Goal: Task Accomplishment & Management: Manage account settings

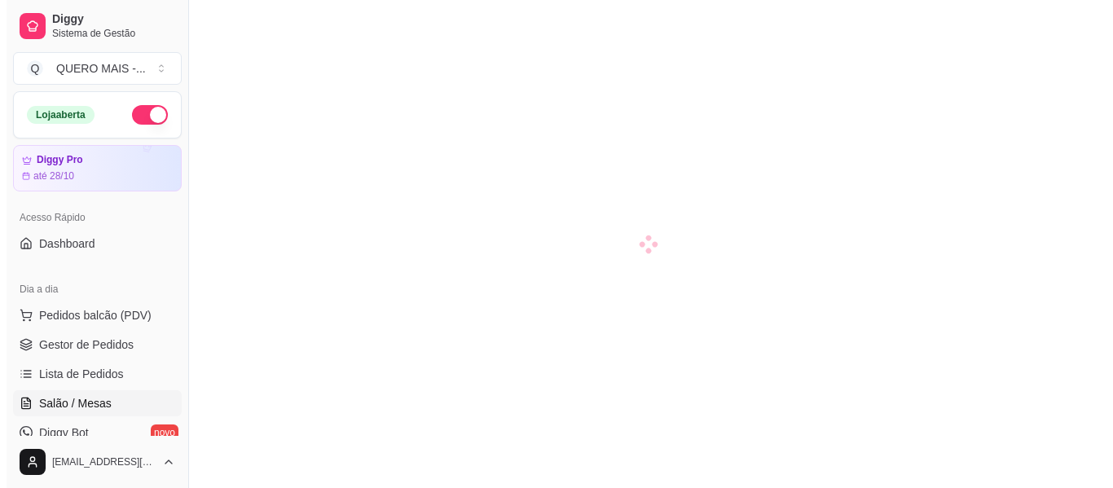
scroll to position [220, 0]
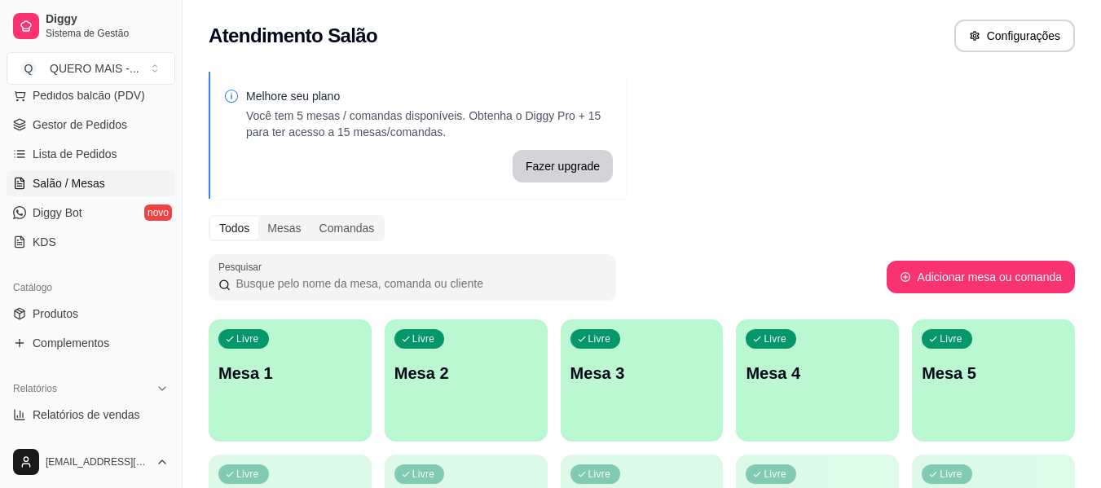
click at [297, 396] on div "Livre Mesa 1" at bounding box center [290, 370] width 163 height 103
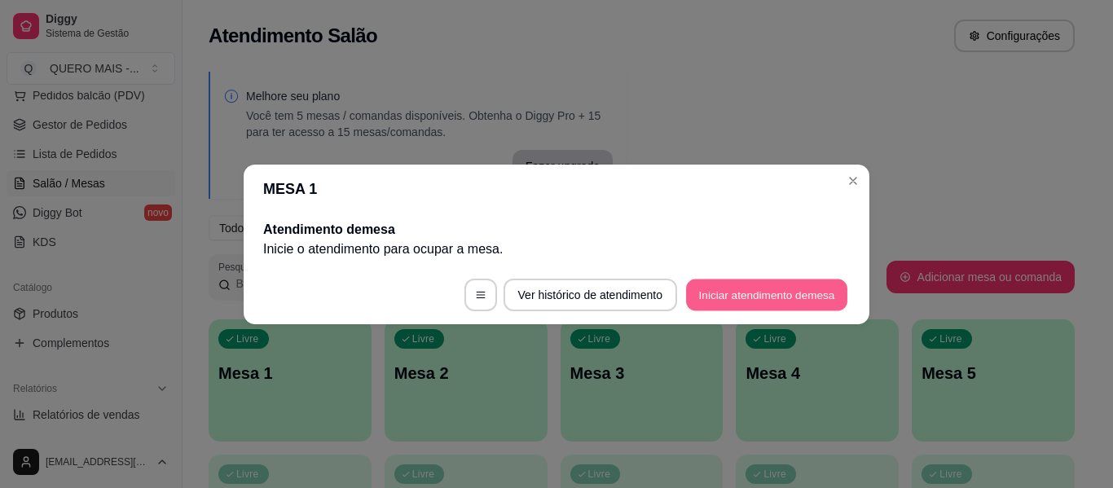
click at [737, 285] on button "Iniciar atendimento de mesa" at bounding box center [766, 295] width 161 height 32
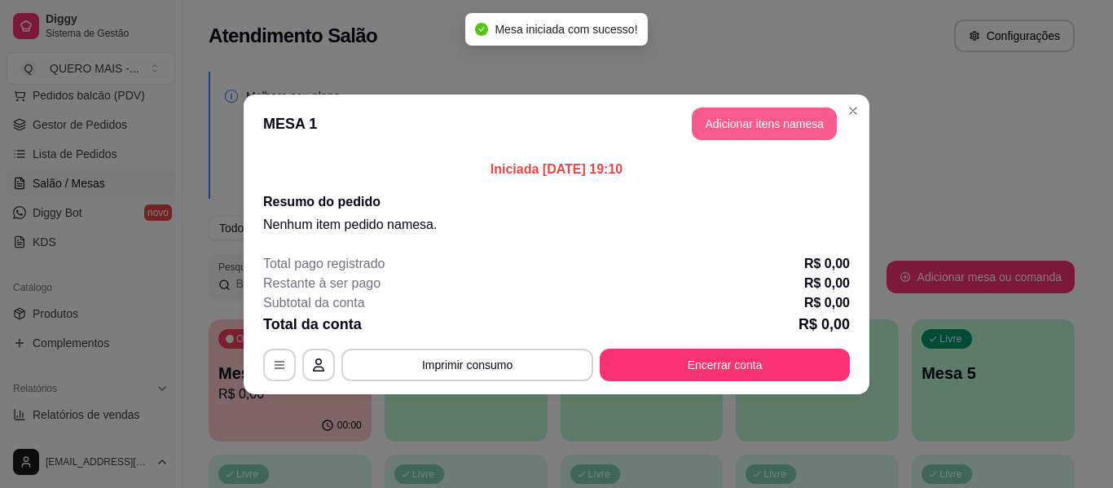
click at [751, 120] on button "Adicionar itens na mesa" at bounding box center [764, 124] width 145 height 33
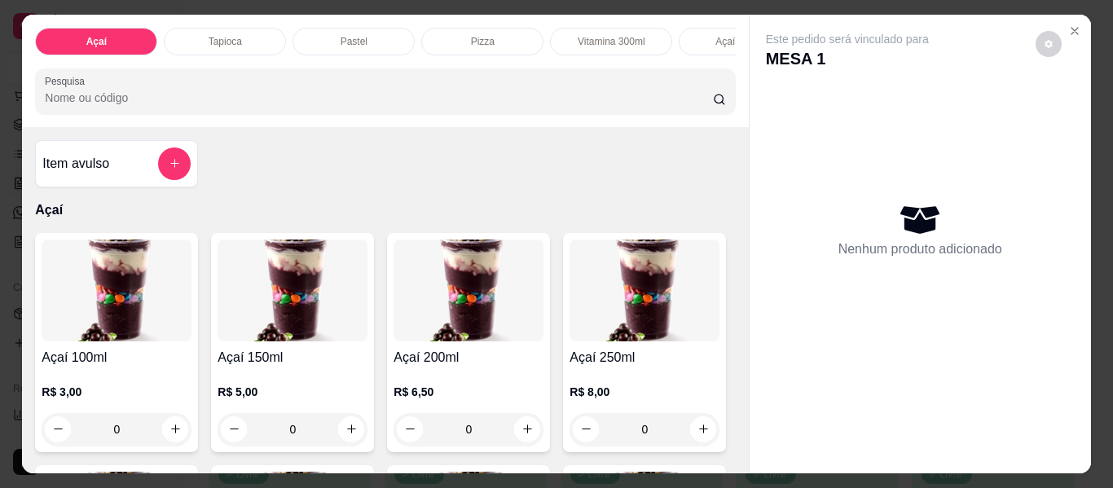
scroll to position [0, 564]
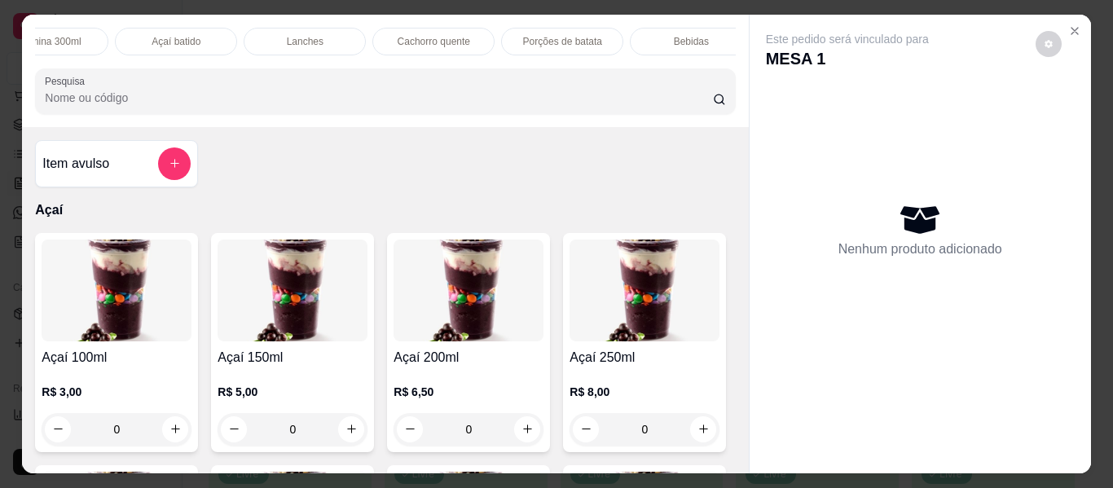
click at [296, 35] on p "Lanches" at bounding box center [305, 41] width 37 height 13
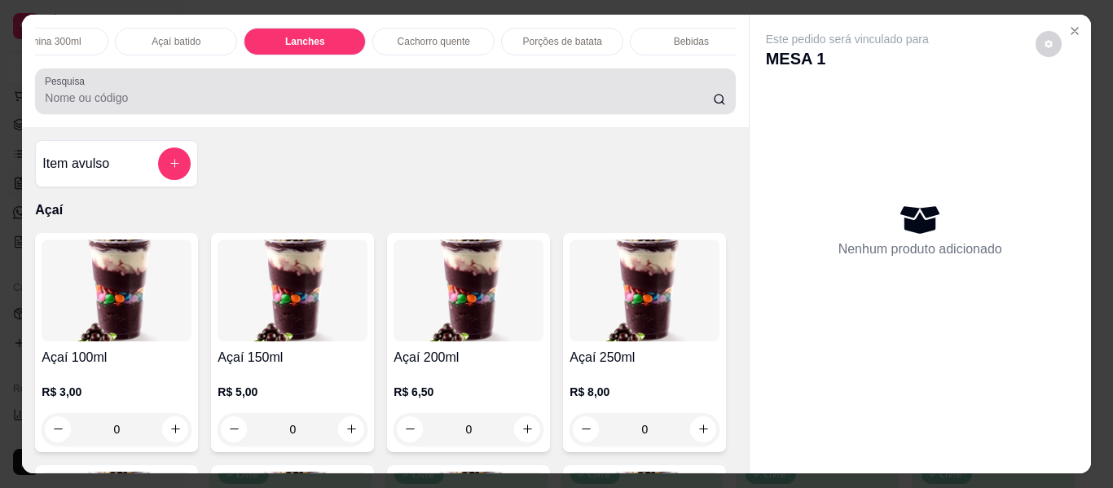
scroll to position [44, 0]
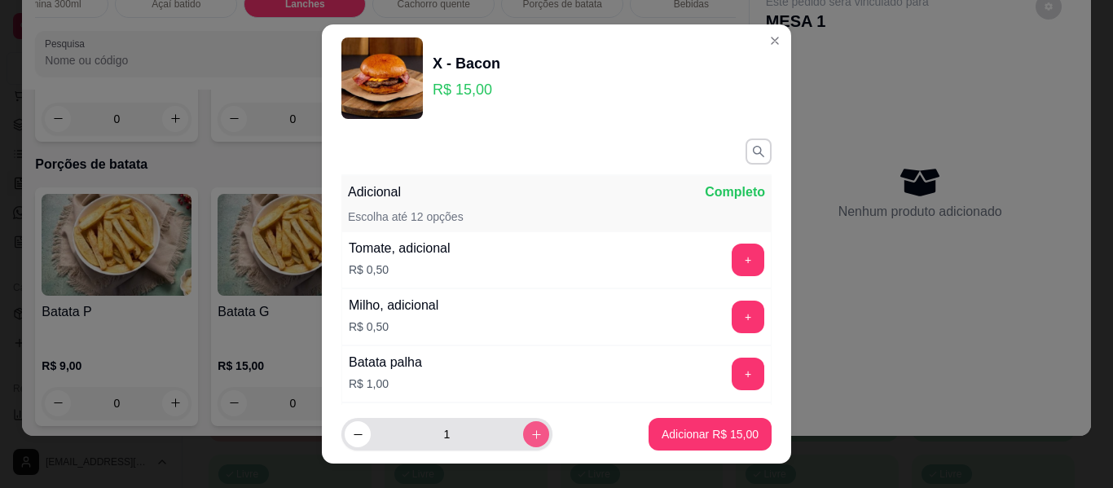
click at [530, 437] on icon "increase-product-quantity" at bounding box center [536, 435] width 12 height 12
click at [530, 436] on icon "increase-product-quantity" at bounding box center [536, 435] width 12 height 12
type input "3"
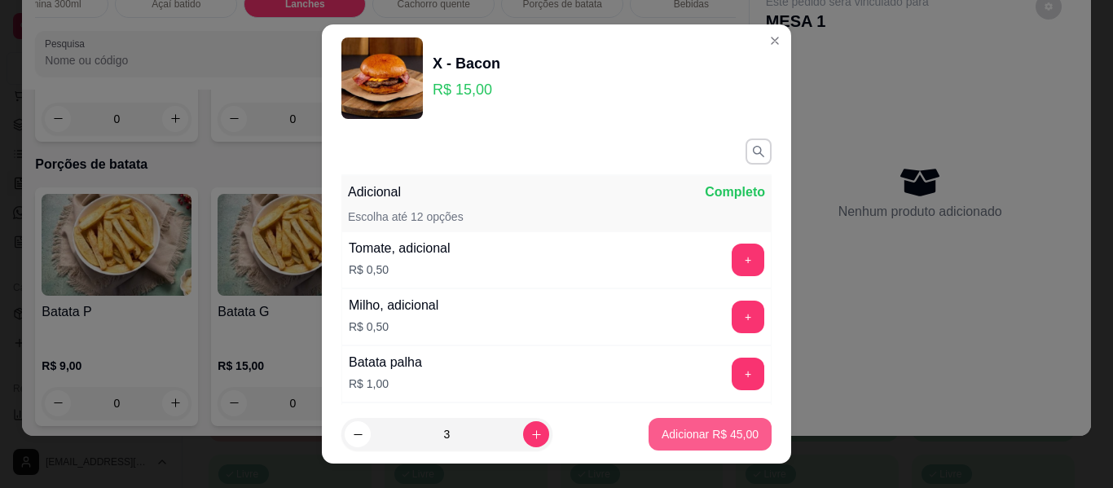
click at [684, 445] on button "Adicionar R$ 45,00" at bounding box center [710, 434] width 123 height 33
type input "3"
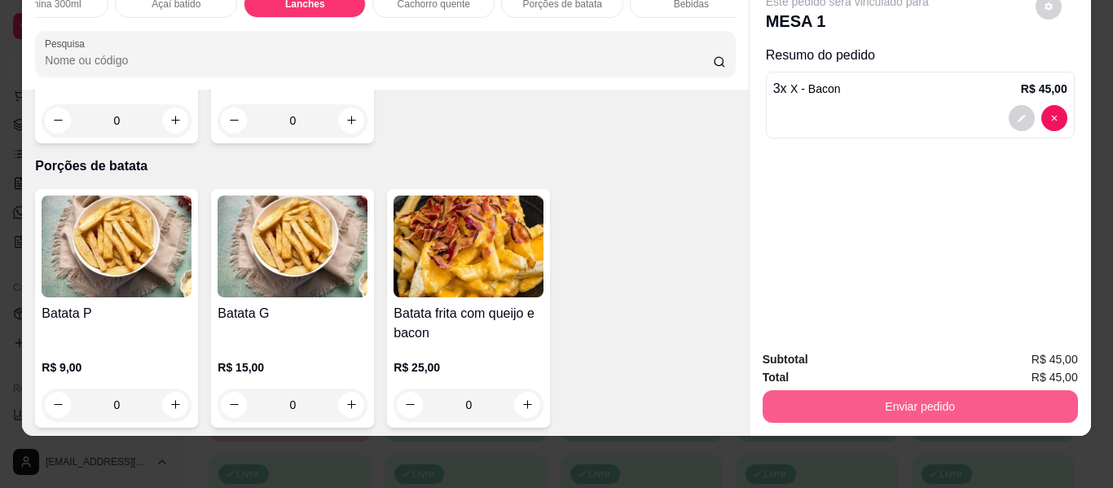
click at [909, 397] on button "Enviar pedido" at bounding box center [920, 406] width 315 height 33
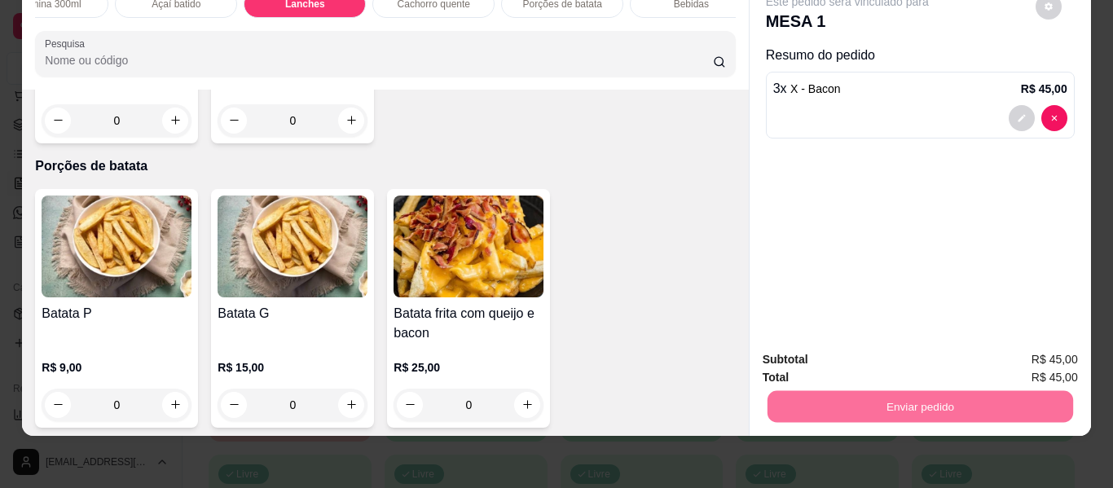
click at [1040, 352] on button "Enviar pedido" at bounding box center [1036, 353] width 90 height 30
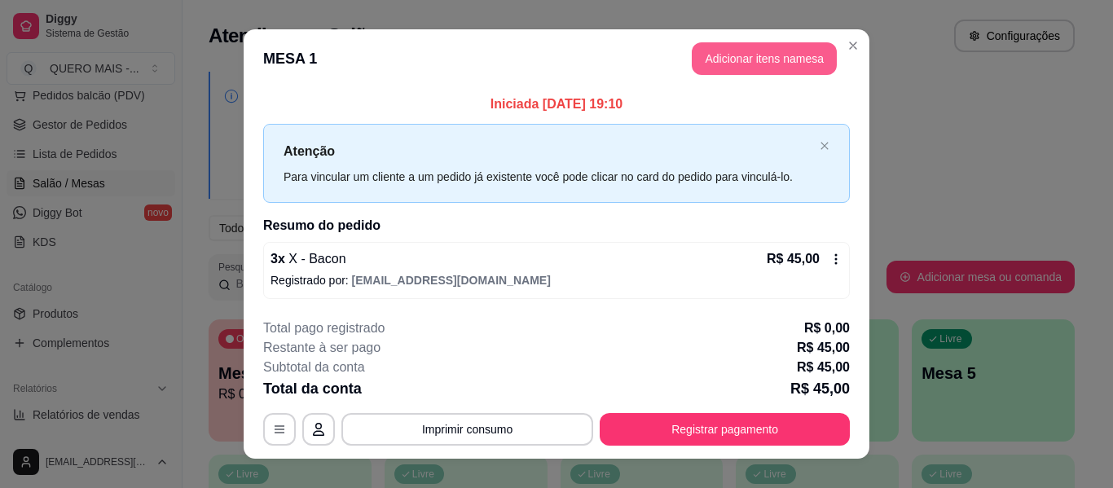
click at [762, 64] on button "Adicionar itens na mesa" at bounding box center [764, 58] width 145 height 33
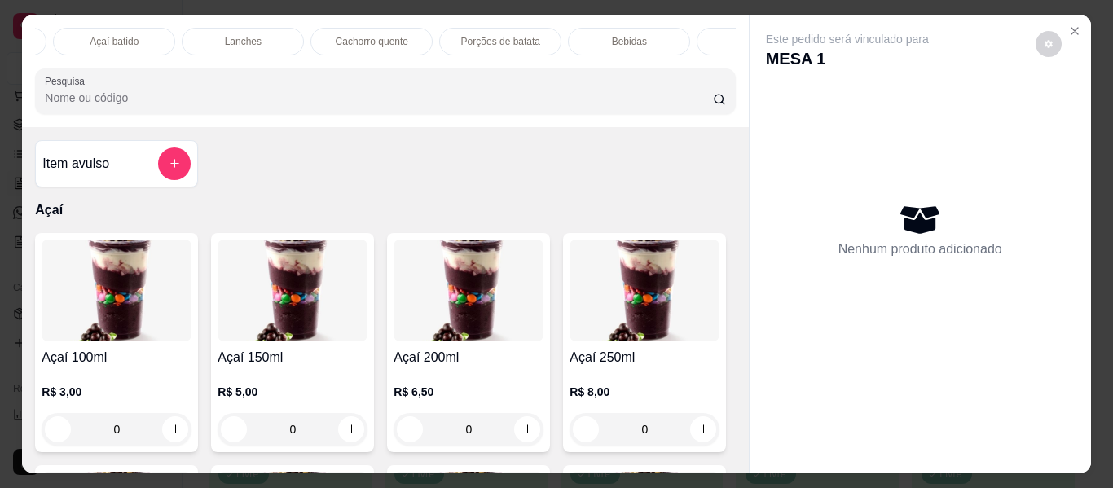
scroll to position [0, 631]
click at [597, 28] on div "Bebidas" at bounding box center [624, 42] width 122 height 28
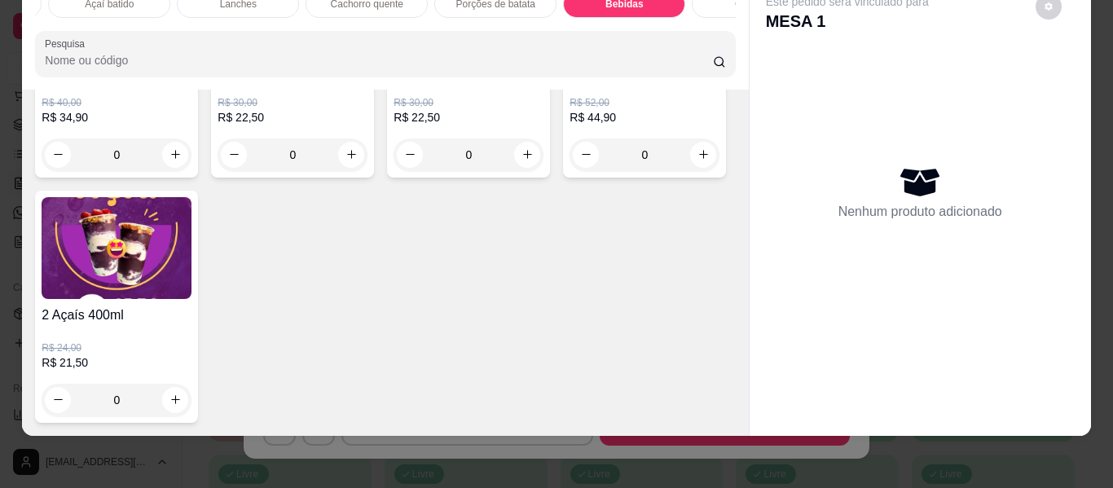
scroll to position [5366, 0]
type input "1"
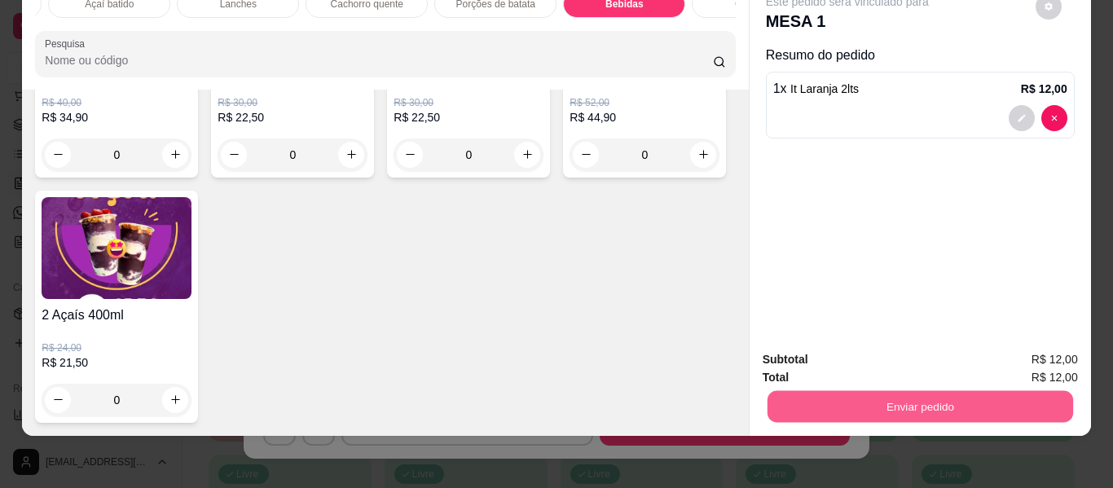
click at [849, 391] on button "Enviar pedido" at bounding box center [920, 407] width 306 height 32
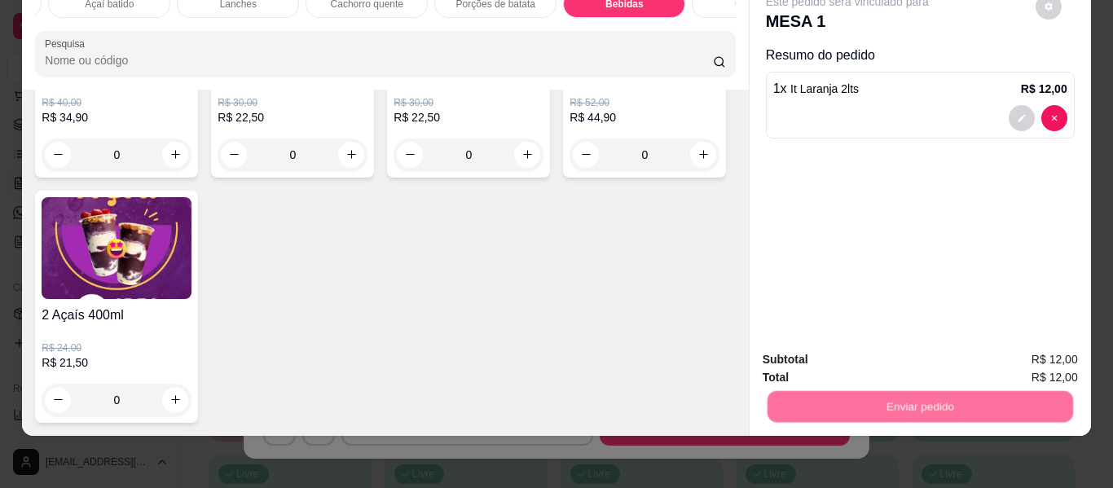
click at [1027, 344] on button "Enviar pedido" at bounding box center [1035, 353] width 92 height 31
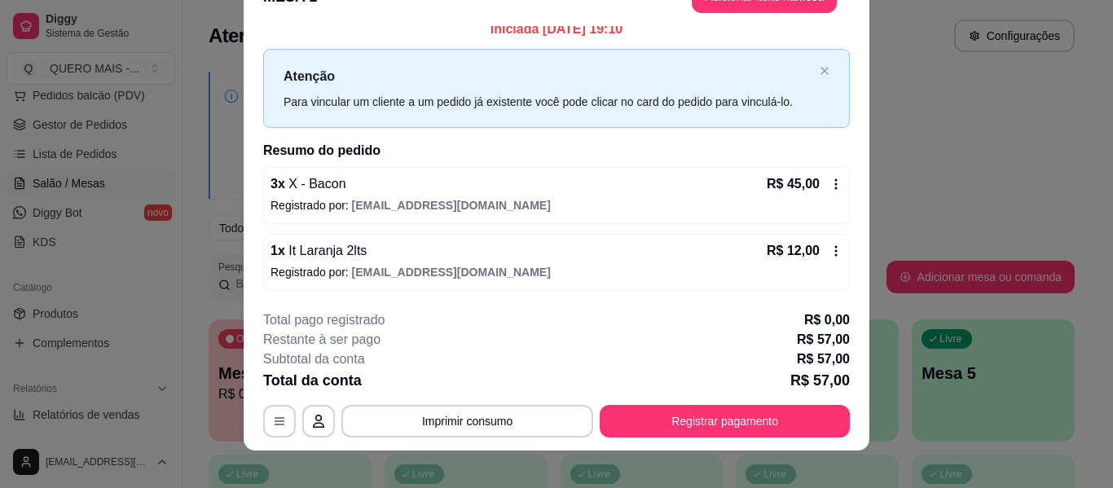
scroll to position [50, 0]
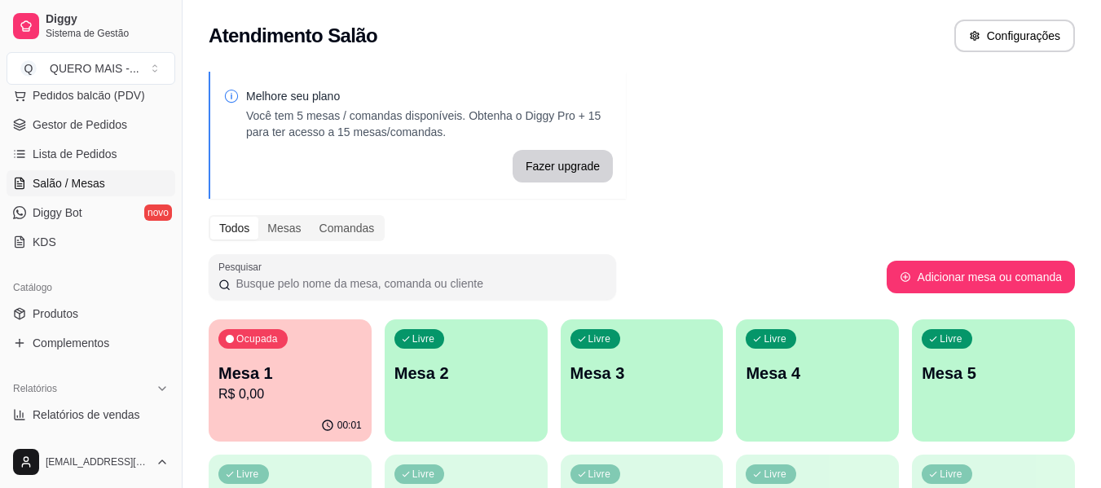
click at [498, 405] on div "Livre Mesa 2" at bounding box center [466, 370] width 163 height 103
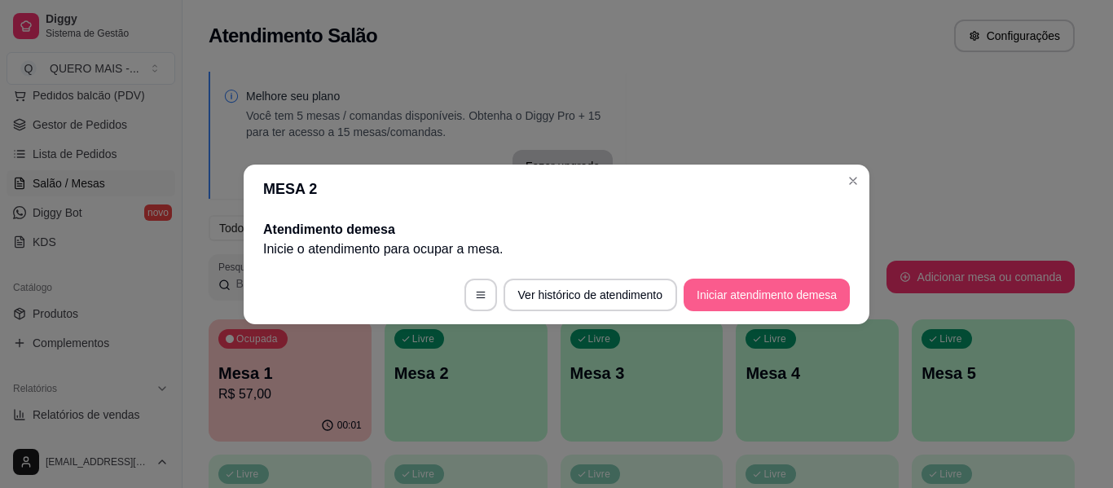
click at [763, 306] on button "Iniciar atendimento de mesa" at bounding box center [767, 295] width 166 height 33
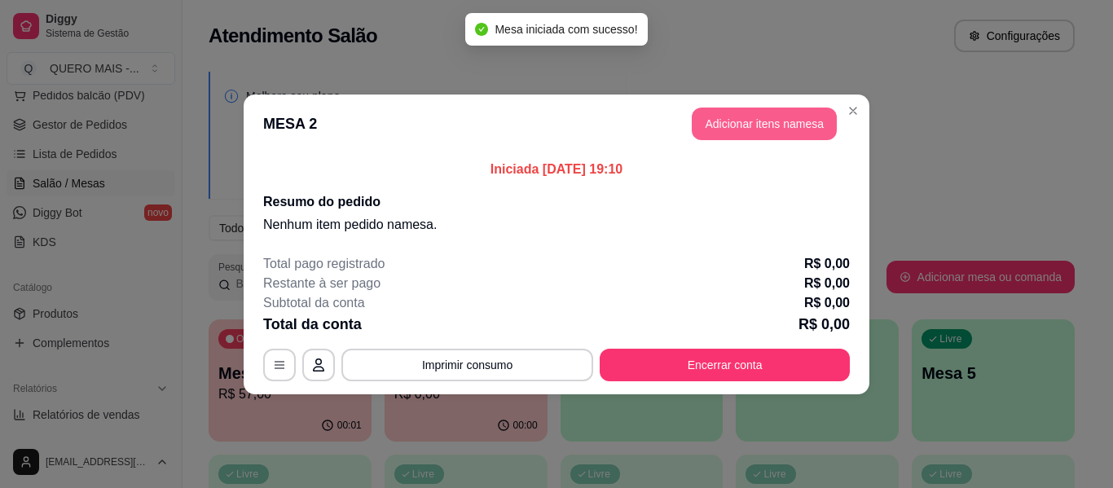
click at [757, 122] on button "Adicionar itens na mesa" at bounding box center [764, 124] width 145 height 33
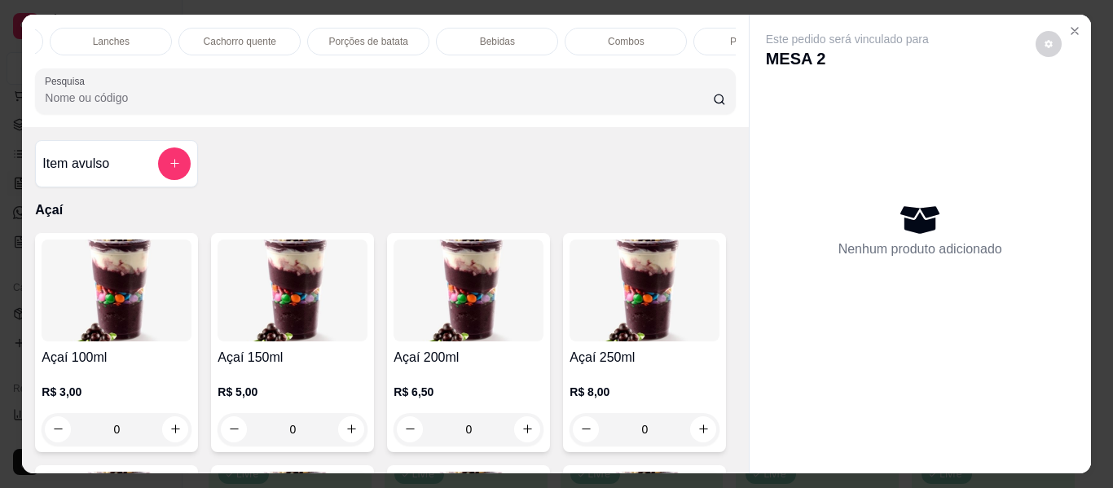
scroll to position [0, 759]
click at [492, 35] on p "Bebidas" at bounding box center [496, 41] width 35 height 13
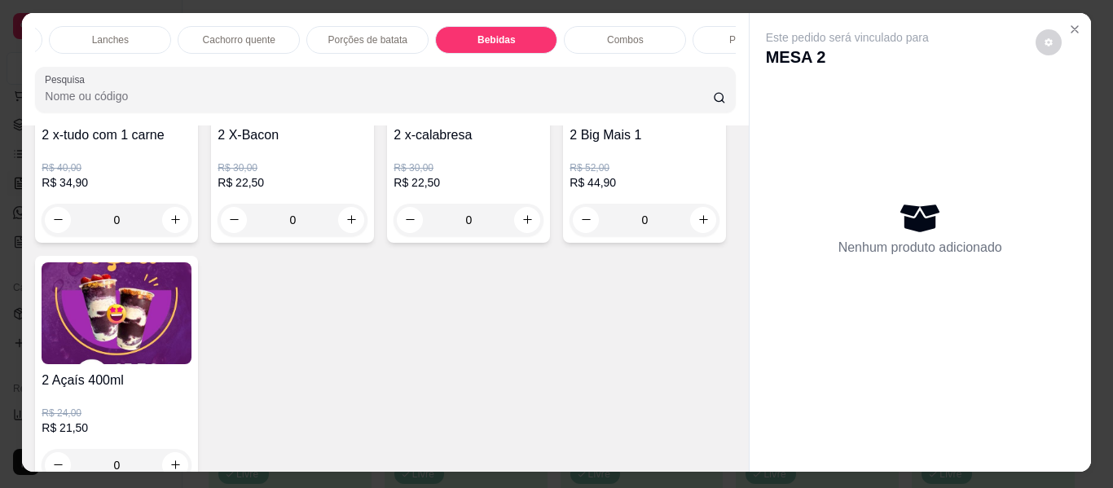
scroll to position [0, 0]
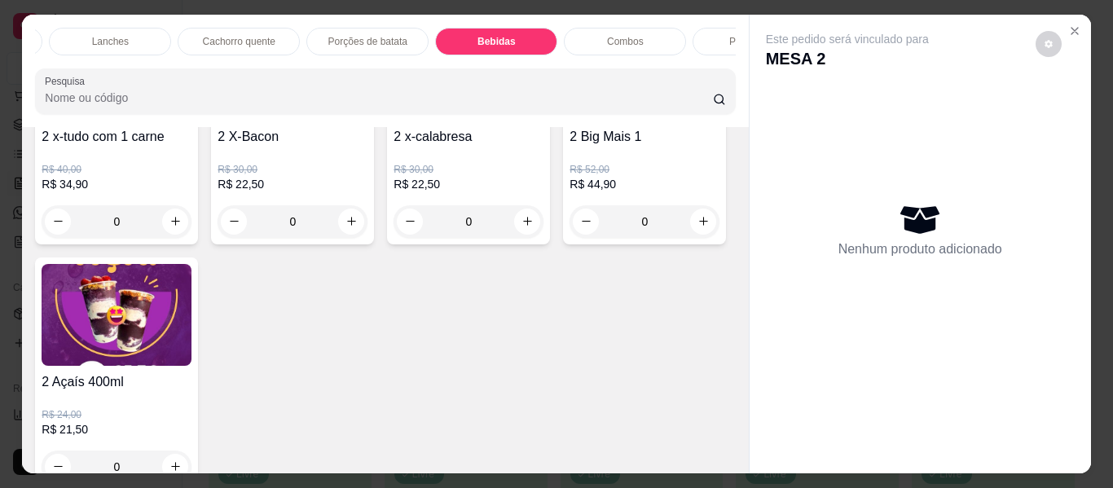
click at [106, 35] on p "Lanches" at bounding box center [110, 41] width 37 height 13
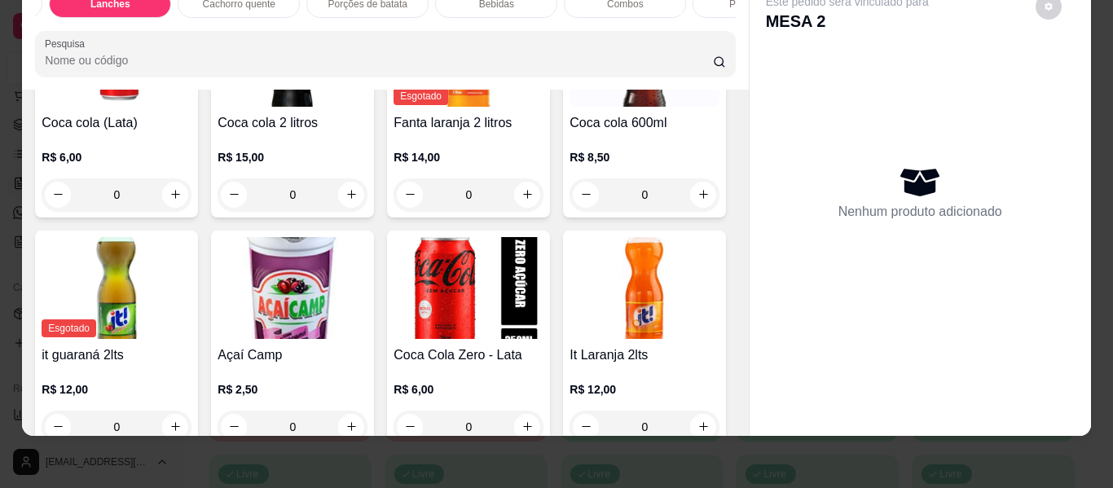
scroll to position [3855, 0]
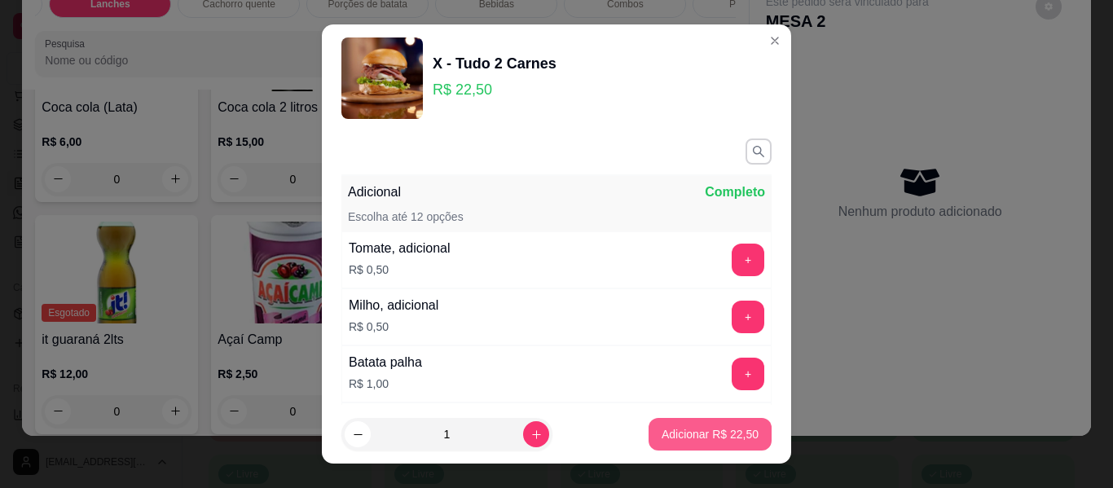
click at [690, 438] on p "Adicionar R$ 22,50" at bounding box center [710, 434] width 97 height 16
type input "1"
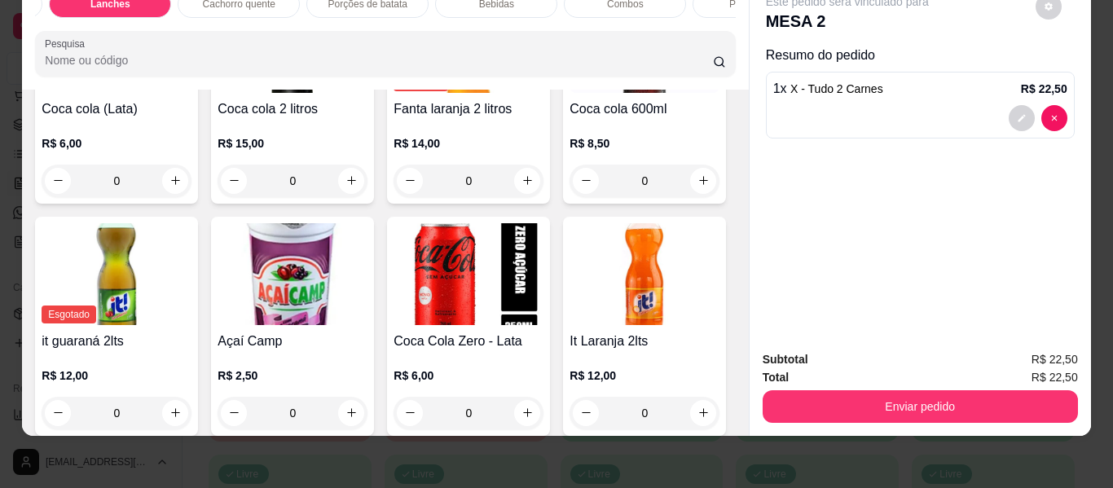
scroll to position [0, 0]
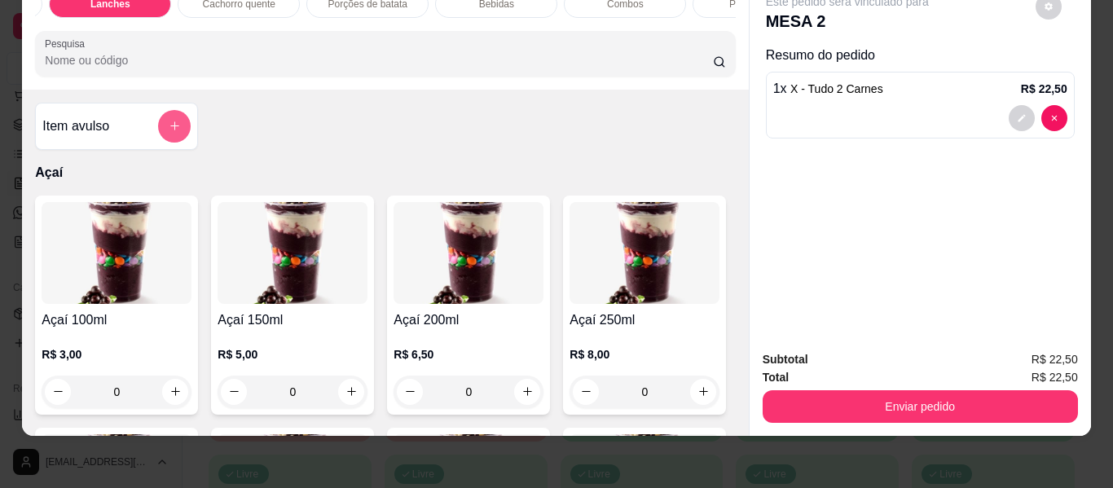
click at [169, 131] on icon "add-separate-item" at bounding box center [175, 126] width 12 height 12
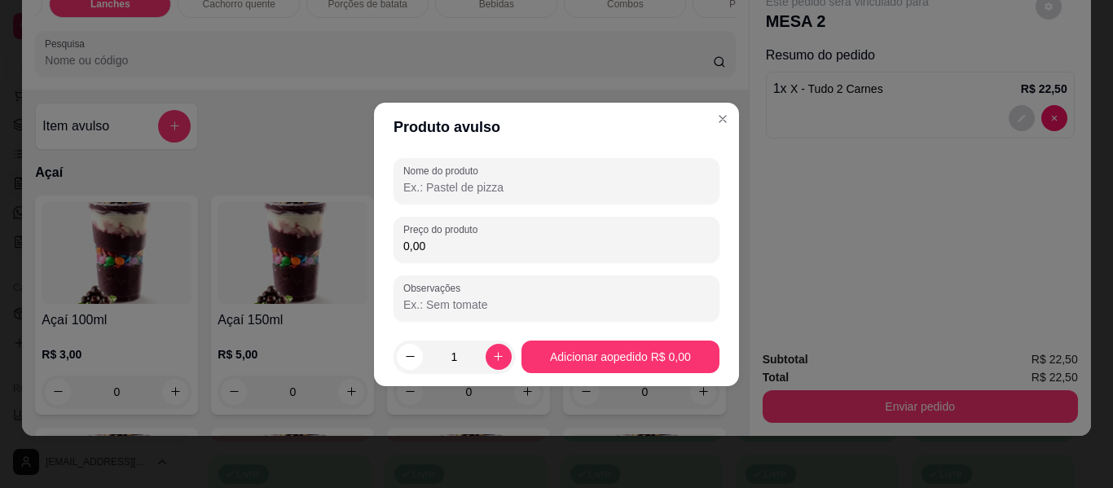
drag, startPoint x: 509, startPoint y: 192, endPoint x: 517, endPoint y: 183, distance: 12.2
click at [509, 191] on input "Nome do produto" at bounding box center [556, 187] width 306 height 16
type input "taxa de entrega"
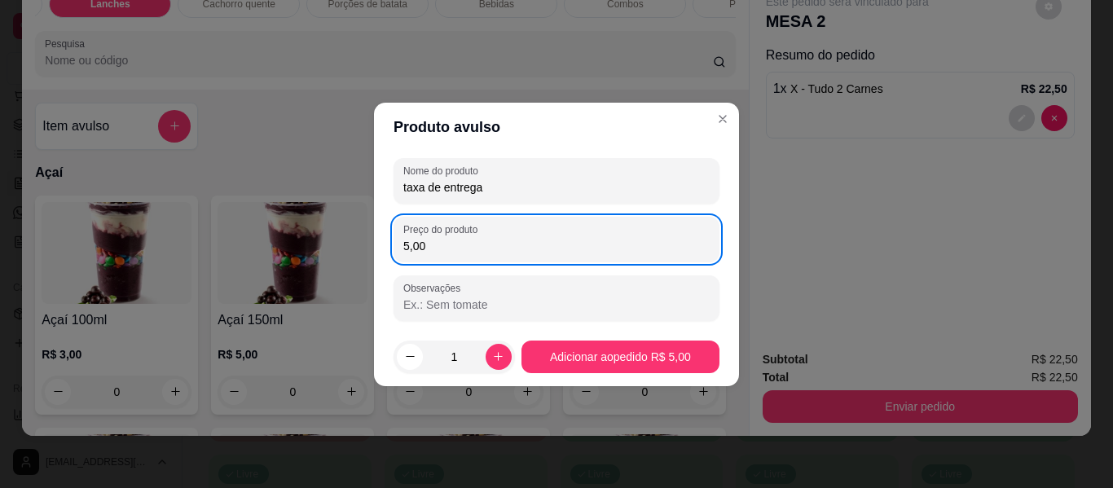
type input "5,00"
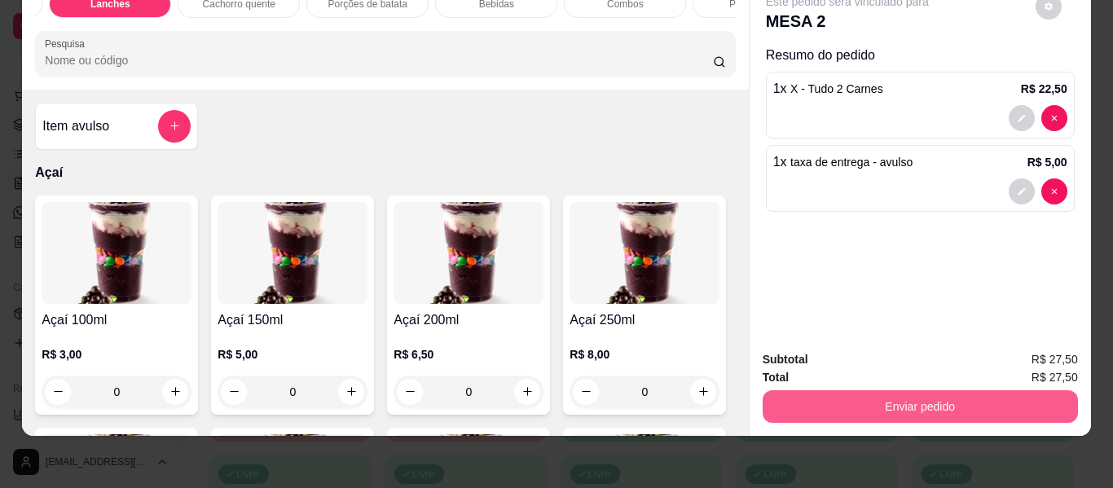
click at [836, 392] on button "Enviar pedido" at bounding box center [920, 406] width 315 height 33
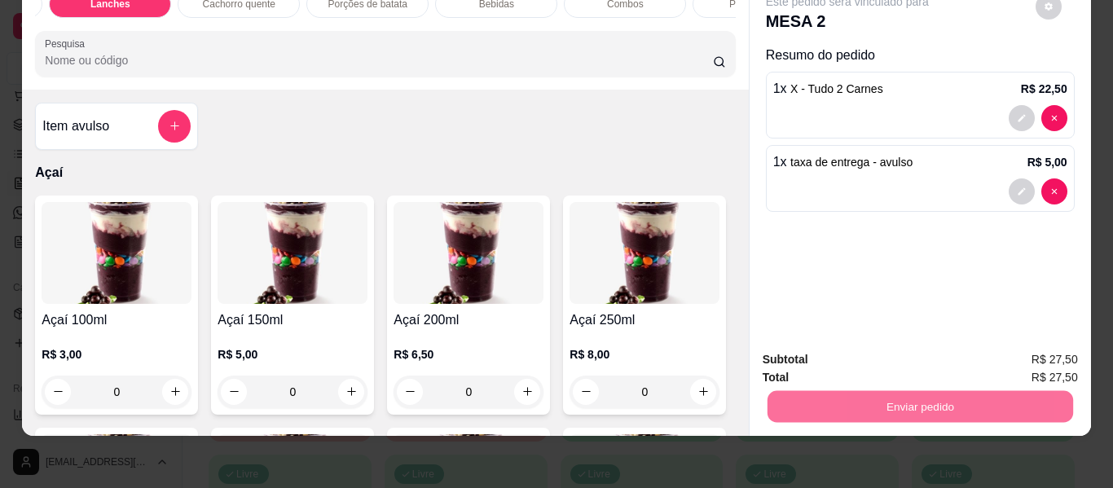
click at [1027, 364] on button "Enviar pedido" at bounding box center [1035, 353] width 92 height 31
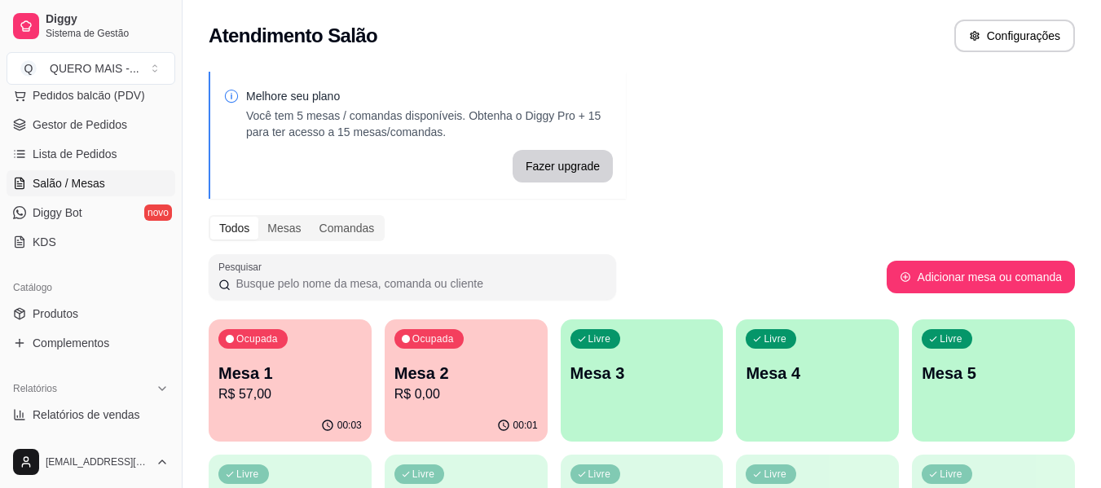
click at [658, 413] on div "Livre Mesa 3" at bounding box center [642, 370] width 163 height 103
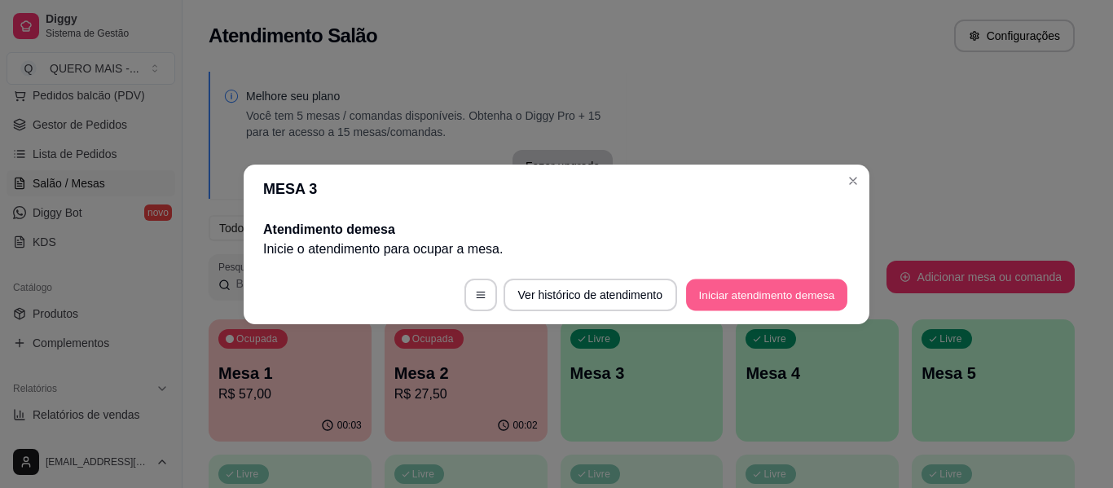
click at [715, 301] on button "Iniciar atendimento de mesa" at bounding box center [766, 295] width 161 height 32
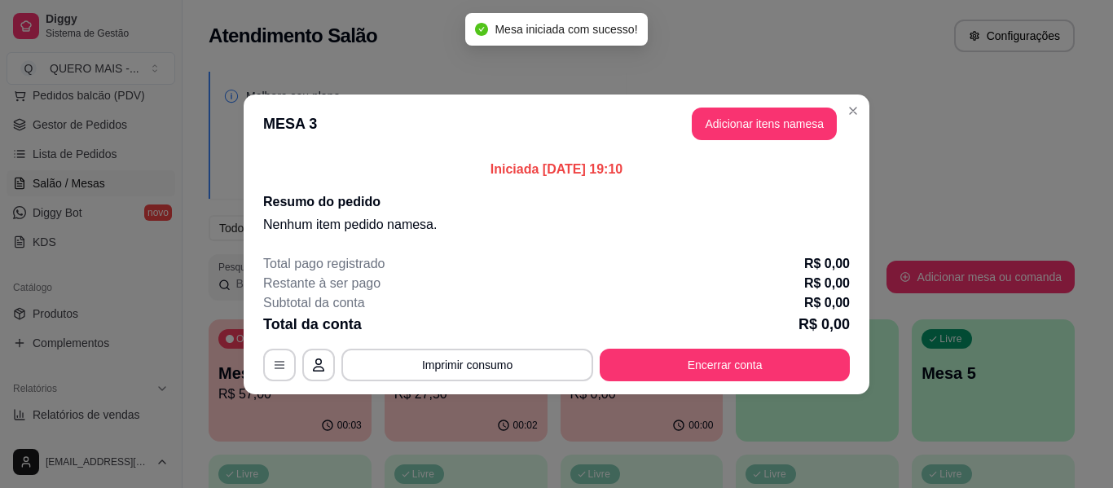
click at [794, 134] on button "Adicionar itens na mesa" at bounding box center [764, 124] width 145 height 33
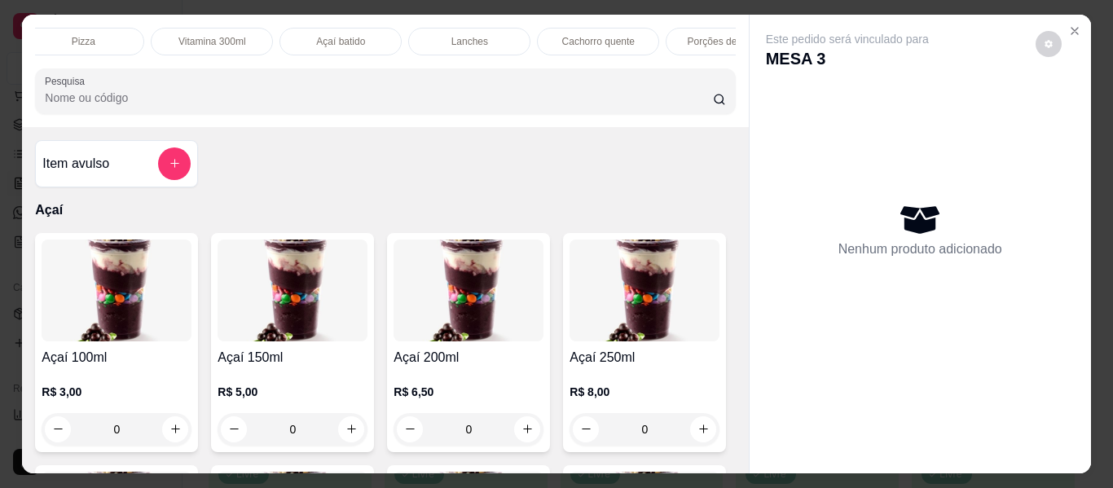
scroll to position [0, 513]
click at [574, 37] on p "Porções de batata" at bounding box center [613, 41] width 79 height 13
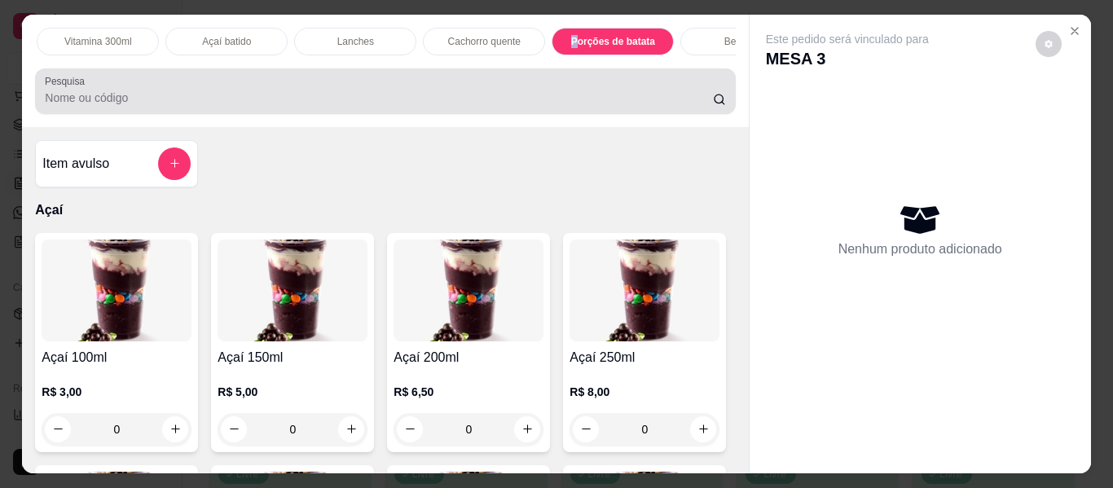
scroll to position [44, 0]
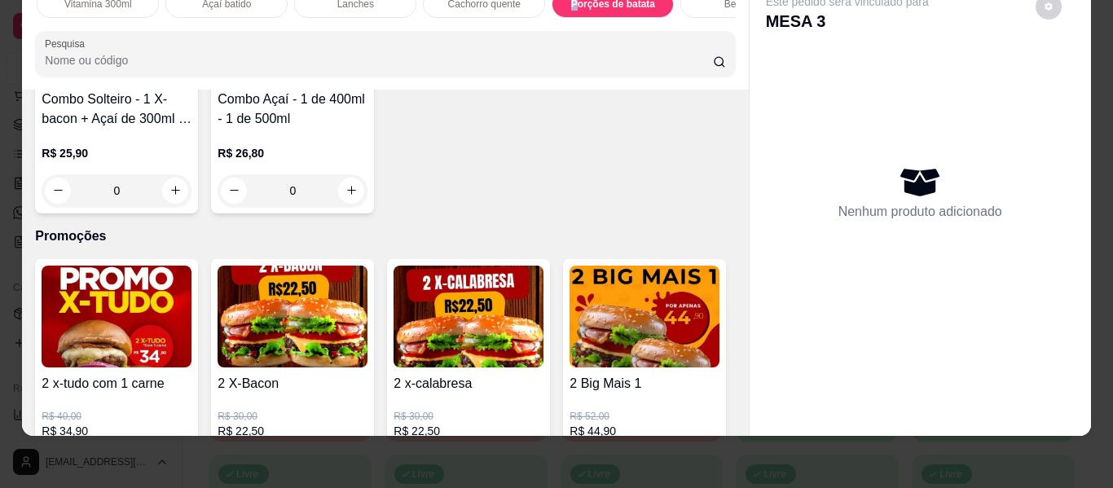
type input "1"
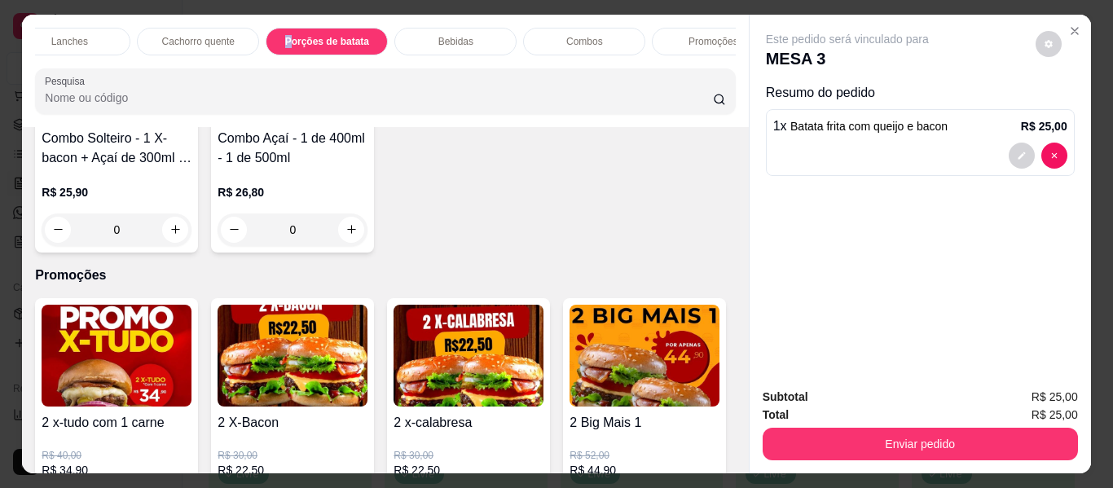
scroll to position [0, 803]
click at [447, 35] on p "Bebidas" at bounding box center [452, 41] width 35 height 13
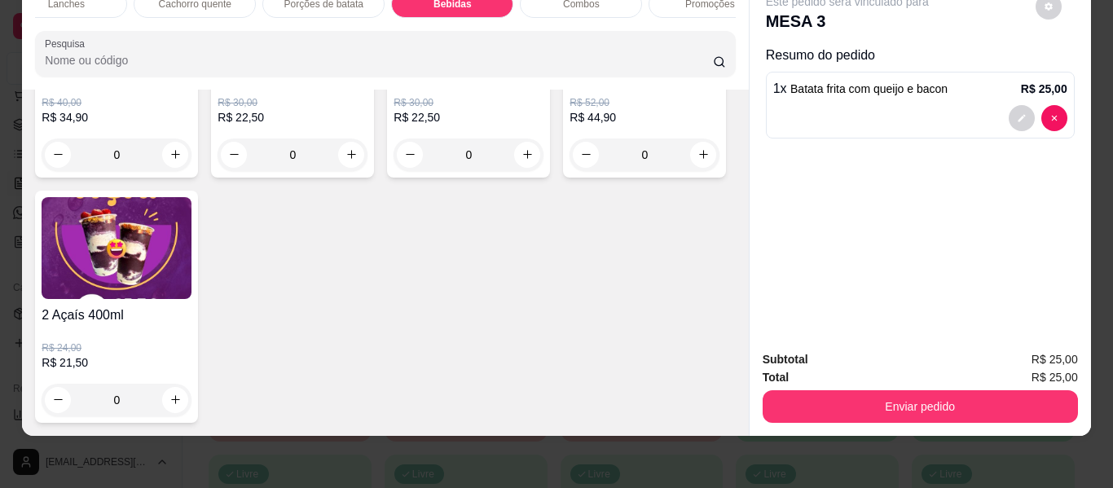
scroll to position [5123, 0]
type input "2"
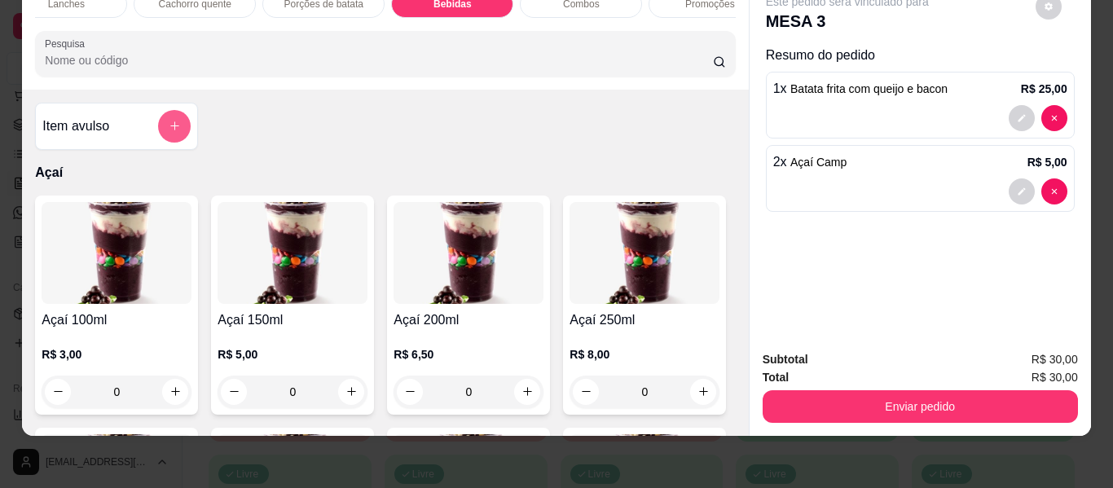
click at [175, 124] on button "add-separate-item" at bounding box center [174, 126] width 33 height 33
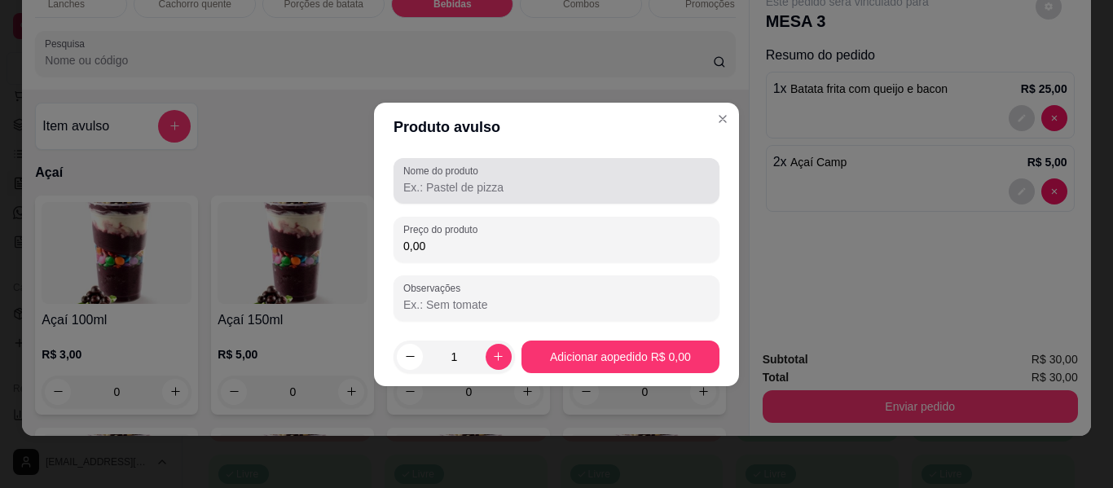
click at [461, 187] on input "Nome do produto" at bounding box center [556, 187] width 306 height 16
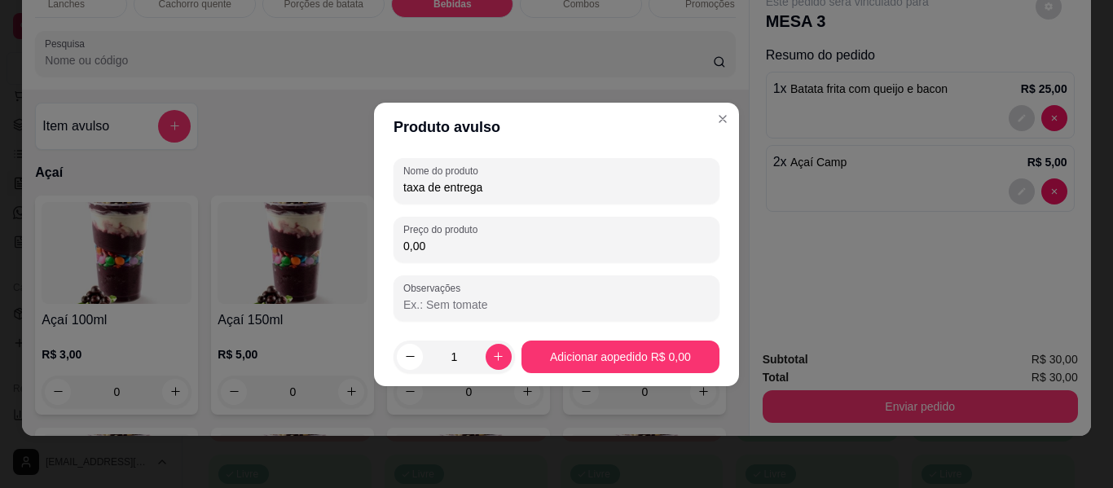
type input "taxa de entrega"
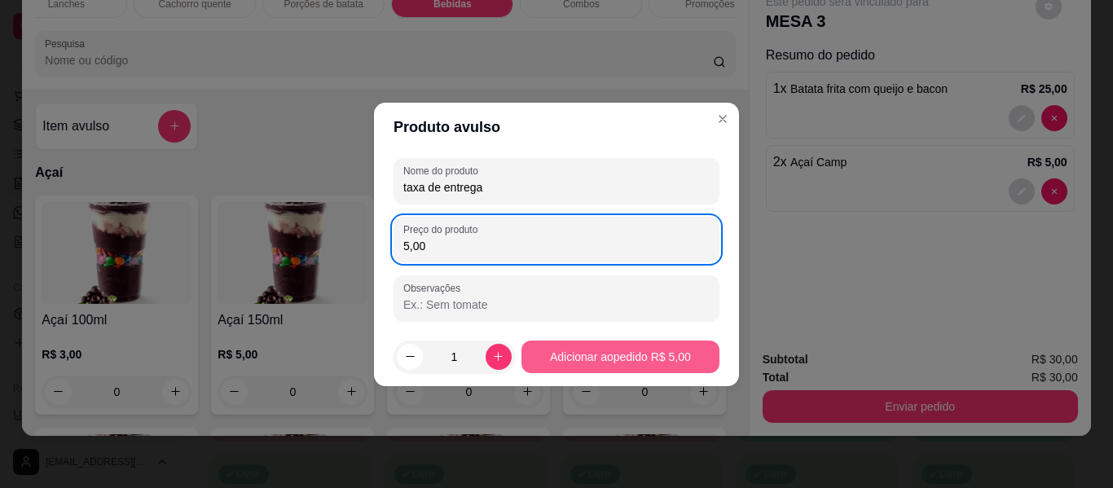
type input "5,00"
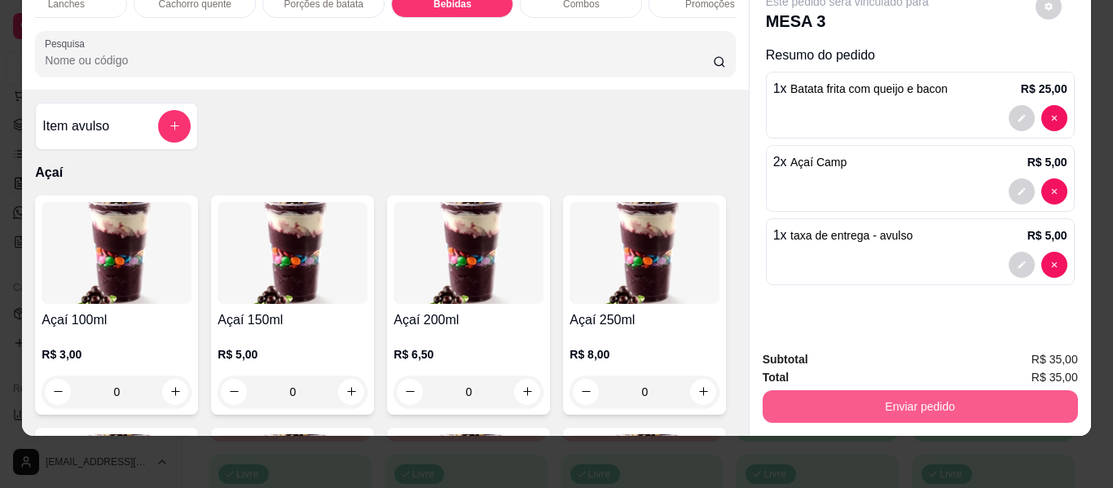
click at [824, 394] on button "Enviar pedido" at bounding box center [920, 406] width 315 height 33
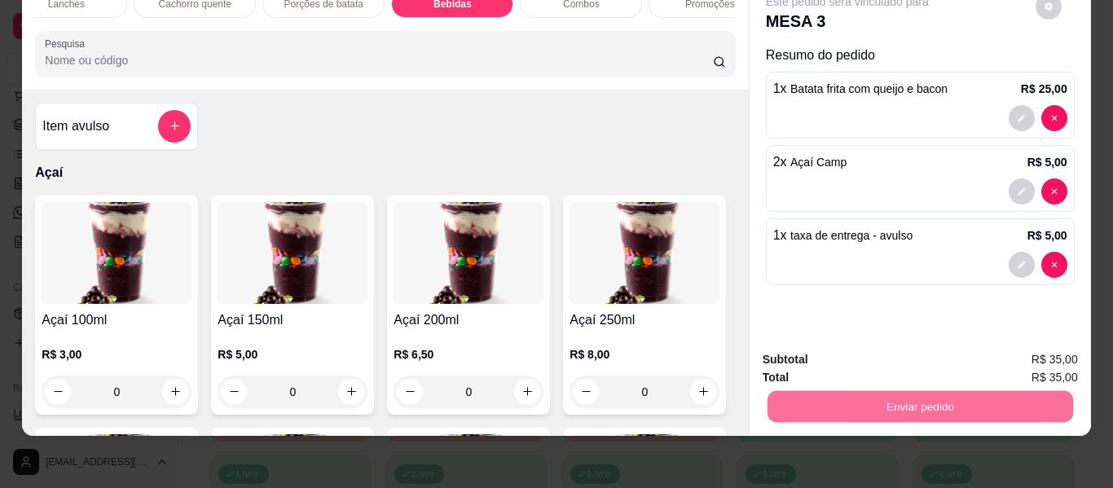
click at [1007, 359] on button "Enviar pedido" at bounding box center [1035, 354] width 92 height 31
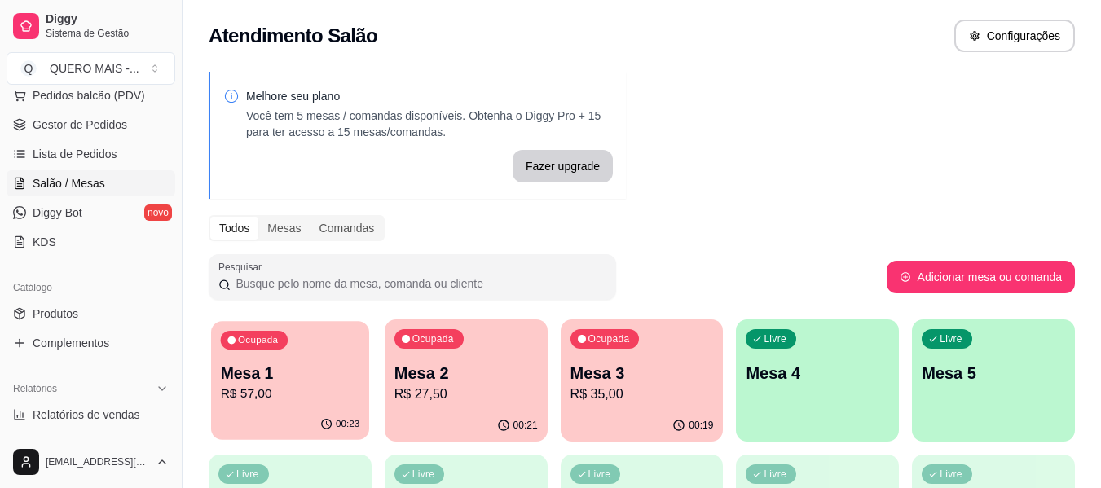
click at [294, 398] on p "R$ 57,00" at bounding box center [290, 394] width 139 height 19
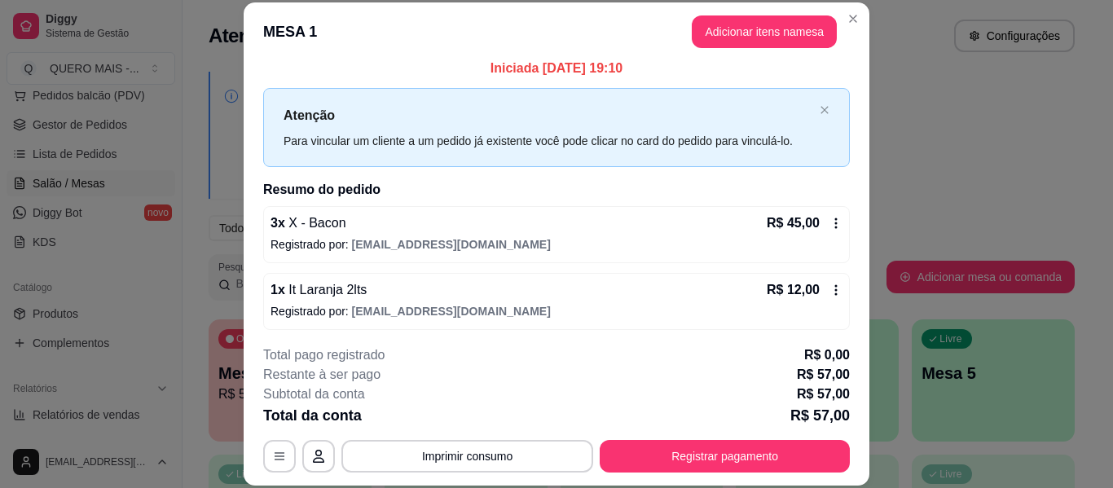
scroll to position [13, 0]
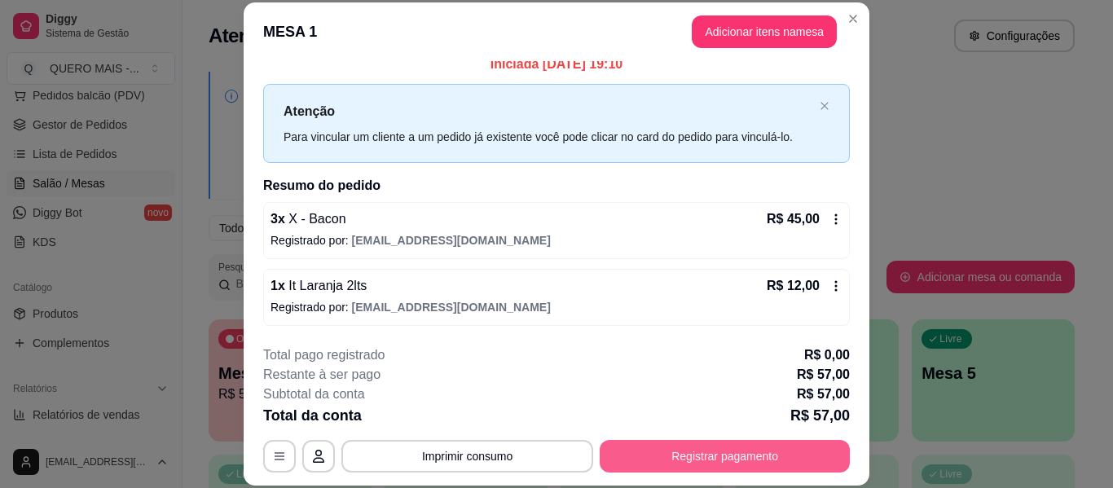
click at [685, 457] on button "Registrar pagamento" at bounding box center [725, 456] width 250 height 33
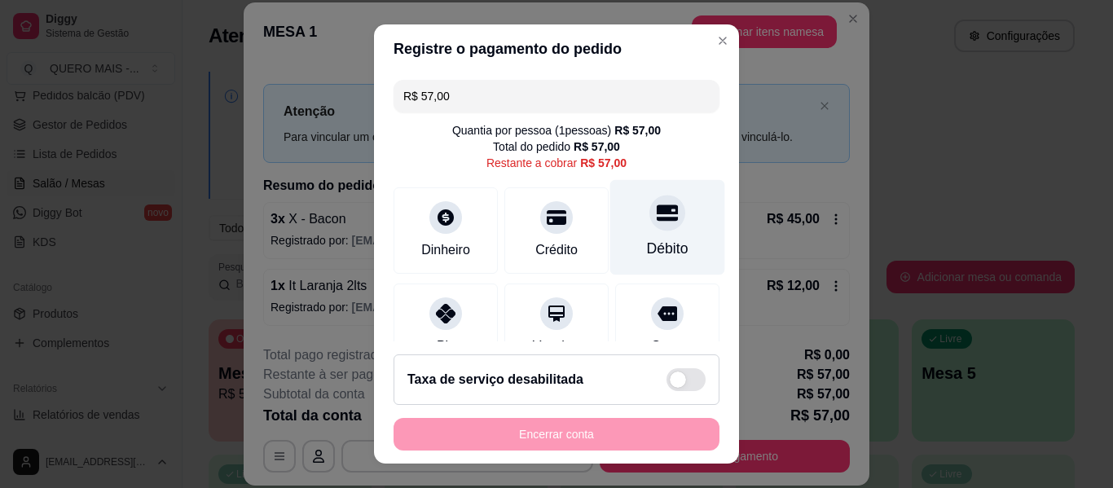
click at [646, 232] on div "Débito" at bounding box center [667, 227] width 115 height 95
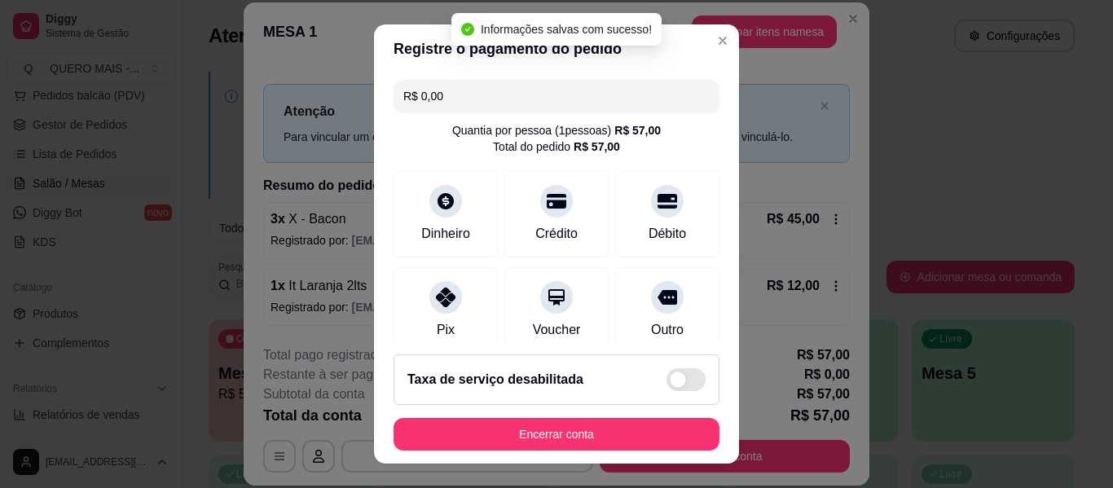
type input "R$ 0,00"
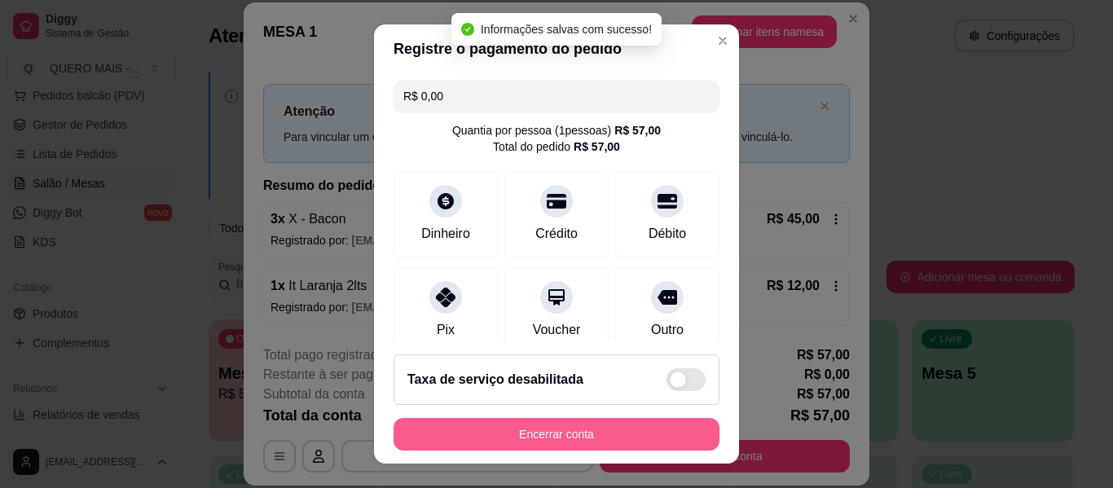
click at [552, 433] on button "Encerrar conta" at bounding box center [557, 434] width 326 height 33
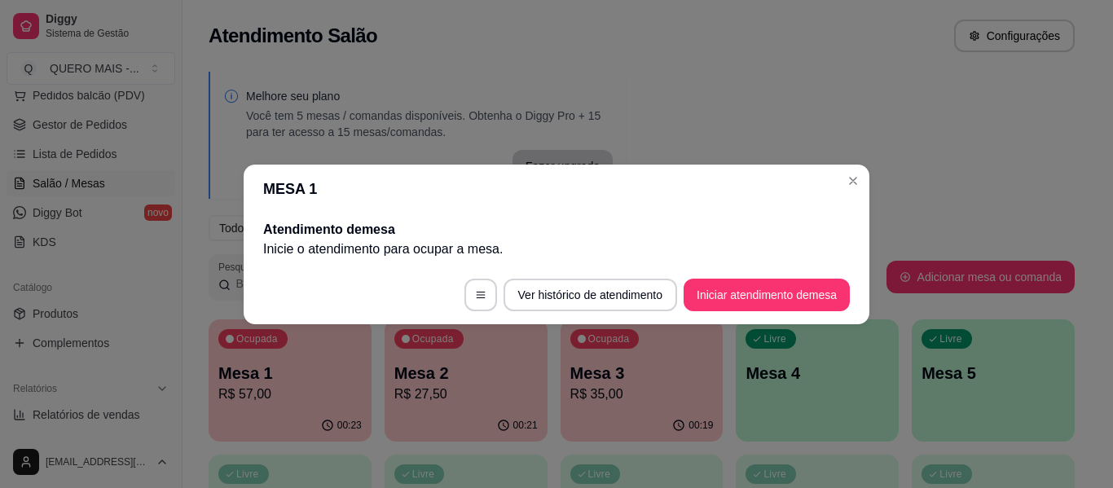
scroll to position [0, 0]
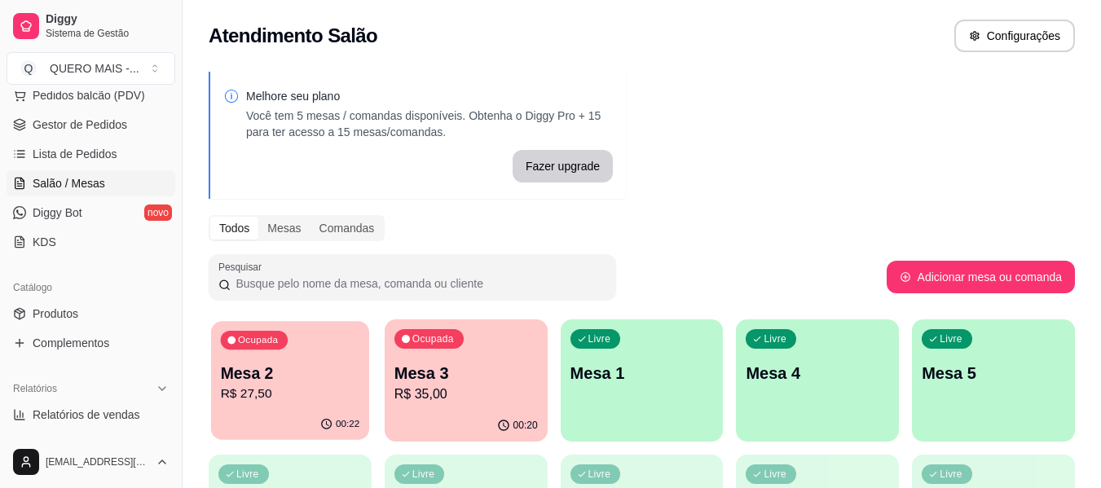
click at [260, 427] on div "00:22" at bounding box center [290, 424] width 158 height 31
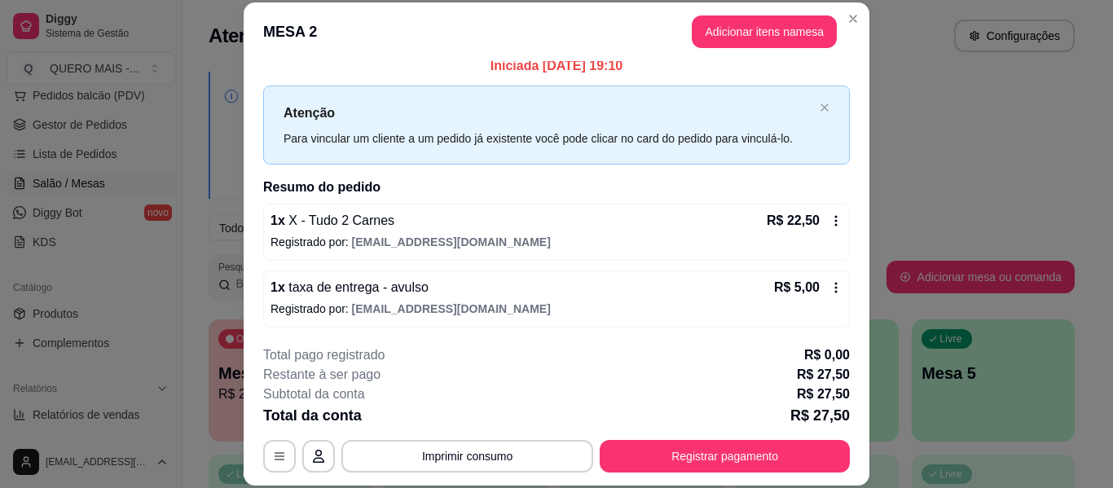
scroll to position [13, 0]
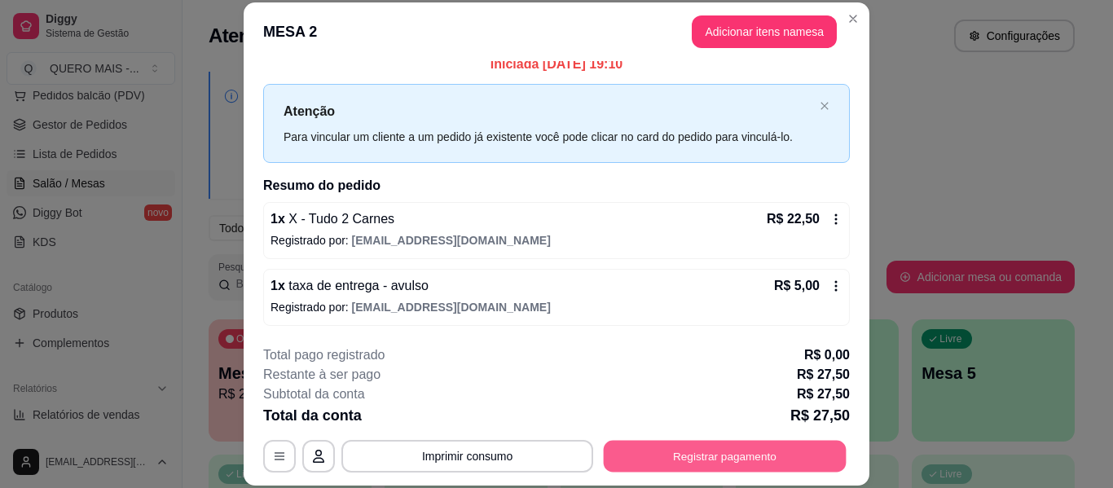
click at [679, 456] on button "Registrar pagamento" at bounding box center [725, 457] width 243 height 32
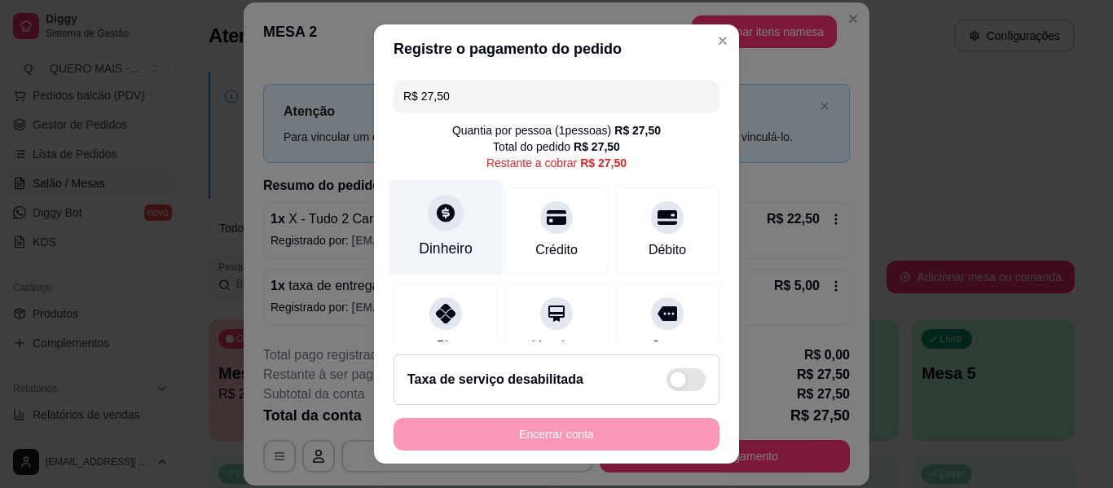
click at [438, 230] on div at bounding box center [446, 213] width 36 height 36
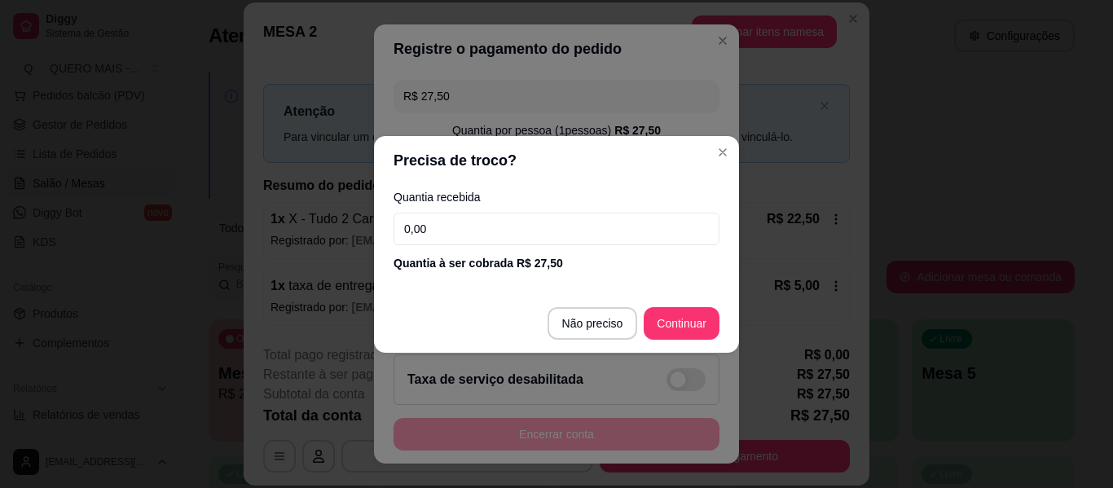
click at [498, 231] on input "0,00" at bounding box center [557, 229] width 326 height 33
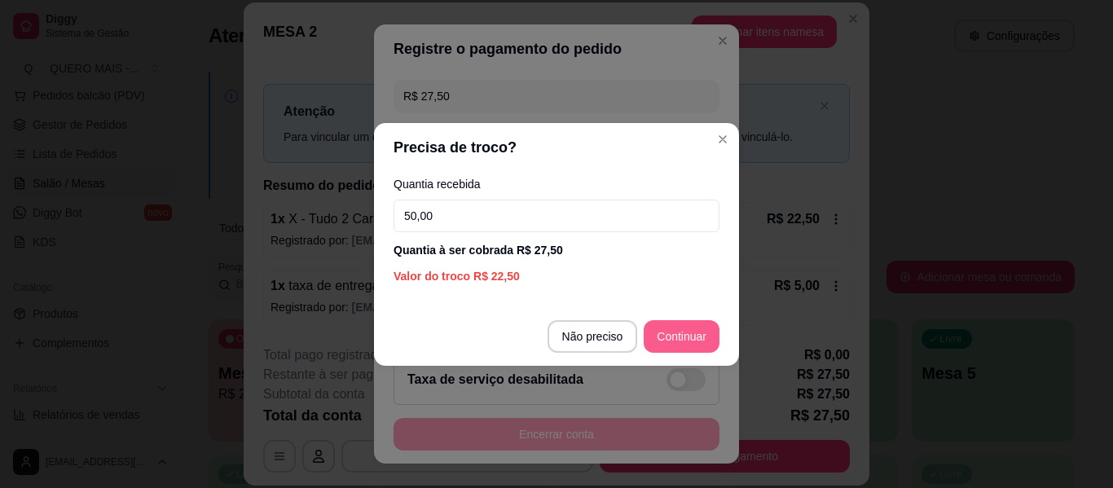
type input "50,00"
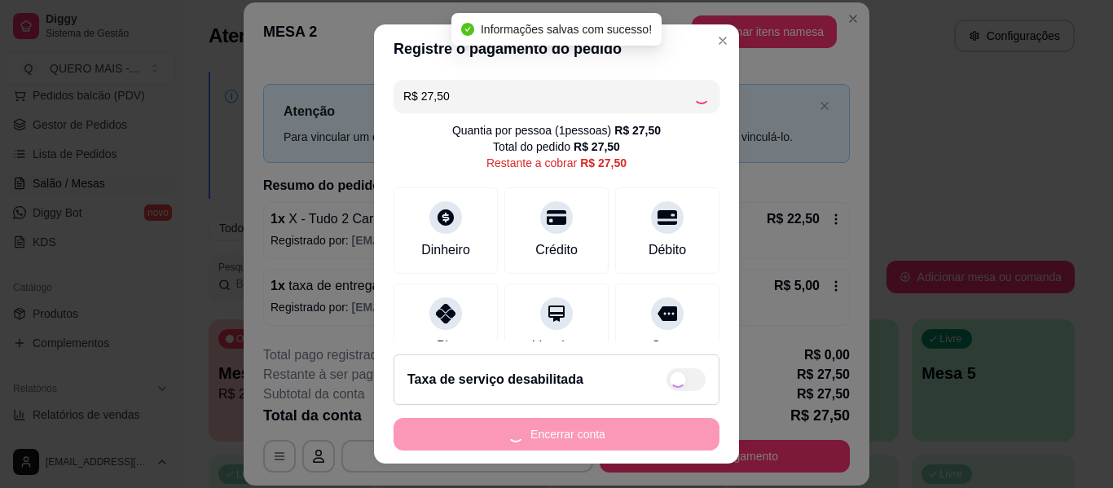
type input "R$ 0,00"
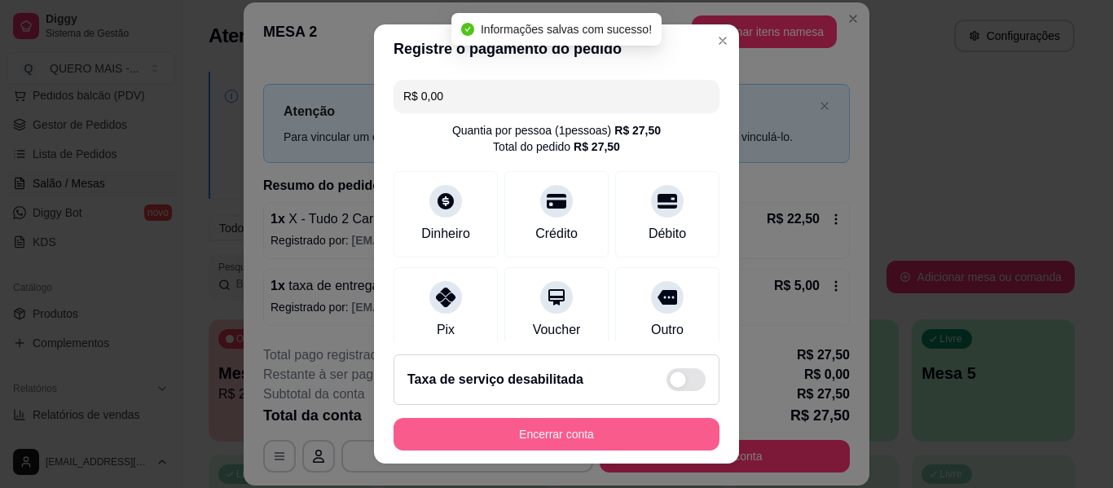
click at [557, 433] on button "Encerrar conta" at bounding box center [557, 434] width 326 height 33
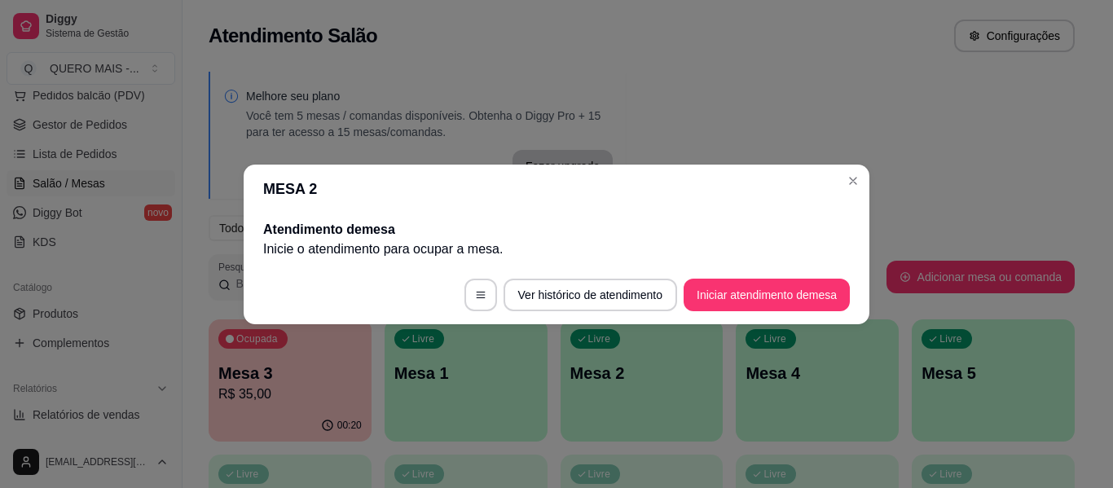
scroll to position [0, 0]
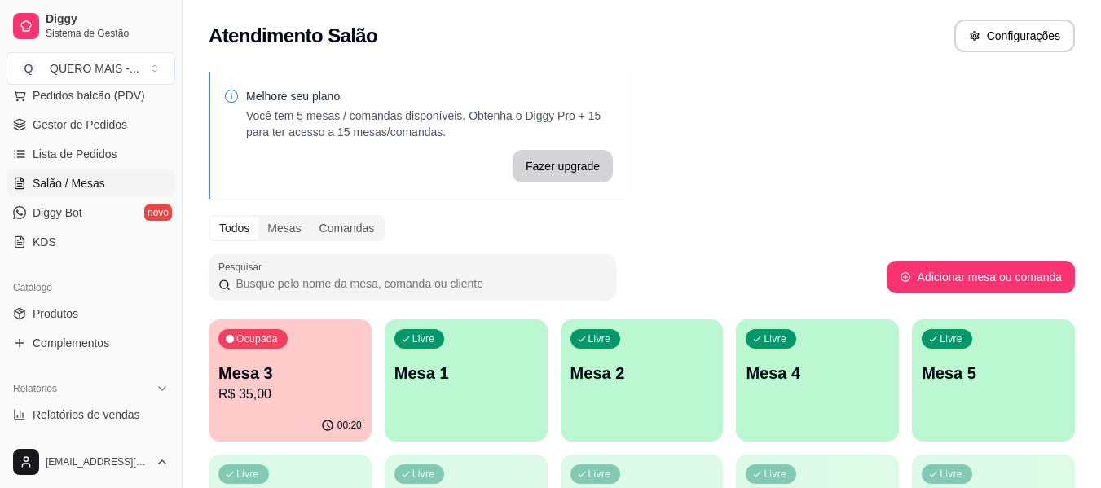
click at [284, 416] on div "00:20" at bounding box center [290, 426] width 163 height 32
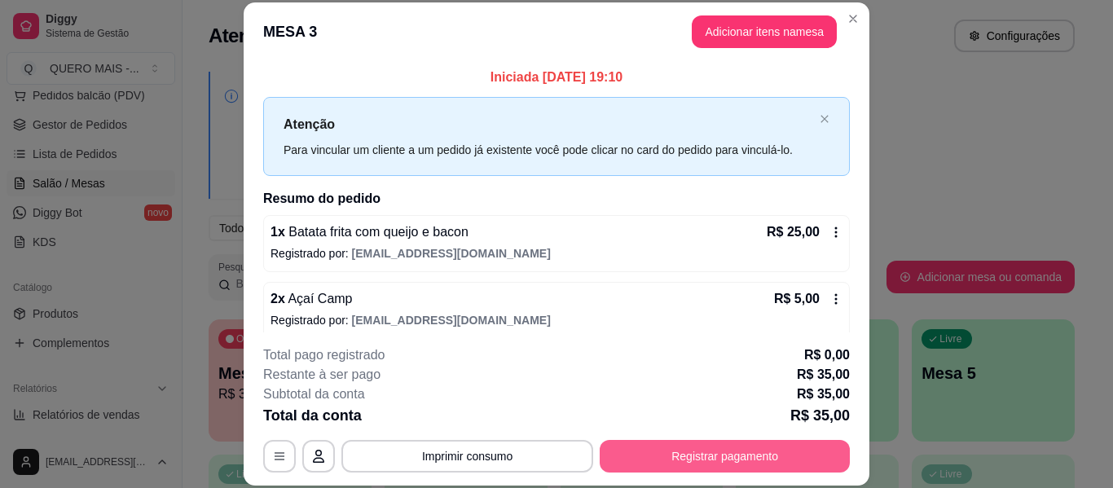
click at [719, 447] on button "Registrar pagamento" at bounding box center [725, 456] width 250 height 33
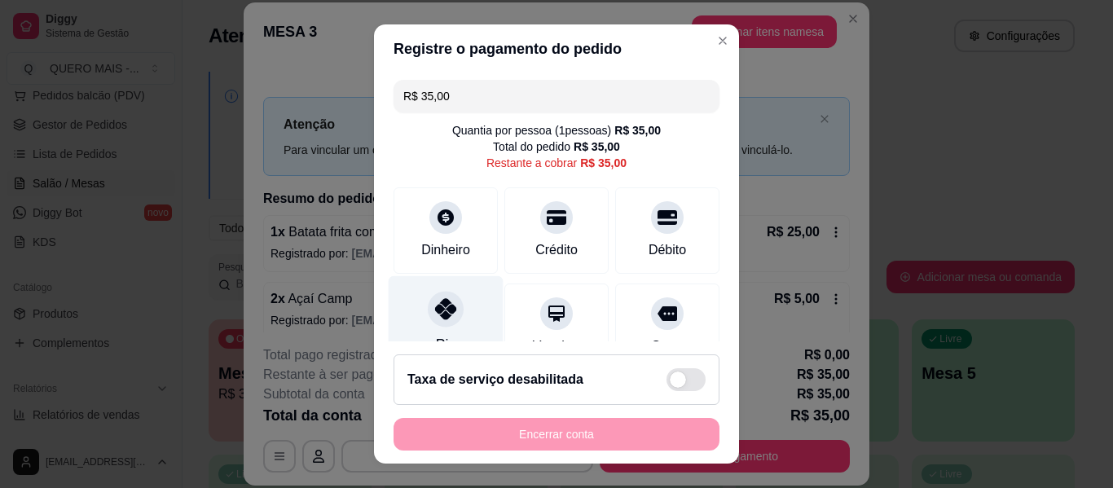
click at [433, 322] on div at bounding box center [446, 309] width 36 height 36
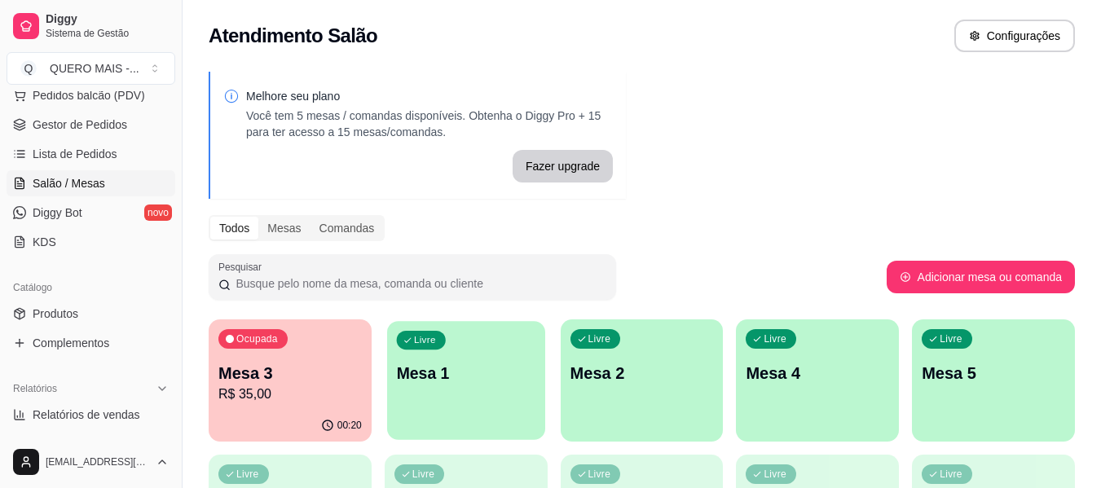
click at [516, 380] on p "Mesa 1" at bounding box center [465, 374] width 139 height 22
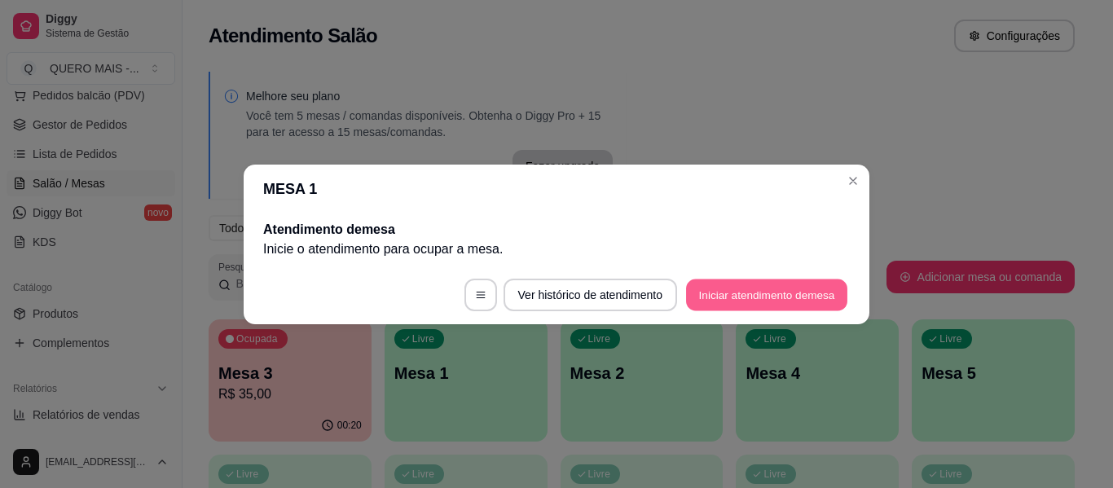
click at [740, 294] on button "Iniciar atendimento de mesa" at bounding box center [766, 295] width 161 height 32
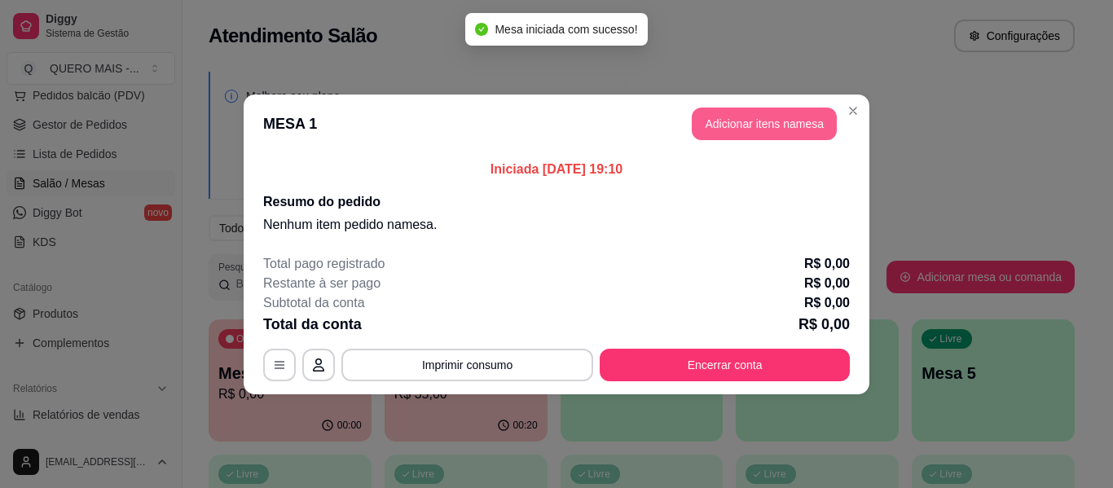
click at [755, 139] on button "Adicionar itens na mesa" at bounding box center [764, 124] width 145 height 33
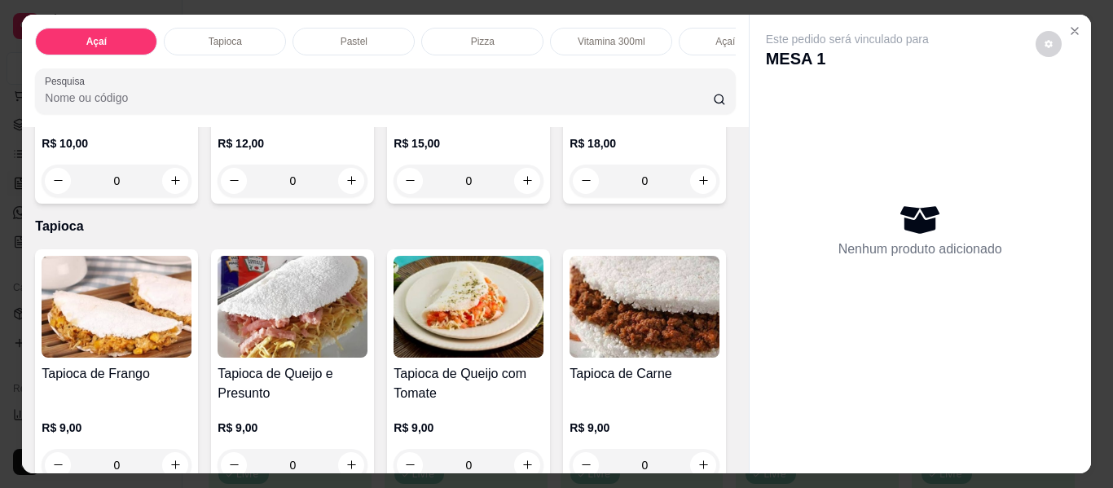
scroll to position [489, 0]
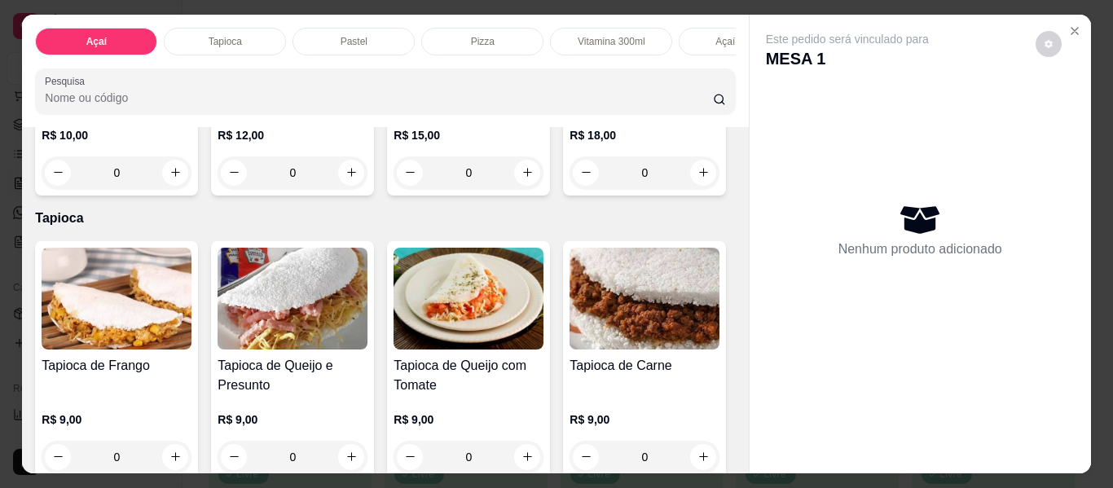
click at [570, 189] on div "0" at bounding box center [645, 172] width 150 height 33
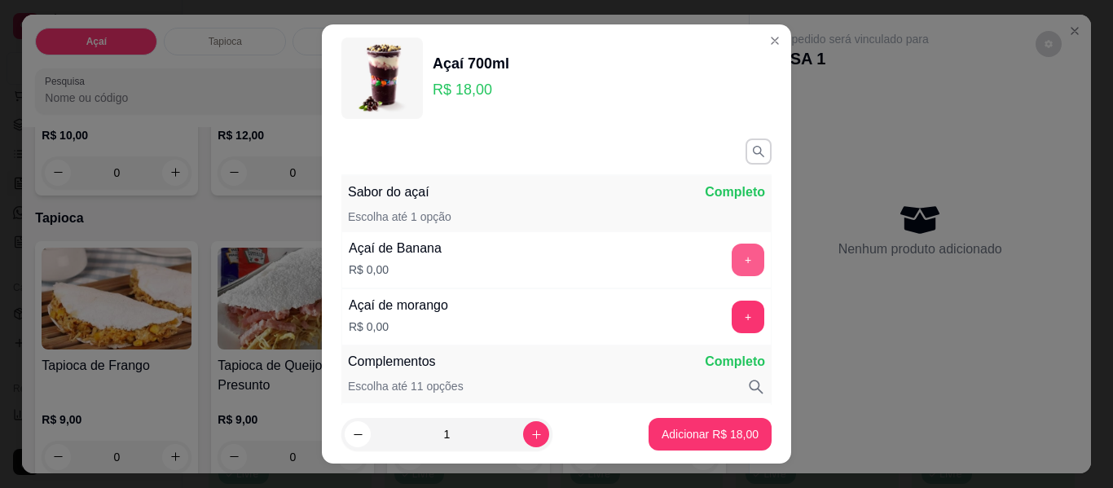
click at [732, 260] on button "+" at bounding box center [748, 260] width 33 height 33
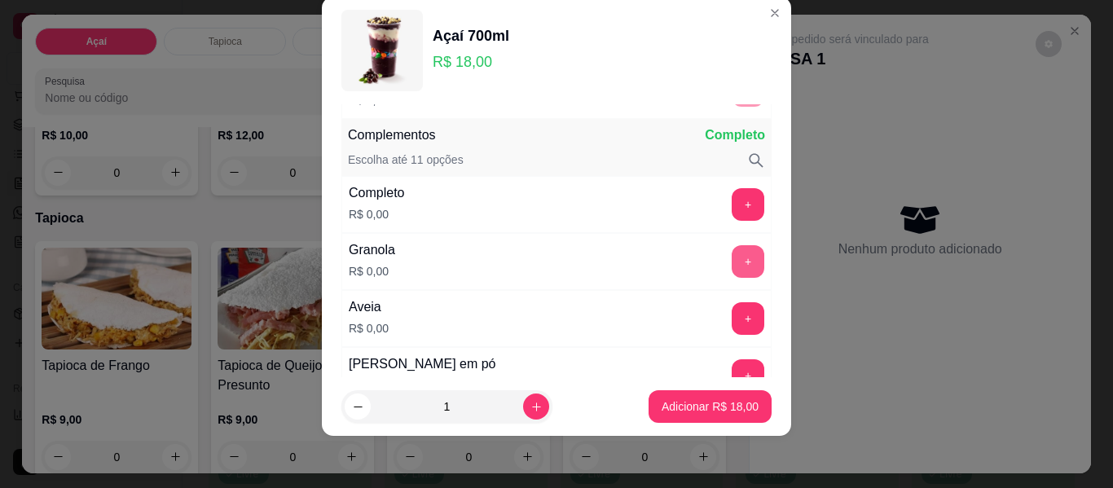
scroll to position [213, 0]
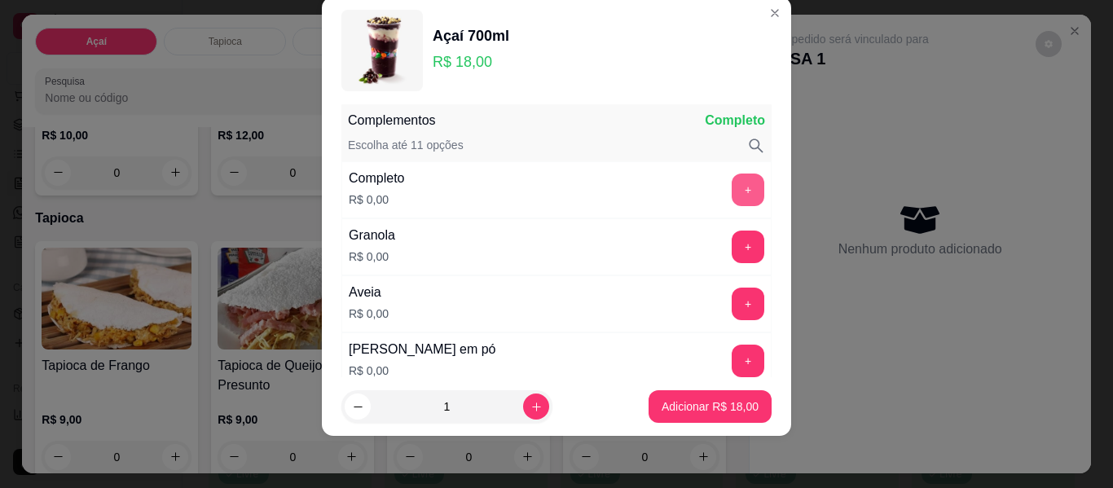
click at [732, 191] on button "+" at bounding box center [748, 190] width 33 height 33
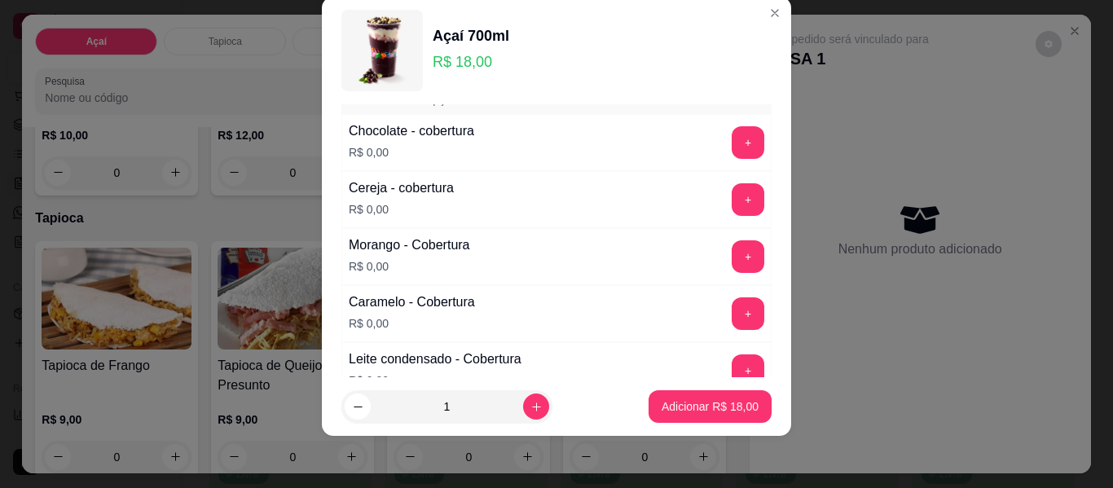
scroll to position [1028, 0]
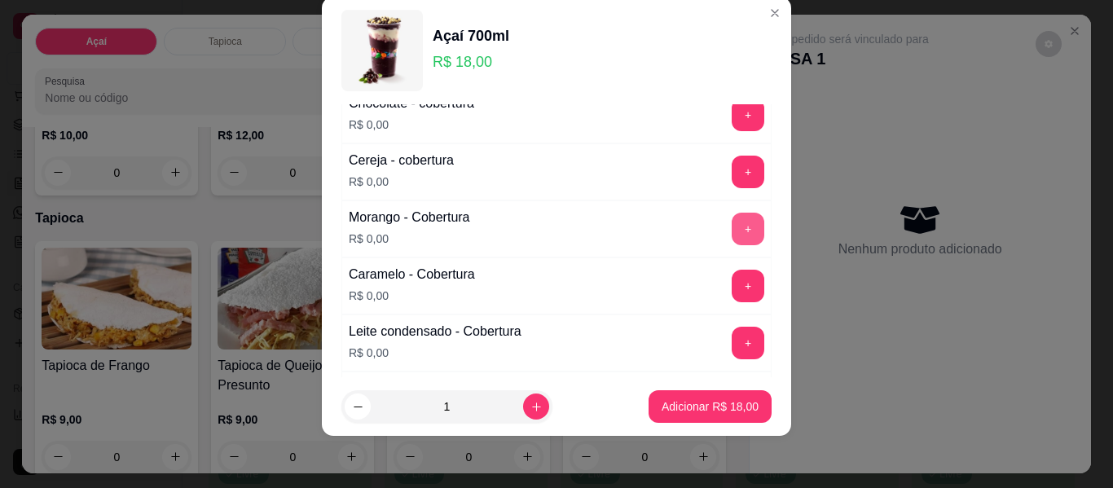
click at [732, 233] on button "+" at bounding box center [748, 229] width 33 height 33
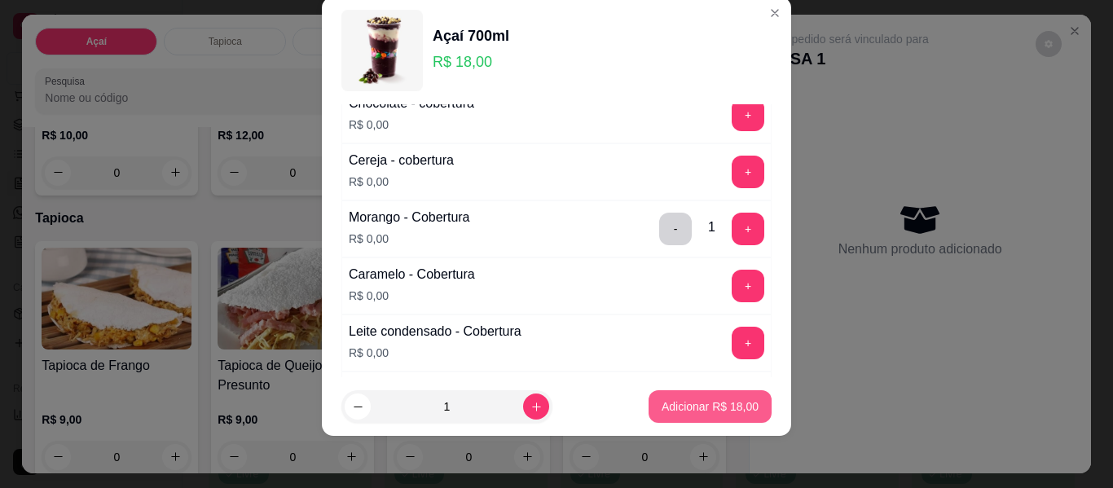
click at [684, 399] on p "Adicionar R$ 18,00" at bounding box center [710, 406] width 97 height 16
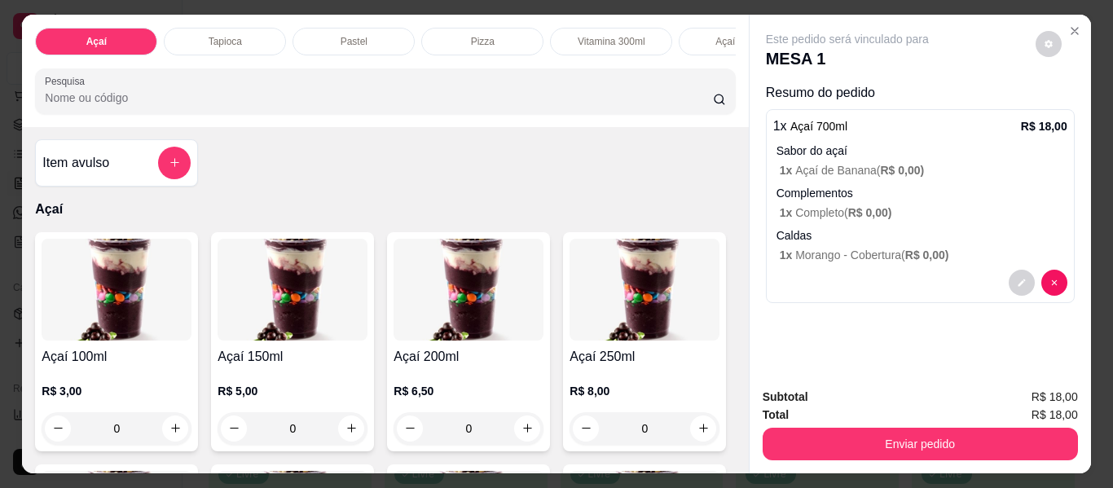
scroll to position [0, 0]
click at [158, 165] on button "add-separate-item" at bounding box center [174, 163] width 33 height 33
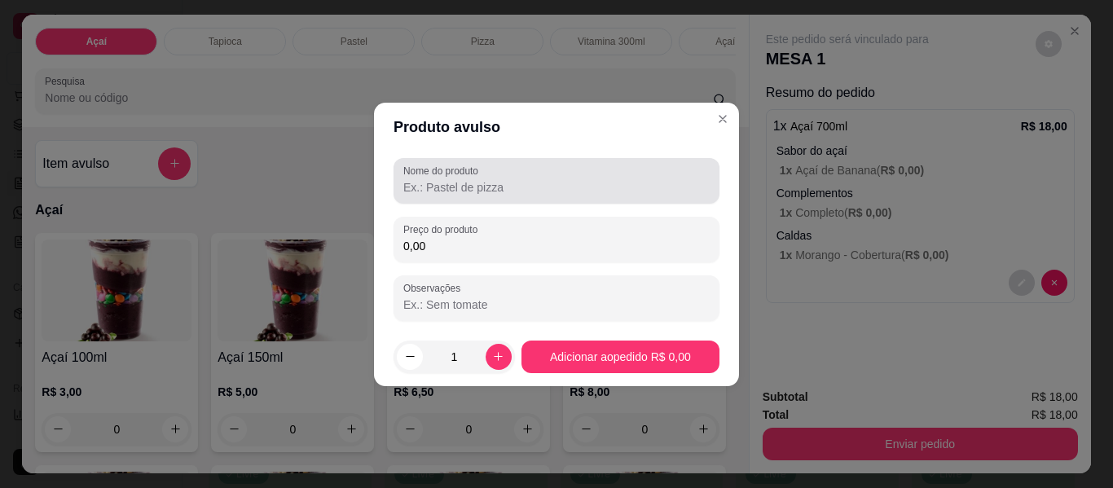
click at [447, 185] on input "Nome do produto" at bounding box center [556, 187] width 306 height 16
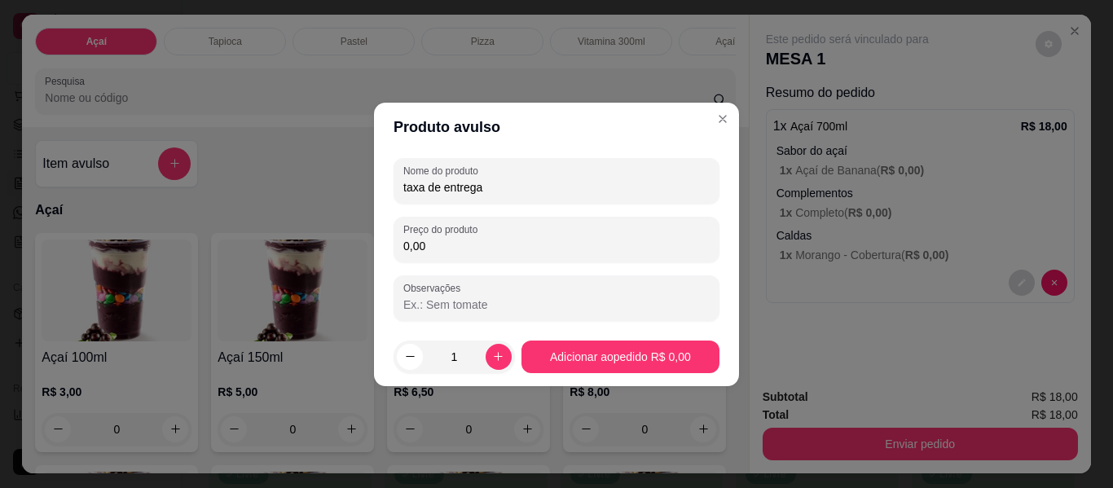
type input "taxa de entrega"
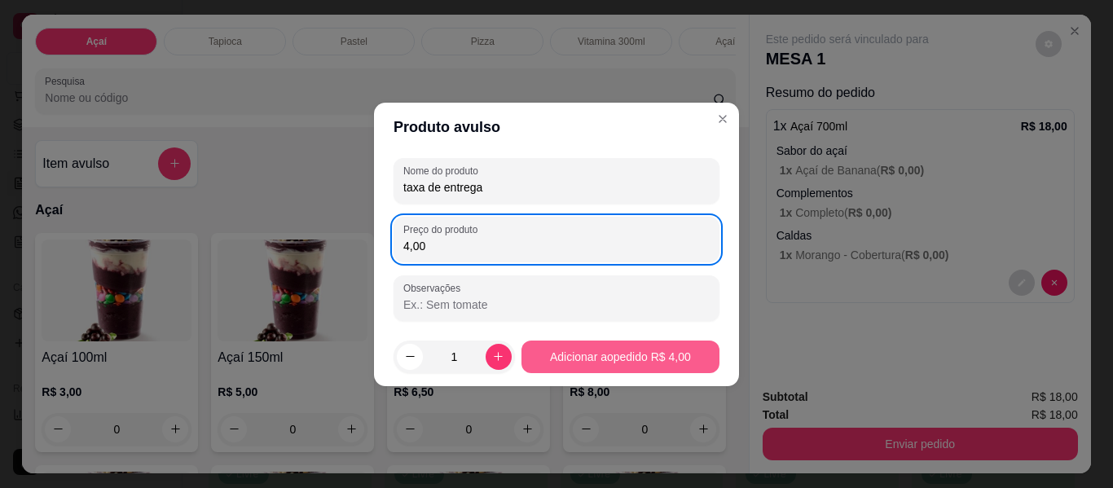
type input "4,00"
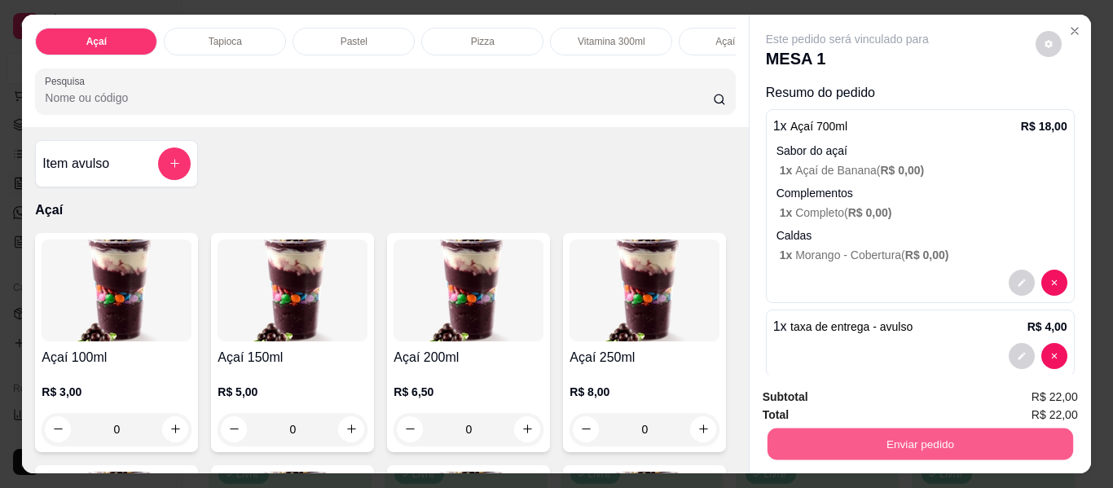
click at [885, 446] on button "Enviar pedido" at bounding box center [920, 445] width 306 height 32
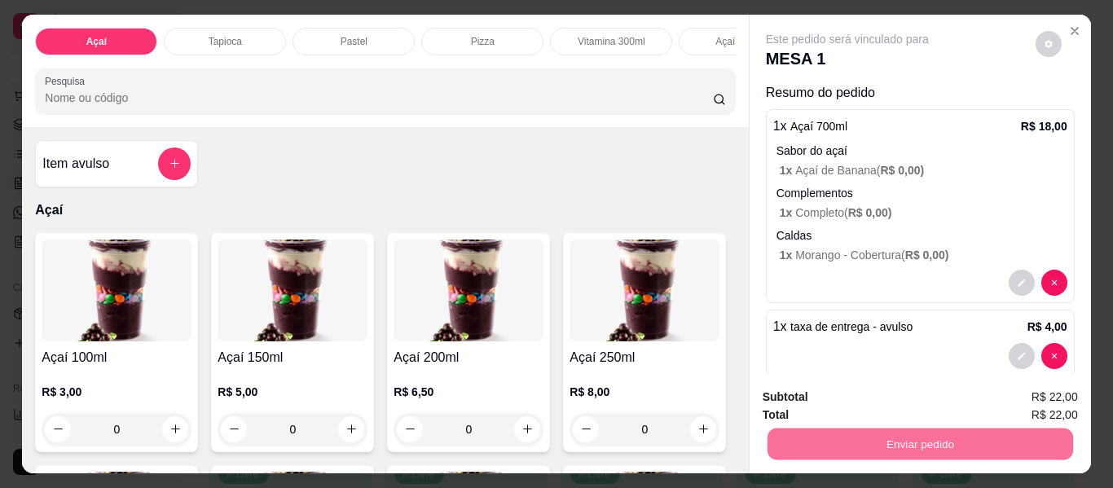
click at [1052, 388] on button "Enviar pedido" at bounding box center [1035, 397] width 92 height 31
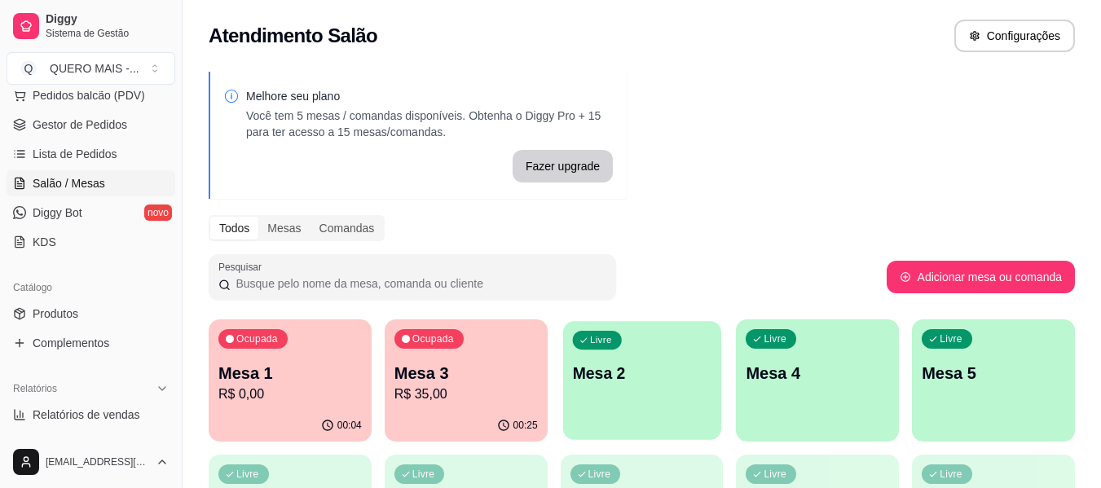
click at [655, 416] on div "Livre Mesa 2" at bounding box center [642, 370] width 158 height 99
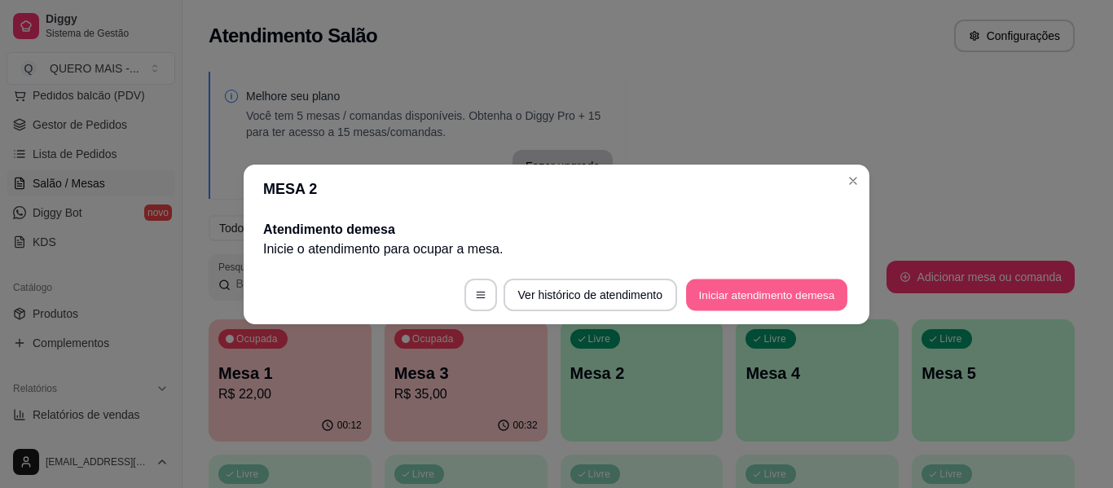
click at [778, 297] on button "Iniciar atendimento de mesa" at bounding box center [766, 295] width 161 height 32
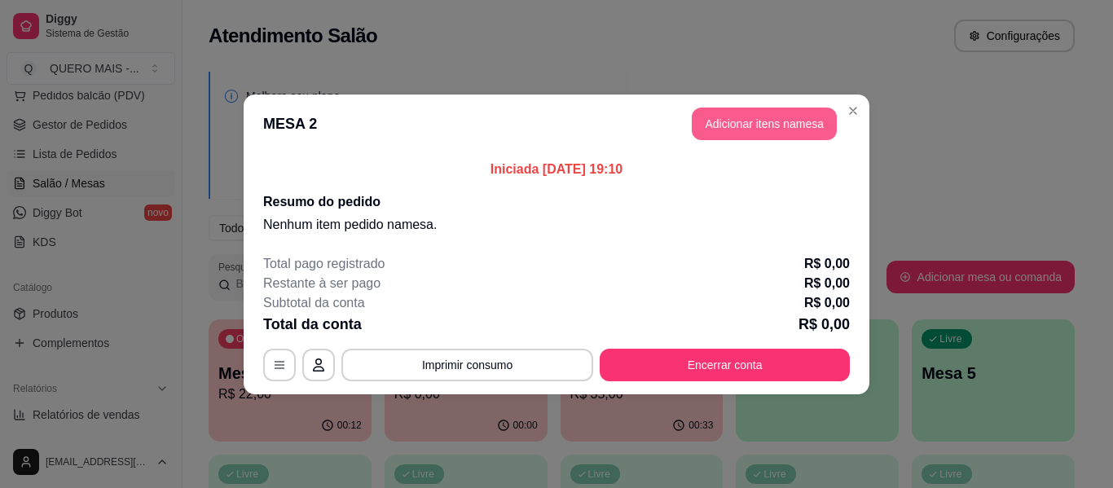
click at [731, 122] on button "Adicionar itens na mesa" at bounding box center [764, 124] width 145 height 33
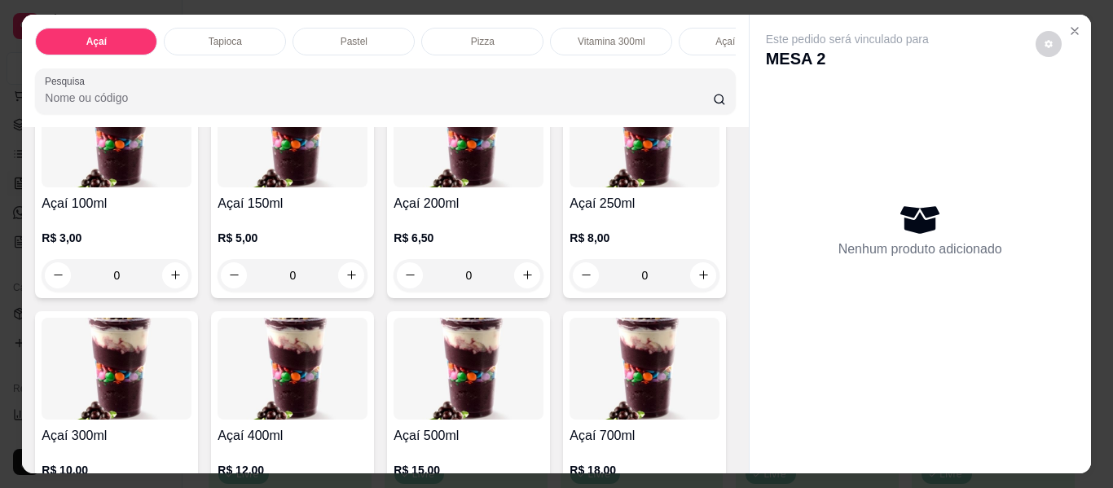
scroll to position [244, 0]
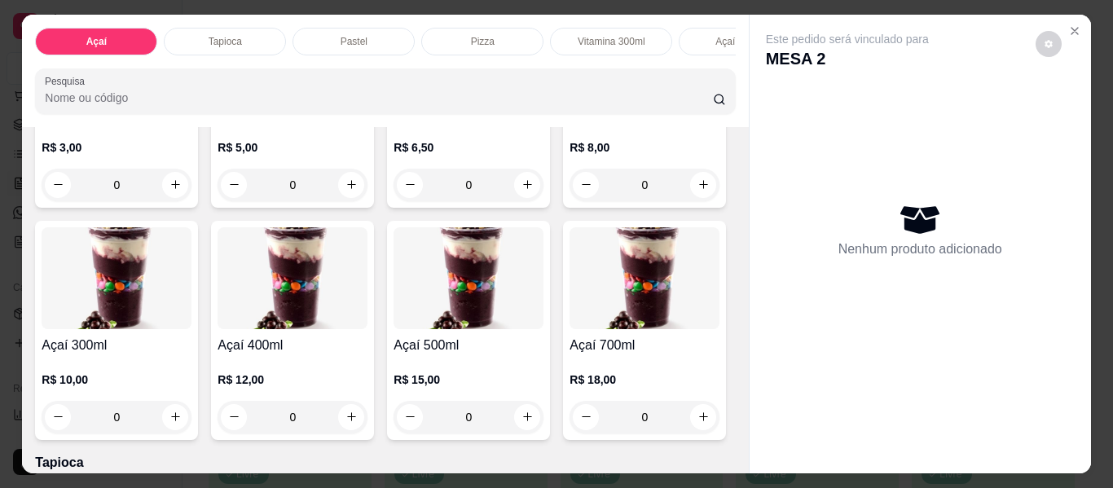
click at [191, 427] on div "0" at bounding box center [117, 417] width 150 height 33
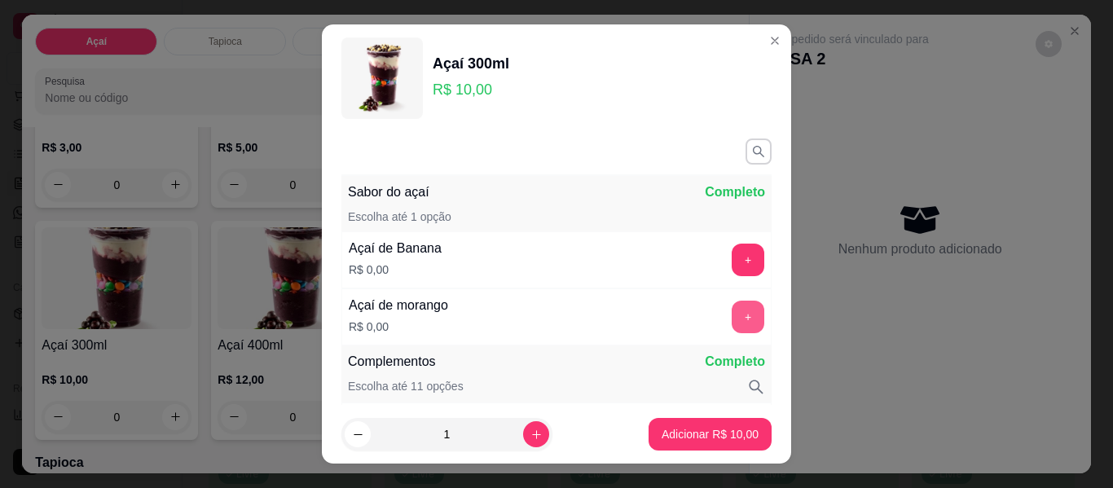
click at [732, 307] on button "+" at bounding box center [748, 317] width 33 height 33
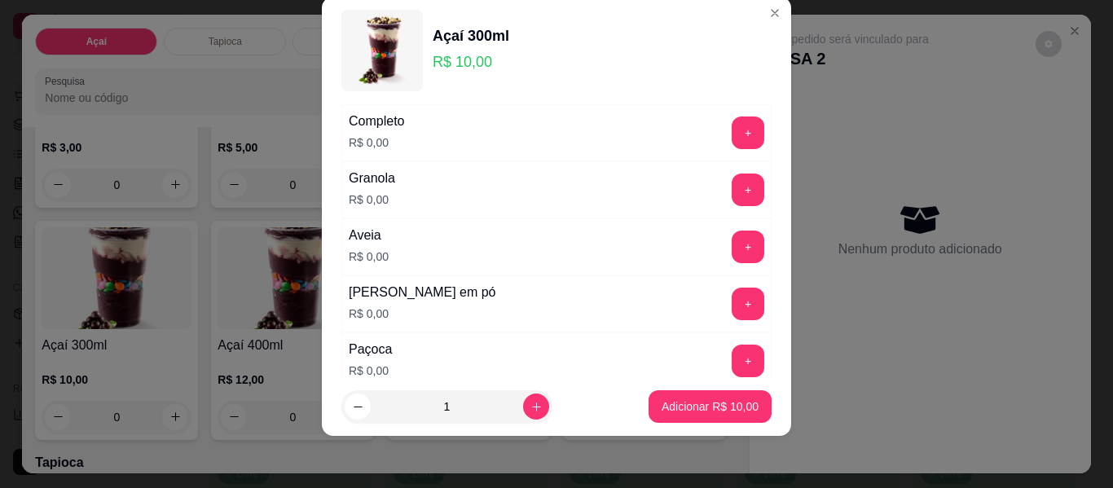
scroll to position [295, 0]
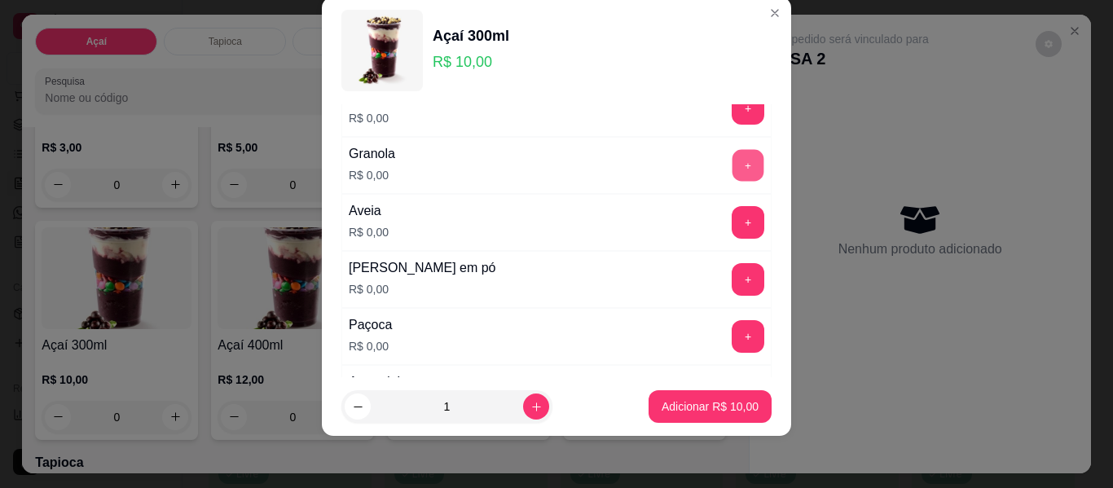
click at [733, 162] on button "+" at bounding box center [749, 166] width 32 height 32
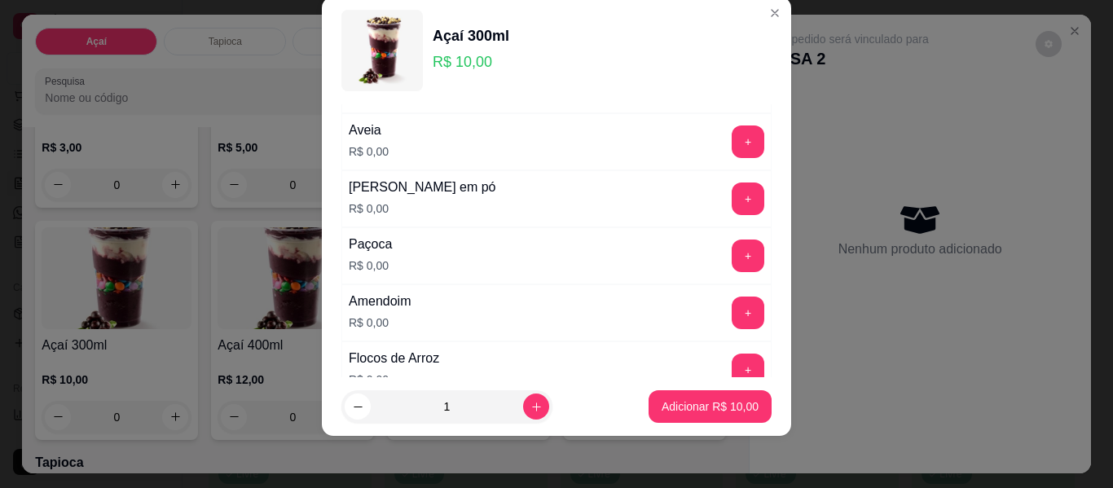
scroll to position [376, 0]
click at [732, 309] on button "+" at bounding box center [748, 312] width 33 height 33
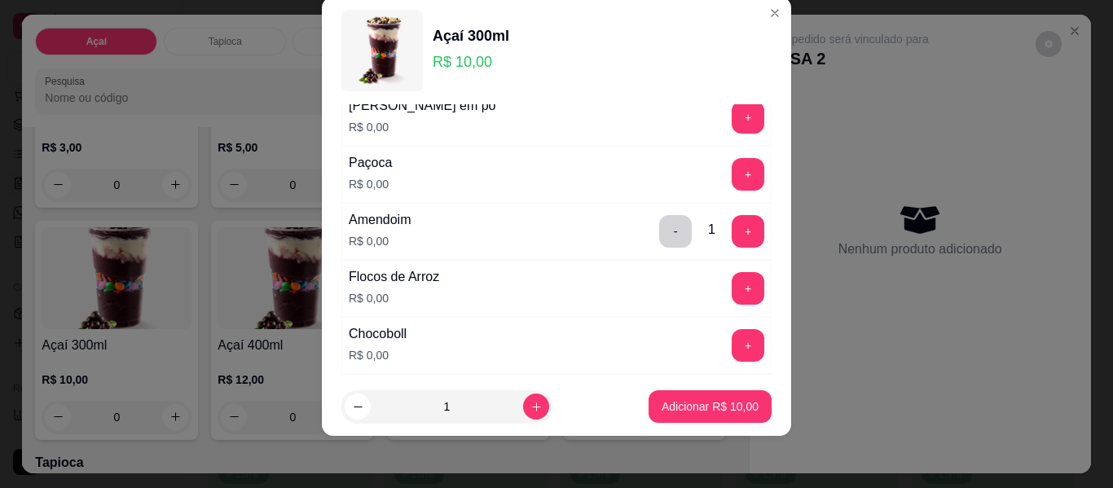
scroll to position [458, 0]
click at [732, 175] on button "+" at bounding box center [748, 173] width 33 height 33
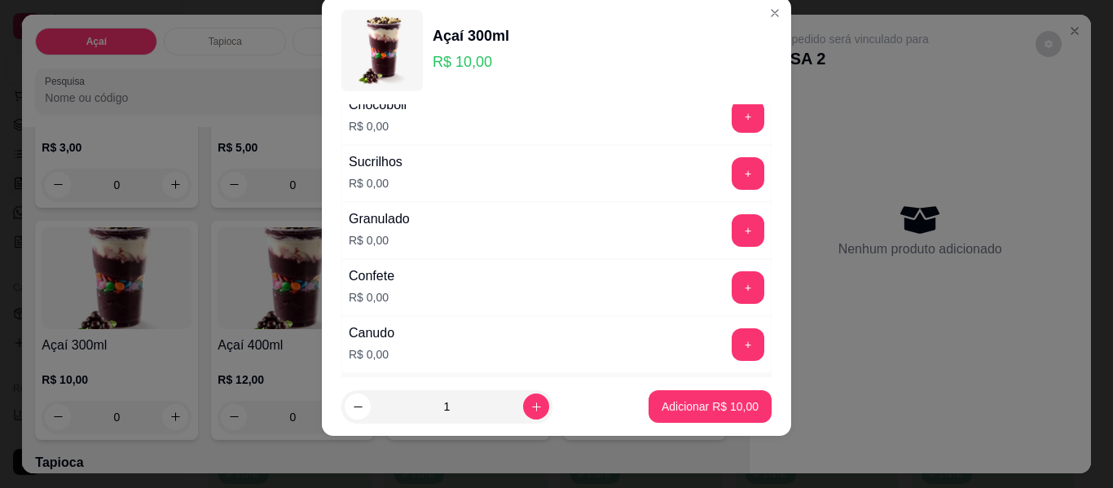
scroll to position [702, 0]
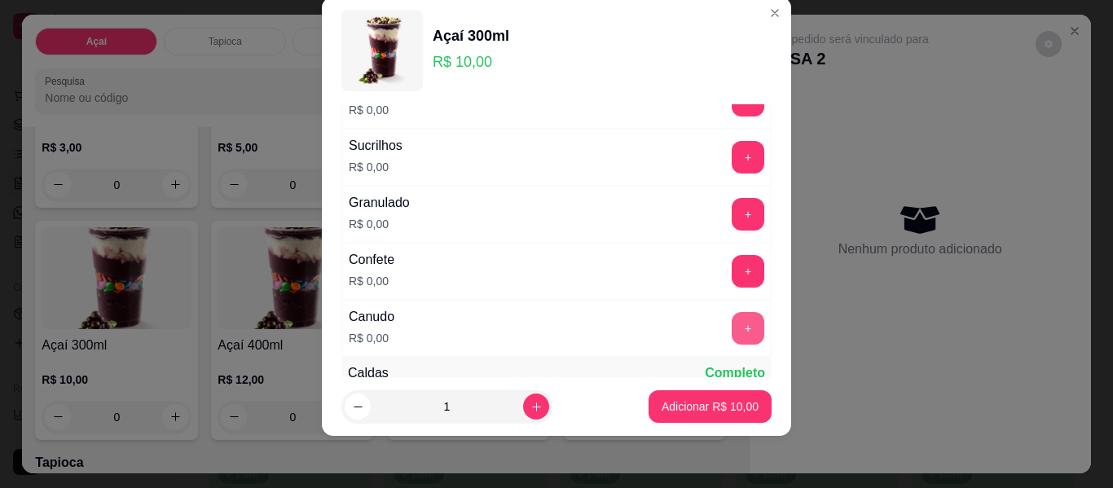
click at [732, 329] on button "+" at bounding box center [748, 328] width 33 height 33
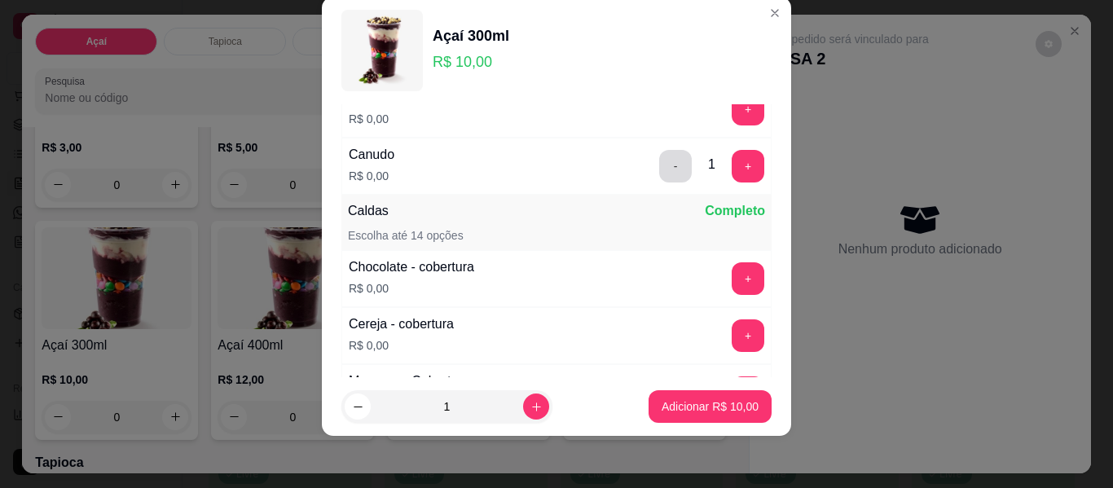
scroll to position [865, 0]
click at [732, 272] on button "+" at bounding box center [748, 278] width 33 height 33
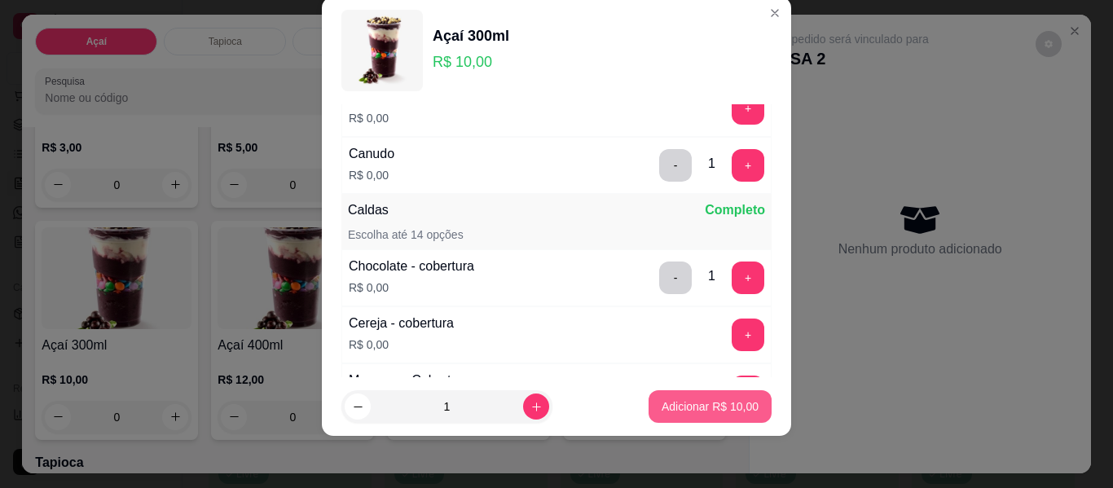
click at [668, 405] on p "Adicionar R$ 10,00" at bounding box center [710, 406] width 97 height 16
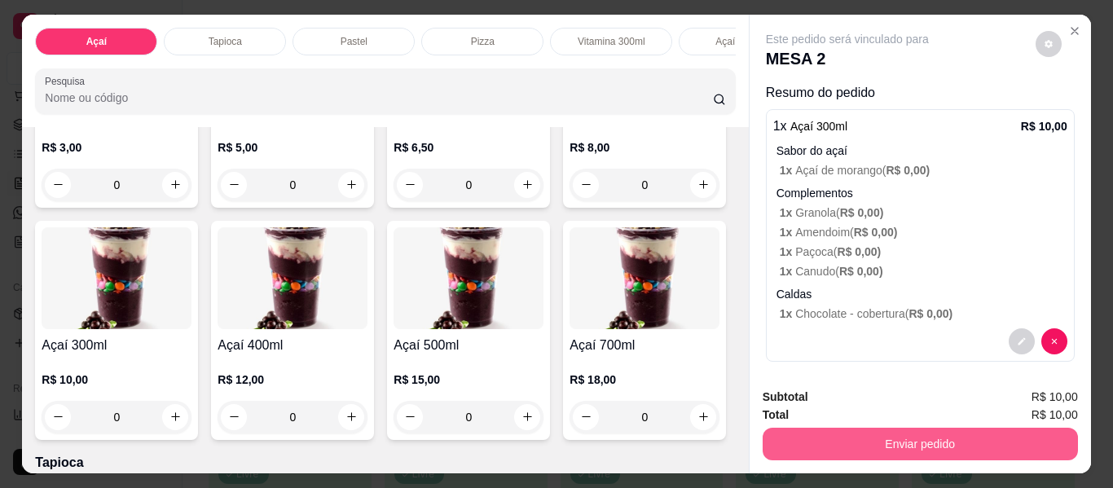
click at [917, 431] on button "Enviar pedido" at bounding box center [920, 444] width 315 height 33
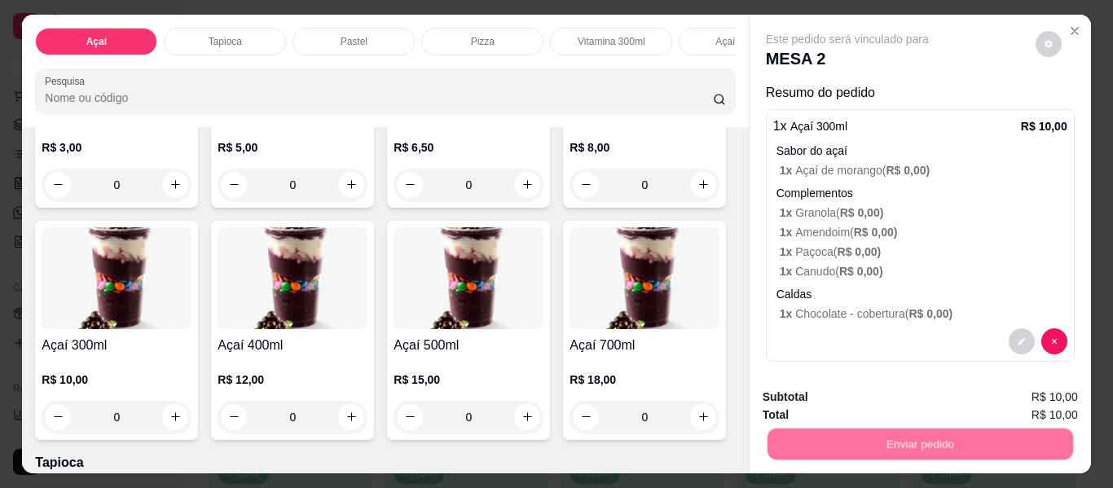
click at [1015, 394] on button "Enviar pedido" at bounding box center [1035, 397] width 92 height 31
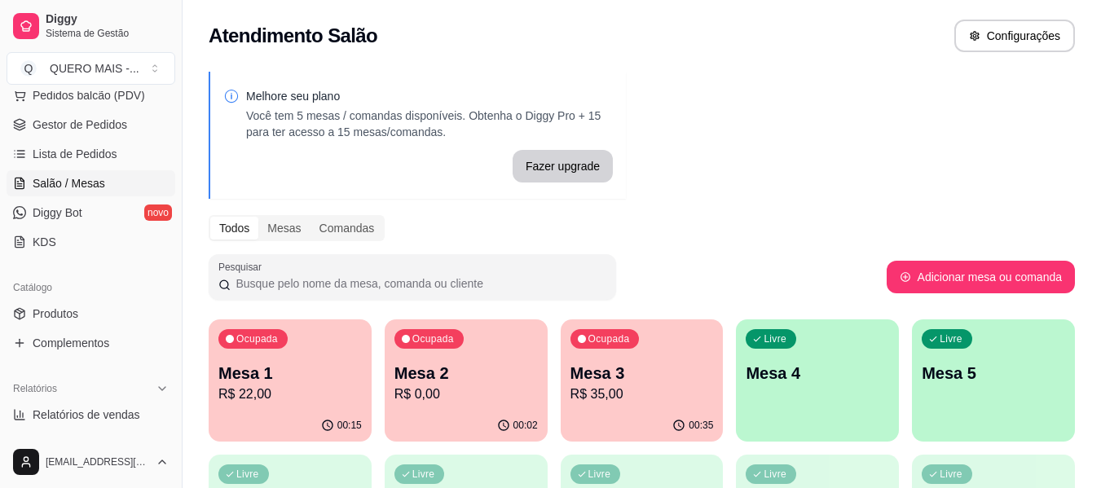
click at [802, 411] on div "Livre Mesa 4" at bounding box center [817, 370] width 163 height 103
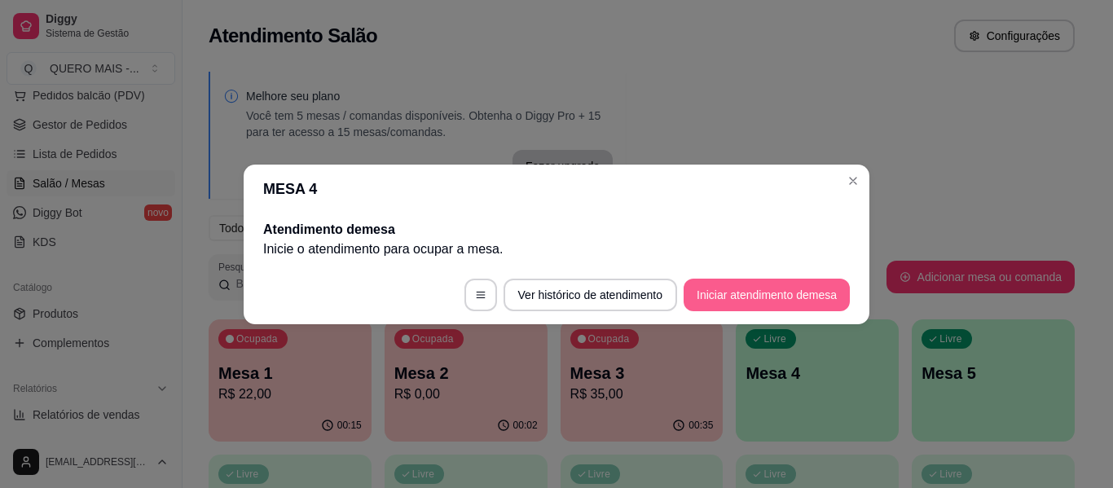
click at [788, 293] on button "Iniciar atendimento de mesa" at bounding box center [767, 295] width 166 height 33
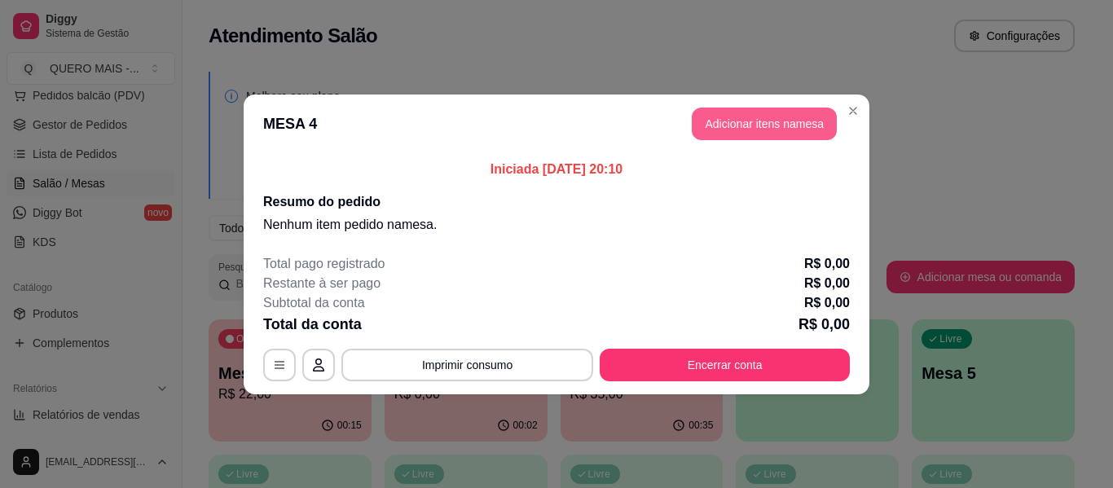
click at [772, 125] on button "Adicionar itens na mesa" at bounding box center [764, 124] width 145 height 33
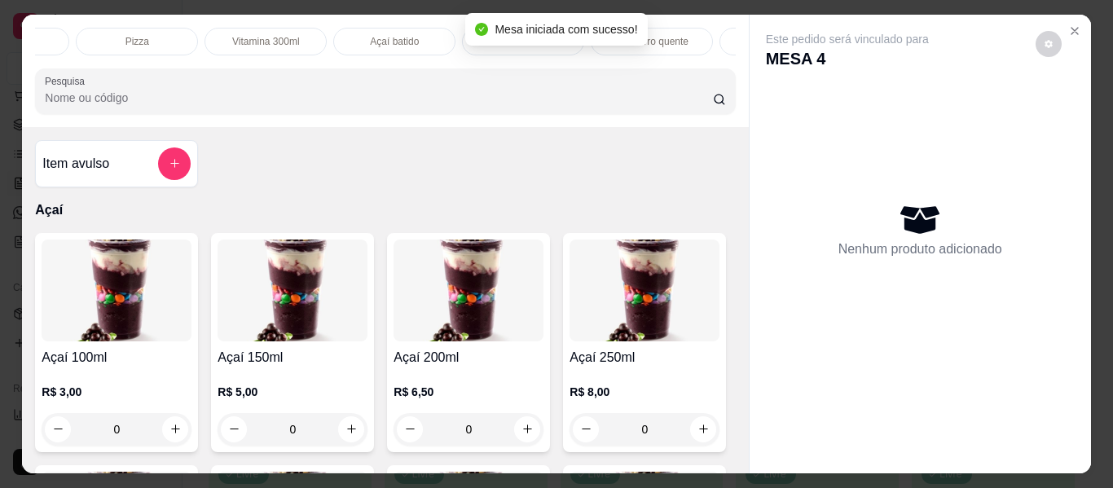
scroll to position [0, 571]
click at [330, 29] on div "Lanches" at bounding box center [297, 42] width 122 height 28
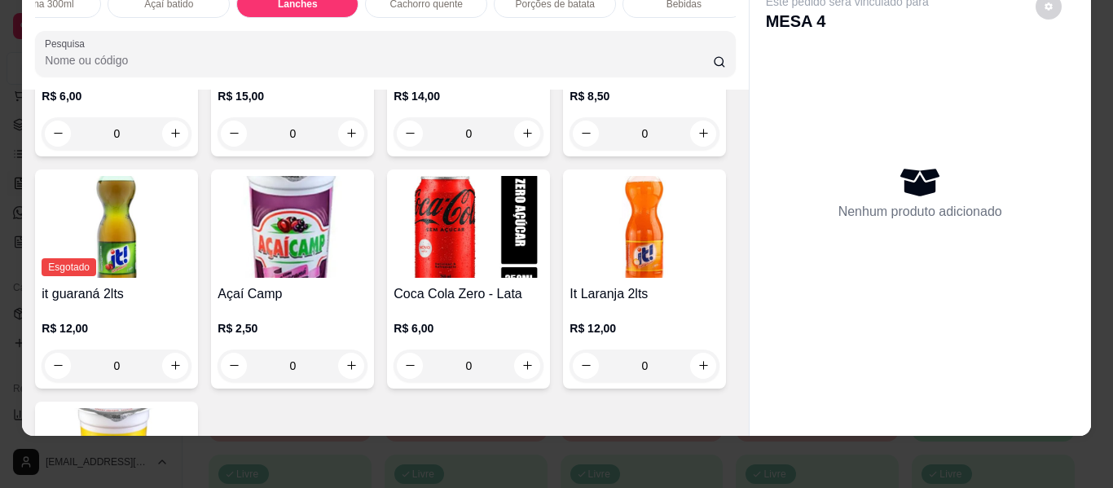
scroll to position [4181, 0]
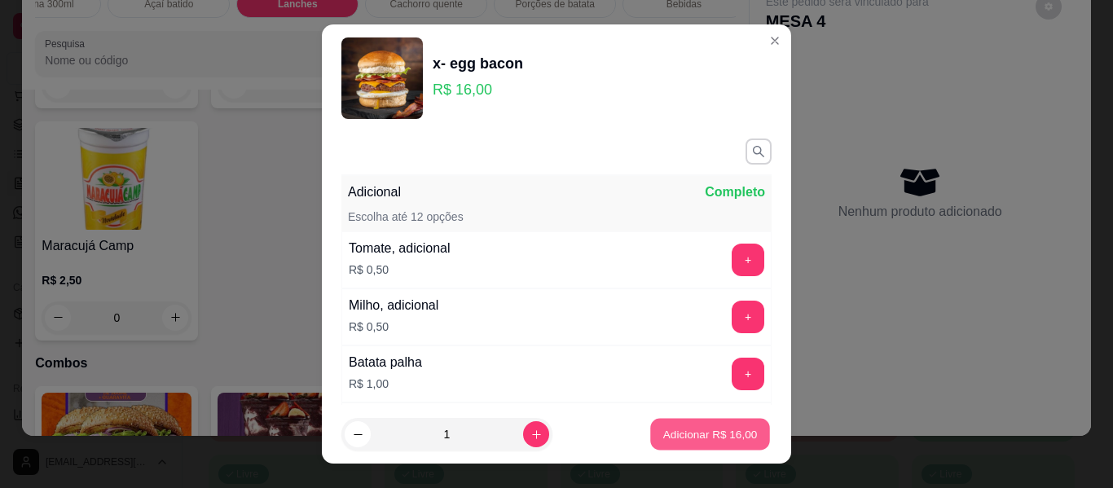
click at [663, 429] on p "Adicionar R$ 16,00" at bounding box center [710, 433] width 95 height 15
type input "1"
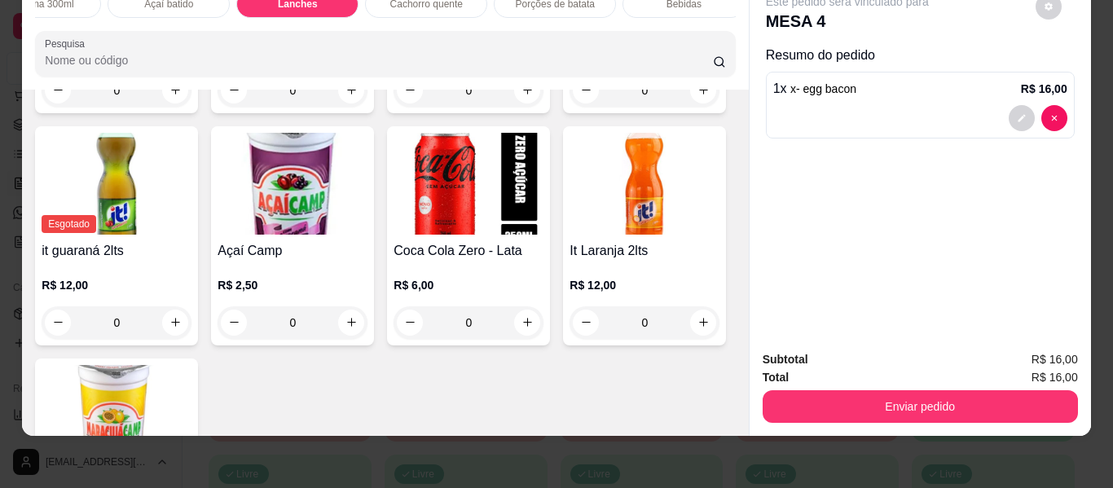
scroll to position [3936, 0]
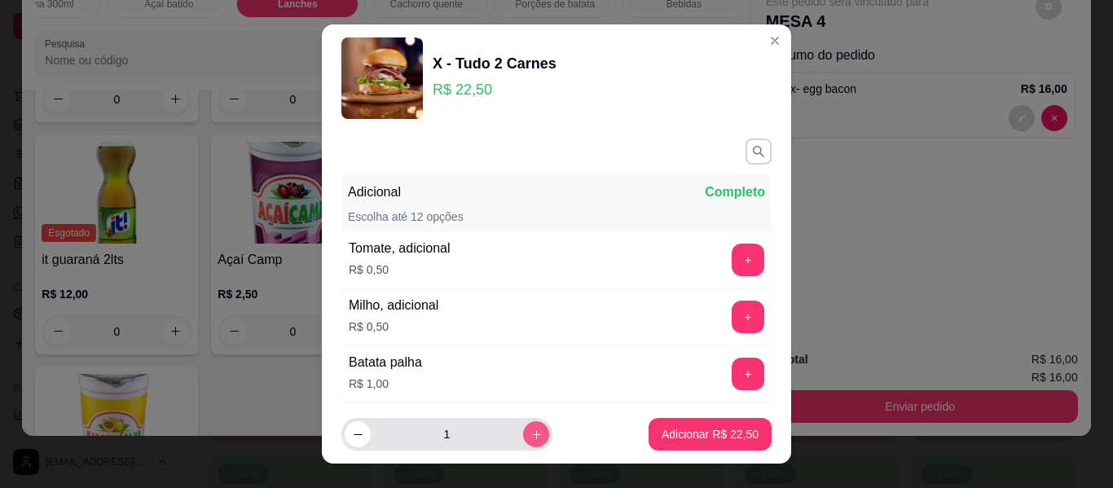
click at [530, 433] on icon "increase-product-quantity" at bounding box center [536, 435] width 12 height 12
type input "2"
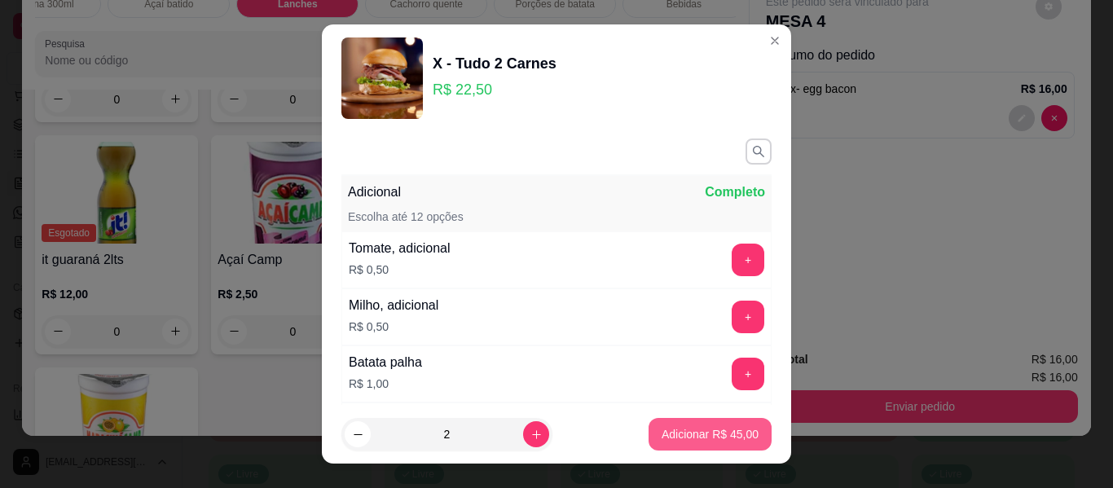
click at [686, 428] on p "Adicionar R$ 45,00" at bounding box center [710, 434] width 97 height 16
type input "2"
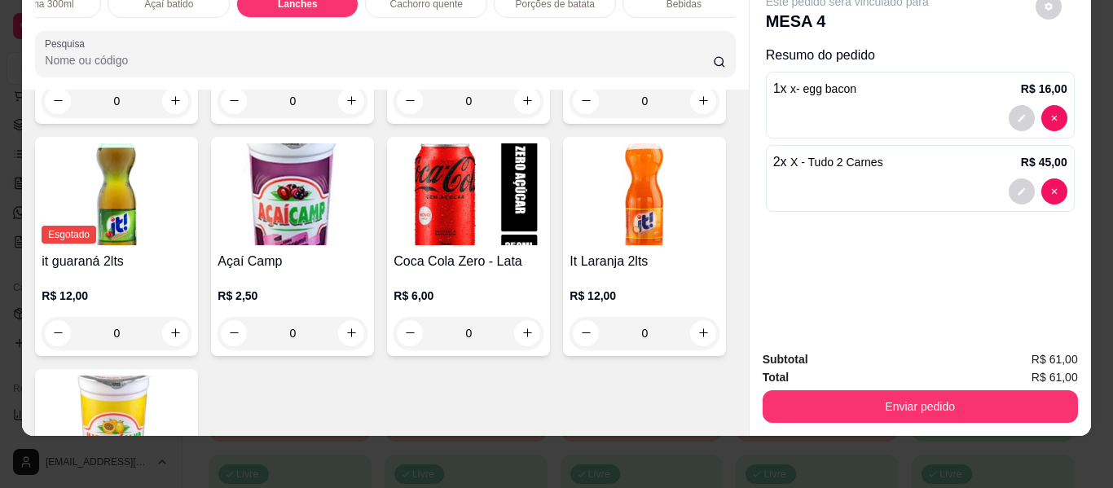
scroll to position [3937, 0]
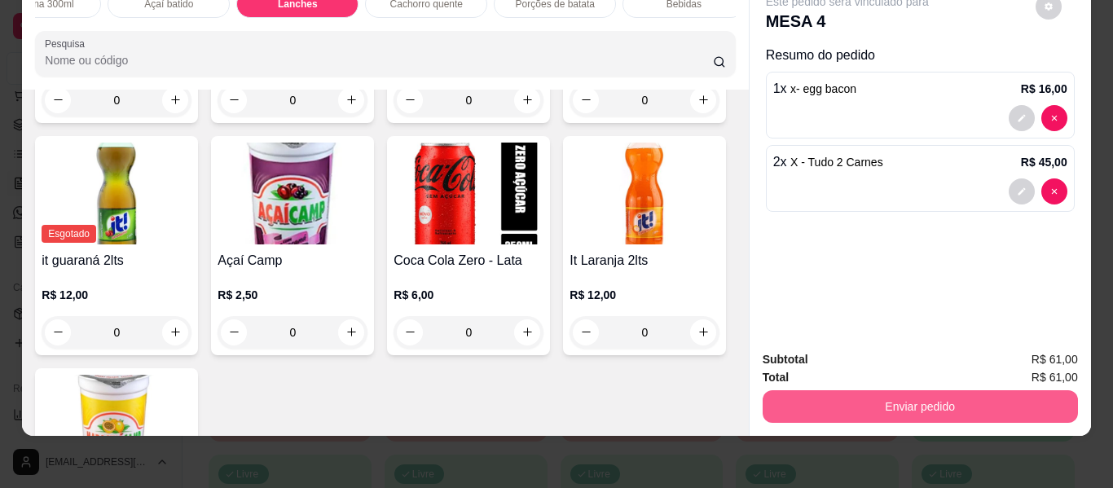
click at [913, 392] on button "Enviar pedido" at bounding box center [920, 406] width 315 height 33
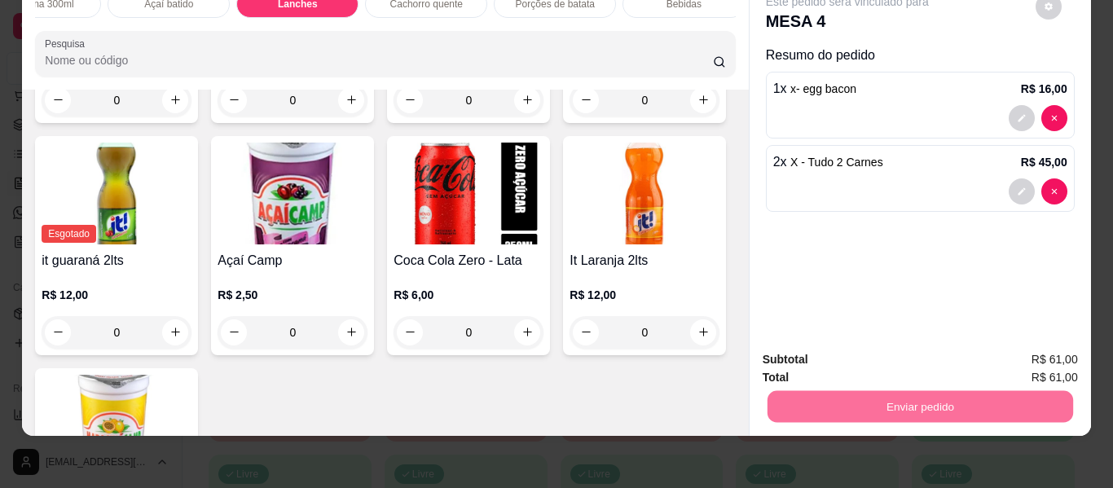
click at [957, 245] on div "Este pedido será vinculado para MESA 4 Resumo do pedido 1 x x- egg bacon R$ 16,…" at bounding box center [920, 157] width 341 height 360
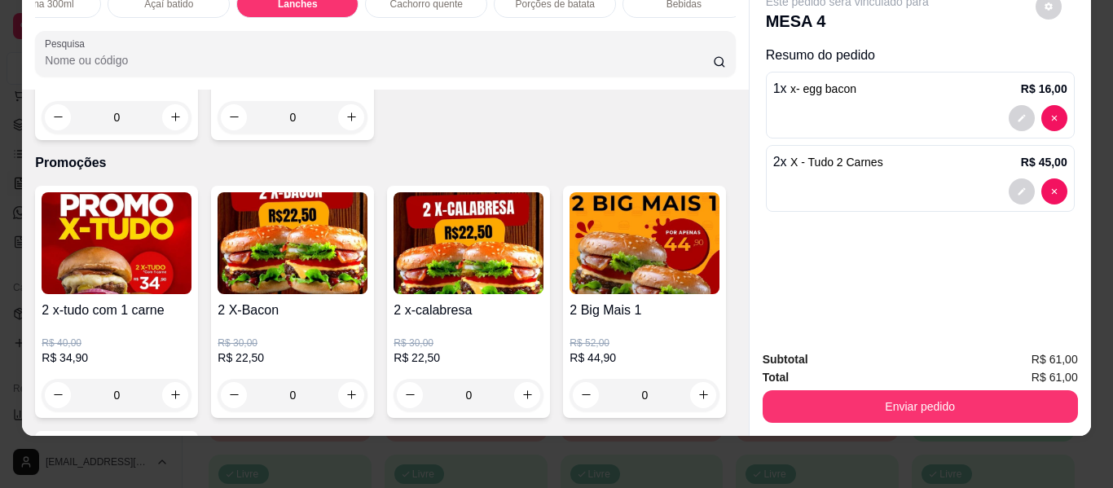
scroll to position [4670, 0]
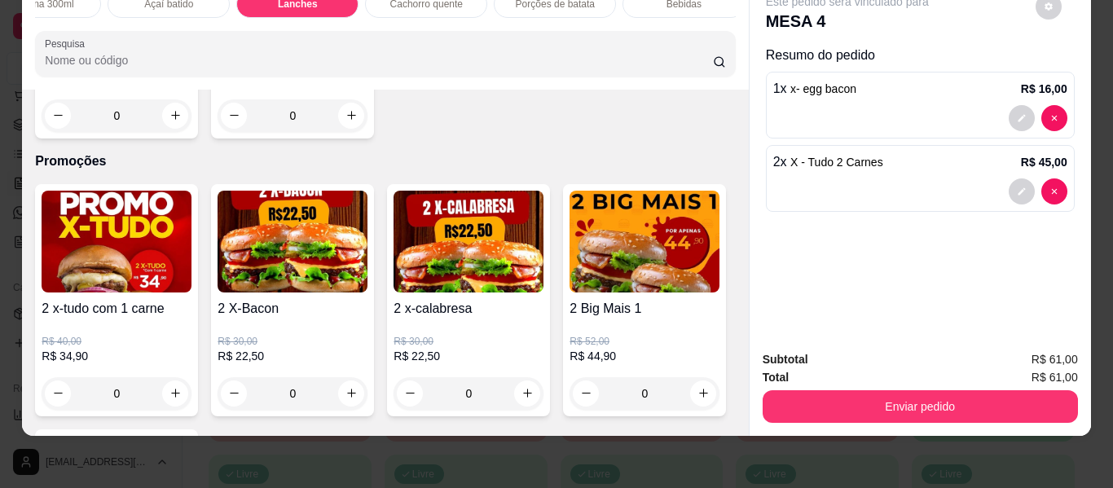
type input "1"
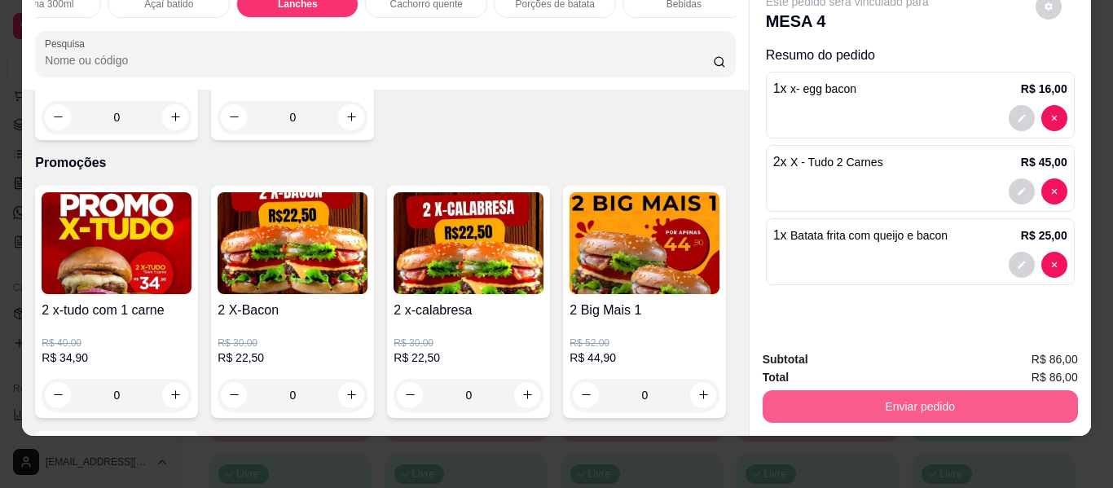
click at [920, 390] on button "Enviar pedido" at bounding box center [920, 406] width 315 height 33
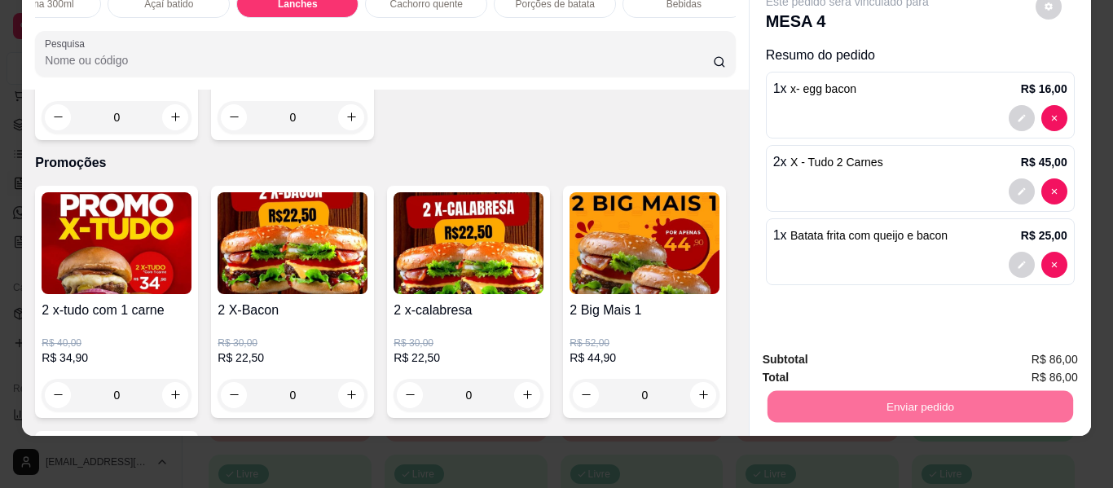
click at [1013, 355] on button "Enviar pedido" at bounding box center [1035, 353] width 92 height 31
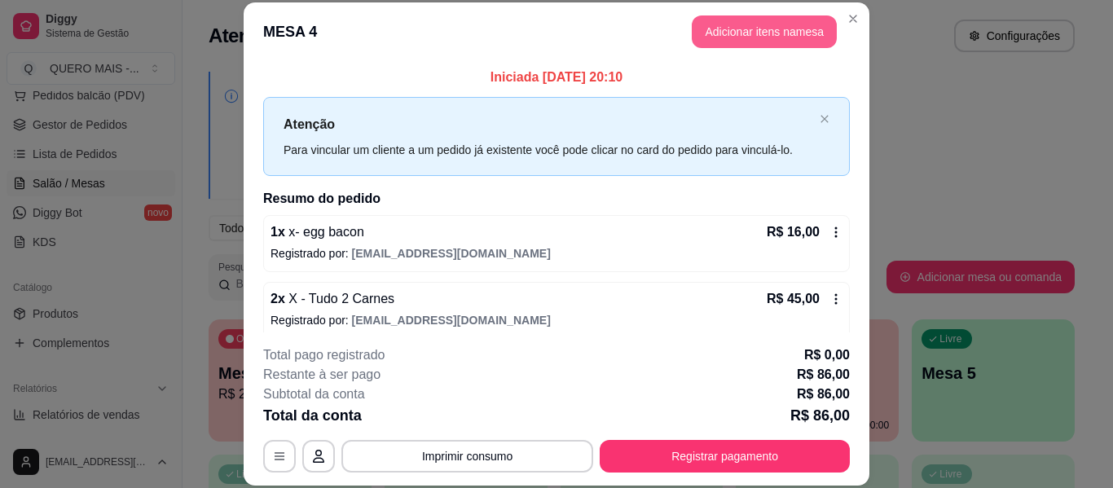
click at [715, 31] on button "Adicionar itens na mesa" at bounding box center [764, 31] width 145 height 33
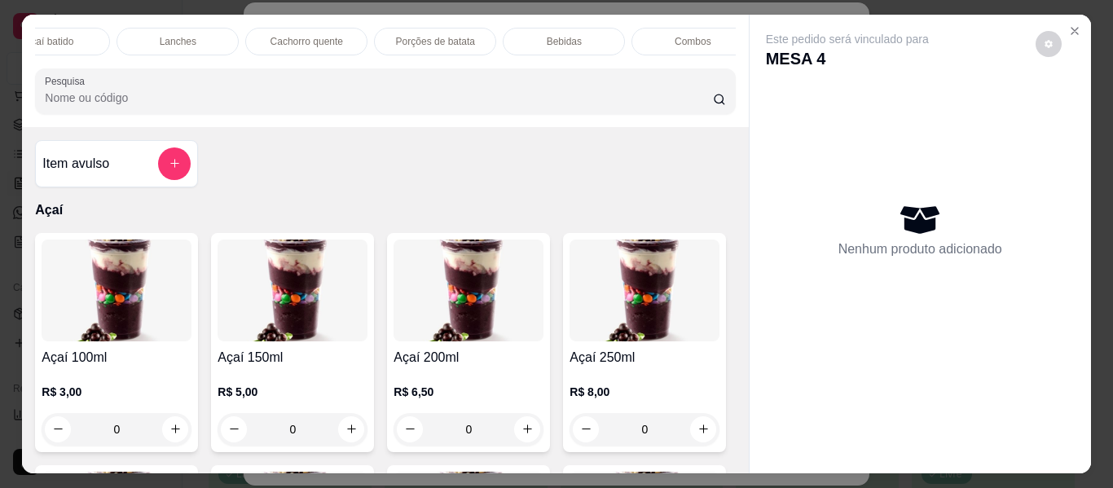
scroll to position [0, 802]
click at [474, 39] on div "Bebidas" at bounding box center [453, 42] width 122 height 28
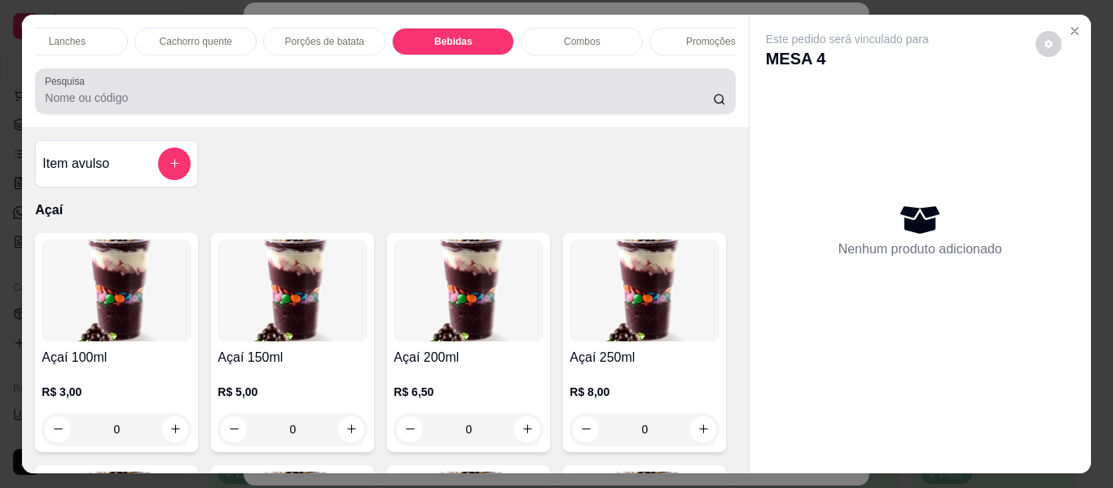
scroll to position [44, 0]
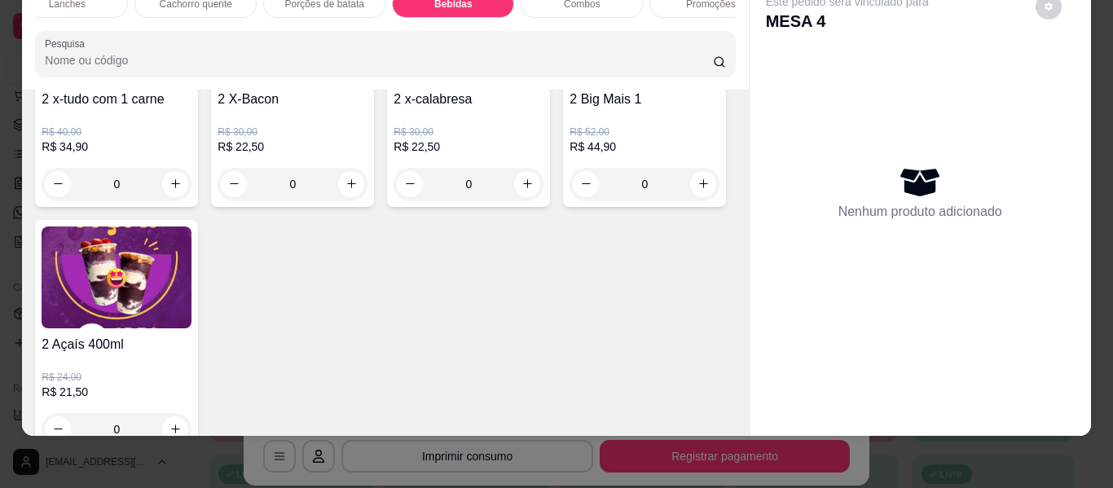
type input "1"
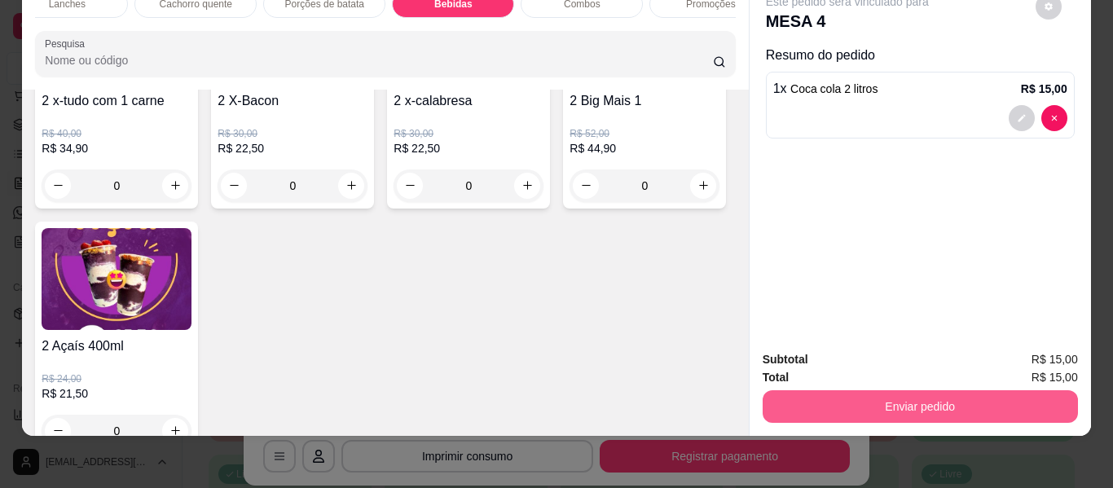
click at [789, 390] on button "Enviar pedido" at bounding box center [920, 406] width 315 height 33
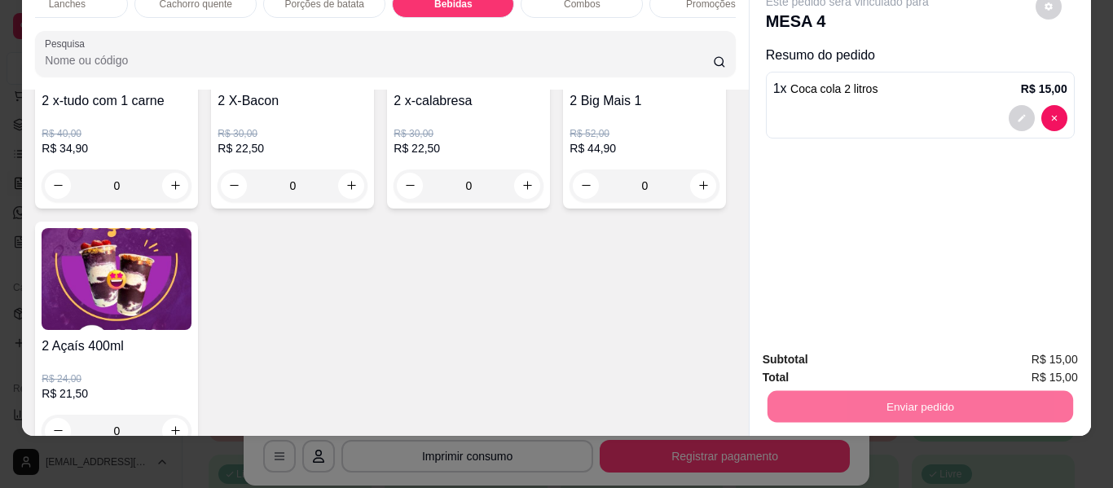
click at [1010, 349] on button "Enviar pedido" at bounding box center [1035, 353] width 92 height 31
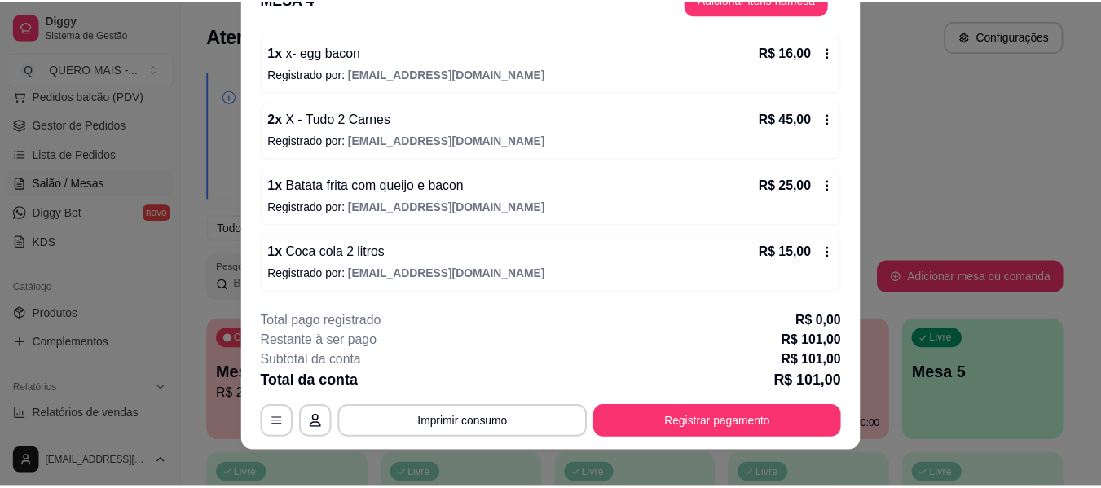
scroll to position [50, 0]
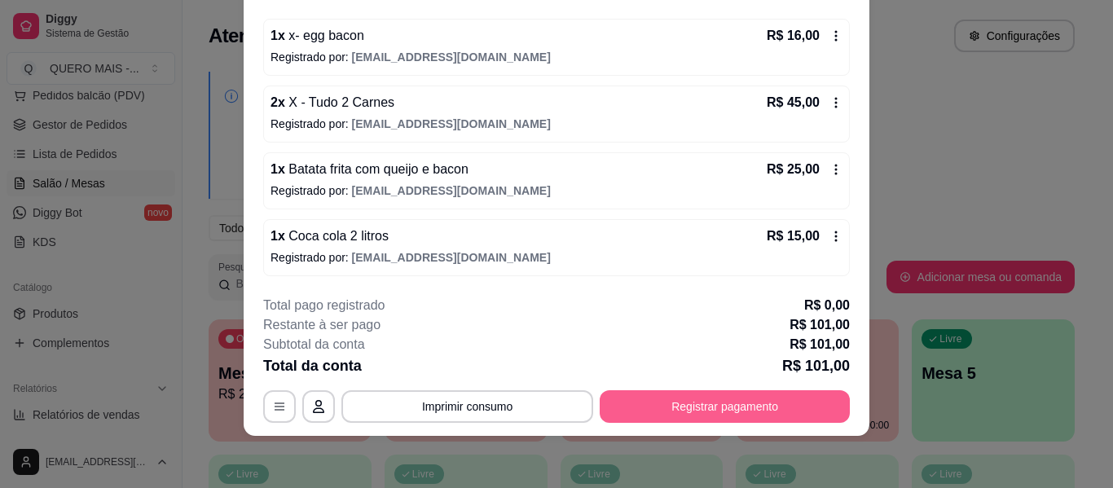
click at [666, 405] on button "Registrar pagamento" at bounding box center [725, 406] width 250 height 33
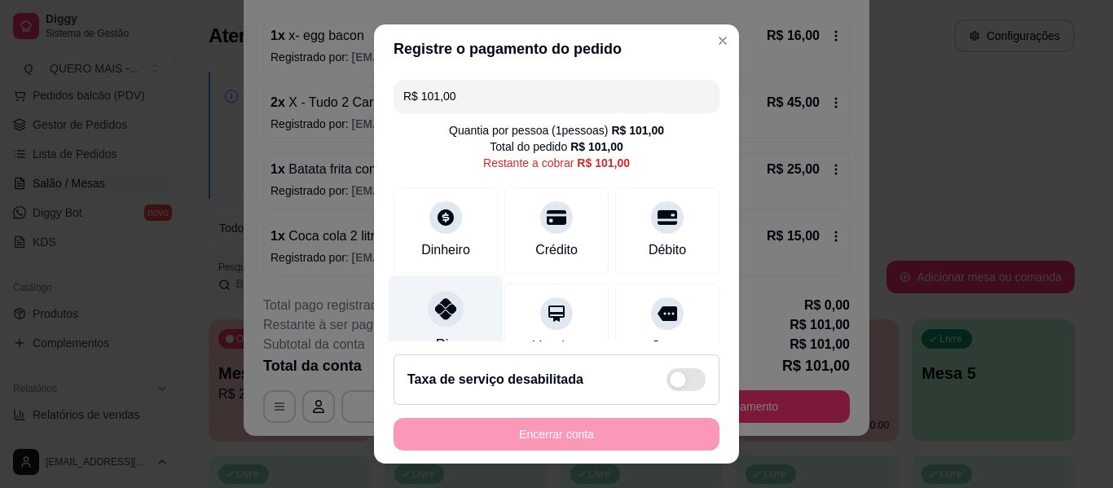
click at [439, 304] on icon at bounding box center [445, 308] width 21 height 21
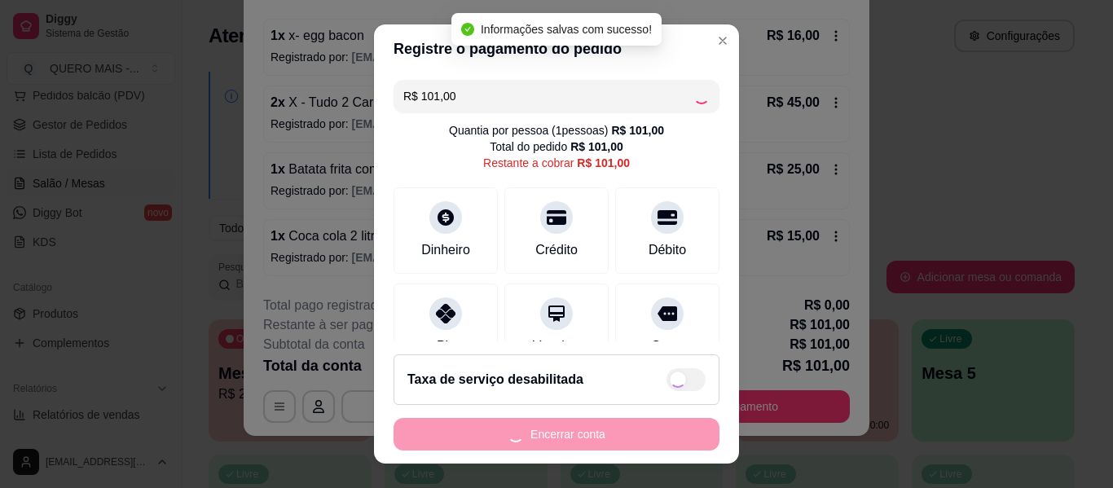
type input "R$ 0,00"
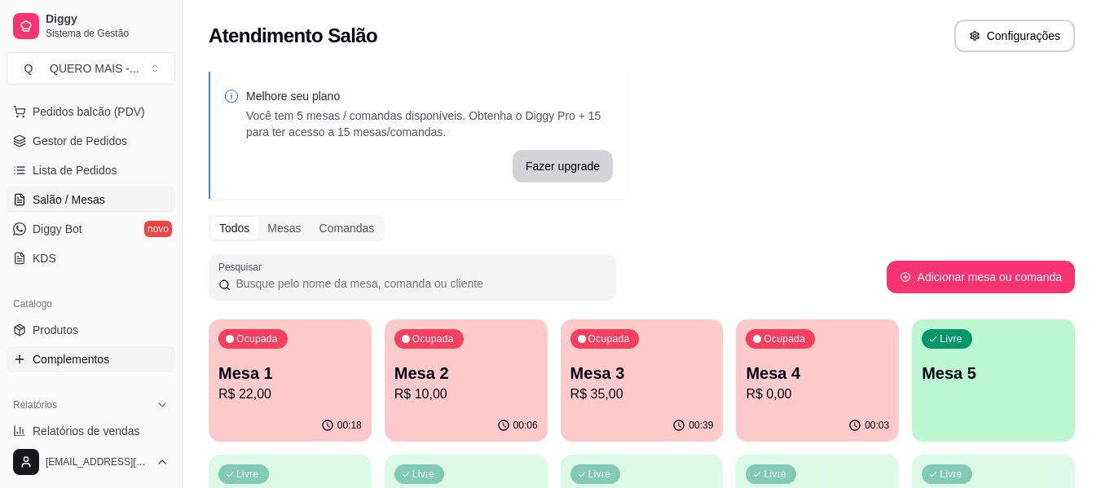
scroll to position [220, 0]
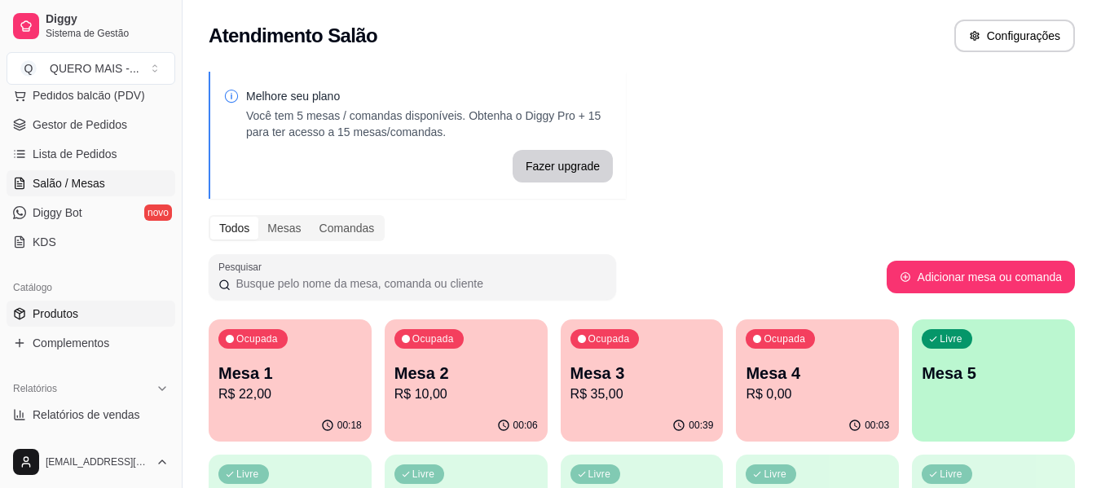
click at [74, 315] on span "Produtos" at bounding box center [56, 314] width 46 height 16
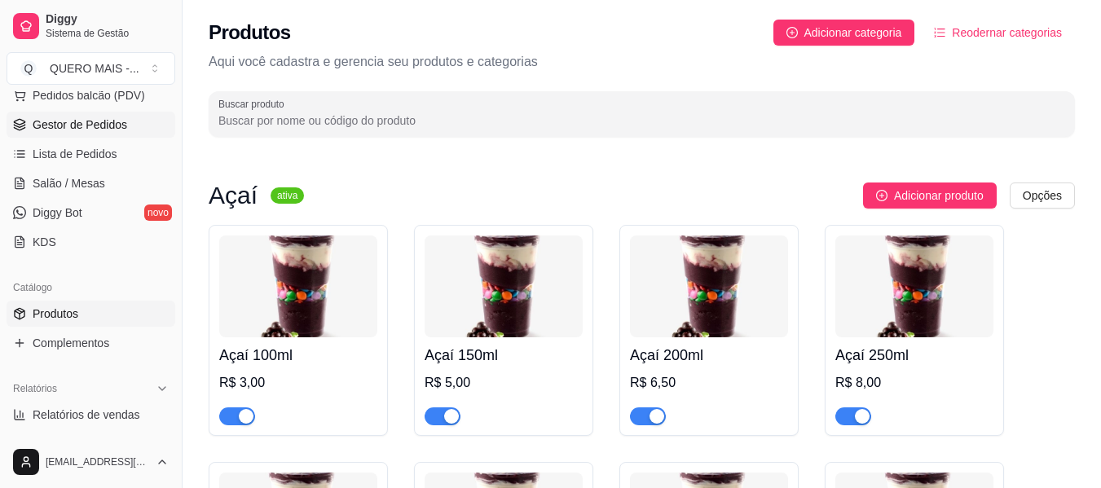
click at [73, 119] on span "Gestor de Pedidos" at bounding box center [80, 125] width 95 height 16
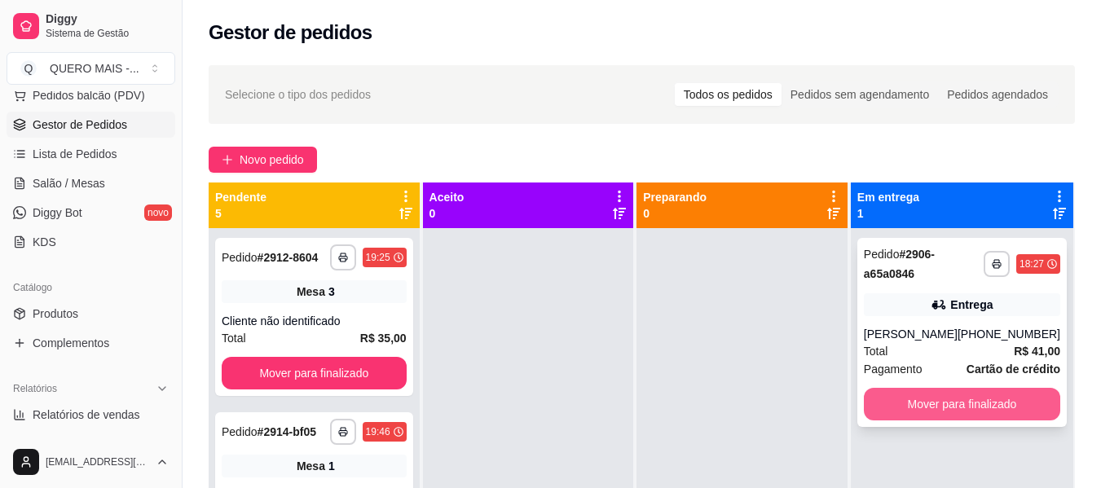
click at [872, 401] on button "Mover para finalizado" at bounding box center [962, 404] width 196 height 33
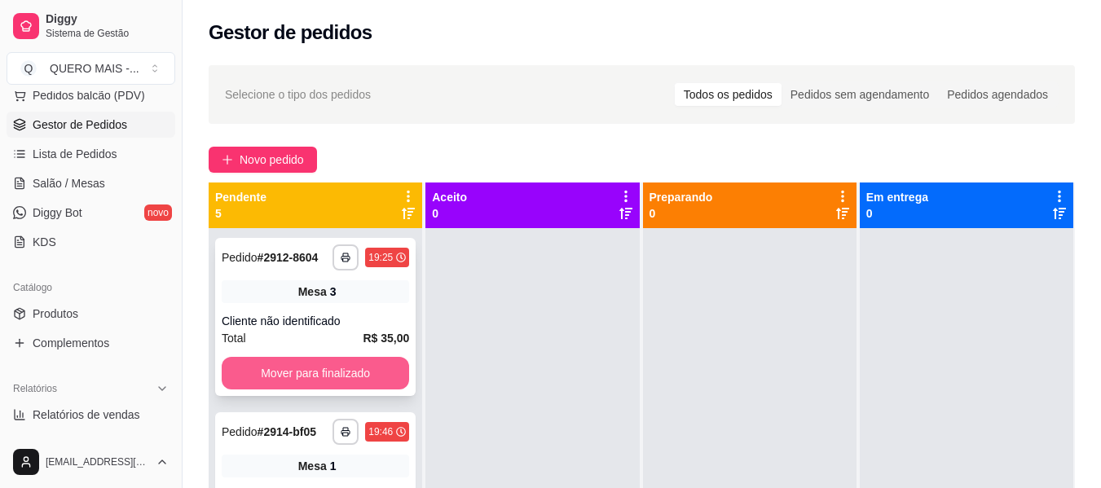
click at [369, 389] on button "Mover para finalizado" at bounding box center [315, 373] width 187 height 33
click at [369, 389] on button "Mover para finalizado" at bounding box center [315, 374] width 182 height 32
click at [369, 380] on button "Mover para finalizado" at bounding box center [315, 373] width 187 height 33
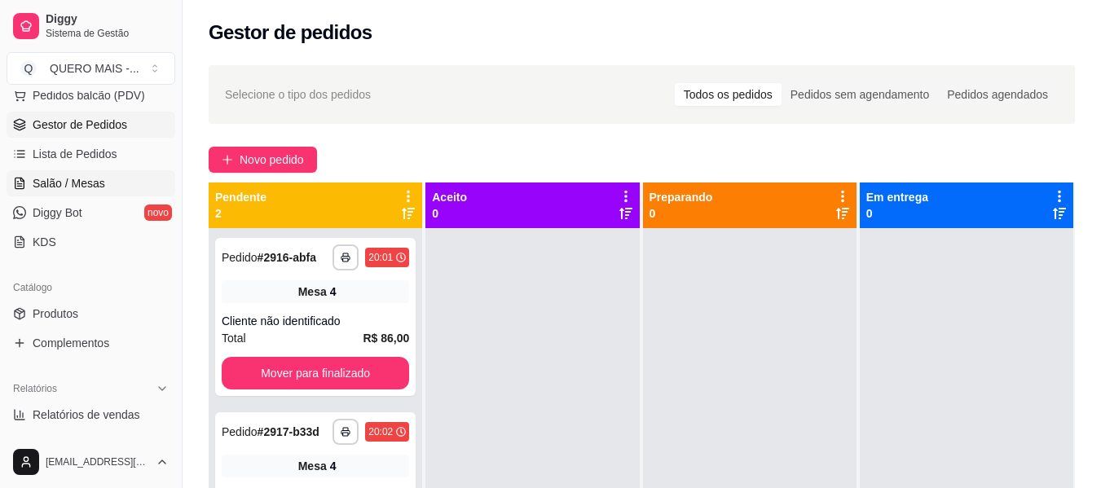
click at [60, 182] on span "Salão / Mesas" at bounding box center [69, 183] width 73 height 16
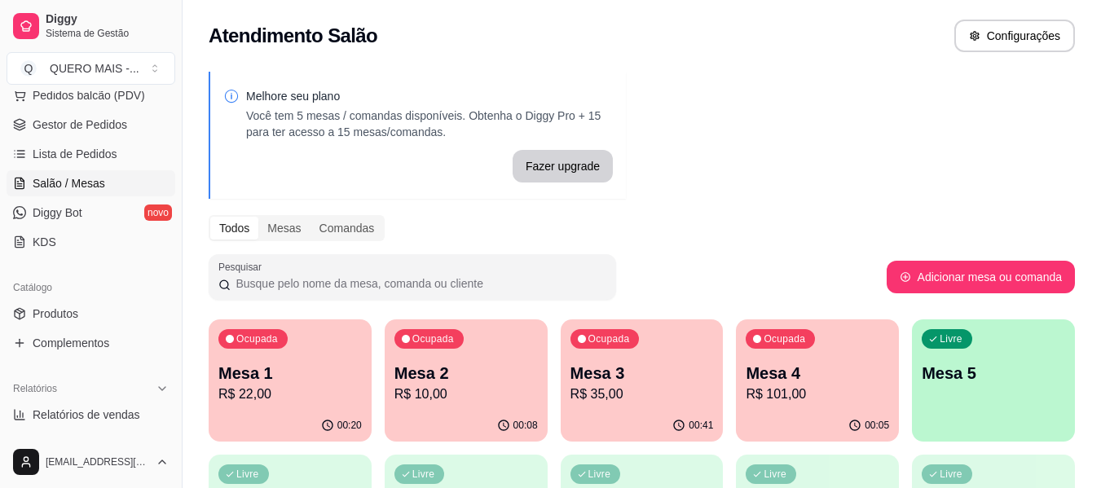
click at [244, 417] on div "00:20" at bounding box center [290, 426] width 163 height 32
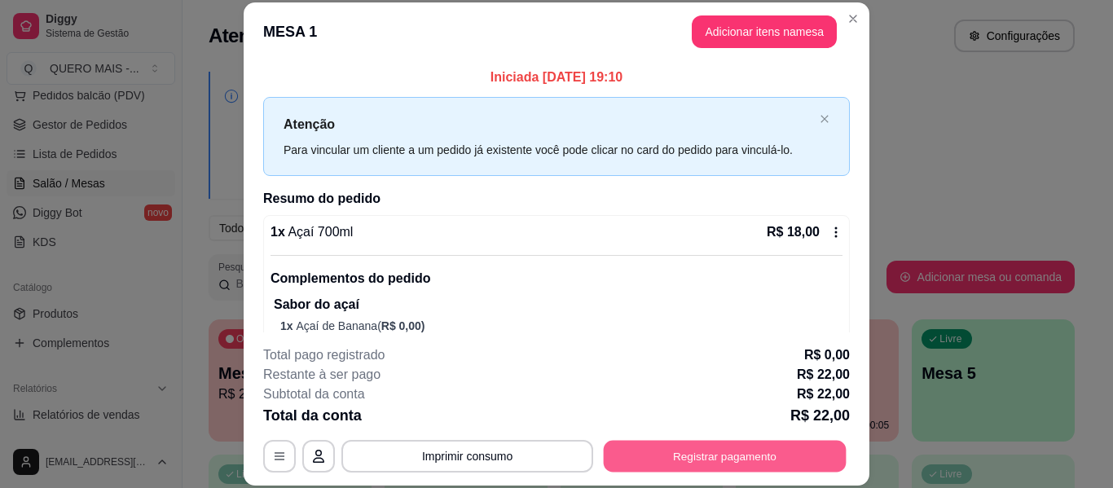
click at [643, 459] on button "Registrar pagamento" at bounding box center [725, 457] width 243 height 32
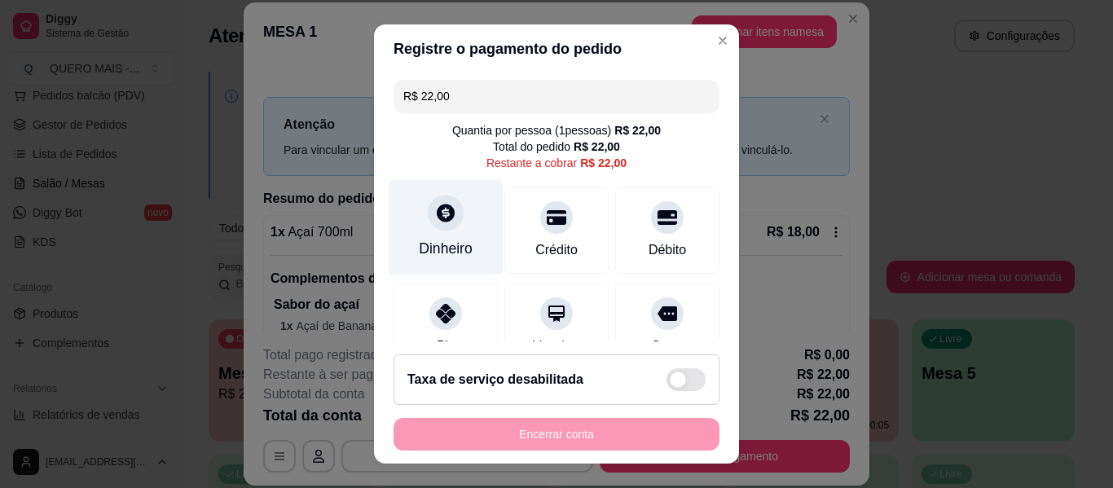
click at [428, 218] on div at bounding box center [446, 213] width 36 height 36
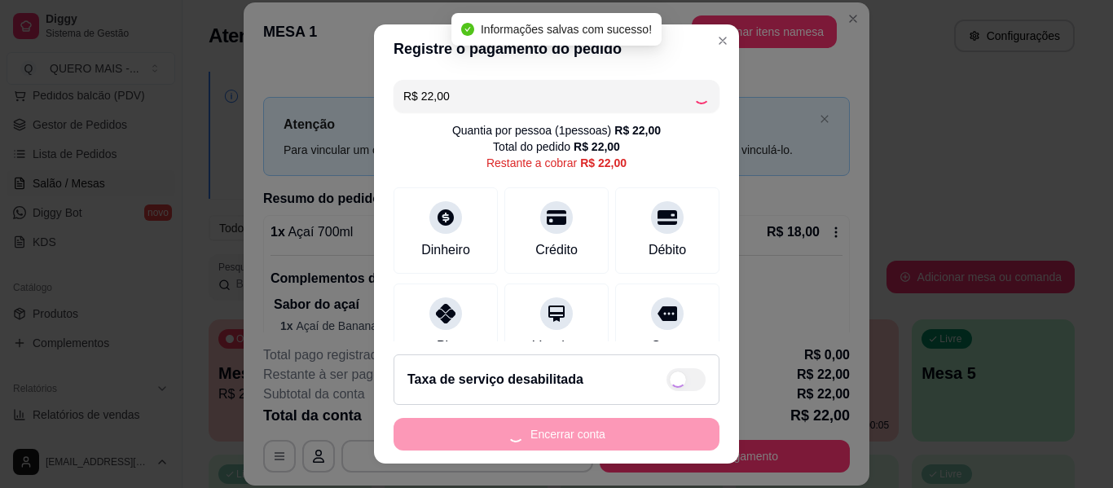
type input "R$ 0,00"
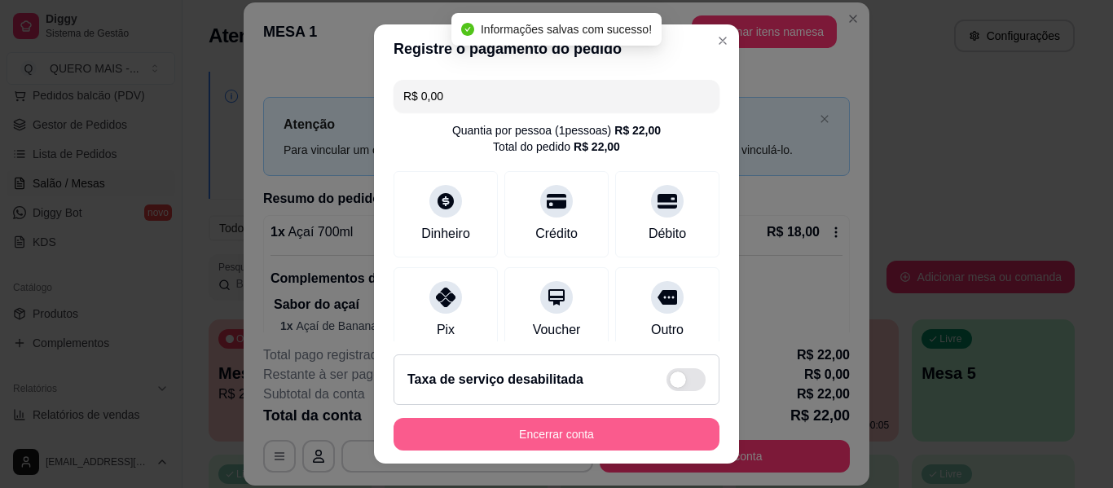
click at [543, 436] on button "Encerrar conta" at bounding box center [557, 434] width 326 height 33
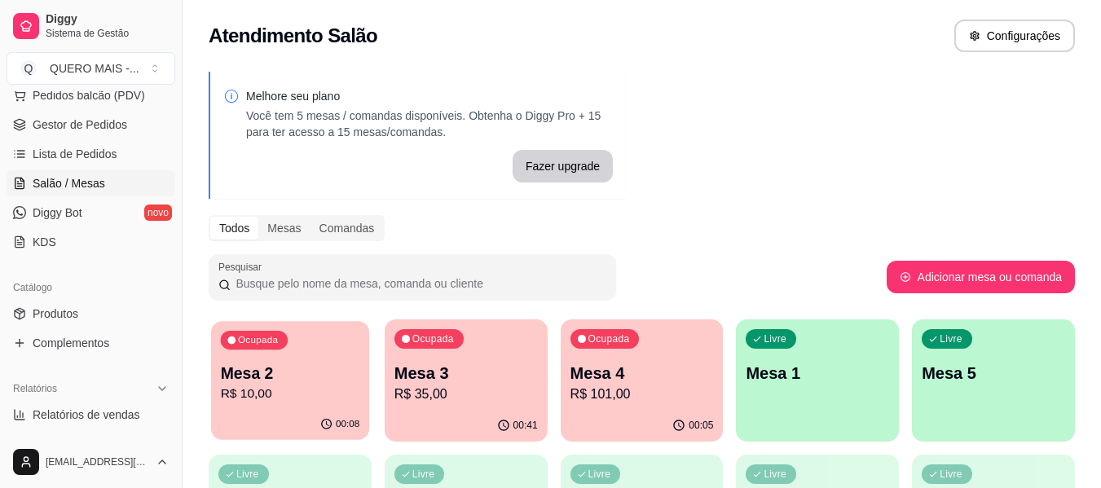
click at [297, 408] on div "Ocupada Mesa 2 R$ 10,00" at bounding box center [290, 365] width 158 height 88
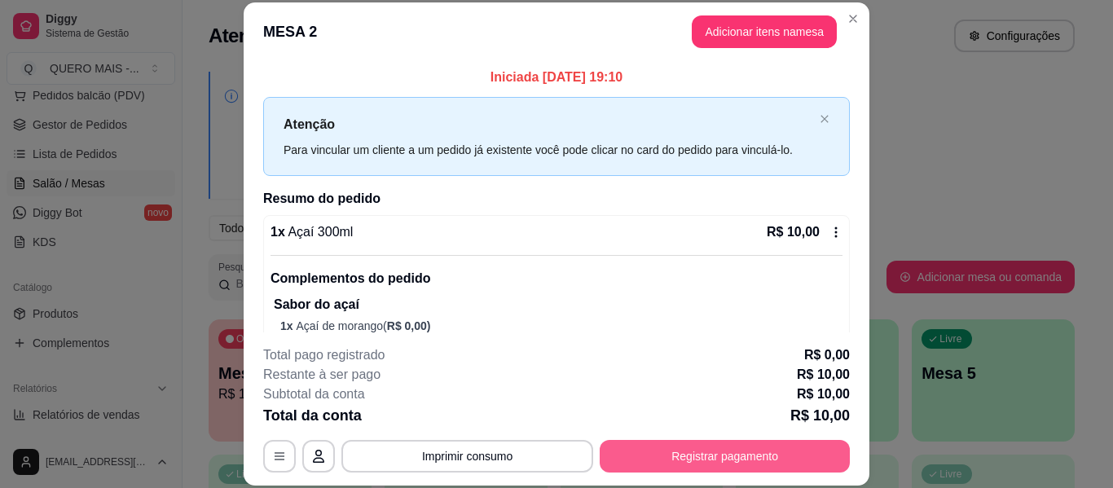
click at [643, 454] on button "Registrar pagamento" at bounding box center [725, 456] width 250 height 33
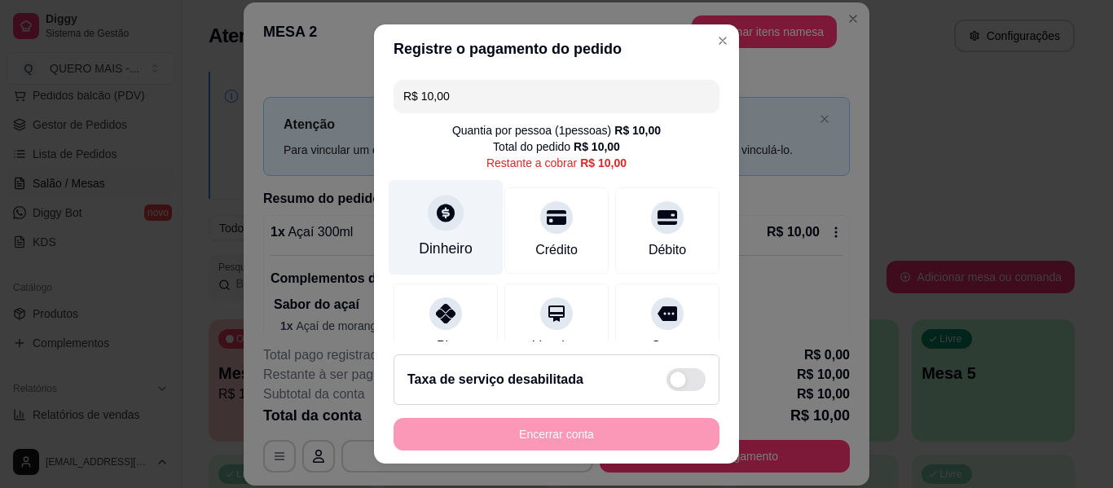
click at [418, 225] on div "Dinheiro" at bounding box center [446, 227] width 115 height 95
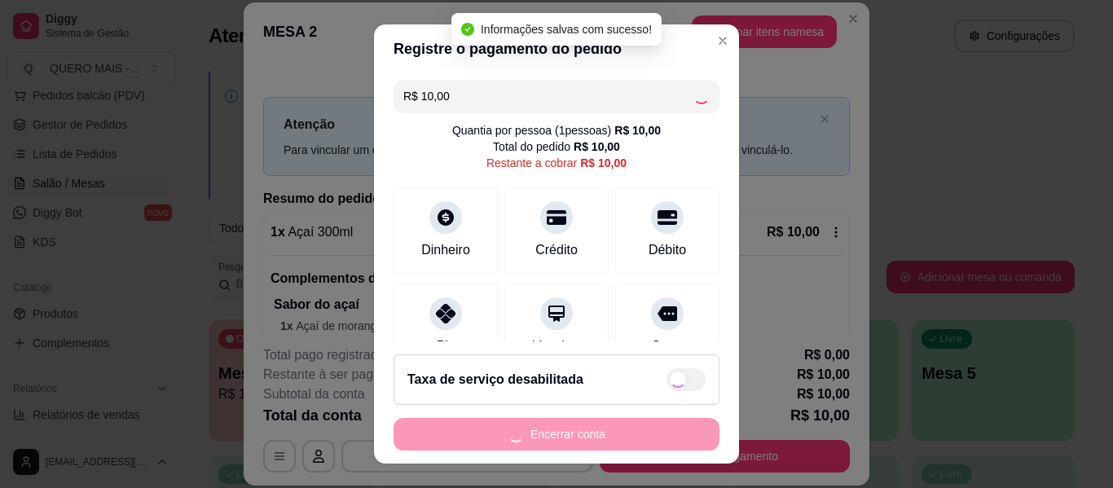
type input "R$ 0,00"
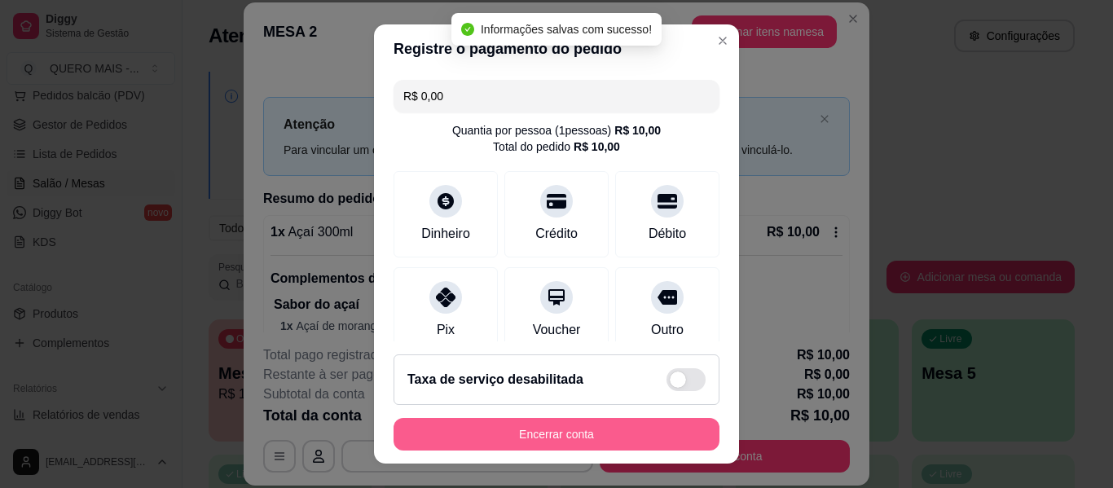
click at [566, 436] on button "Encerrar conta" at bounding box center [557, 434] width 326 height 33
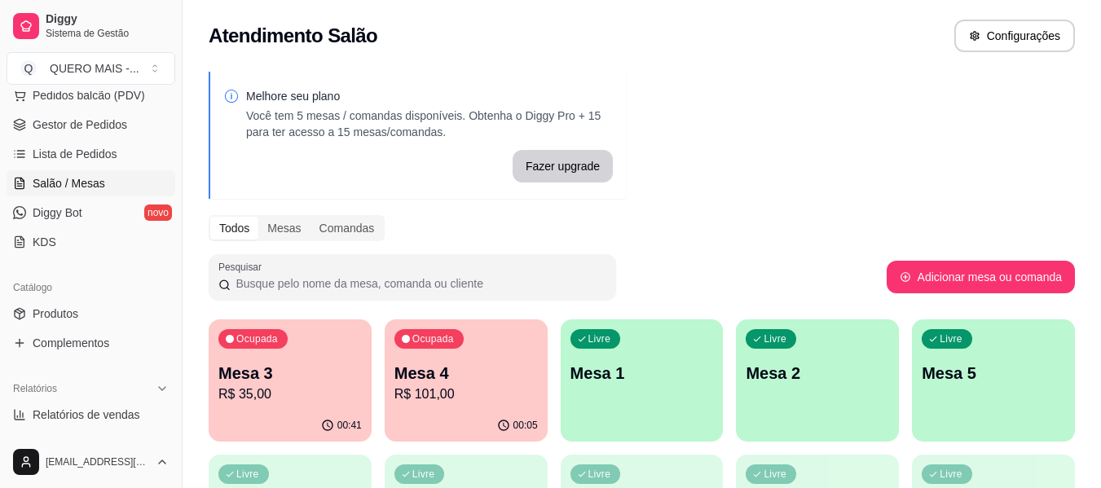
click at [268, 394] on p "R$ 35,00" at bounding box center [289, 395] width 143 height 20
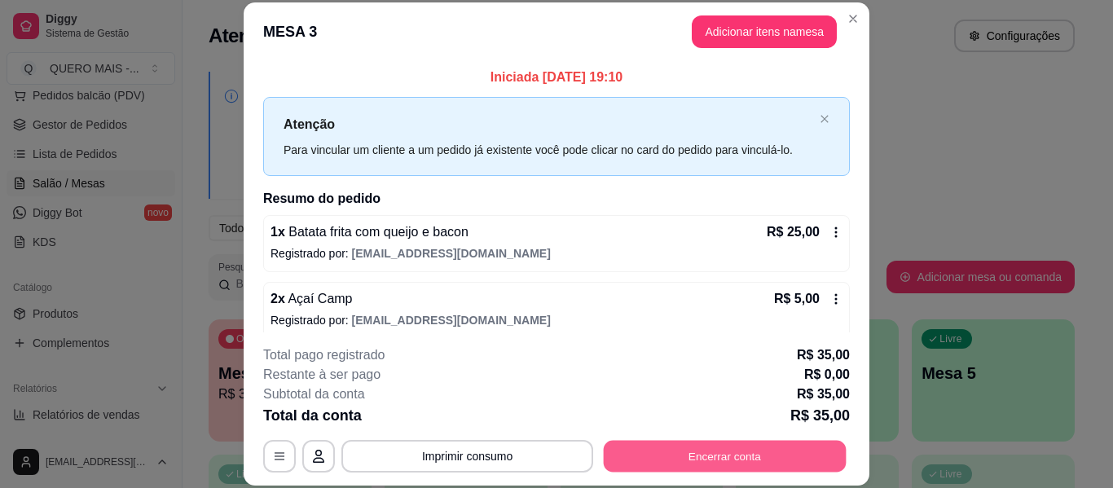
click at [671, 447] on button "Encerrar conta" at bounding box center [725, 457] width 243 height 32
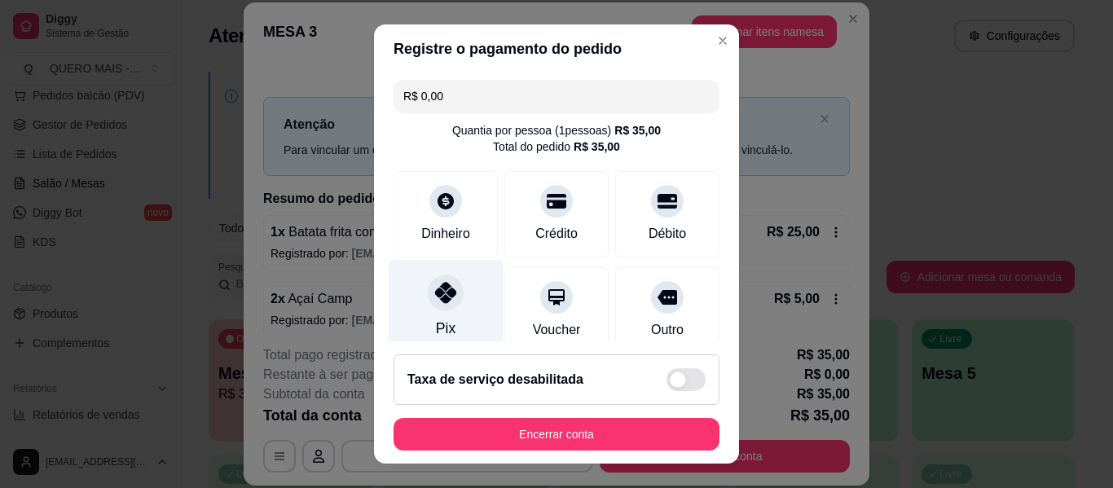
click at [433, 306] on div at bounding box center [446, 293] width 36 height 36
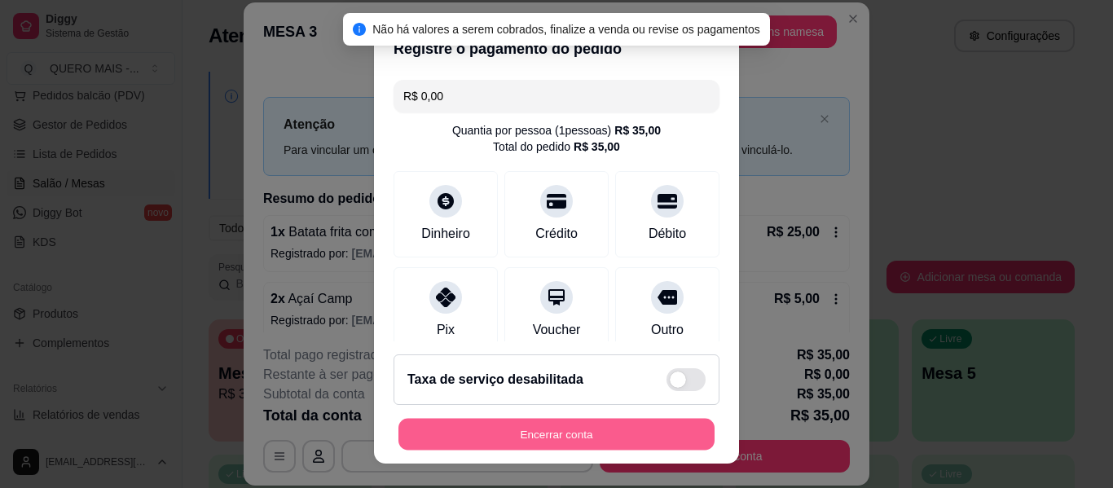
click at [548, 429] on button "Encerrar conta" at bounding box center [556, 435] width 316 height 32
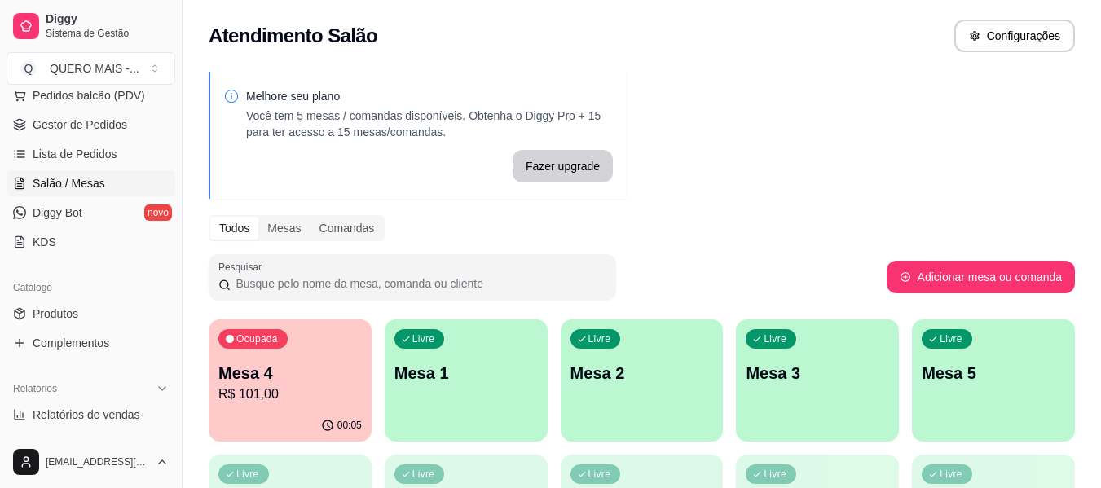
click at [489, 396] on div "Livre Mesa 1" at bounding box center [466, 370] width 163 height 103
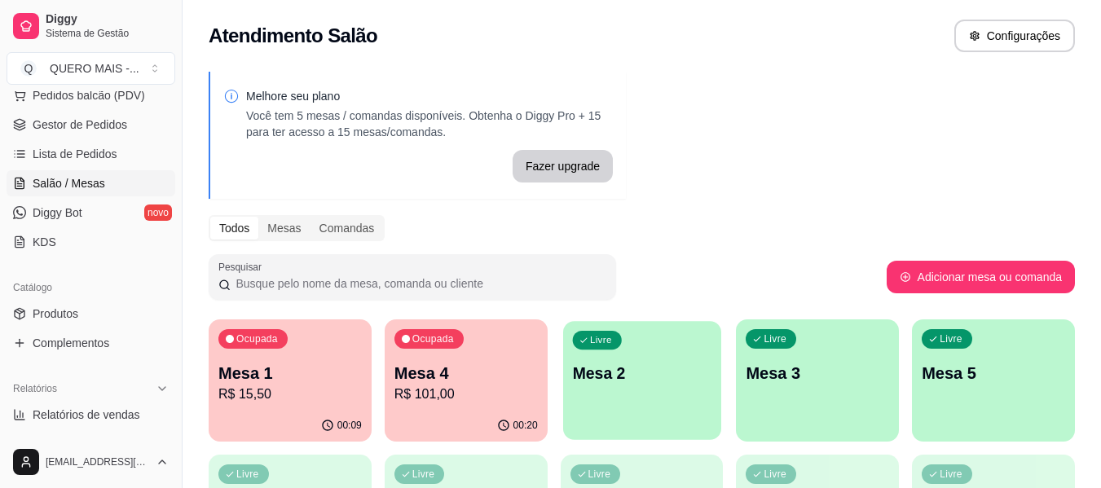
click at [623, 411] on div "Livre Mesa 2" at bounding box center [642, 370] width 158 height 99
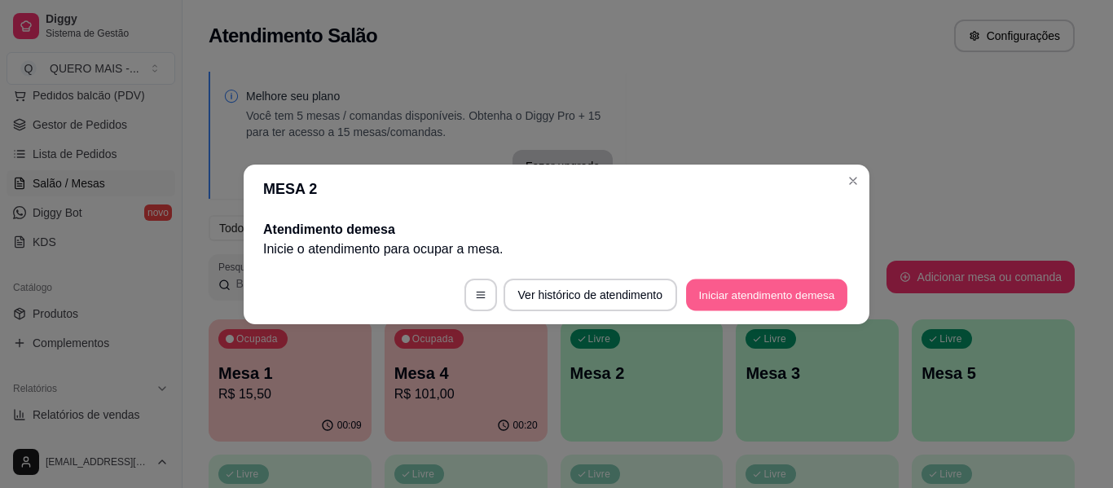
click at [725, 301] on button "Iniciar atendimento de mesa" at bounding box center [766, 295] width 161 height 32
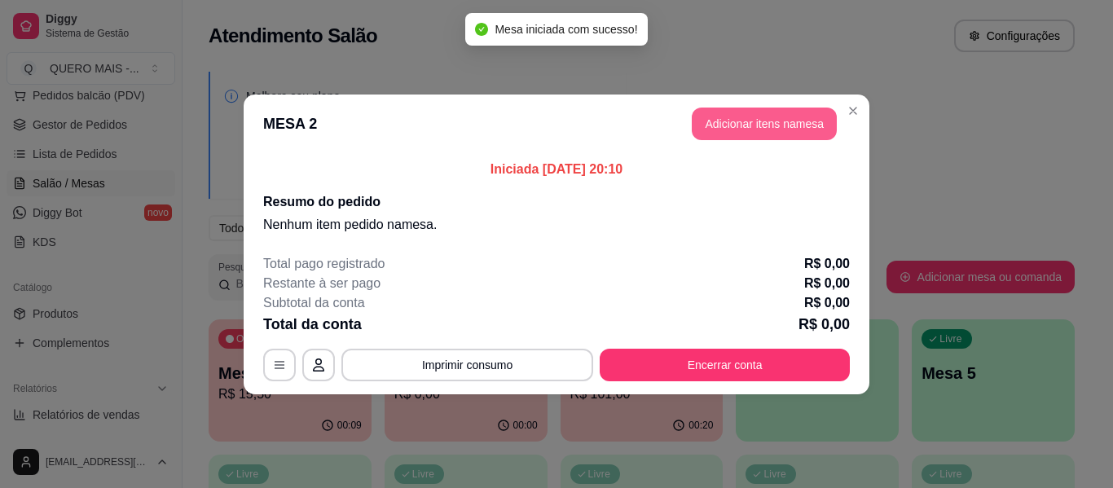
click at [734, 121] on button "Adicionar itens na mesa" at bounding box center [764, 124] width 145 height 33
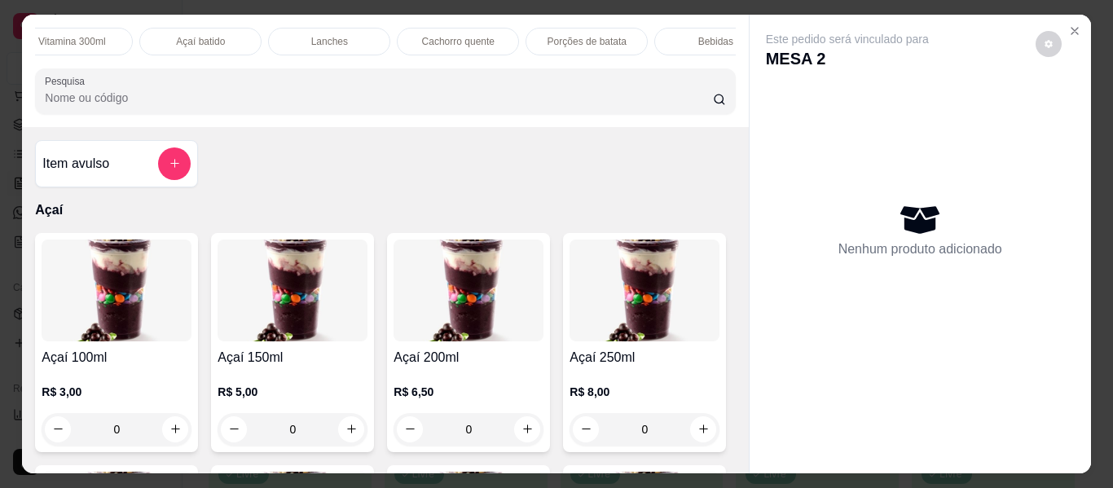
scroll to position [0, 540]
click at [332, 35] on p "Lanches" at bounding box center [328, 41] width 37 height 13
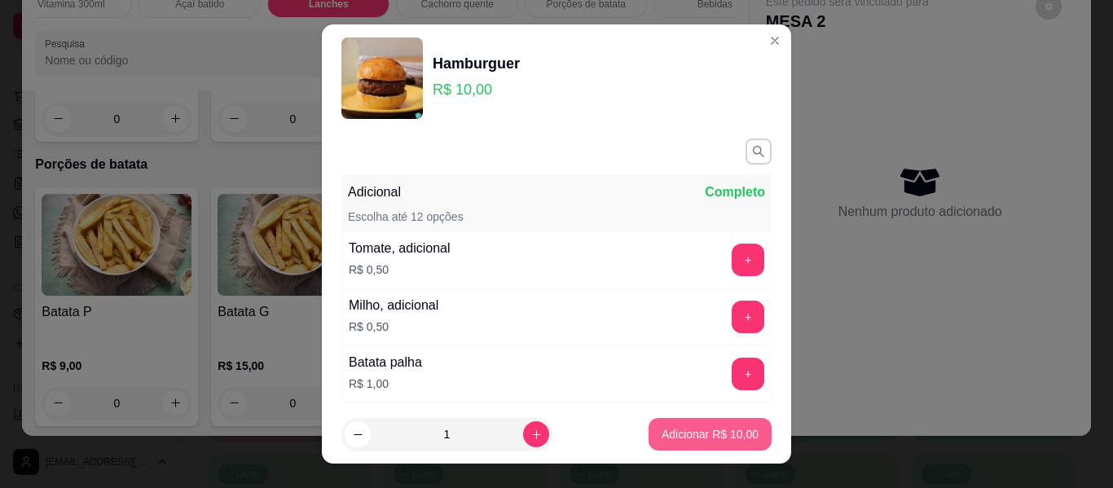
click at [717, 438] on p "Adicionar R$ 10,00" at bounding box center [710, 434] width 97 height 16
type input "1"
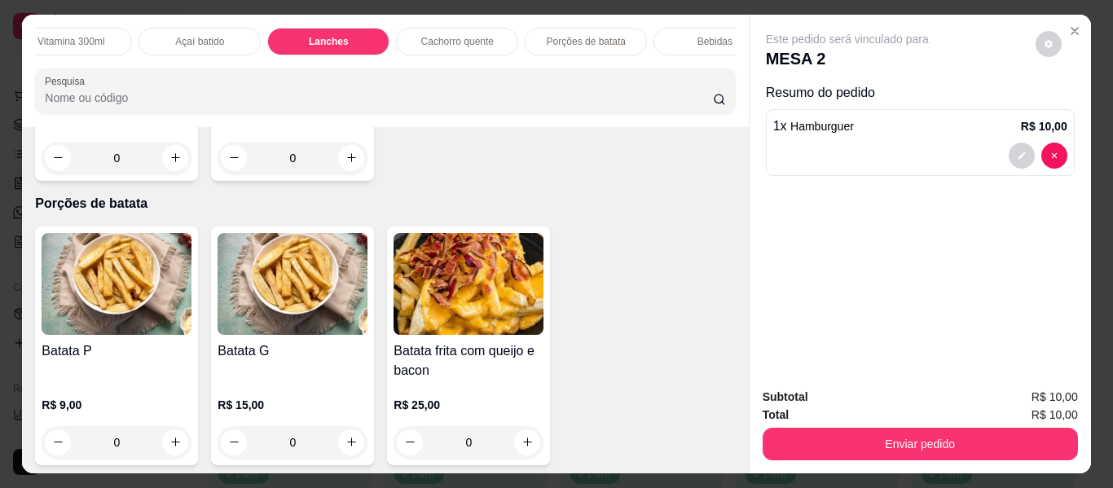
scroll to position [0, 0]
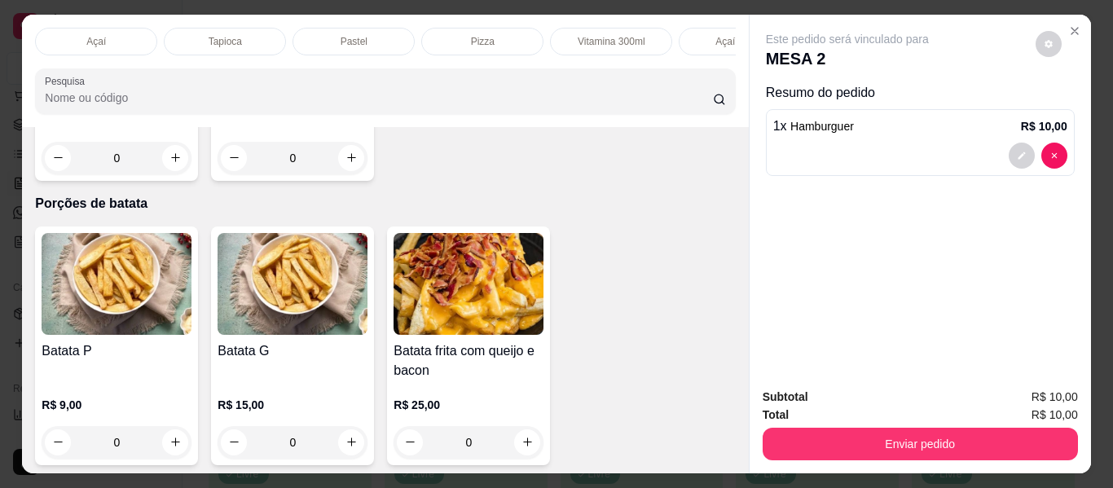
click at [80, 31] on div "Açaí" at bounding box center [96, 42] width 122 height 28
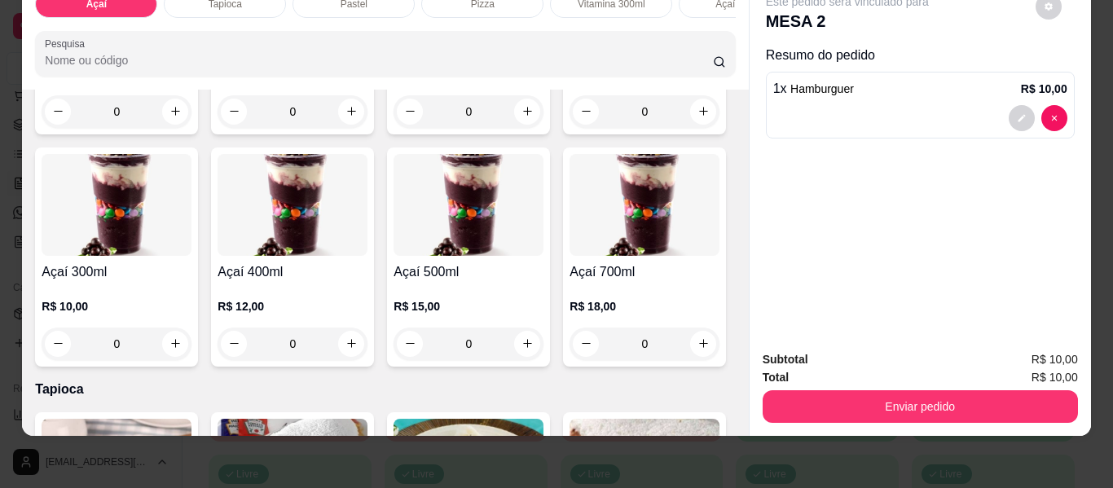
scroll to position [318, 0]
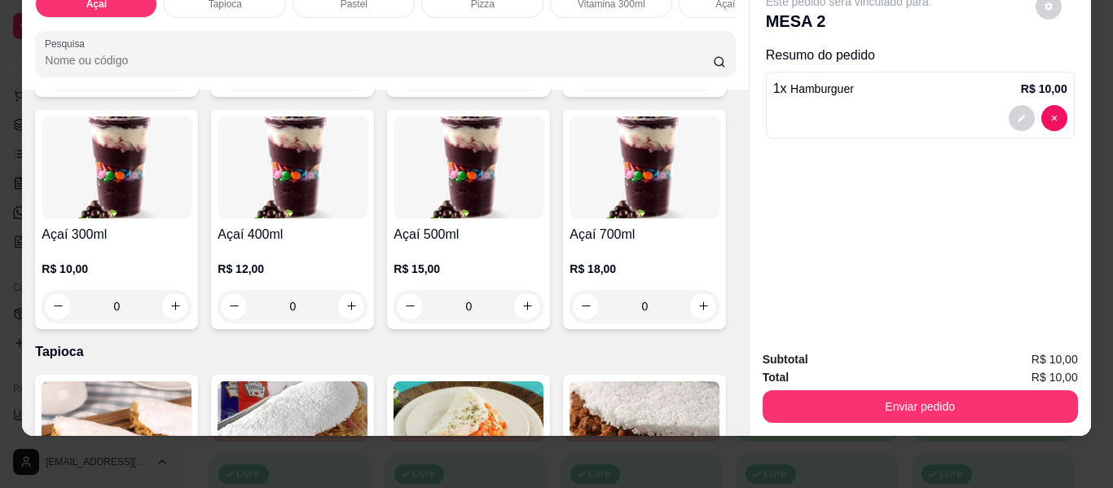
click at [191, 301] on div "0" at bounding box center [117, 306] width 150 height 33
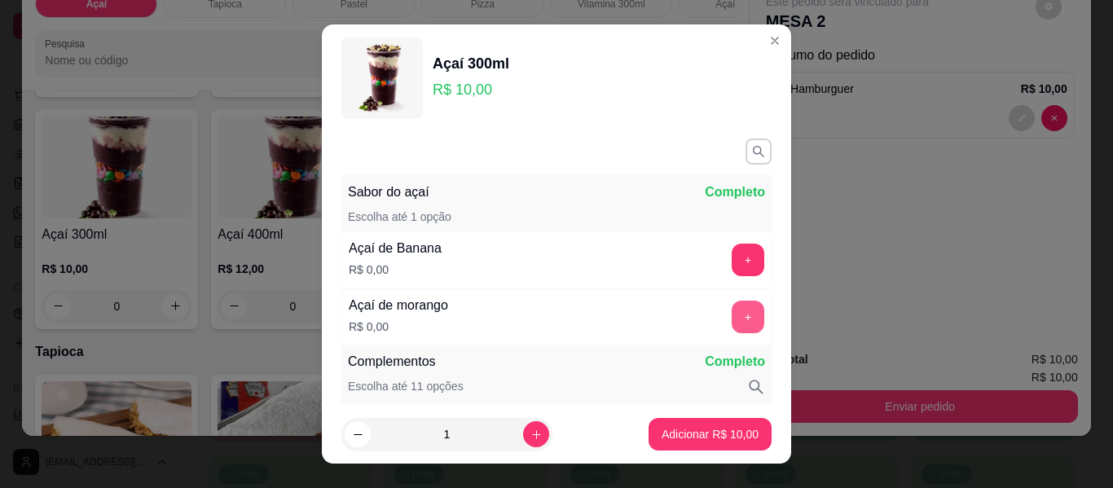
click at [732, 324] on button "+" at bounding box center [748, 317] width 33 height 33
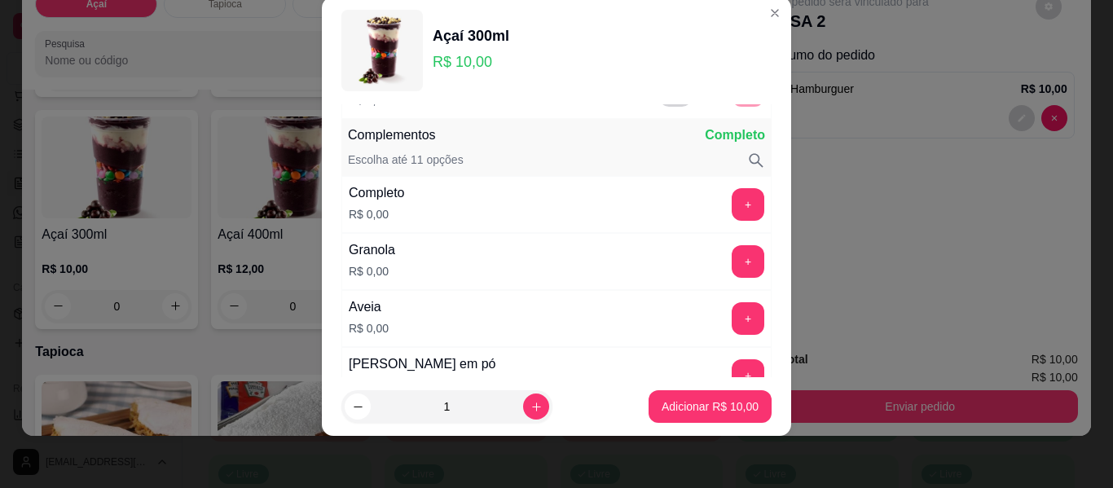
scroll to position [213, 0]
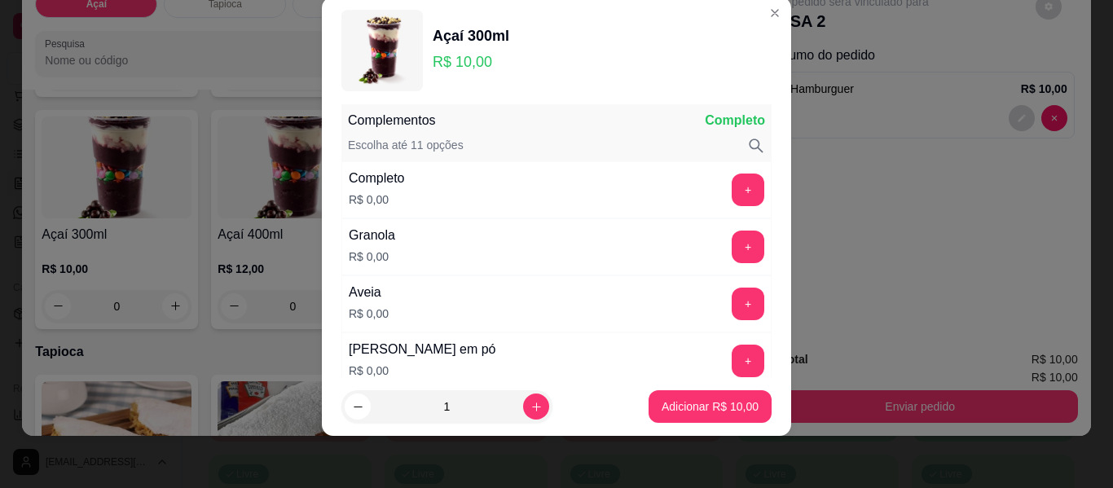
click at [721, 168] on div "Completo R$ 0,00 +" at bounding box center [556, 189] width 430 height 57
click at [732, 184] on button "+" at bounding box center [748, 190] width 33 height 33
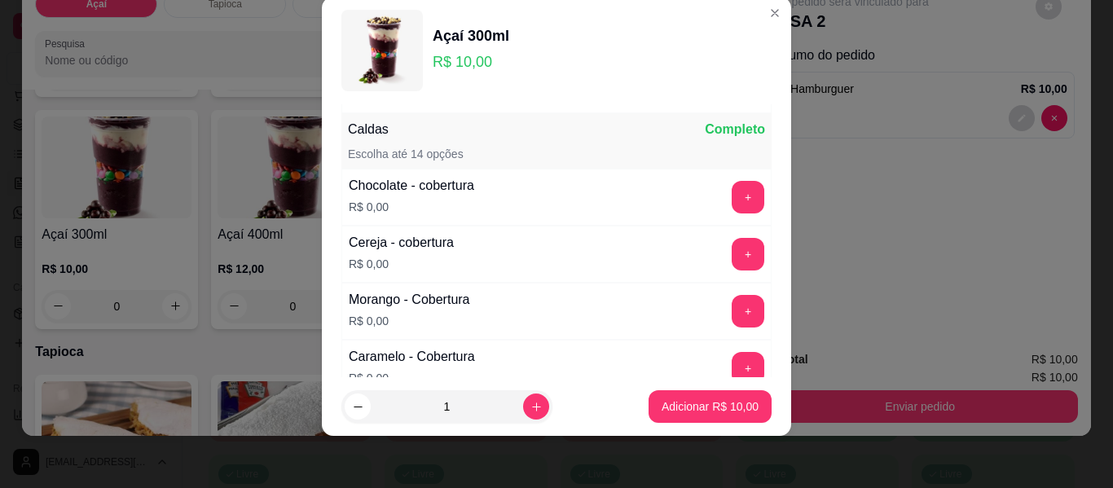
scroll to position [1110, 0]
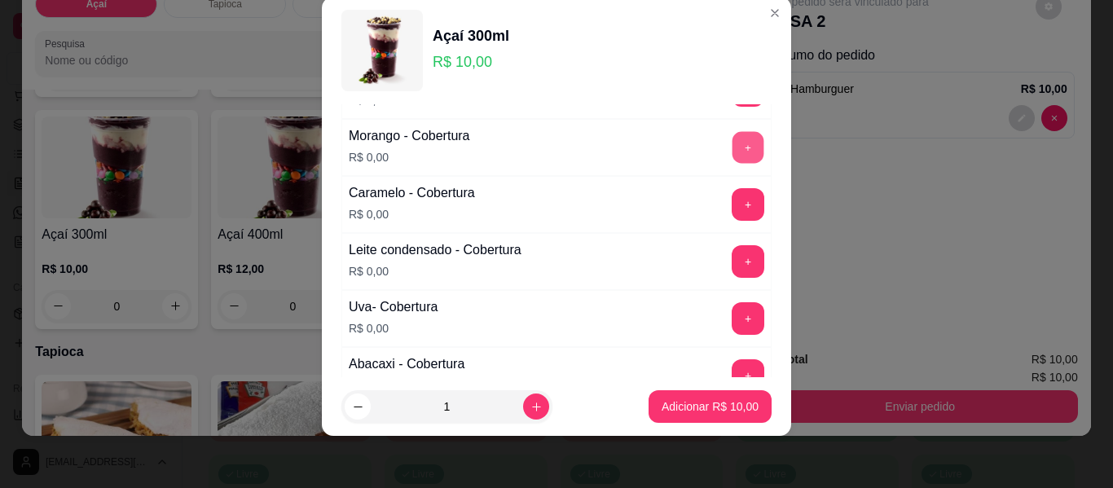
click at [733, 145] on button "+" at bounding box center [749, 148] width 32 height 32
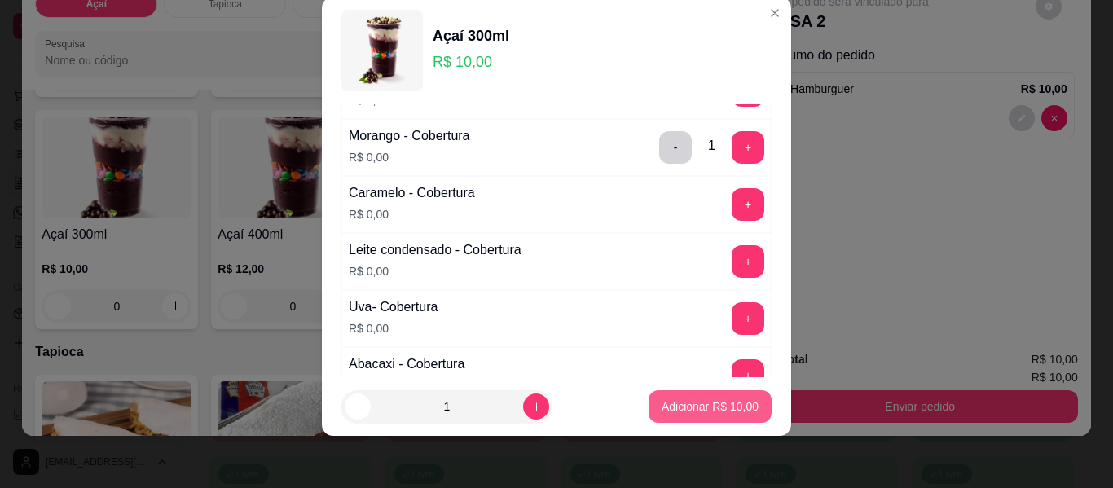
click at [688, 407] on p "Adicionar R$ 10,00" at bounding box center [710, 406] width 97 height 16
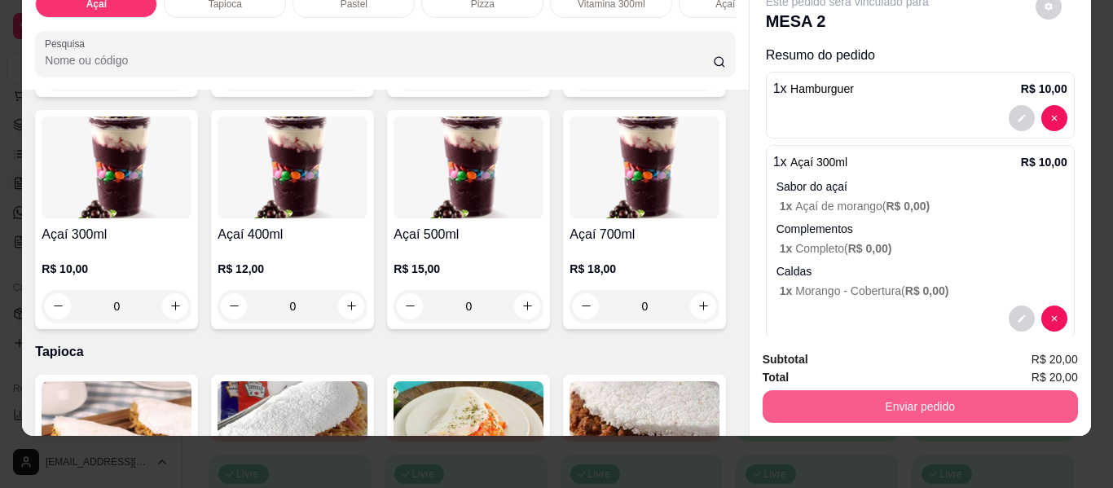
click at [933, 401] on button "Enviar pedido" at bounding box center [920, 406] width 315 height 33
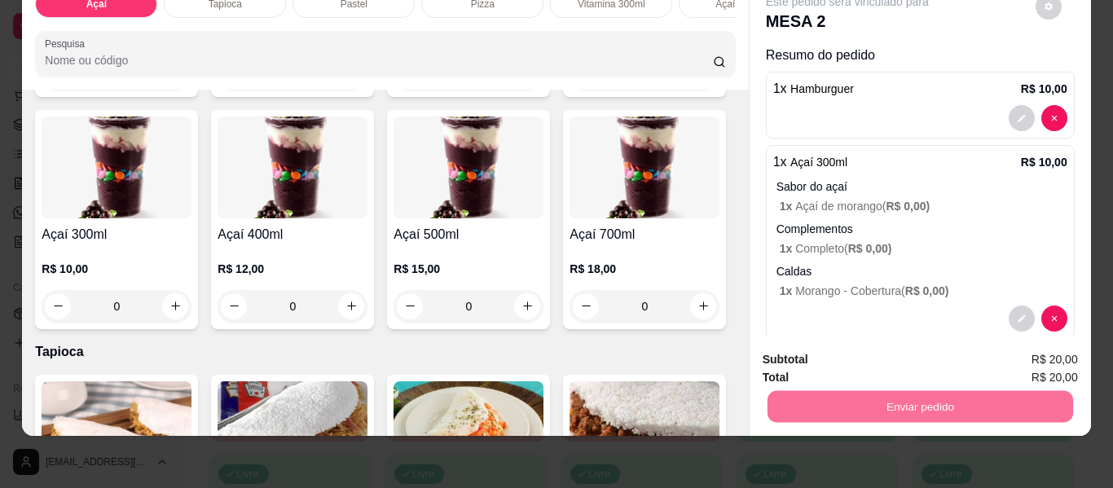
click at [1013, 354] on button "Enviar pedido" at bounding box center [1035, 354] width 92 height 31
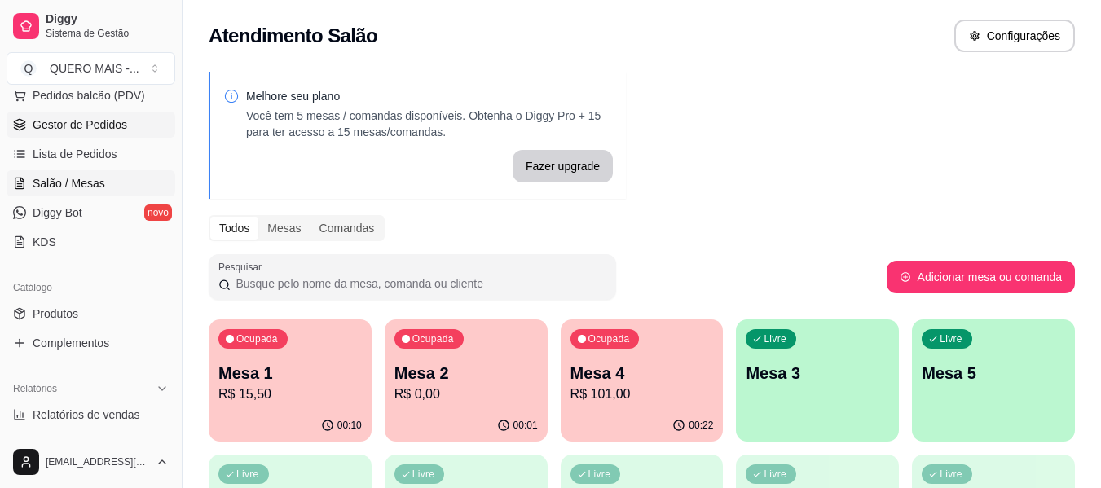
click at [98, 130] on span "Gestor de Pedidos" at bounding box center [80, 125] width 95 height 16
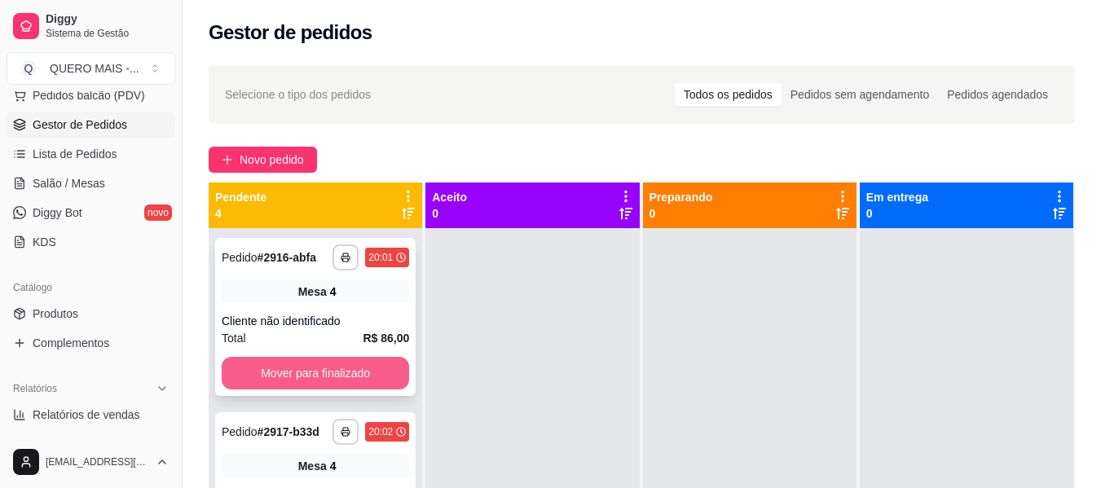
click at [350, 368] on button "Mover para finalizado" at bounding box center [315, 373] width 187 height 33
click at [340, 389] on button "Mover para finalizado" at bounding box center [315, 374] width 182 height 32
click at [332, 374] on button "Mover para finalizado" at bounding box center [315, 373] width 187 height 33
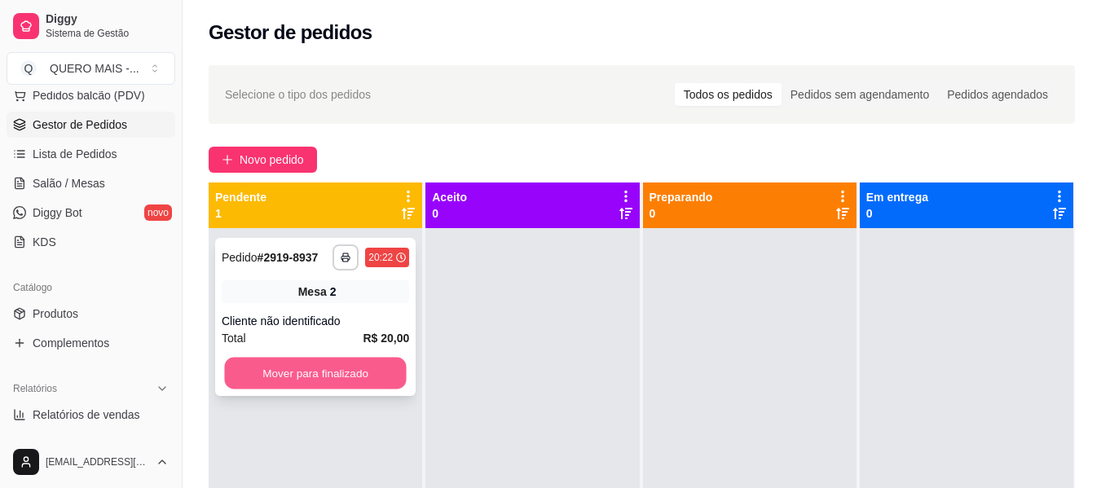
click at [354, 370] on button "Mover para finalizado" at bounding box center [315, 374] width 182 height 32
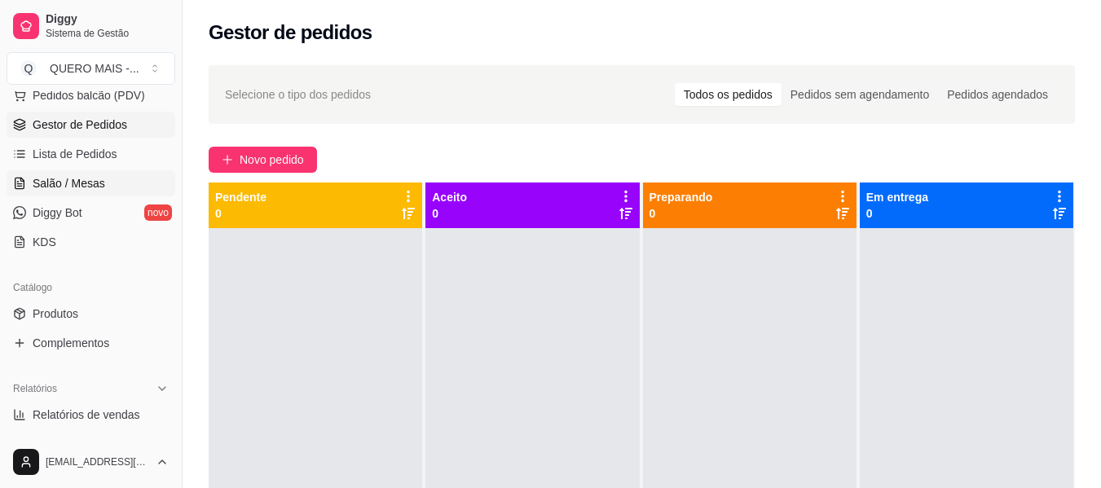
click at [91, 190] on span "Salão / Mesas" at bounding box center [69, 183] width 73 height 16
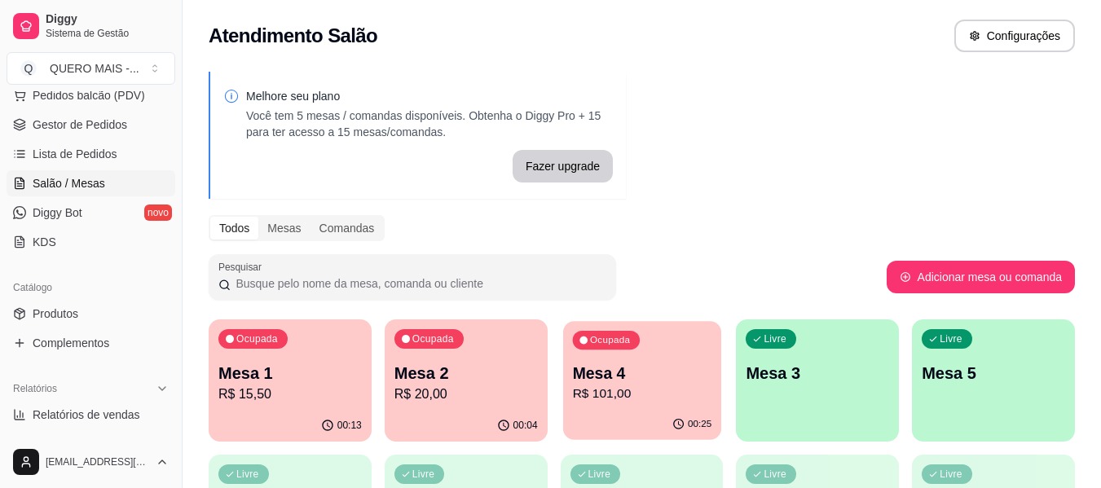
click at [619, 415] on div "00:25" at bounding box center [642, 424] width 158 height 31
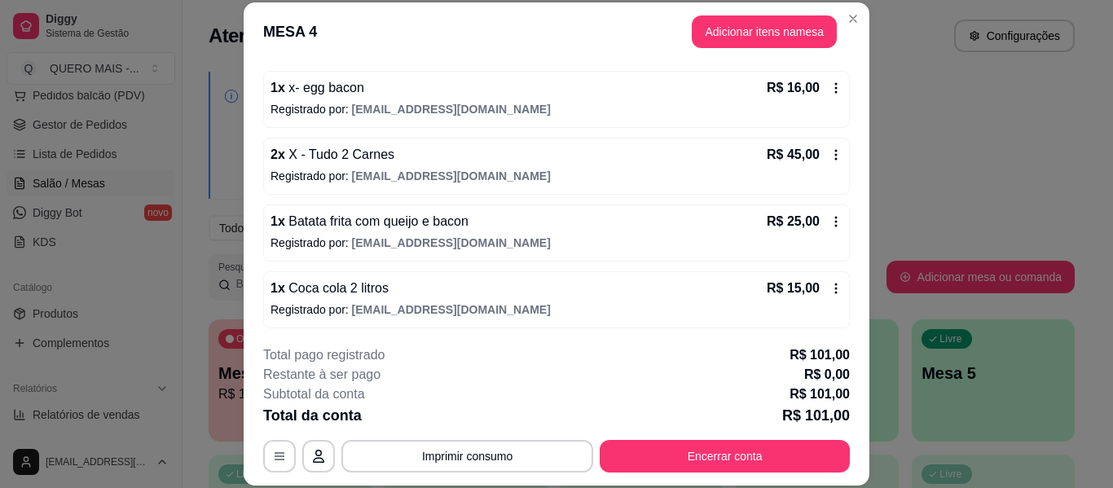
scroll to position [147, 0]
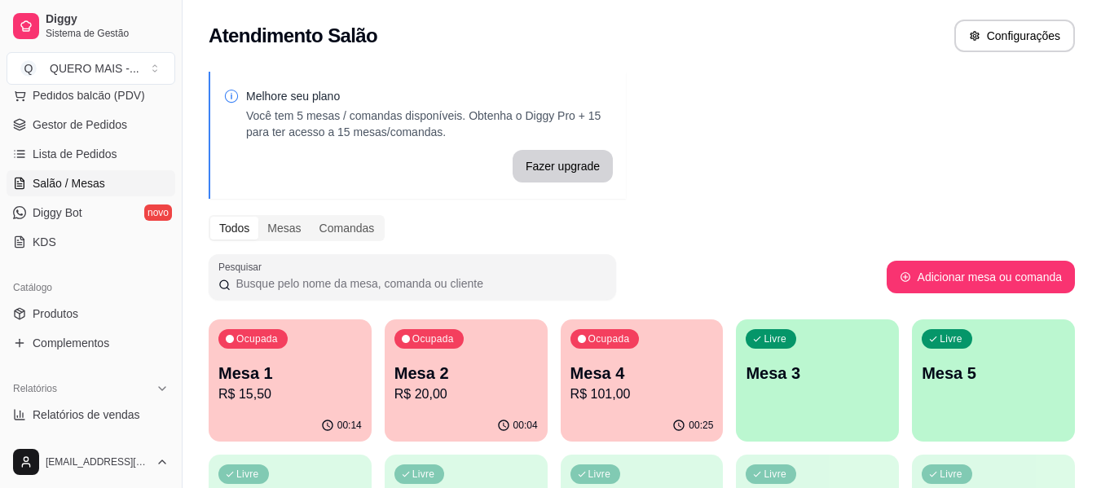
click at [832, 416] on div "Livre Mesa 3" at bounding box center [817, 370] width 163 height 103
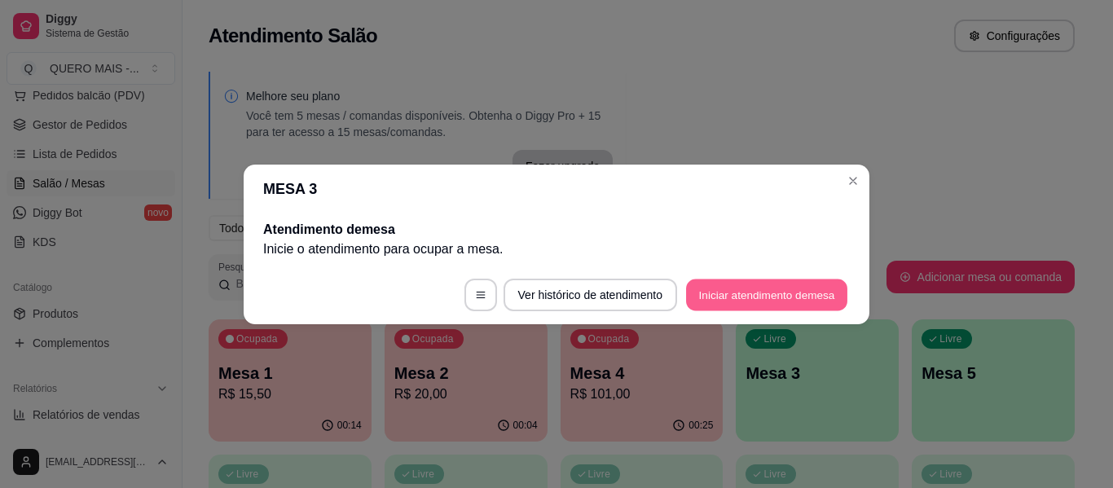
click at [753, 291] on button "Iniciar atendimento de mesa" at bounding box center [766, 295] width 161 height 32
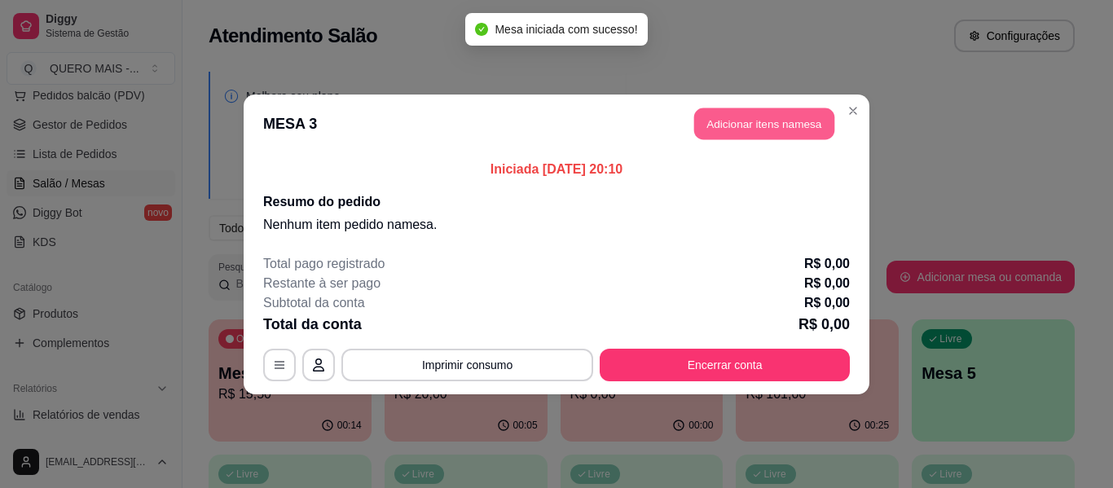
click at [738, 127] on button "Adicionar itens na mesa" at bounding box center [764, 124] width 140 height 32
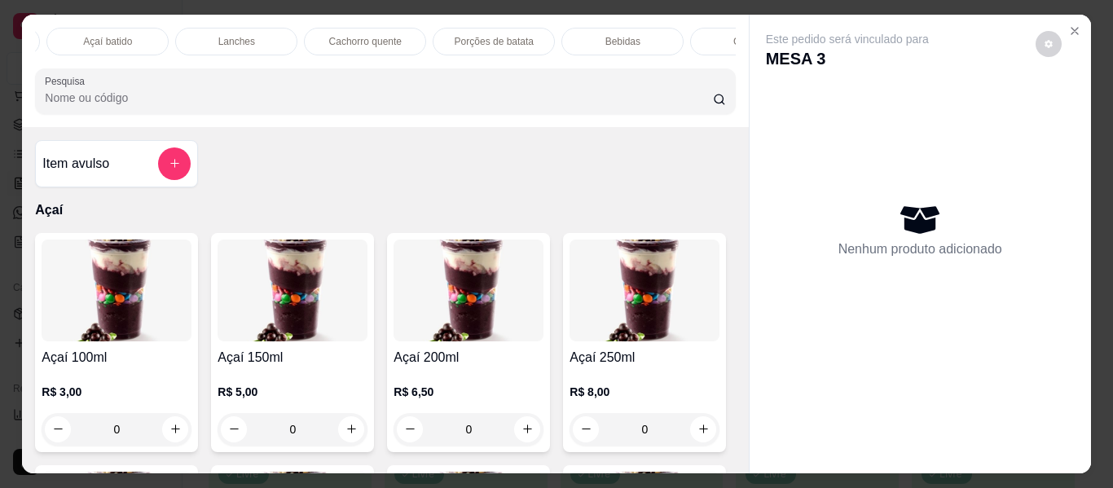
scroll to position [0, 636]
click at [205, 33] on div "Lanches" at bounding box center [232, 42] width 122 height 28
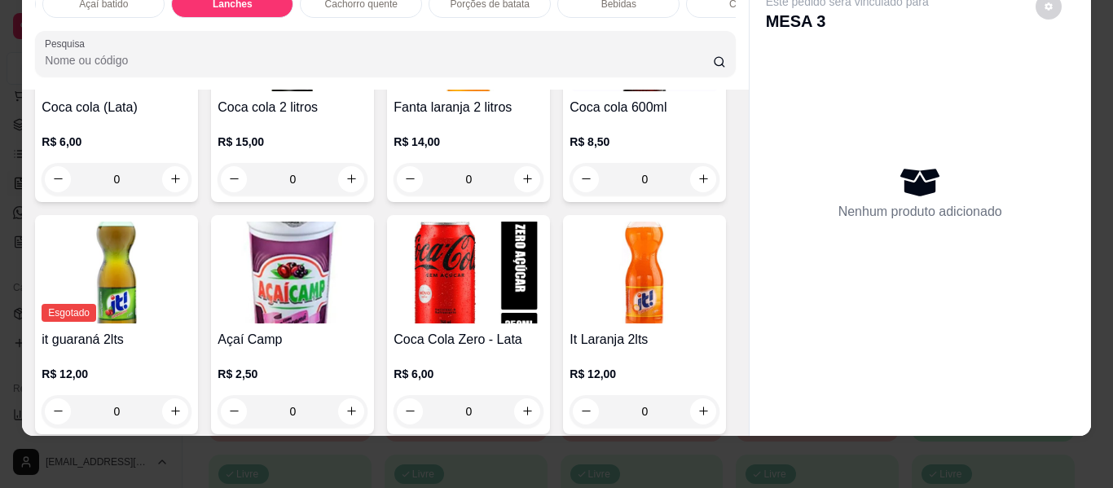
scroll to position [3936, 0]
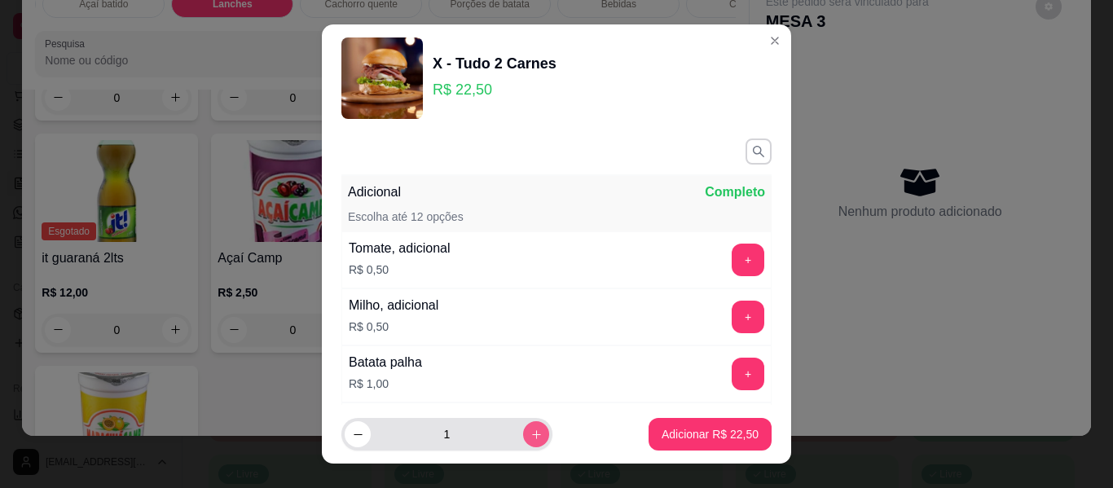
click at [530, 433] on icon "increase-product-quantity" at bounding box center [536, 435] width 12 height 12
type input "3"
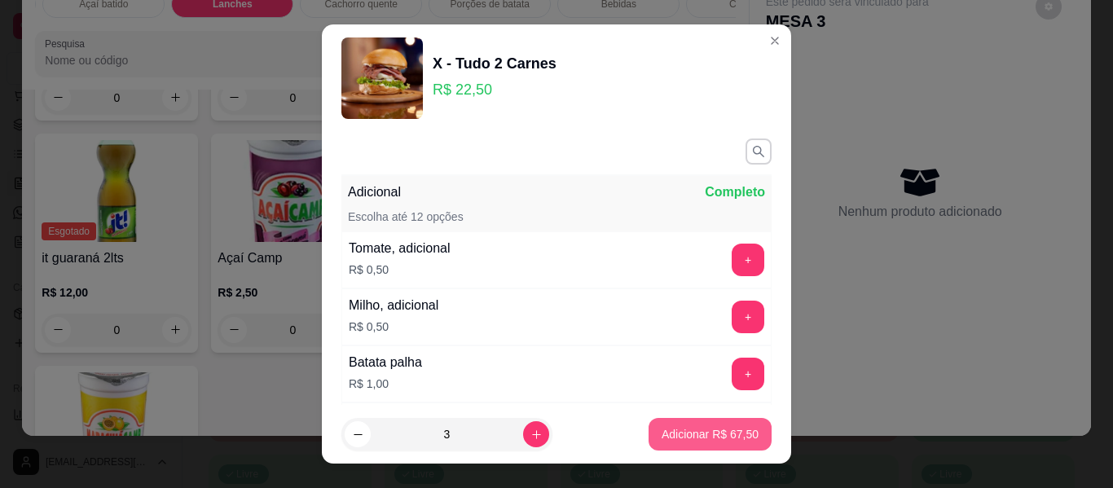
click at [674, 435] on p "Adicionar R$ 67,50" at bounding box center [710, 434] width 97 height 16
type input "3"
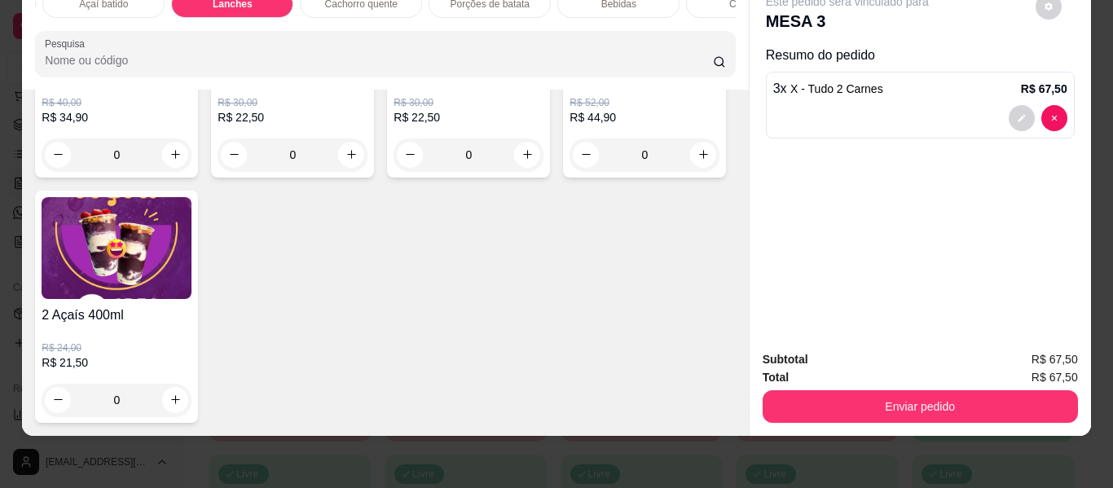
scroll to position [5159, 0]
type input "3"
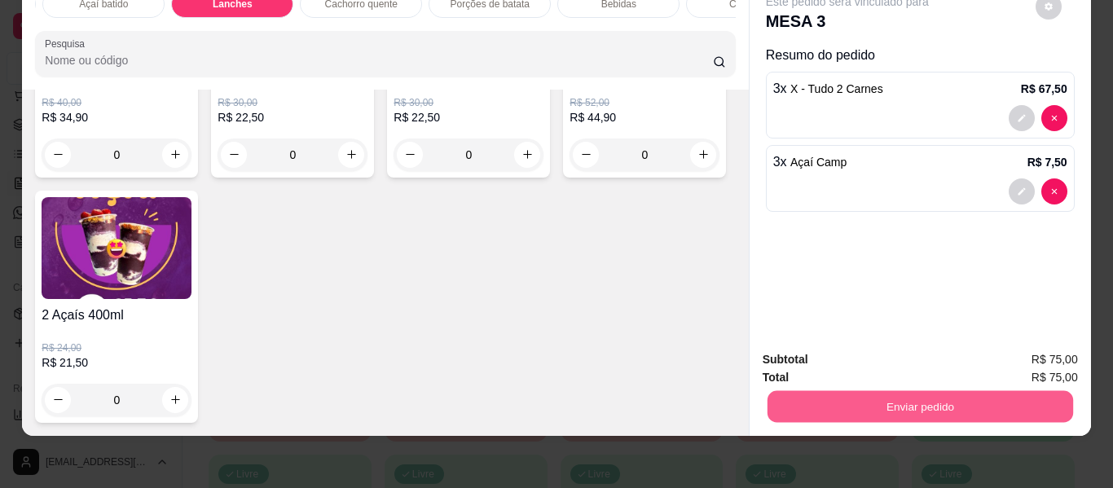
click at [847, 397] on button "Enviar pedido" at bounding box center [920, 407] width 306 height 32
click at [1041, 345] on button "Enviar pedido" at bounding box center [1035, 353] width 92 height 31
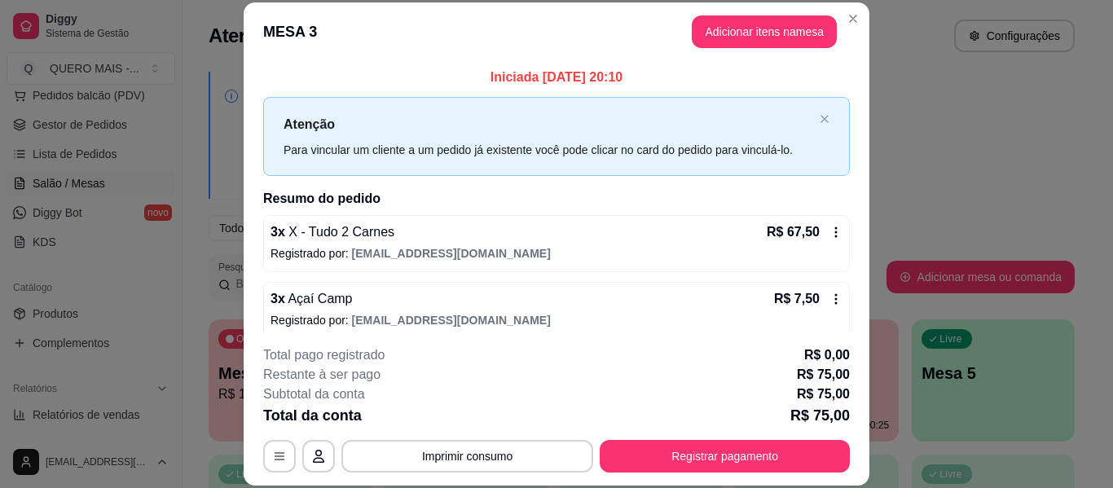
click at [720, 454] on button "Registrar pagamento" at bounding box center [725, 456] width 250 height 33
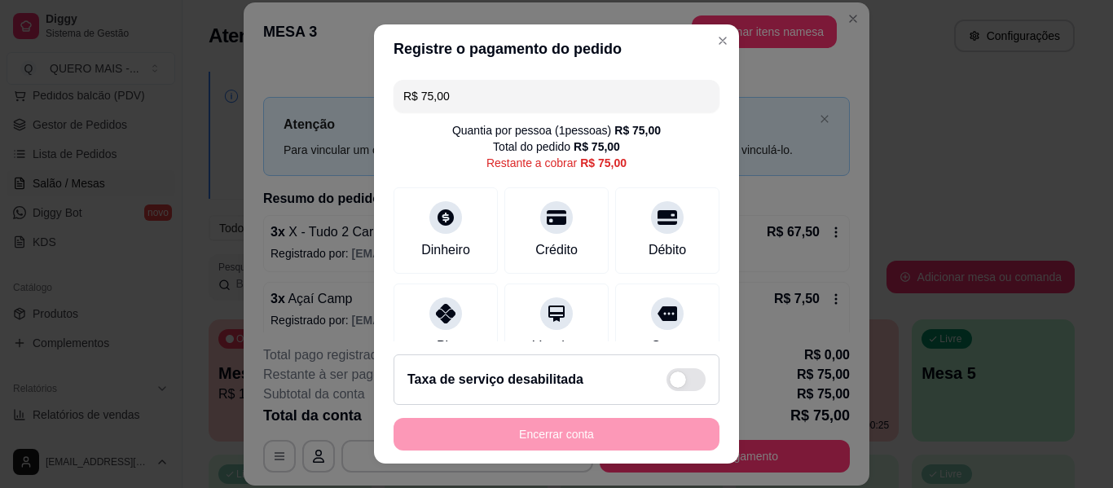
click at [651, 232] on div at bounding box center [667, 217] width 33 height 33
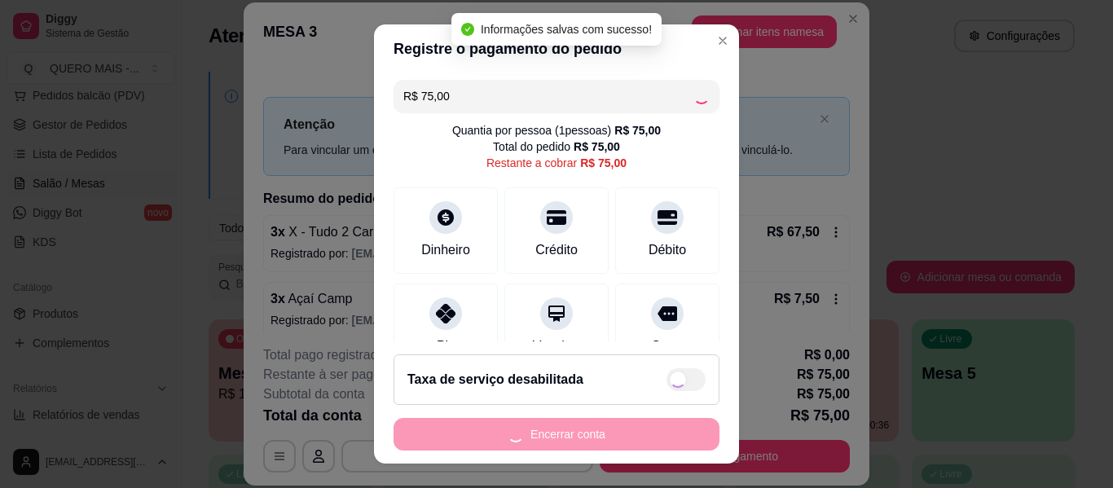
type input "R$ 0,00"
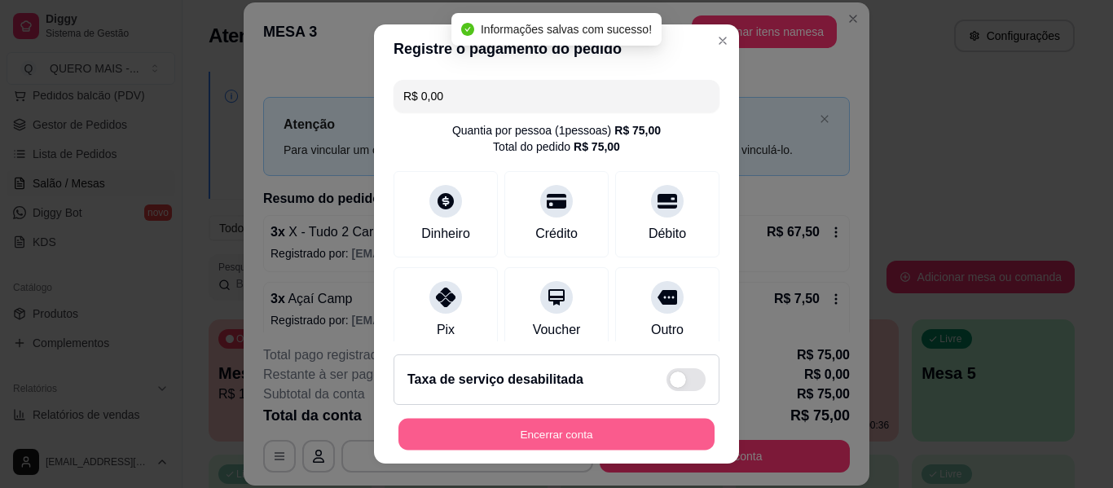
click at [571, 432] on button "Encerrar conta" at bounding box center [556, 435] width 316 height 32
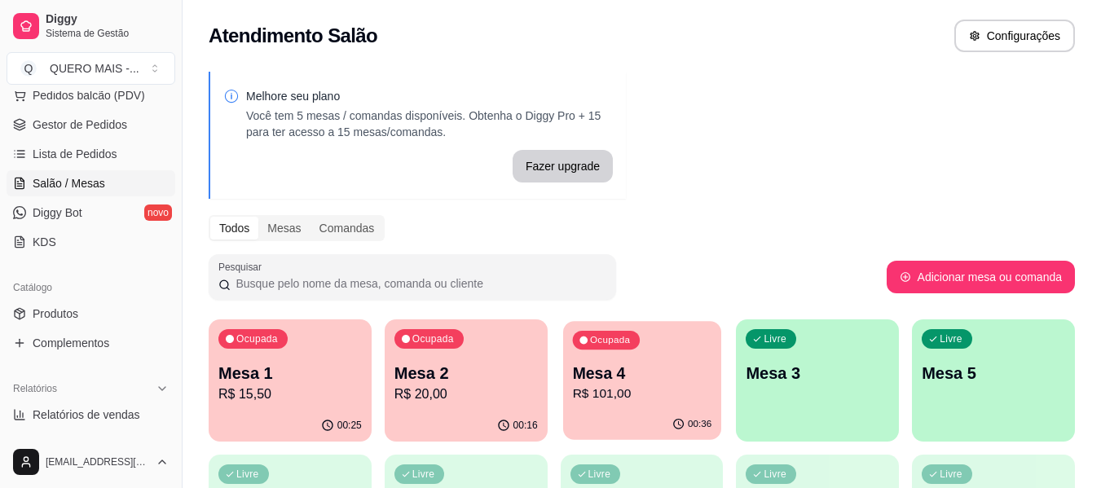
click at [686, 411] on div "00:36" at bounding box center [642, 424] width 158 height 31
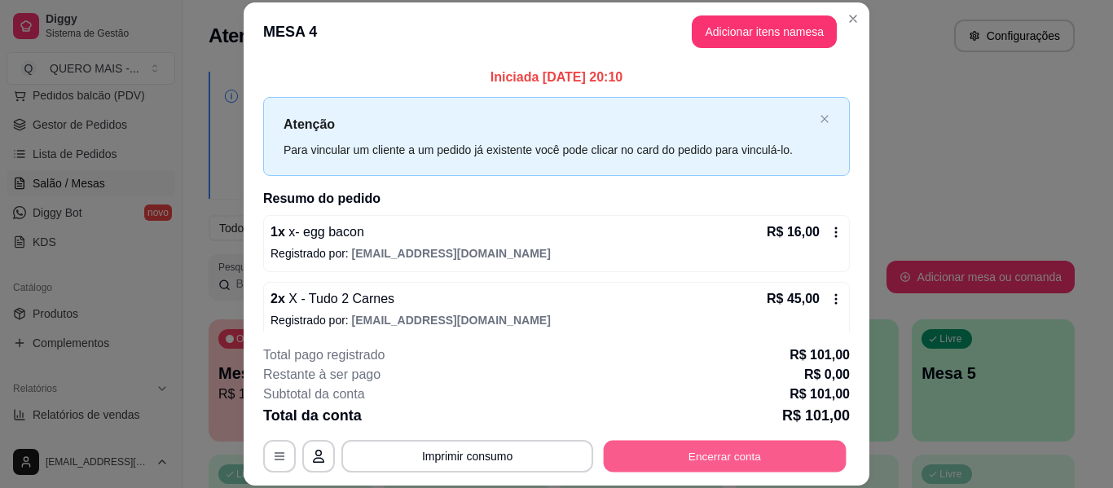
click at [719, 455] on button "Encerrar conta" at bounding box center [725, 457] width 243 height 32
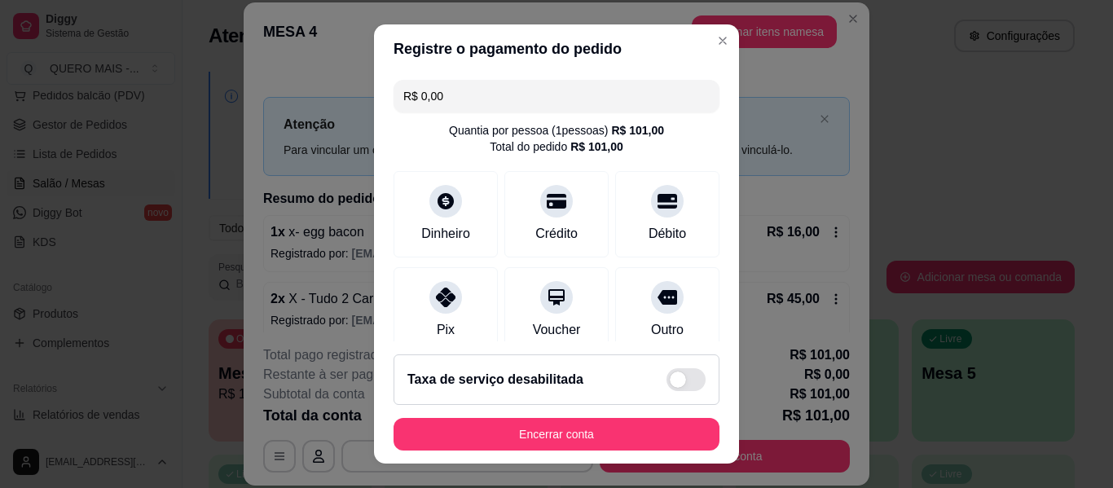
click at [602, 435] on button "Encerrar conta" at bounding box center [557, 434] width 326 height 33
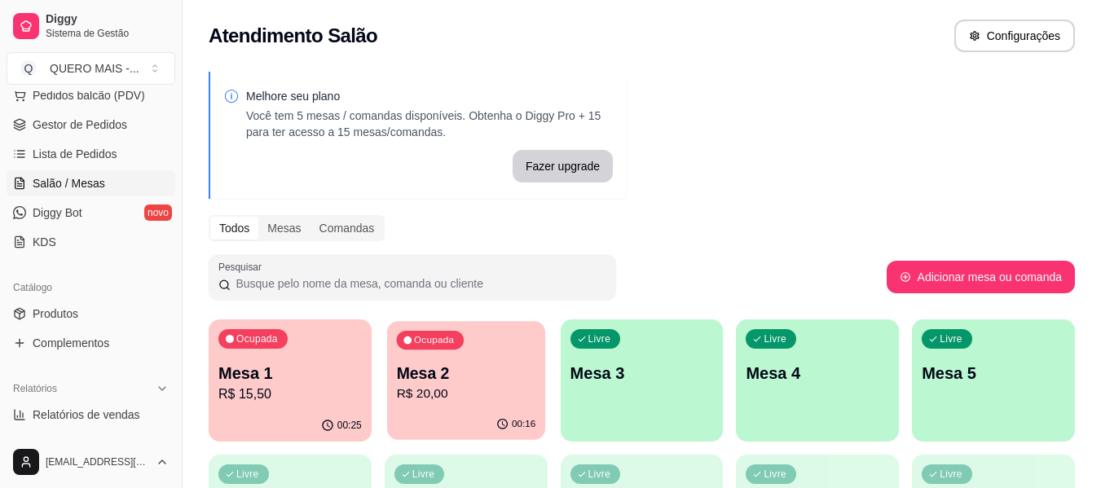
click at [464, 393] on p "R$ 20,00" at bounding box center [465, 394] width 139 height 19
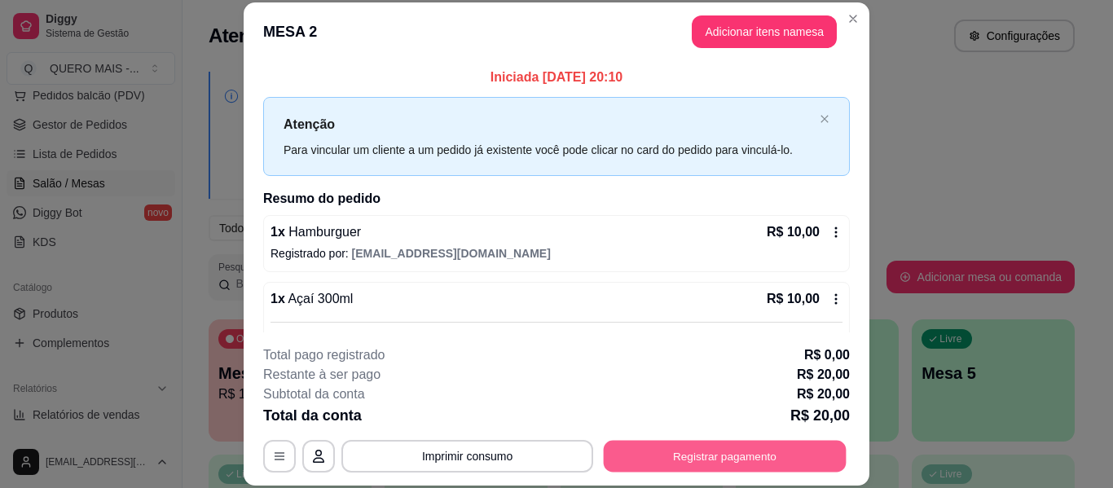
click at [694, 448] on button "Registrar pagamento" at bounding box center [725, 457] width 243 height 32
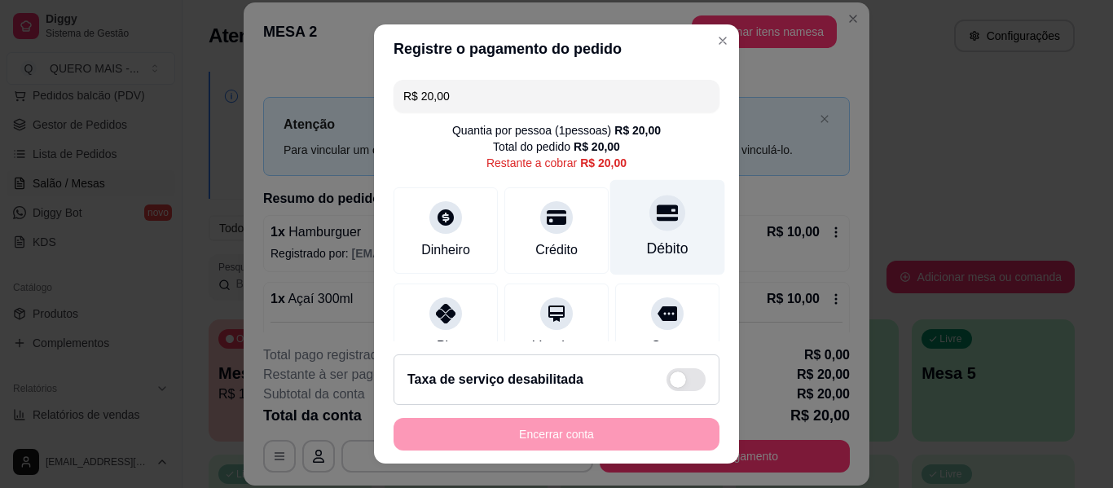
click at [653, 236] on div "Débito" at bounding box center [667, 227] width 115 height 95
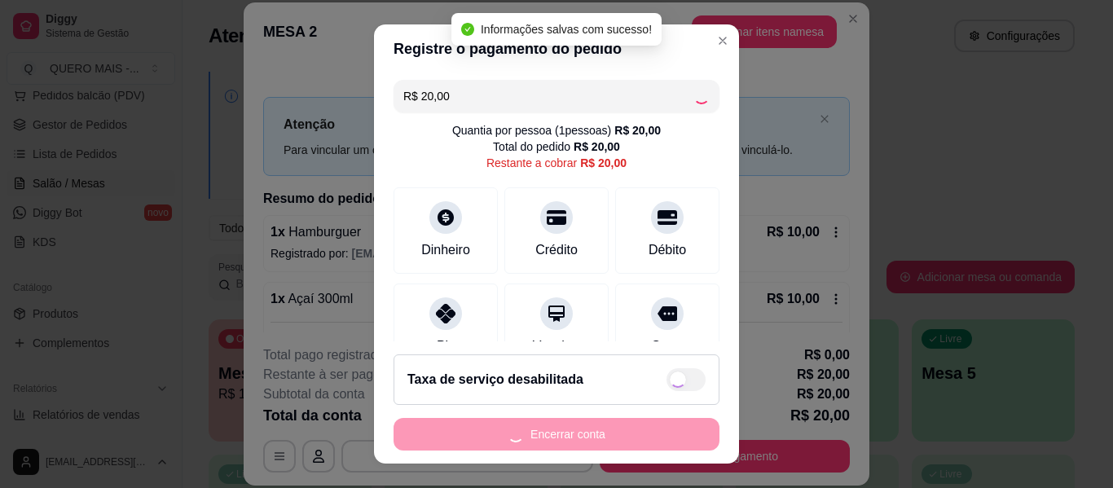
type input "R$ 0,00"
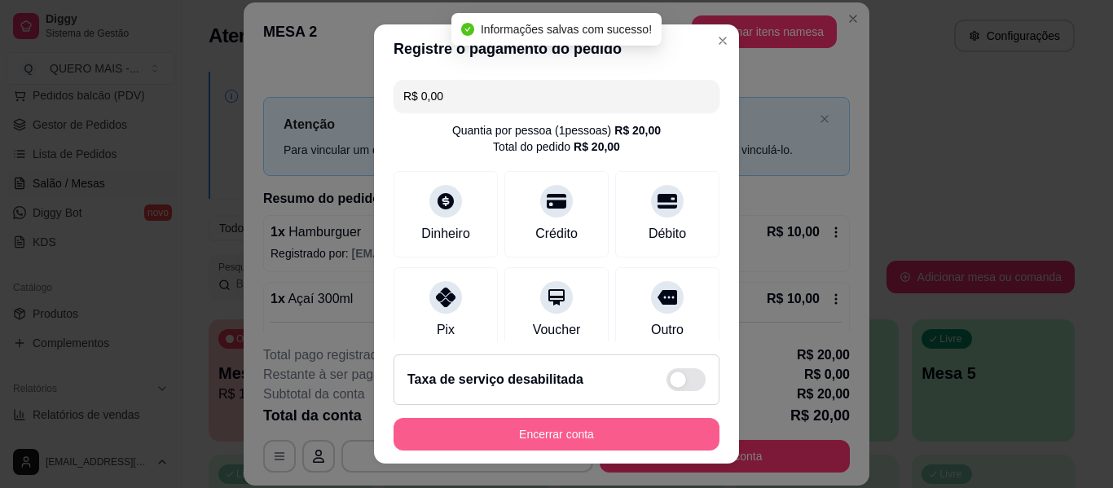
click at [548, 441] on button "Encerrar conta" at bounding box center [557, 434] width 326 height 33
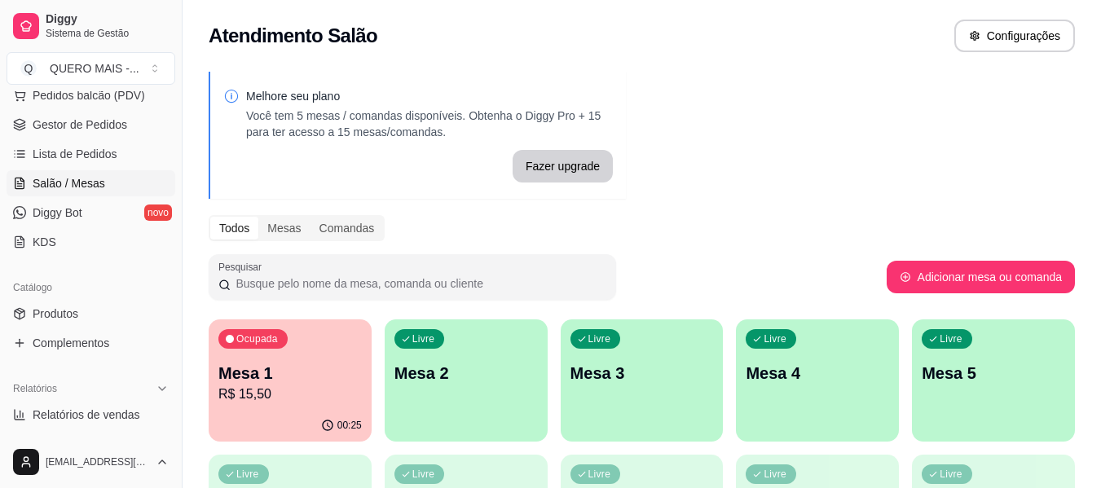
click at [302, 393] on p "R$ 15,50" at bounding box center [289, 395] width 143 height 20
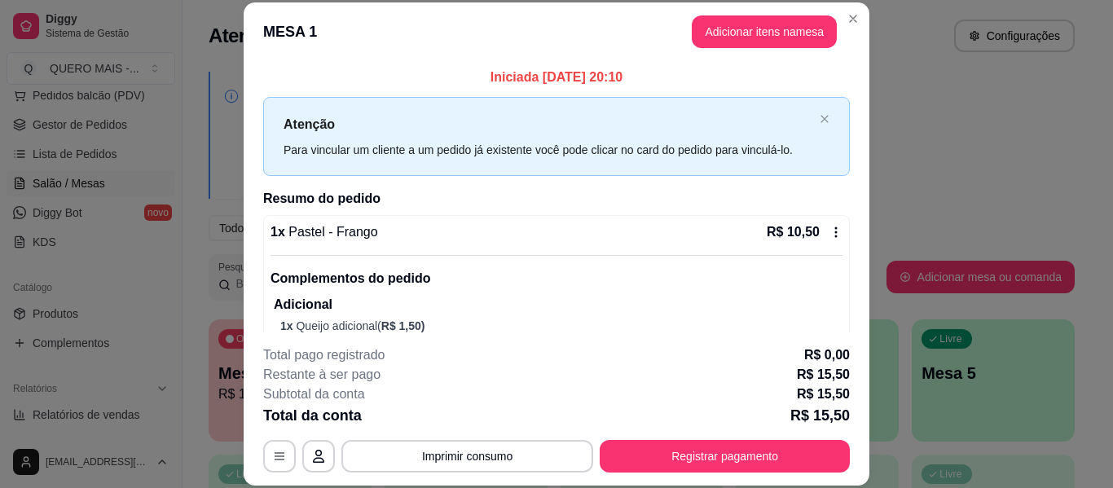
scroll to position [105, 0]
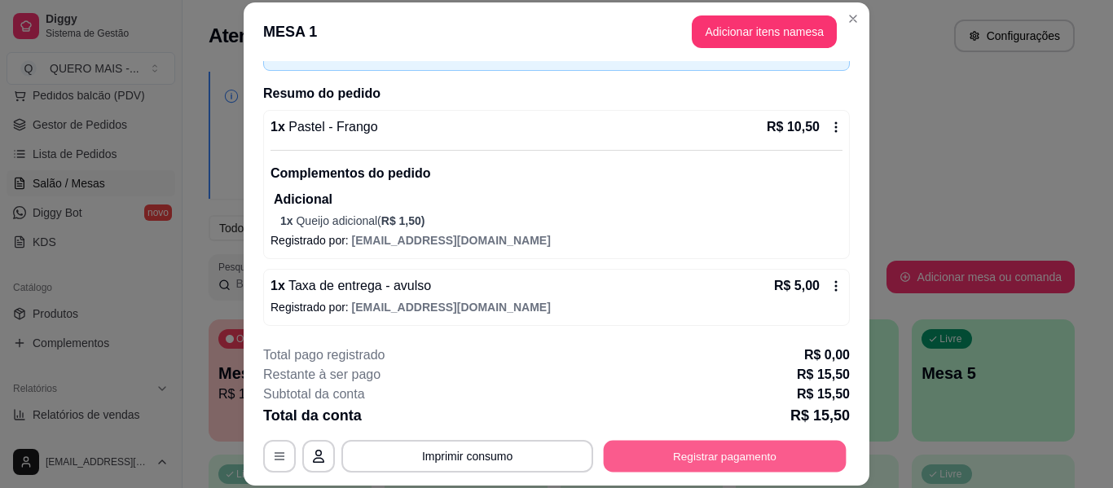
click at [675, 457] on button "Registrar pagamento" at bounding box center [725, 457] width 243 height 32
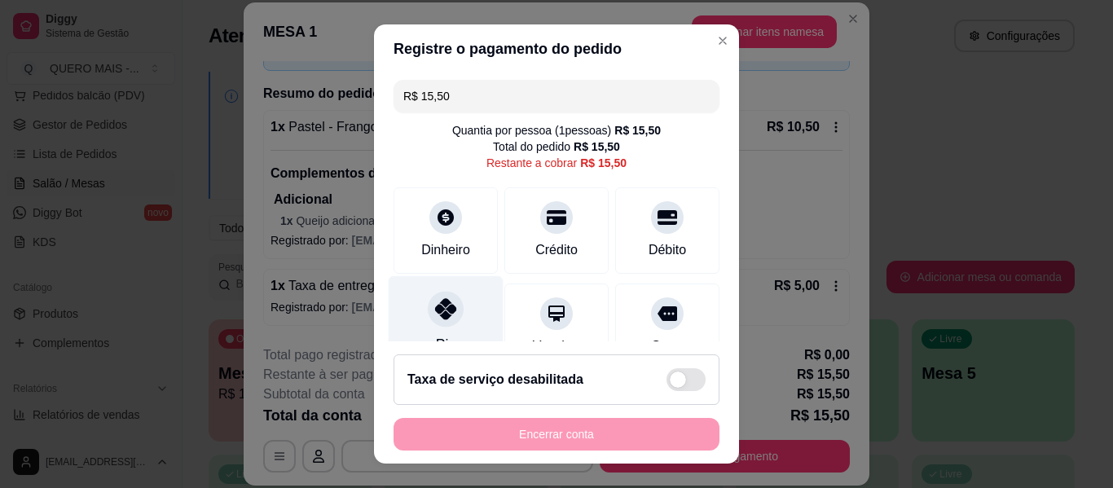
click at [442, 306] on icon at bounding box center [445, 308] width 21 height 21
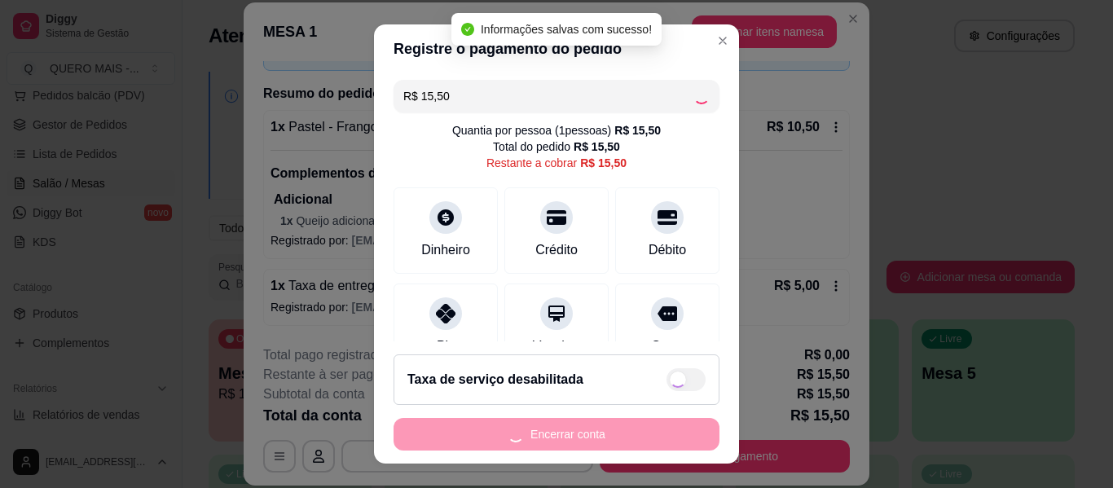
type input "R$ 0,00"
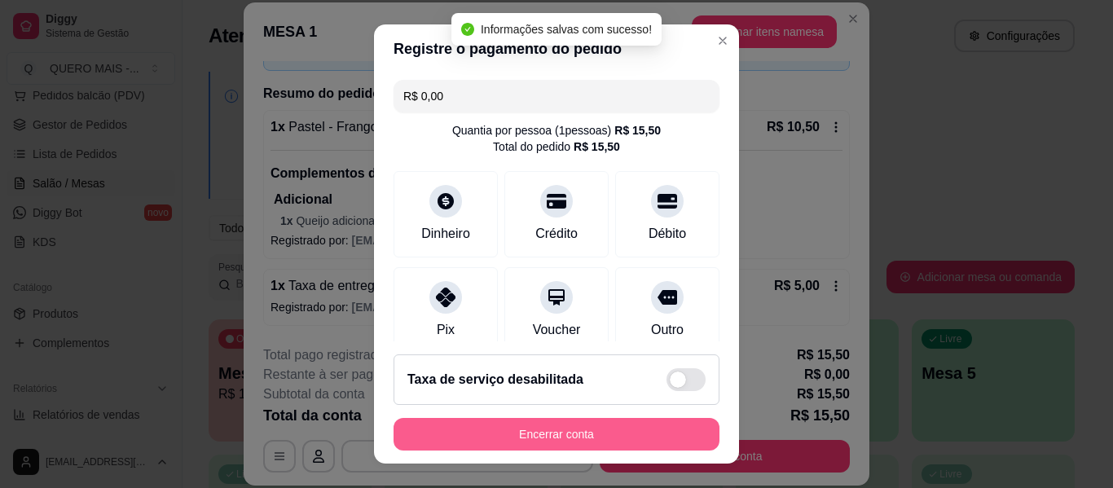
click at [564, 432] on button "Encerrar conta" at bounding box center [557, 434] width 326 height 33
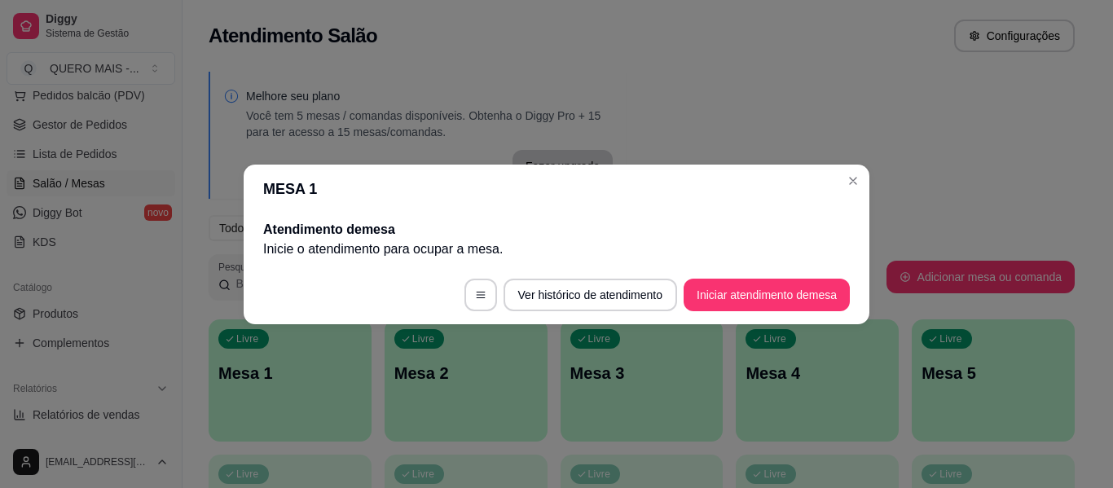
scroll to position [0, 0]
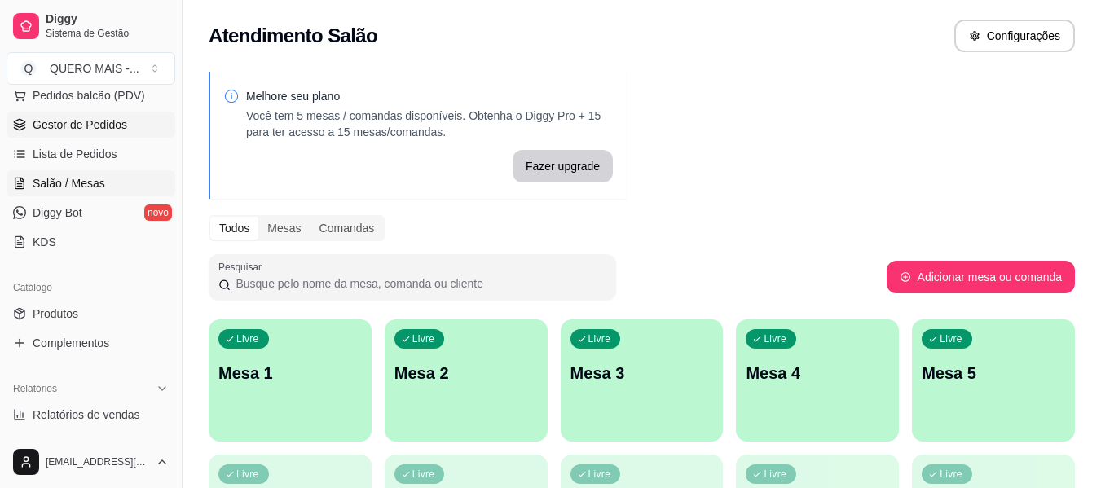
click at [90, 126] on span "Gestor de Pedidos" at bounding box center [80, 125] width 95 height 16
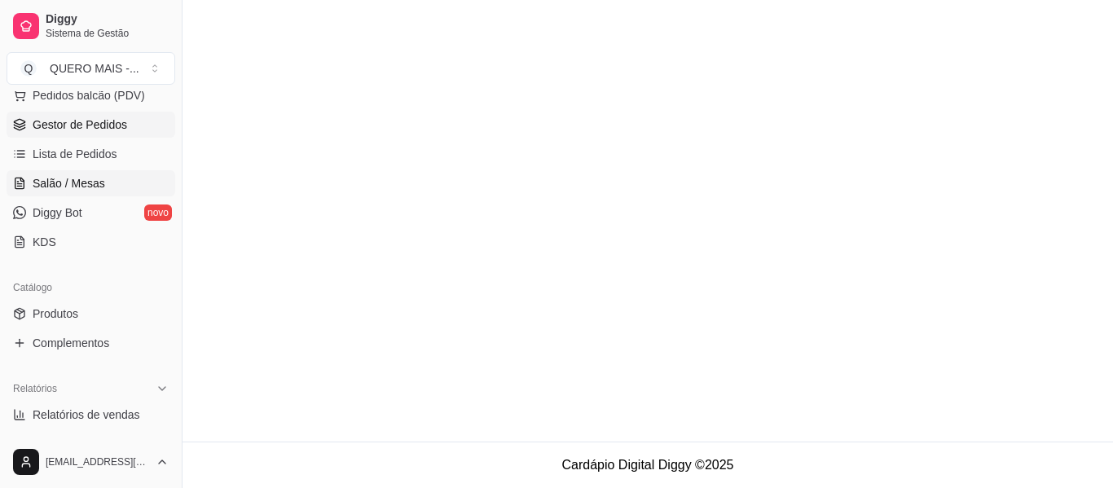
click at [75, 173] on link "Salão / Mesas" at bounding box center [91, 183] width 169 height 26
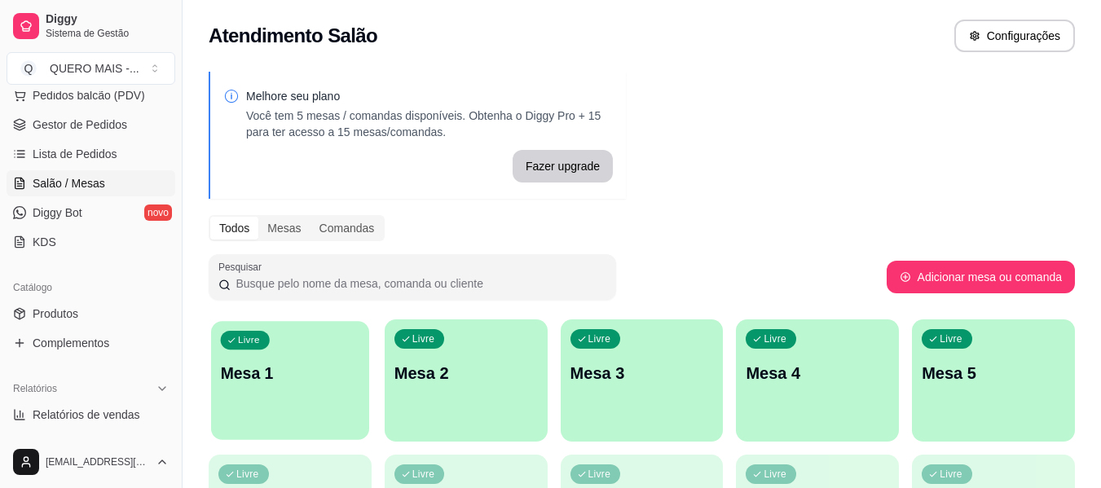
click at [235, 404] on div "Livre Mesa 1" at bounding box center [290, 370] width 158 height 99
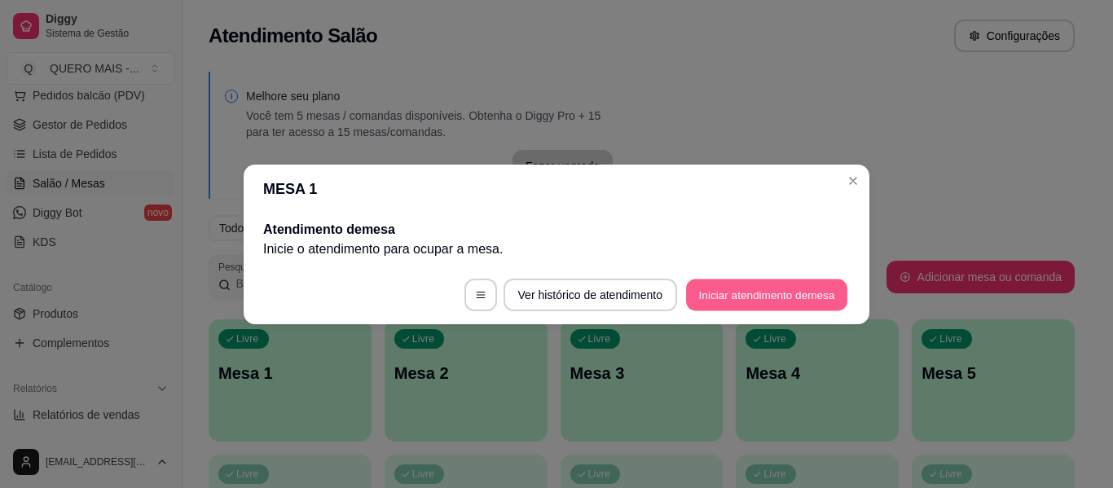
click at [712, 295] on button "Iniciar atendimento de mesa" at bounding box center [766, 295] width 161 height 32
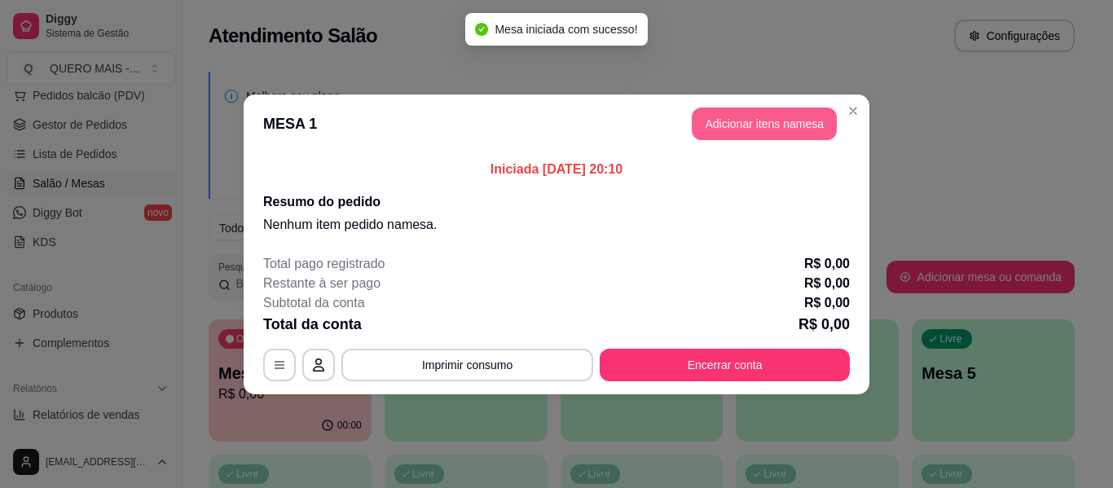
click at [791, 125] on button "Adicionar itens na mesa" at bounding box center [764, 124] width 145 height 33
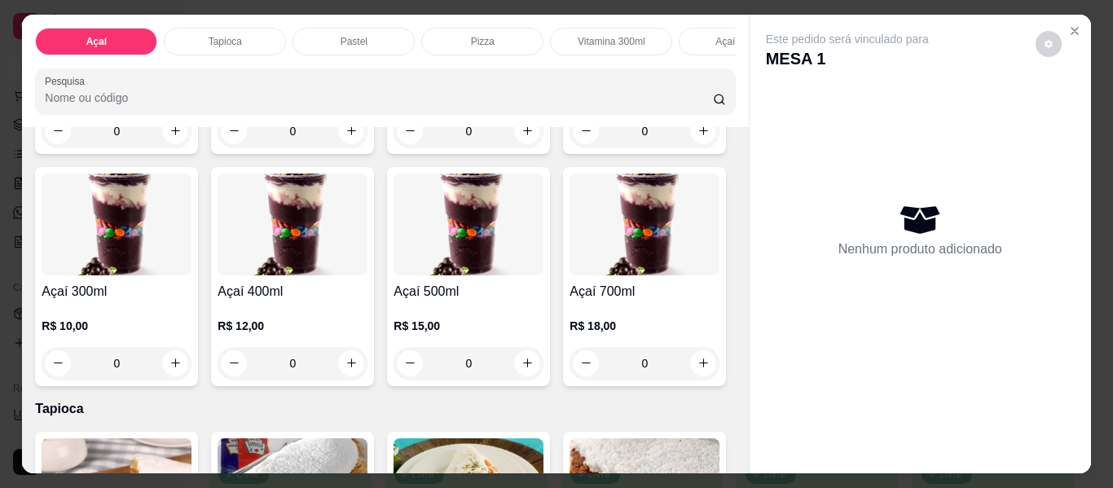
scroll to position [326, 0]
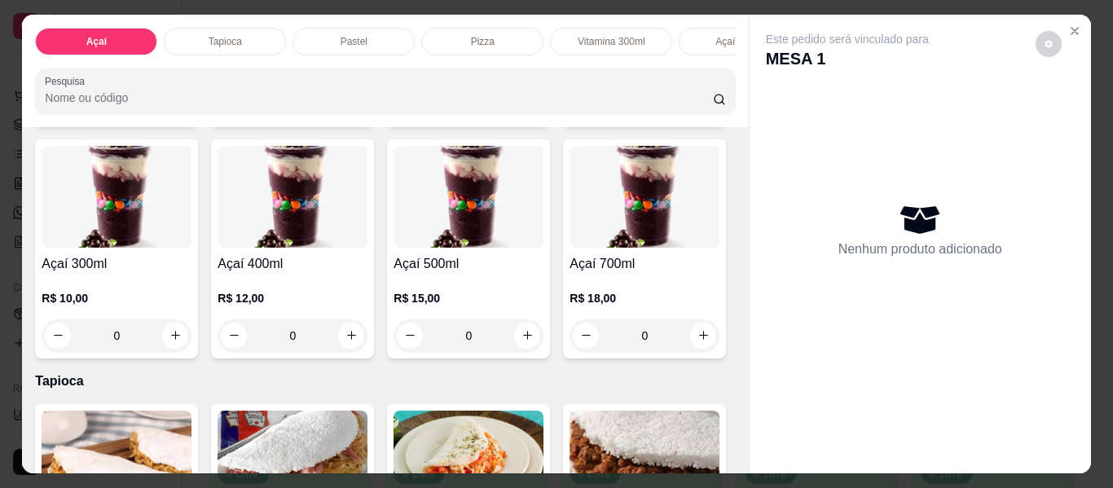
click at [367, 341] on div "0" at bounding box center [293, 335] width 150 height 33
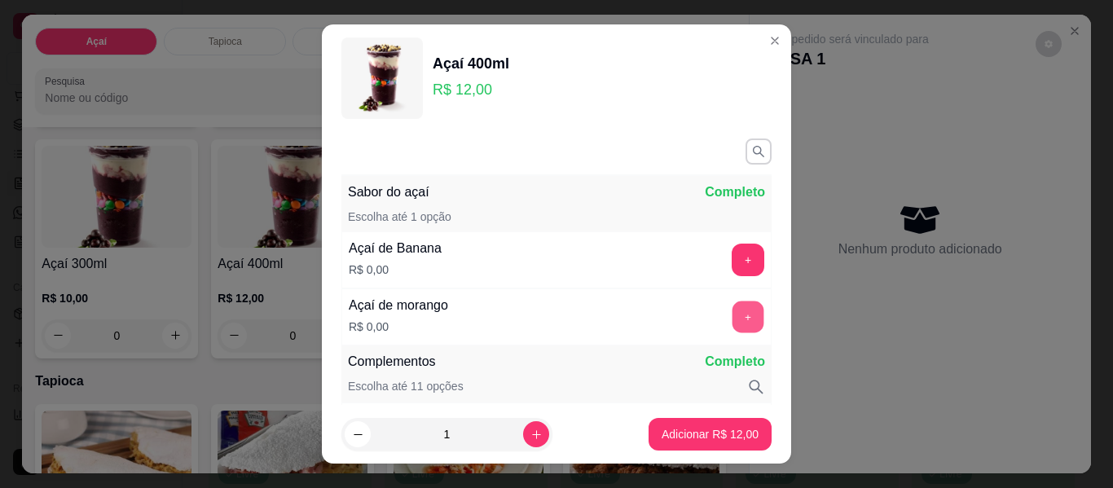
click at [733, 316] on button "+" at bounding box center [749, 317] width 32 height 32
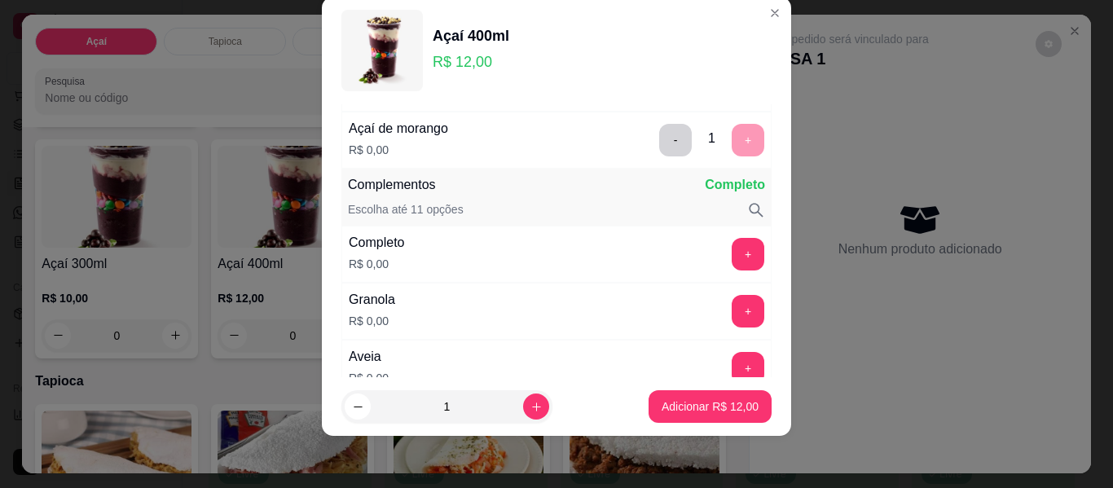
scroll to position [213, 0]
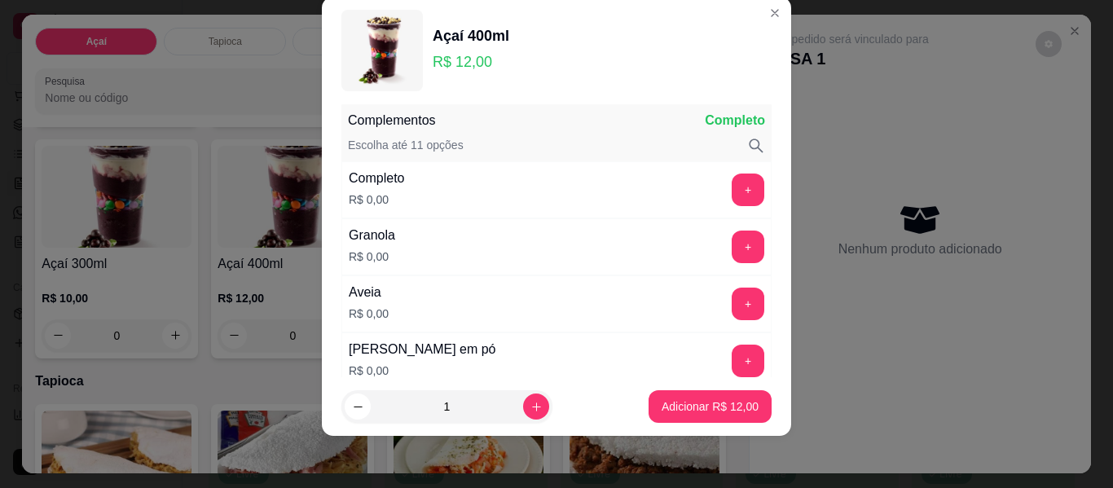
click at [732, 189] on button "+" at bounding box center [748, 190] width 33 height 33
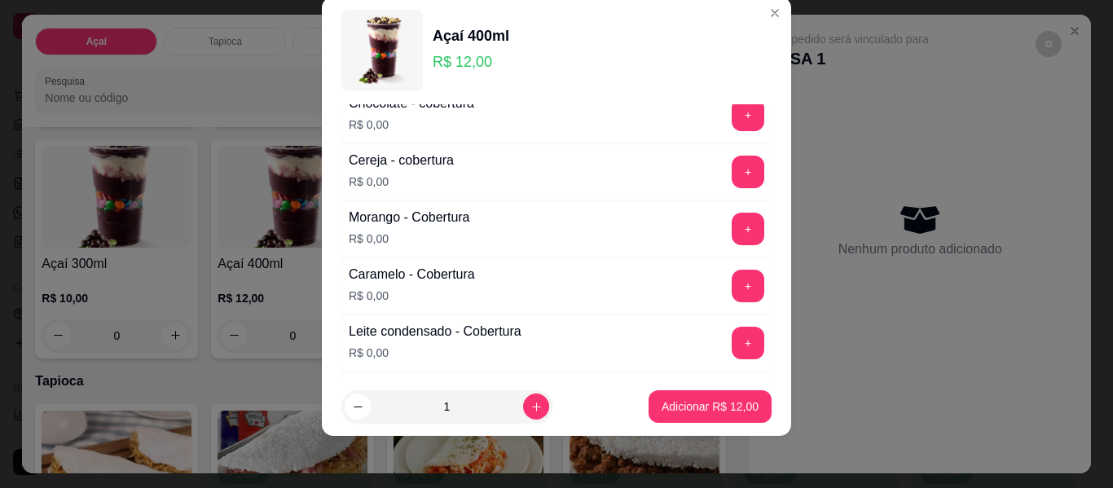
scroll to position [947, 0]
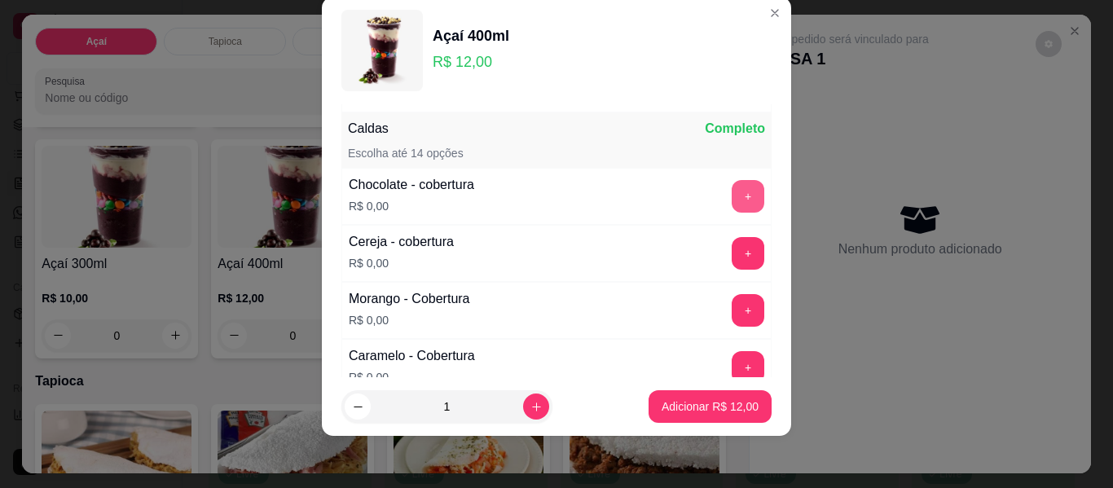
click at [732, 196] on button "+" at bounding box center [748, 196] width 33 height 33
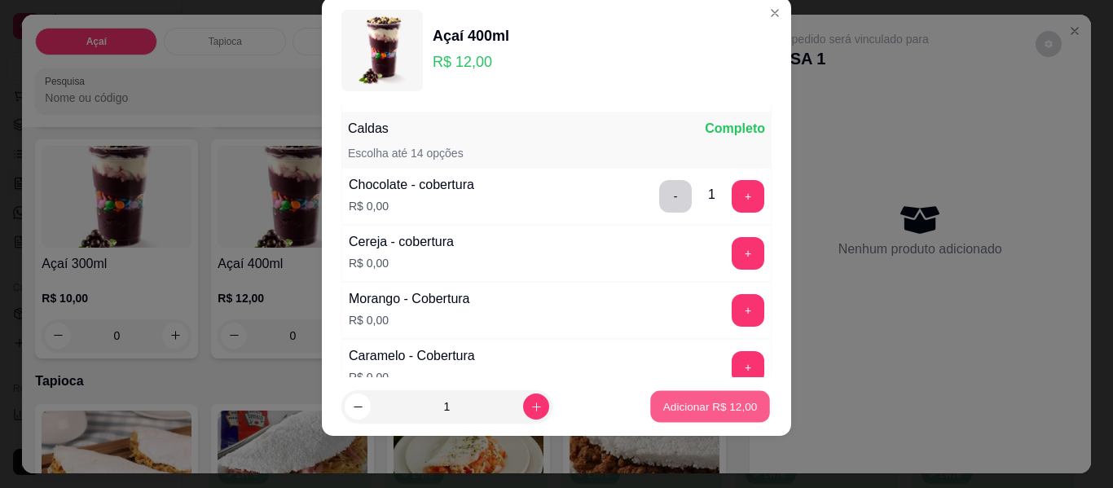
click at [667, 413] on p "Adicionar R$ 12,00" at bounding box center [710, 405] width 95 height 15
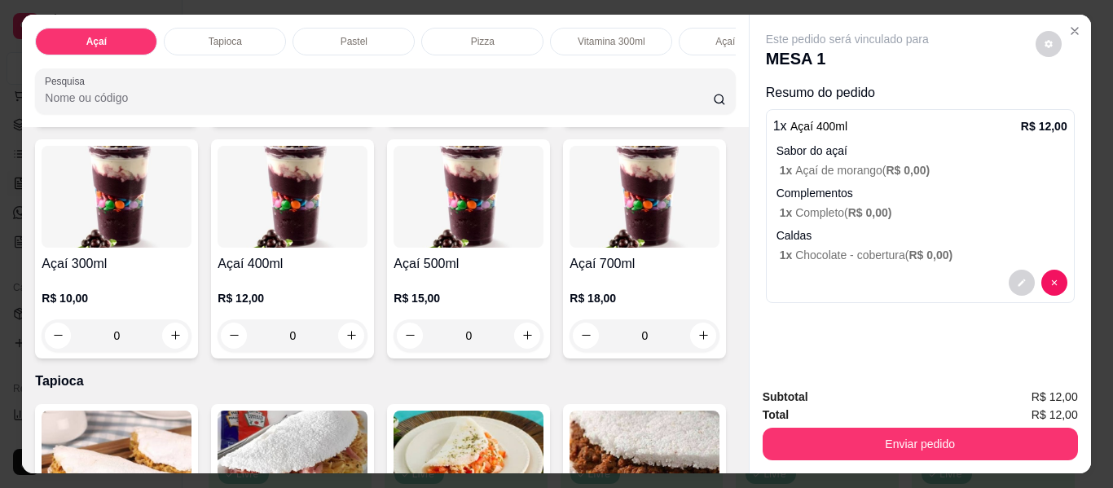
click at [367, 345] on div "0" at bounding box center [293, 335] width 150 height 33
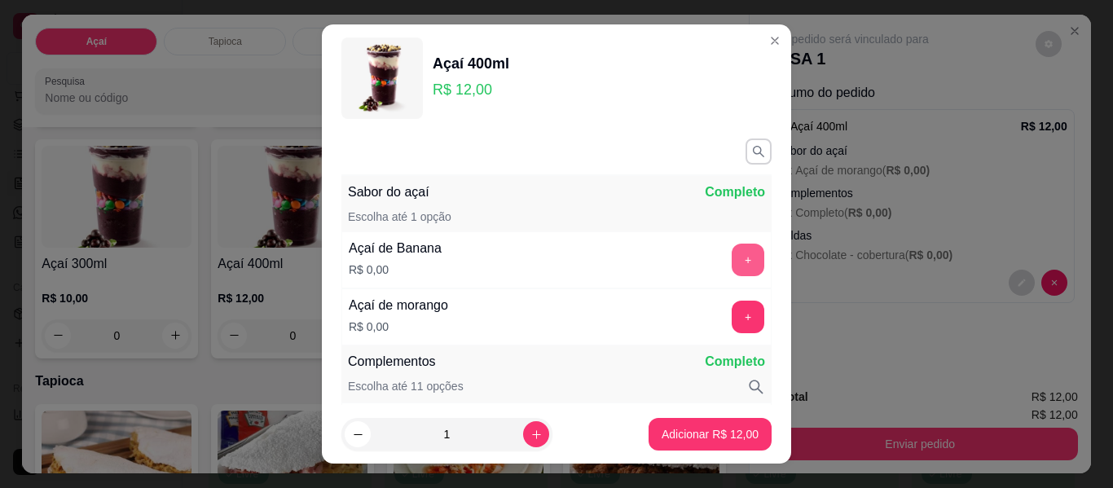
click at [732, 255] on button "+" at bounding box center [748, 260] width 33 height 33
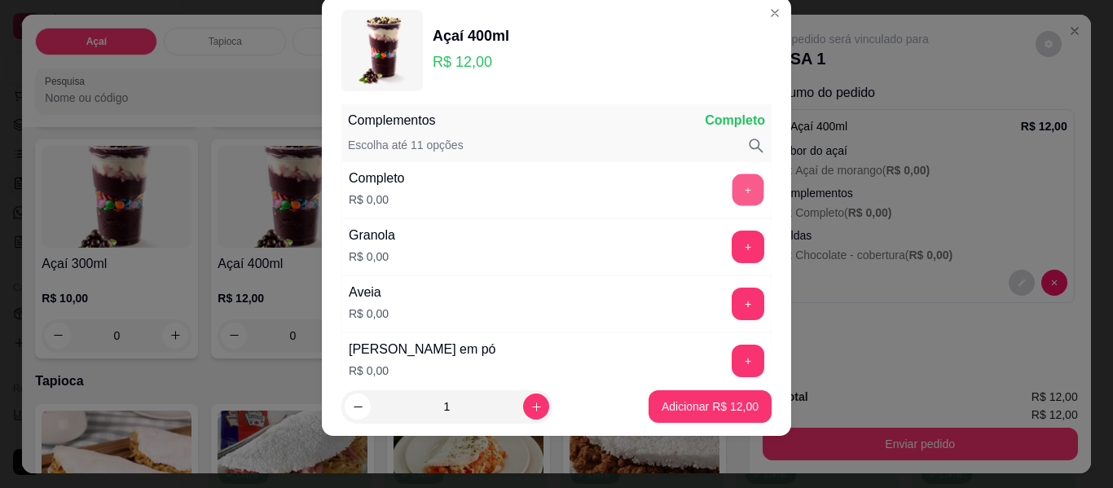
click at [733, 194] on button "+" at bounding box center [749, 190] width 32 height 32
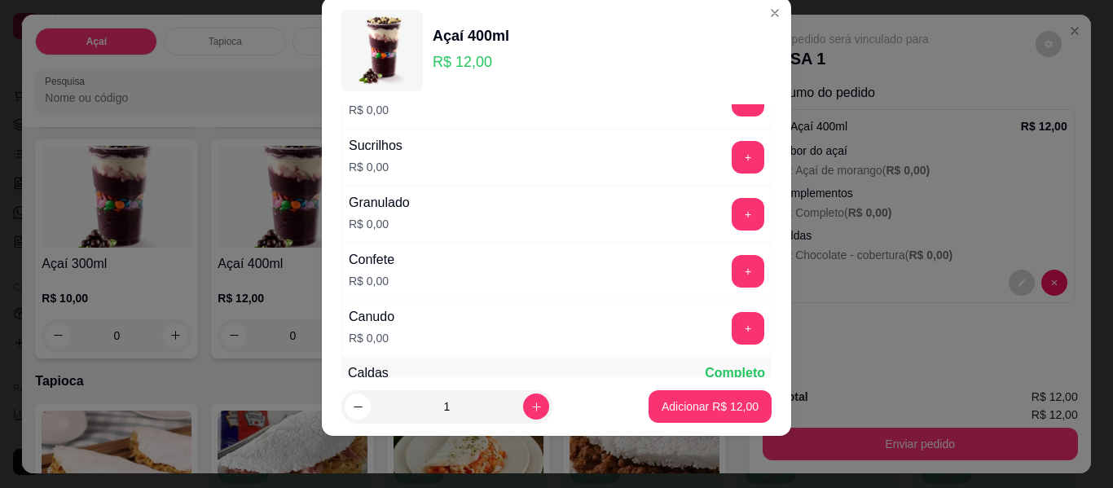
scroll to position [865, 0]
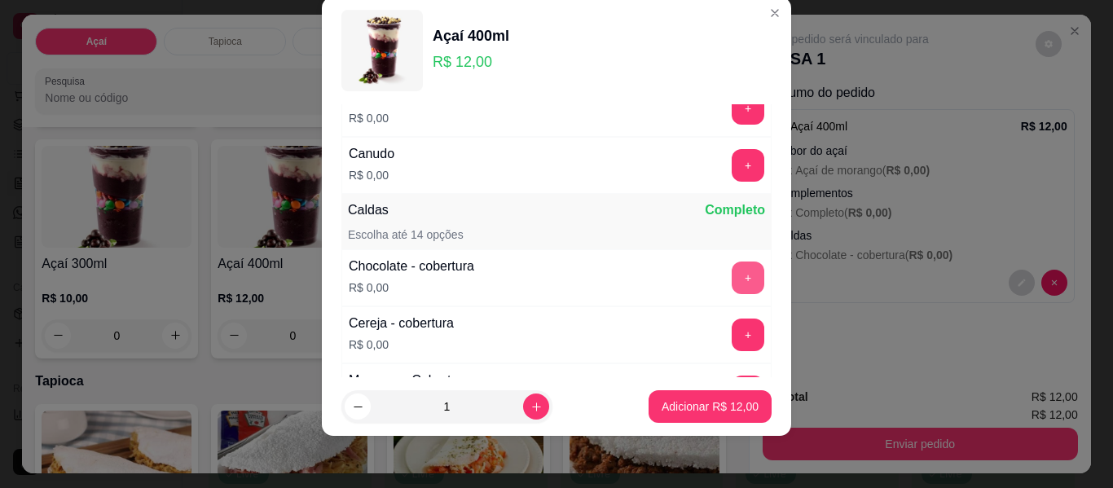
click at [732, 285] on button "+" at bounding box center [748, 278] width 33 height 33
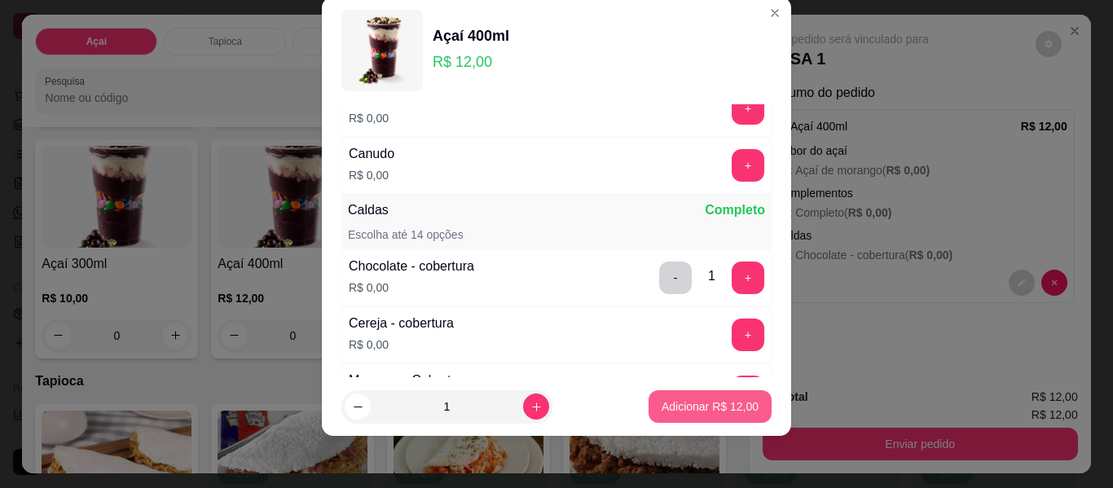
click at [693, 407] on p "Adicionar R$ 12,00" at bounding box center [710, 406] width 97 height 16
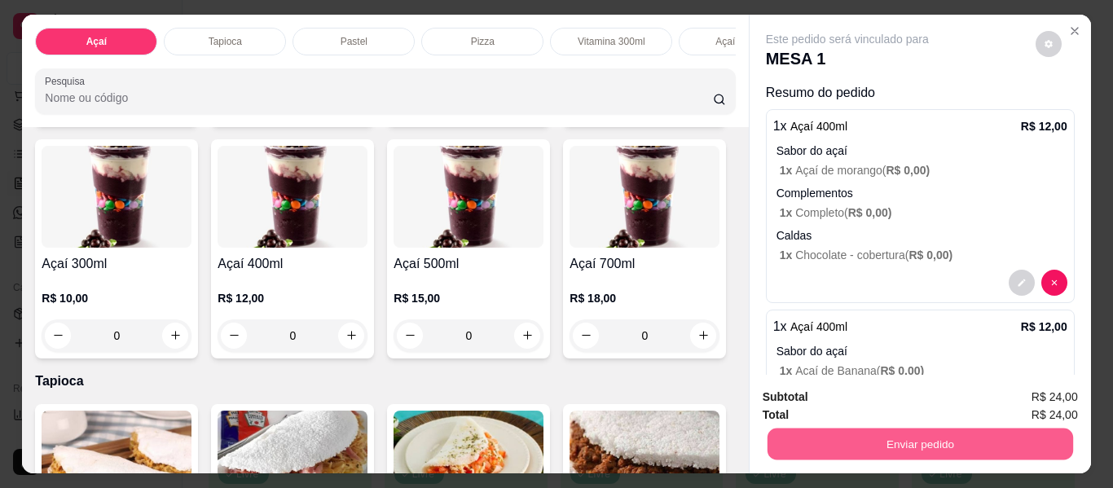
click at [922, 430] on button "Enviar pedido" at bounding box center [920, 445] width 306 height 32
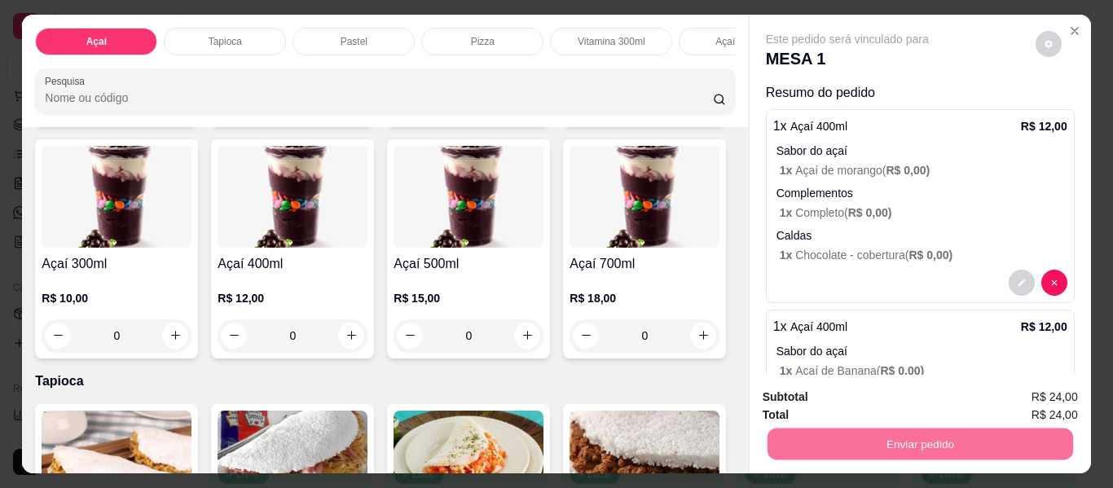
click at [1025, 396] on button "Enviar pedido" at bounding box center [1035, 398] width 92 height 31
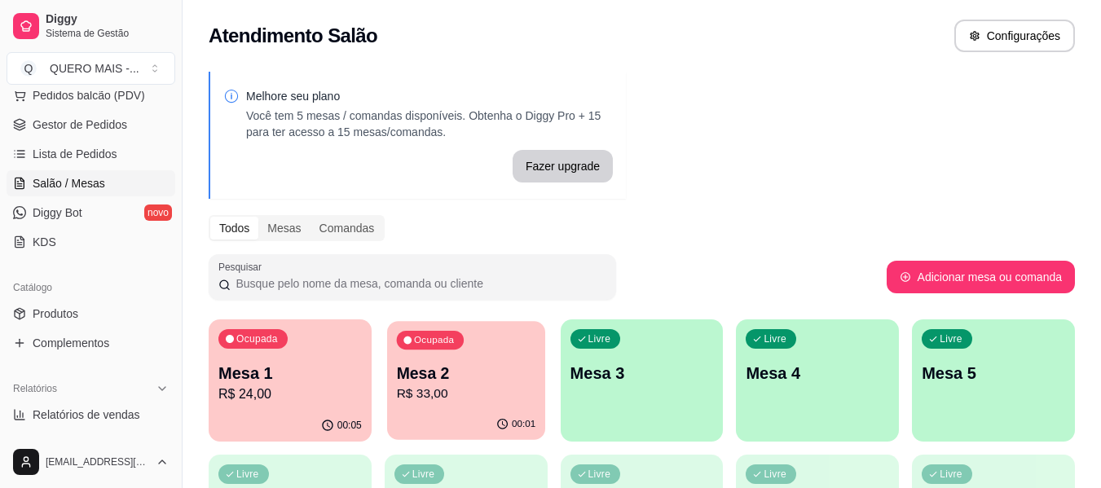
click at [465, 395] on p "R$ 33,00" at bounding box center [465, 394] width 139 height 19
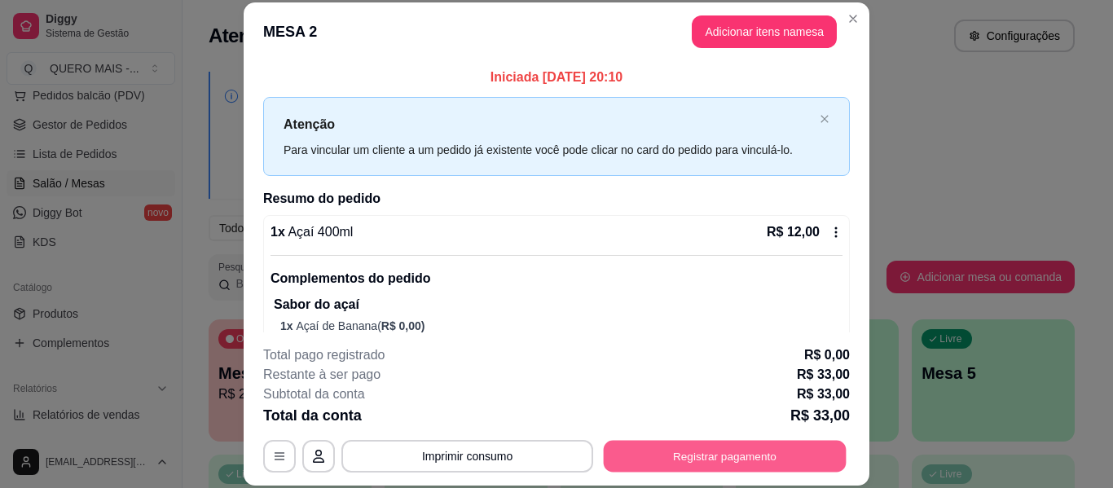
click at [646, 452] on button "Registrar pagamento" at bounding box center [725, 457] width 243 height 32
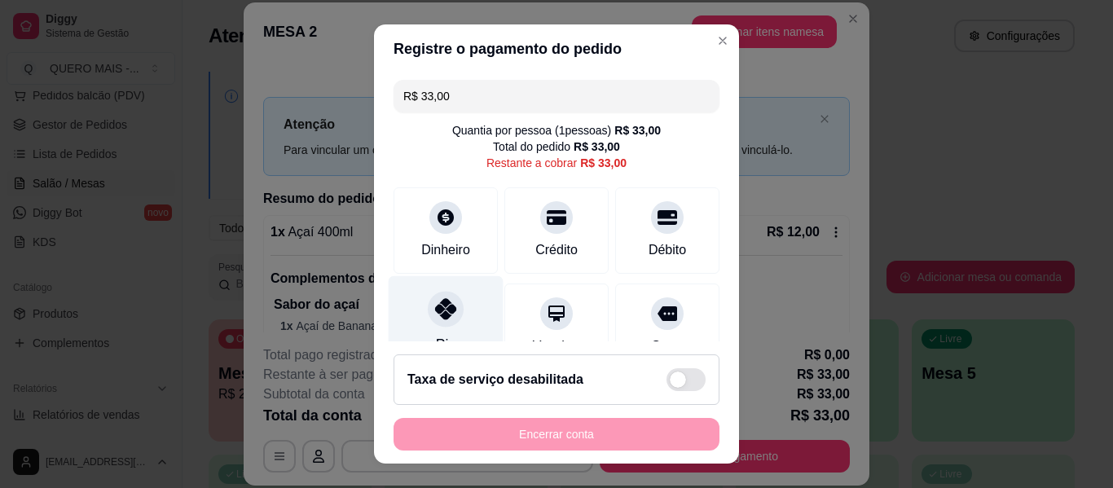
scroll to position [151, 0]
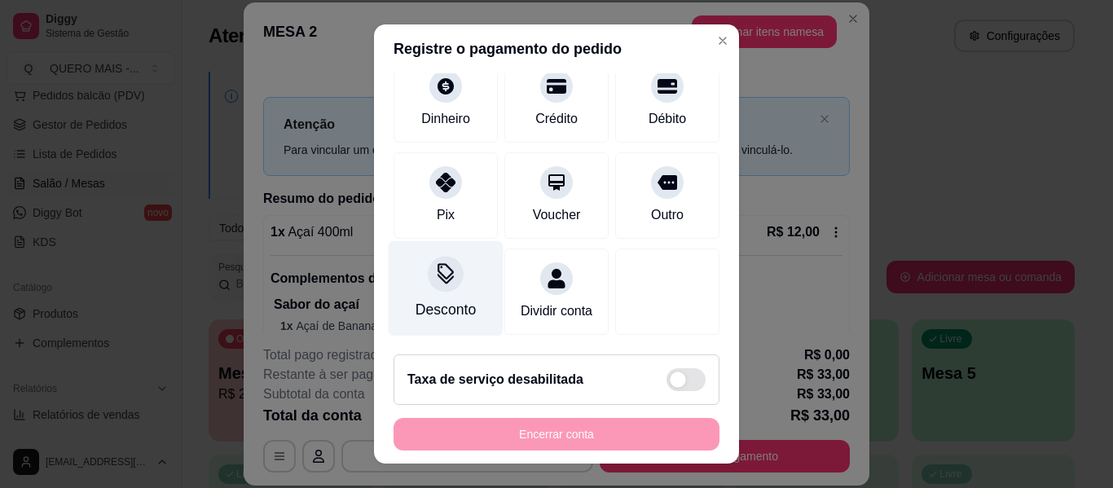
click at [438, 299] on div "Desconto" at bounding box center [446, 309] width 60 height 21
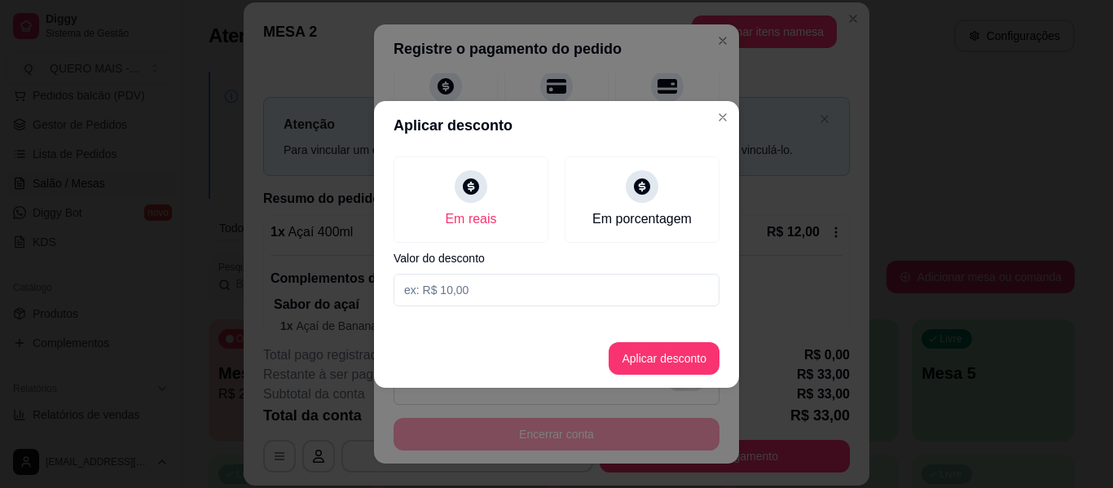
click at [486, 288] on input at bounding box center [557, 290] width 326 height 33
type input "2,50"
click at [649, 357] on button "Aplicar desconto" at bounding box center [664, 358] width 107 height 32
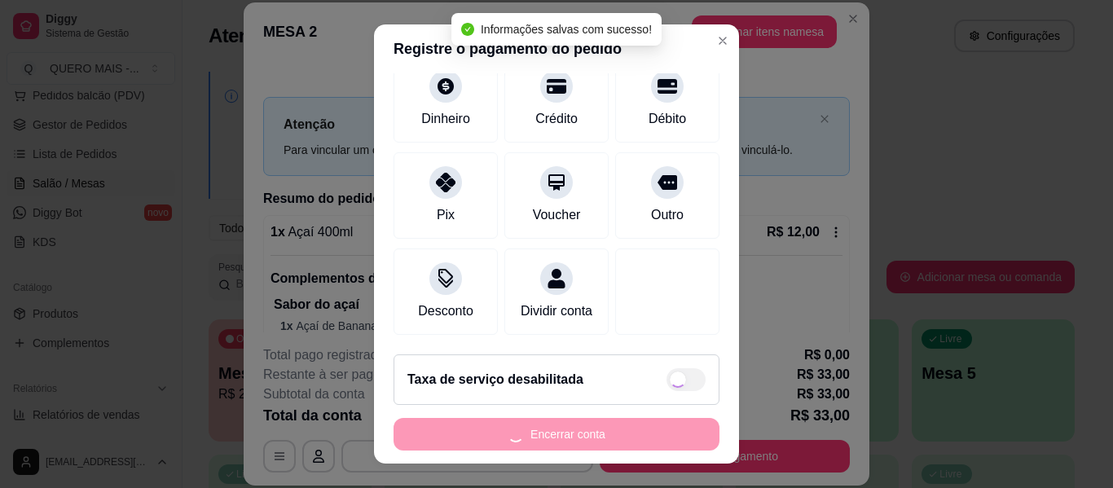
type input "R$ 30,50"
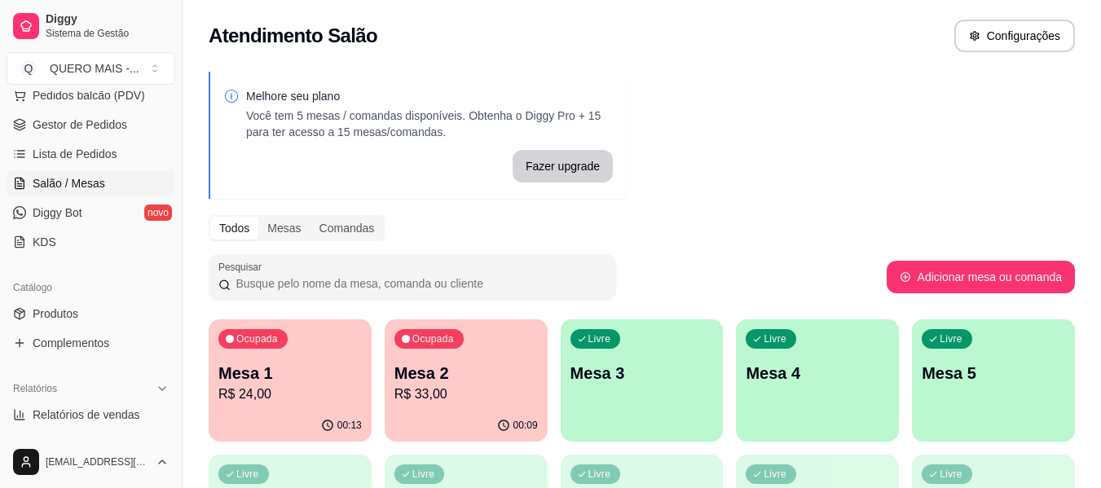
click at [648, 407] on div "Livre Mesa 3" at bounding box center [642, 370] width 163 height 103
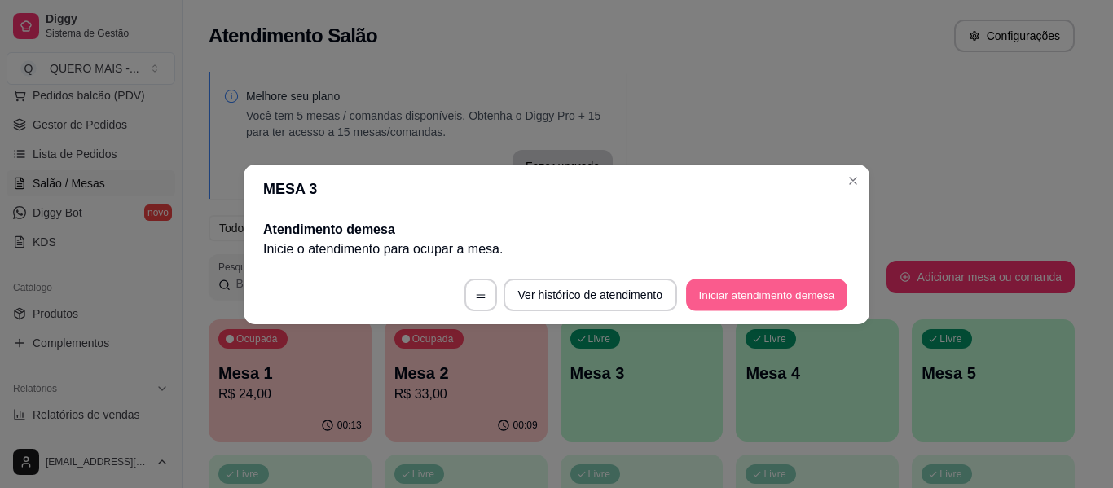
click at [750, 293] on button "Iniciar atendimento de mesa" at bounding box center [766, 295] width 161 height 32
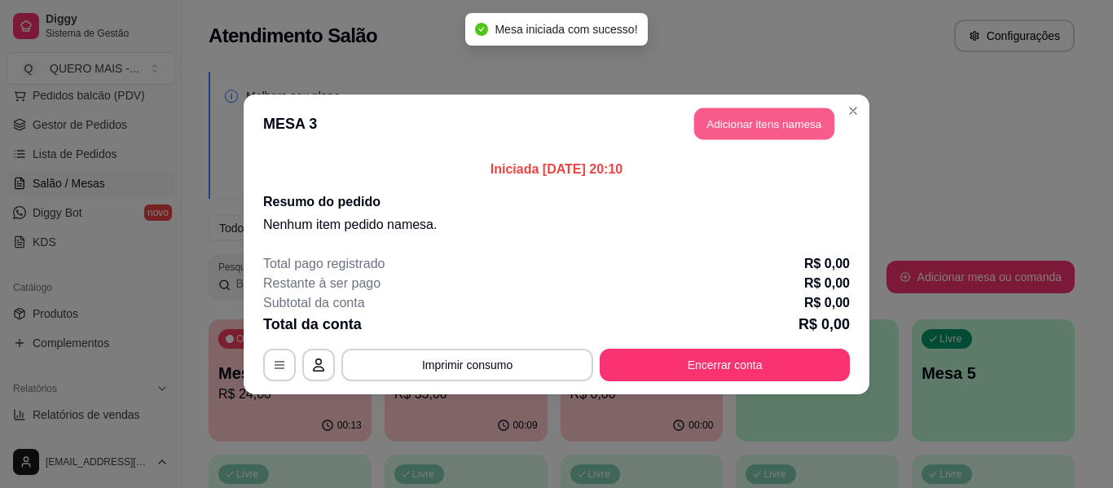
click at [786, 130] on button "Adicionar itens na mesa" at bounding box center [764, 124] width 140 height 32
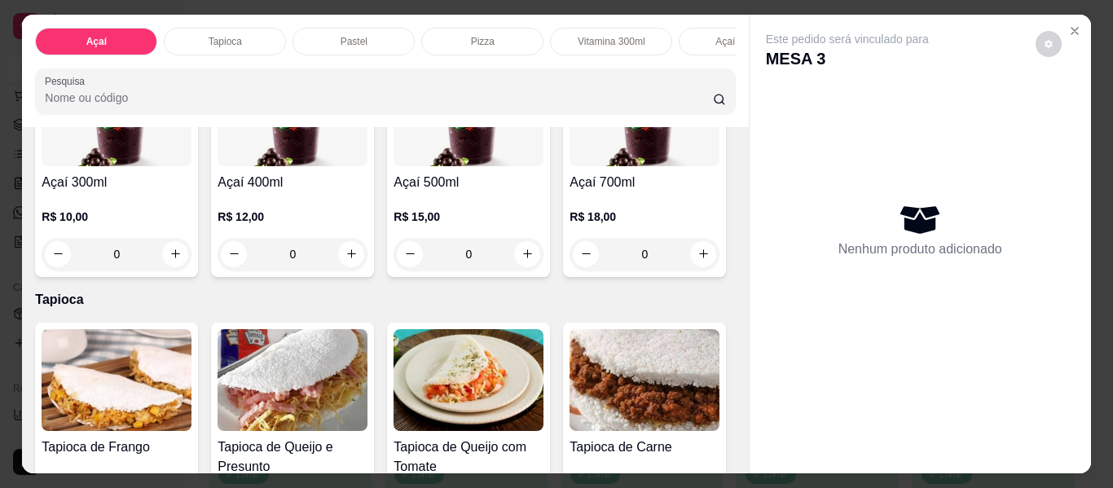
scroll to position [489, 0]
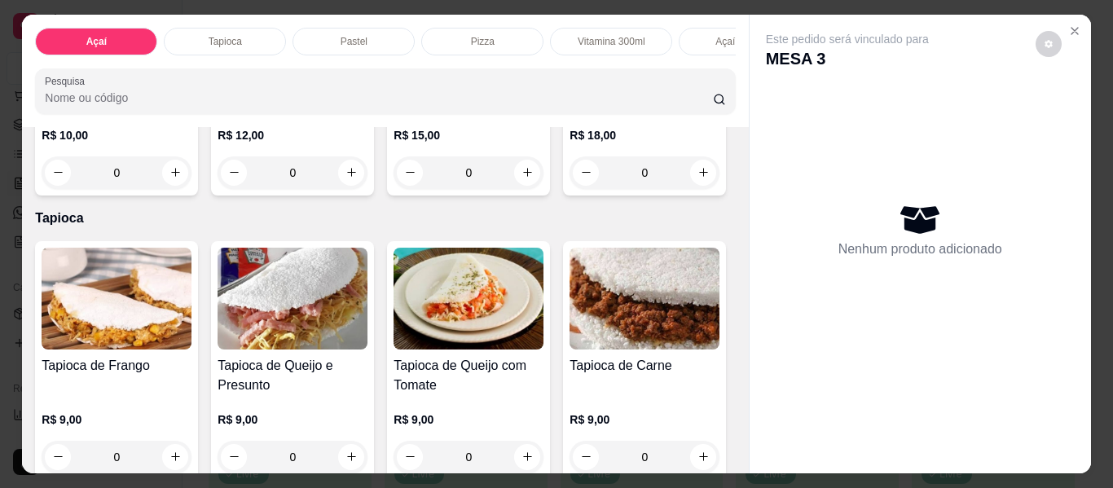
click at [394, 189] on div "0" at bounding box center [469, 172] width 150 height 33
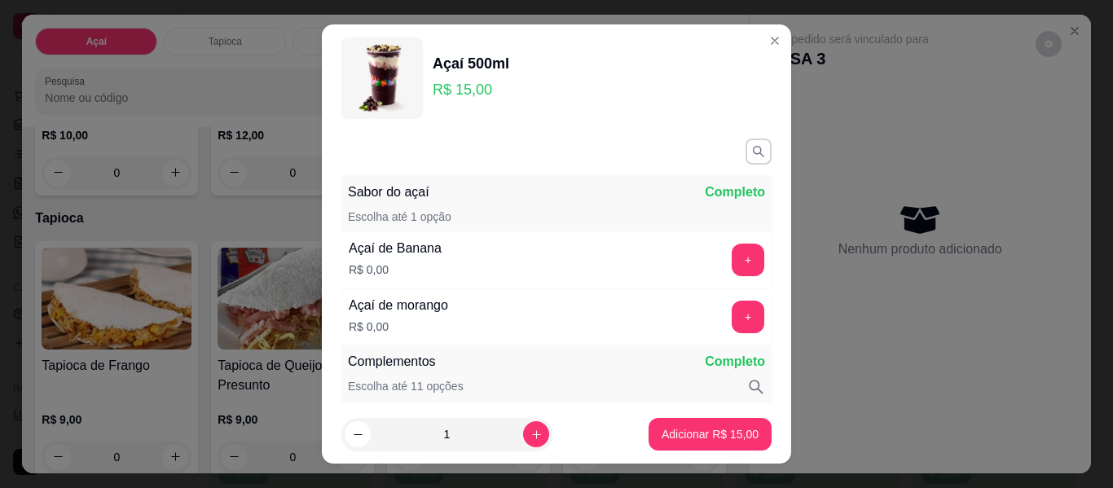
click at [725, 255] on div "+" at bounding box center [748, 260] width 46 height 33
click at [732, 261] on button "+" at bounding box center [748, 260] width 33 height 33
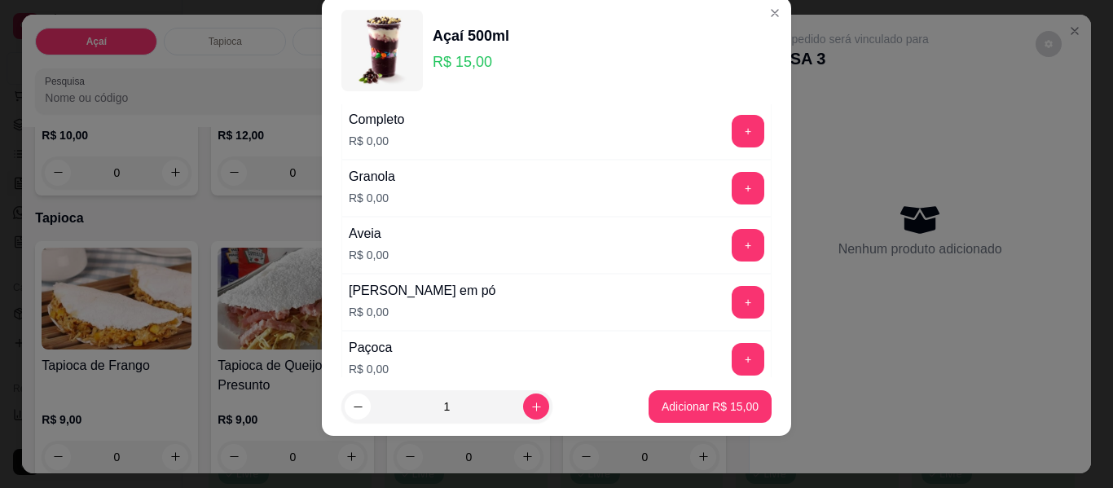
scroll to position [376, 0]
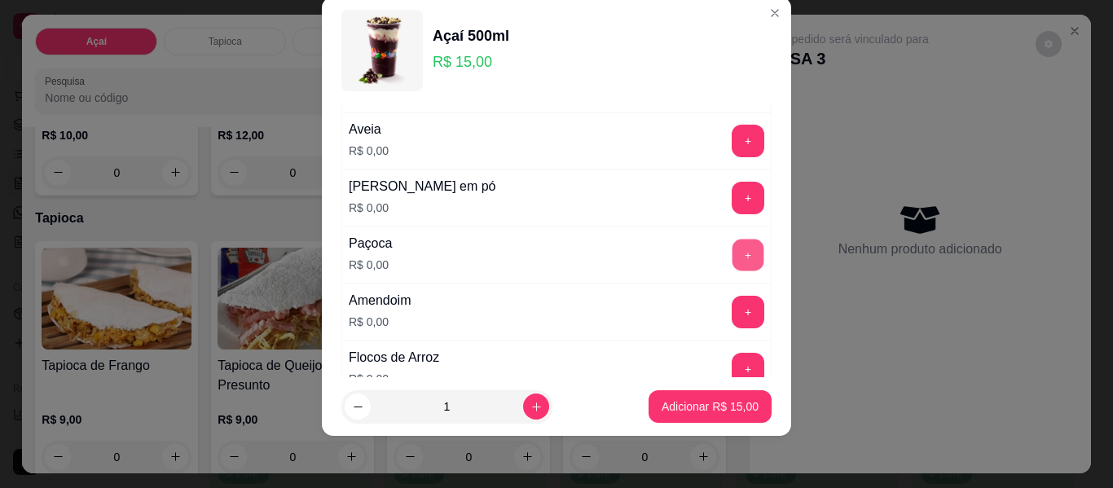
click at [733, 248] on button "+" at bounding box center [749, 256] width 32 height 32
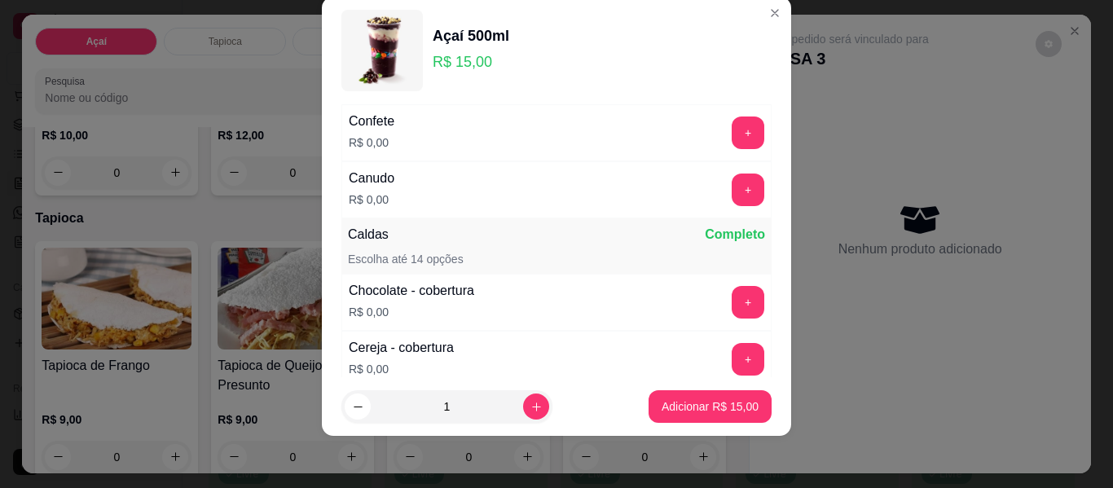
scroll to position [865, 0]
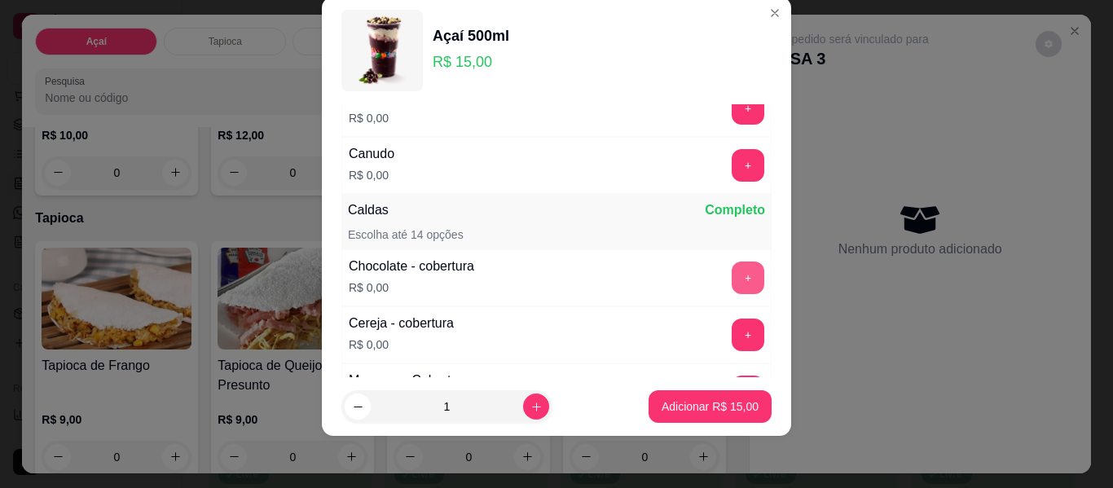
click at [732, 277] on button "+" at bounding box center [748, 278] width 33 height 33
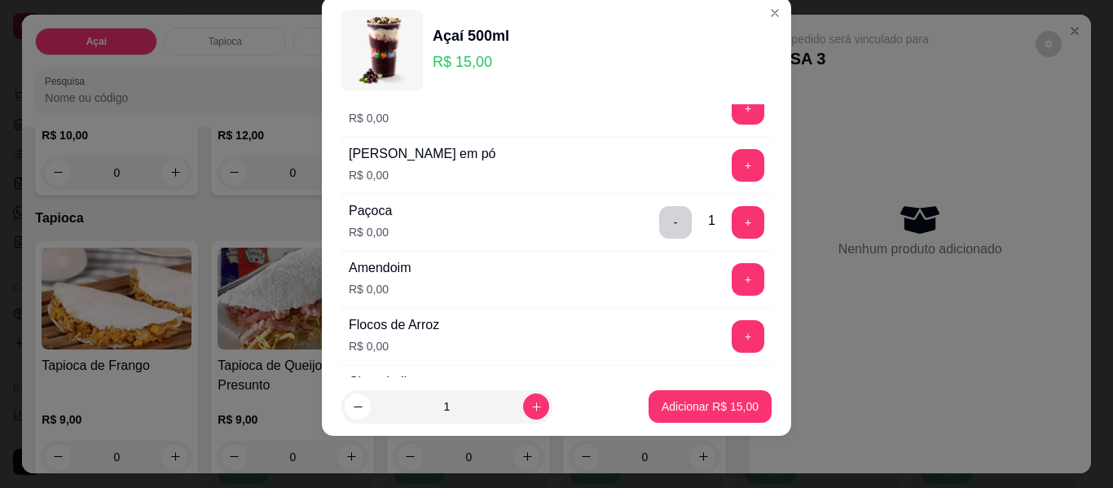
scroll to position [295, 0]
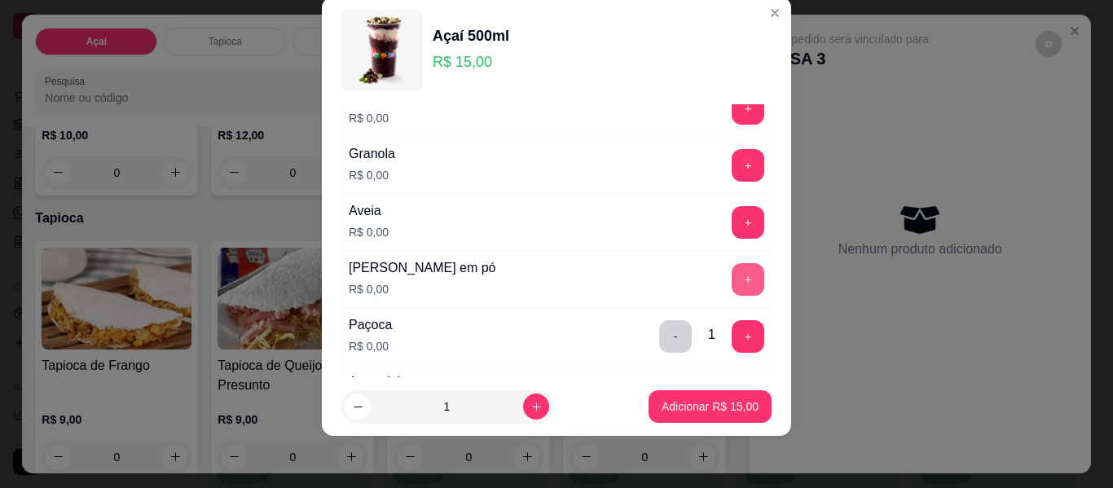
click at [732, 274] on button "+" at bounding box center [748, 279] width 33 height 33
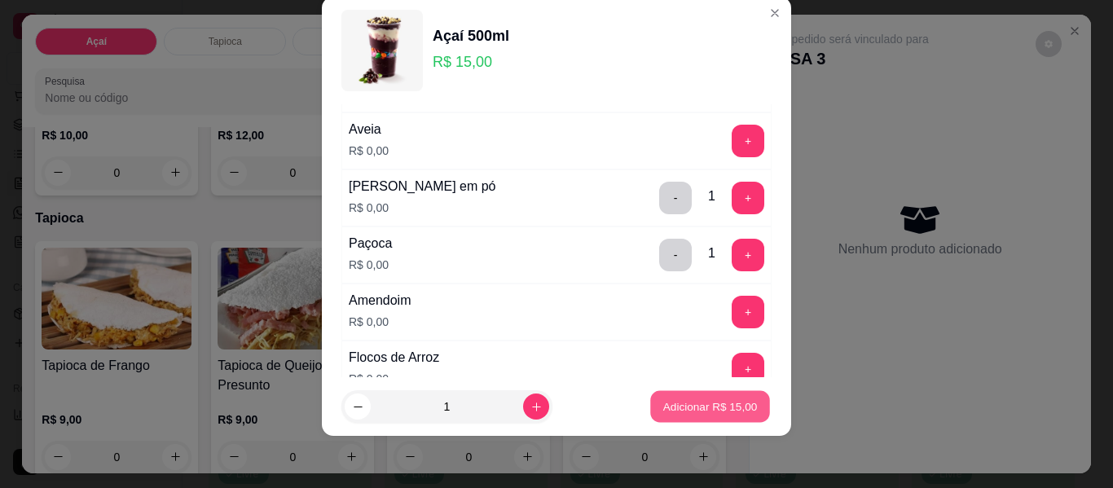
click at [689, 400] on p "Adicionar R$ 15,00" at bounding box center [710, 405] width 95 height 15
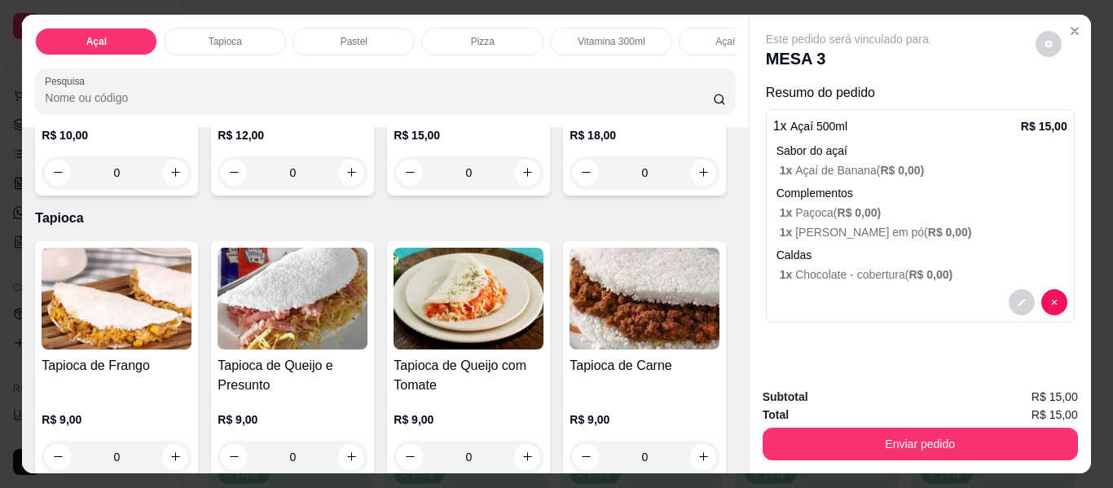
click at [394, 189] on div "0" at bounding box center [469, 172] width 150 height 33
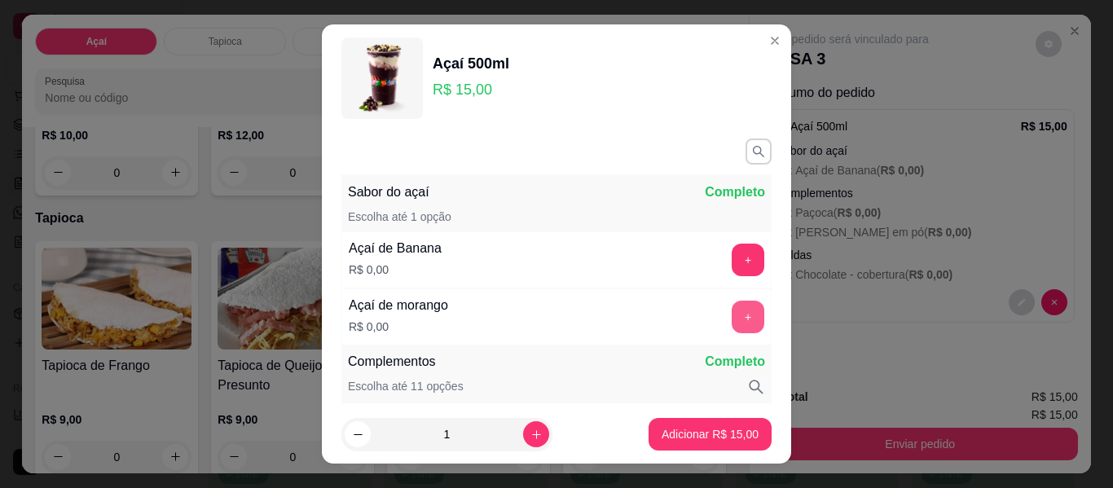
click at [732, 319] on button "+" at bounding box center [748, 317] width 33 height 33
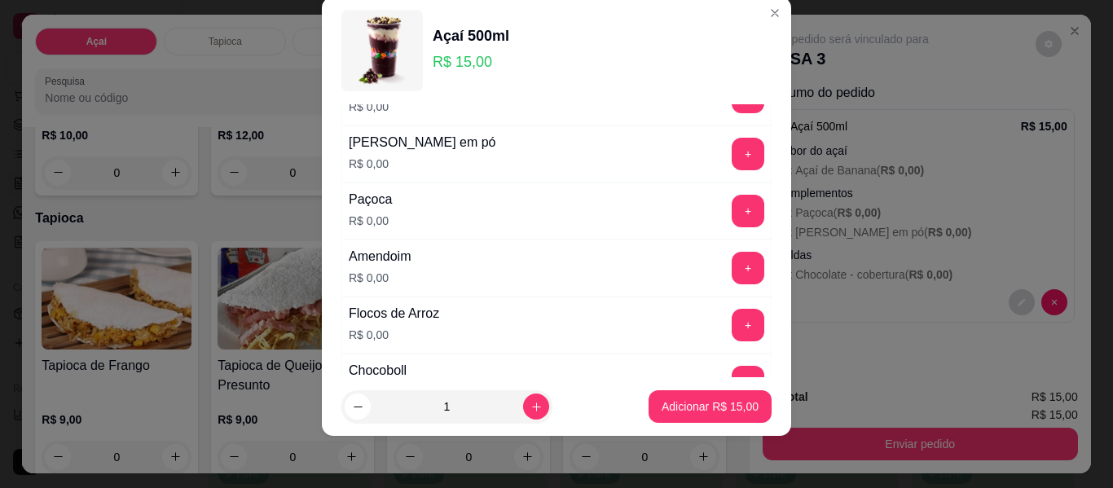
scroll to position [458, 0]
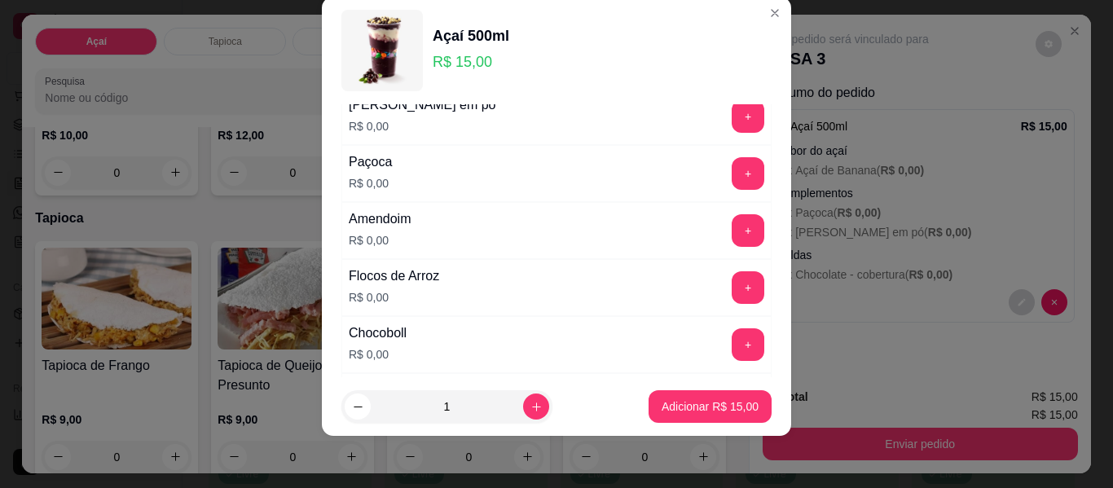
click at [725, 234] on div "+" at bounding box center [748, 230] width 46 height 33
click at [732, 178] on button "+" at bounding box center [748, 173] width 33 height 33
click at [733, 228] on button "+" at bounding box center [749, 231] width 32 height 32
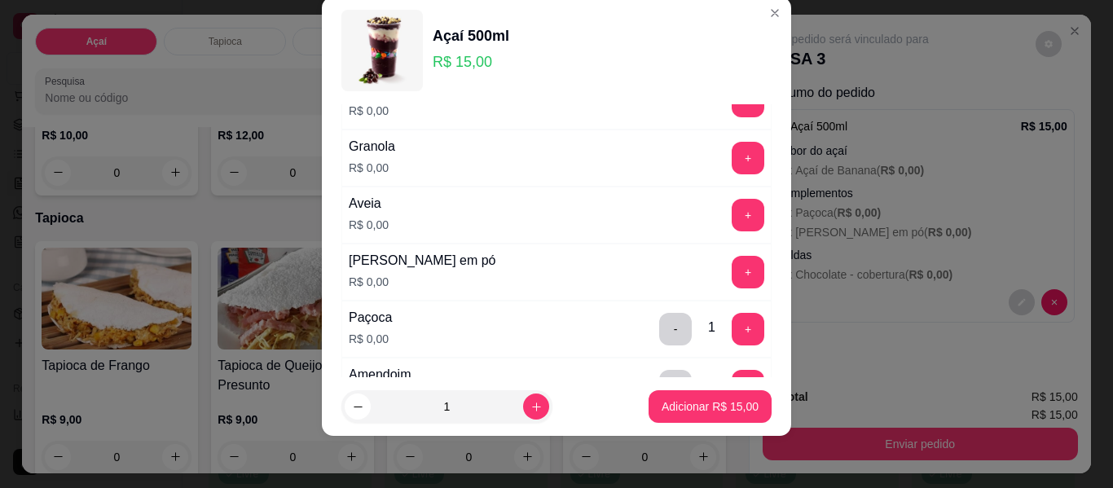
scroll to position [295, 0]
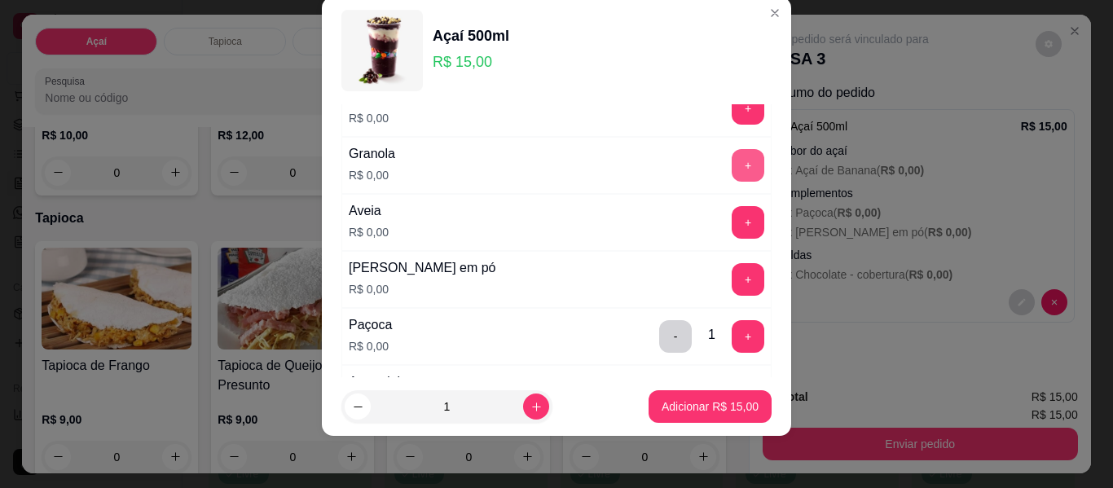
click at [732, 156] on button "+" at bounding box center [748, 165] width 33 height 33
click at [732, 281] on button "+" at bounding box center [748, 279] width 33 height 33
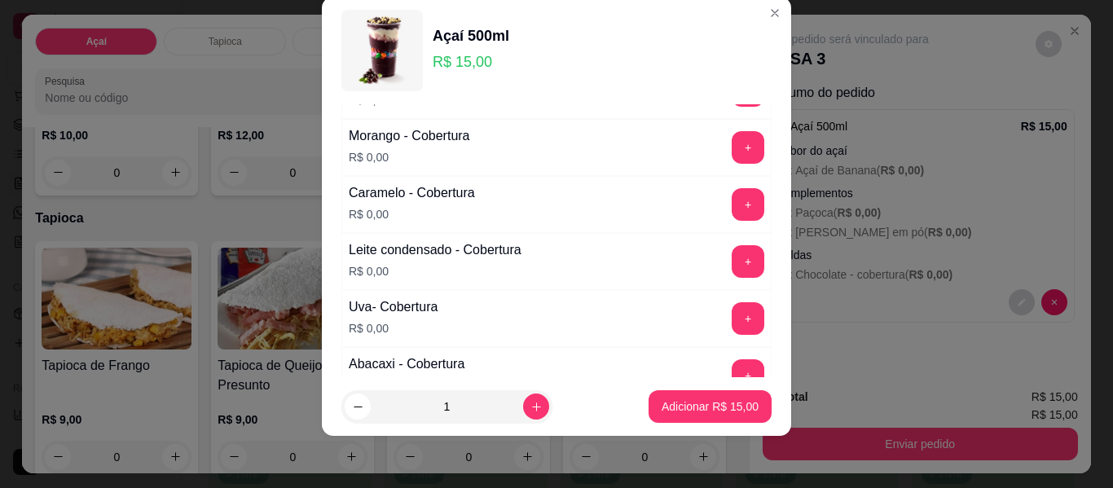
scroll to position [1191, 0]
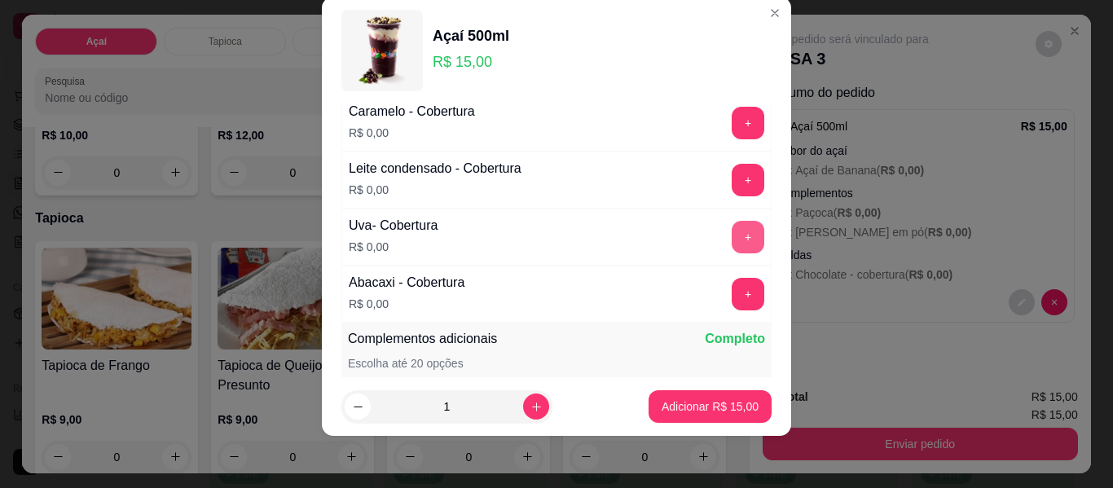
click at [732, 242] on button "+" at bounding box center [748, 237] width 33 height 33
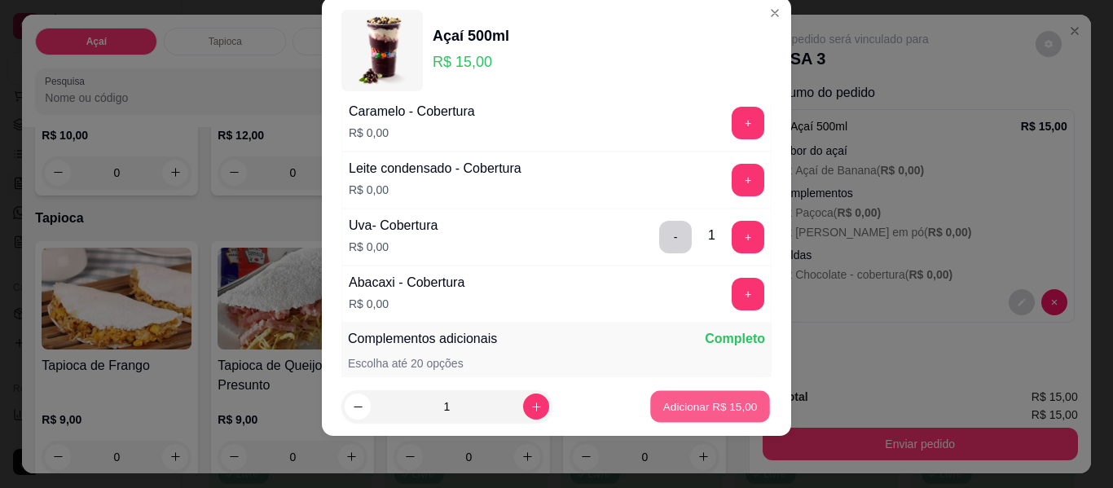
click at [680, 407] on p "Adicionar R$ 15,00" at bounding box center [710, 405] width 95 height 15
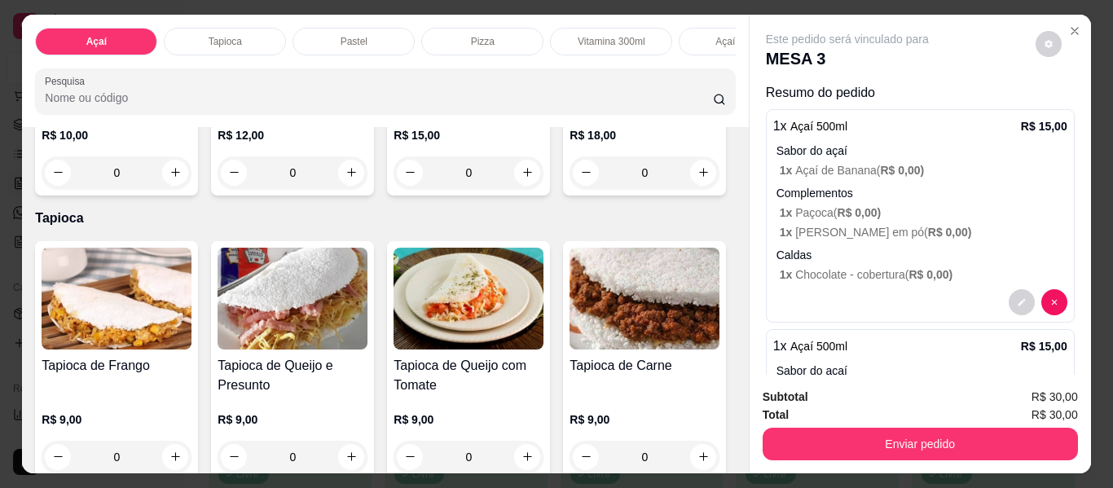
scroll to position [229, 0]
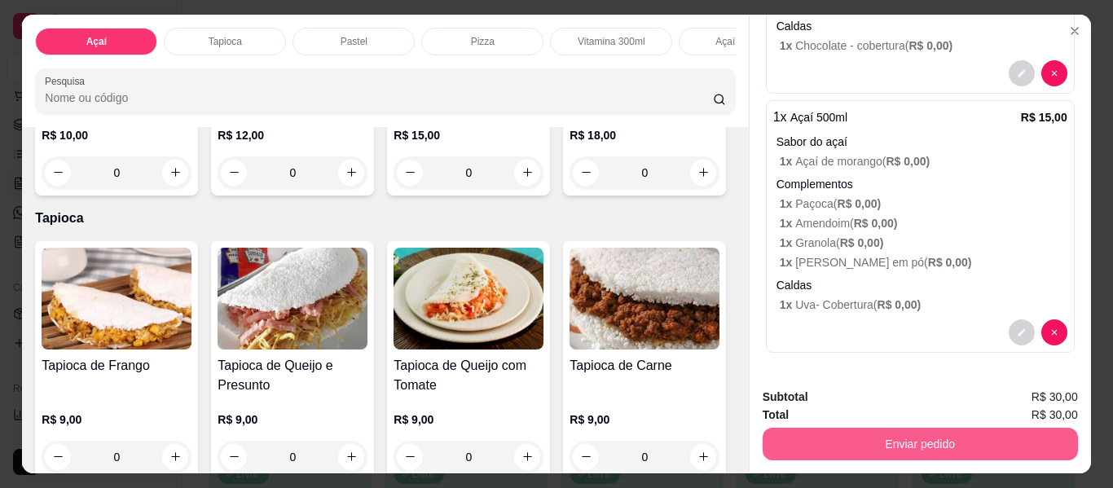
click at [912, 434] on button "Enviar pedido" at bounding box center [920, 444] width 315 height 33
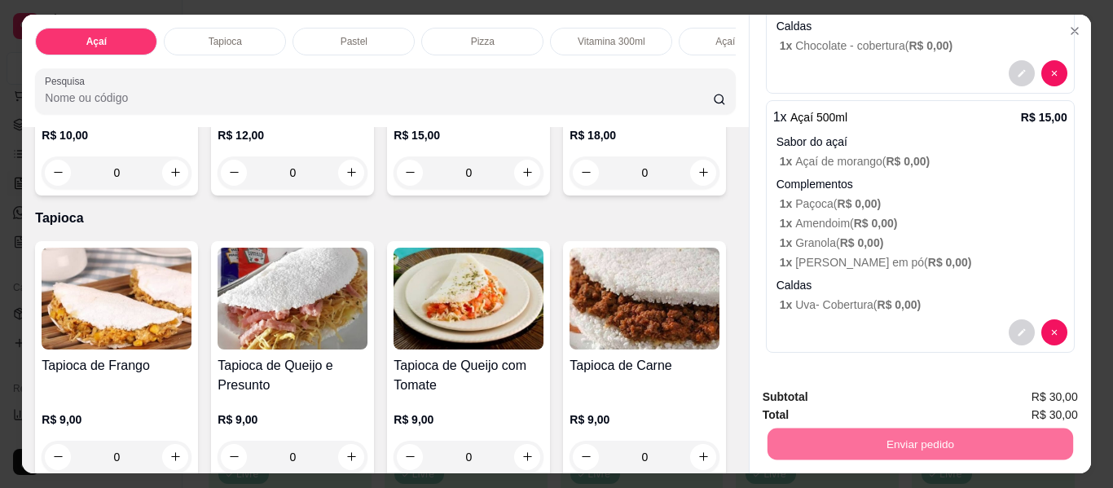
click at [1012, 388] on button "Enviar pedido" at bounding box center [1036, 398] width 90 height 30
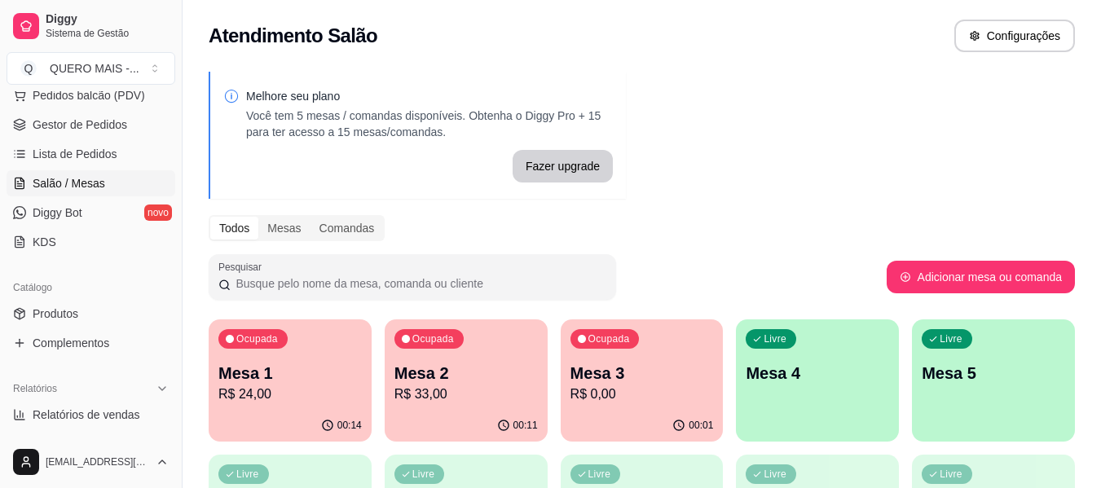
click at [812, 425] on div "button" at bounding box center [817, 432] width 163 height 20
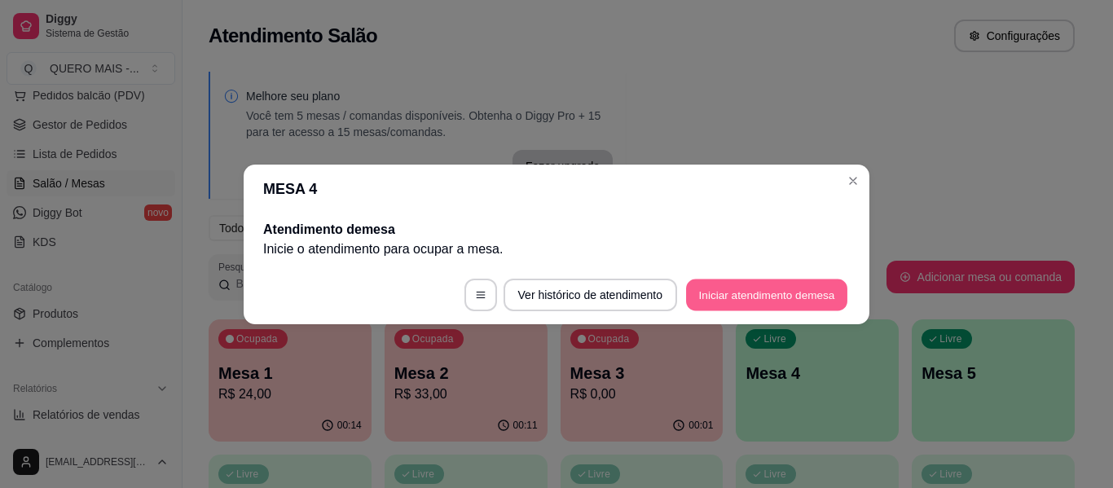
click at [693, 301] on button "Iniciar atendimento de mesa" at bounding box center [766, 295] width 161 height 32
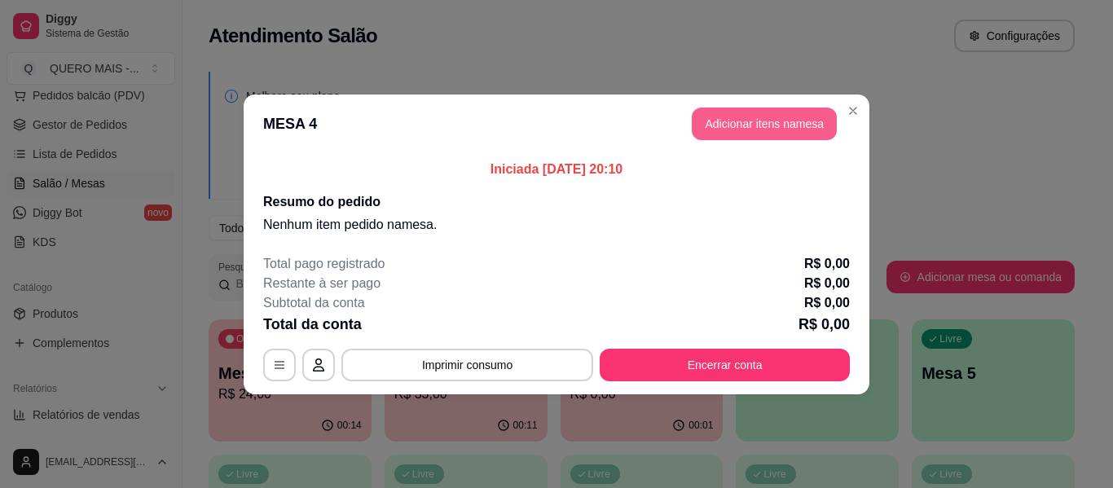
click at [739, 130] on button "Adicionar itens na mesa" at bounding box center [764, 124] width 145 height 33
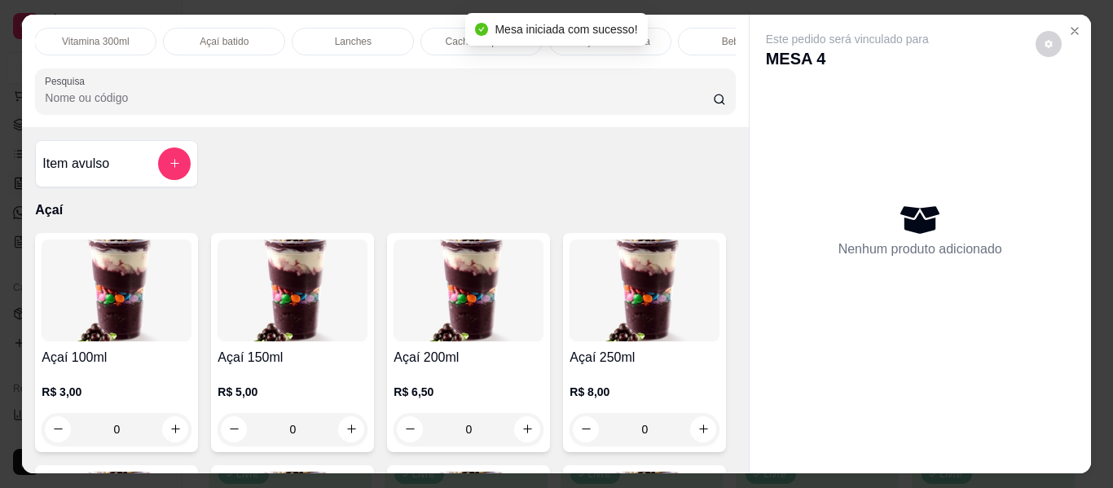
scroll to position [0, 838]
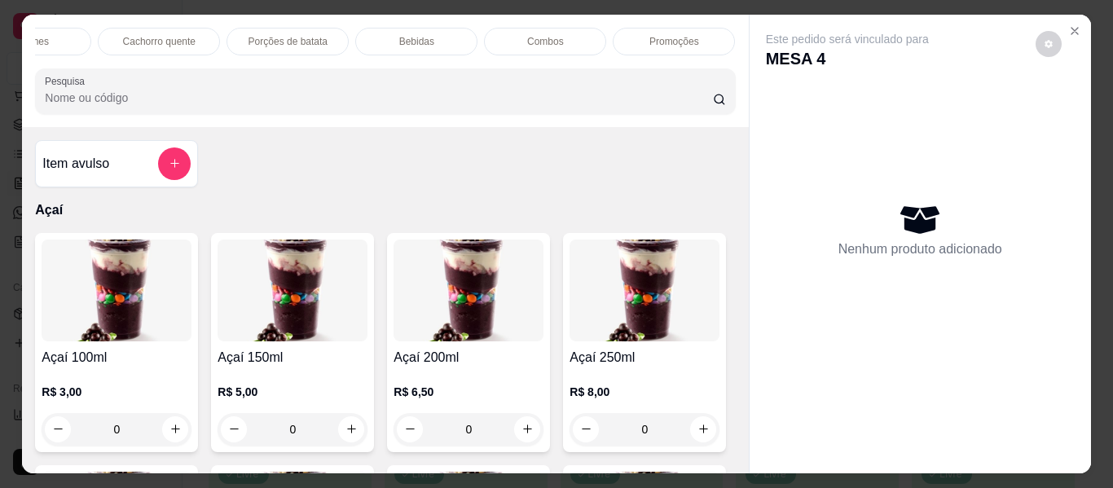
click at [698, 28] on div "Promoções" at bounding box center [674, 42] width 122 height 28
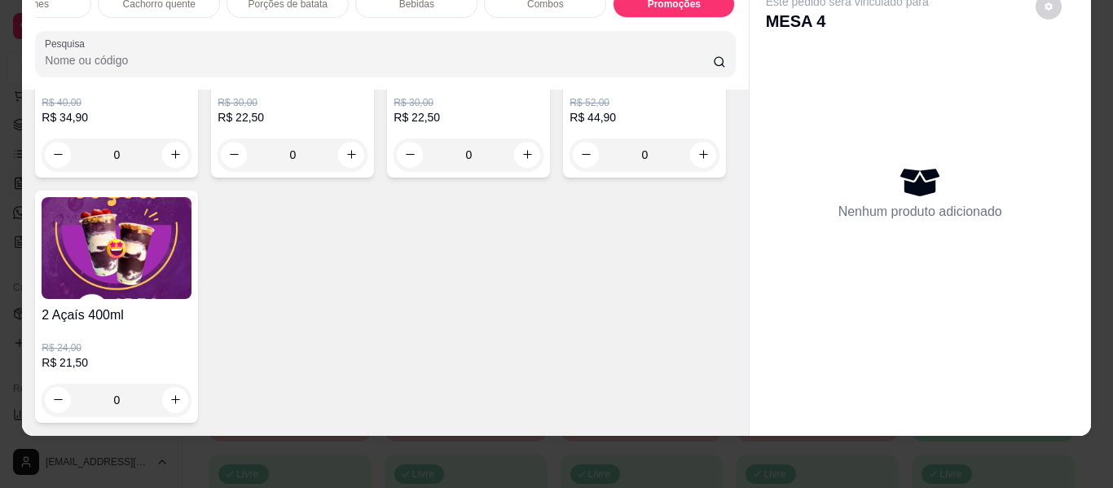
scroll to position [6078, 0]
click at [697, 161] on icon "increase-product-quantity" at bounding box center [703, 155] width 12 height 12
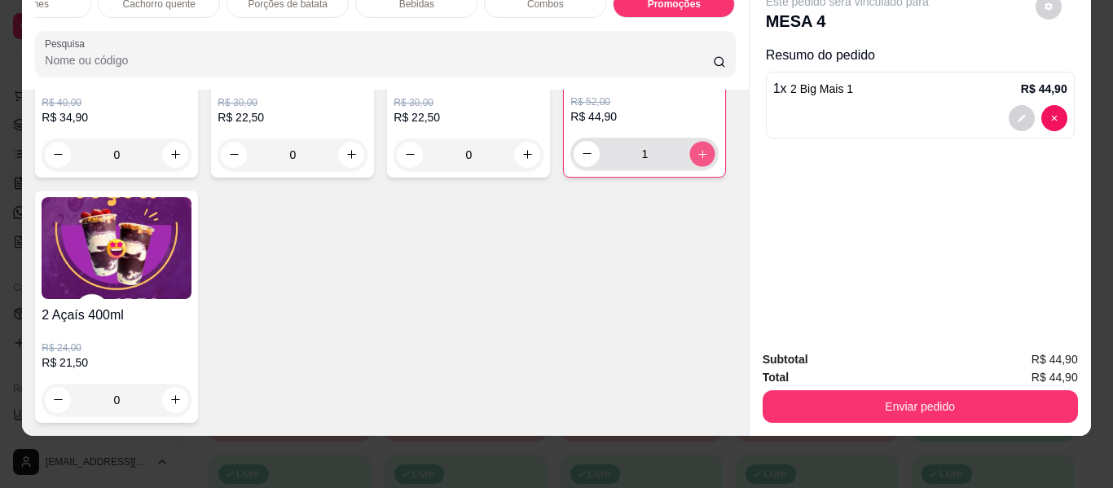
click at [697, 161] on icon "increase-product-quantity" at bounding box center [703, 154] width 12 height 12
type input "2"
type input "1"
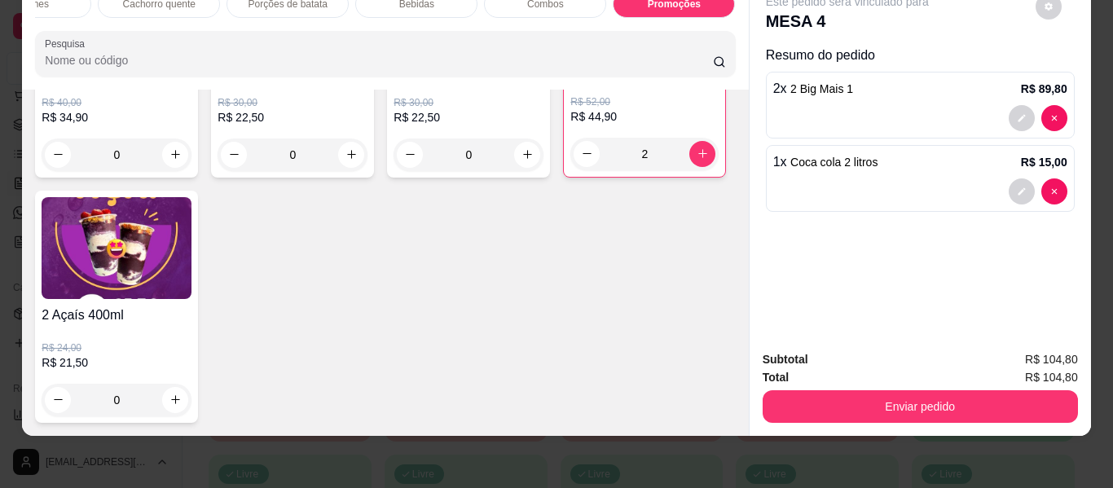
scroll to position [0, 0]
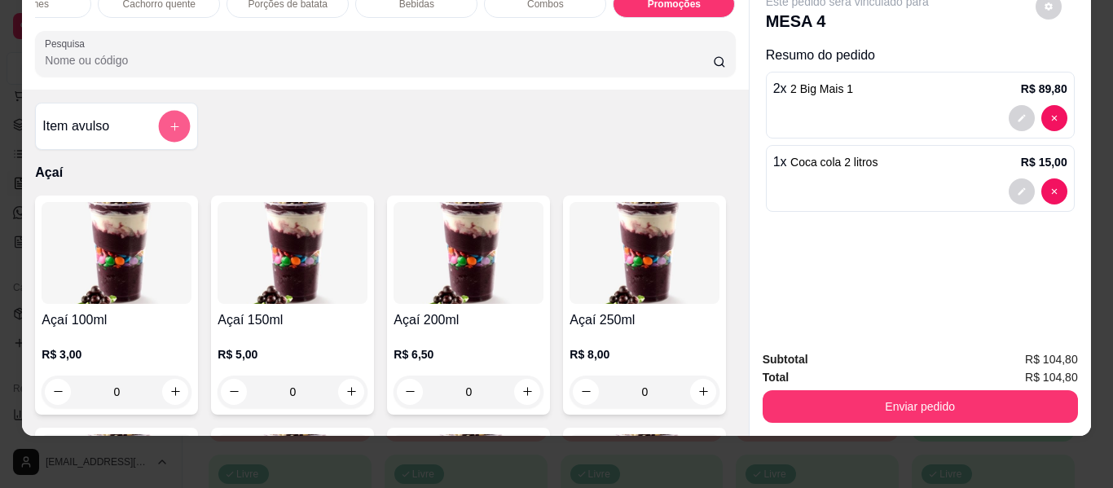
click at [169, 121] on icon "add-separate-item" at bounding box center [175, 127] width 12 height 12
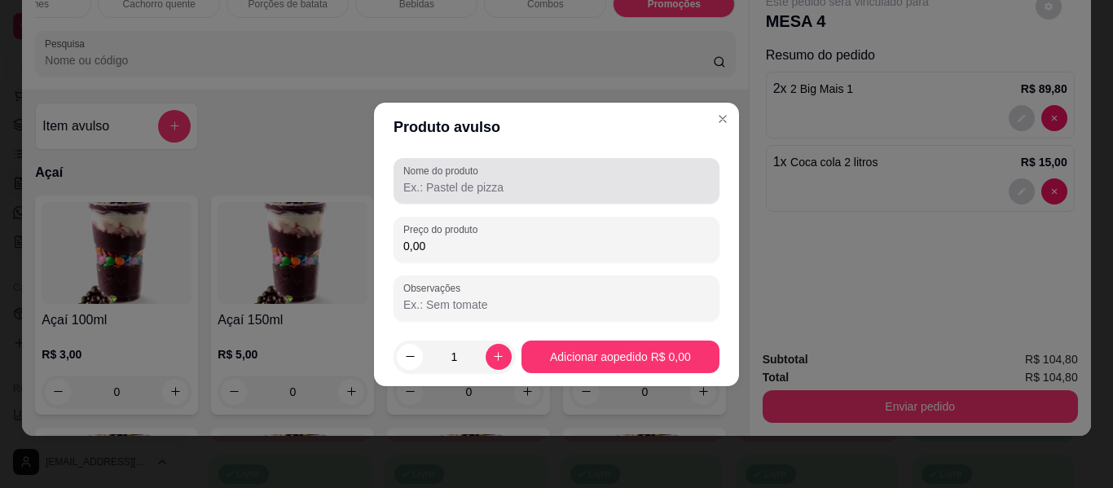
click at [486, 188] on input "Nome do produto" at bounding box center [556, 187] width 306 height 16
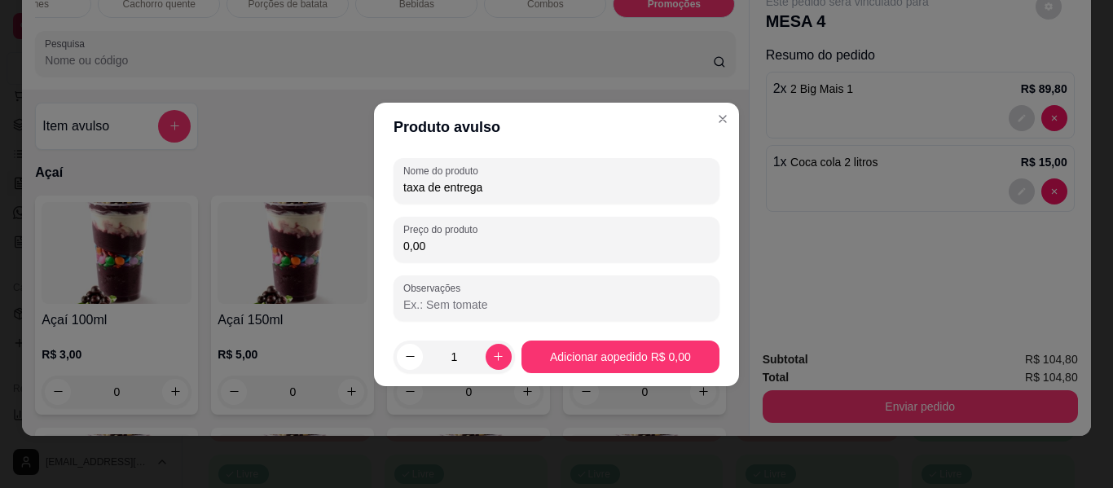
type input "taxa de entrega"
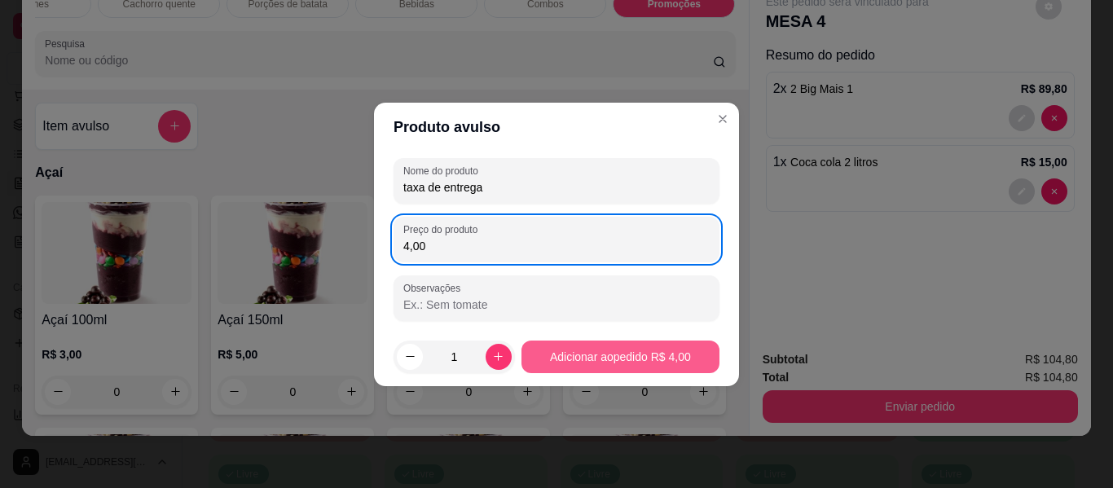
type input "4,00"
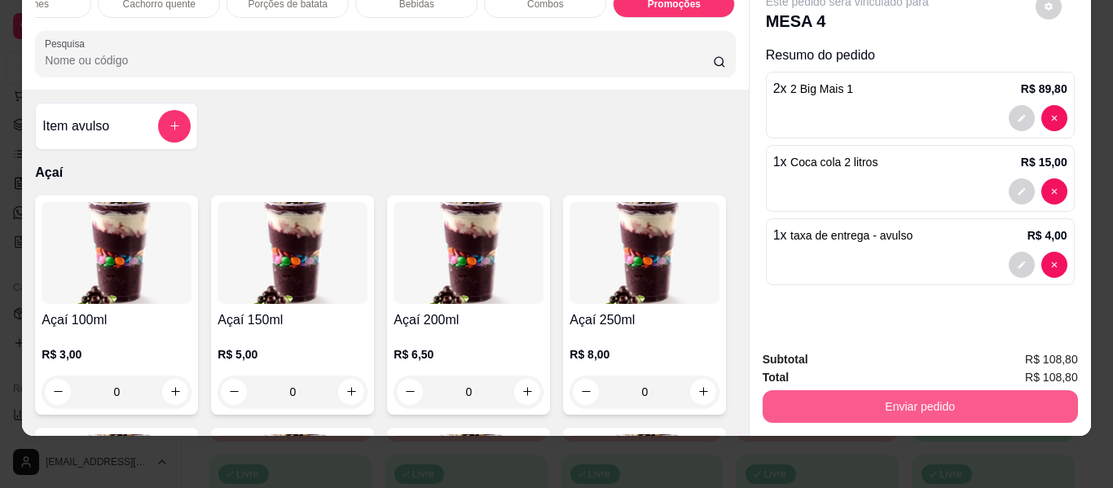
click at [823, 390] on button "Enviar pedido" at bounding box center [920, 406] width 315 height 33
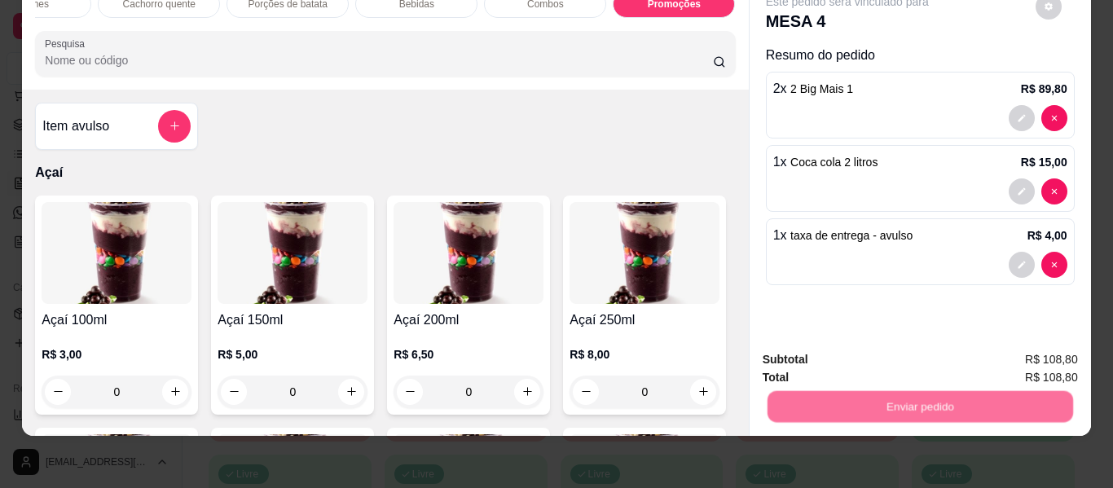
click at [1015, 359] on button "Enviar pedido" at bounding box center [1035, 353] width 92 height 31
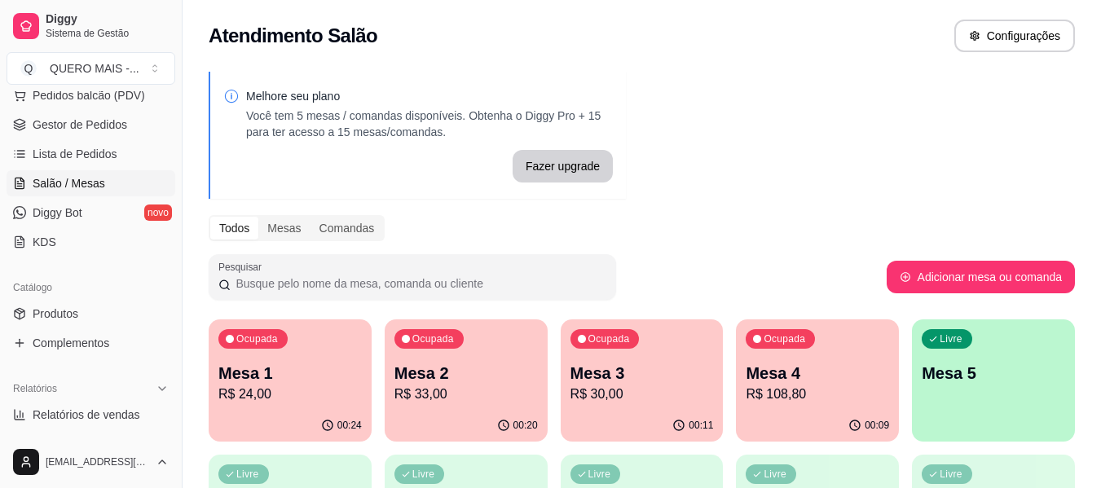
click at [241, 390] on p "R$ 24,00" at bounding box center [289, 395] width 143 height 20
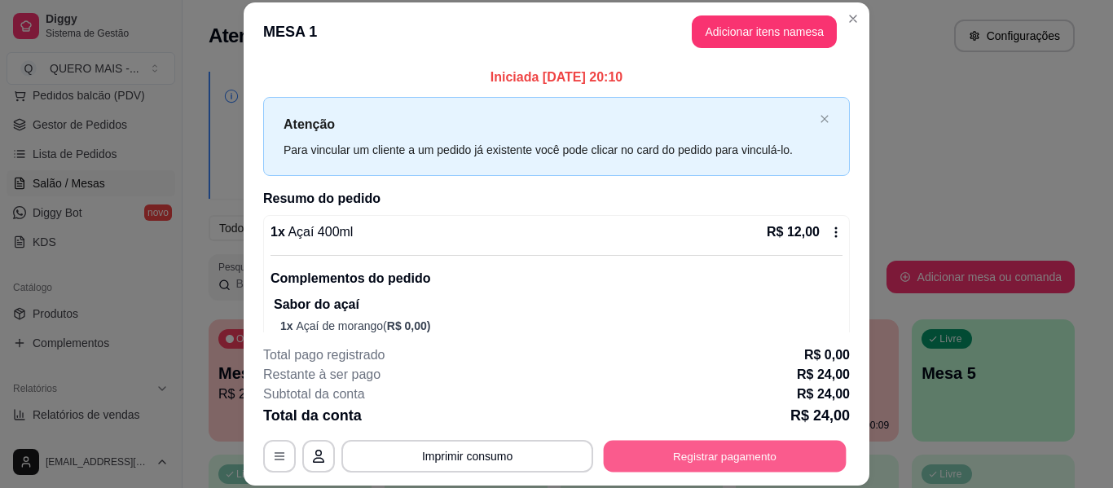
click at [650, 464] on button "Registrar pagamento" at bounding box center [725, 457] width 243 height 32
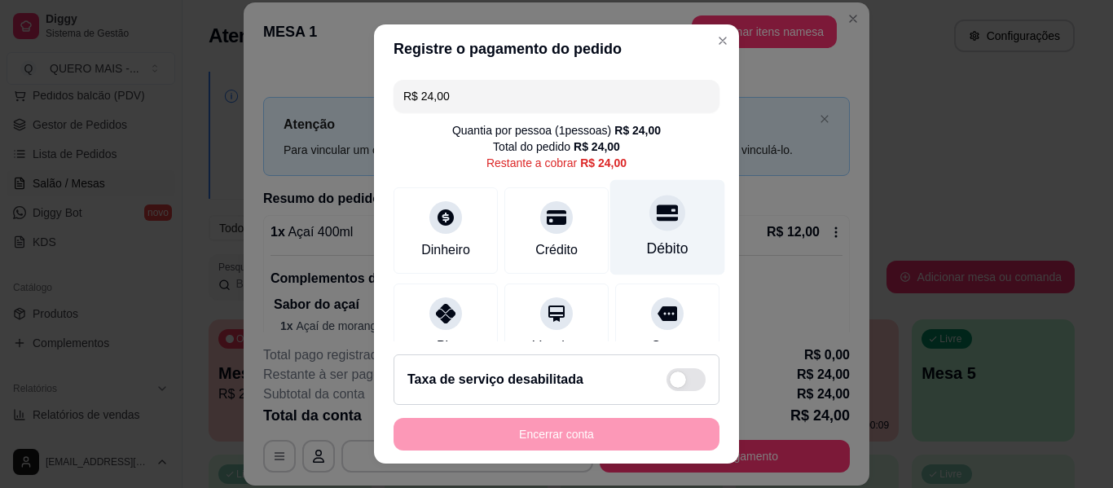
click at [654, 212] on div at bounding box center [667, 213] width 36 height 36
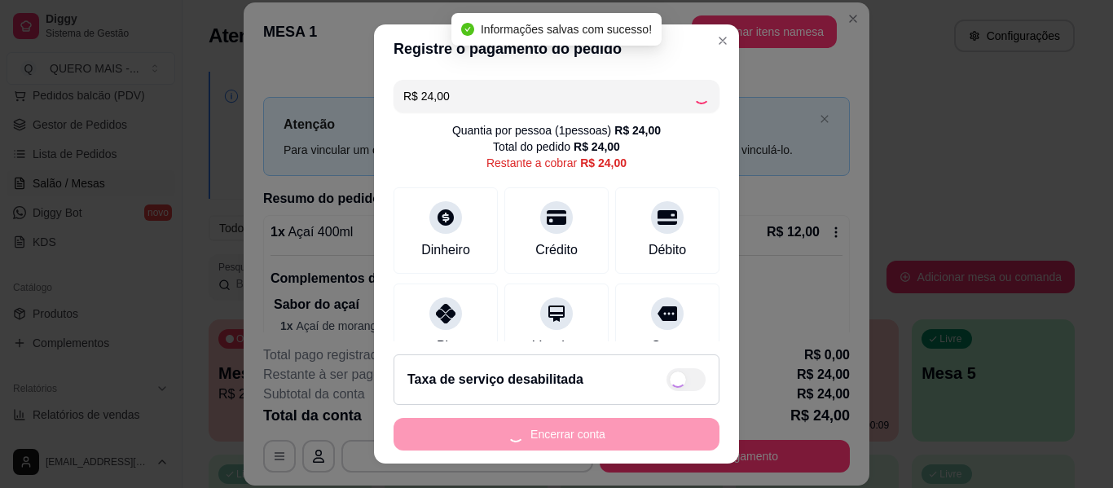
type input "R$ 0,00"
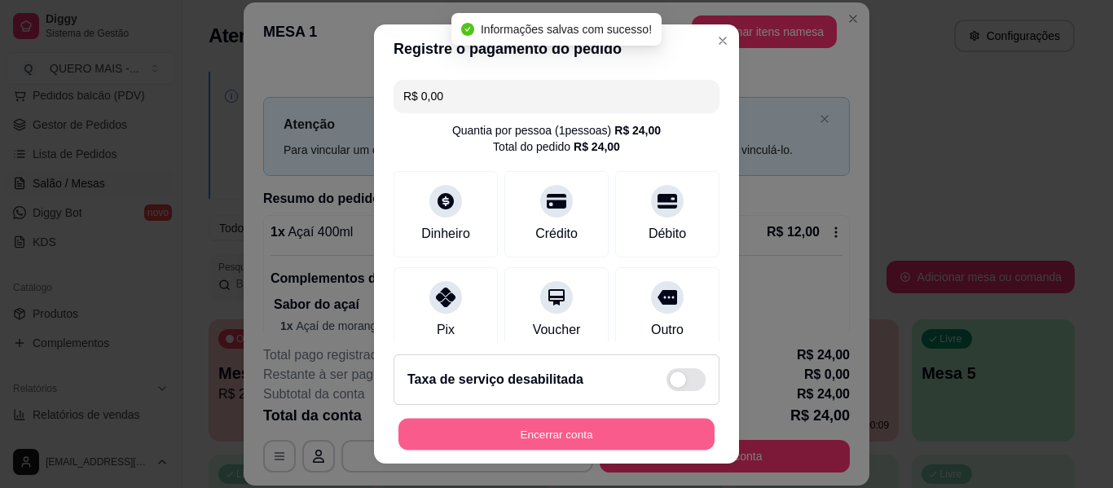
click at [528, 438] on button "Encerrar conta" at bounding box center [556, 435] width 316 height 32
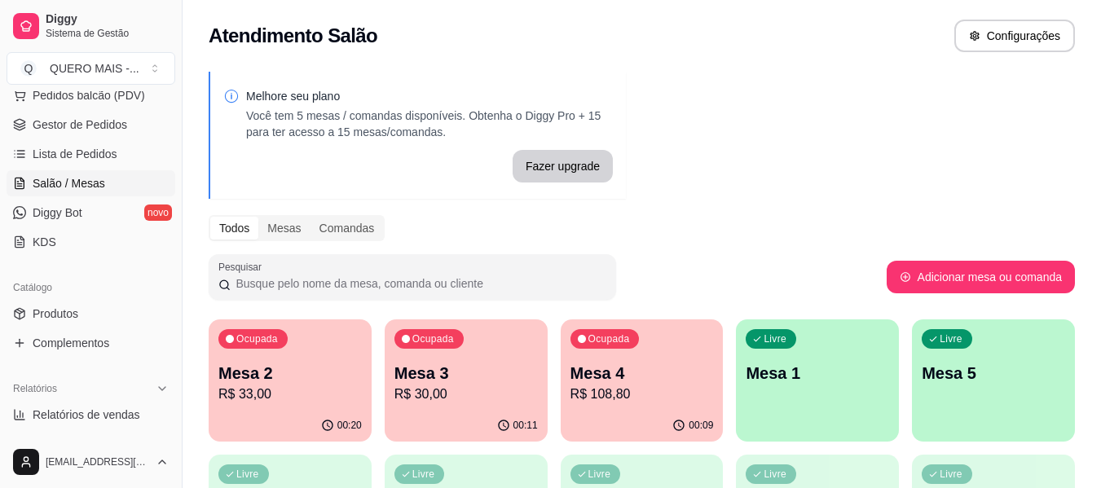
click at [276, 420] on div "00:20" at bounding box center [290, 426] width 163 height 32
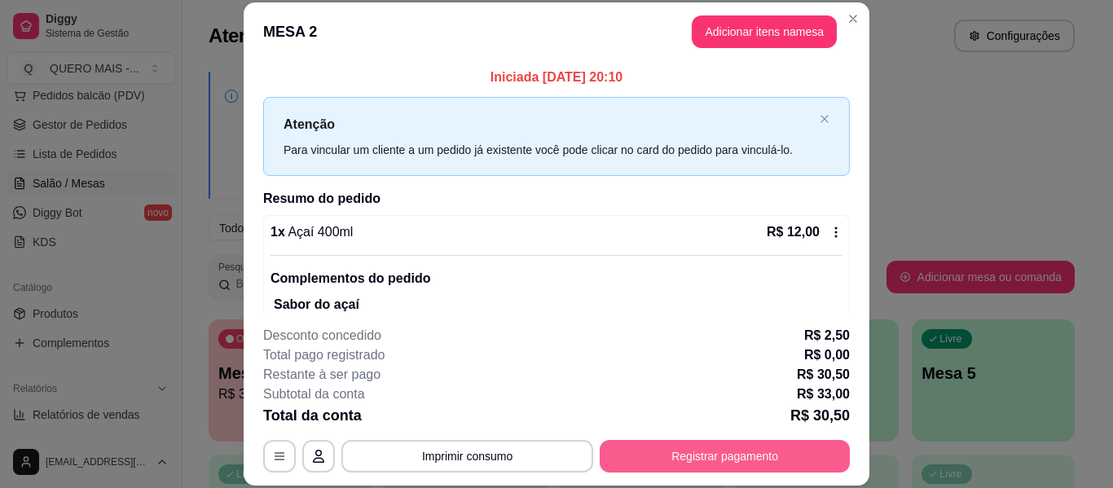
click at [685, 450] on button "Registrar pagamento" at bounding box center [725, 456] width 250 height 33
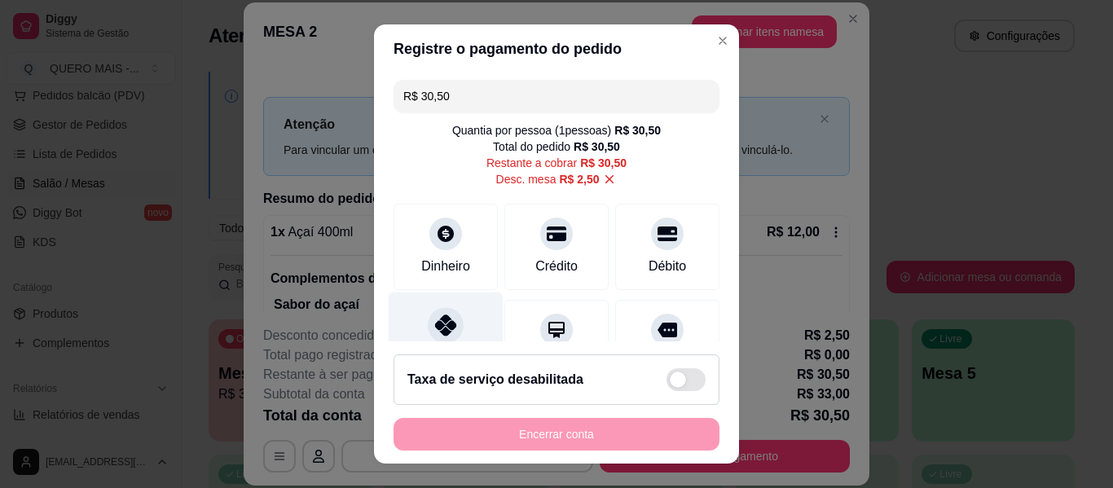
click at [417, 328] on div "Pix" at bounding box center [446, 340] width 115 height 95
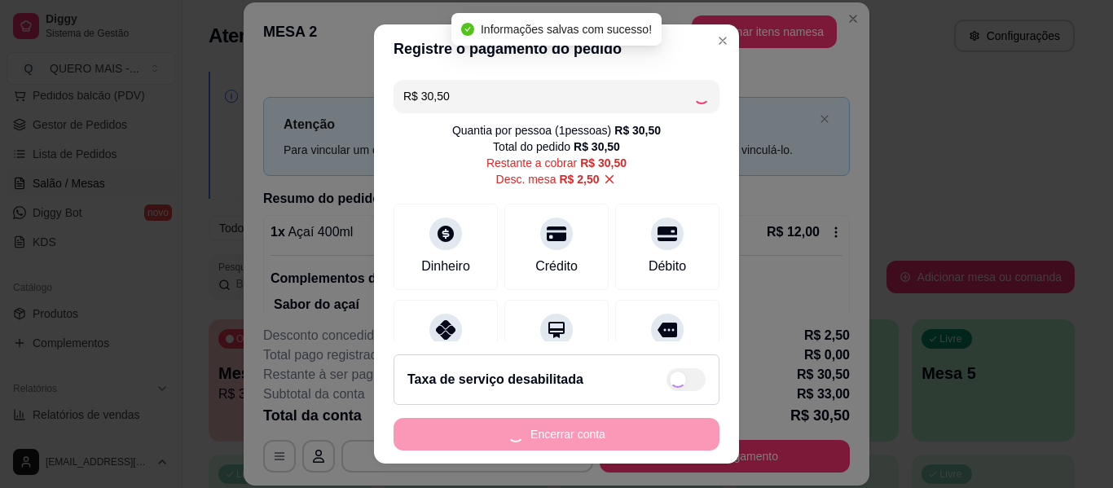
type input "R$ 0,00"
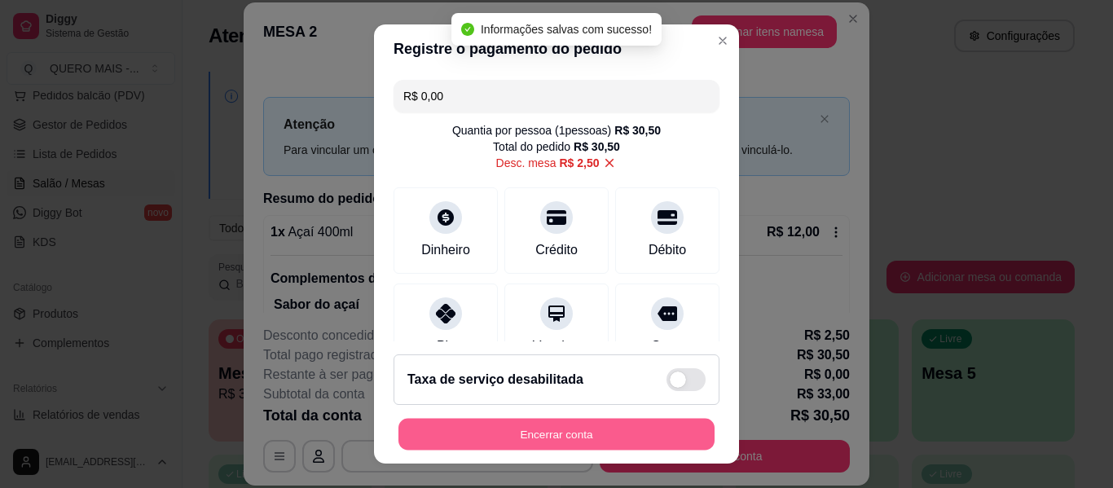
click at [542, 438] on button "Encerrar conta" at bounding box center [556, 435] width 316 height 32
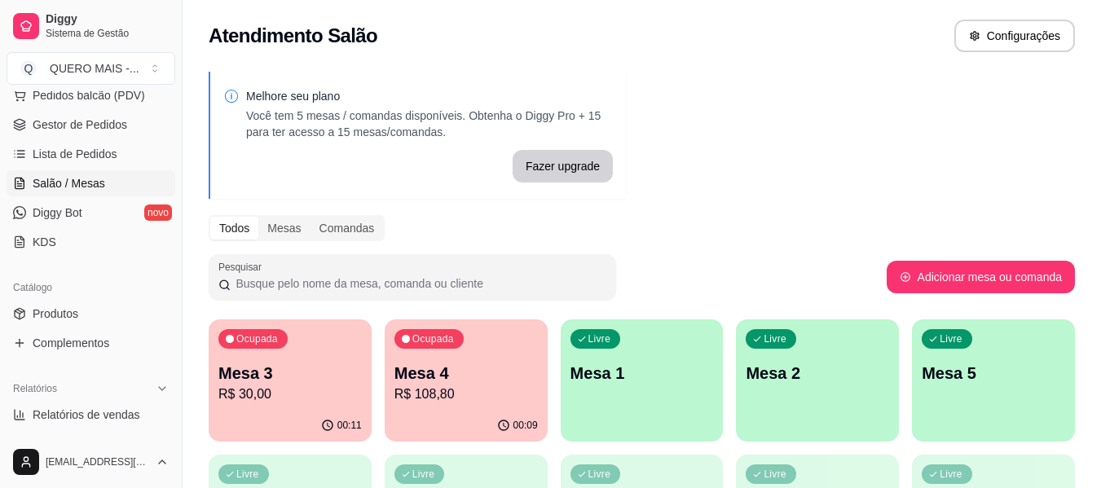
click at [660, 406] on div "Livre Mesa 1" at bounding box center [642, 370] width 163 height 103
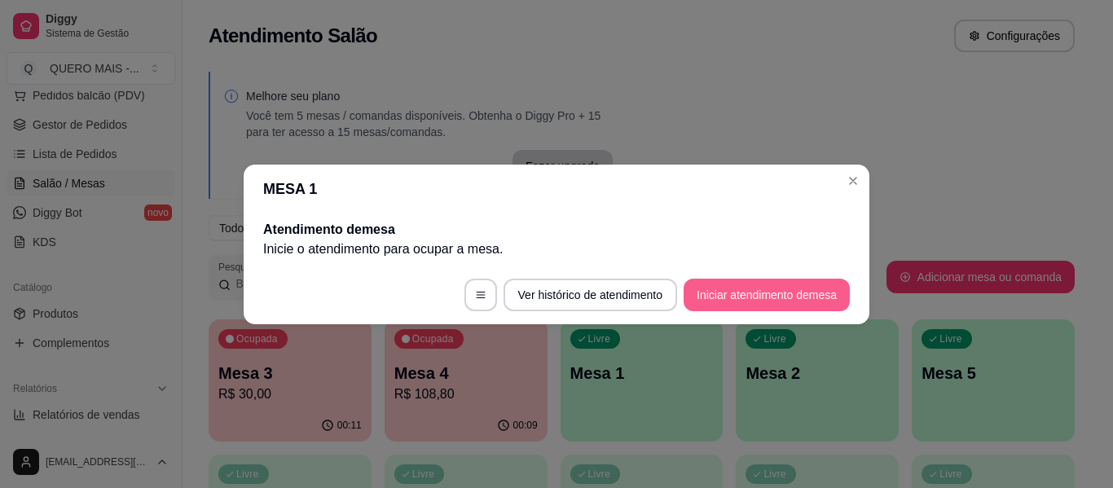
click at [764, 299] on button "Iniciar atendimento de mesa" at bounding box center [767, 295] width 166 height 33
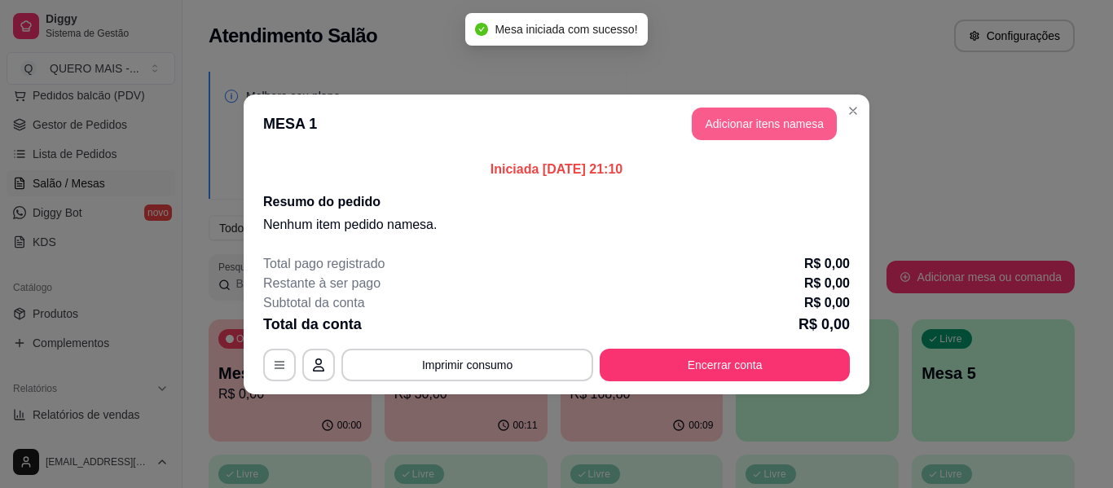
click at [790, 136] on button "Adicionar itens na mesa" at bounding box center [764, 124] width 145 height 33
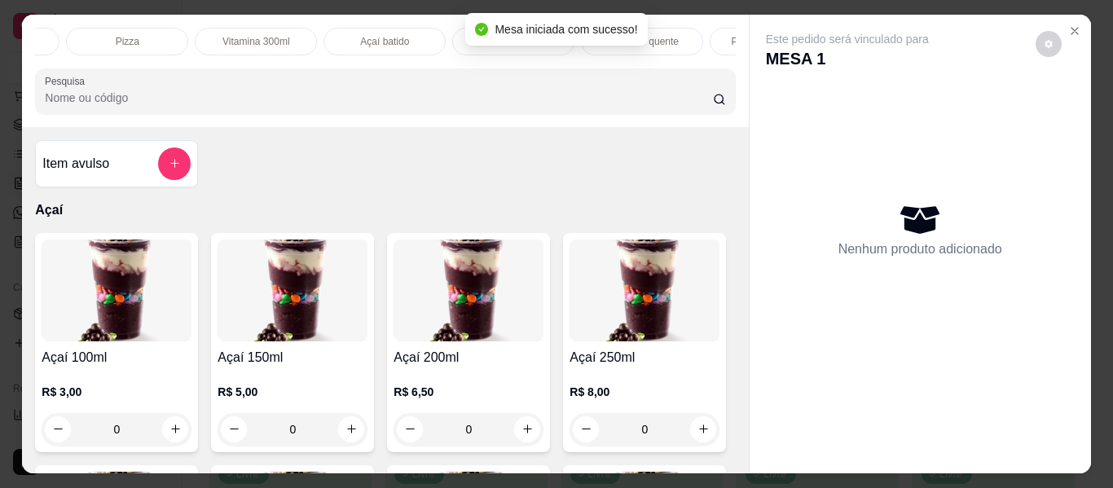
scroll to position [0, 452]
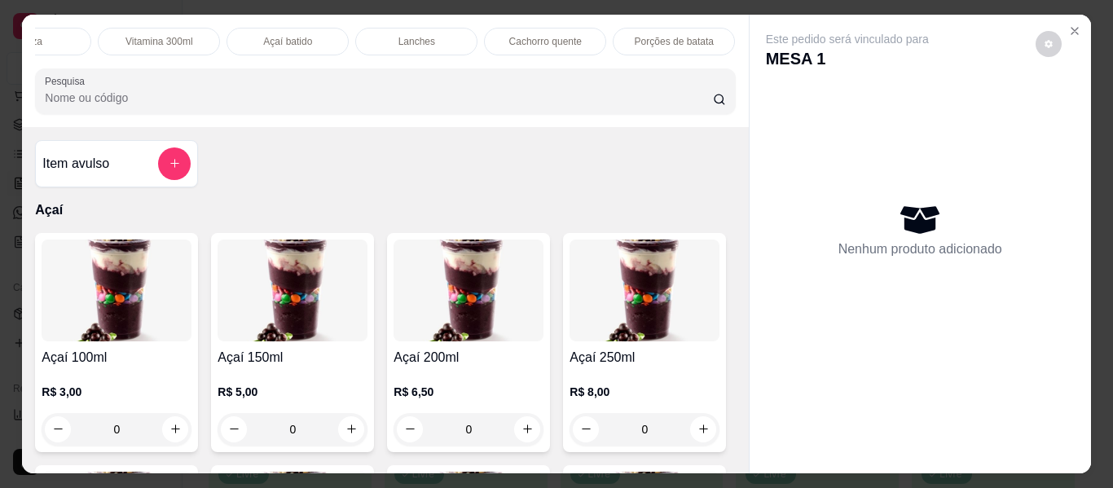
click at [386, 38] on div "Lanches" at bounding box center [416, 42] width 122 height 28
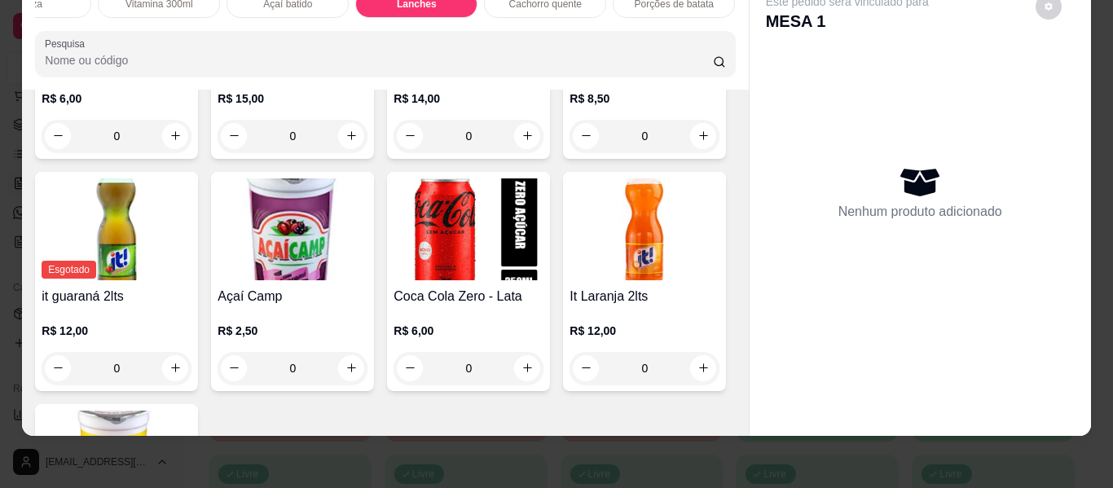
scroll to position [3936, 0]
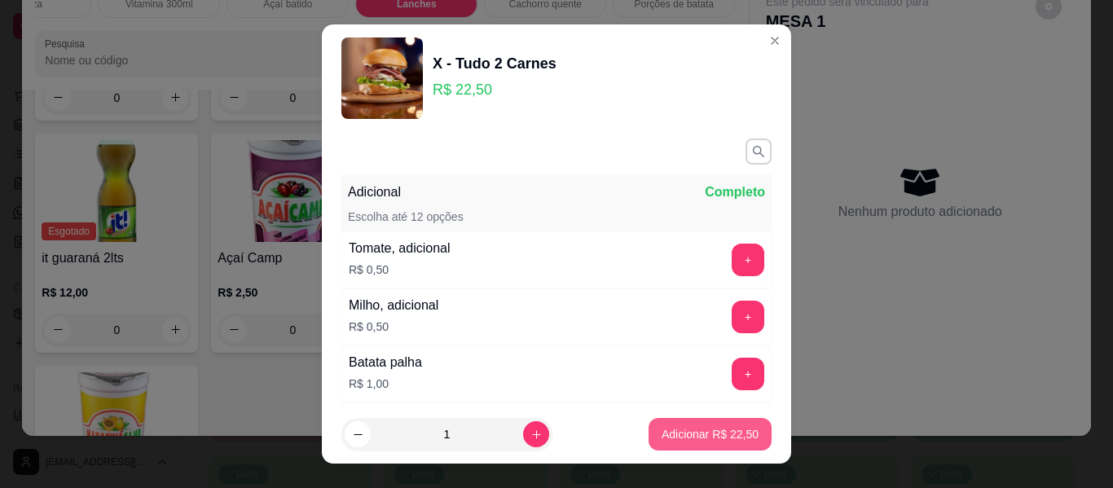
click at [670, 434] on p "Adicionar R$ 22,50" at bounding box center [710, 434] width 97 height 16
type input "1"
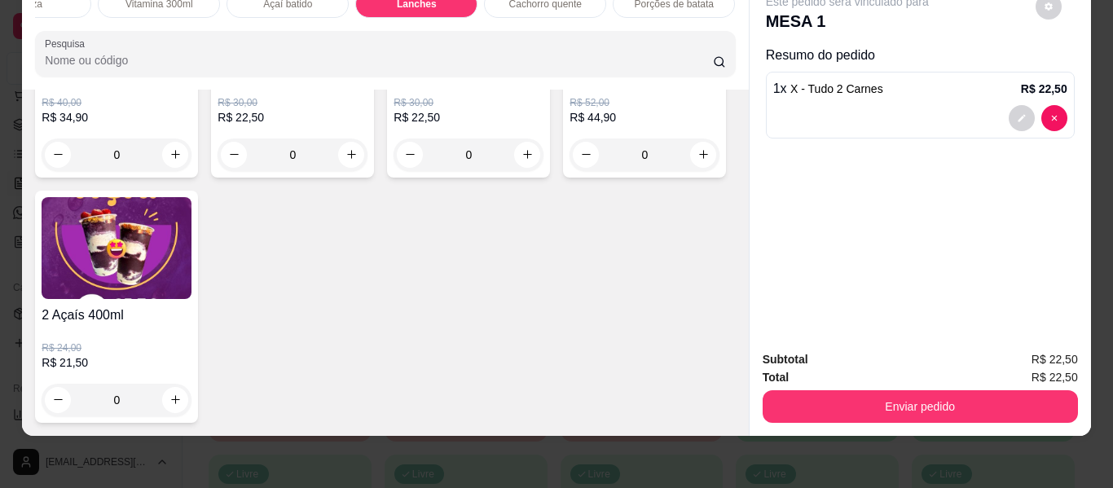
scroll to position [5078, 0]
type input "1"
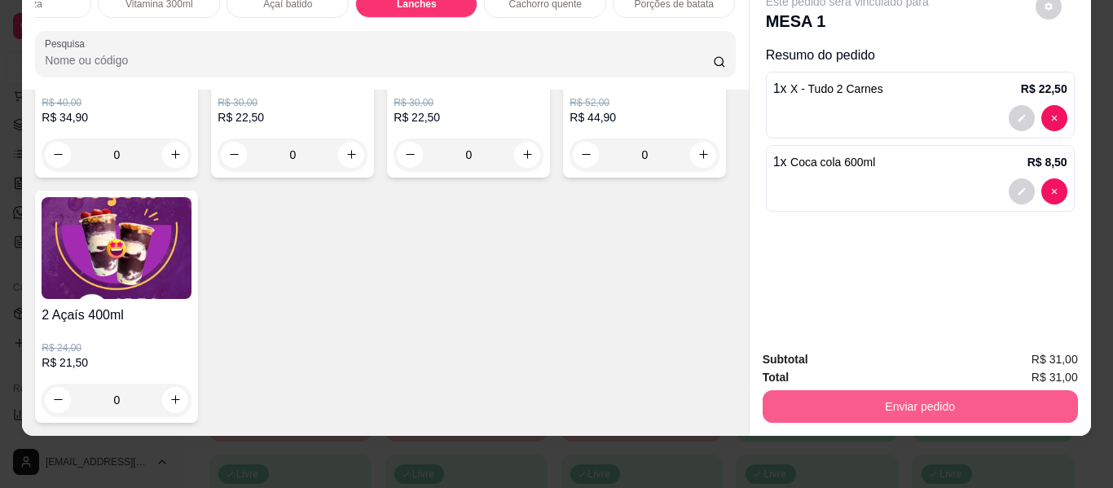
click at [794, 405] on button "Enviar pedido" at bounding box center [920, 406] width 315 height 33
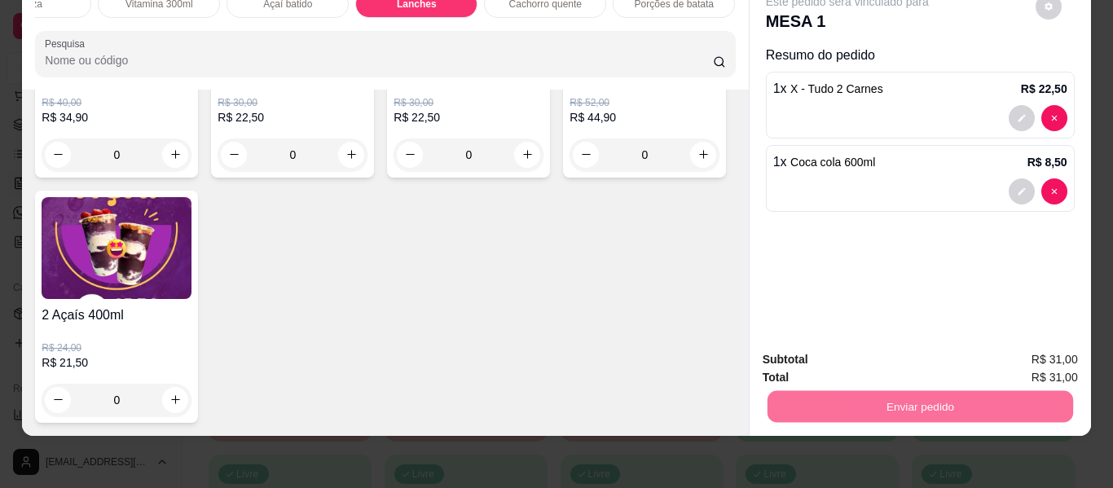
click at [1025, 354] on button "Enviar pedido" at bounding box center [1035, 354] width 92 height 31
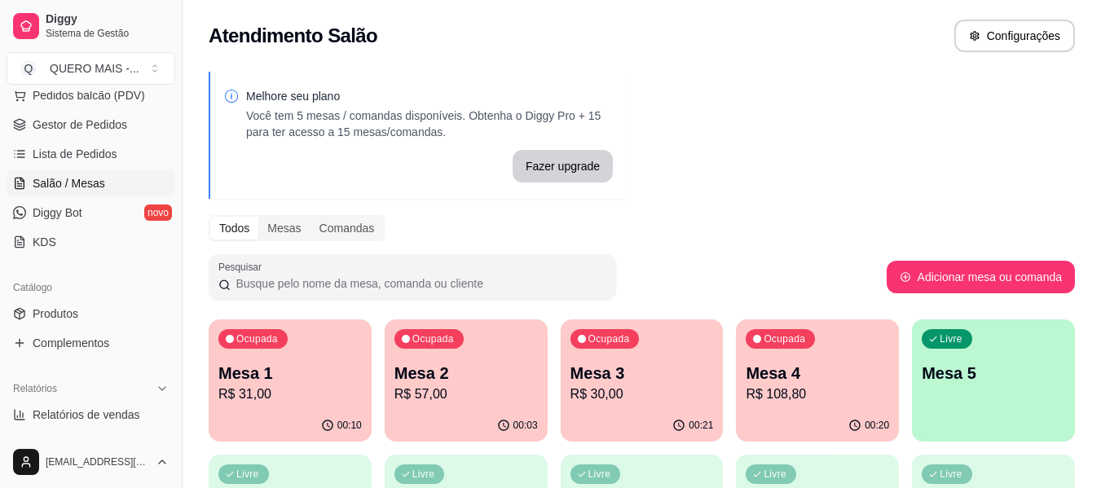
click at [987, 403] on div "Livre Mesa 5" at bounding box center [993, 370] width 163 height 103
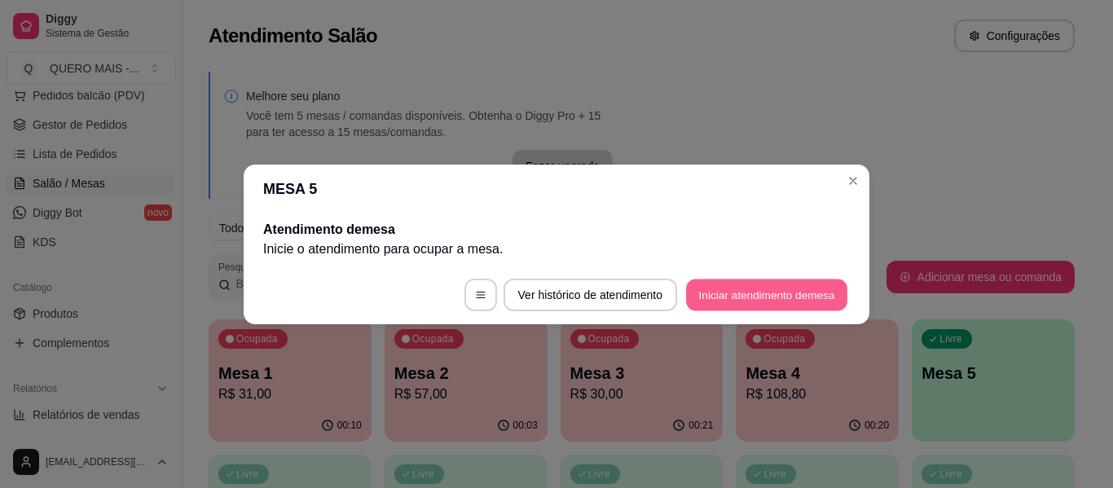
click at [819, 285] on button "Iniciar atendimento de mesa" at bounding box center [766, 295] width 161 height 32
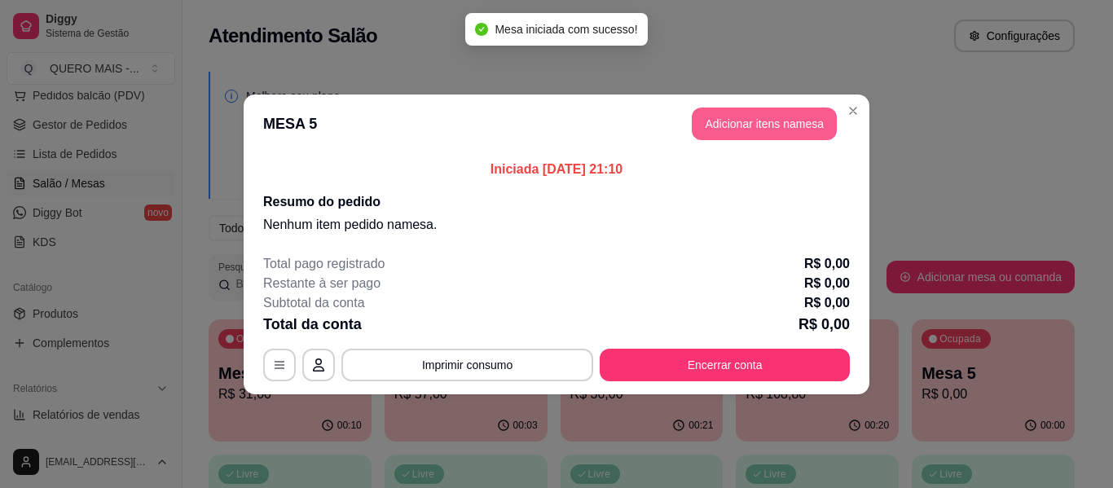
click at [761, 129] on button "Adicionar itens na mesa" at bounding box center [764, 124] width 145 height 33
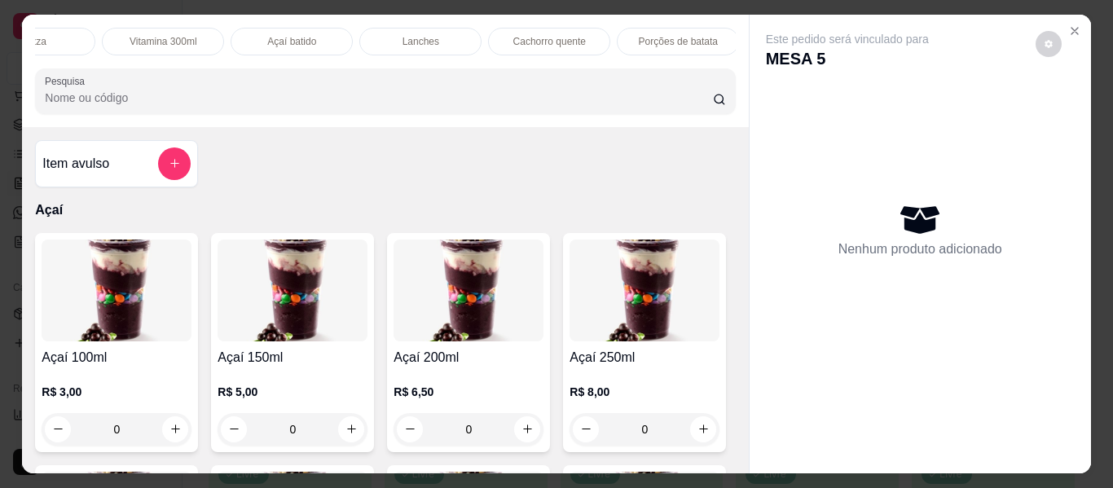
scroll to position [0, 467]
click at [519, 35] on p "Cachorro quente" at bounding box center [531, 41] width 73 height 13
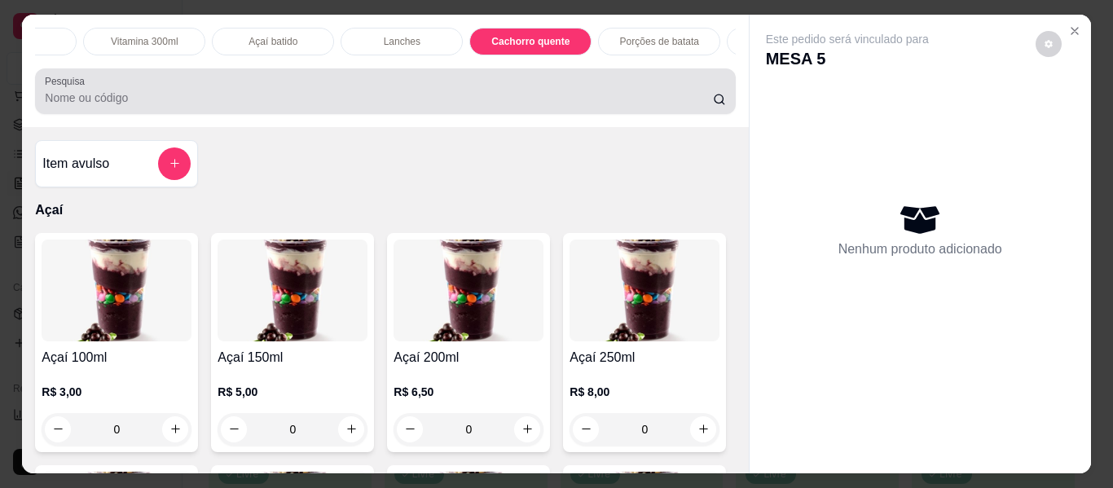
scroll to position [44, 0]
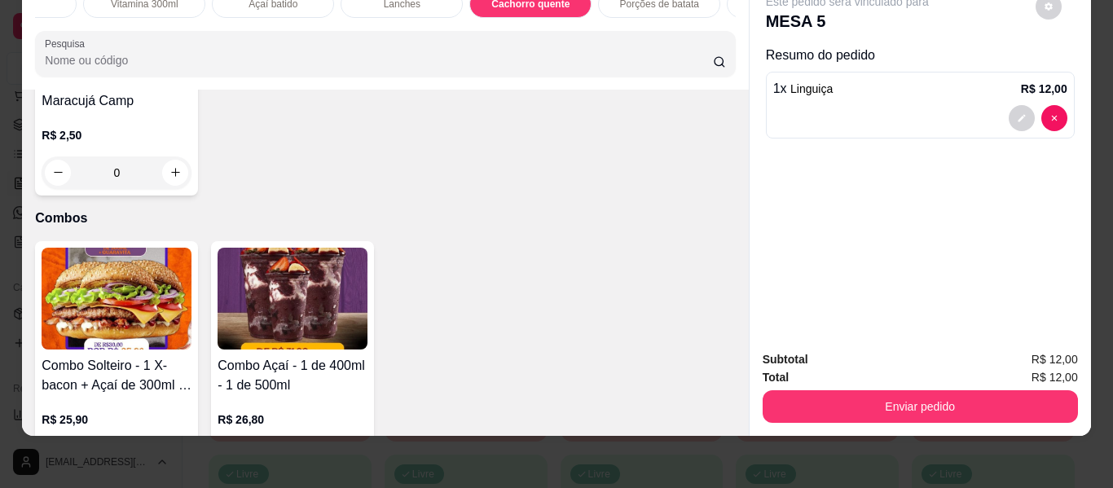
type input "2"
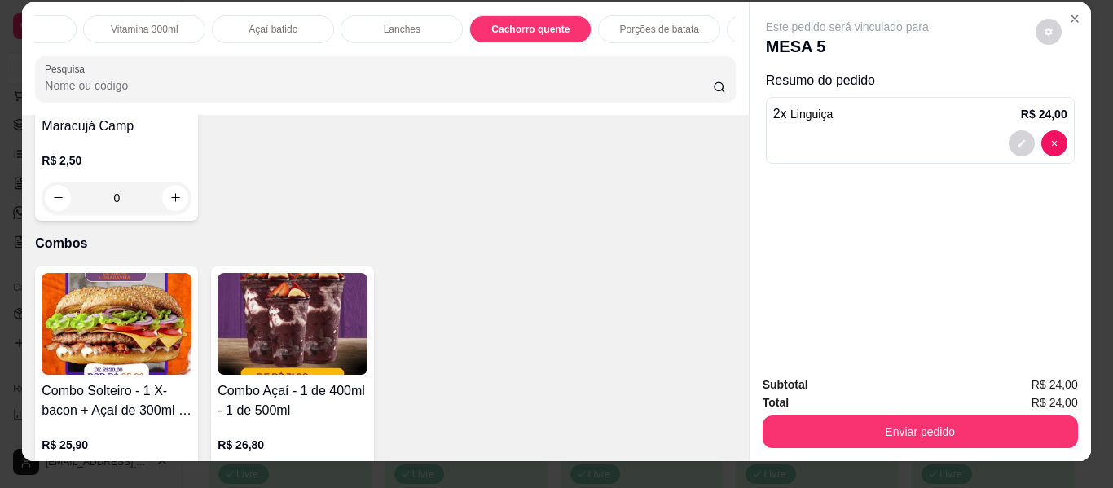
scroll to position [0, 0]
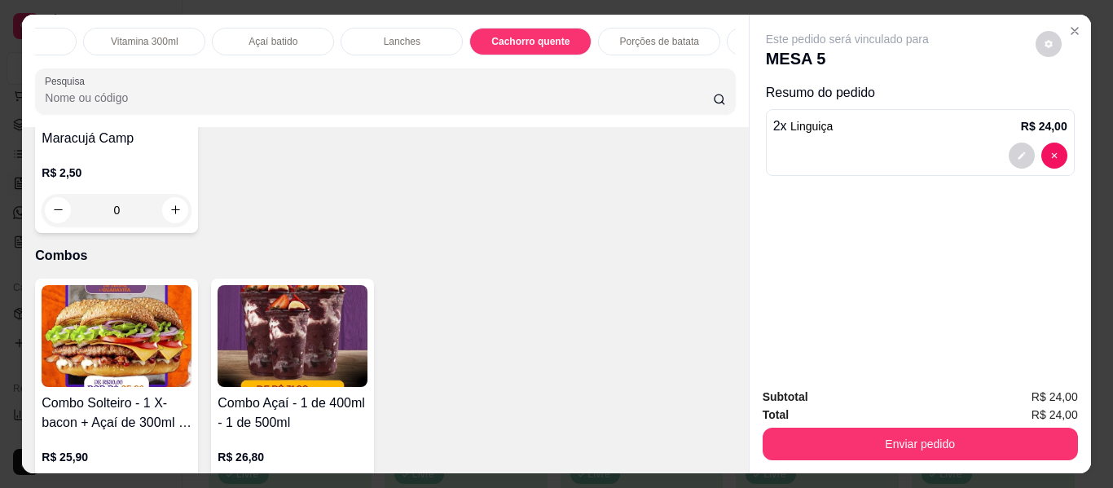
click at [372, 44] on div "Lanches" at bounding box center [402, 42] width 122 height 28
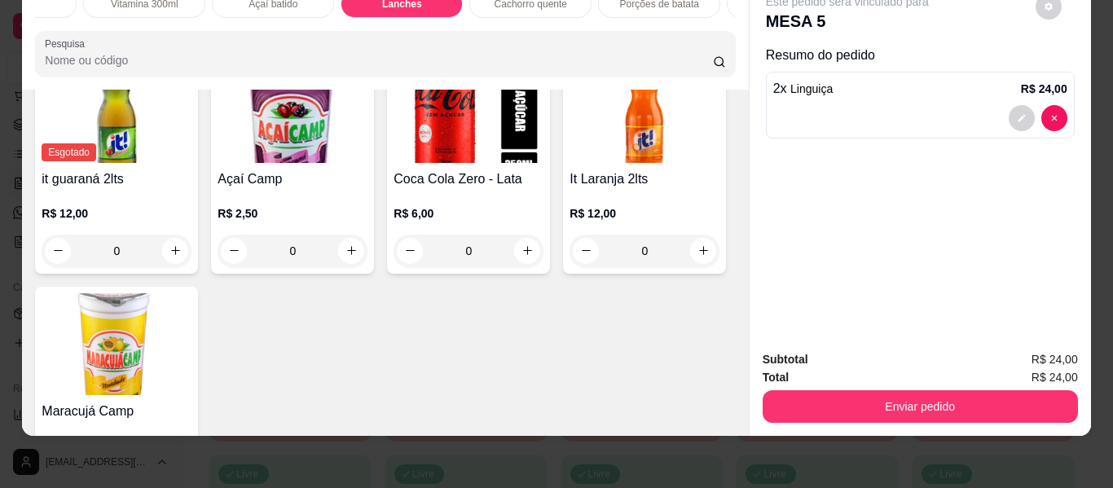
scroll to position [4018, 0]
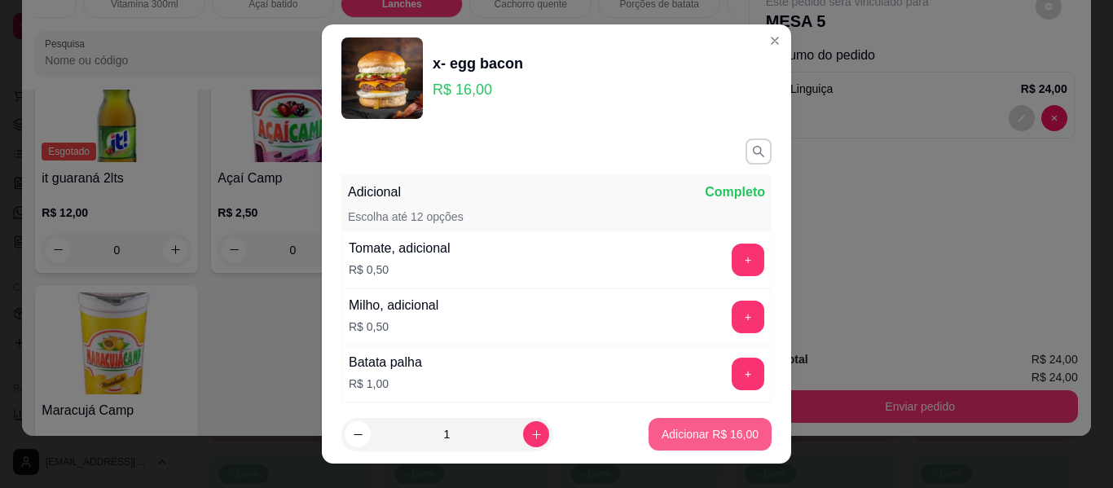
click at [679, 432] on p "Adicionar R$ 16,00" at bounding box center [710, 434] width 97 height 16
type input "1"
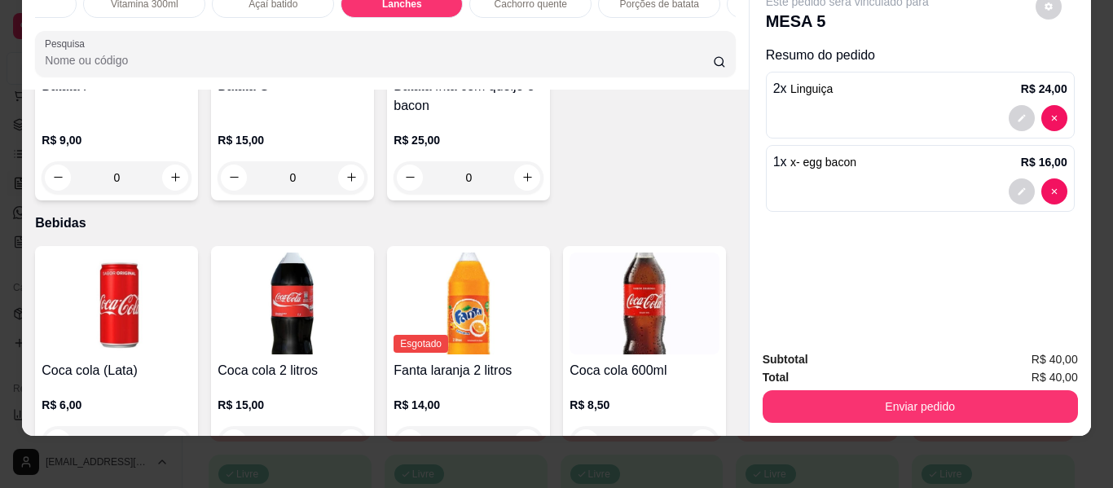
scroll to position [3447, 0]
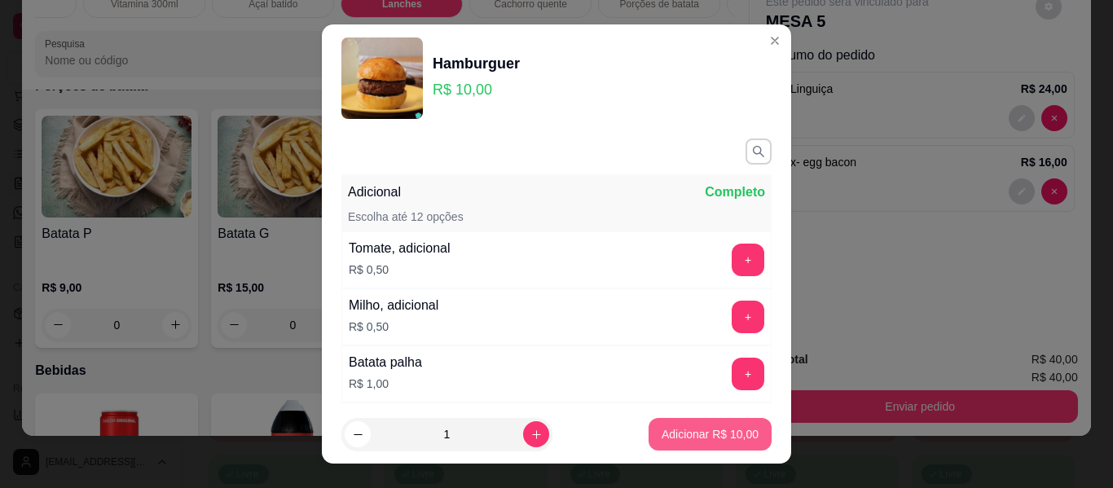
click at [697, 438] on p "Adicionar R$ 10,00" at bounding box center [710, 434] width 97 height 16
type input "1"
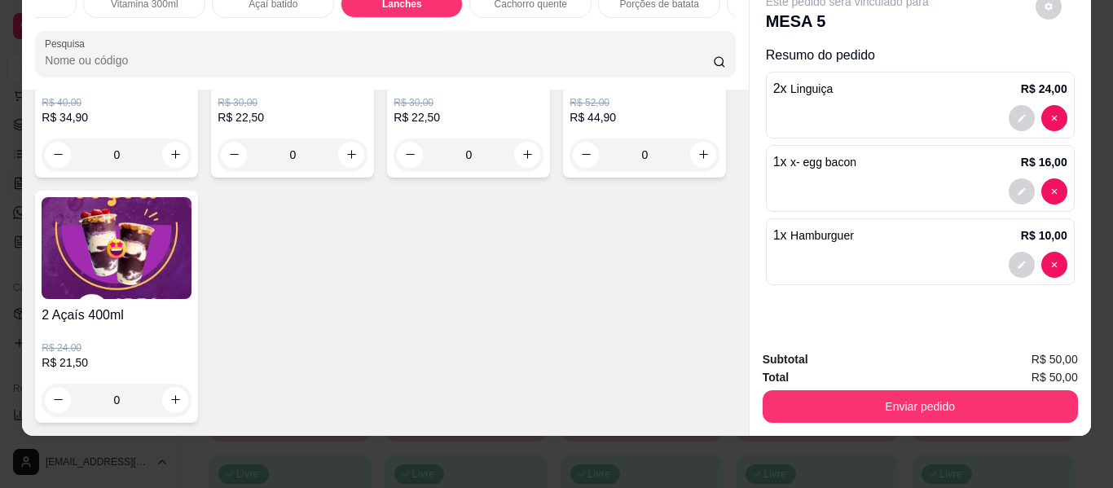
scroll to position [4915, 0]
type input "1"
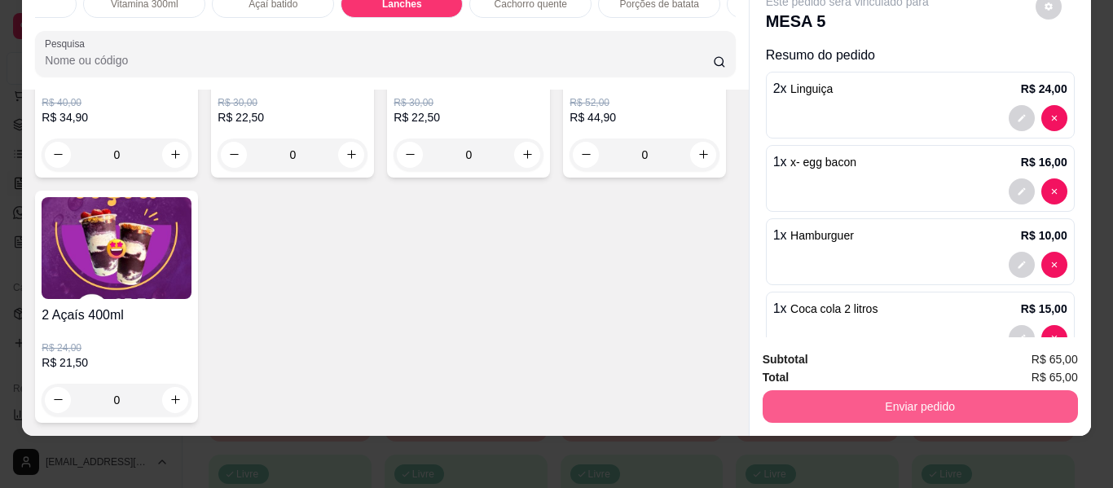
click at [884, 393] on button "Enviar pedido" at bounding box center [920, 406] width 315 height 33
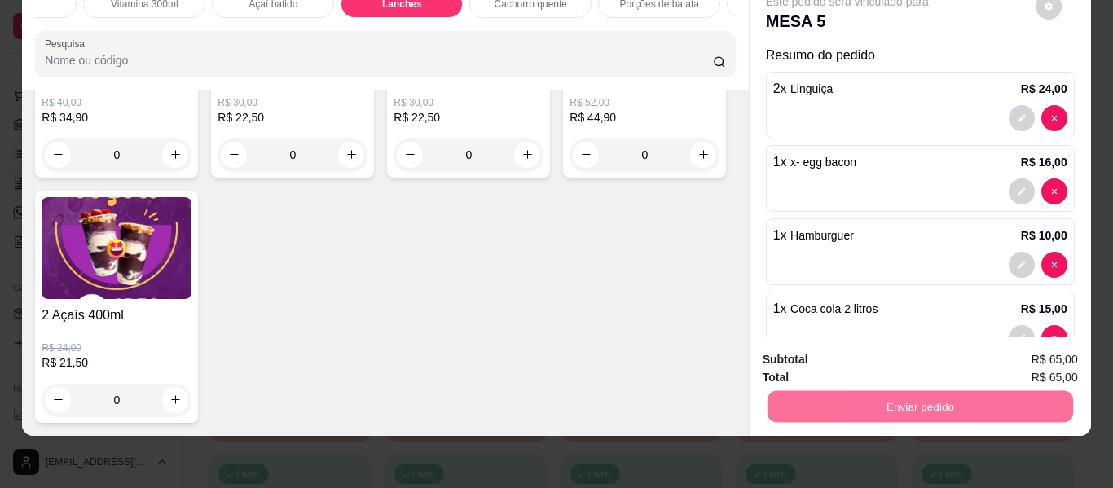
click at [726, 210] on div "Item avulso Açaí Açaí 100ml R$ 3,00 0 Açaí 150ml R$ 5,00 0 Açaí 200ml R$ 6,50 0…" at bounding box center [385, 263] width 726 height 346
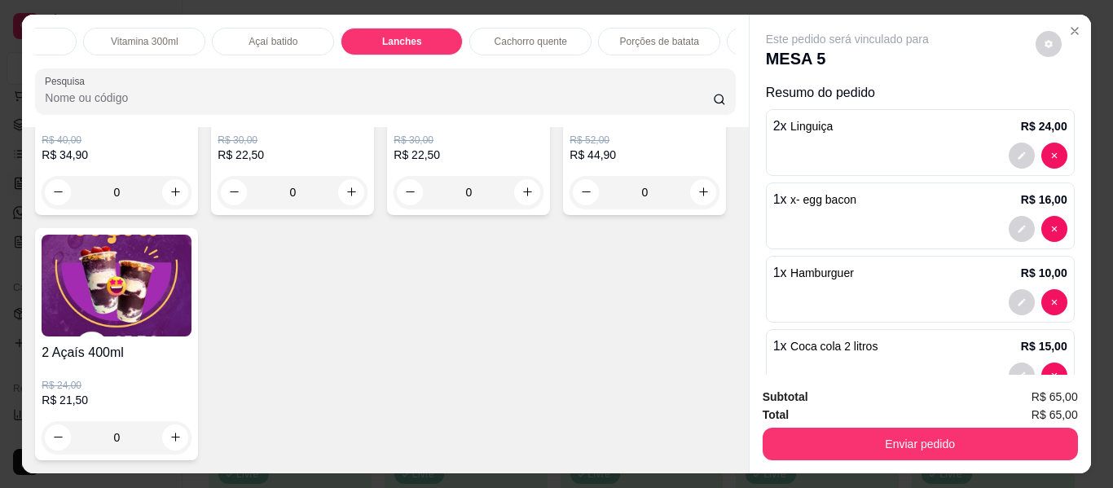
scroll to position [0, 0]
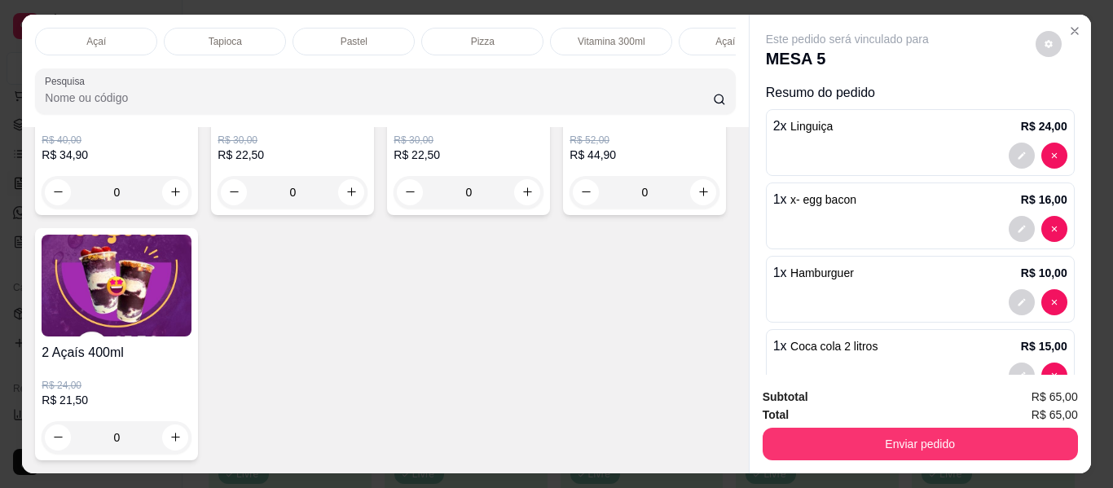
click at [87, 35] on p "Açaí" at bounding box center [96, 41] width 20 height 13
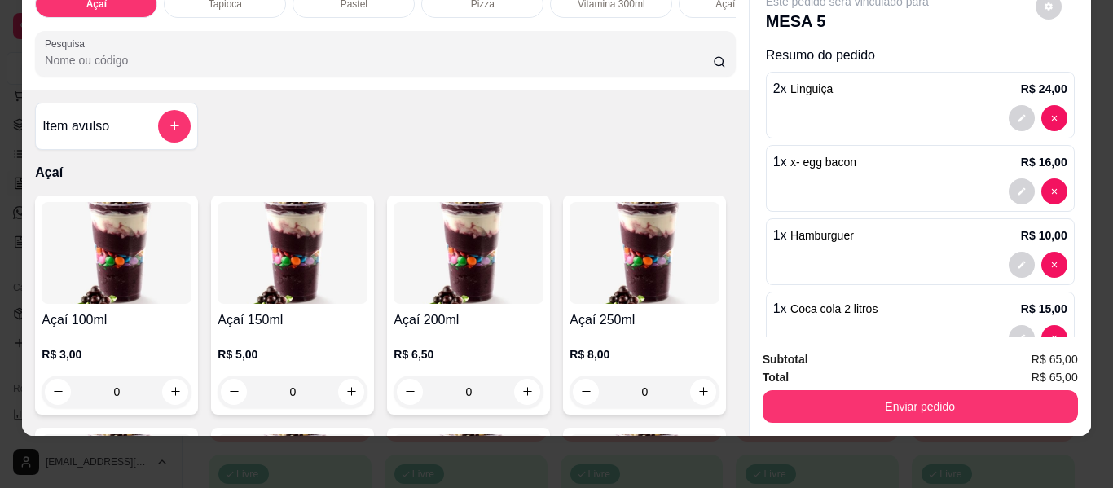
click at [174, 125] on icon "add-separate-item" at bounding box center [175, 126] width 12 height 12
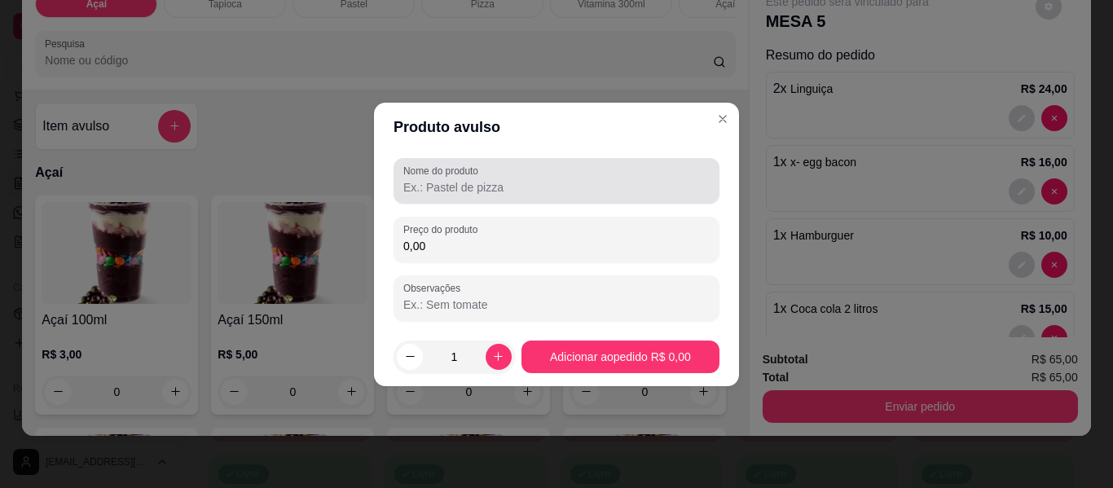
click at [474, 206] on div "Nome do produto Preço do produto 0,00 Observações" at bounding box center [557, 239] width 326 height 163
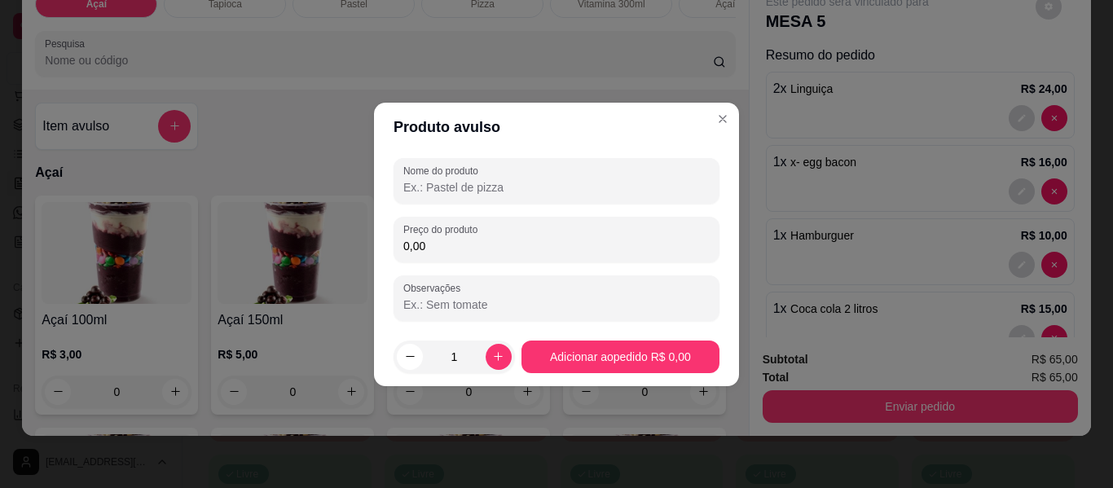
click at [482, 191] on input "Nome do produto" at bounding box center [556, 187] width 306 height 16
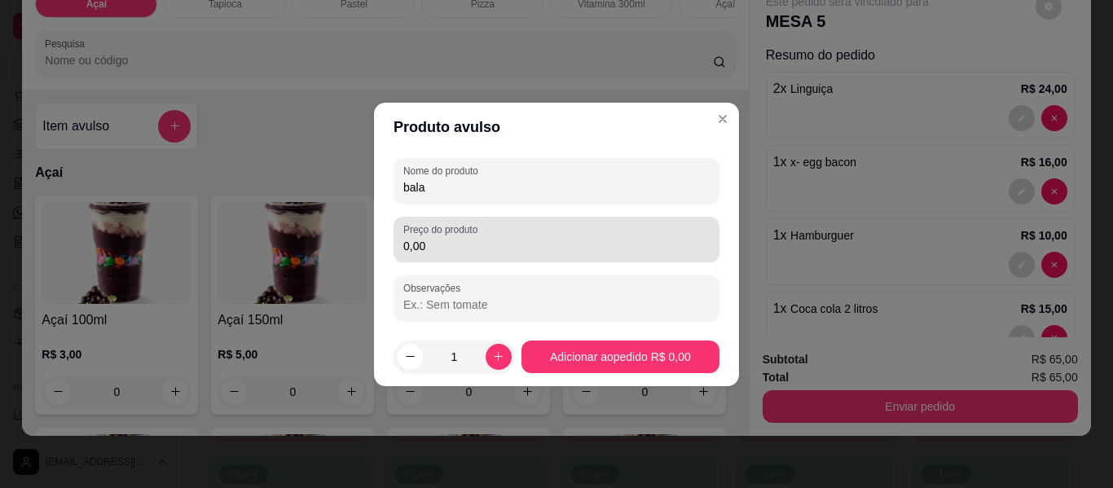
type input "bala"
click at [486, 250] on input "0,00" at bounding box center [556, 246] width 306 height 16
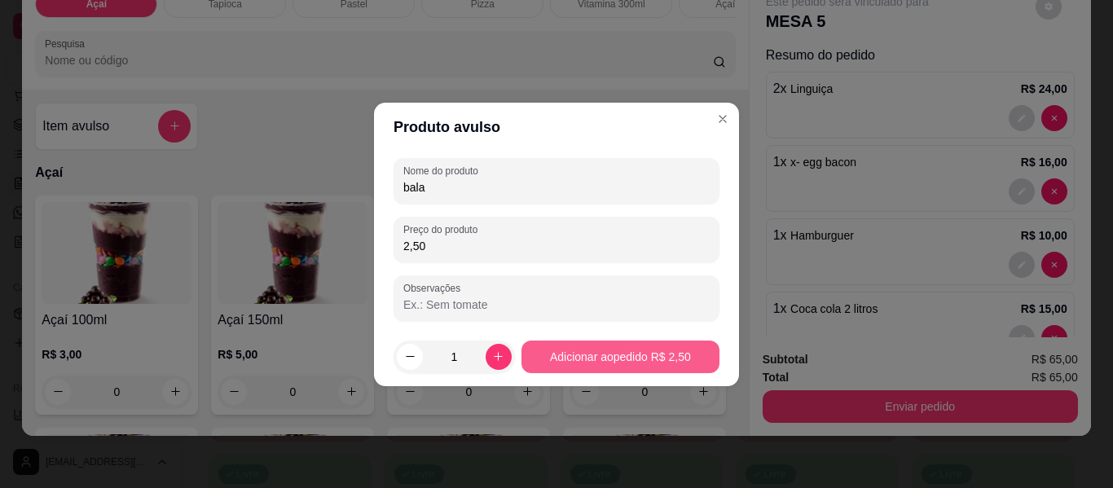
type input "2,50"
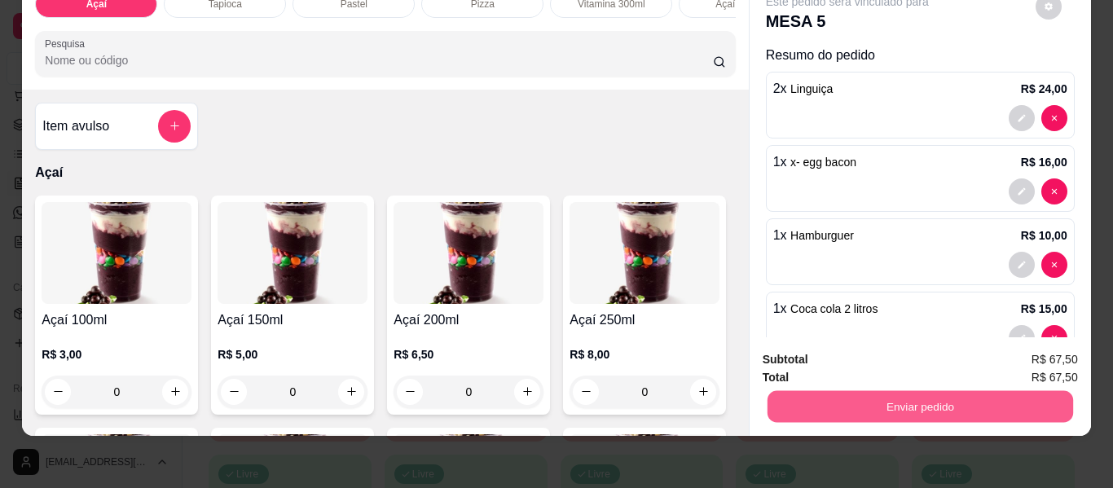
click at [1008, 402] on button "Enviar pedido" at bounding box center [920, 407] width 306 height 32
click at [1024, 351] on button "Enviar pedido" at bounding box center [1036, 353] width 90 height 30
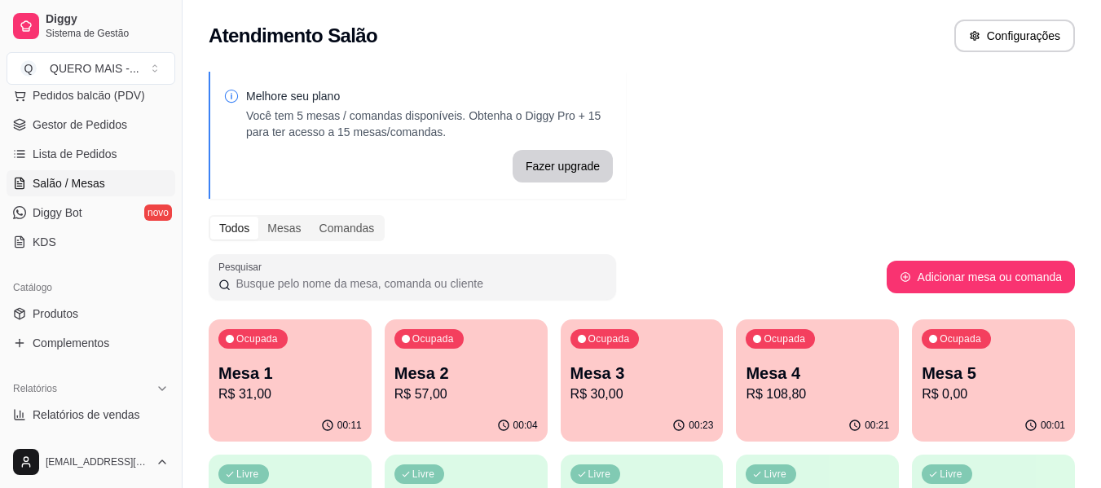
click at [266, 395] on p "R$ 31,00" at bounding box center [289, 395] width 143 height 20
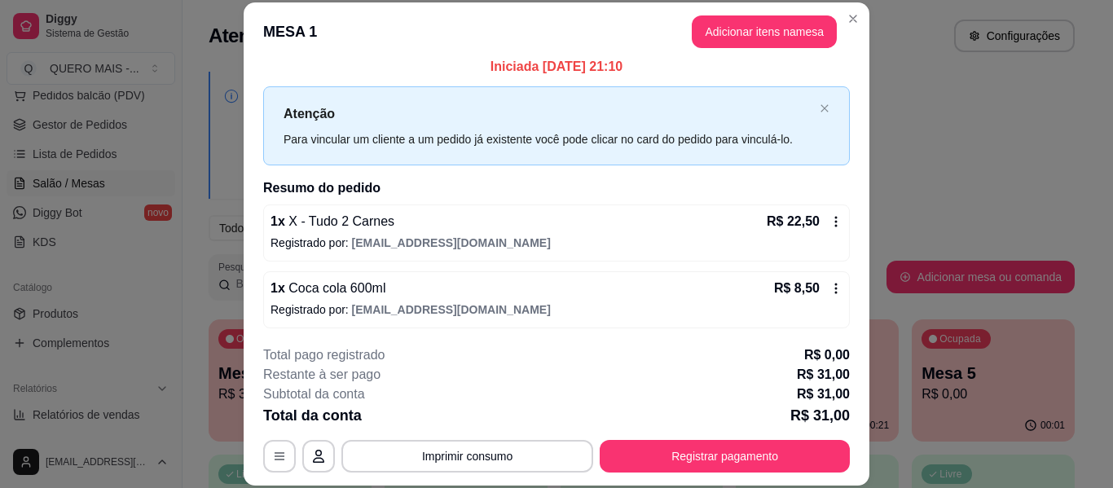
scroll to position [13, 0]
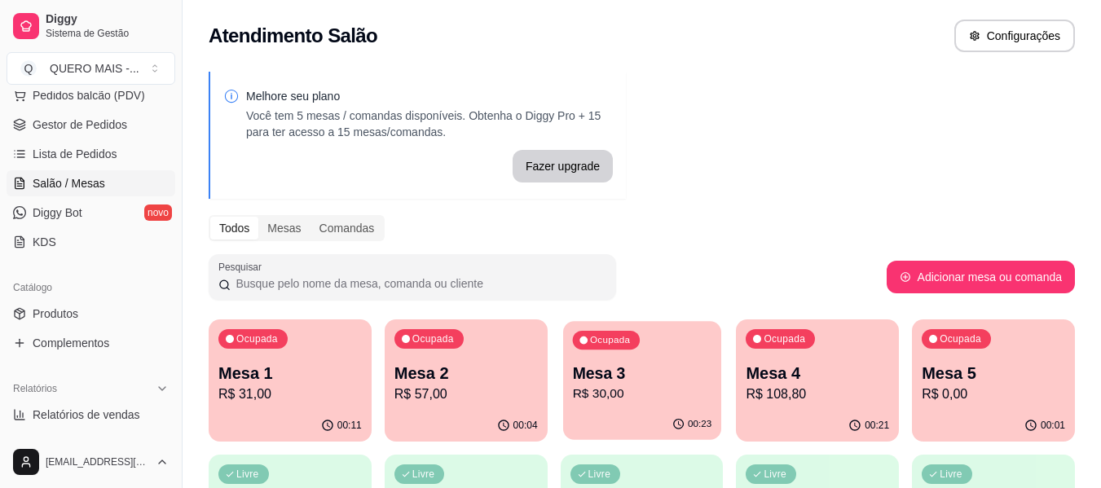
click at [610, 398] on p "R$ 30,00" at bounding box center [641, 394] width 139 height 19
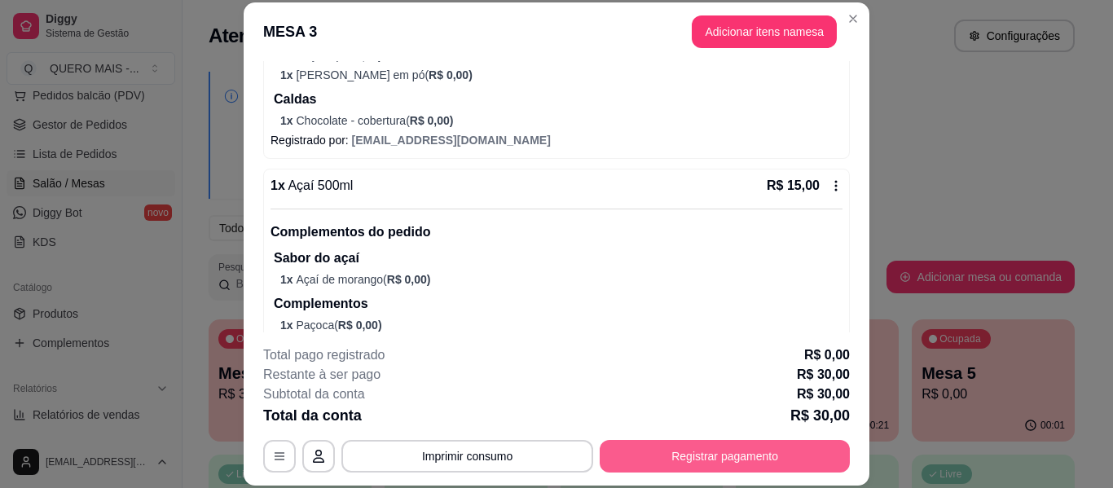
scroll to position [407, 0]
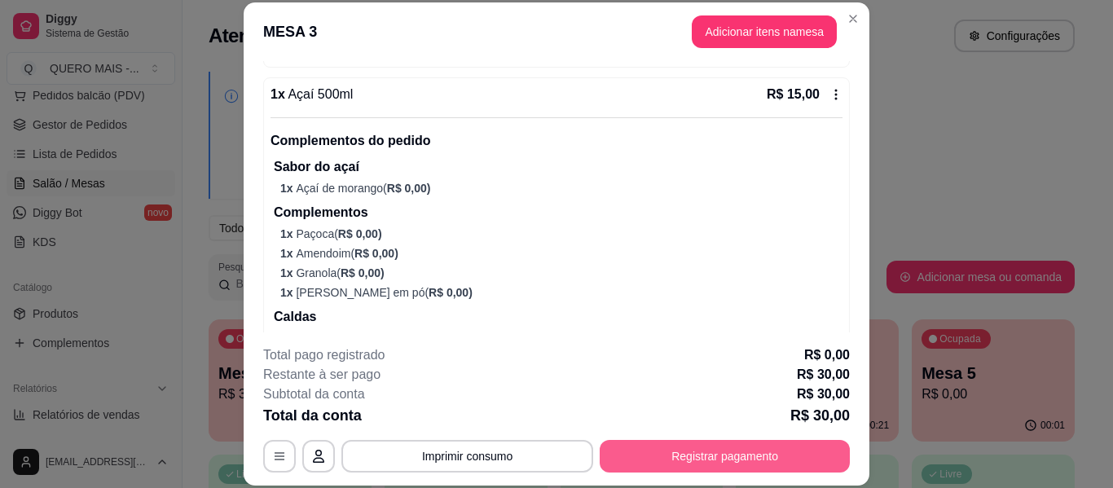
click at [640, 455] on button "Registrar pagamento" at bounding box center [725, 456] width 250 height 33
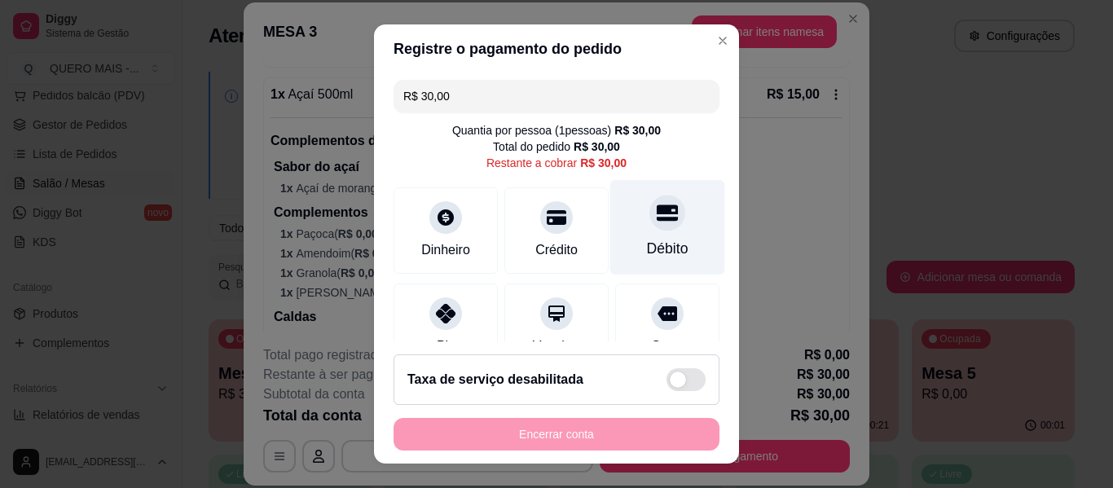
click at [626, 230] on div "Débito" at bounding box center [667, 227] width 115 height 95
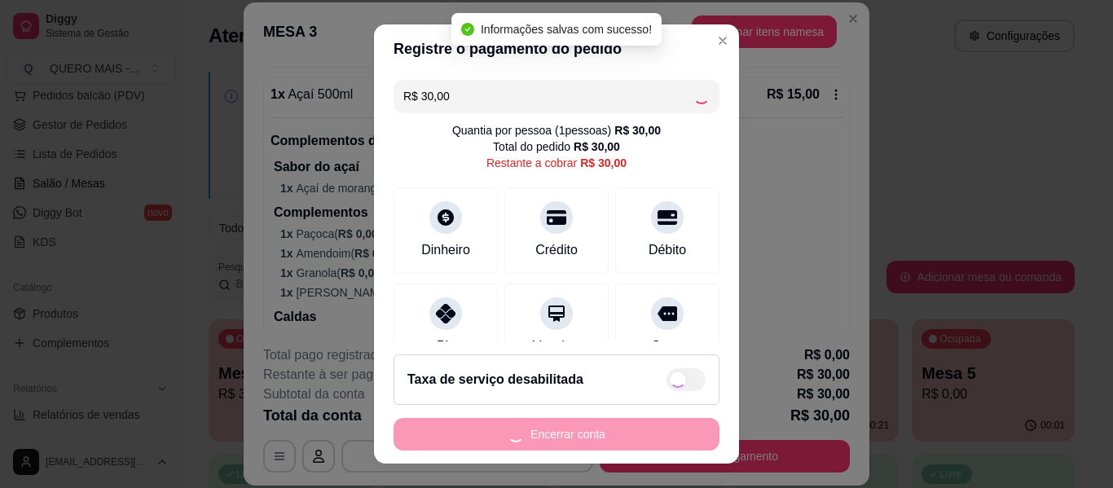
type input "R$ 0,00"
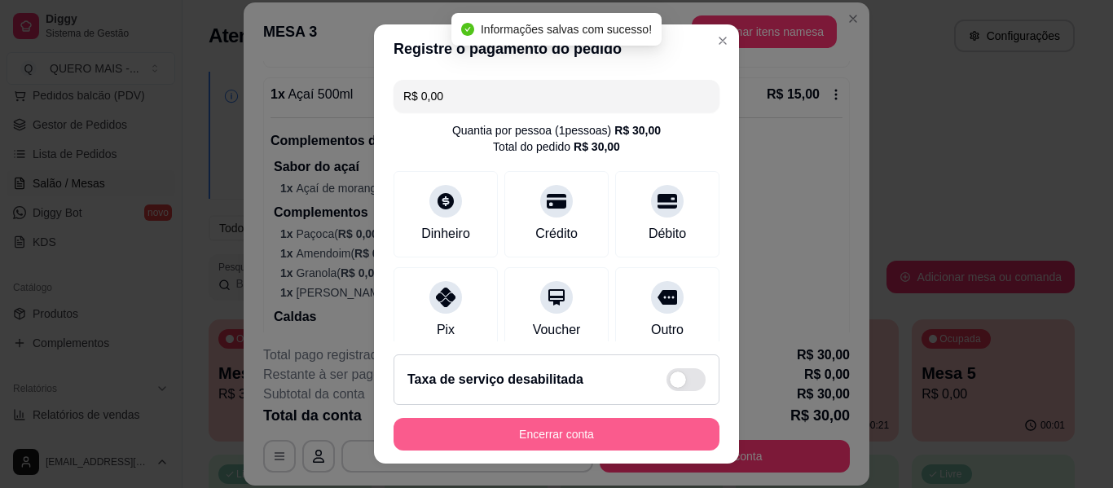
click at [577, 438] on button "Encerrar conta" at bounding box center [557, 434] width 326 height 33
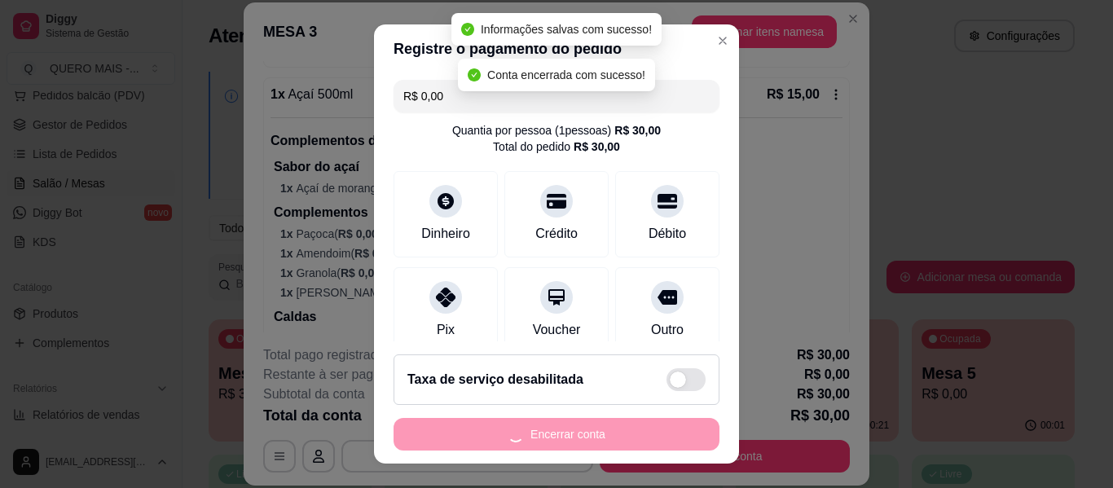
scroll to position [0, 0]
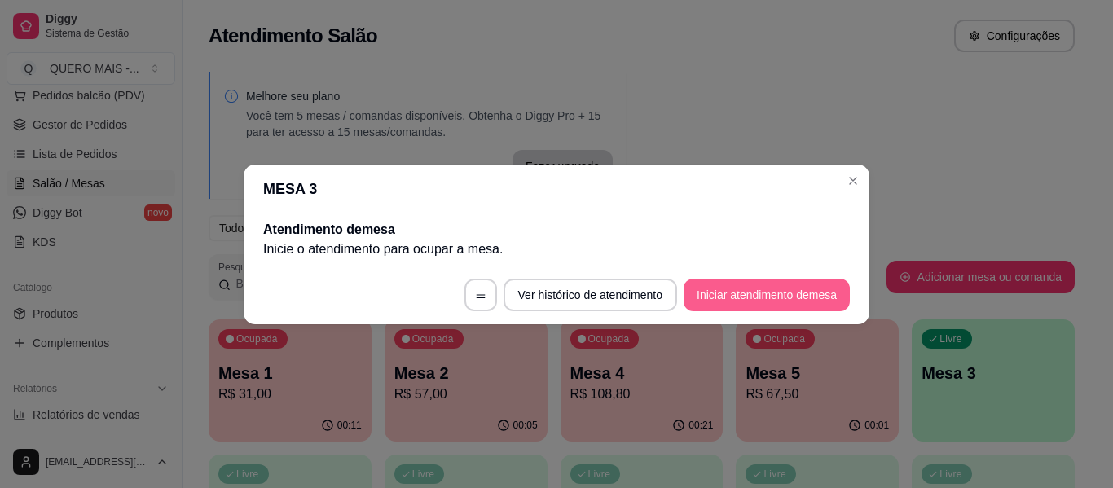
click at [781, 288] on button "Iniciar atendimento de mesa" at bounding box center [767, 295] width 166 height 33
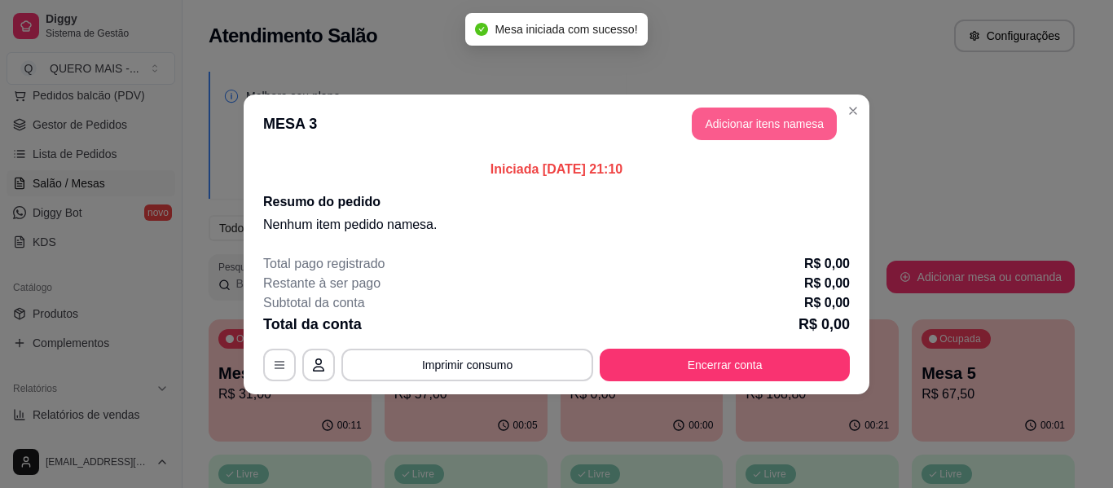
click at [751, 126] on button "Adicionar itens na mesa" at bounding box center [764, 124] width 145 height 33
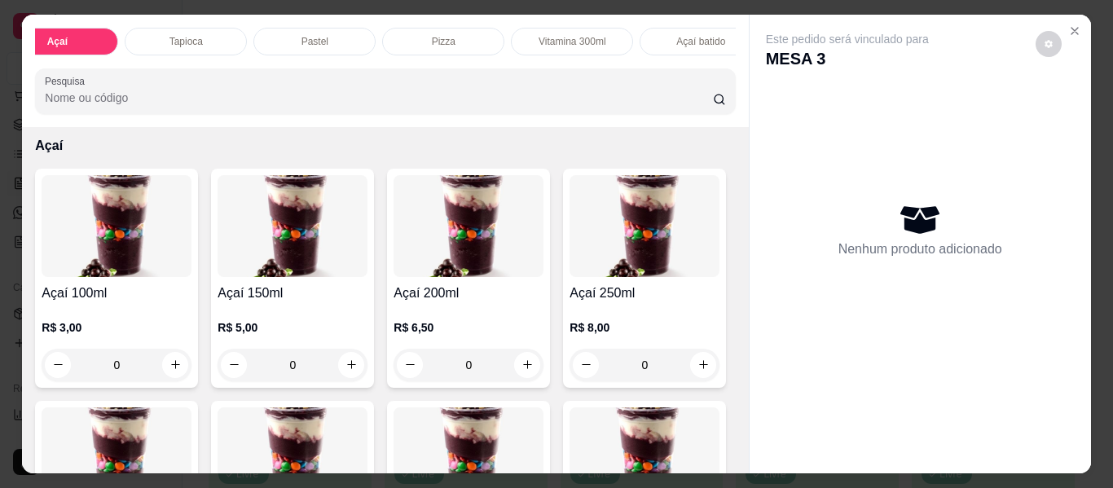
scroll to position [244, 0]
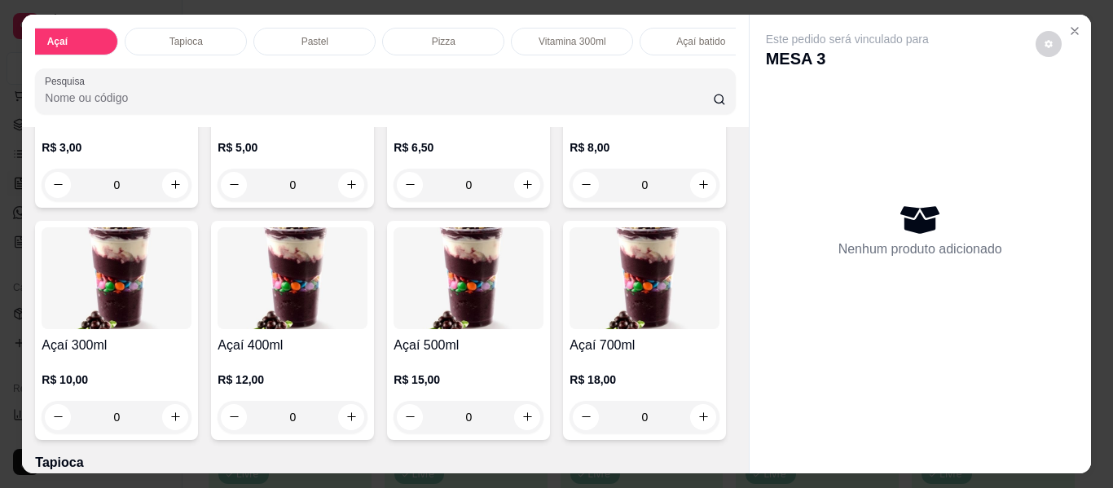
click at [345, 195] on div "0" at bounding box center [293, 185] width 150 height 33
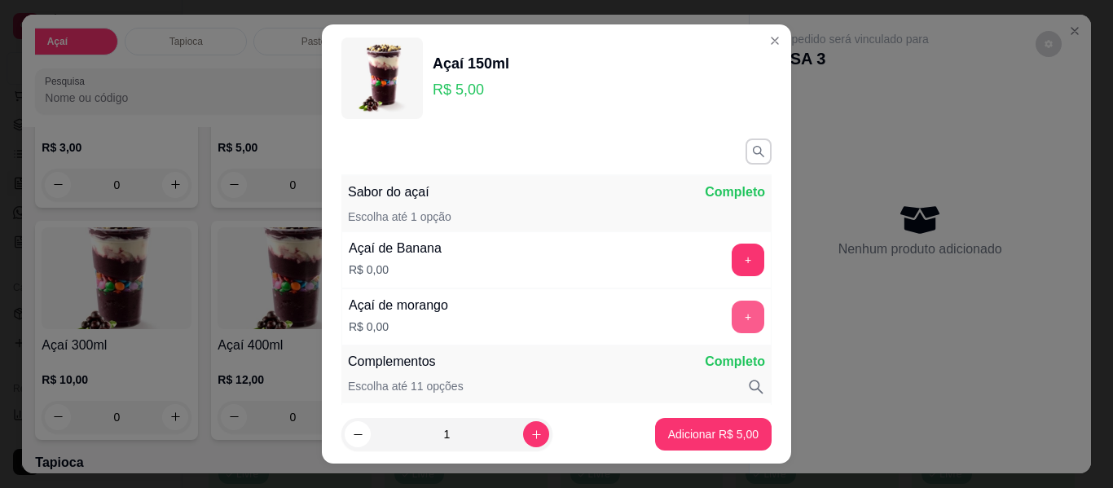
click at [732, 319] on button "+" at bounding box center [748, 317] width 33 height 33
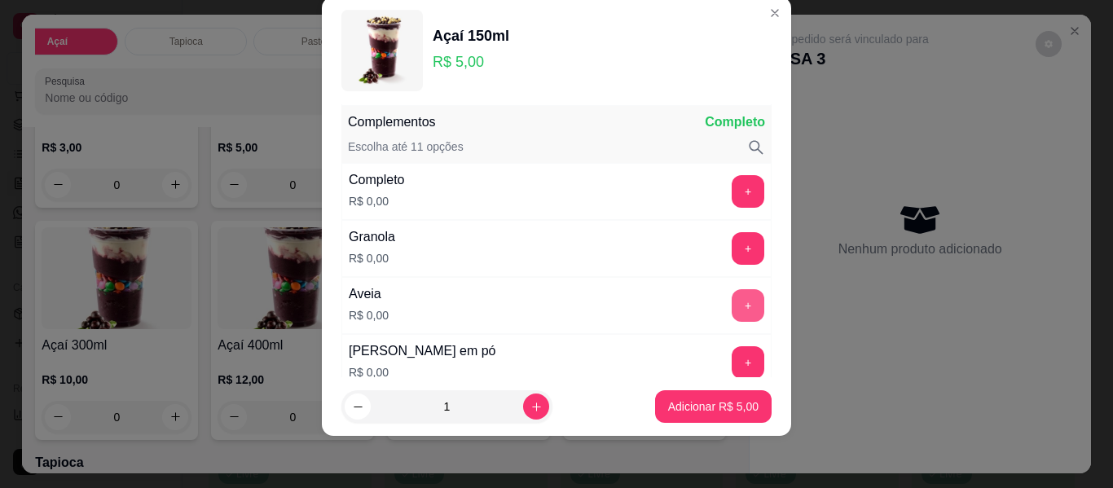
scroll to position [213, 0]
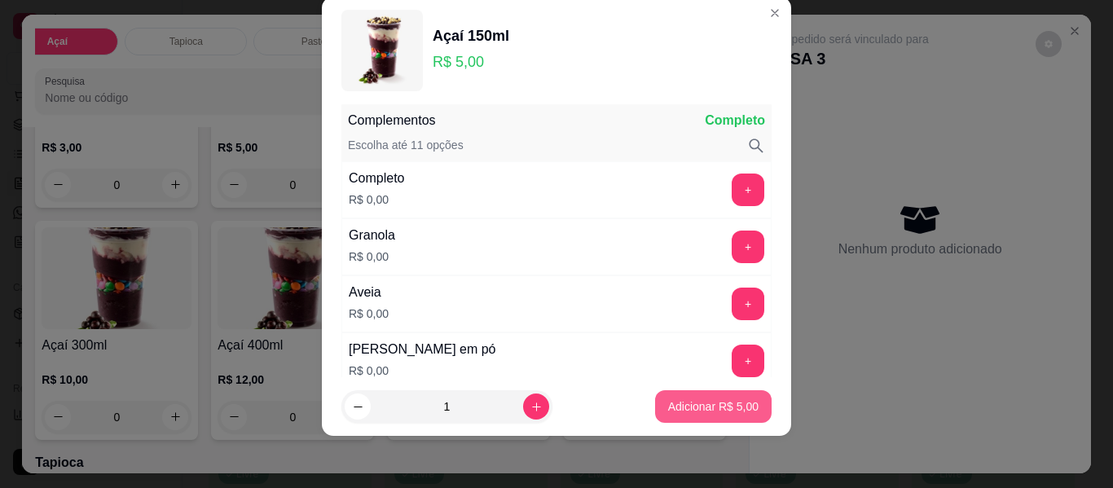
click at [684, 409] on p "Adicionar R$ 5,00" at bounding box center [713, 406] width 90 height 16
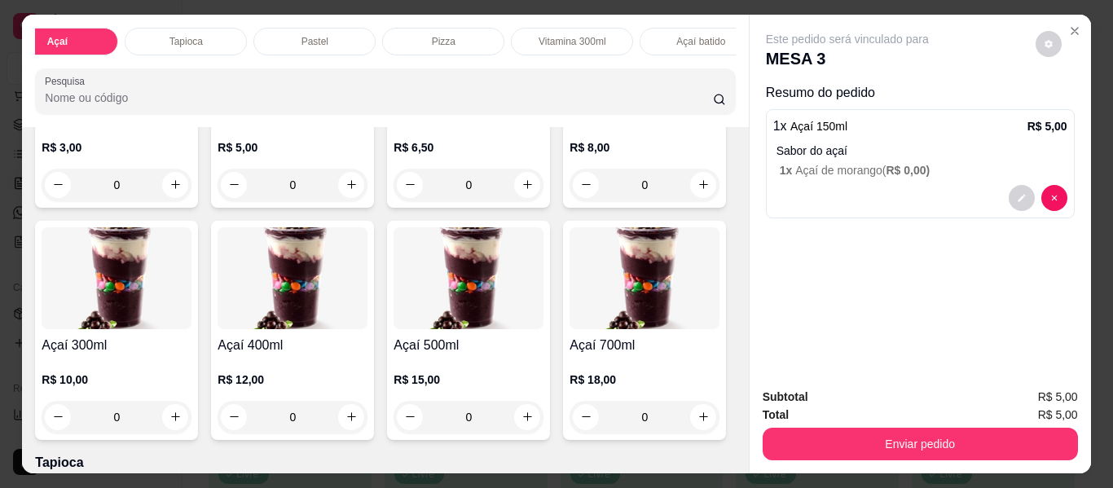
scroll to position [326, 0]
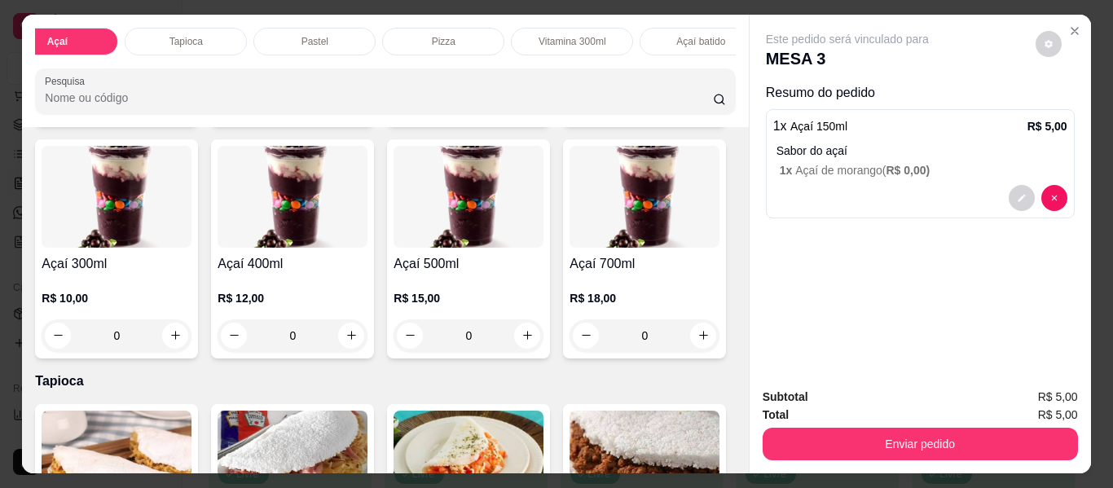
click at [367, 342] on div "0" at bounding box center [293, 335] width 150 height 33
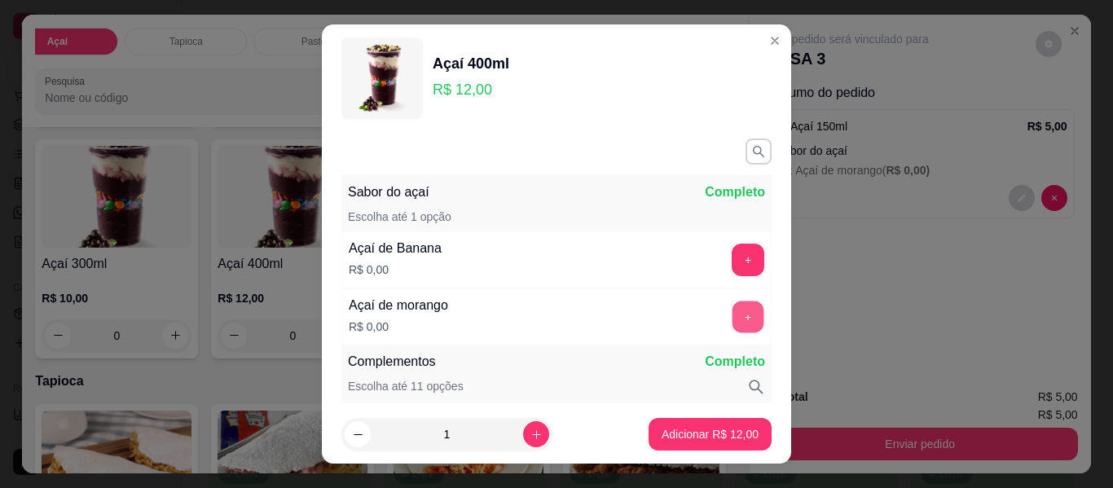
click at [733, 313] on button "+" at bounding box center [749, 317] width 32 height 32
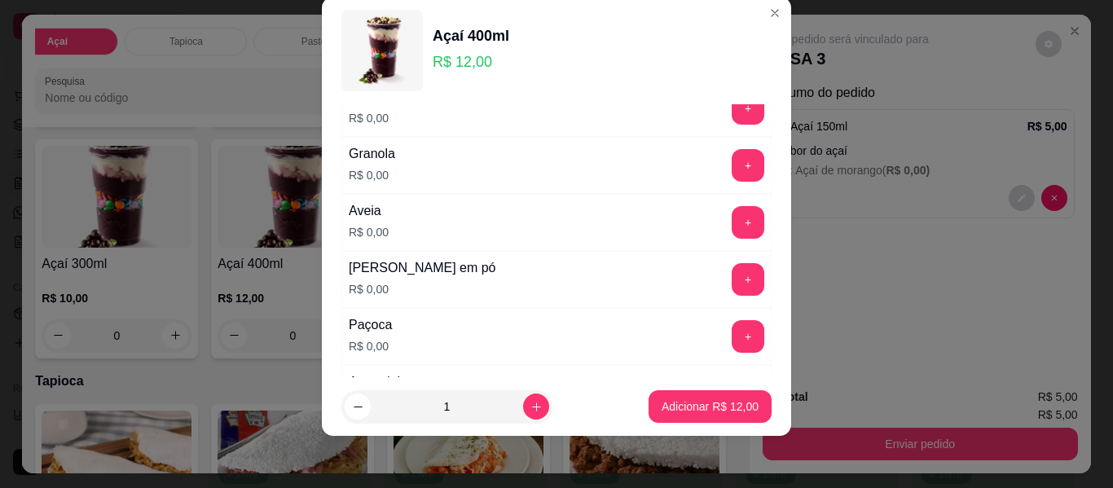
scroll to position [376, 0]
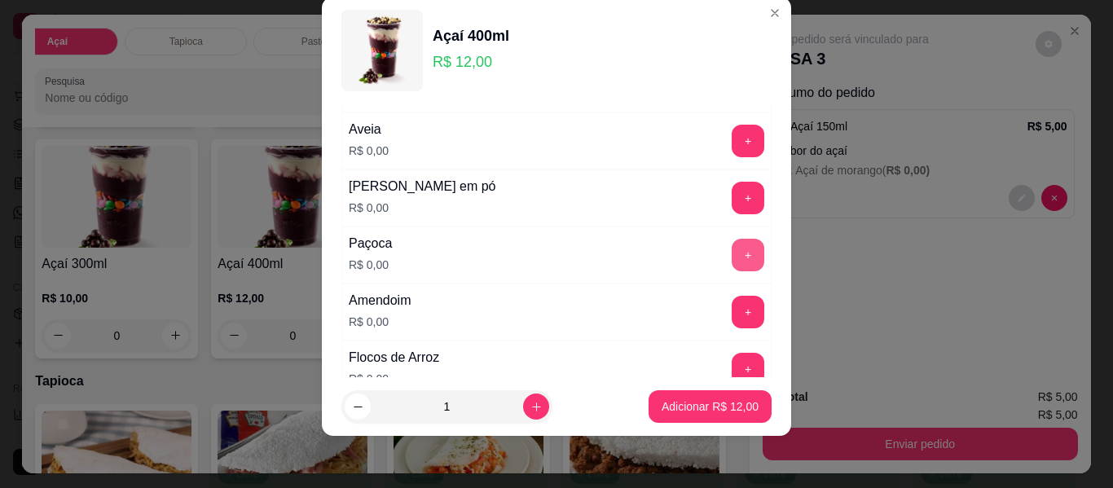
click at [732, 256] on button "+" at bounding box center [748, 255] width 33 height 33
click at [732, 307] on button "+" at bounding box center [748, 312] width 33 height 33
click at [732, 195] on button "+" at bounding box center [748, 198] width 33 height 33
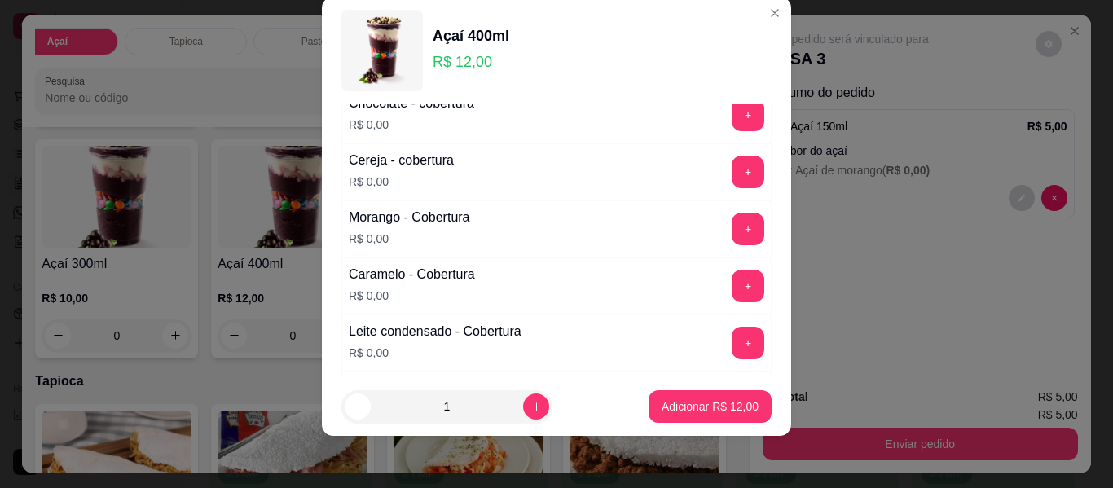
scroll to position [1110, 0]
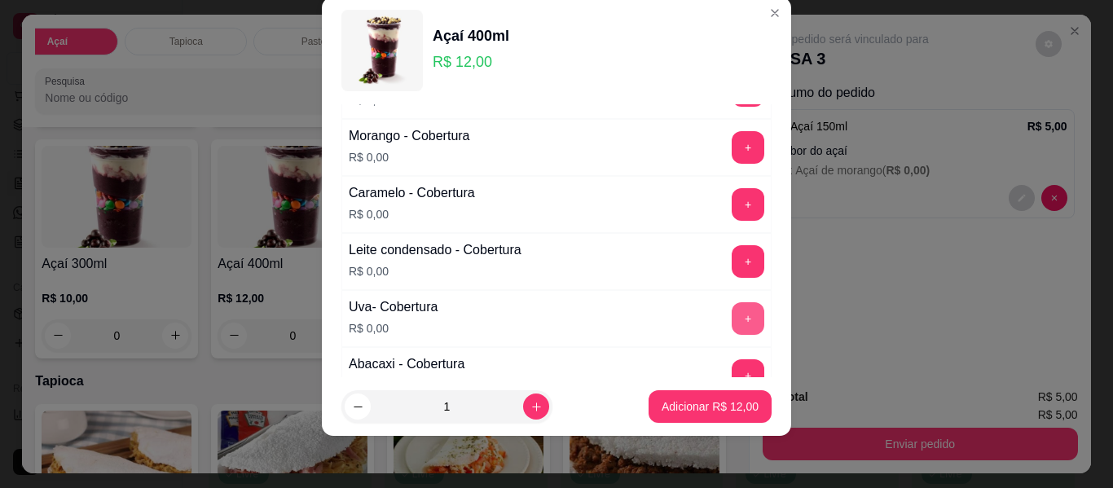
click at [732, 312] on button "+" at bounding box center [748, 318] width 33 height 33
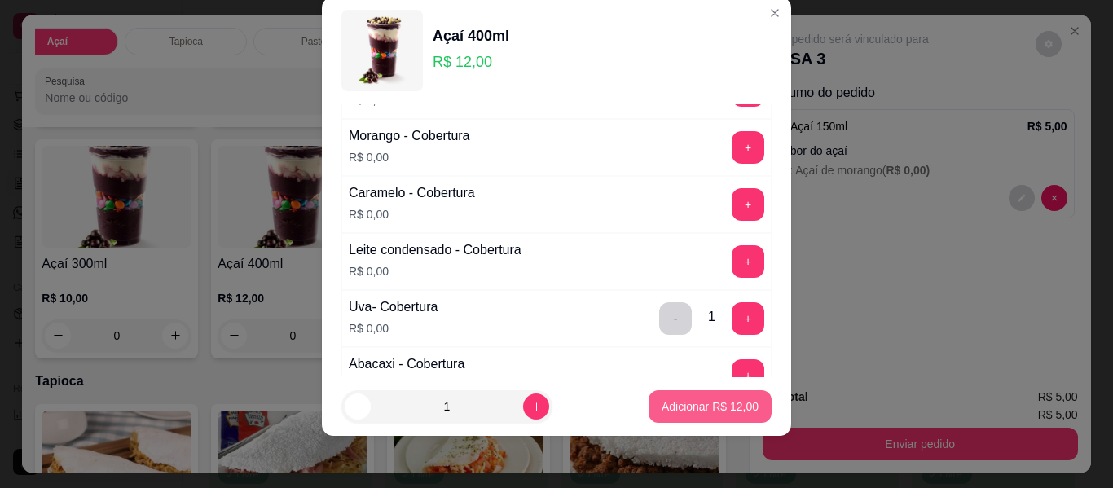
click at [686, 416] on button "Adicionar R$ 12,00" at bounding box center [710, 406] width 123 height 33
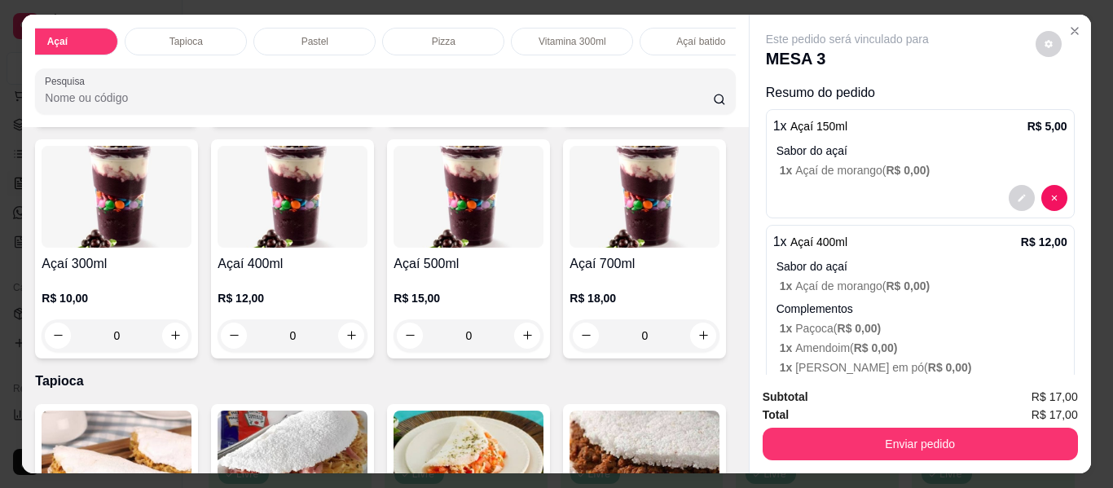
click at [367, 347] on div "0" at bounding box center [293, 335] width 150 height 33
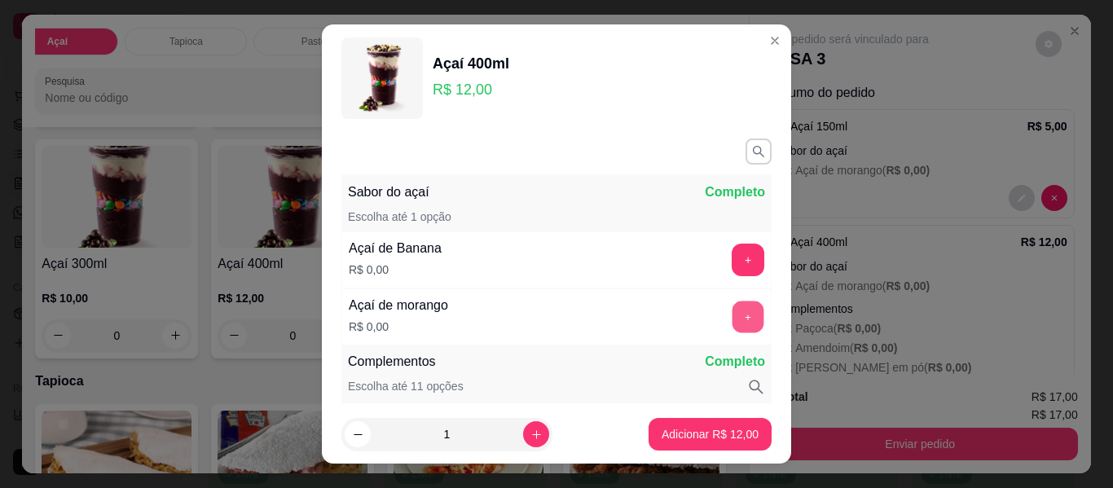
click at [733, 314] on button "+" at bounding box center [749, 317] width 32 height 32
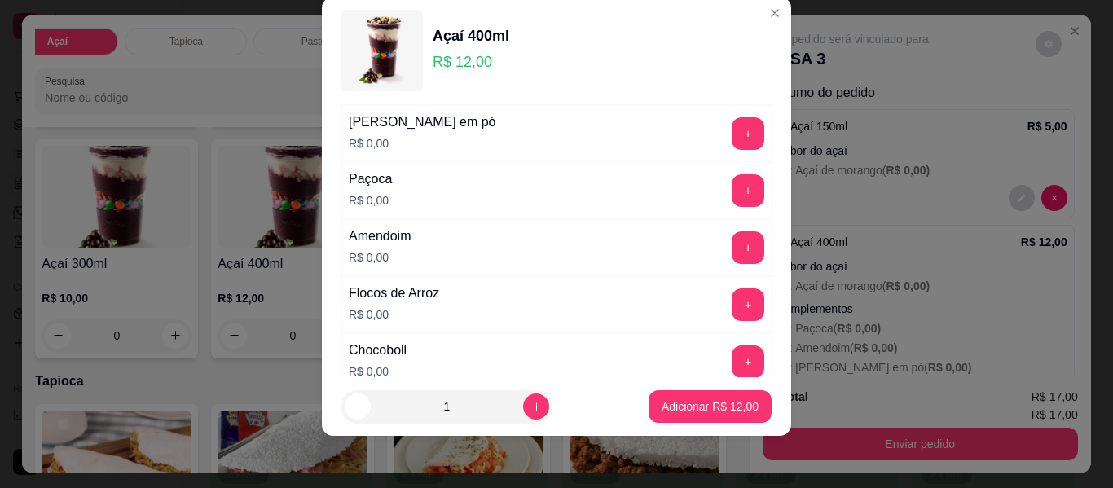
scroll to position [458, 0]
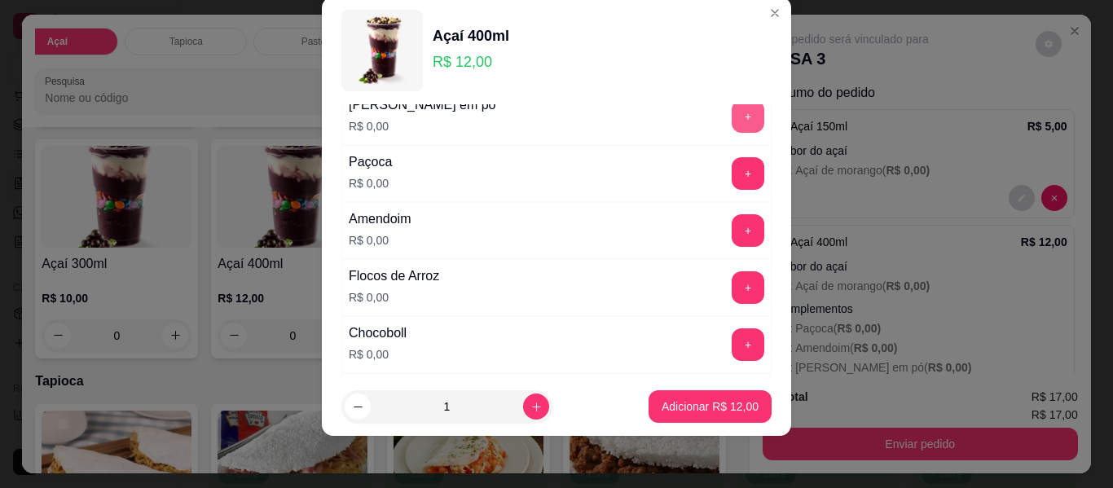
click at [732, 123] on button "+" at bounding box center [748, 116] width 33 height 33
click at [733, 174] on button "+" at bounding box center [749, 174] width 32 height 32
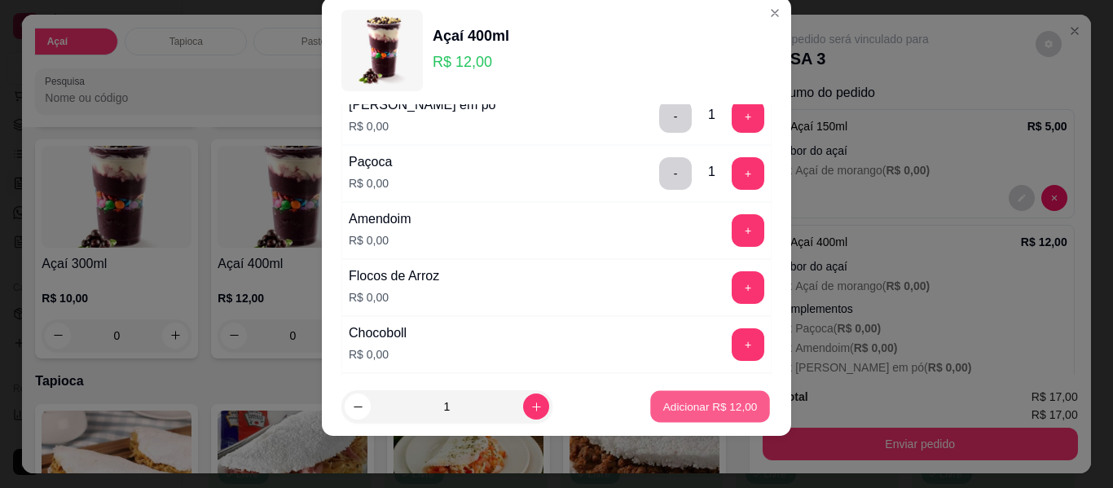
click at [702, 403] on p "Adicionar R$ 12,00" at bounding box center [710, 405] width 95 height 15
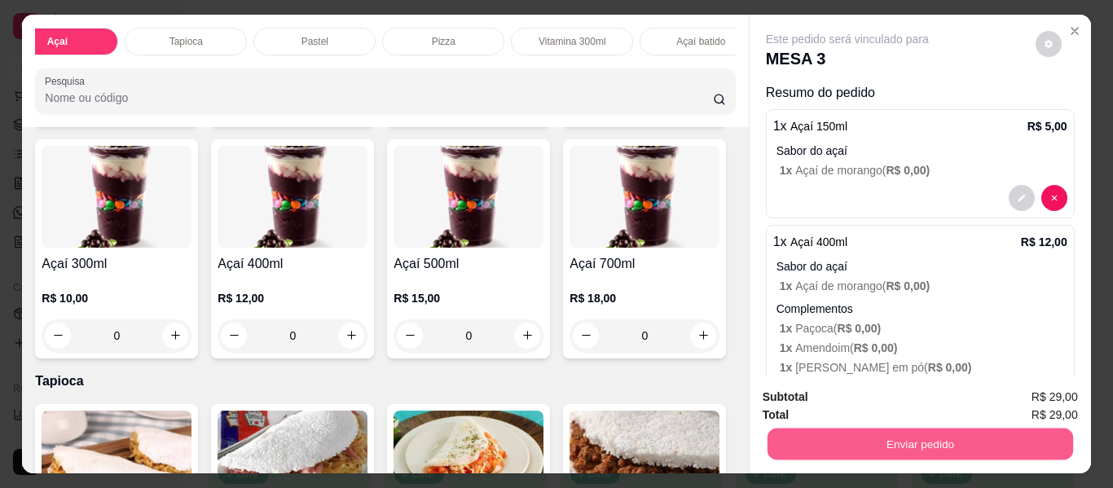
click at [920, 435] on button "Enviar pedido" at bounding box center [920, 445] width 306 height 32
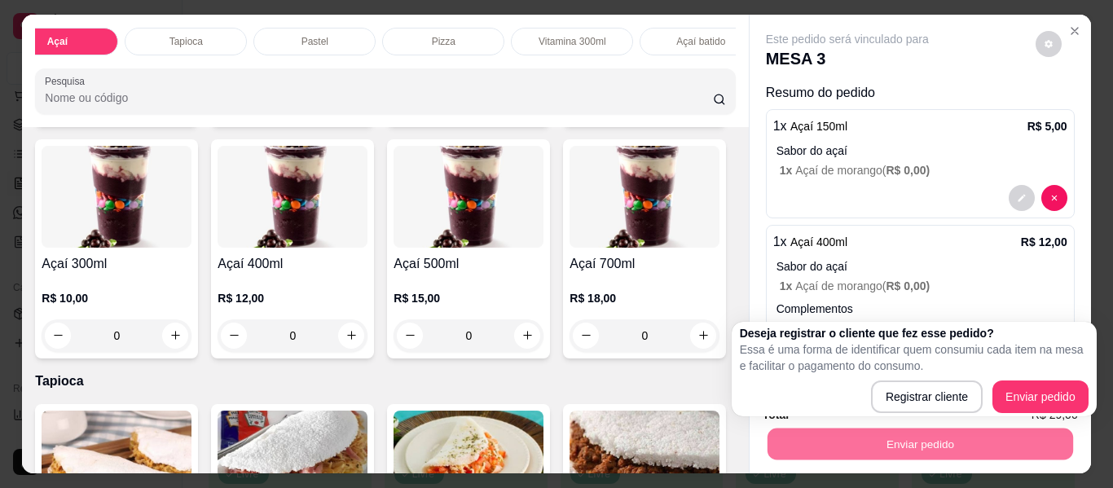
click at [1019, 379] on div "Deseja registrar o cliente que fez esse pedido? Essa é uma forma de identificar…" at bounding box center [914, 369] width 349 height 88
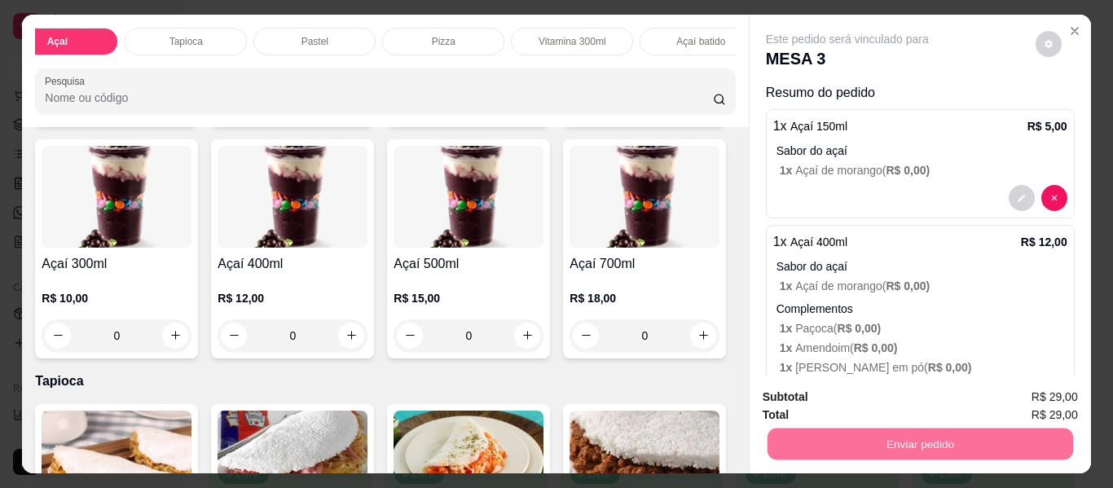
click at [1032, 393] on button "Enviar pedido" at bounding box center [1036, 397] width 90 height 30
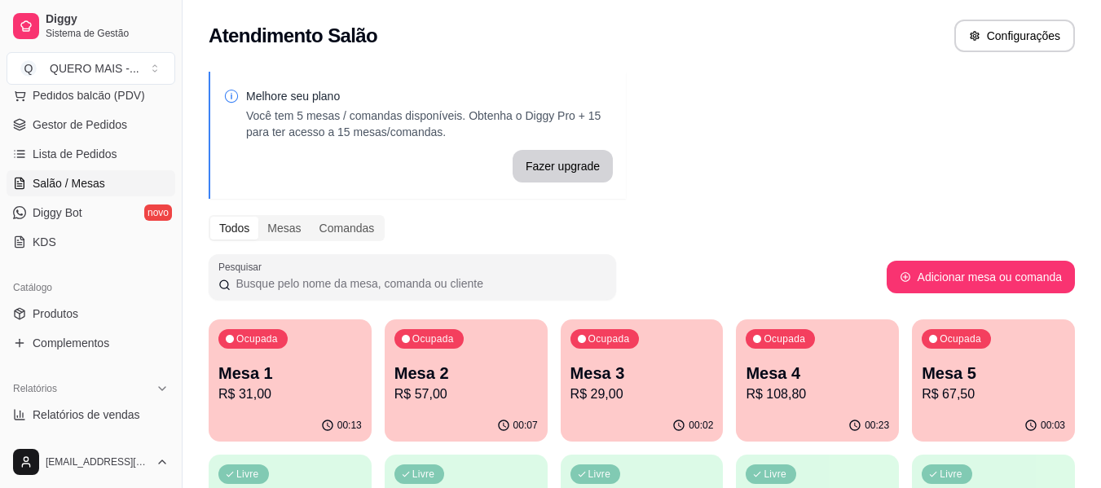
click at [288, 387] on p "R$ 31,00" at bounding box center [289, 395] width 143 height 20
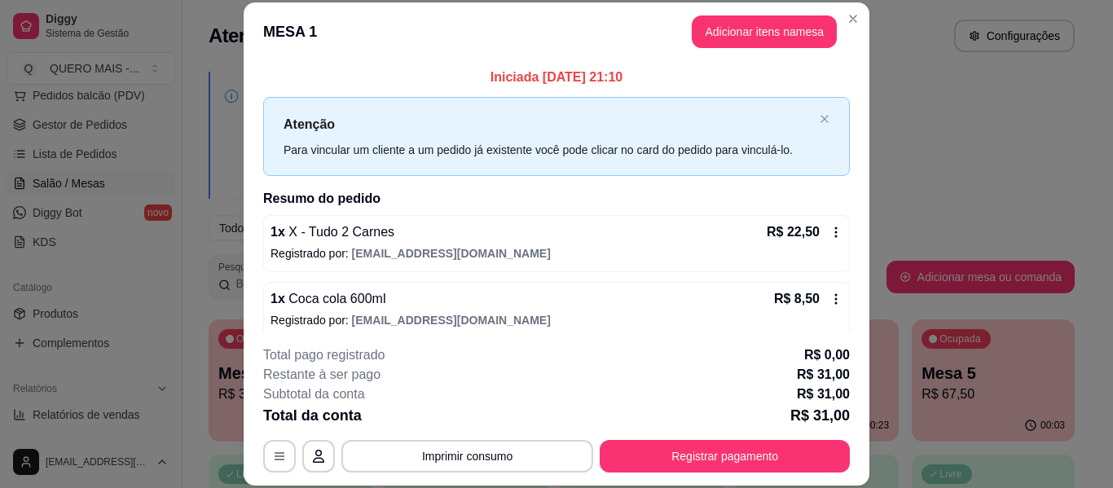
scroll to position [13, 0]
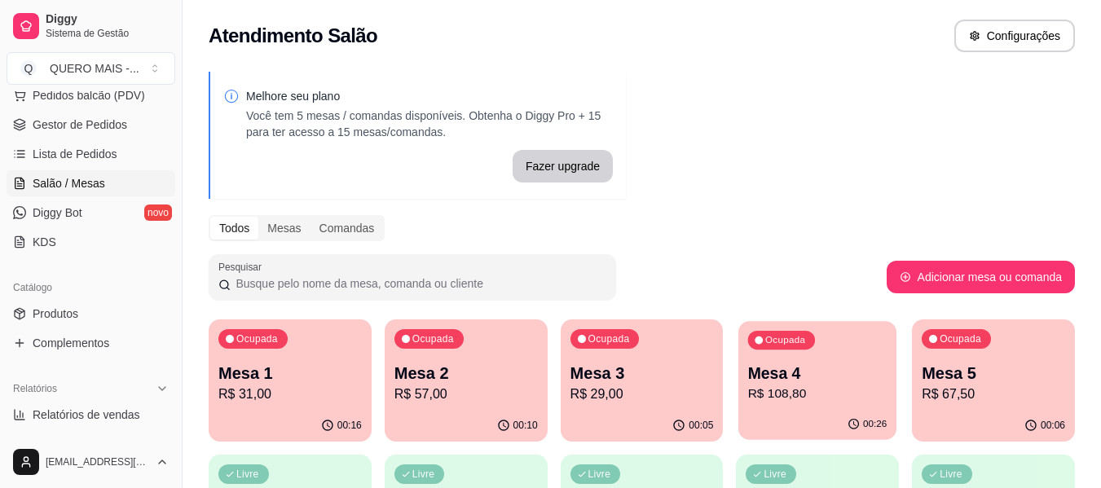
click at [794, 397] on p "R$ 108,80" at bounding box center [817, 394] width 139 height 19
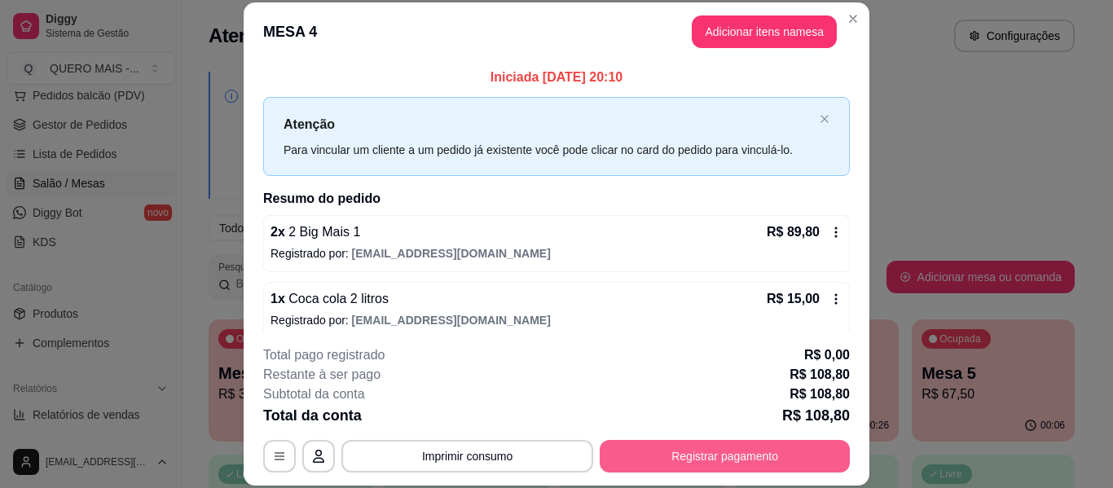
click at [718, 447] on button "Registrar pagamento" at bounding box center [725, 456] width 250 height 33
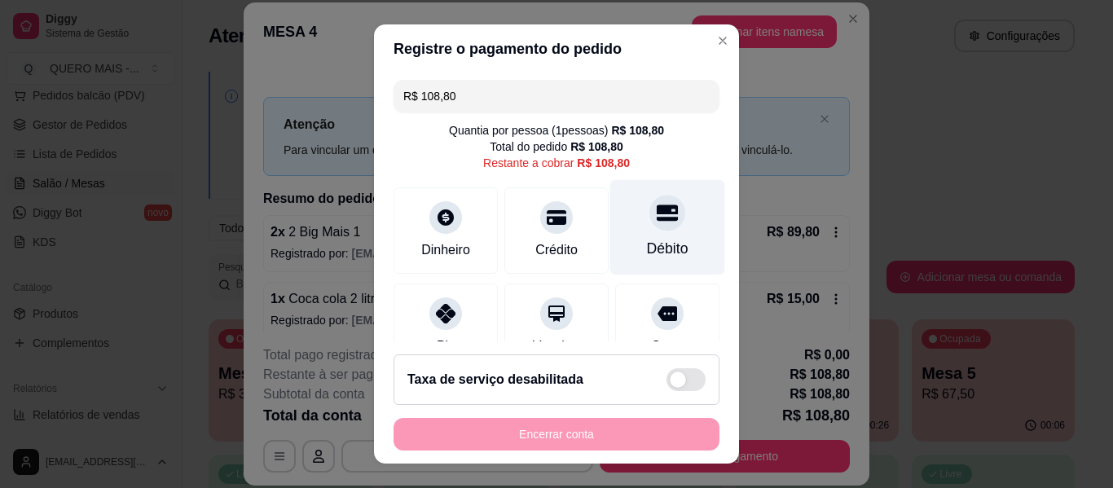
click at [644, 233] on div "Débito" at bounding box center [667, 227] width 115 height 95
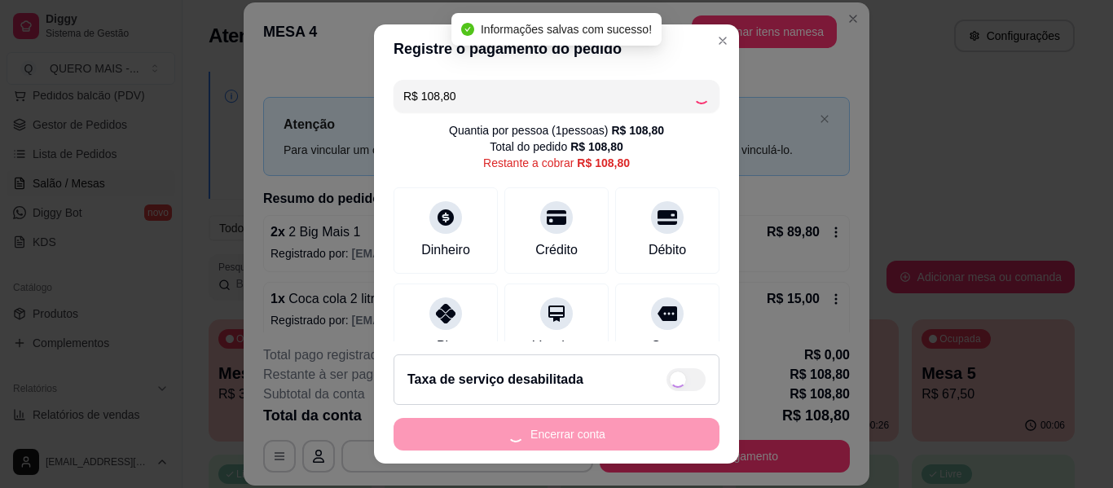
type input "R$ 0,00"
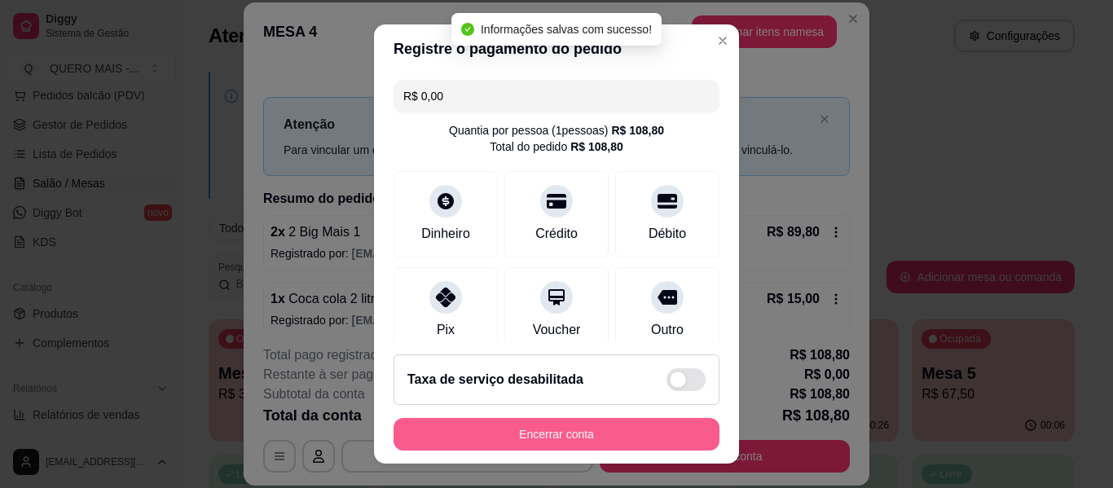
click at [557, 435] on button "Encerrar conta" at bounding box center [557, 434] width 326 height 33
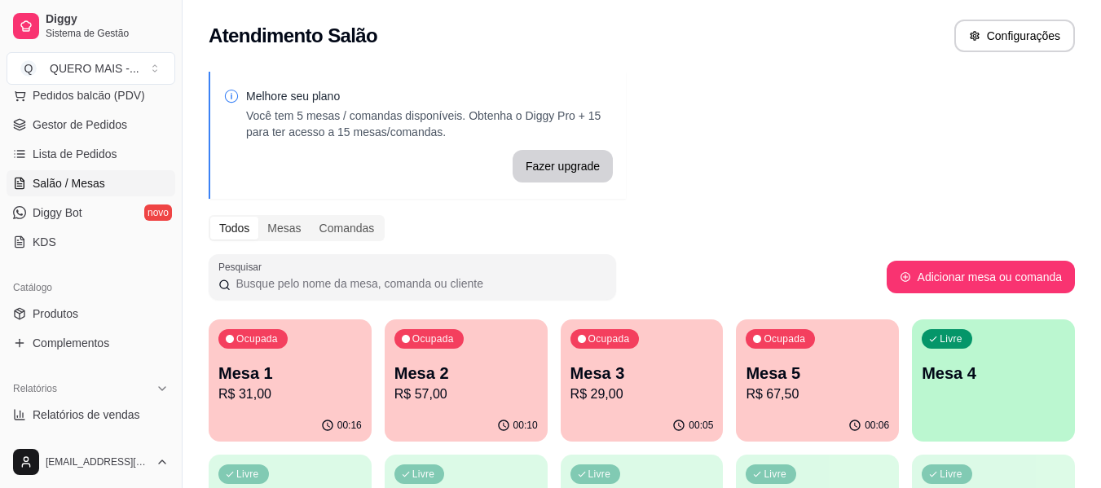
click at [982, 385] on div "Livre Mesa 4" at bounding box center [993, 370] width 163 height 103
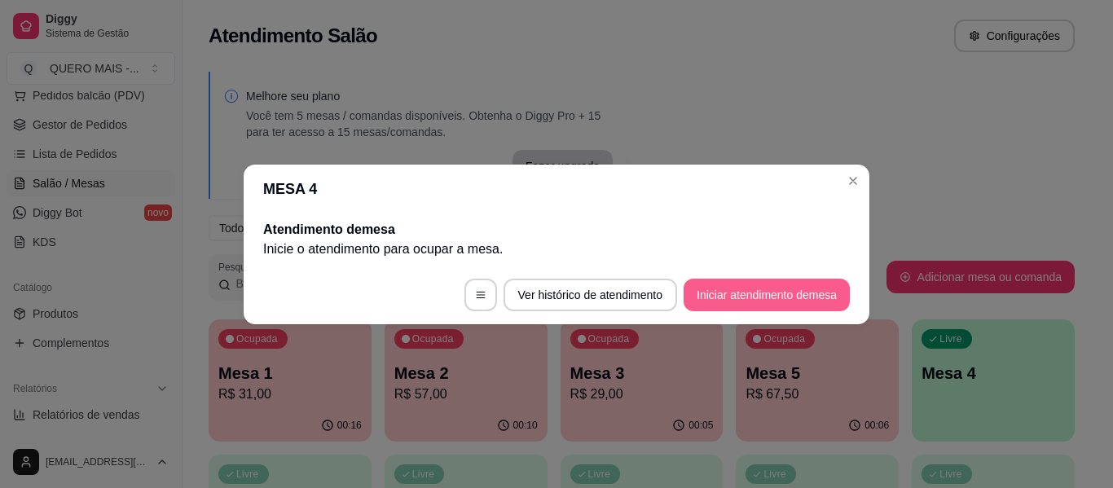
click at [773, 299] on button "Iniciar atendimento de mesa" at bounding box center [767, 295] width 166 height 33
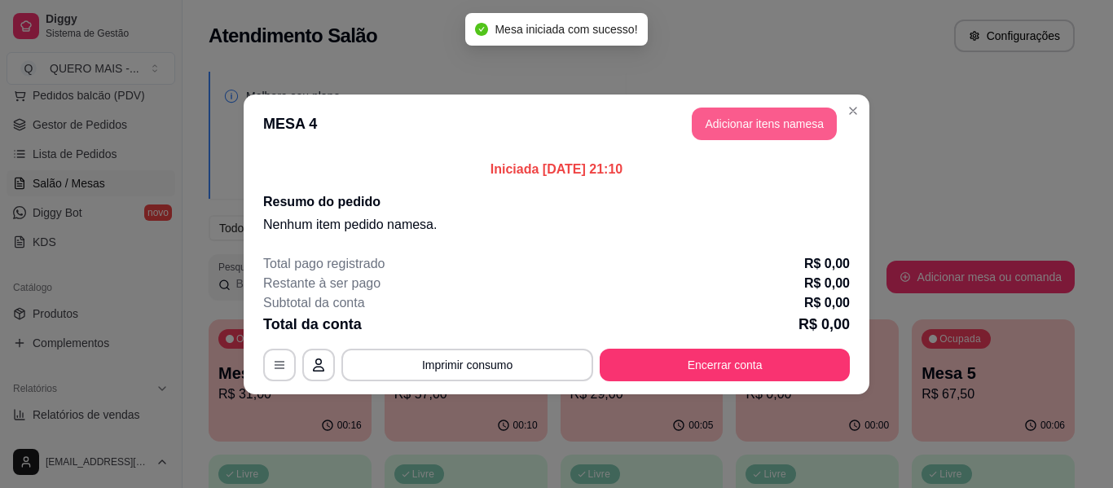
click at [759, 133] on button "Adicionar itens na mesa" at bounding box center [764, 124] width 145 height 33
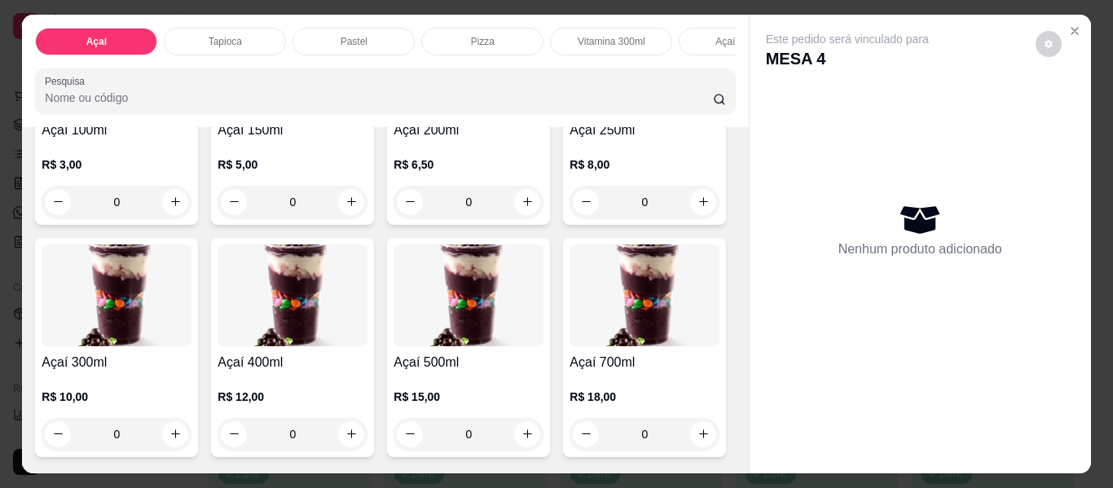
scroll to position [244, 0]
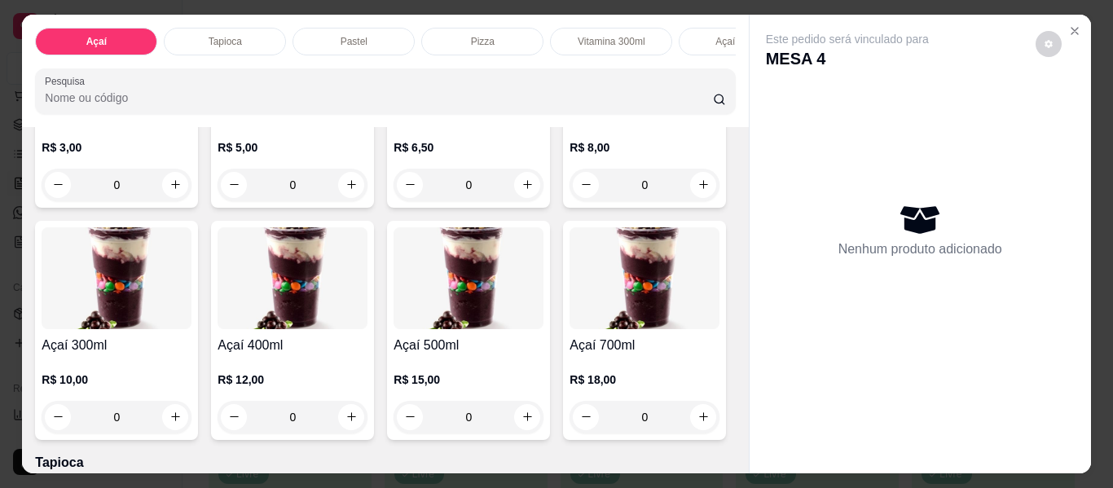
click at [191, 426] on div "0" at bounding box center [117, 417] width 150 height 33
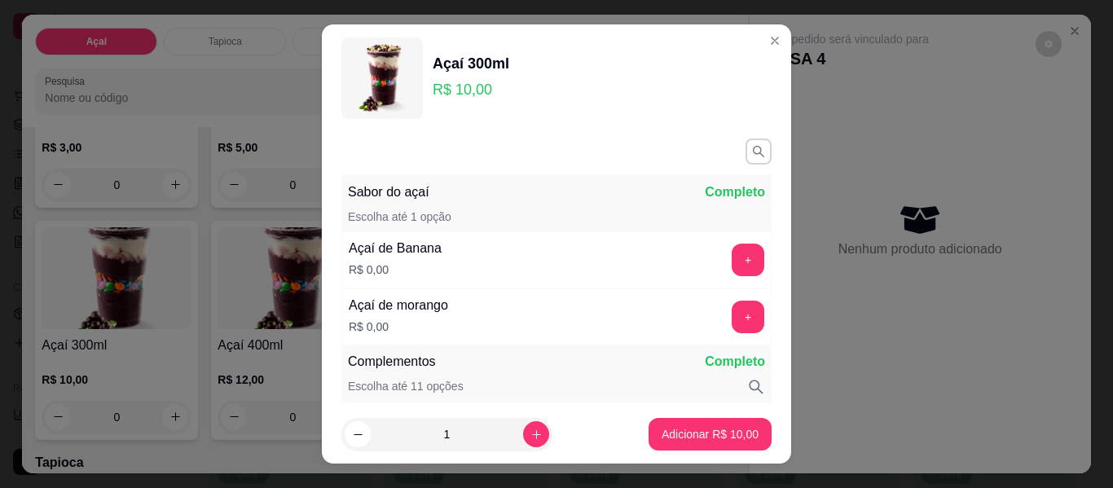
click at [732, 268] on button "+" at bounding box center [748, 260] width 33 height 33
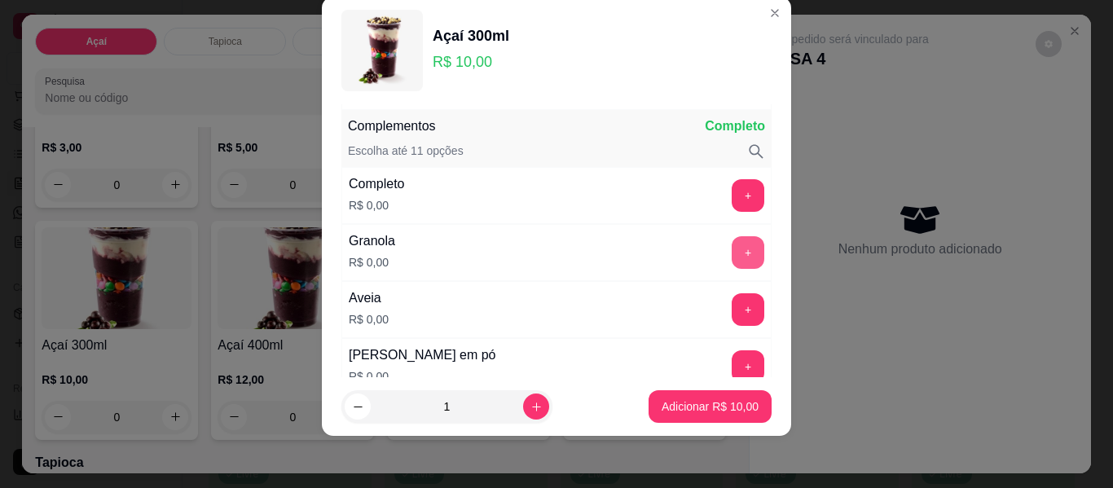
scroll to position [213, 0]
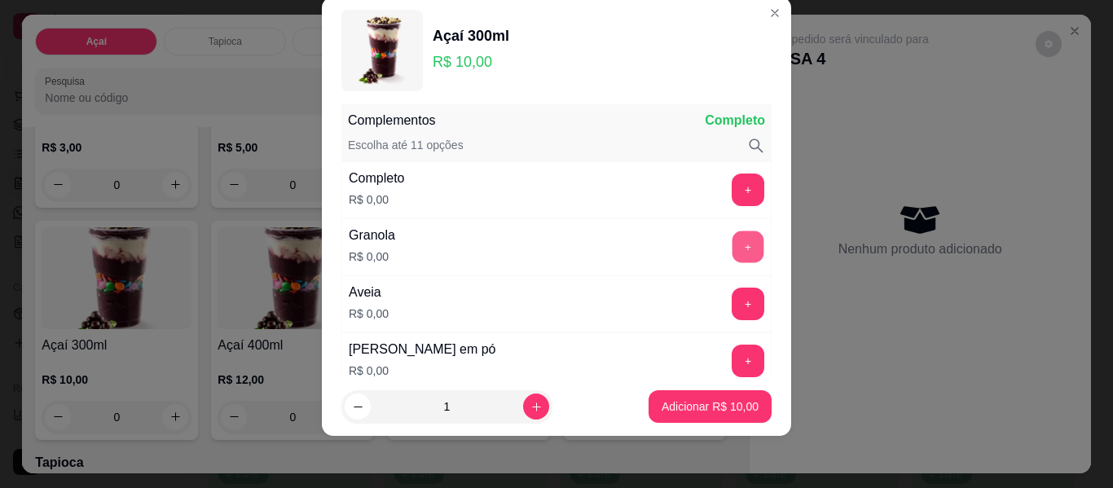
click at [733, 243] on button "+" at bounding box center [749, 247] width 32 height 32
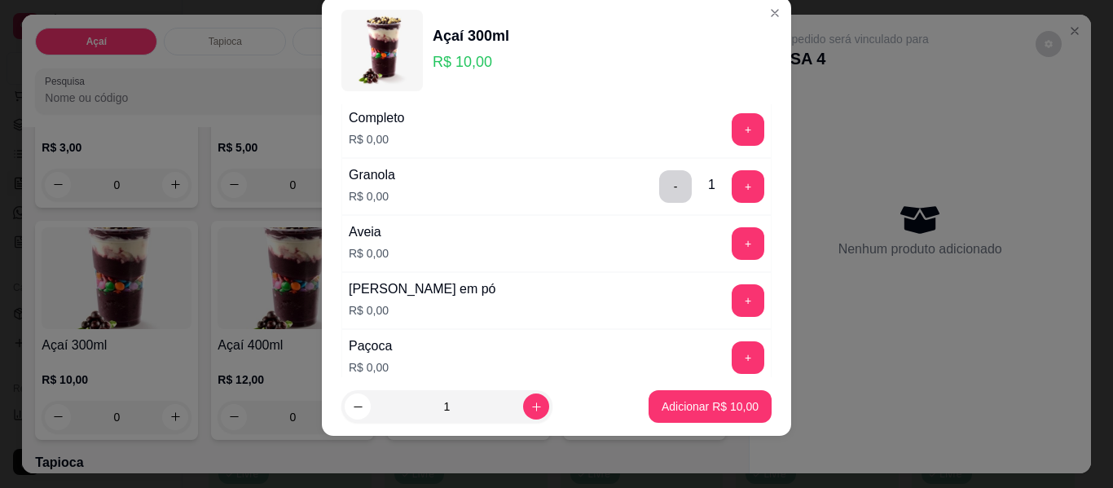
scroll to position [295, 0]
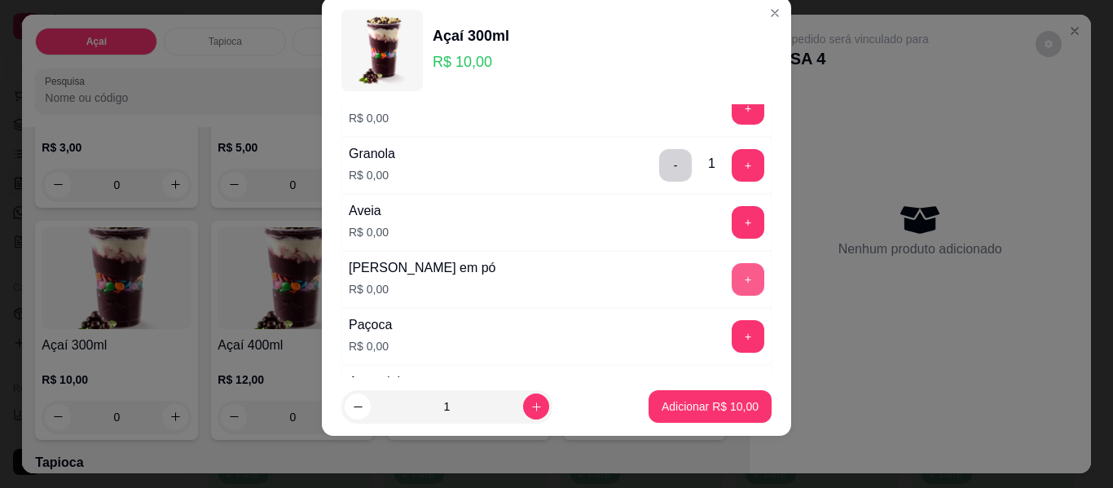
click at [732, 272] on button "+" at bounding box center [748, 279] width 33 height 33
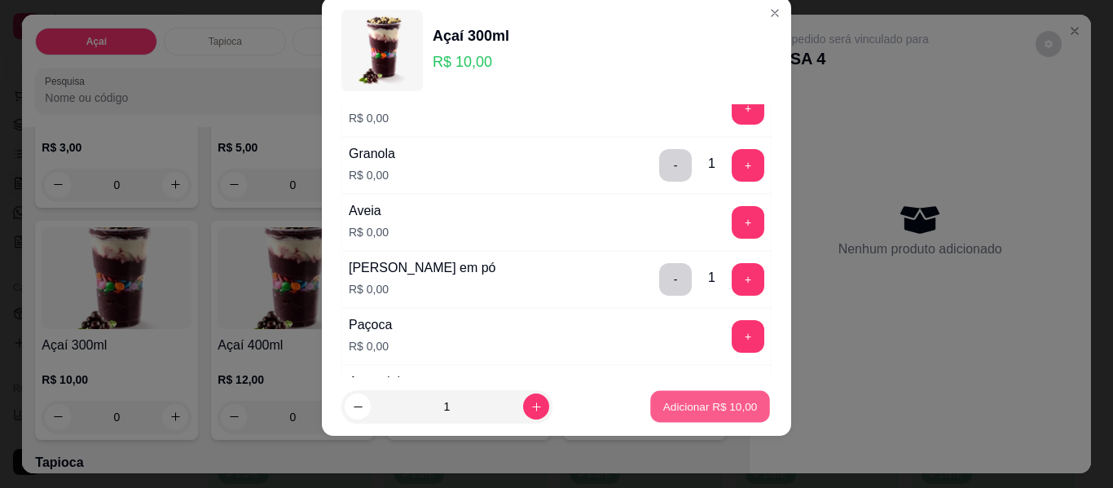
click at [678, 403] on p "Adicionar R$ 10,00" at bounding box center [710, 405] width 95 height 15
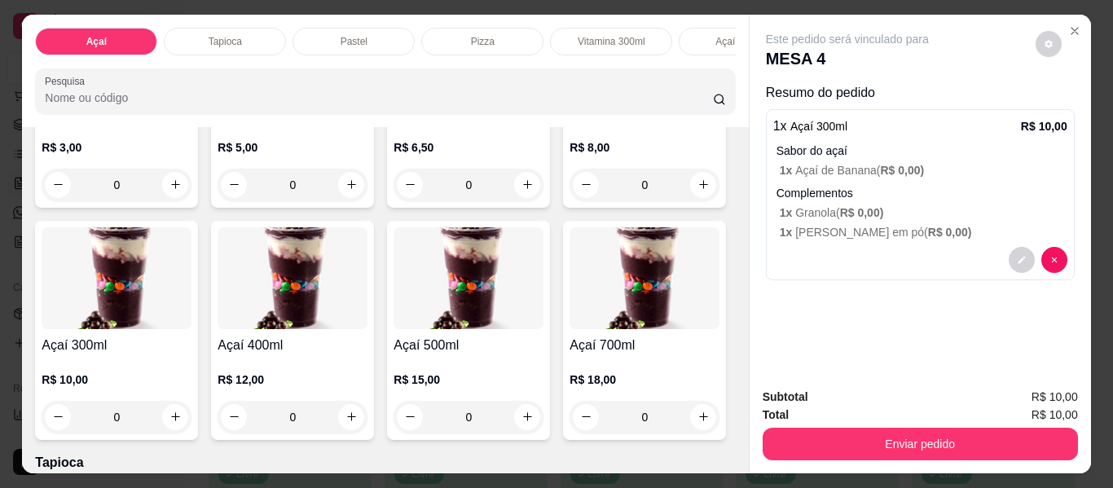
click at [191, 419] on div "0" at bounding box center [117, 417] width 150 height 33
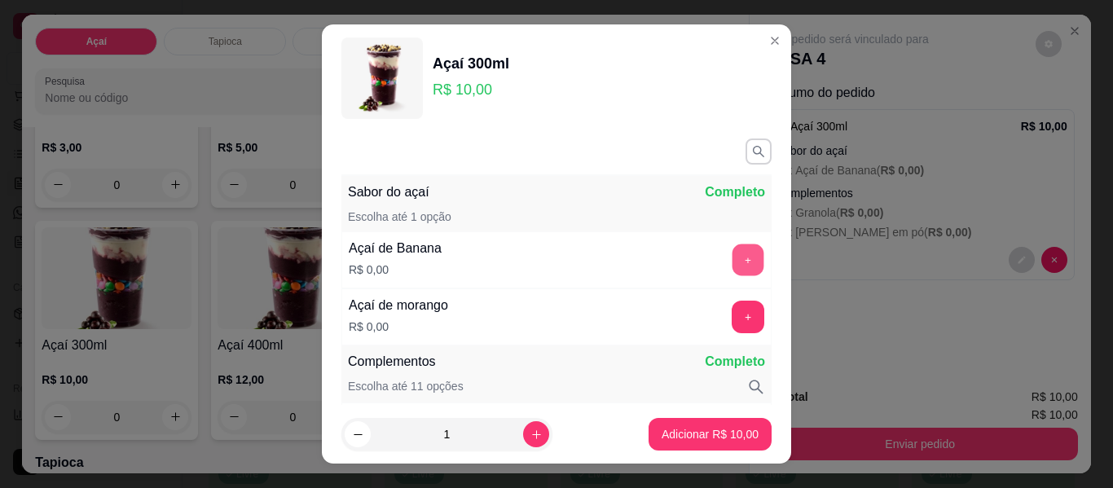
click at [733, 261] on button "+" at bounding box center [749, 260] width 32 height 32
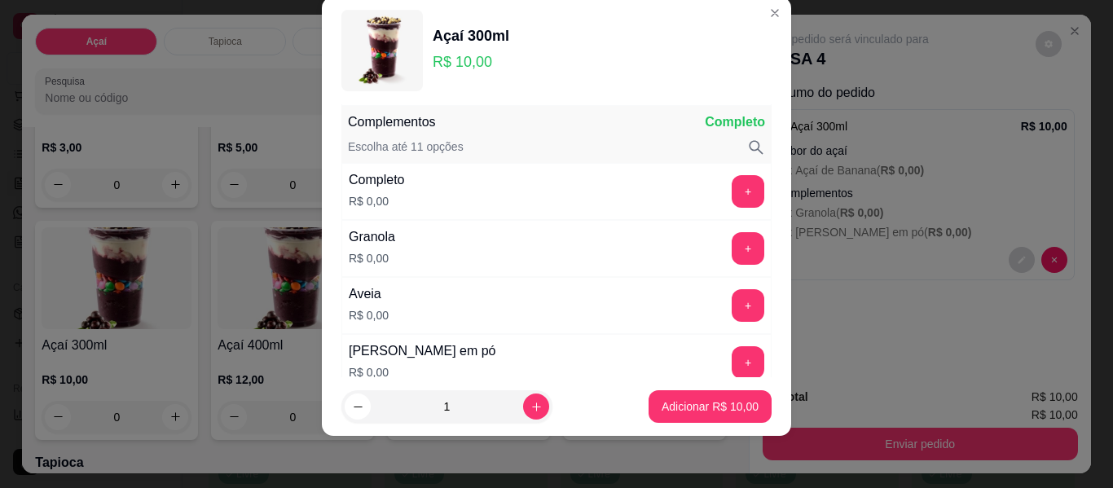
scroll to position [213, 0]
click at [733, 196] on button "+" at bounding box center [749, 190] width 32 height 32
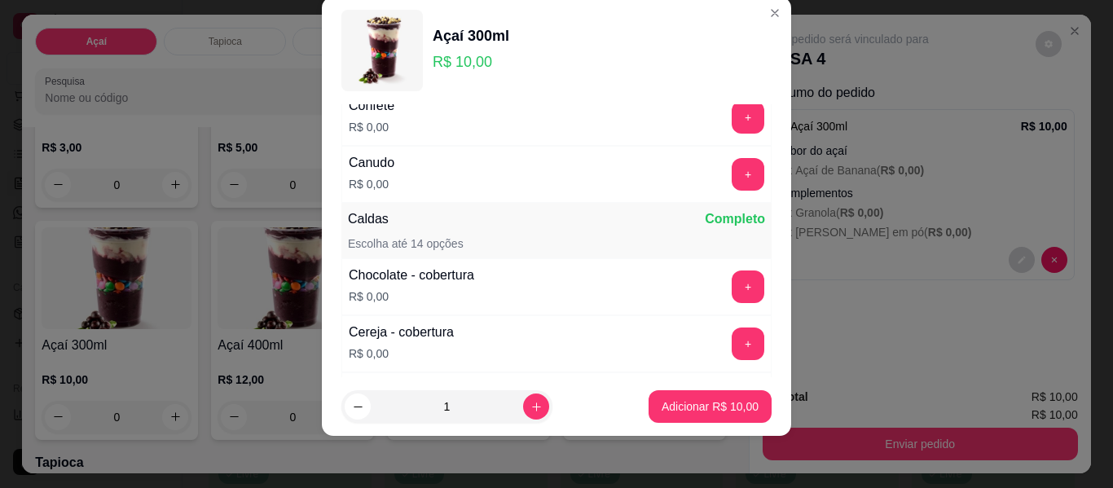
scroll to position [865, 0]
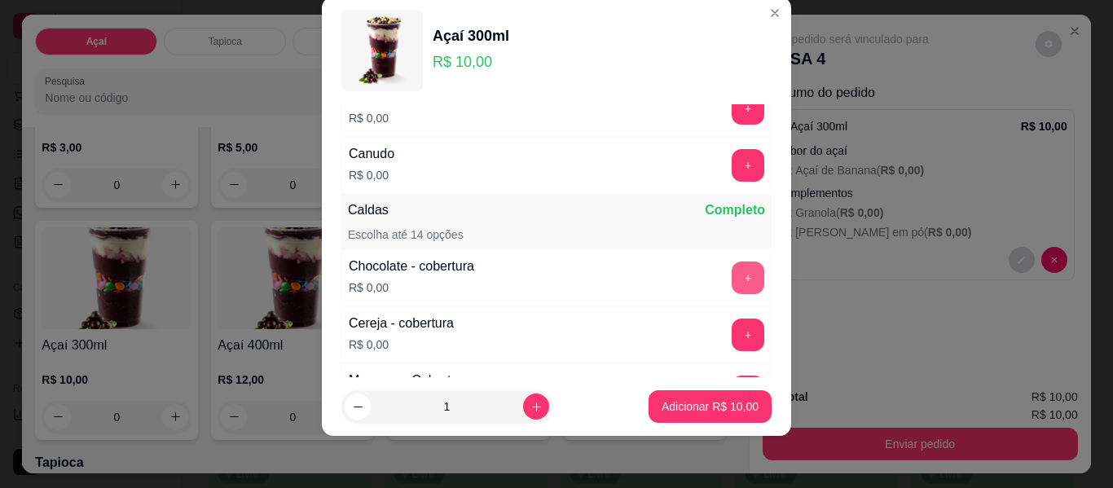
click at [732, 270] on button "+" at bounding box center [748, 278] width 33 height 33
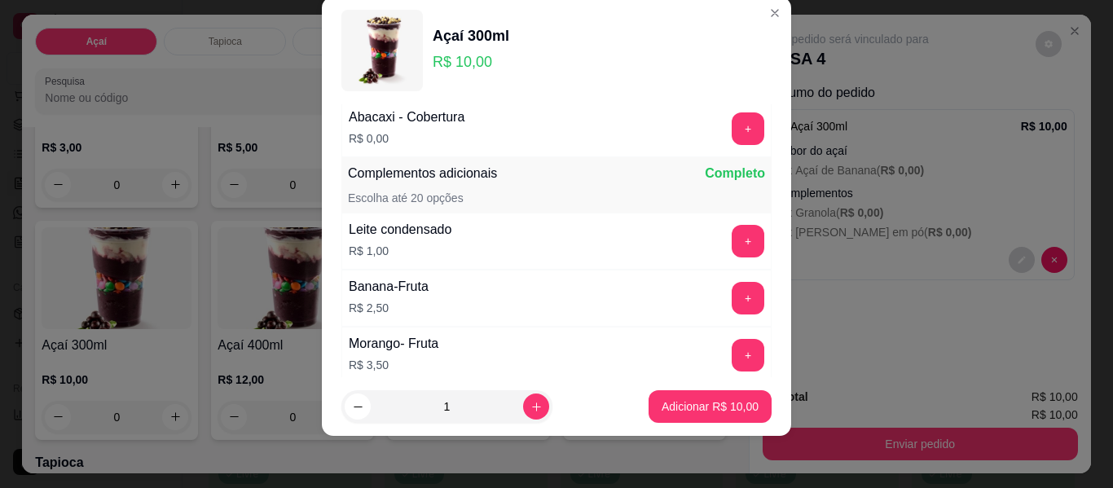
scroll to position [1469, 0]
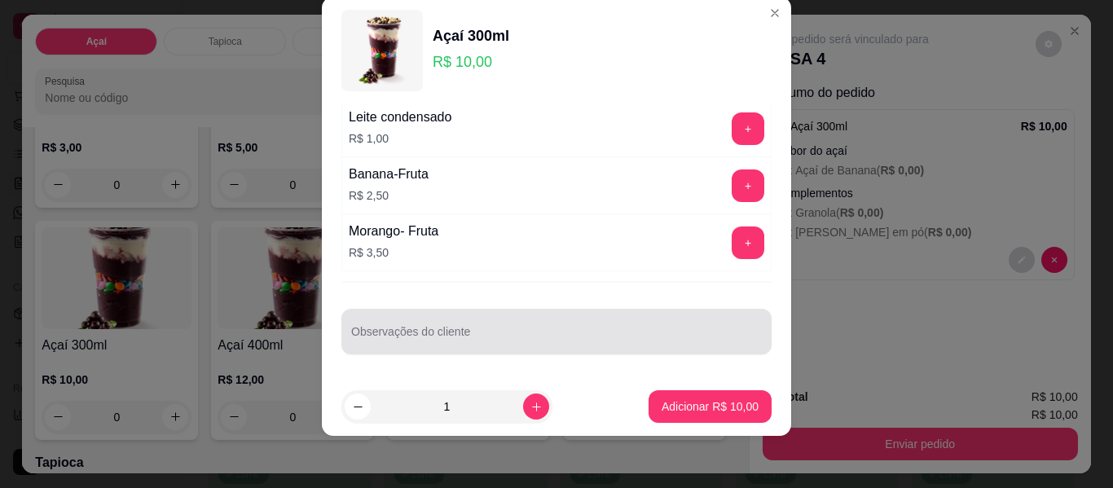
click at [574, 322] on div at bounding box center [556, 331] width 411 height 33
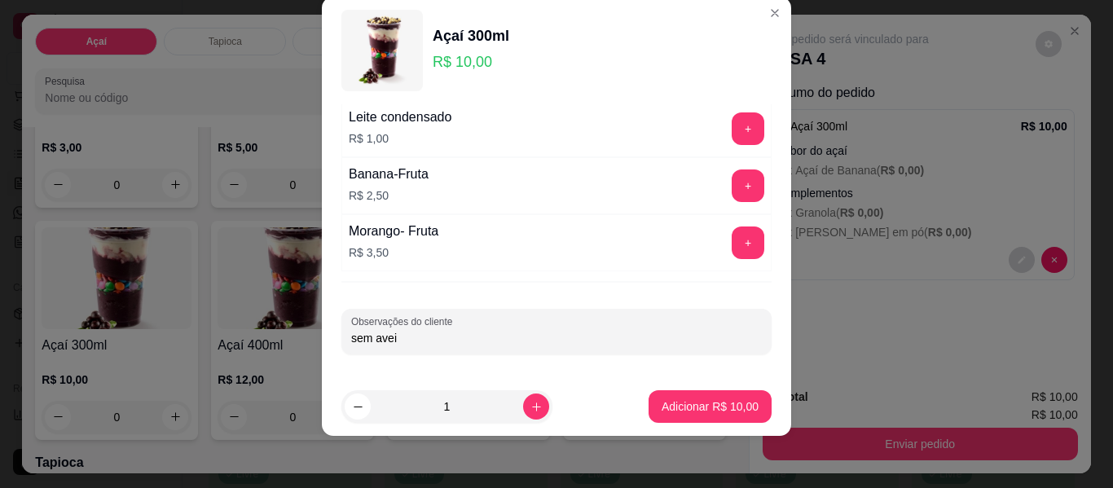
type input "sem aveia"
click at [682, 393] on button "Adicionar R$ 10,00" at bounding box center [710, 406] width 123 height 33
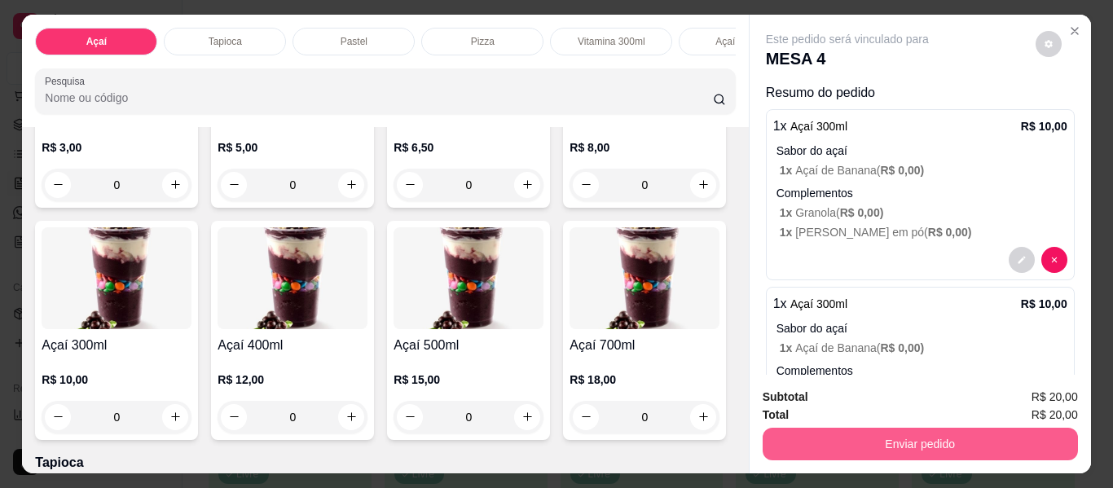
click at [878, 442] on button "Enviar pedido" at bounding box center [920, 444] width 315 height 33
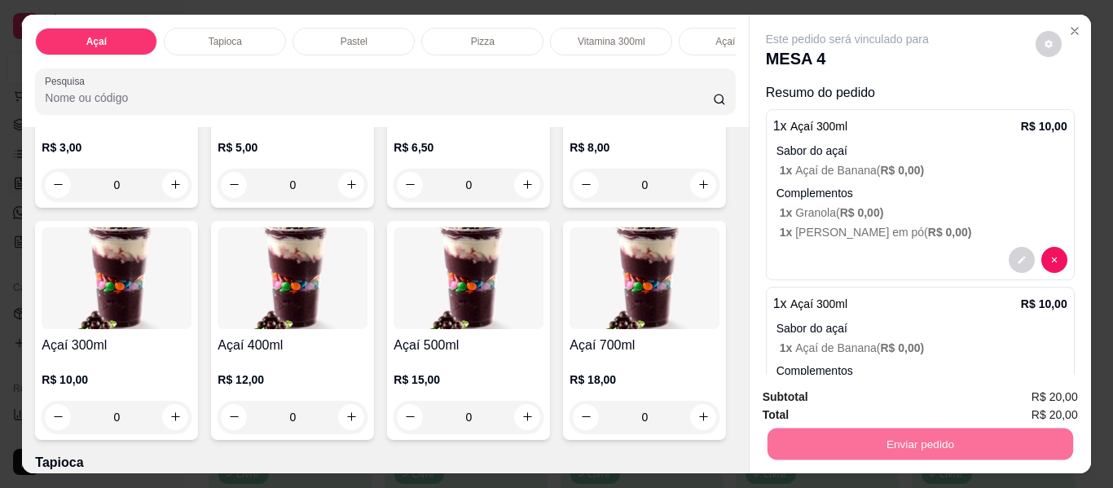
click at [1032, 398] on button "Enviar pedido" at bounding box center [1035, 398] width 92 height 31
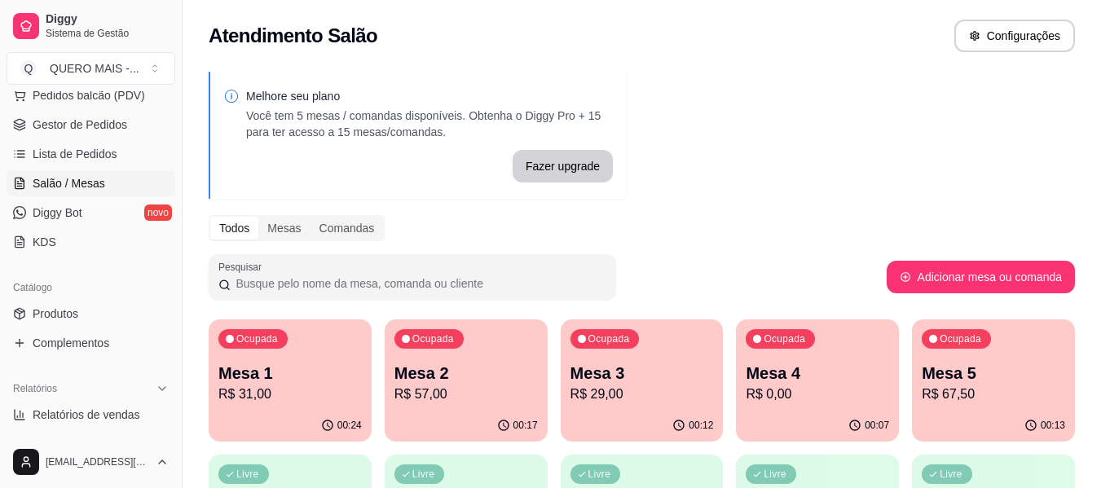
click at [979, 131] on div "Melhore seu plano Você tem 5 mesas / comandas disponíveis. Obtenha o Diggy Pro …" at bounding box center [642, 397] width 918 height 670
click at [267, 396] on p "R$ 31,00" at bounding box center [290, 394] width 139 height 19
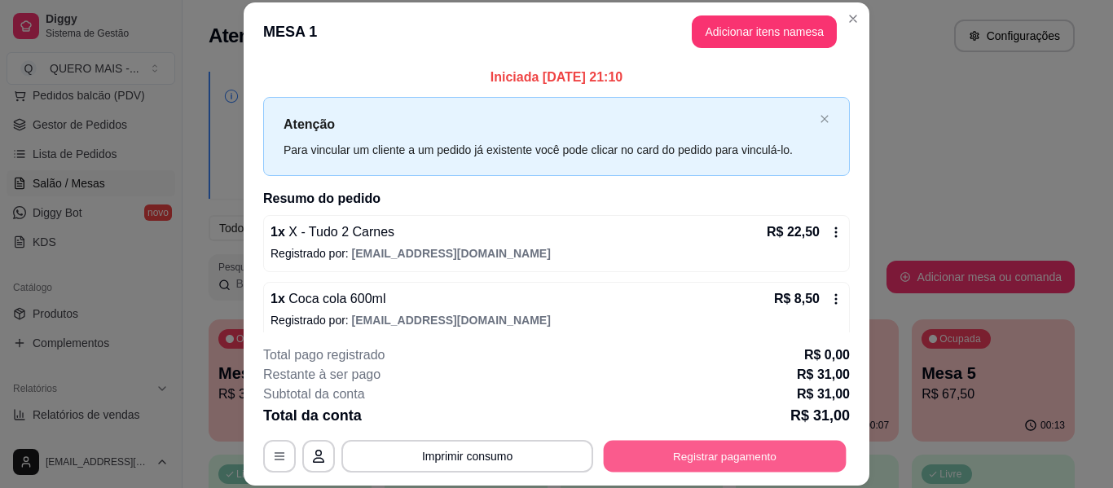
click at [720, 451] on button "Registrar pagamento" at bounding box center [725, 457] width 243 height 32
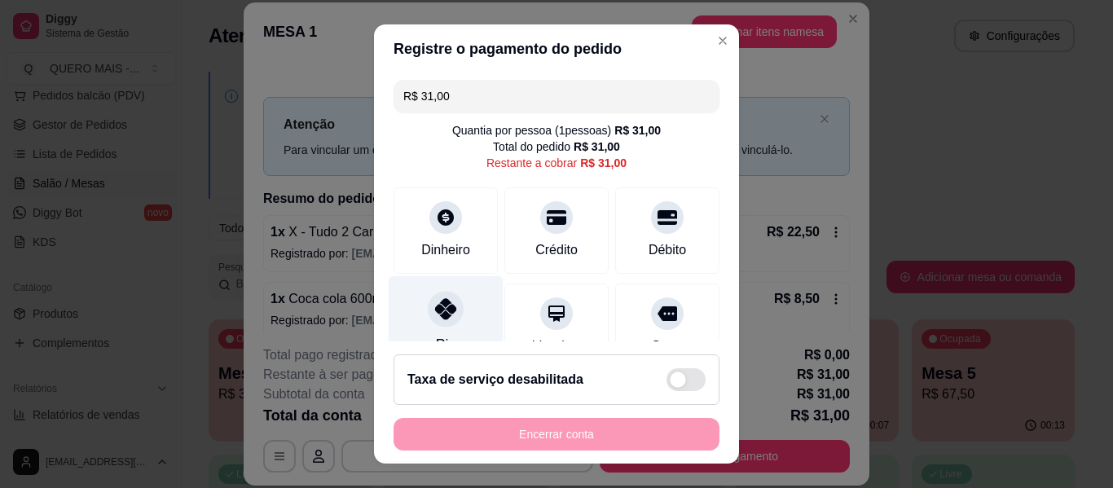
click at [442, 310] on icon at bounding box center [445, 308] width 21 height 21
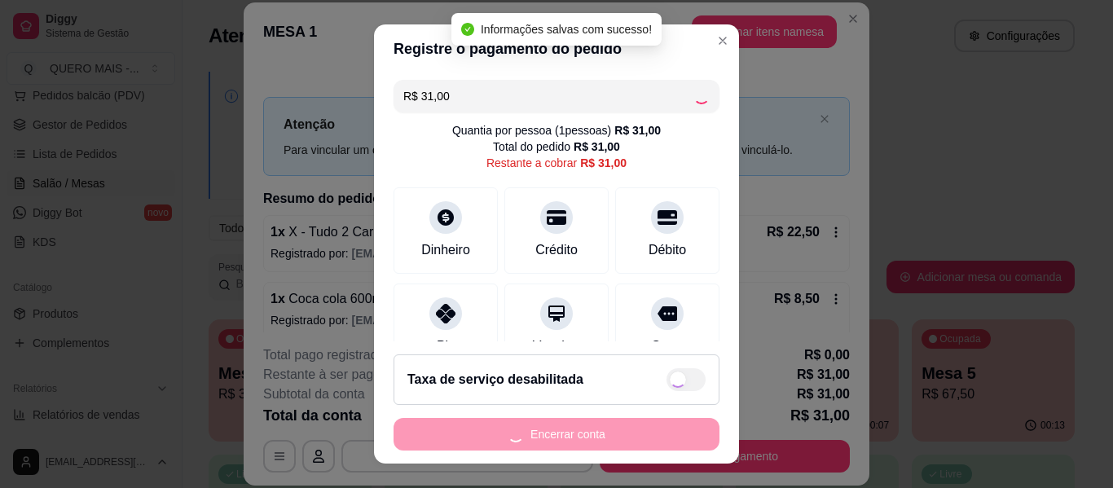
type input "R$ 0,00"
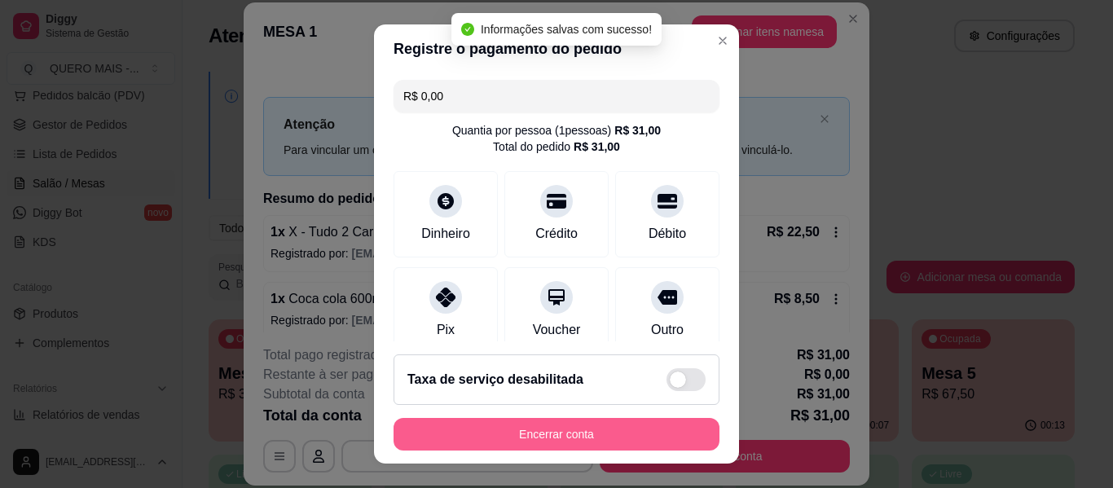
click at [535, 430] on button "Encerrar conta" at bounding box center [557, 434] width 326 height 33
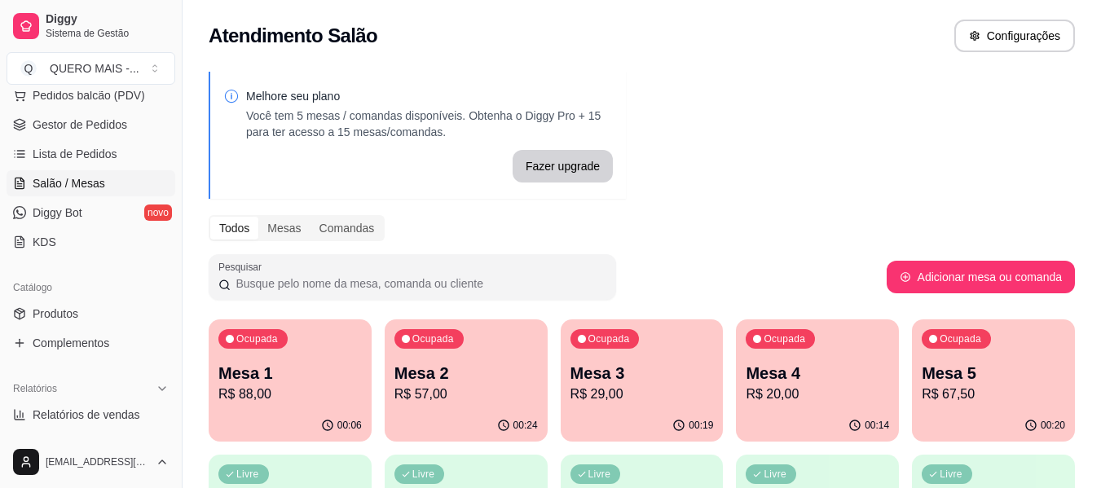
click at [807, 439] on div "00:14" at bounding box center [817, 426] width 163 height 32
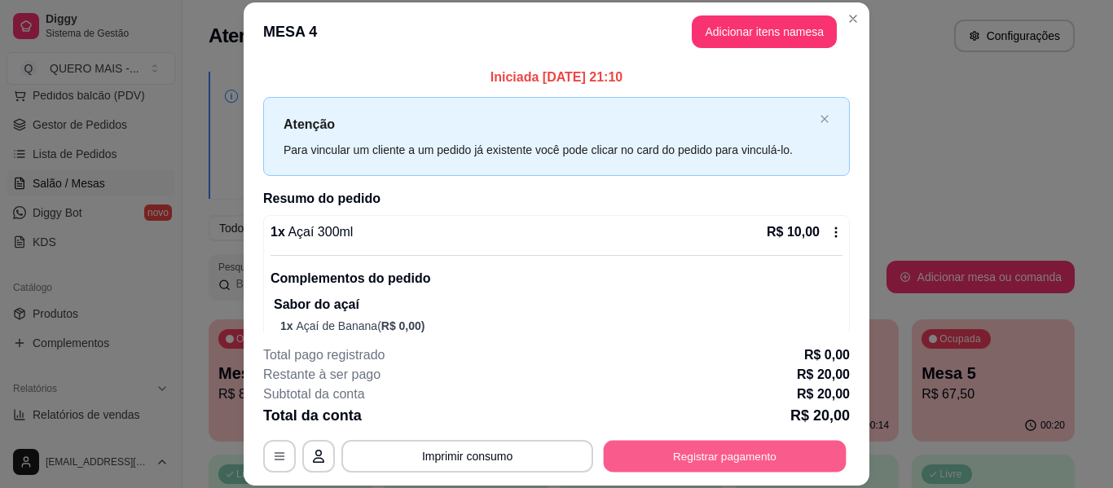
click at [736, 452] on button "Registrar pagamento" at bounding box center [725, 457] width 243 height 32
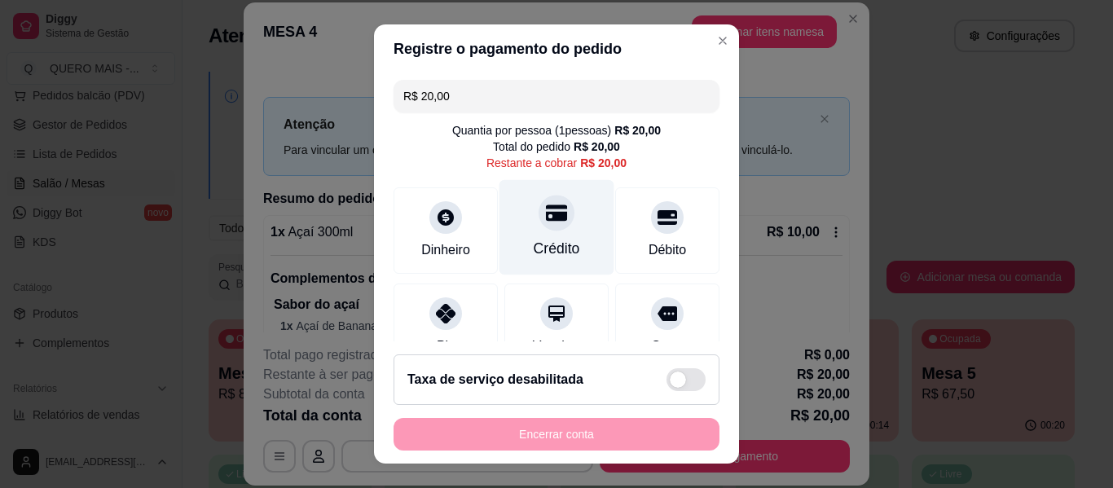
click at [545, 250] on div "Crédito" at bounding box center [557, 248] width 46 height 21
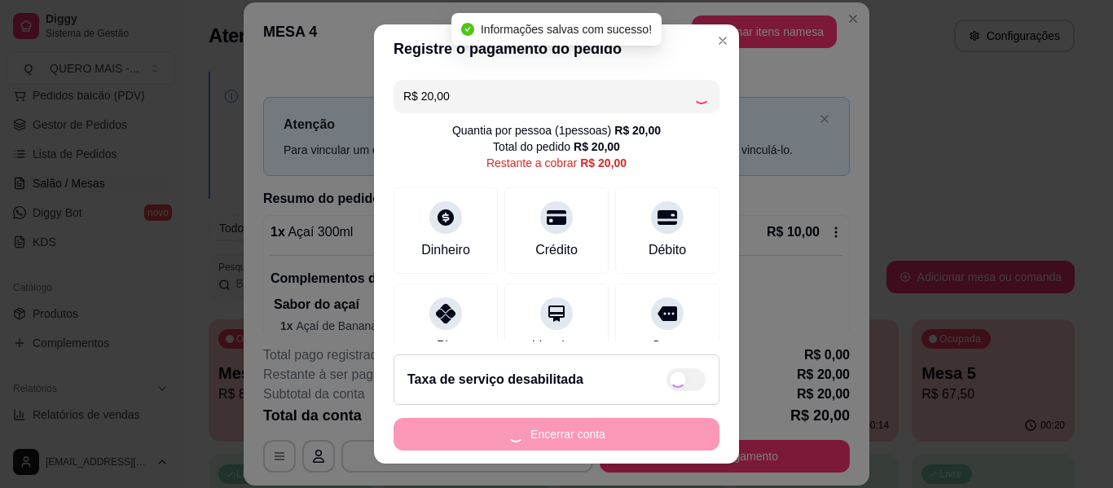
type input "R$ 0,00"
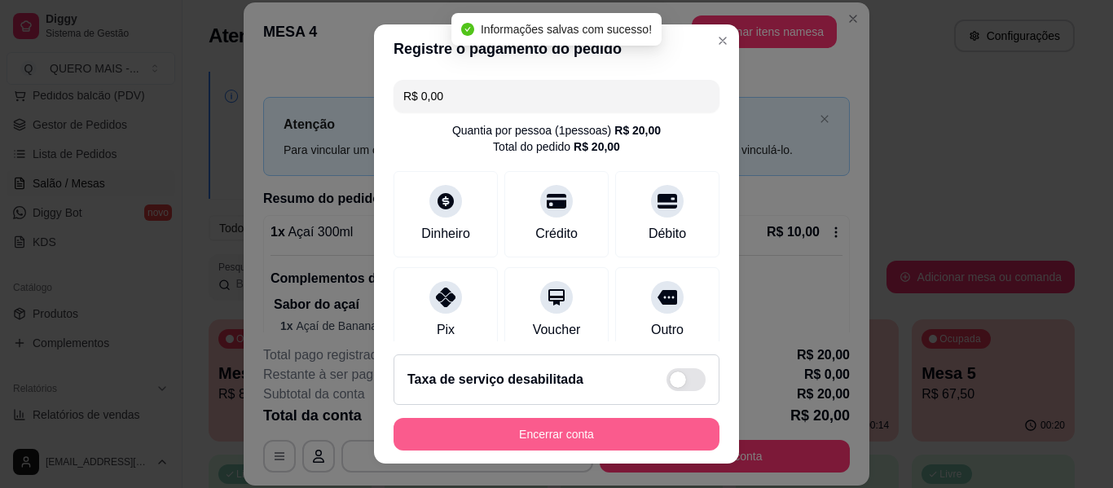
click at [532, 430] on button "Encerrar conta" at bounding box center [557, 434] width 326 height 33
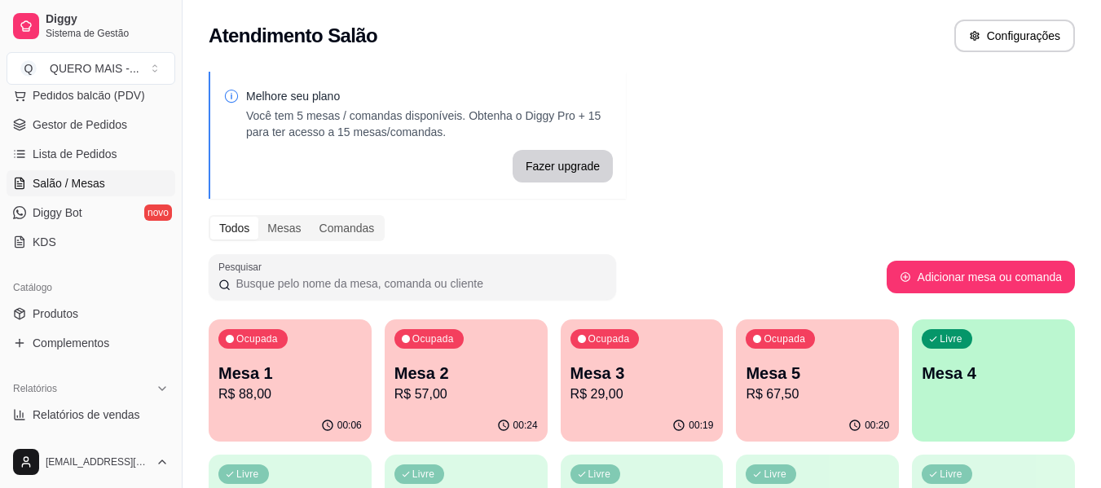
click at [629, 390] on p "R$ 29,00" at bounding box center [641, 395] width 143 height 20
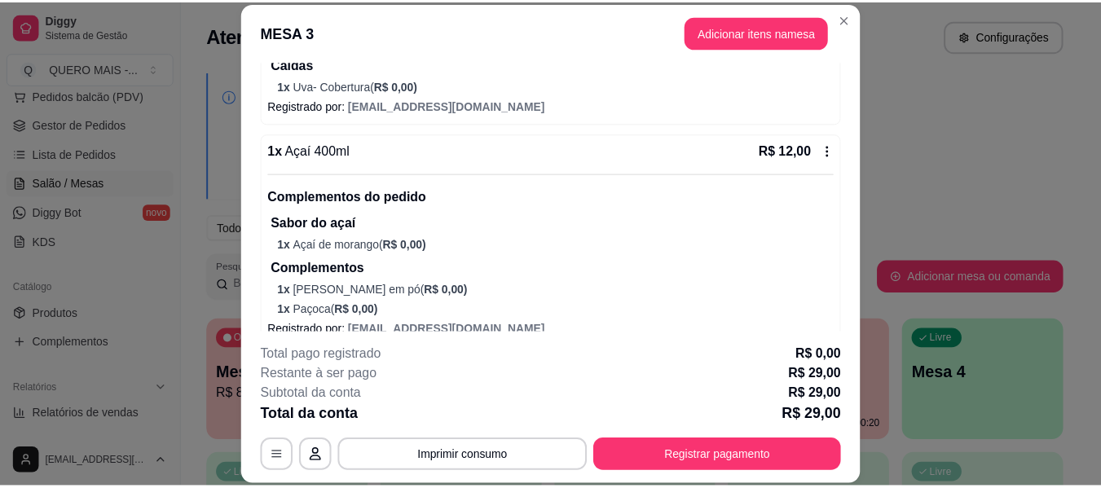
scroll to position [552, 0]
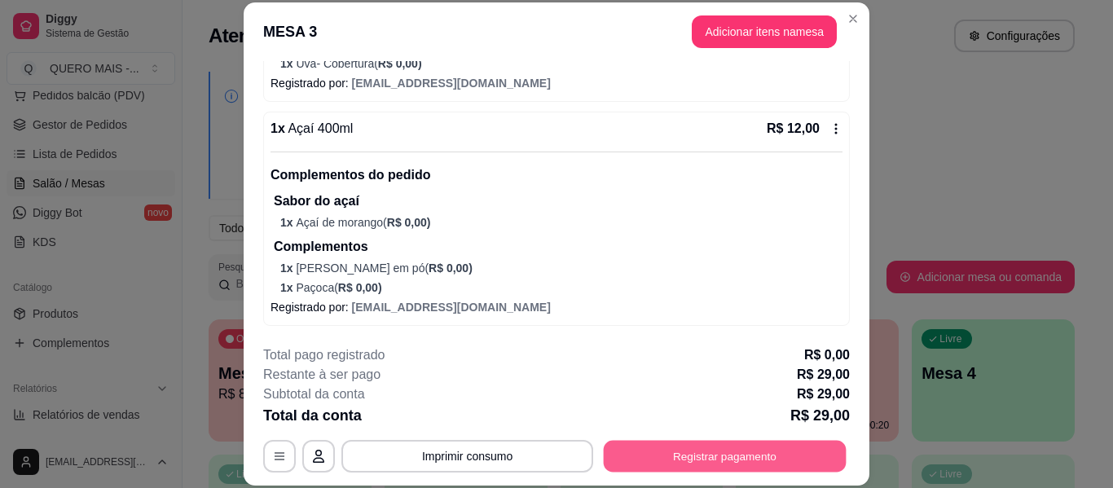
click at [654, 454] on button "Registrar pagamento" at bounding box center [725, 457] width 243 height 32
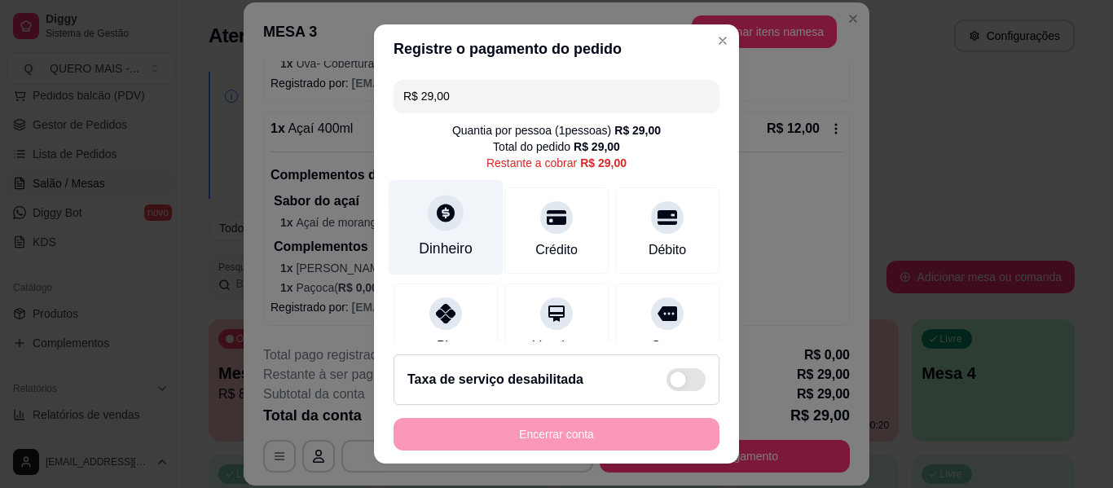
click at [438, 215] on icon at bounding box center [445, 212] width 21 height 21
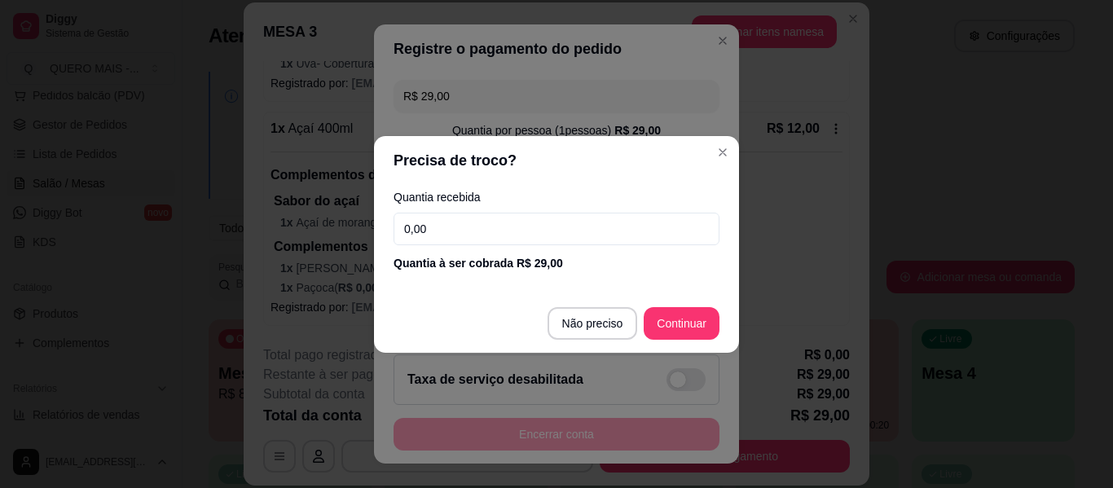
click at [462, 231] on input "0,00" at bounding box center [557, 229] width 326 height 33
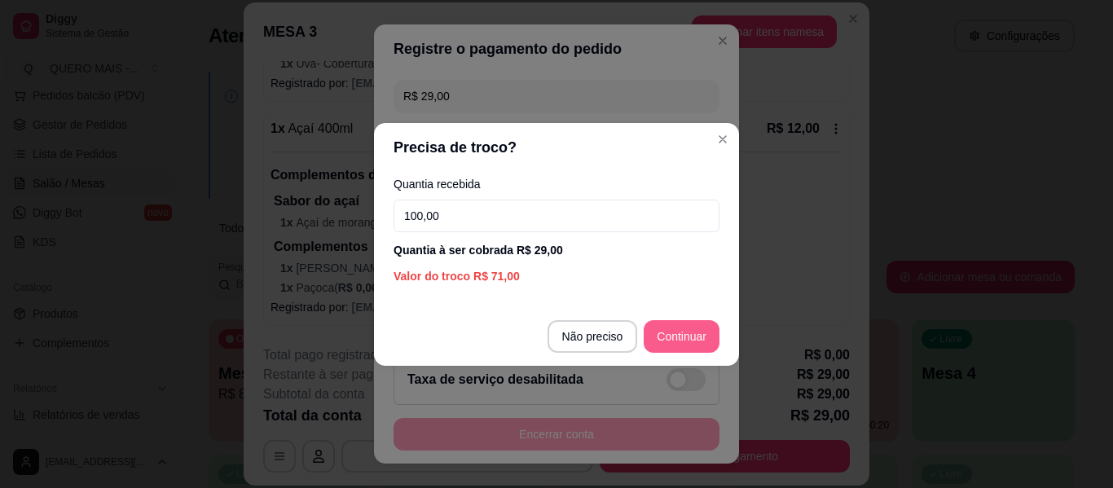
type input "100,00"
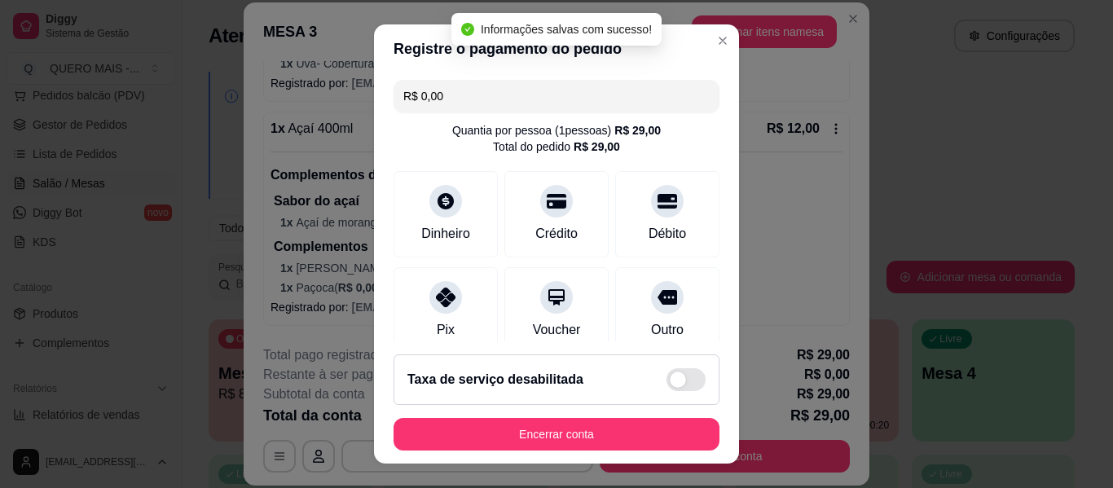
type input "R$ 0,00"
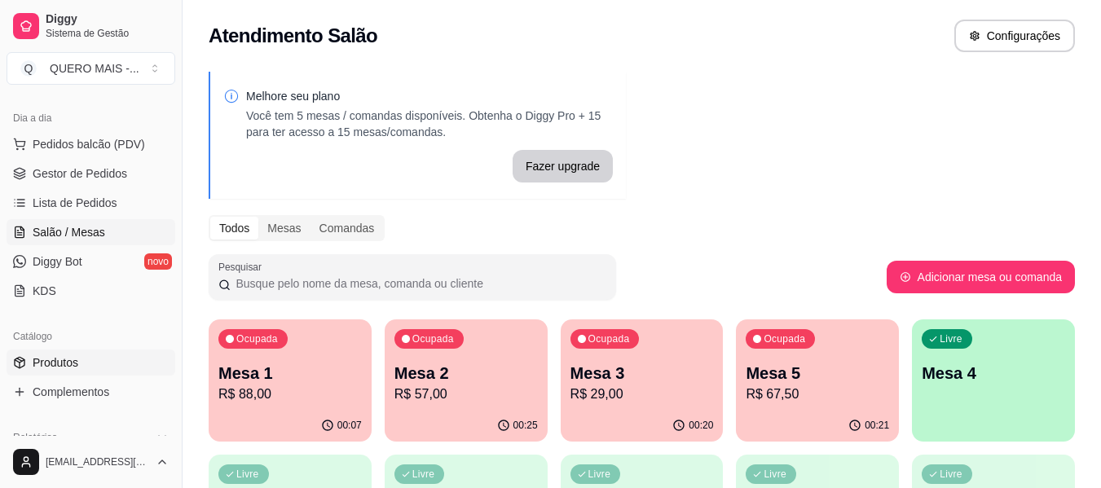
scroll to position [220, 0]
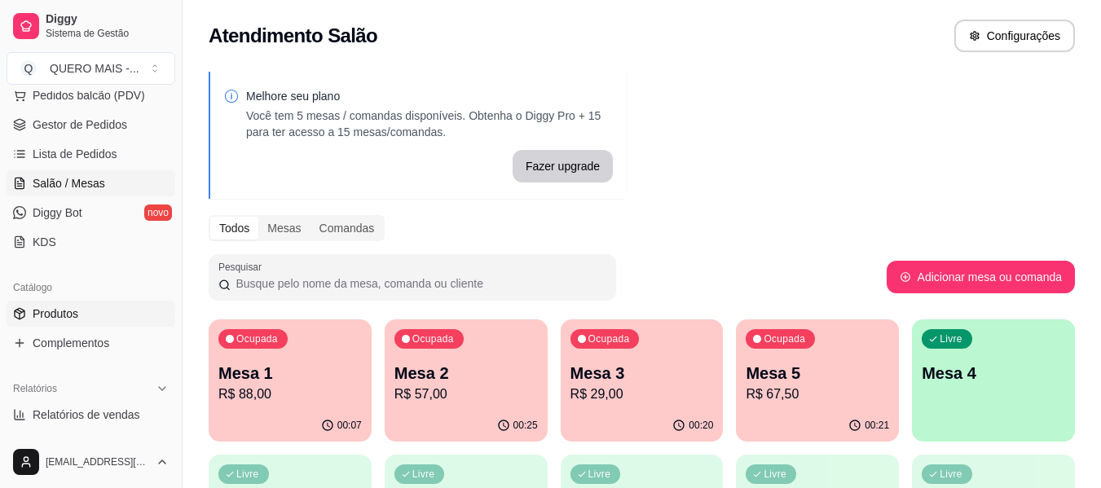
click at [81, 317] on link "Produtos" at bounding box center [91, 314] width 169 height 26
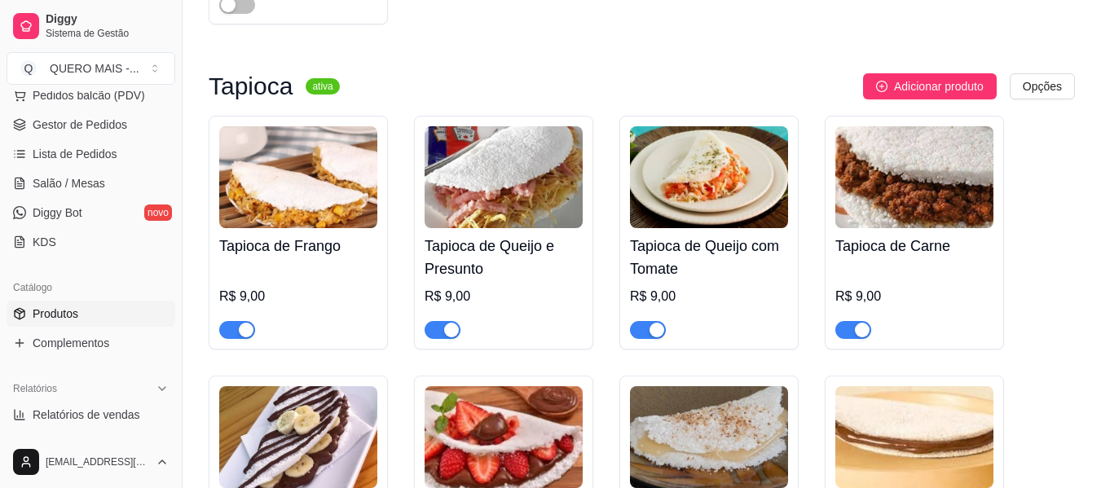
scroll to position [1385, 0]
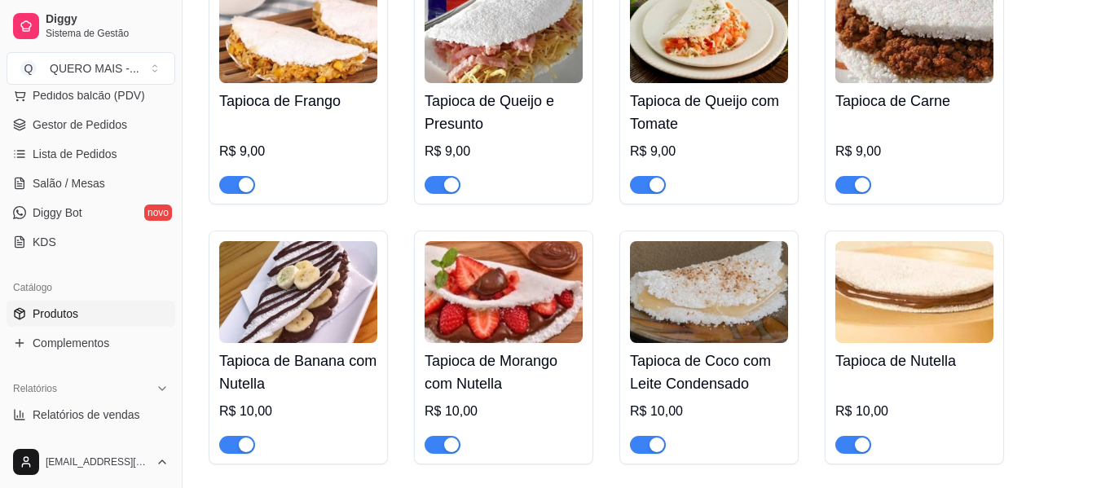
click at [243, 178] on div "button" at bounding box center [246, 185] width 15 height 15
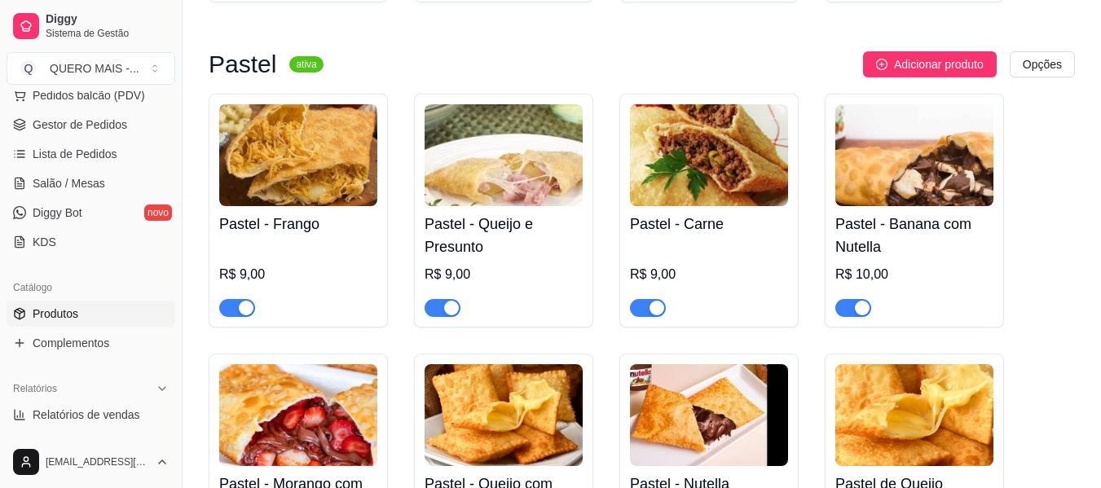
scroll to position [1874, 0]
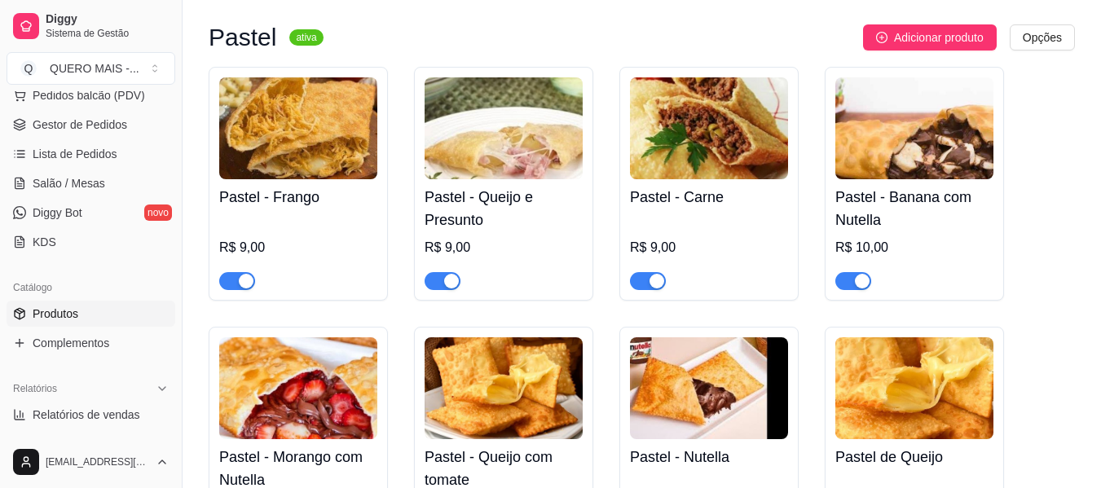
click at [245, 274] on div "button" at bounding box center [246, 281] width 15 height 15
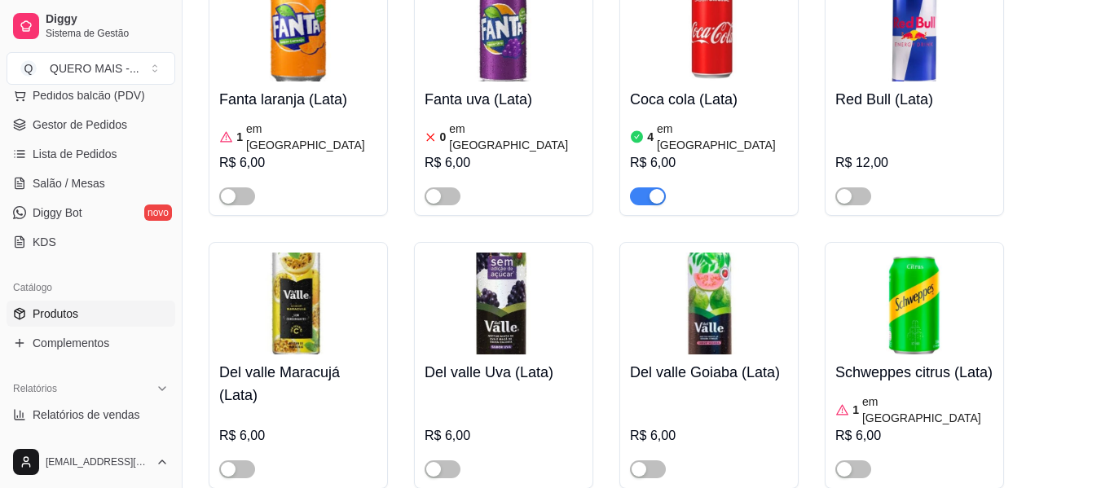
scroll to position [6193, 0]
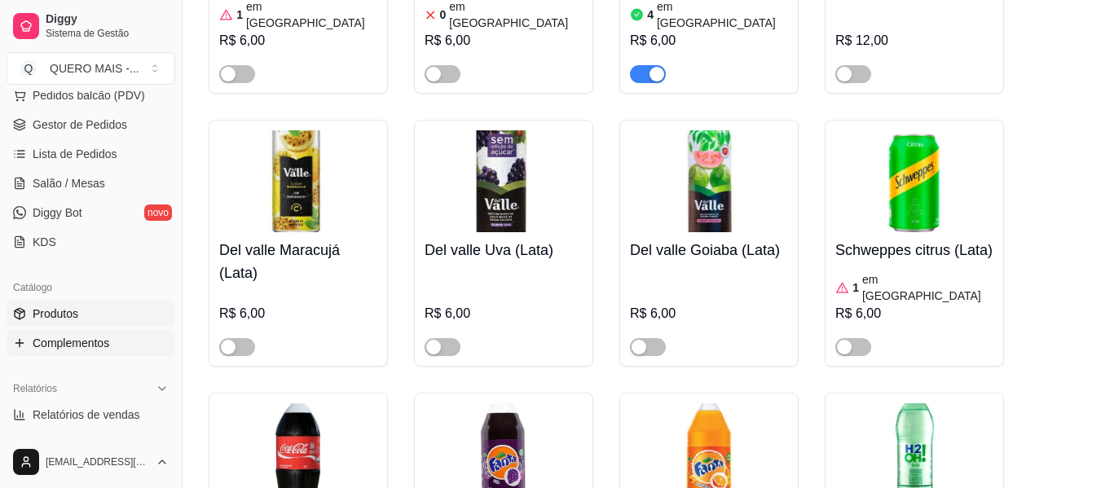
click at [90, 341] on span "Complementos" at bounding box center [71, 343] width 77 height 16
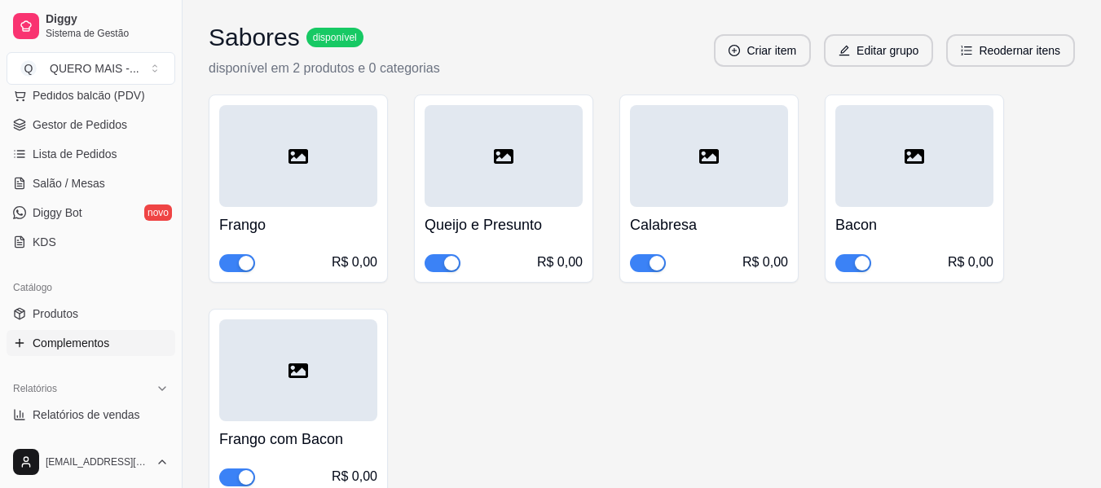
scroll to position [4783, 0]
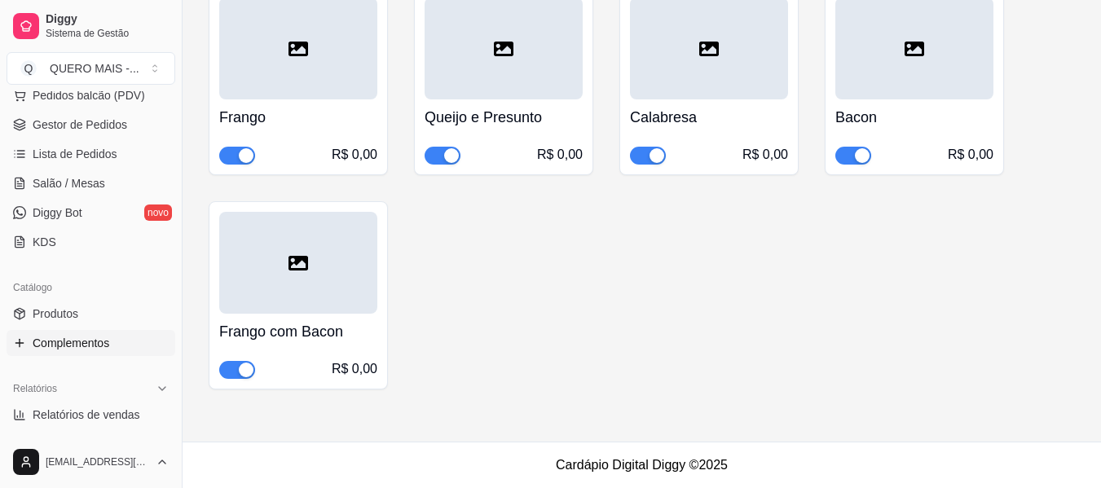
click at [247, 155] on div "button" at bounding box center [246, 155] width 15 height 15
click at [247, 367] on div "button" at bounding box center [246, 370] width 15 height 15
click at [77, 169] on ul "Pedidos balcão (PDV) Gestor de Pedidos Lista de Pedidos Salão / Mesas Diggy Bot…" at bounding box center [91, 168] width 169 height 173
click at [81, 186] on span "Salão / Mesas" at bounding box center [69, 183] width 73 height 16
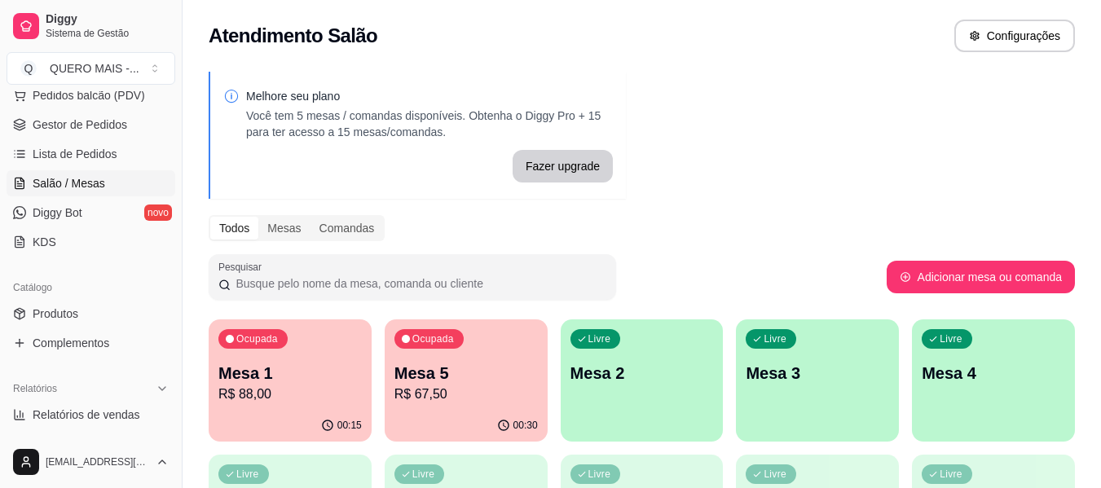
click at [304, 379] on p "Mesa 1" at bounding box center [289, 373] width 143 height 23
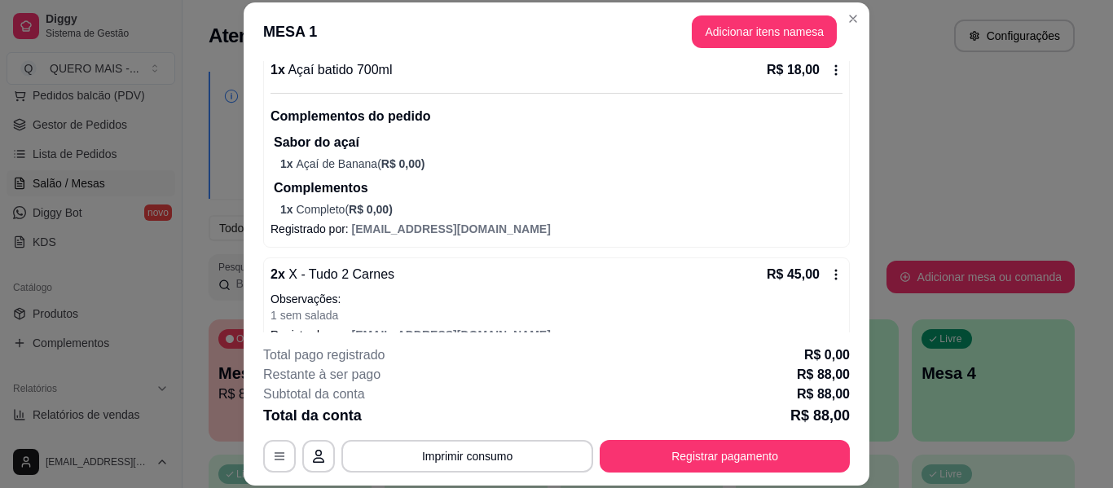
scroll to position [163, 0]
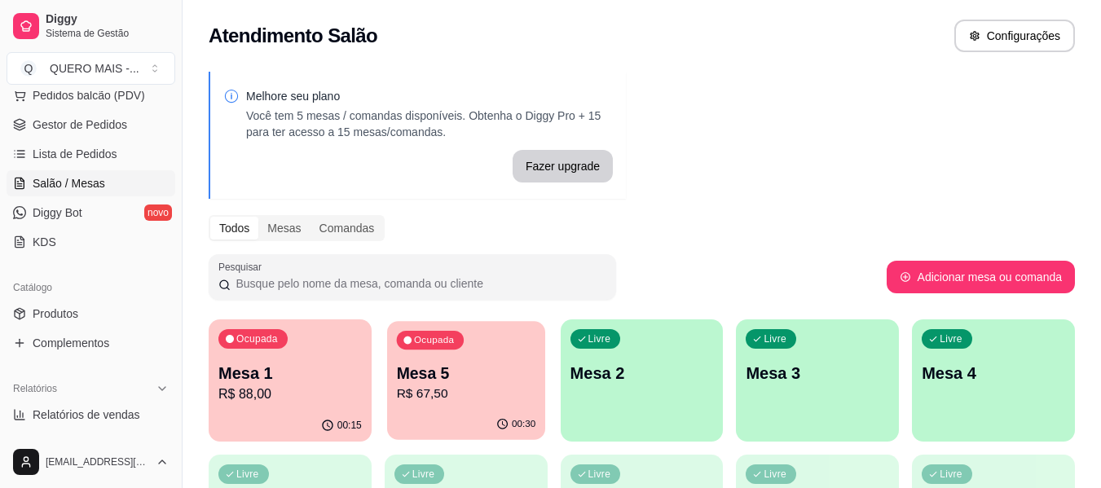
click at [444, 411] on div "00:30" at bounding box center [466, 424] width 158 height 31
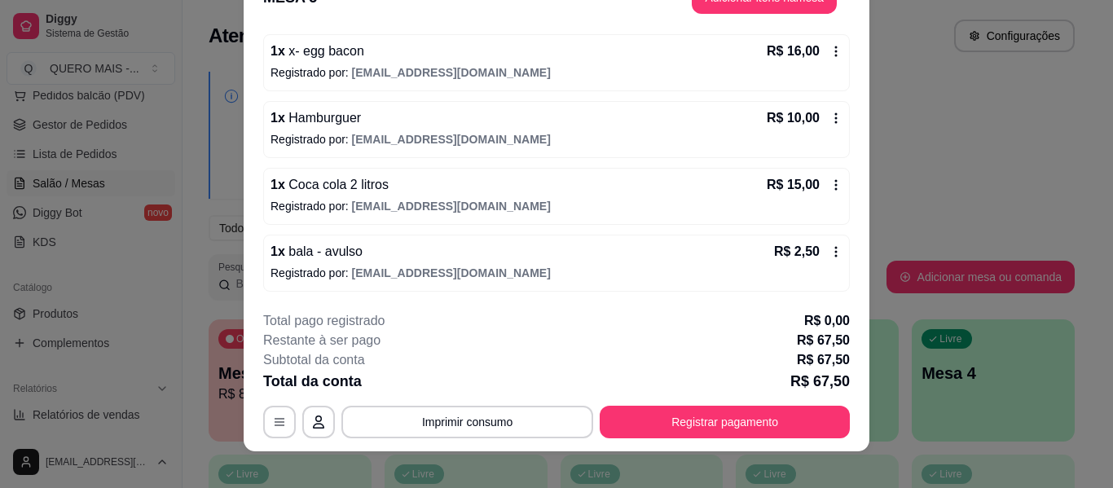
scroll to position [50, 0]
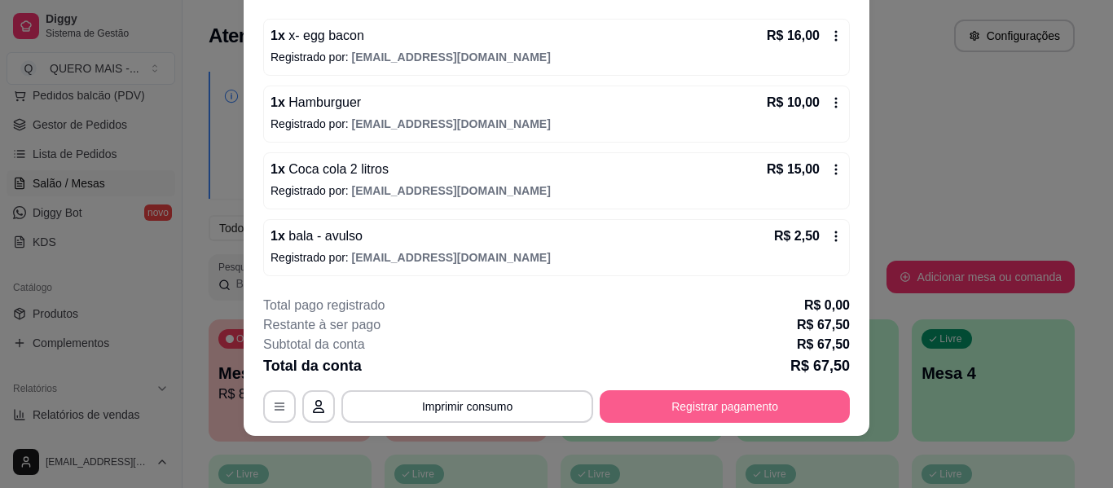
click at [682, 404] on button "Registrar pagamento" at bounding box center [725, 406] width 250 height 33
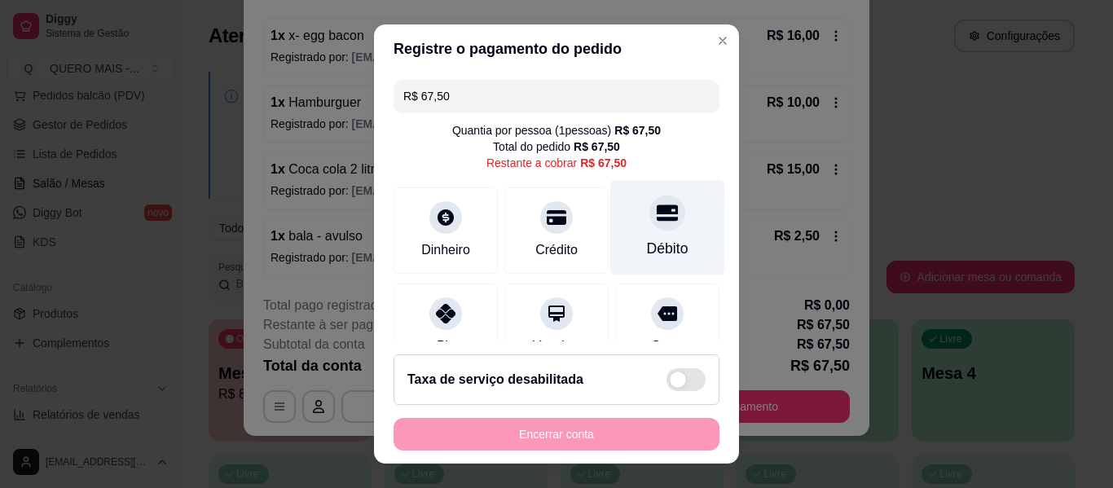
click at [649, 225] on div at bounding box center [667, 213] width 36 height 36
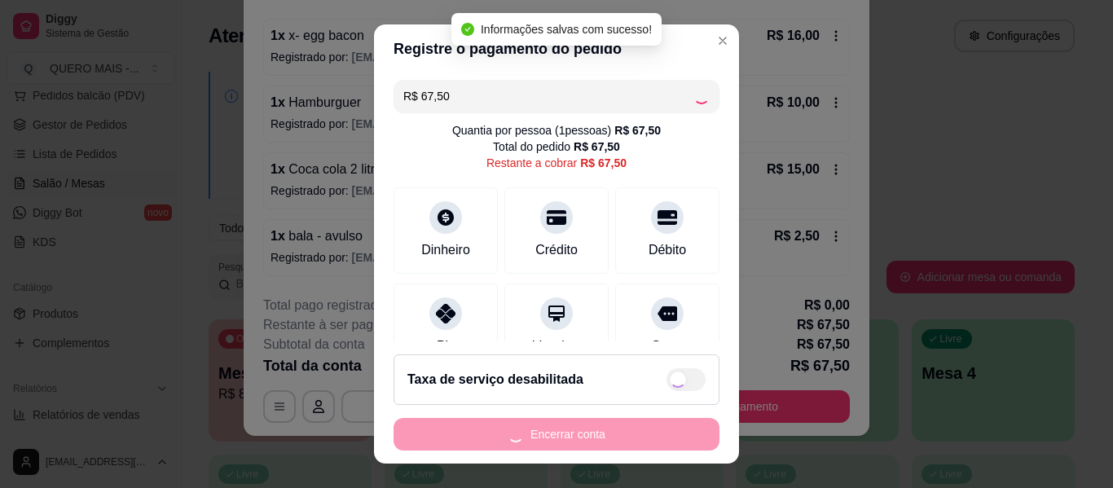
type input "R$ 0,00"
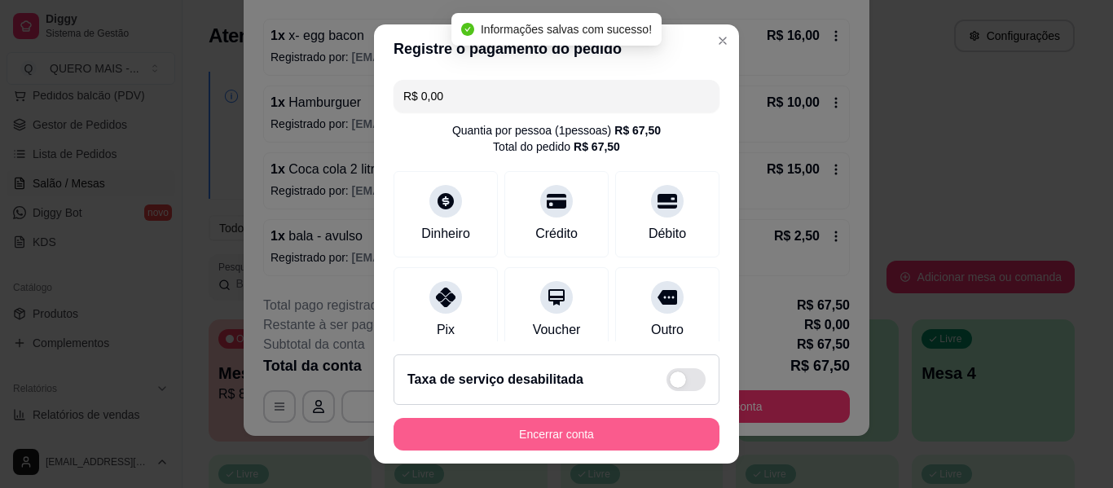
click at [567, 433] on button "Encerrar conta" at bounding box center [557, 434] width 326 height 33
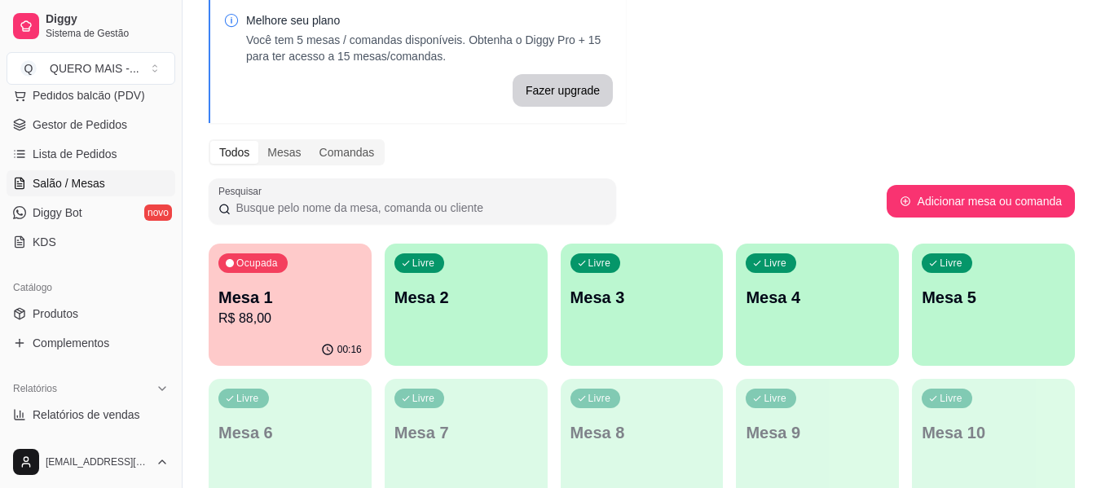
scroll to position [163, 0]
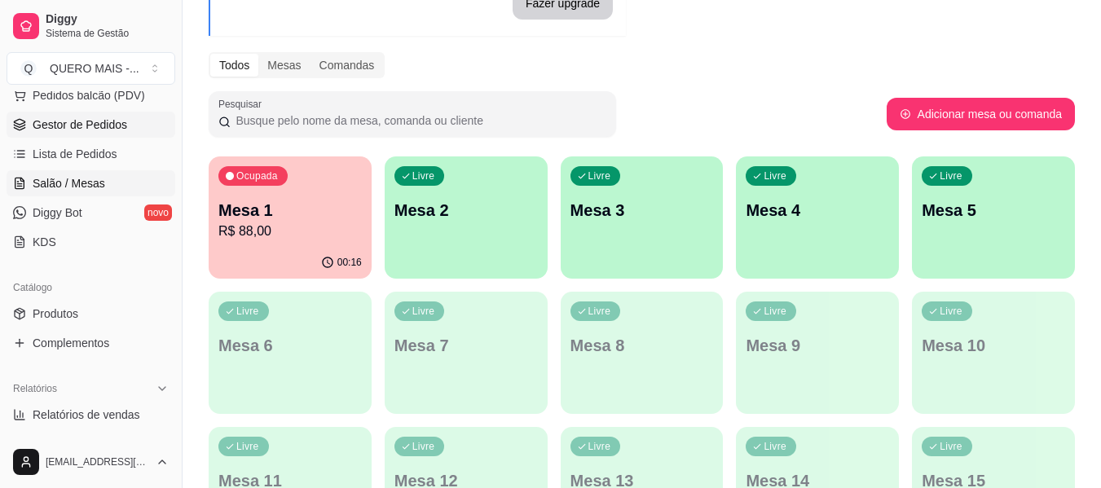
click at [102, 121] on span "Gestor de Pedidos" at bounding box center [80, 125] width 95 height 16
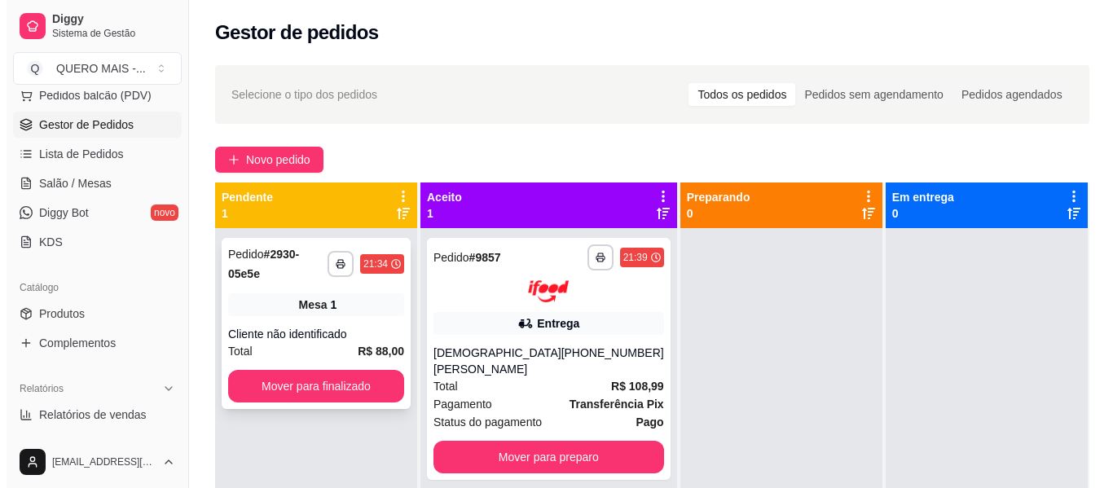
scroll to position [46, 0]
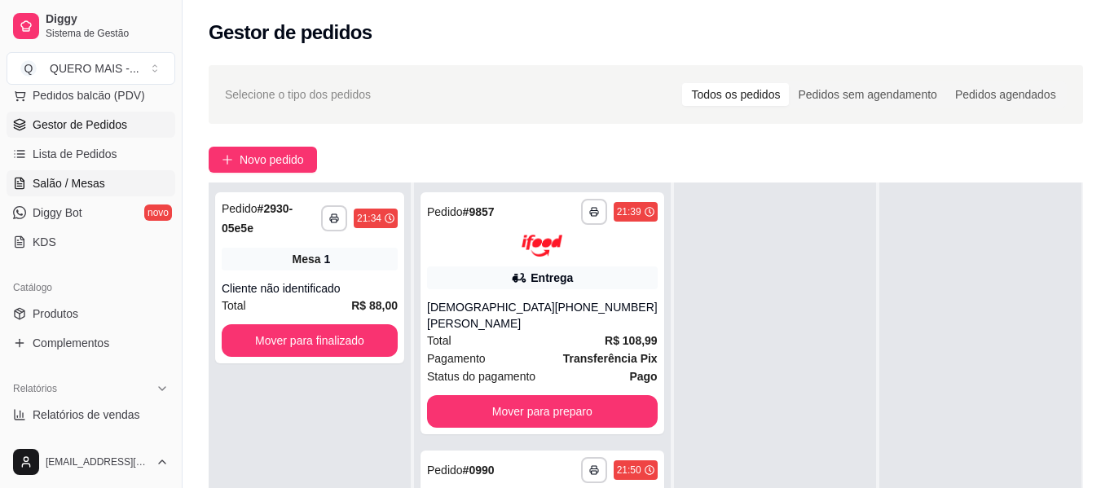
click at [64, 188] on span "Salão / Mesas" at bounding box center [69, 183] width 73 height 16
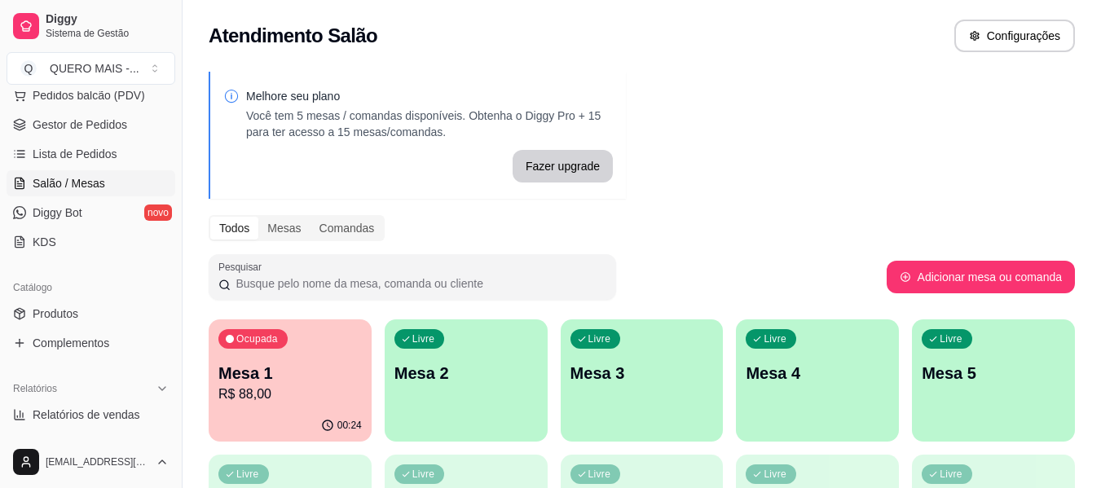
click at [495, 406] on div "Livre Mesa 2" at bounding box center [466, 370] width 163 height 103
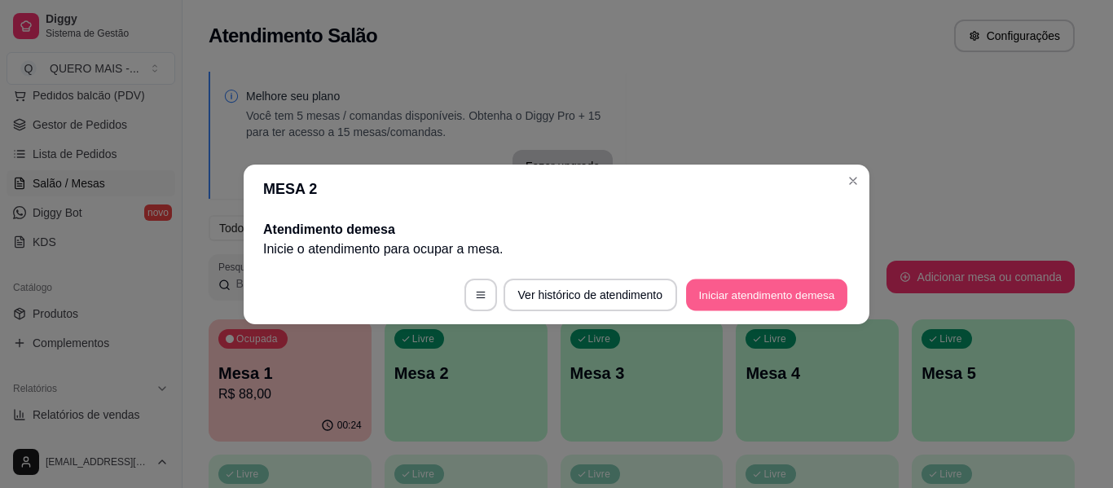
click at [825, 297] on button "Iniciar atendimento de mesa" at bounding box center [766, 295] width 161 height 32
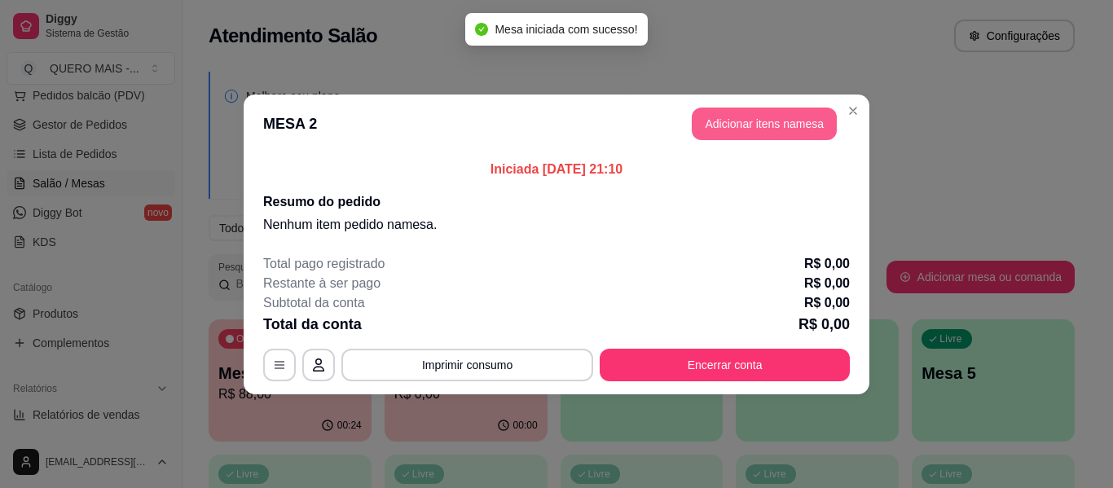
click at [741, 124] on button "Adicionar itens na mesa" at bounding box center [764, 124] width 145 height 33
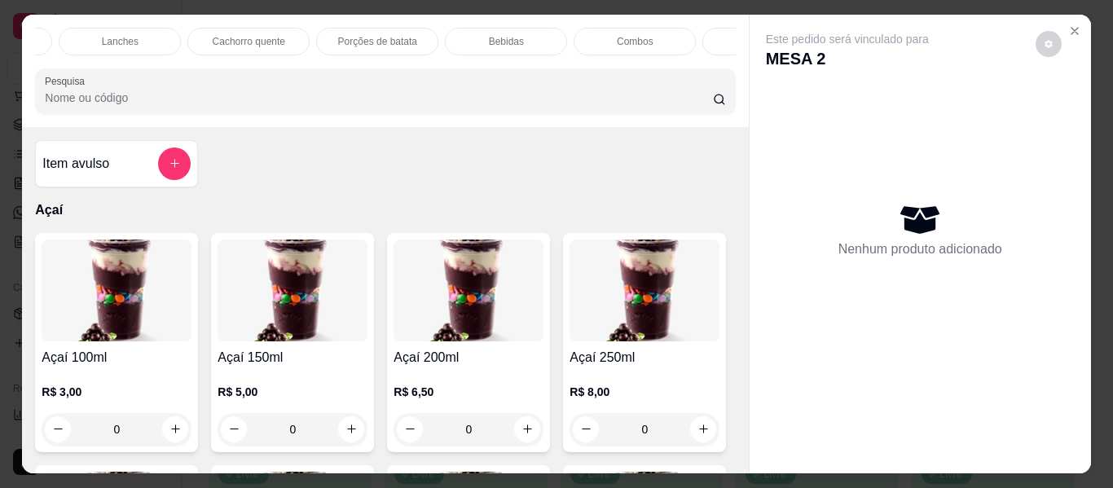
scroll to position [0, 838]
click at [661, 35] on p "Promoções" at bounding box center [674, 41] width 50 height 13
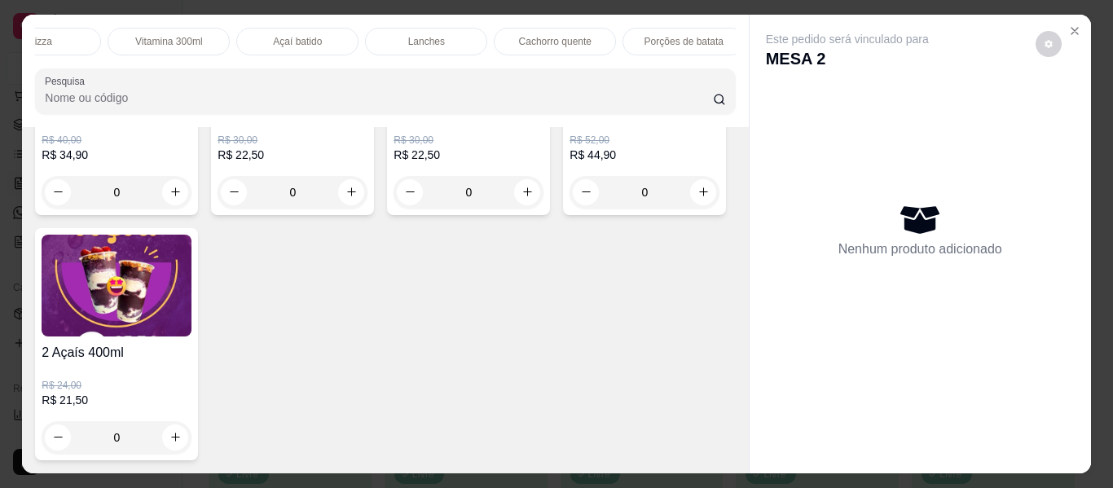
scroll to position [0, 0]
click at [116, 33] on div "Açaí" at bounding box center [96, 42] width 122 height 28
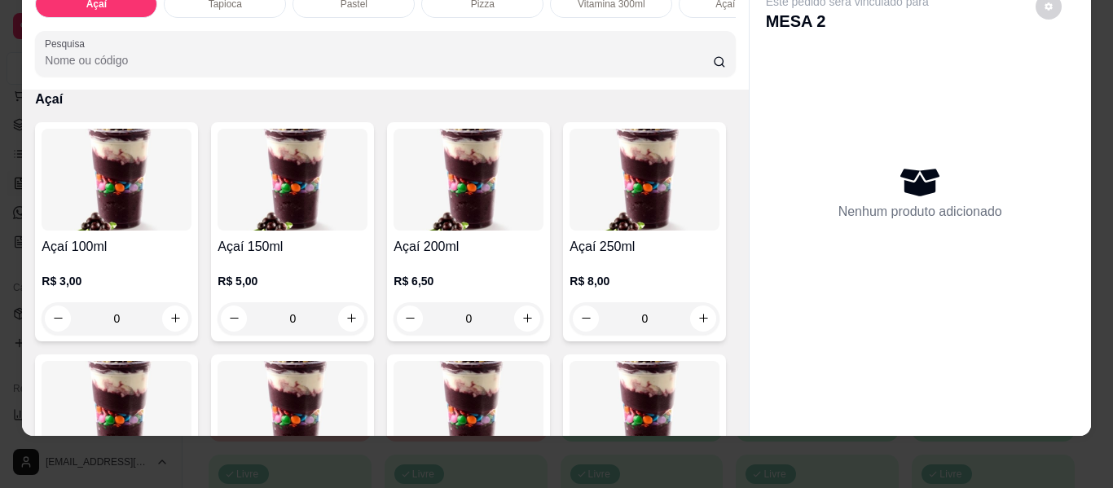
scroll to position [399, 0]
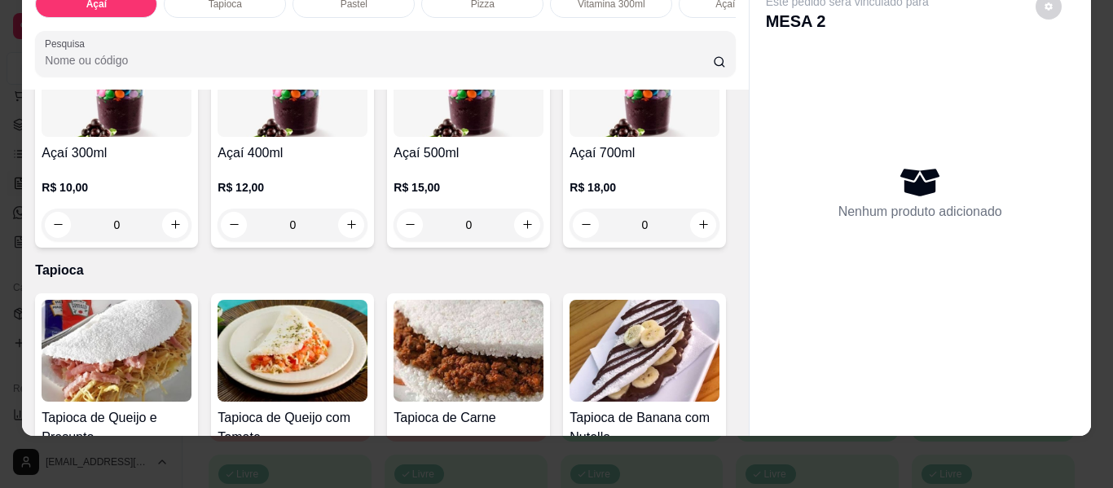
click at [367, 223] on div "0" at bounding box center [293, 225] width 150 height 33
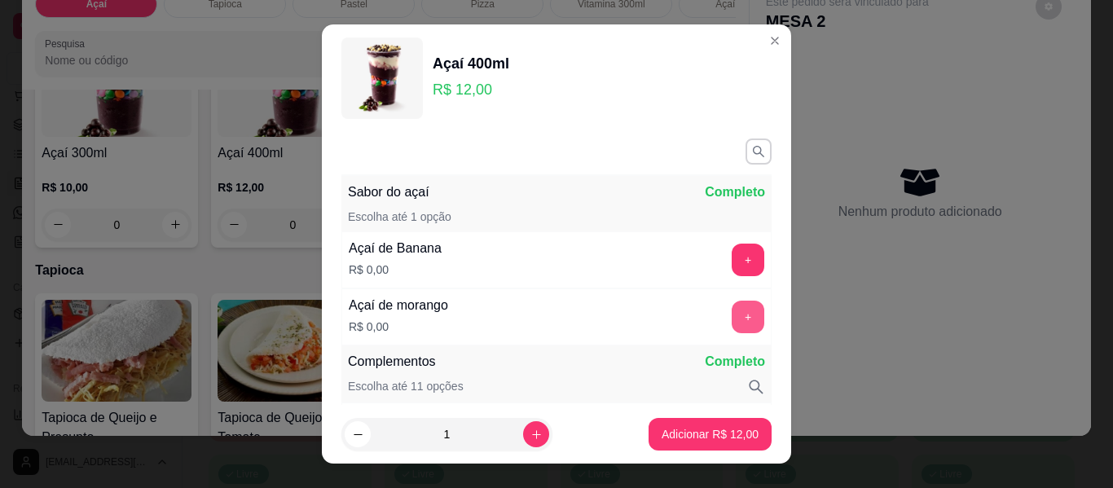
click at [732, 316] on button "+" at bounding box center [748, 317] width 33 height 33
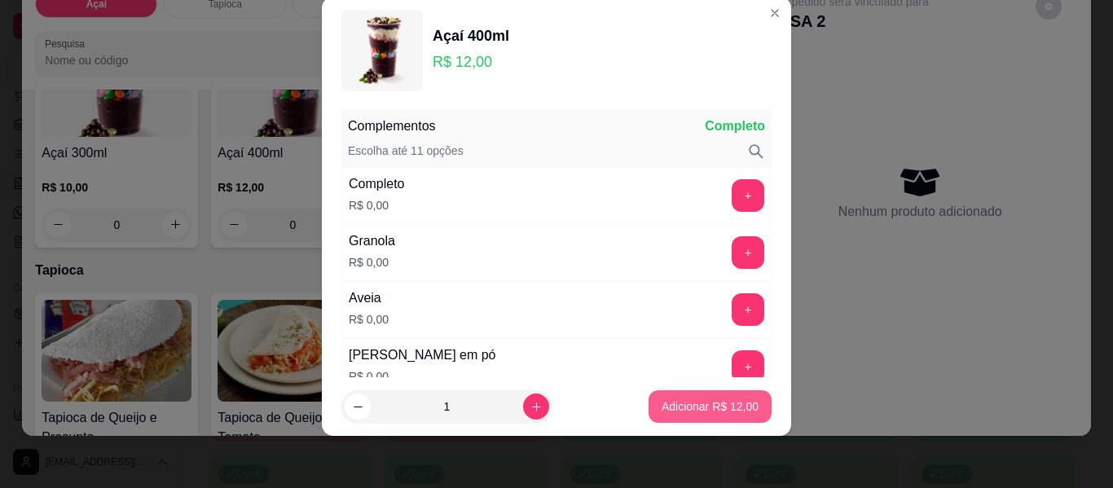
scroll to position [213, 0]
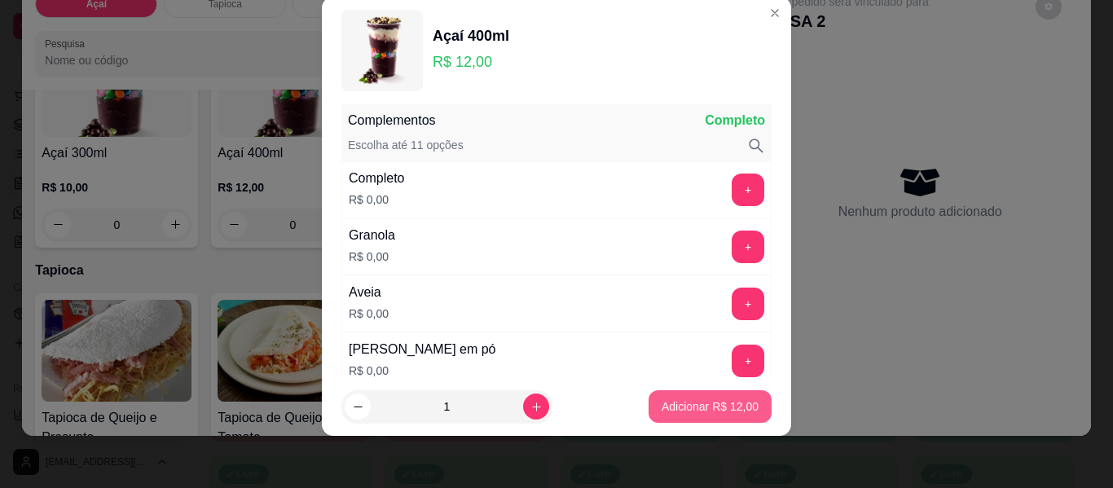
click at [678, 410] on p "Adicionar R$ 12,00" at bounding box center [710, 406] width 97 height 16
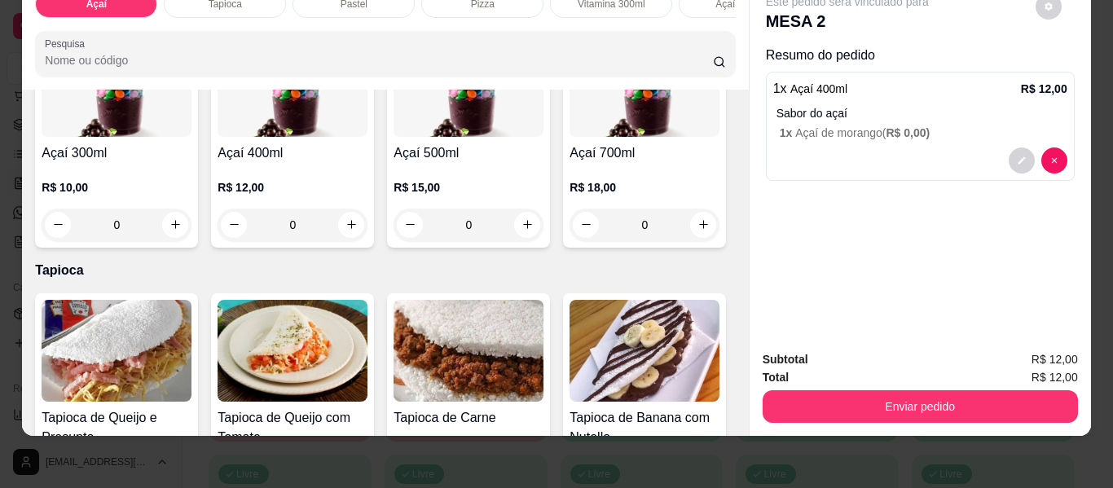
click at [367, 224] on div "0" at bounding box center [293, 225] width 150 height 33
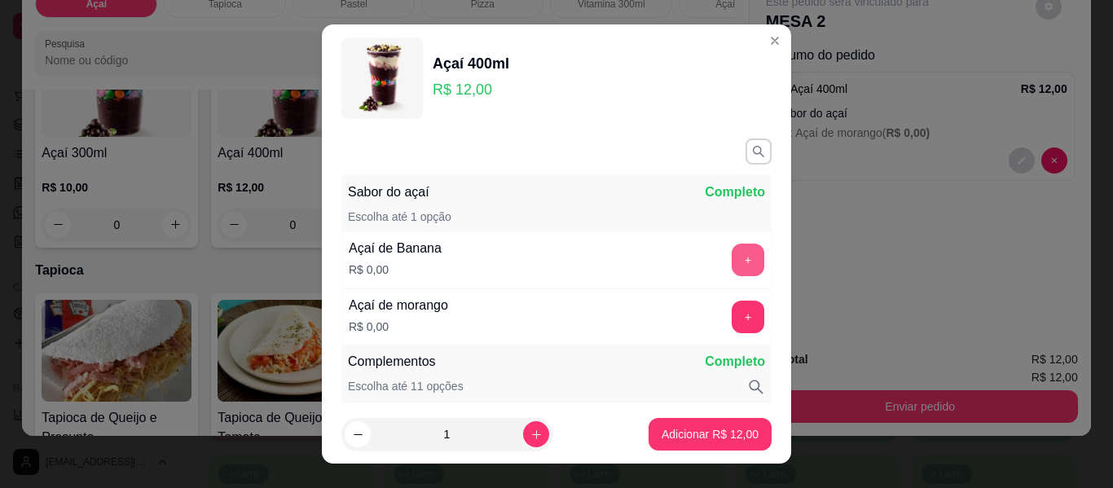
click at [732, 254] on button "+" at bounding box center [748, 260] width 33 height 33
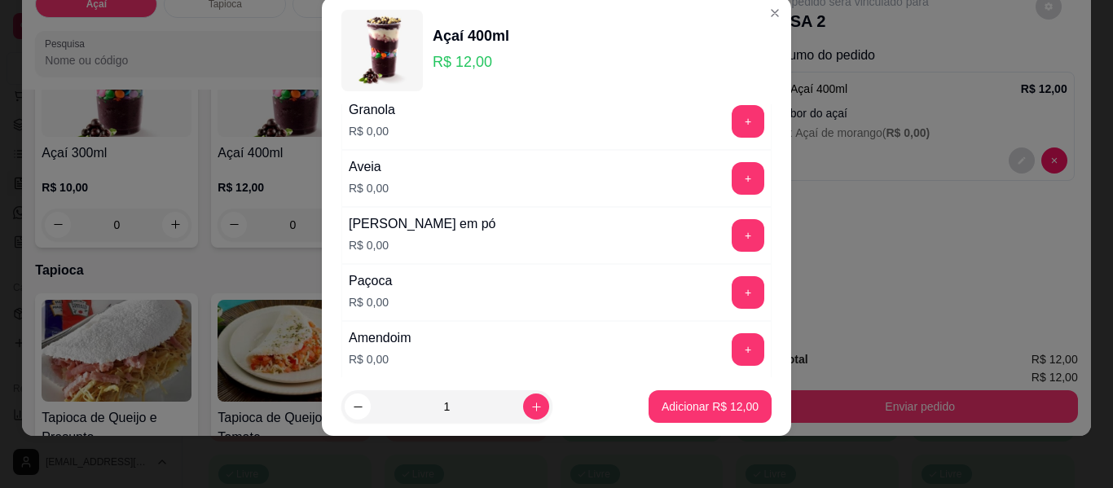
scroll to position [376, 0]
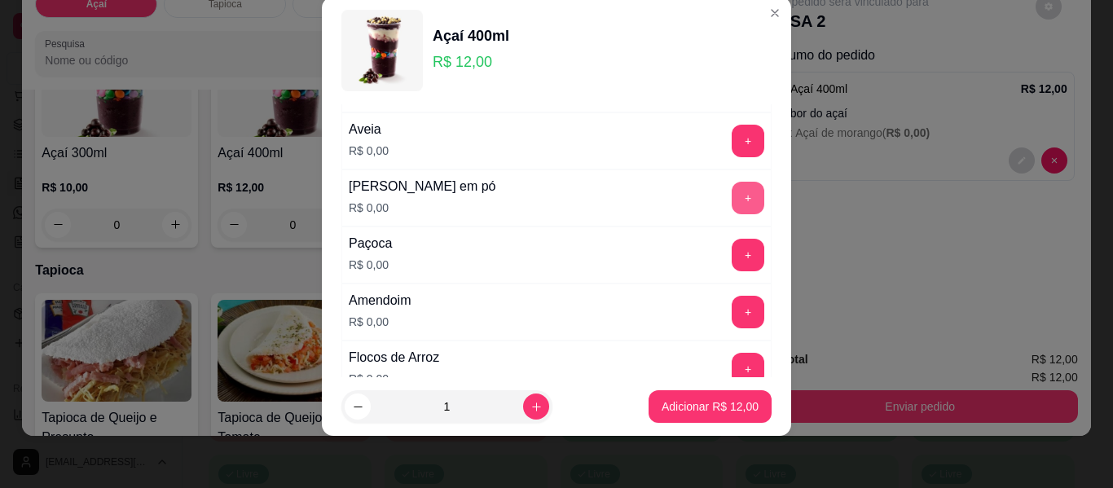
click at [732, 200] on button "+" at bounding box center [748, 198] width 33 height 33
click at [732, 259] on button "+" at bounding box center [748, 255] width 33 height 33
click at [733, 310] on button "+" at bounding box center [749, 313] width 32 height 32
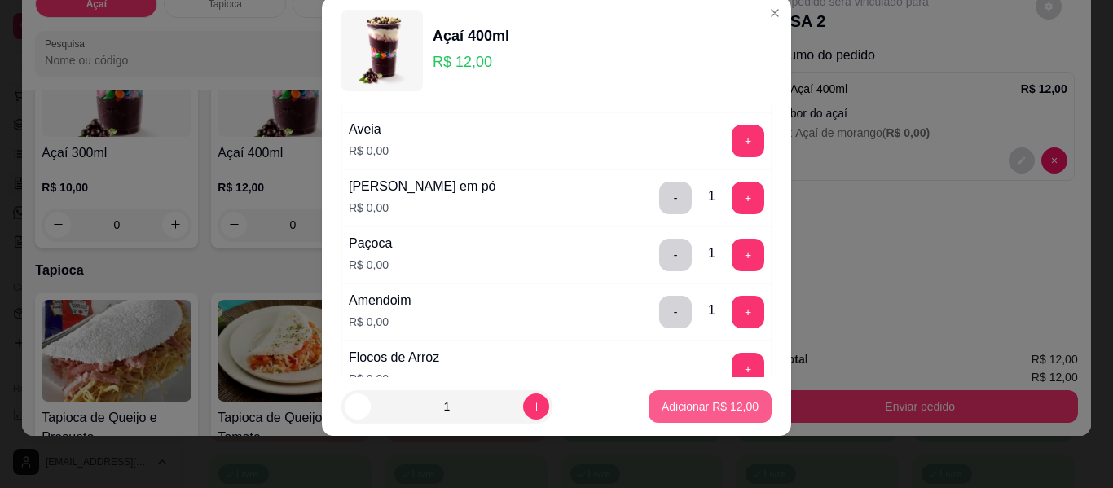
click at [707, 404] on p "Adicionar R$ 12,00" at bounding box center [710, 406] width 97 height 16
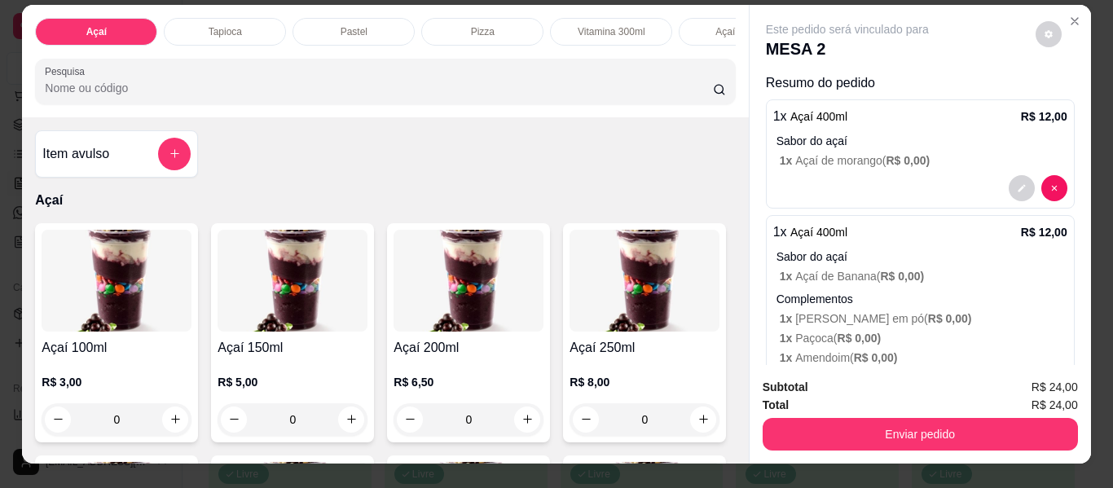
scroll to position [0, 0]
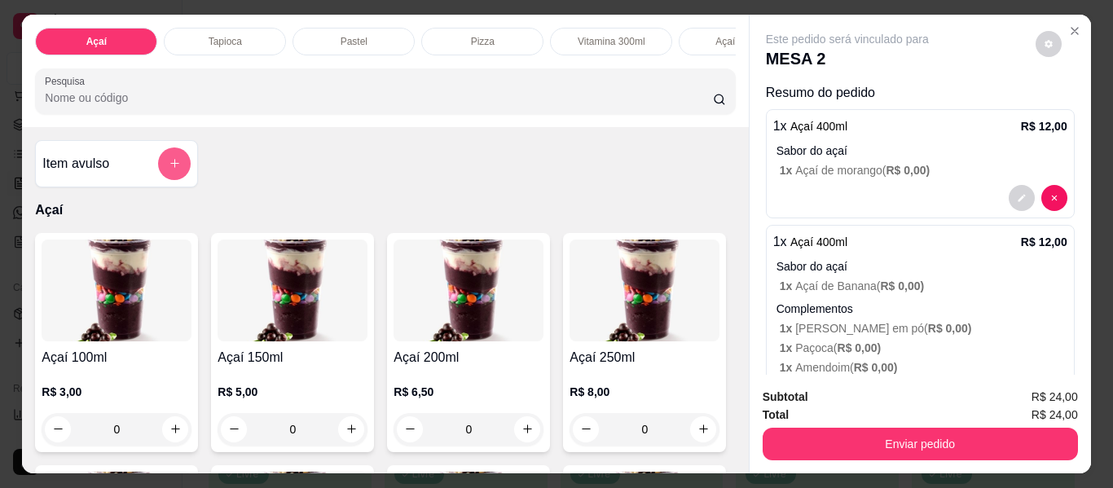
click at [169, 169] on icon "add-separate-item" at bounding box center [175, 163] width 12 height 12
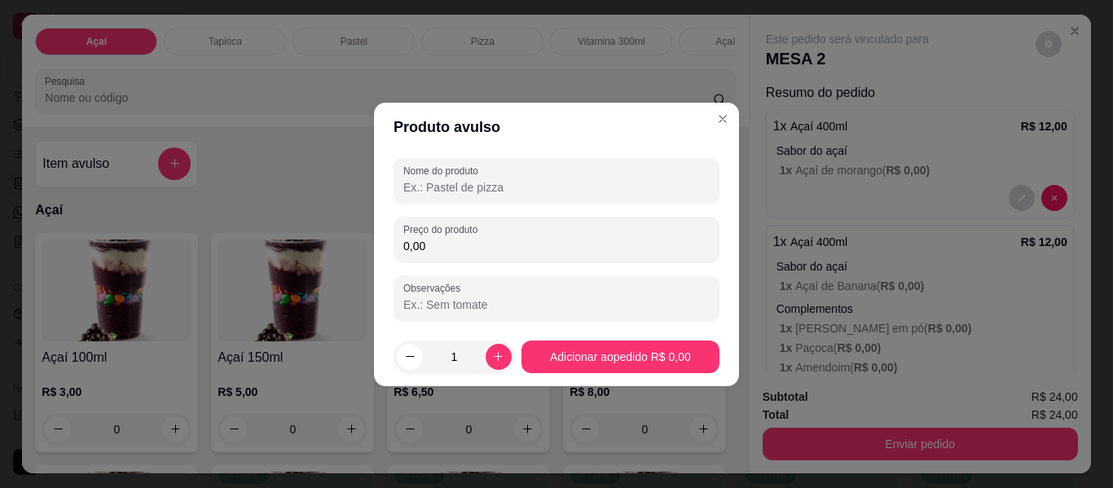
click at [418, 192] on input "Nome do produto" at bounding box center [556, 187] width 306 height 16
type input "taxa de entrega"
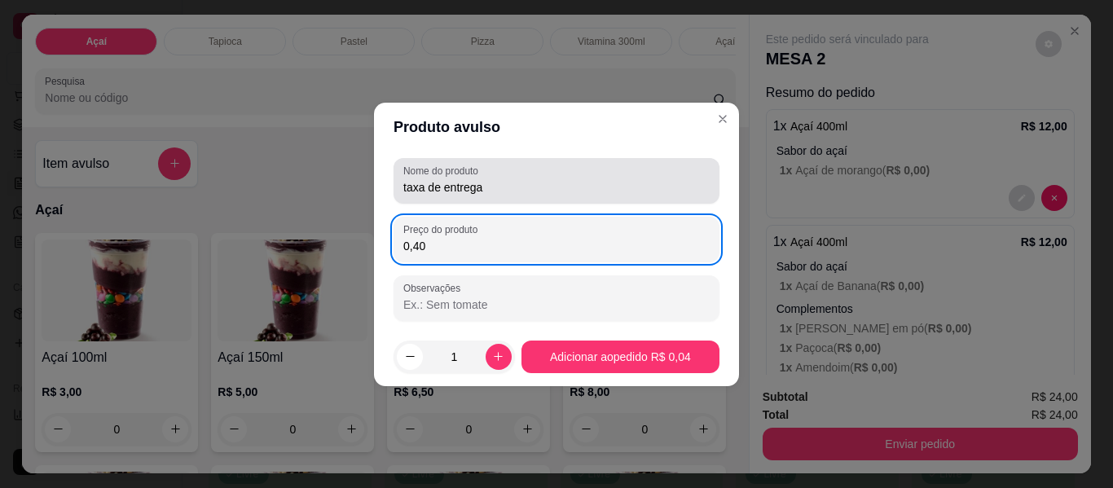
type input "4,00"
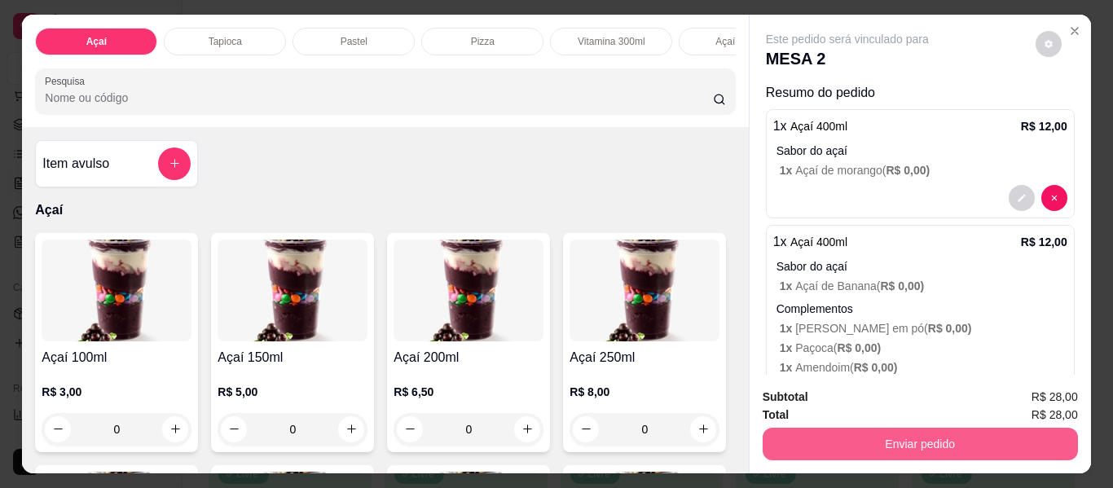
click at [947, 436] on button "Enviar pedido" at bounding box center [920, 444] width 315 height 33
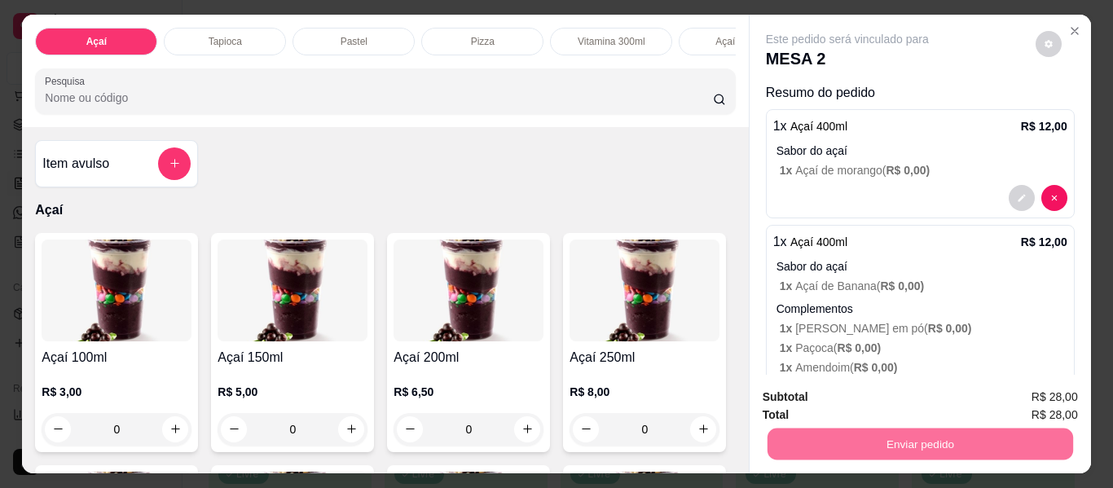
click at [1023, 393] on button "Enviar pedido" at bounding box center [1035, 397] width 92 height 31
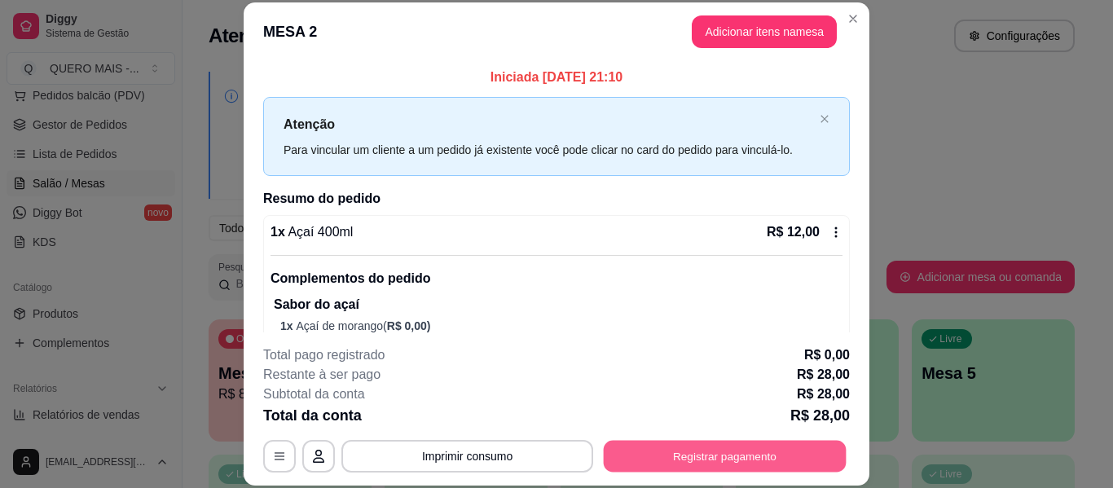
click at [690, 452] on button "Registrar pagamento" at bounding box center [725, 457] width 243 height 32
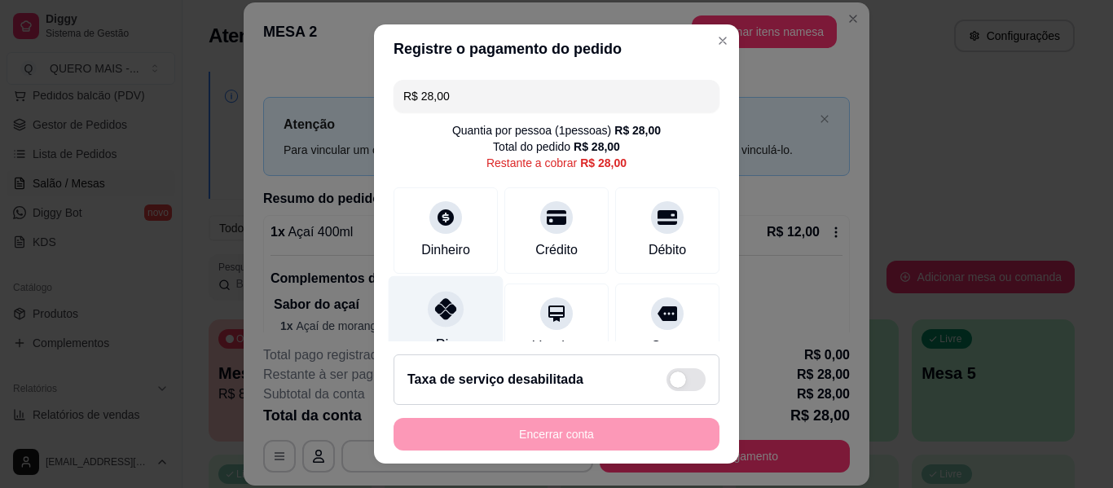
click at [428, 315] on div at bounding box center [446, 309] width 36 height 36
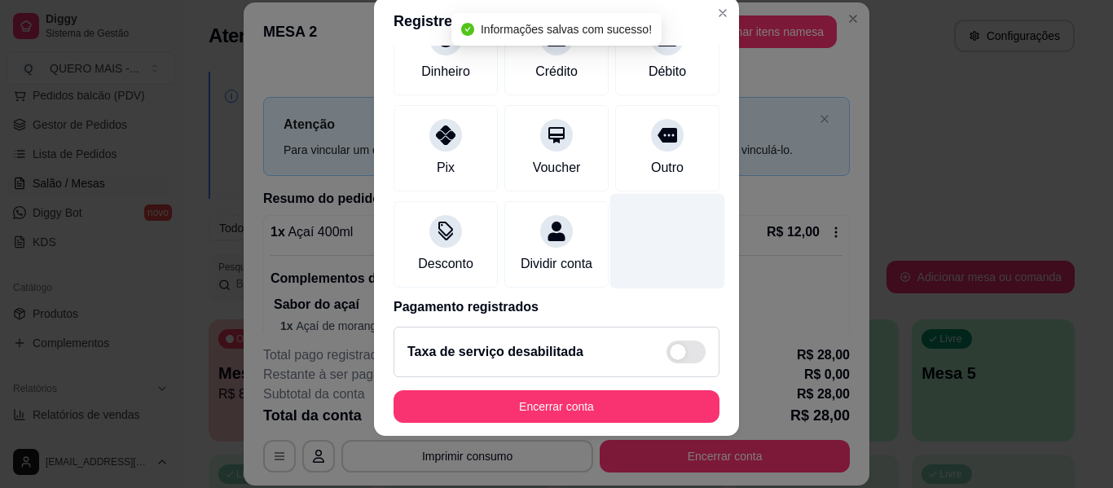
scroll to position [219, 0]
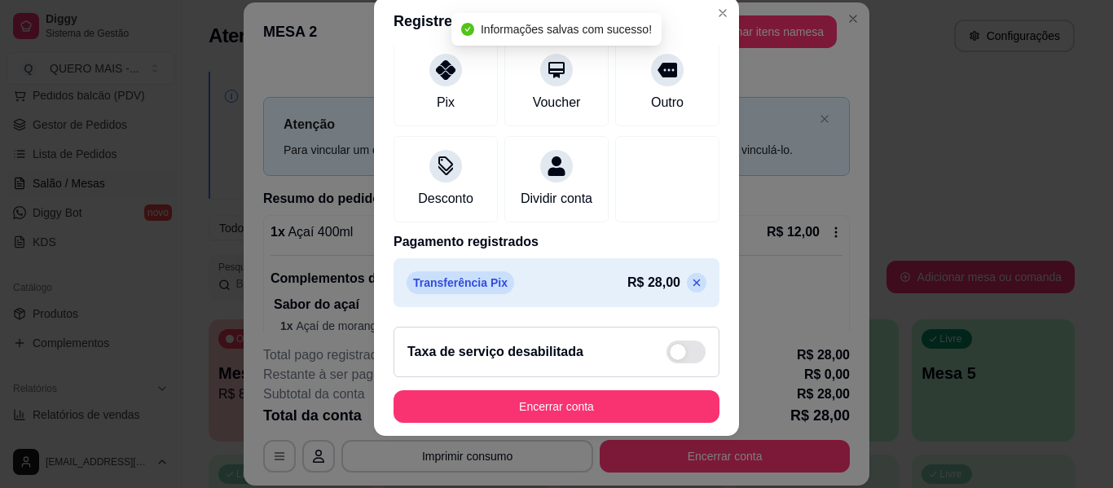
click at [690, 283] on icon at bounding box center [696, 282] width 13 height 13
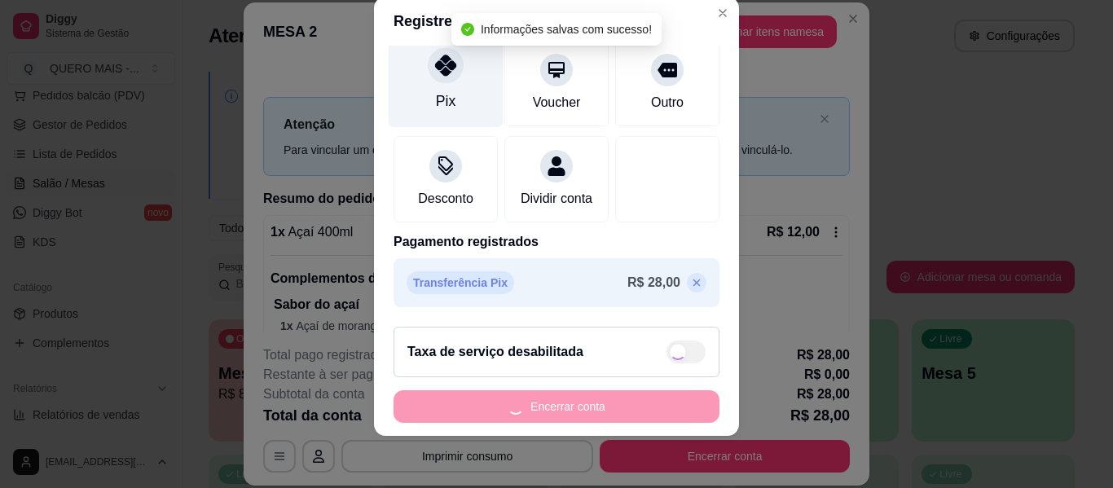
type input "R$ 28,00"
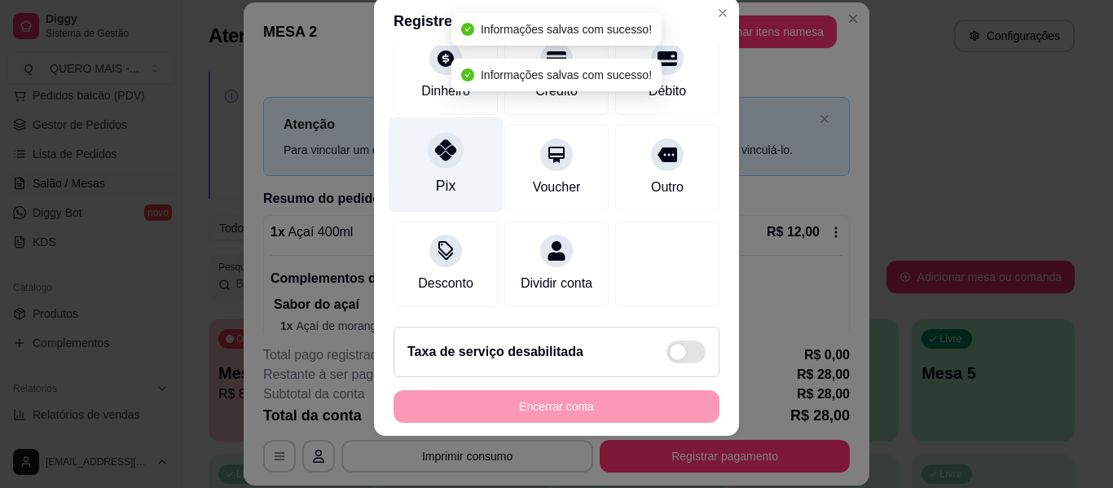
scroll to position [151, 0]
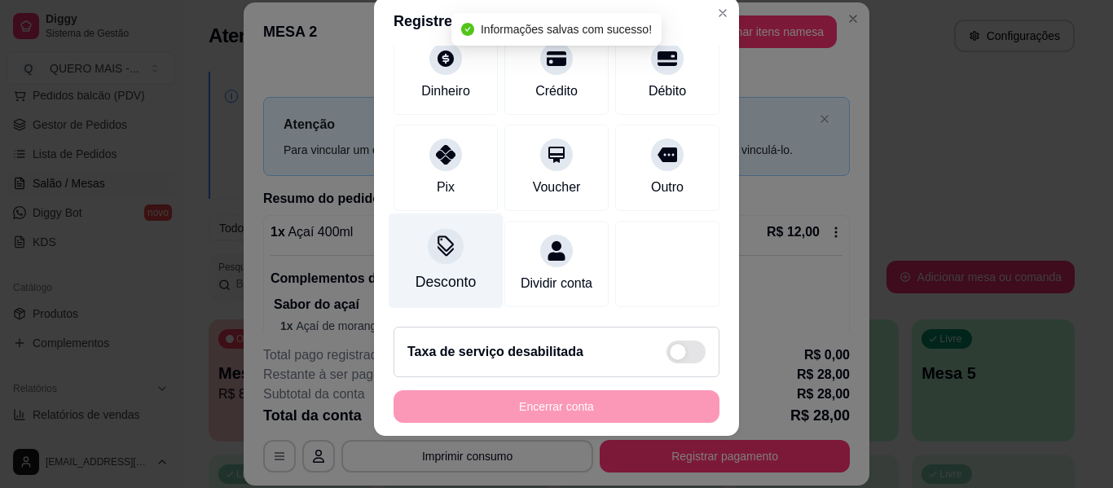
click at [445, 235] on icon at bounding box center [445, 245] width 21 height 21
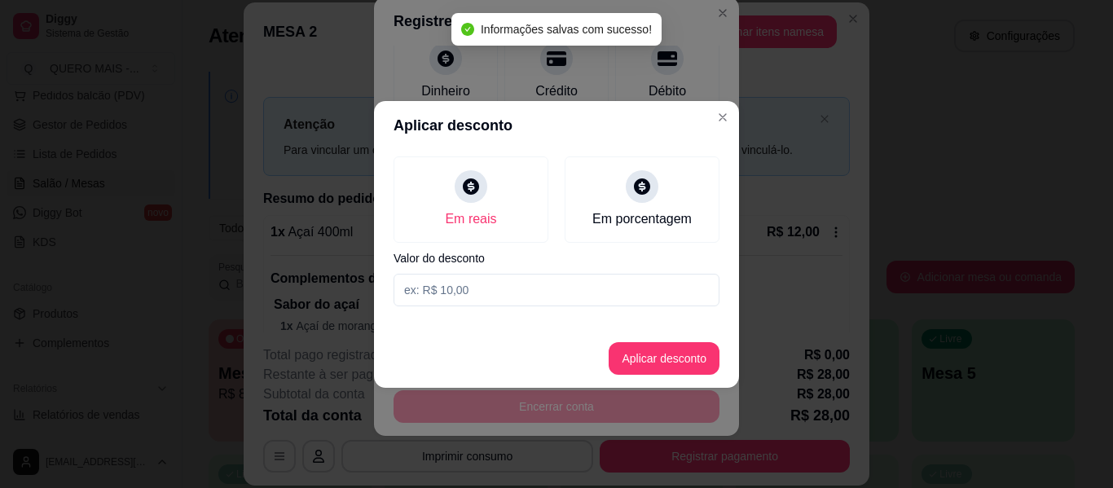
click at [486, 291] on input at bounding box center [557, 290] width 326 height 33
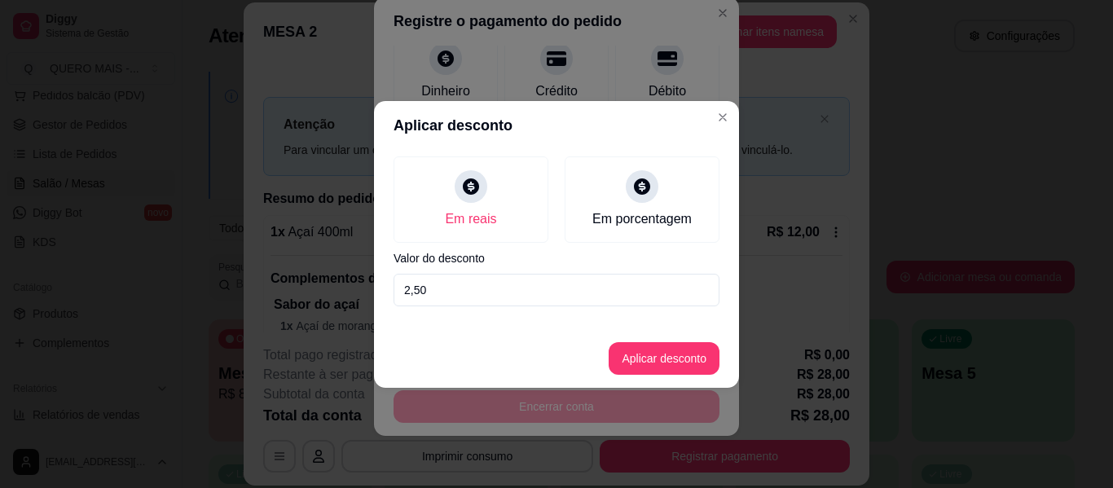
type input "2,50"
click at [655, 367] on button "Aplicar desconto" at bounding box center [664, 358] width 107 height 32
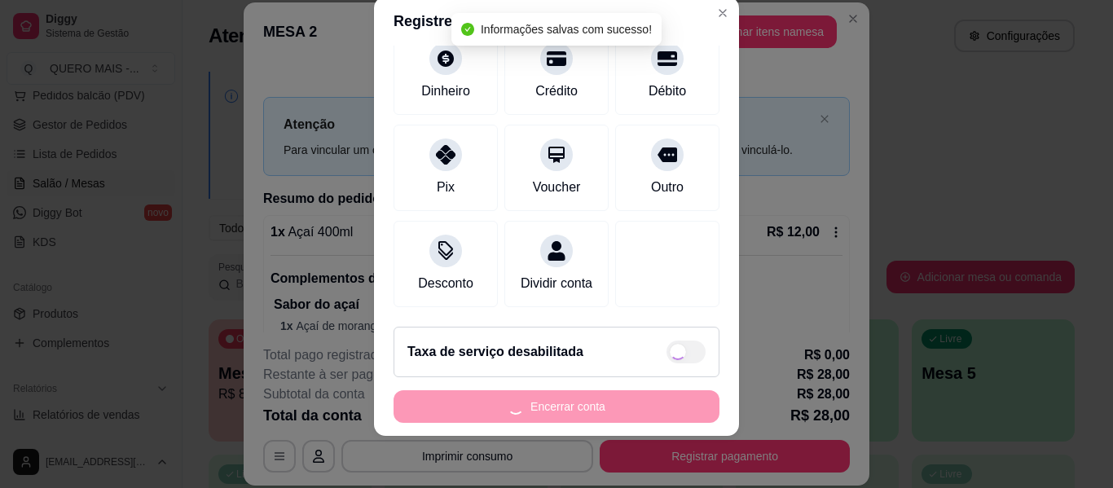
type input "R$ 25,50"
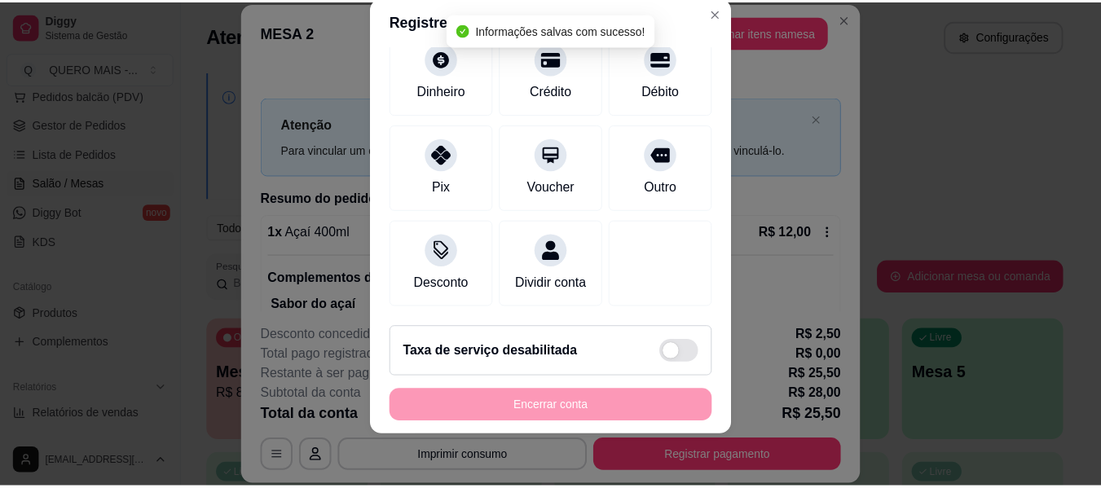
scroll to position [167, 0]
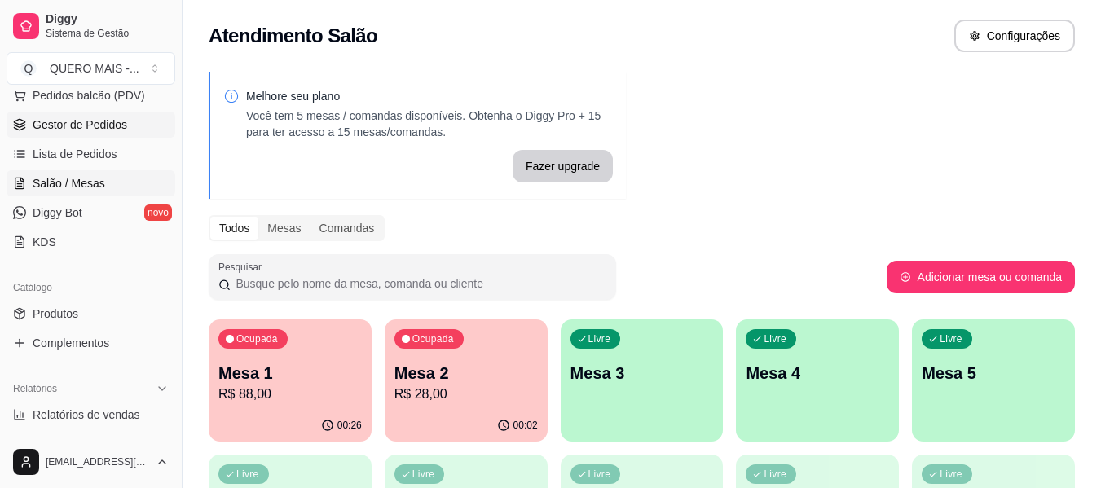
click at [77, 125] on span "Gestor de Pedidos" at bounding box center [80, 125] width 95 height 16
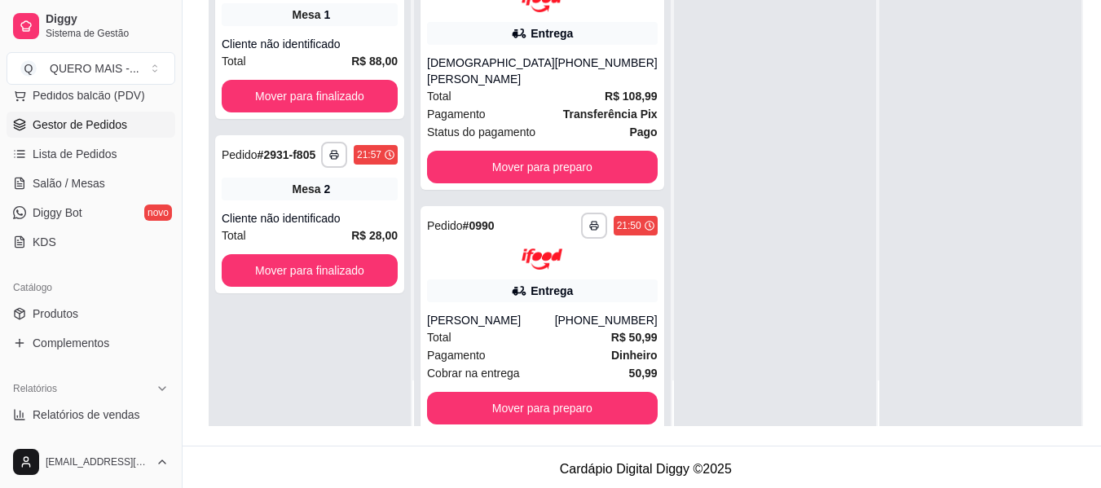
scroll to position [249, 0]
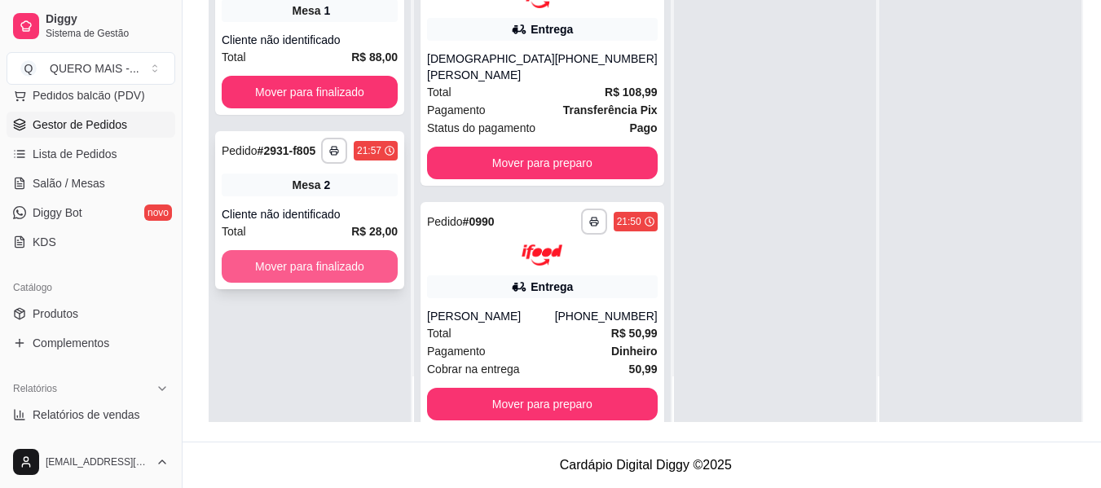
click at [374, 252] on button "Mover para finalizado" at bounding box center [310, 266] width 176 height 33
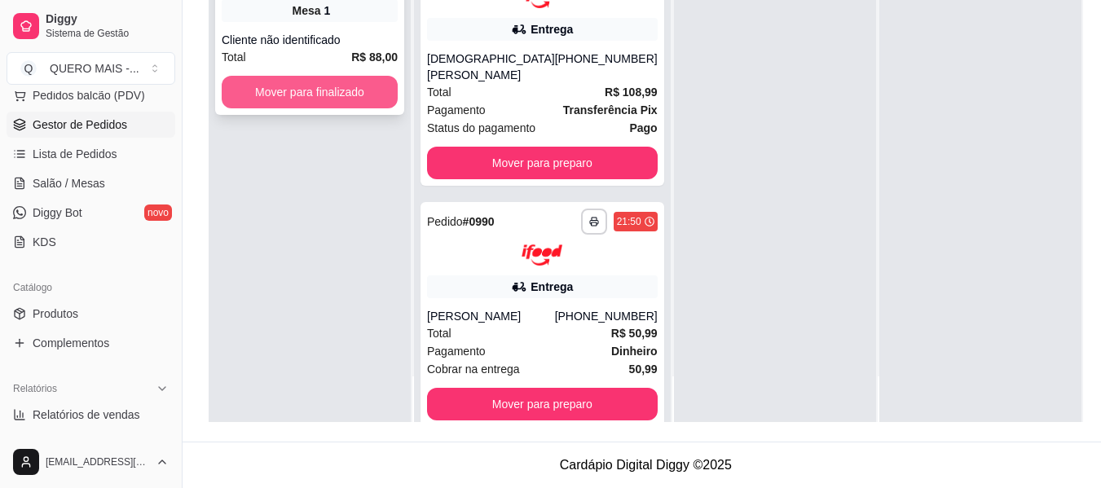
click at [331, 76] on button "Mover para finalizado" at bounding box center [310, 92] width 176 height 33
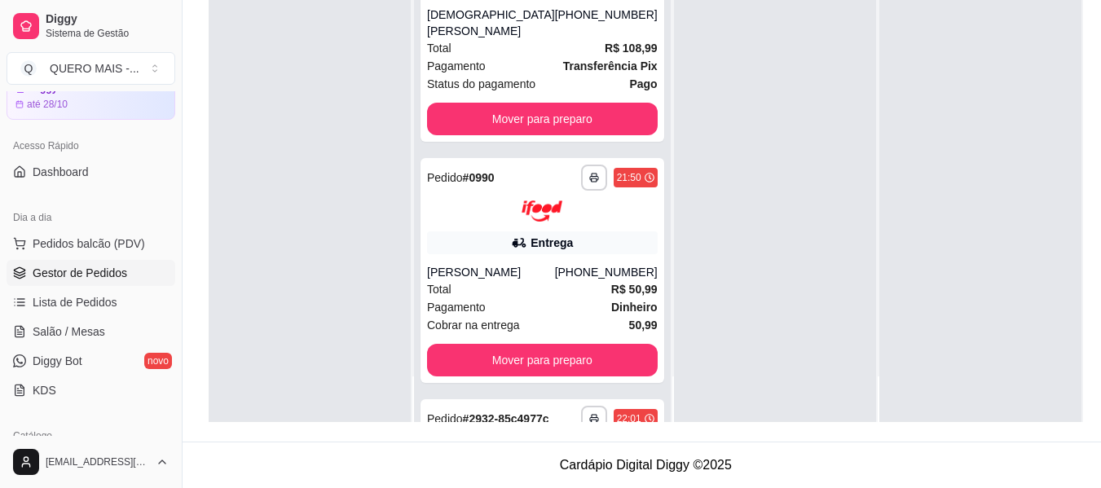
scroll to position [0, 0]
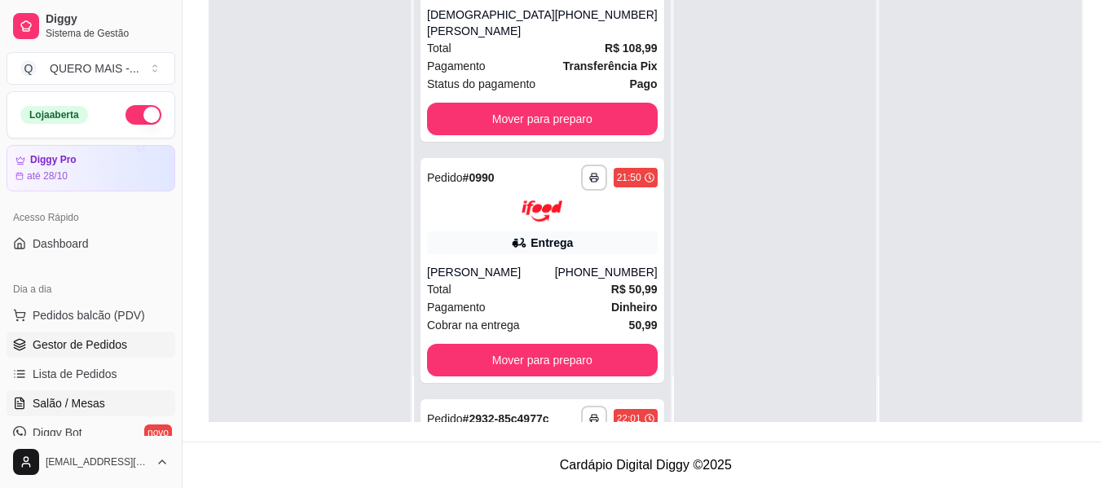
click at [121, 400] on link "Salão / Mesas" at bounding box center [91, 403] width 169 height 26
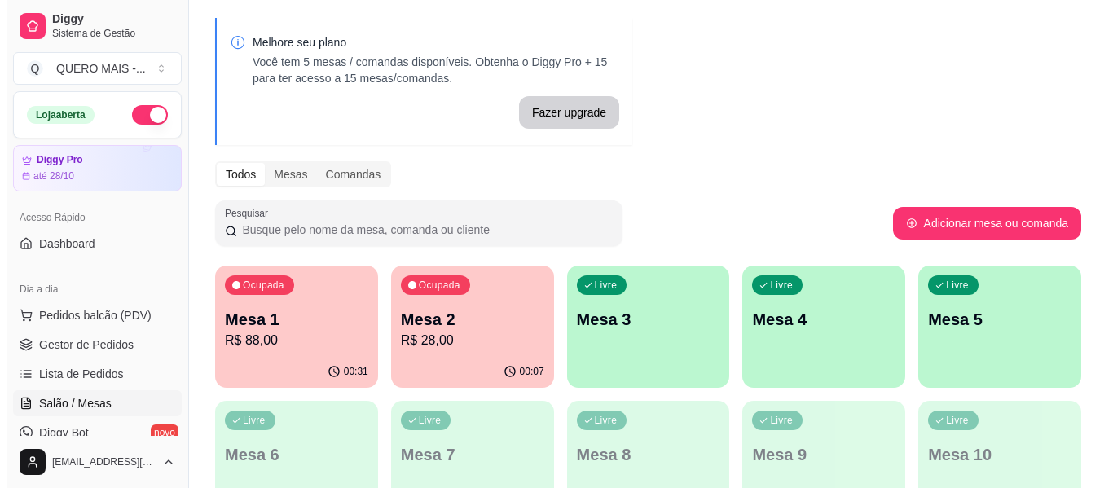
scroll to position [81, 0]
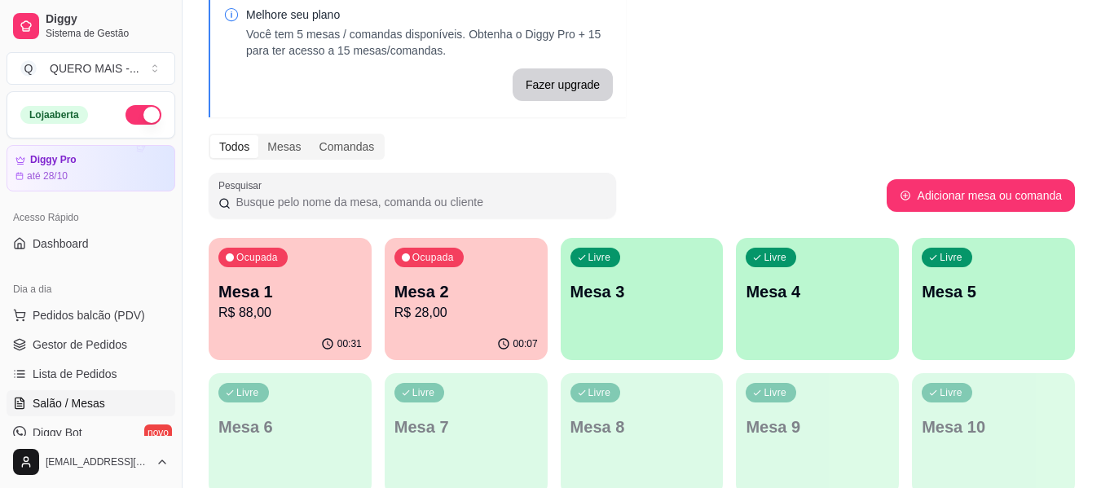
click at [269, 291] on p "Mesa 1" at bounding box center [289, 291] width 143 height 23
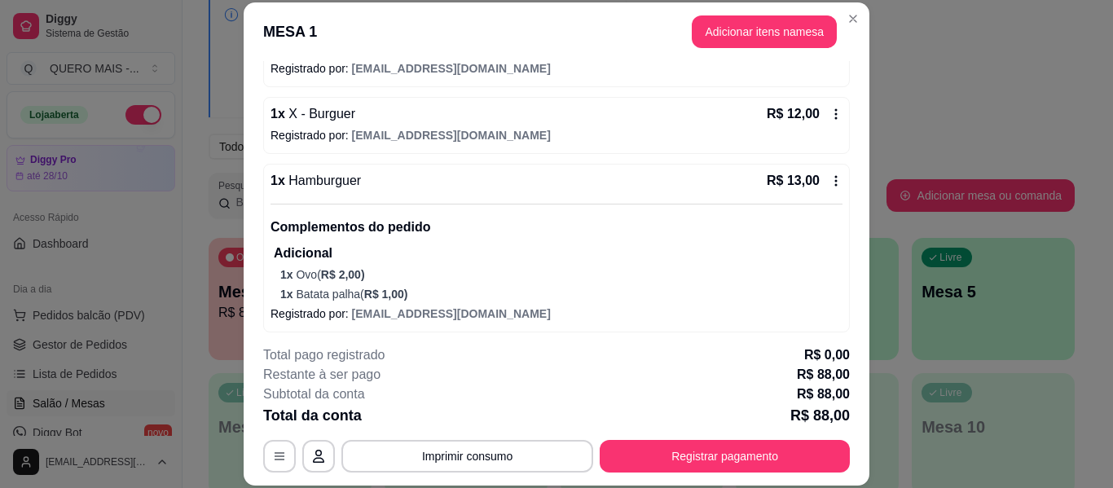
scroll to position [435, 0]
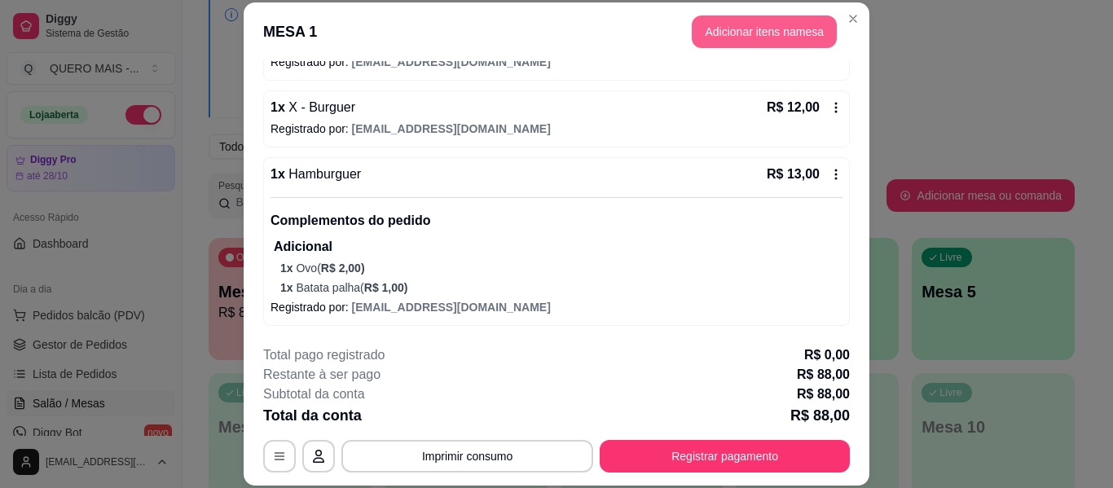
click at [754, 33] on button "Adicionar itens na mesa" at bounding box center [764, 31] width 145 height 33
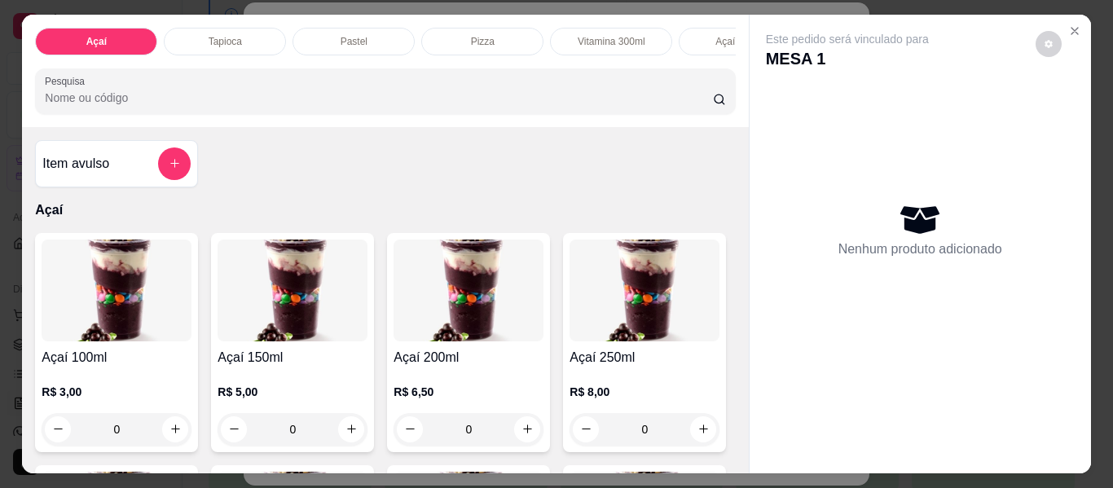
scroll to position [0, 662]
click at [575, 28] on div "Bebidas" at bounding box center [593, 42] width 122 height 28
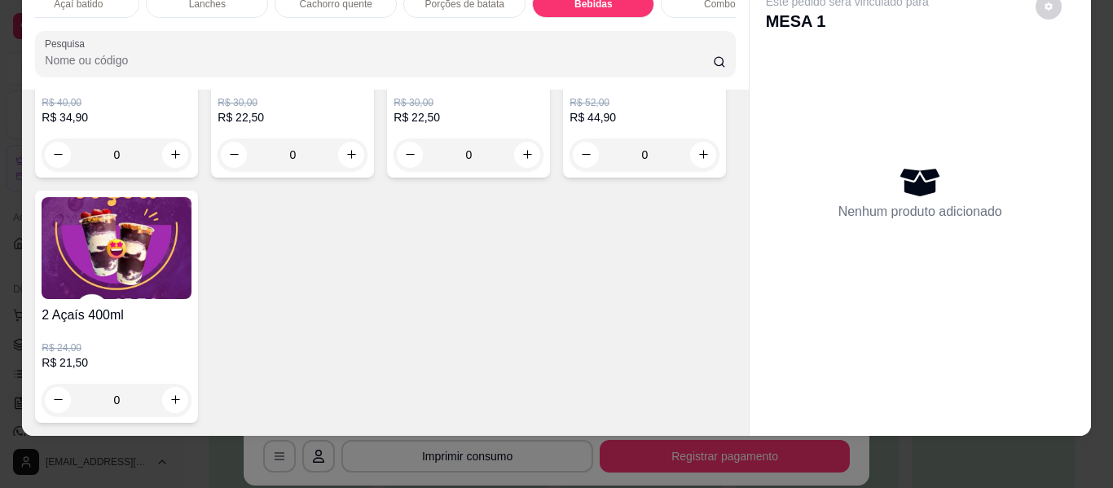
scroll to position [5040, 0]
type input "1"
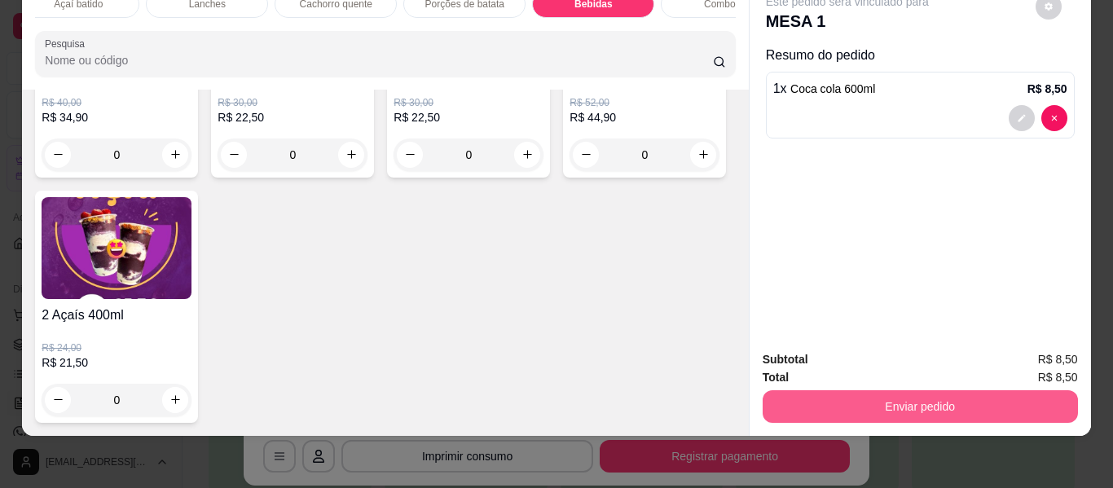
click at [786, 403] on button "Enviar pedido" at bounding box center [920, 406] width 315 height 33
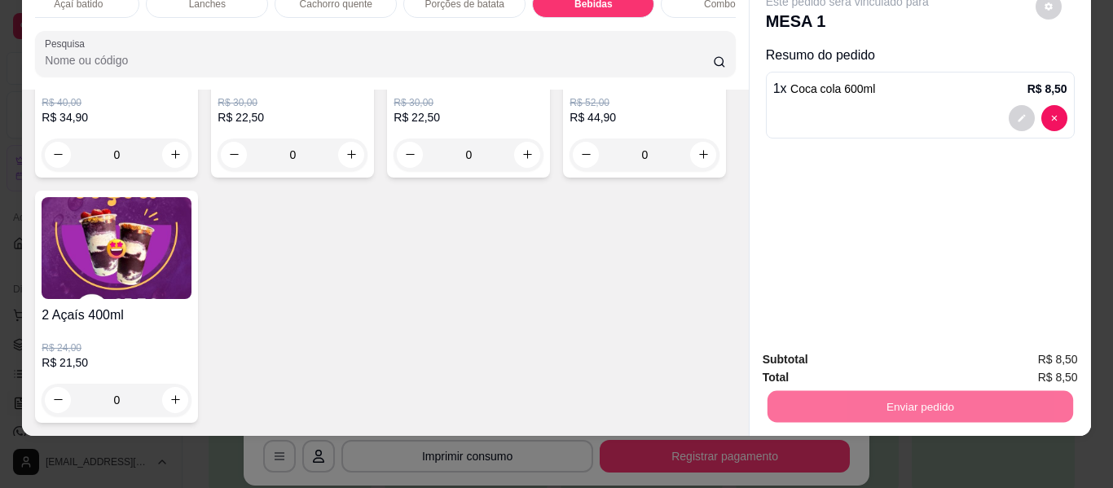
click at [1034, 350] on button "Enviar pedido" at bounding box center [1036, 353] width 90 height 30
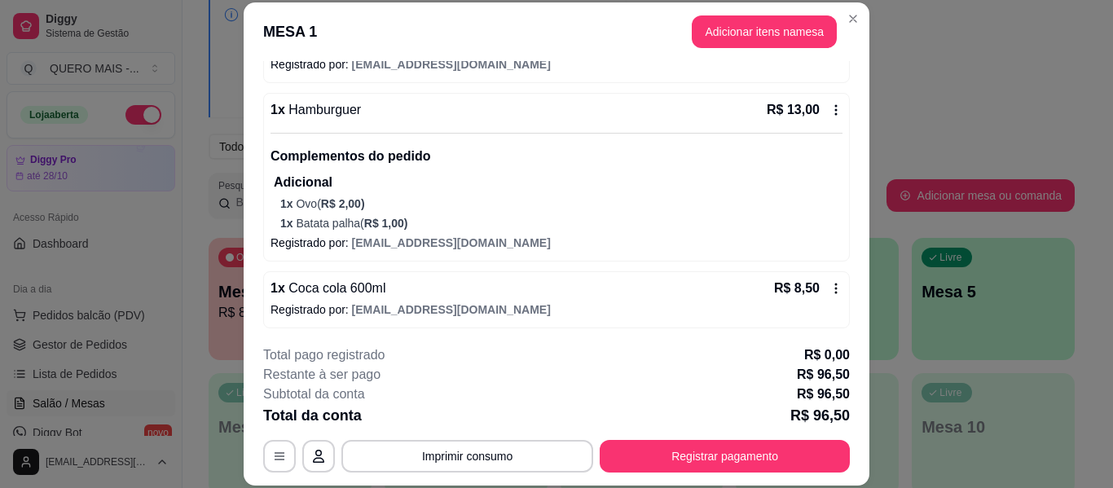
scroll to position [502, 0]
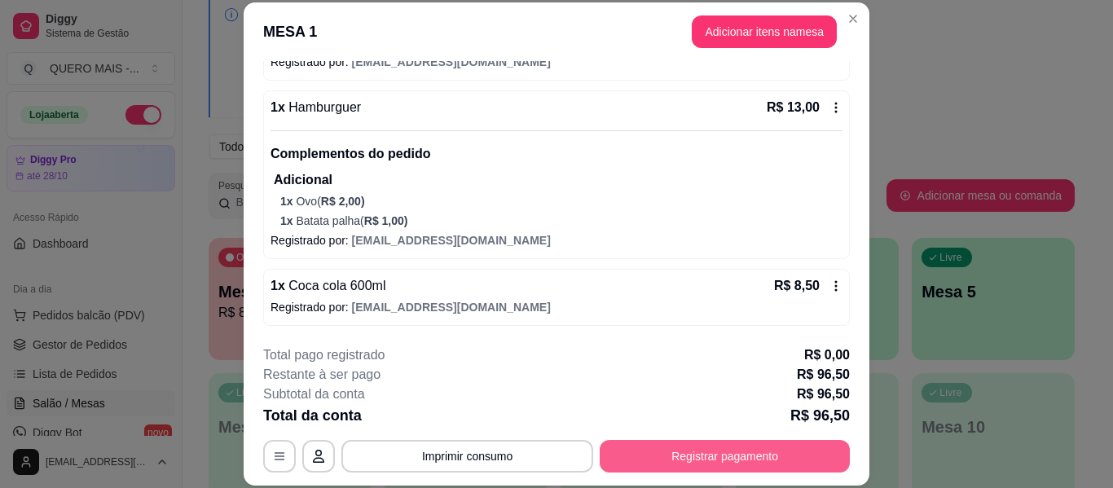
click at [653, 471] on button "Registrar pagamento" at bounding box center [725, 456] width 250 height 33
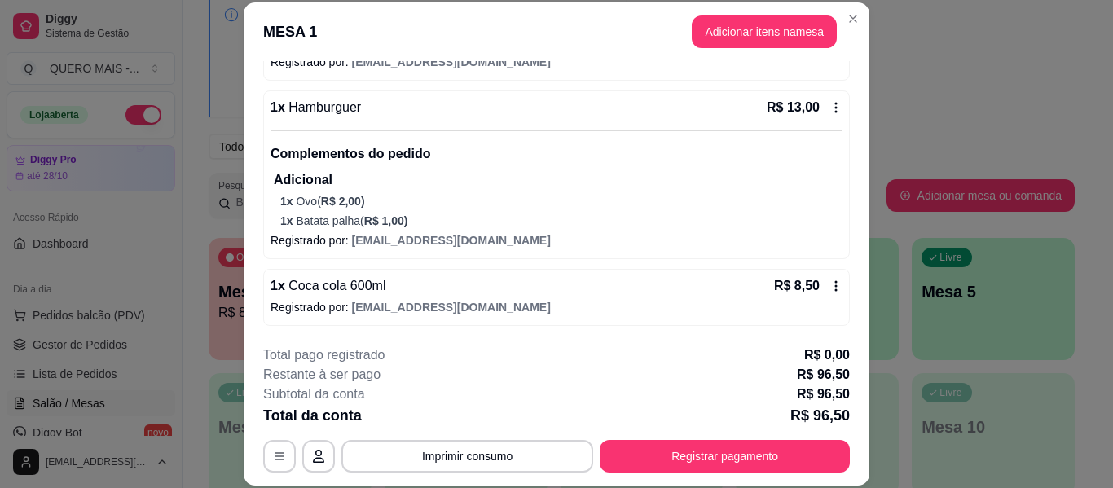
click at [416, 230] on div "Dinheiro" at bounding box center [446, 227] width 115 height 95
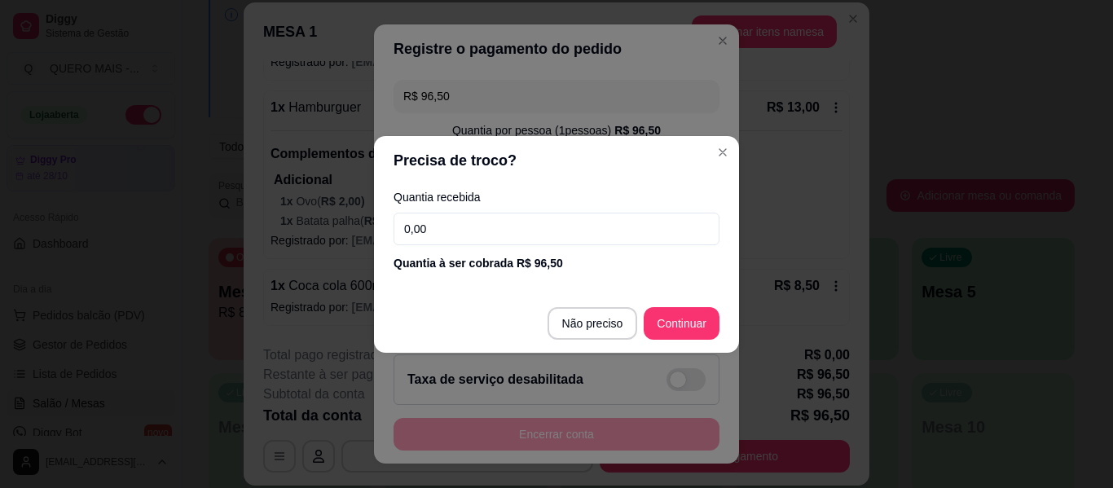
click at [422, 225] on input "0,00" at bounding box center [557, 229] width 326 height 33
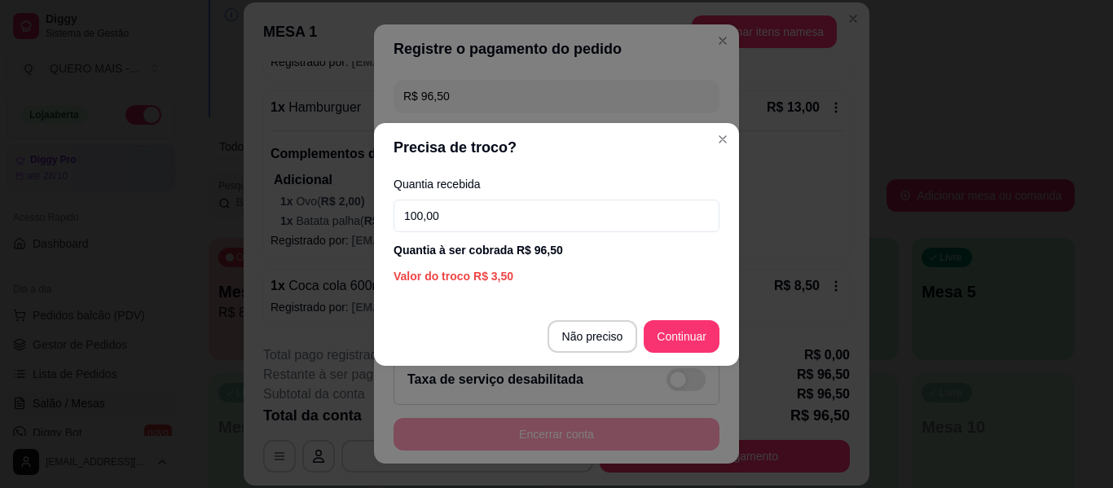
type input "100,00"
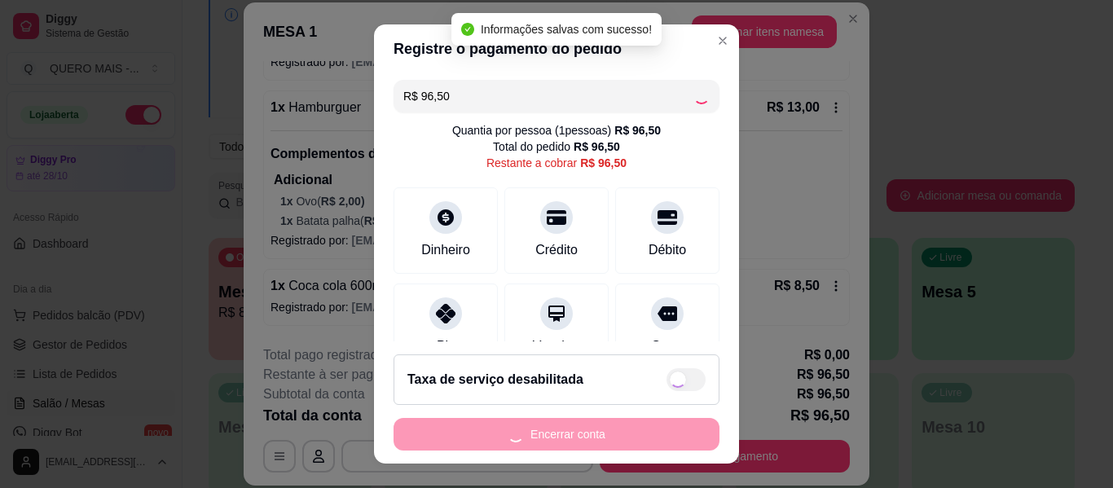
type input "R$ 0,00"
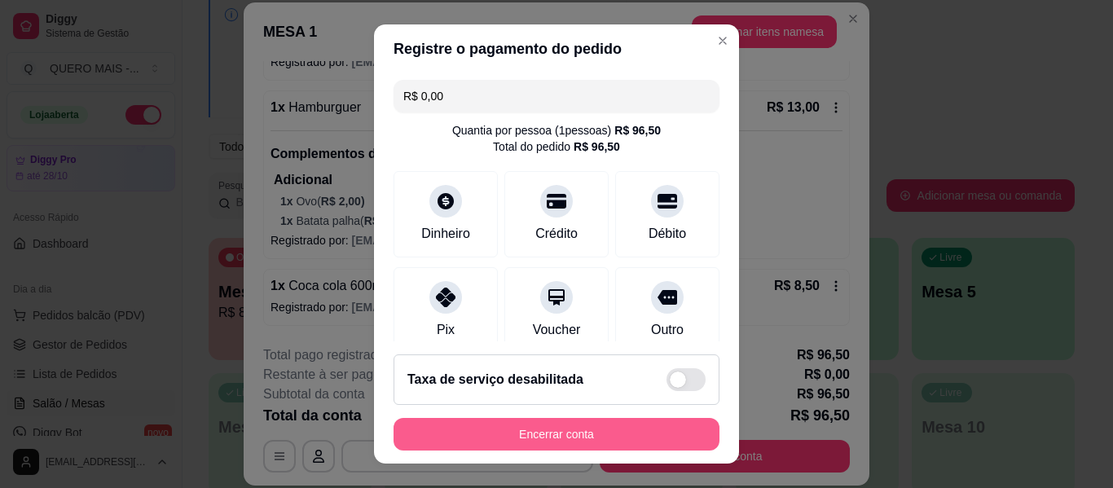
click at [650, 429] on button "Encerrar conta" at bounding box center [557, 434] width 326 height 33
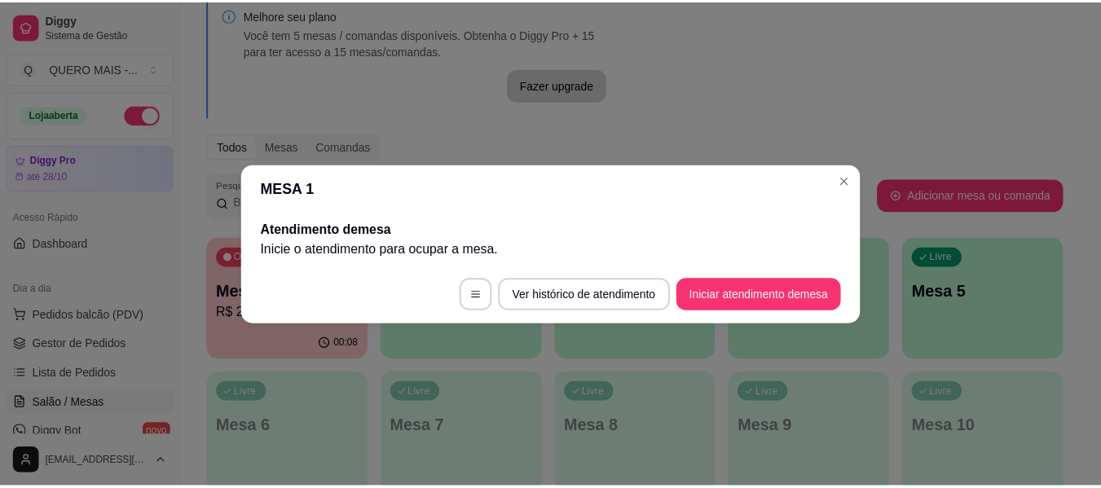
scroll to position [0, 0]
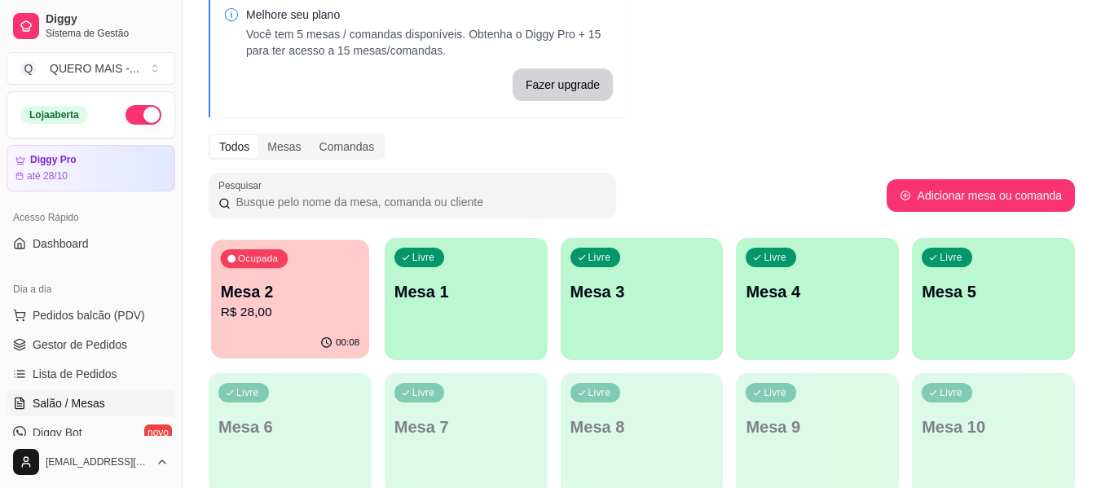
click at [290, 323] on div "Ocupada Mesa 2 R$ 28,00" at bounding box center [290, 284] width 158 height 88
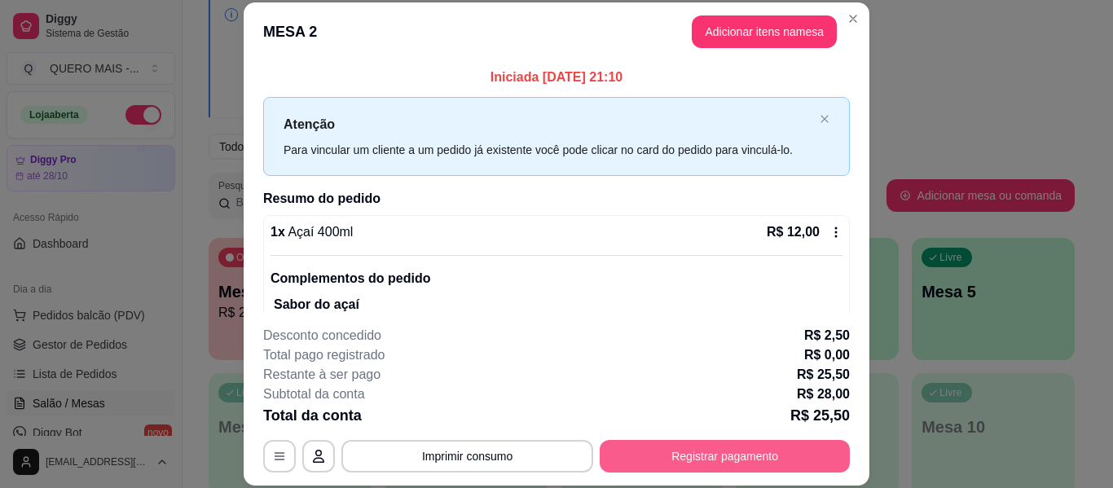
click at [681, 450] on button "Registrar pagamento" at bounding box center [725, 456] width 250 height 33
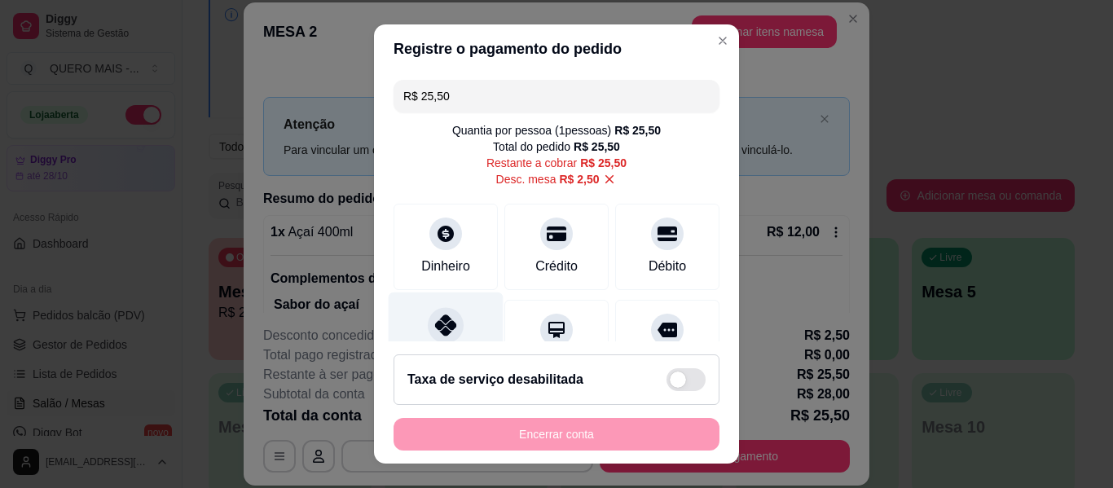
click at [435, 329] on icon at bounding box center [445, 325] width 21 height 21
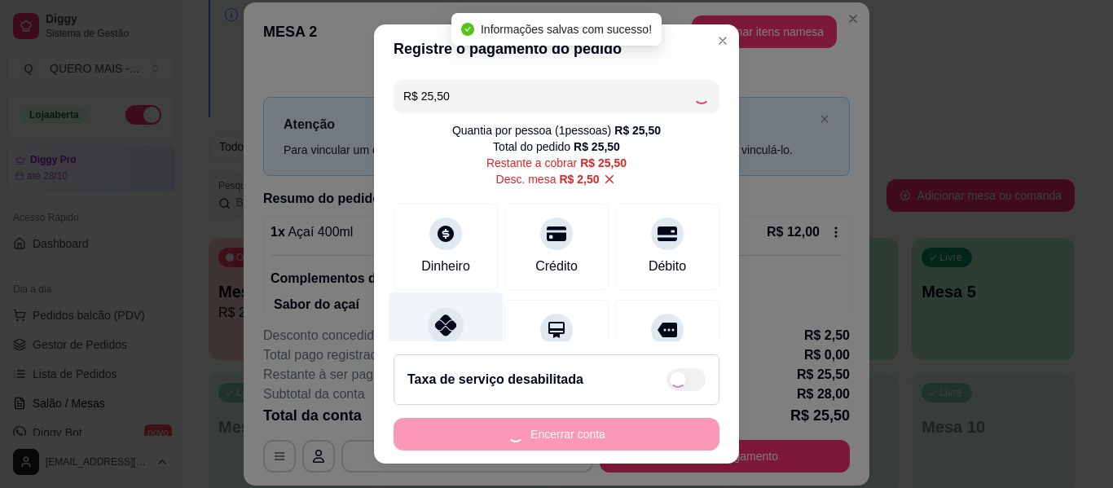
type input "R$ 0,00"
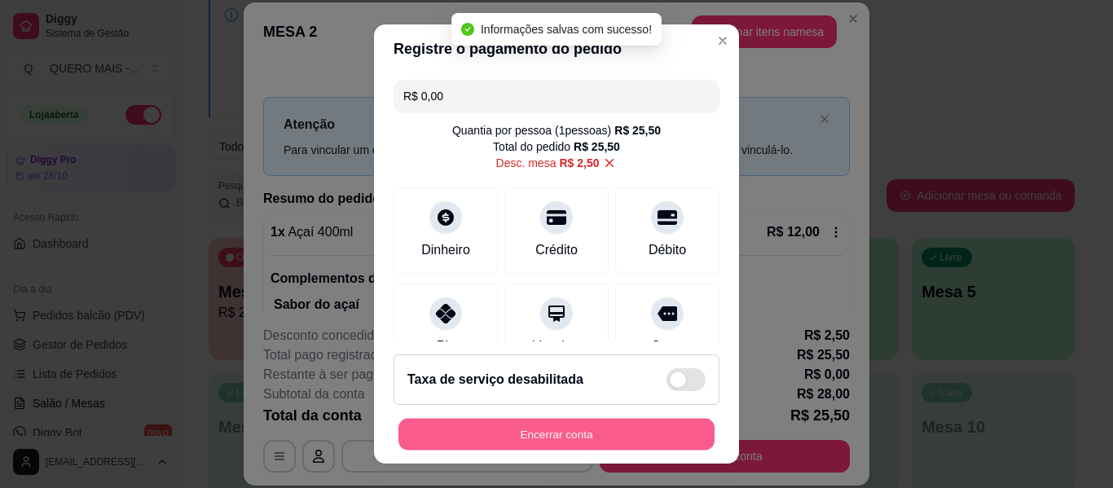
click at [492, 431] on button "Encerrar conta" at bounding box center [556, 435] width 316 height 32
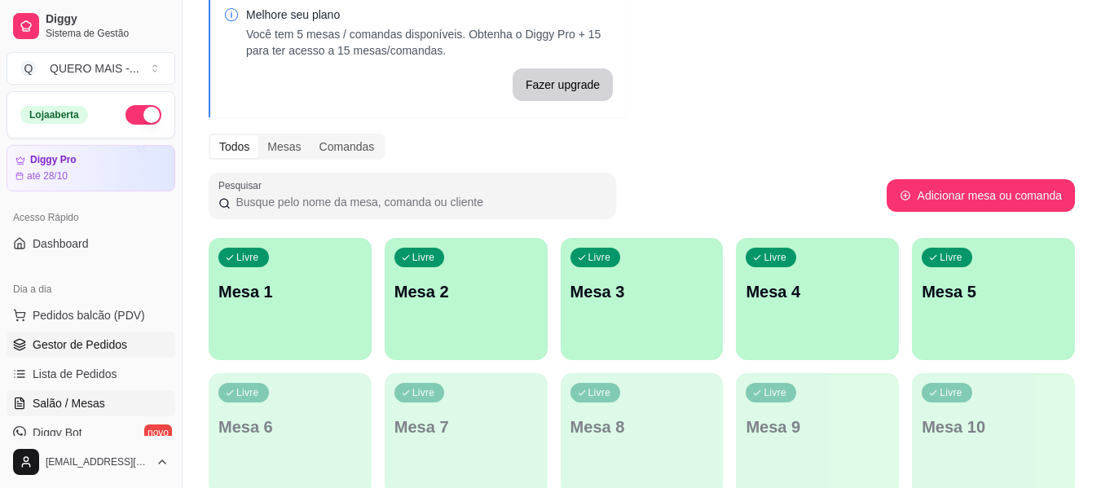
click at [146, 343] on link "Gestor de Pedidos" at bounding box center [91, 345] width 169 height 26
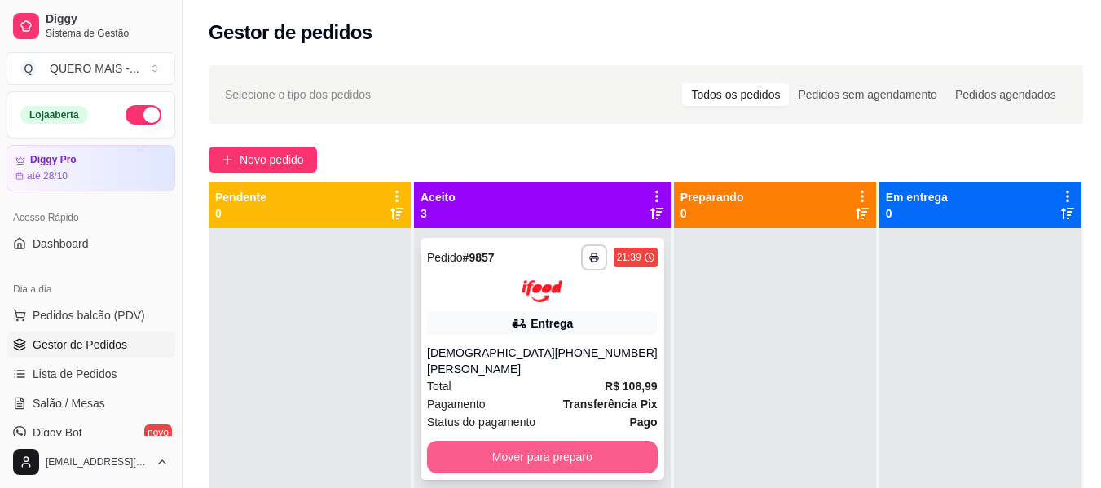
click at [499, 453] on button "Mover para preparo" at bounding box center [542, 457] width 231 height 33
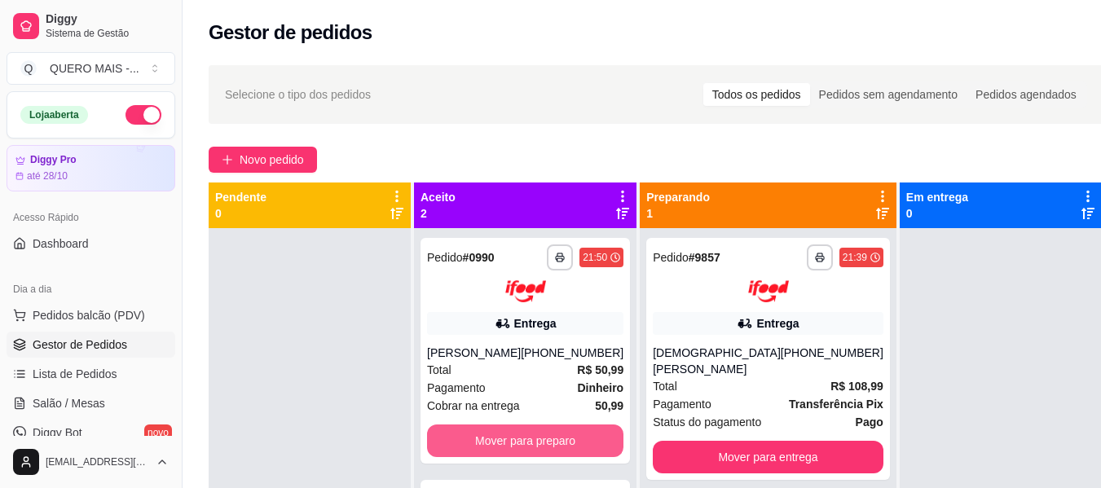
click at [499, 453] on button "Mover para preparo" at bounding box center [525, 441] width 196 height 33
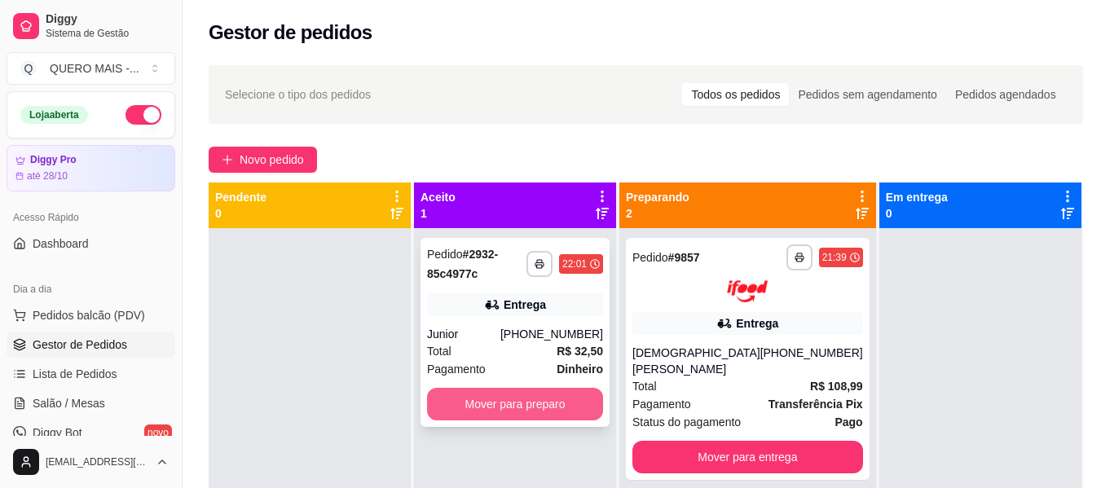
click at [521, 405] on button "Mover para preparo" at bounding box center [515, 404] width 176 height 33
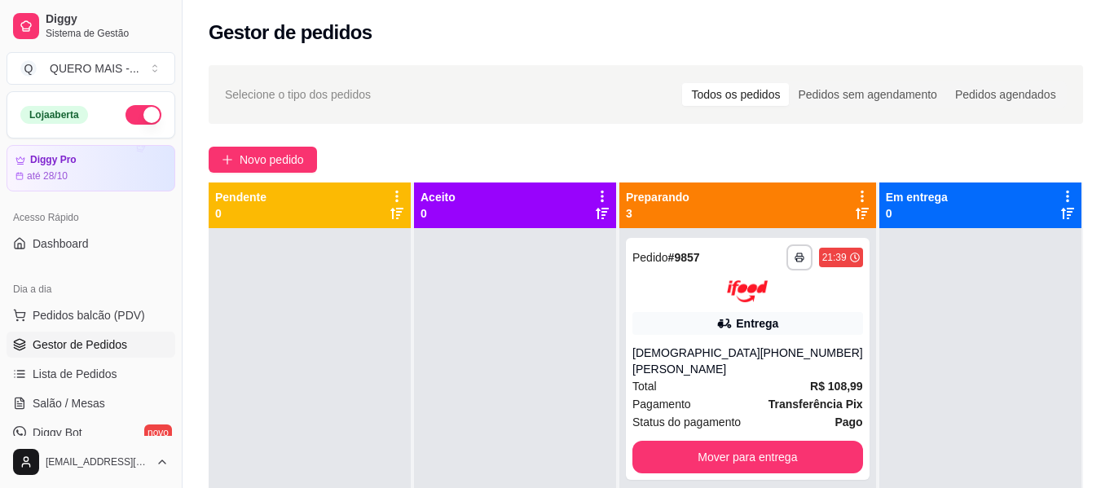
click at [343, 376] on div at bounding box center [310, 472] width 202 height 488
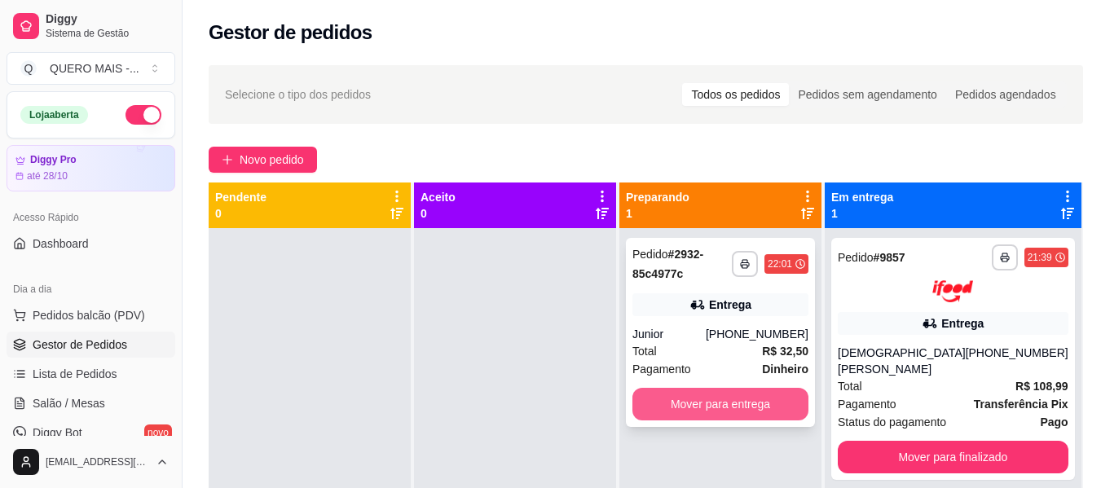
click at [775, 409] on button "Mover para entrega" at bounding box center [720, 404] width 176 height 33
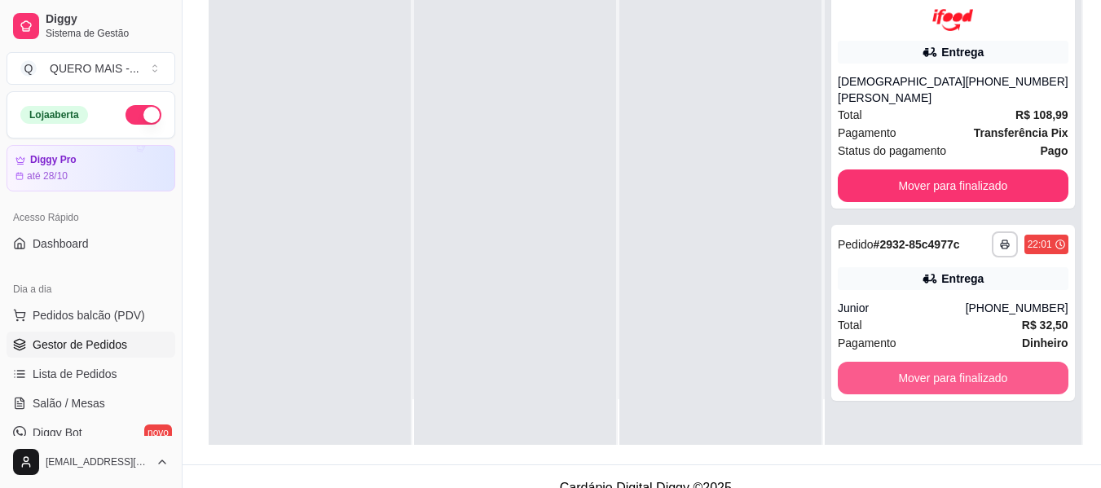
scroll to position [244, 0]
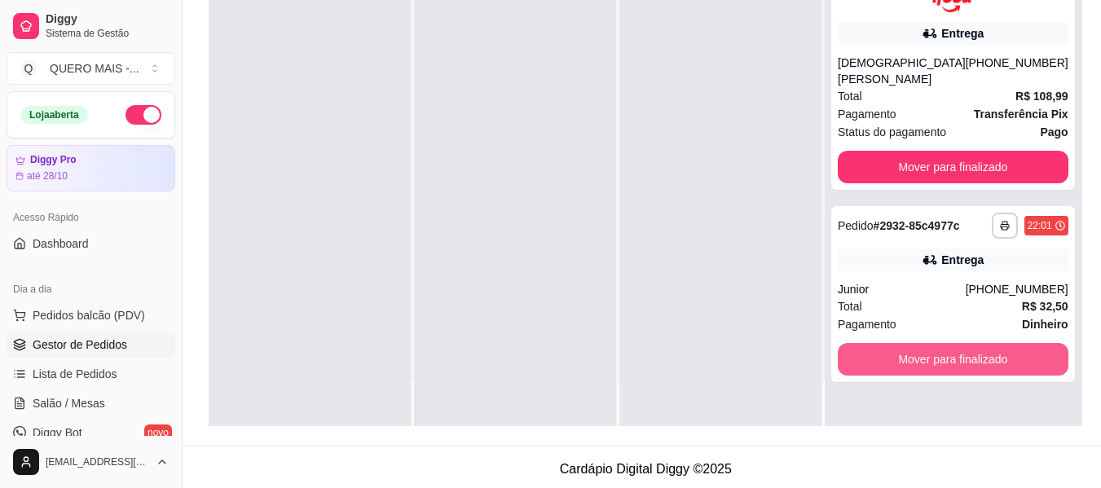
click at [953, 365] on button "Mover para finalizado" at bounding box center [953, 359] width 231 height 33
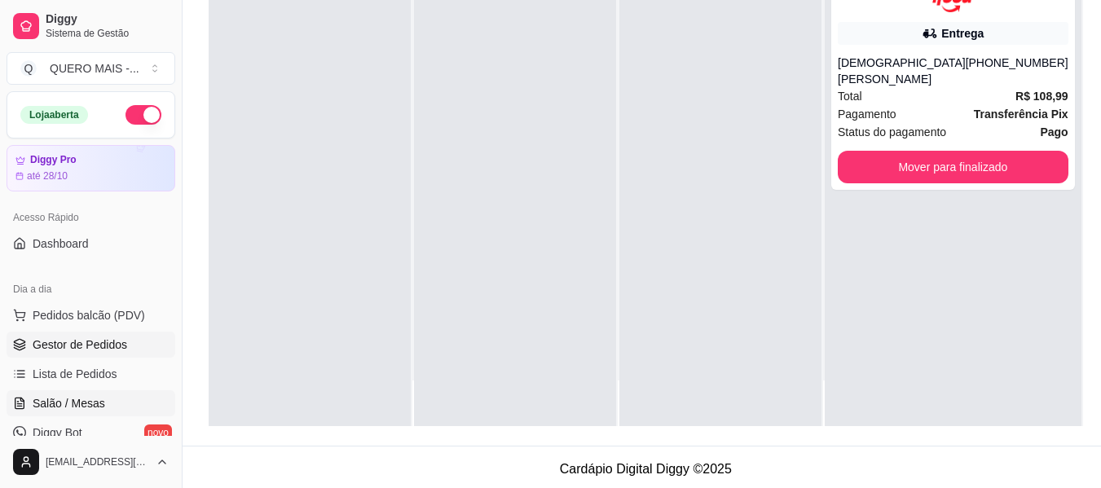
click at [38, 396] on span "Salão / Mesas" at bounding box center [69, 403] width 73 height 16
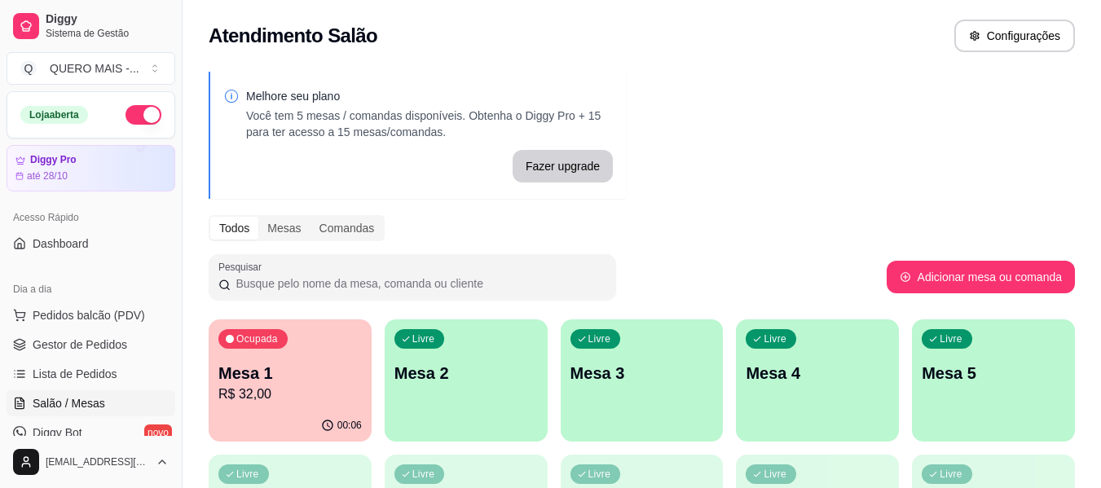
click at [482, 410] on div "Livre Mesa 2" at bounding box center [466, 370] width 163 height 103
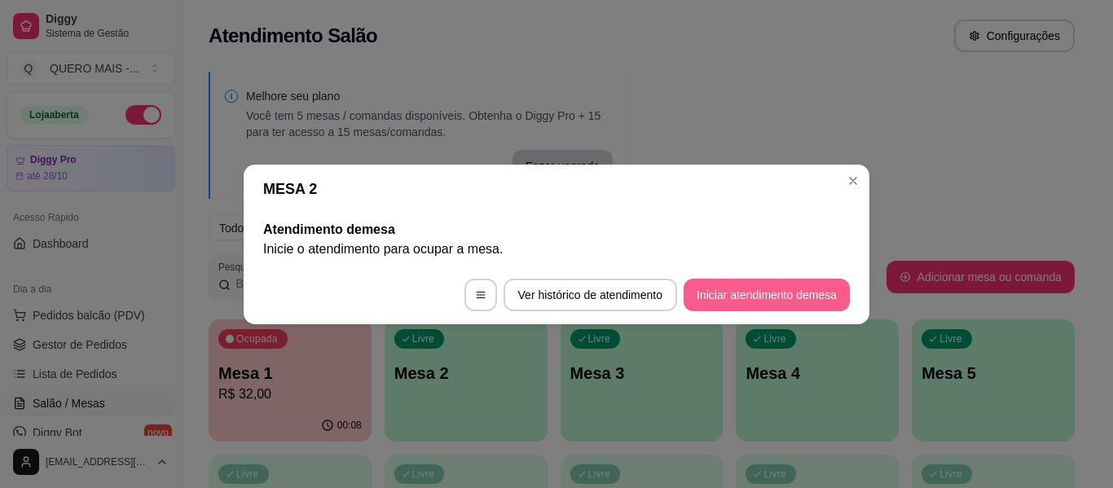
click at [742, 308] on button "Iniciar atendimento de mesa" at bounding box center [767, 295] width 166 height 33
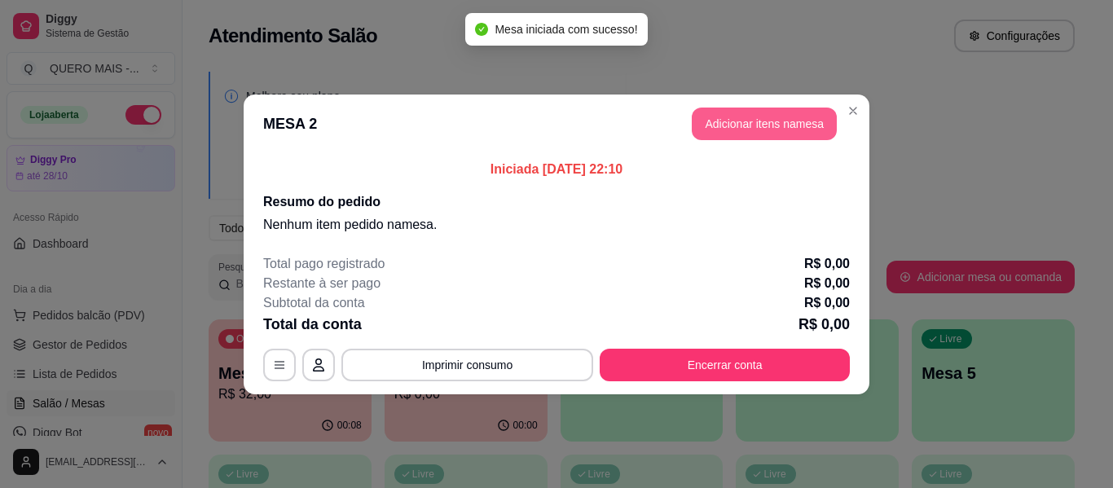
click at [752, 117] on button "Adicionar itens na mesa" at bounding box center [764, 124] width 145 height 33
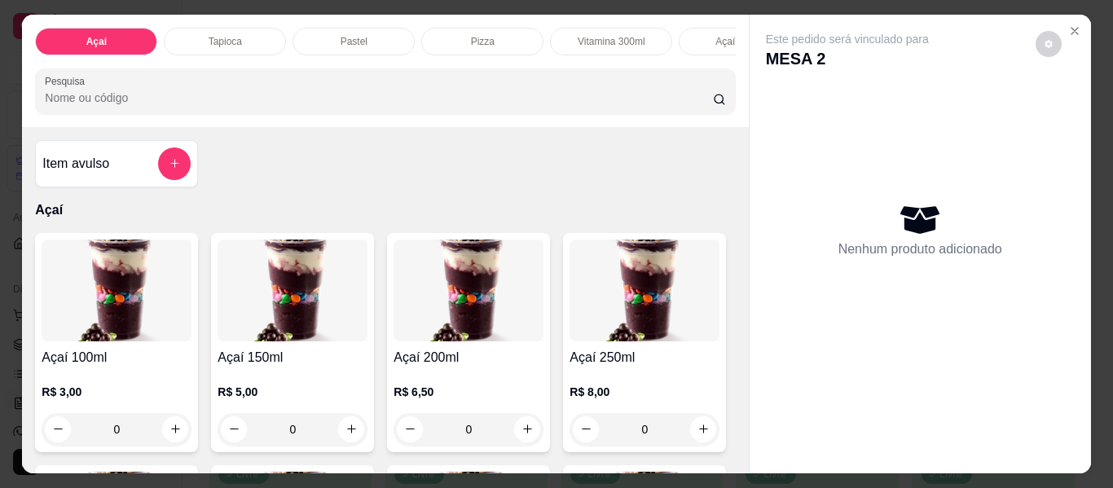
click at [526, 435] on div "0" at bounding box center [469, 429] width 150 height 33
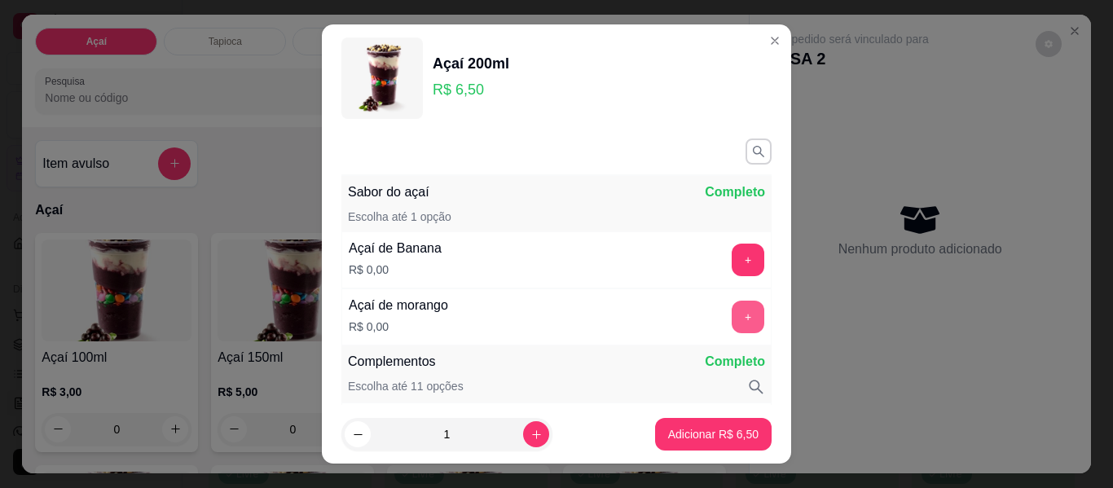
click at [732, 311] on button "+" at bounding box center [748, 317] width 33 height 33
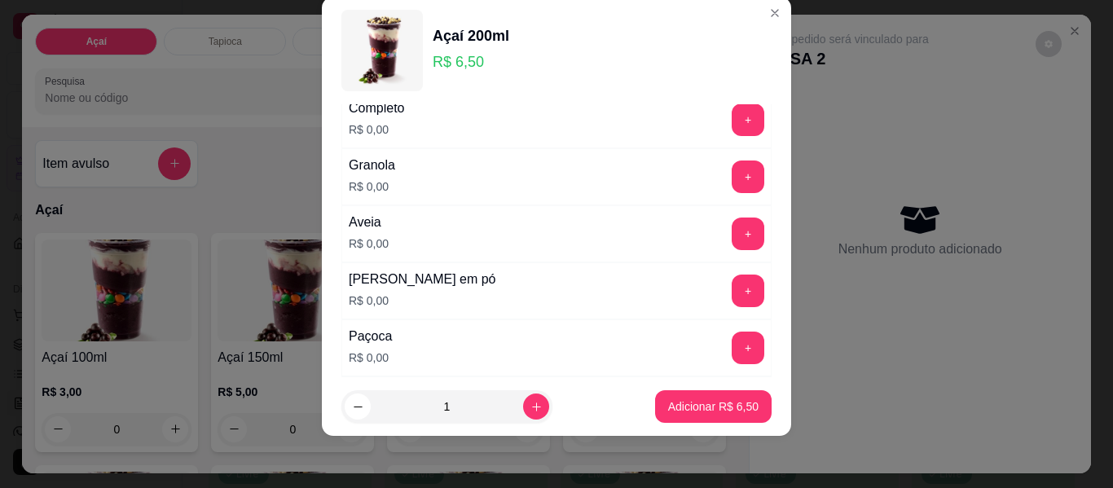
scroll to position [295, 0]
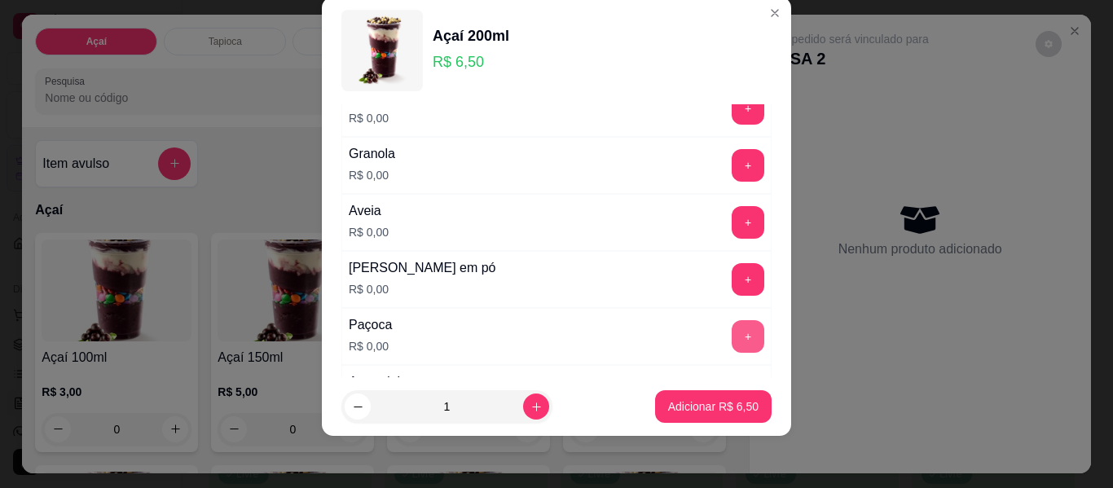
click at [732, 337] on button "+" at bounding box center [748, 336] width 33 height 33
click at [732, 283] on button "+" at bounding box center [748, 279] width 33 height 33
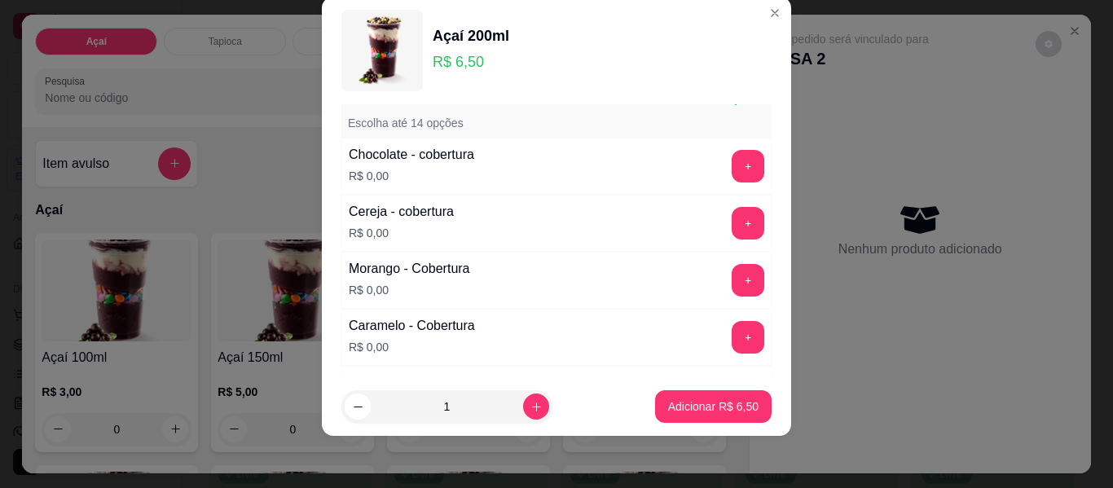
scroll to position [978, 0]
click at [732, 267] on button "+" at bounding box center [748, 279] width 33 height 33
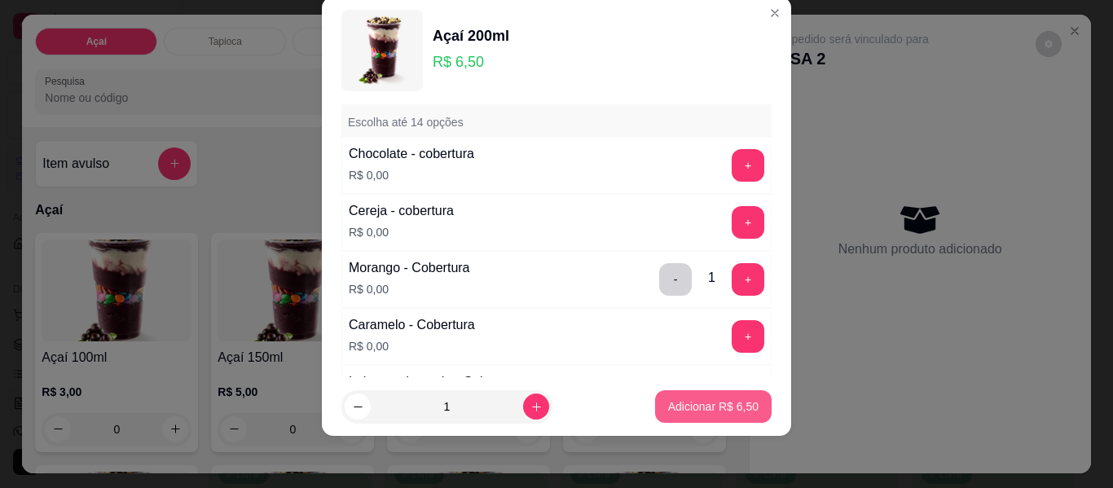
click at [679, 403] on p "Adicionar R$ 6,50" at bounding box center [713, 406] width 90 height 16
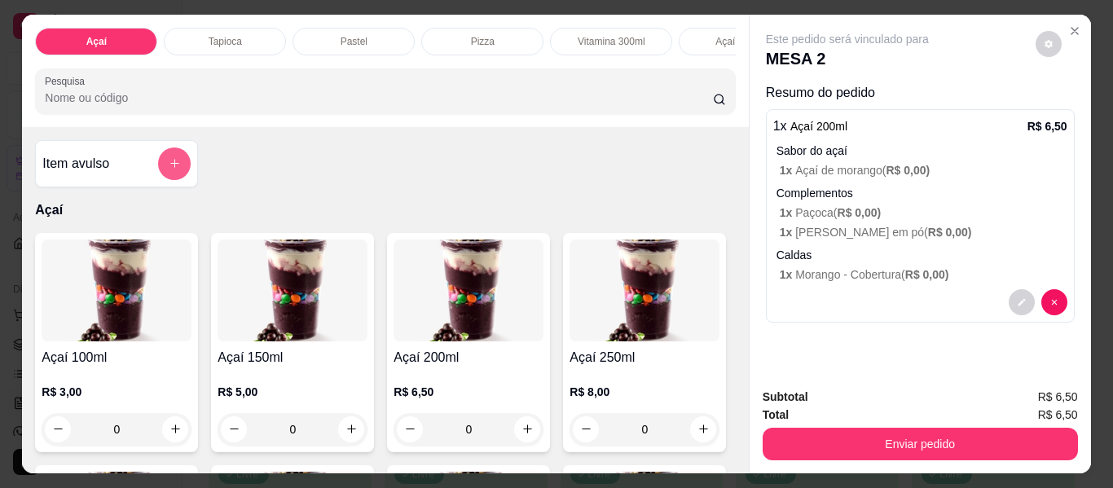
click at [158, 175] on button "add-separate-item" at bounding box center [174, 163] width 33 height 33
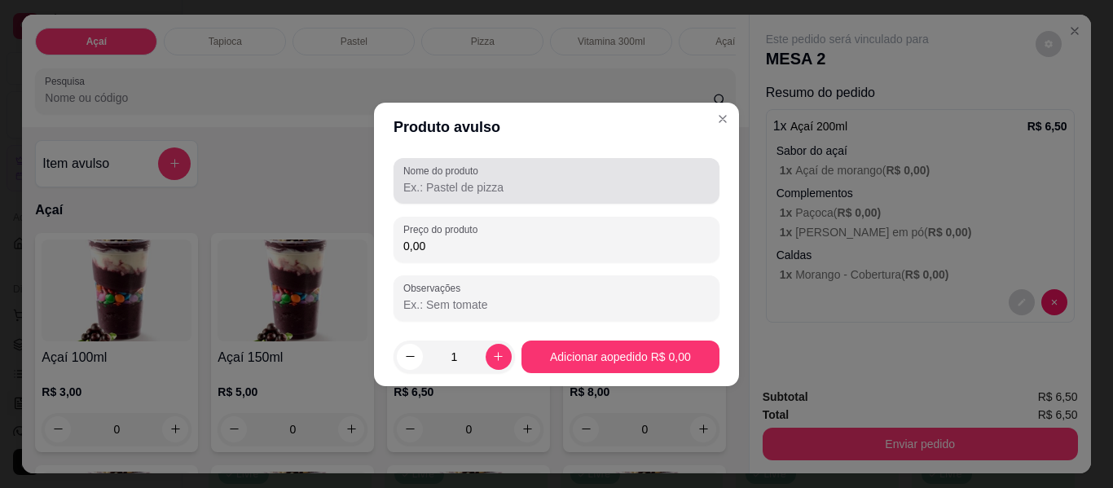
click at [436, 183] on input "Nome do produto" at bounding box center [556, 187] width 306 height 16
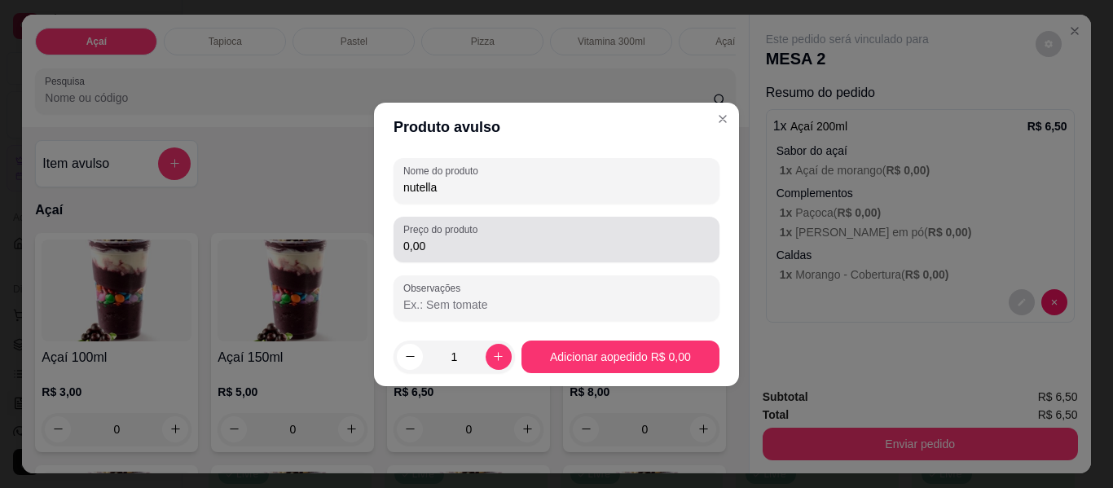
type input "nutella"
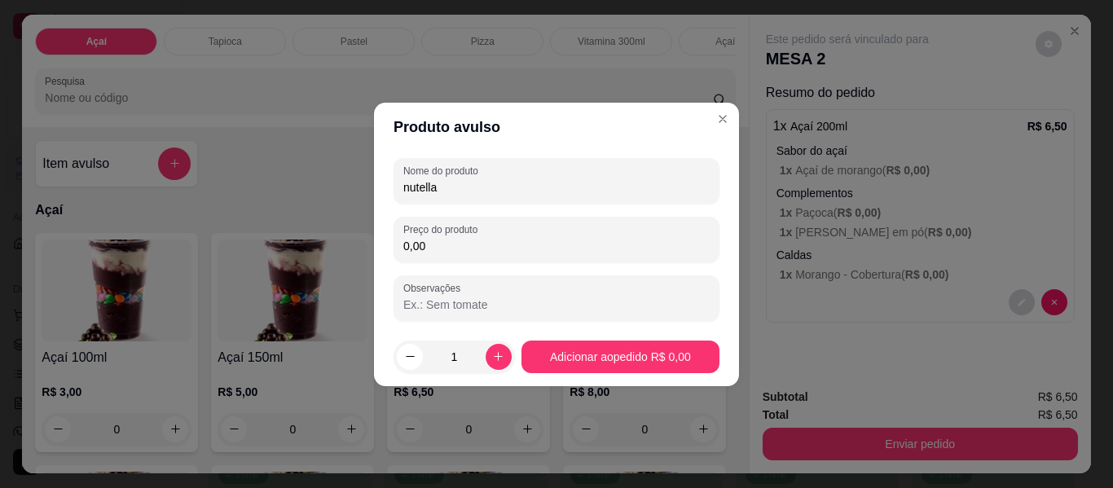
click at [450, 245] on input "0,00" at bounding box center [556, 246] width 306 height 16
type input "5,00"
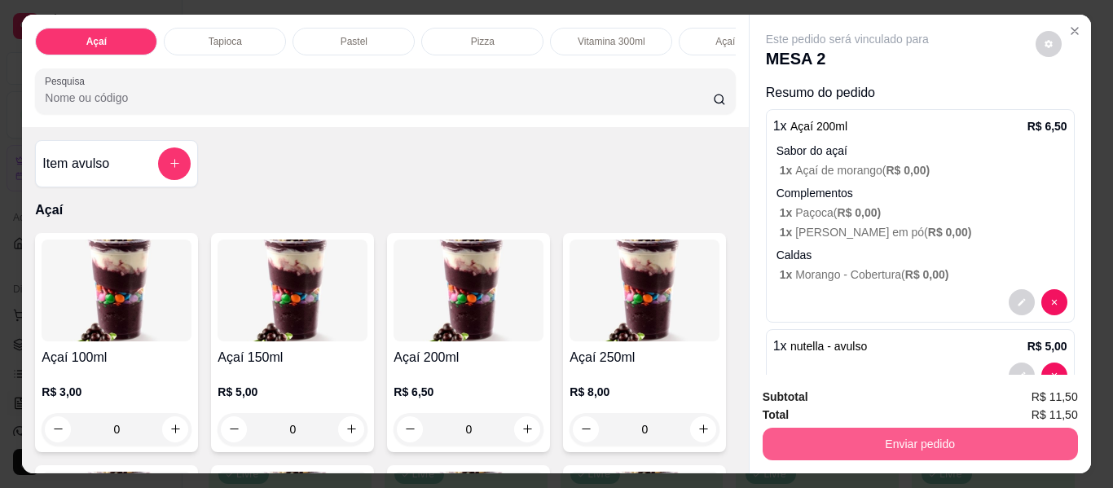
click at [851, 432] on button "Enviar pedido" at bounding box center [920, 444] width 315 height 33
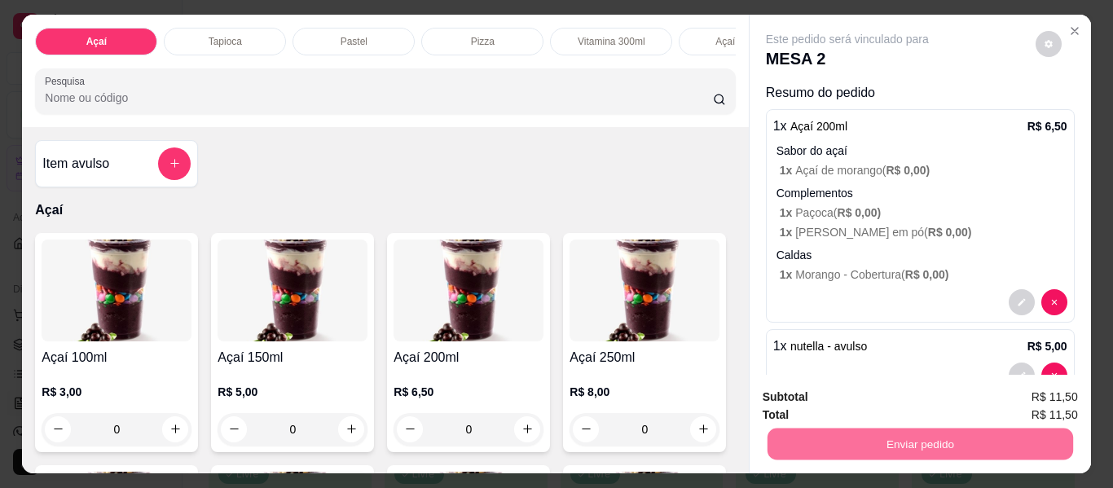
click at [1025, 395] on button "Enviar pedido" at bounding box center [1035, 397] width 92 height 31
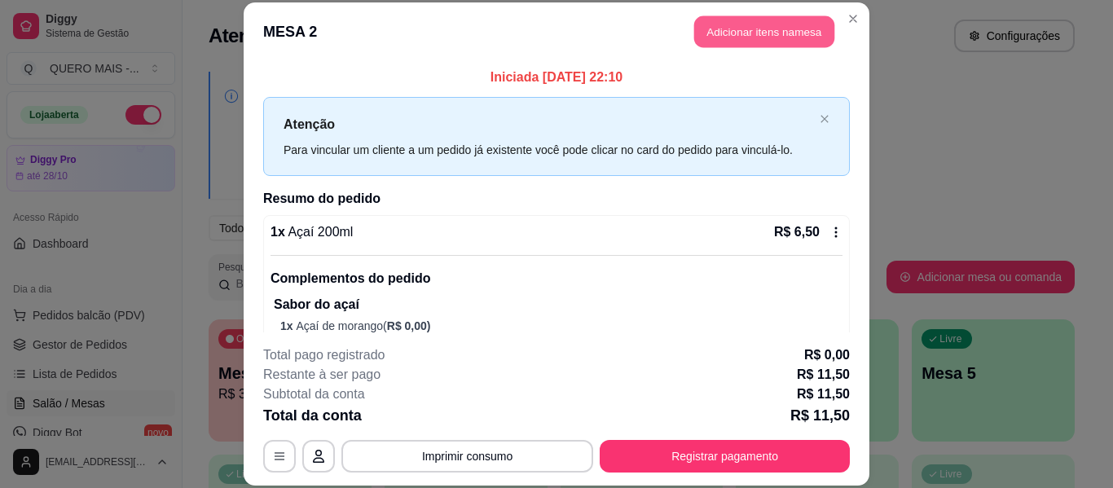
click at [739, 34] on button "Adicionar itens na mesa" at bounding box center [764, 32] width 140 height 32
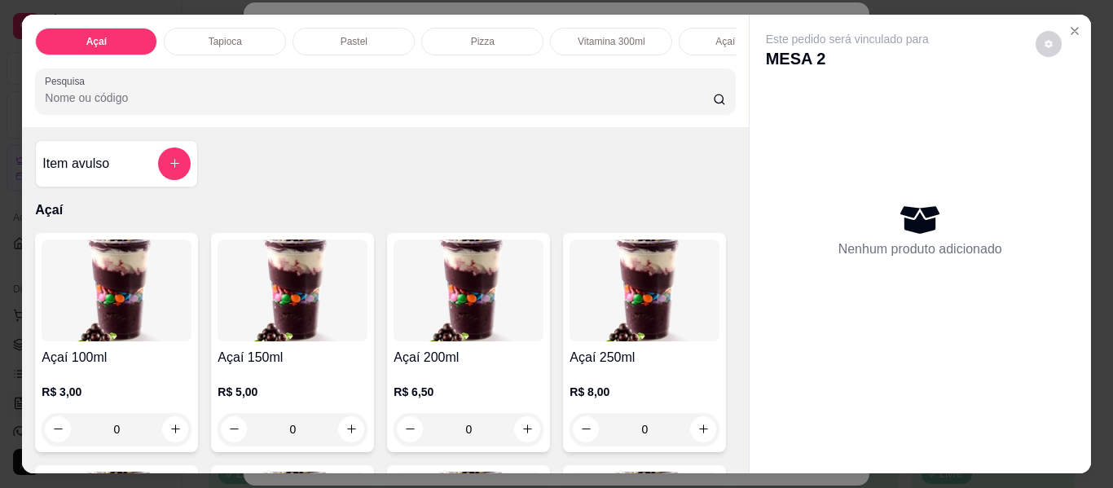
click at [348, 438] on div "0" at bounding box center [293, 429] width 150 height 33
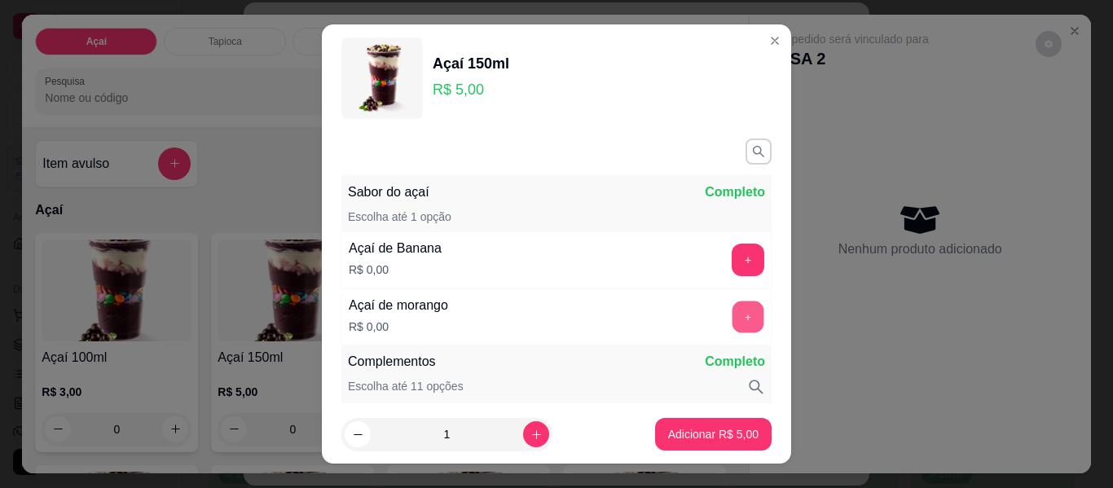
click at [733, 317] on button "+" at bounding box center [749, 317] width 32 height 32
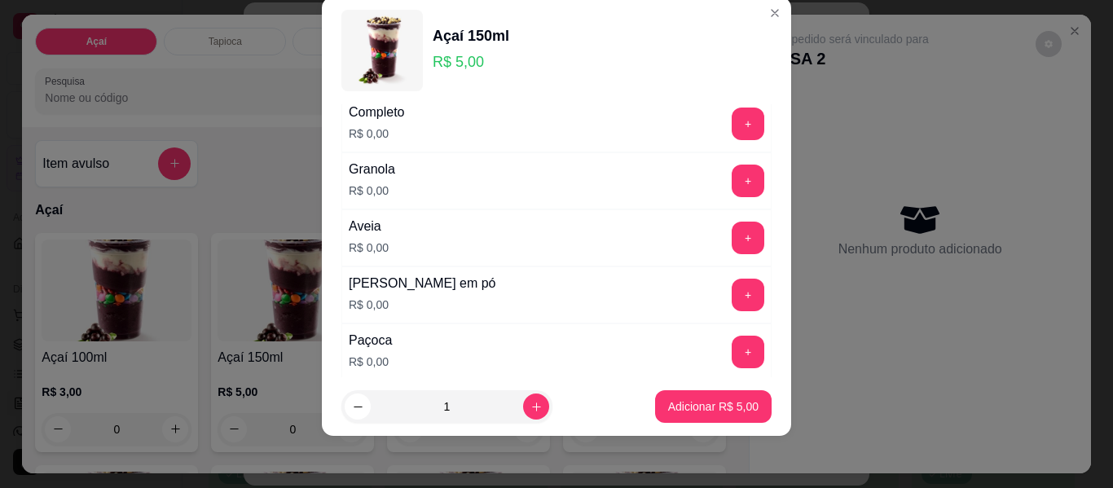
scroll to position [295, 0]
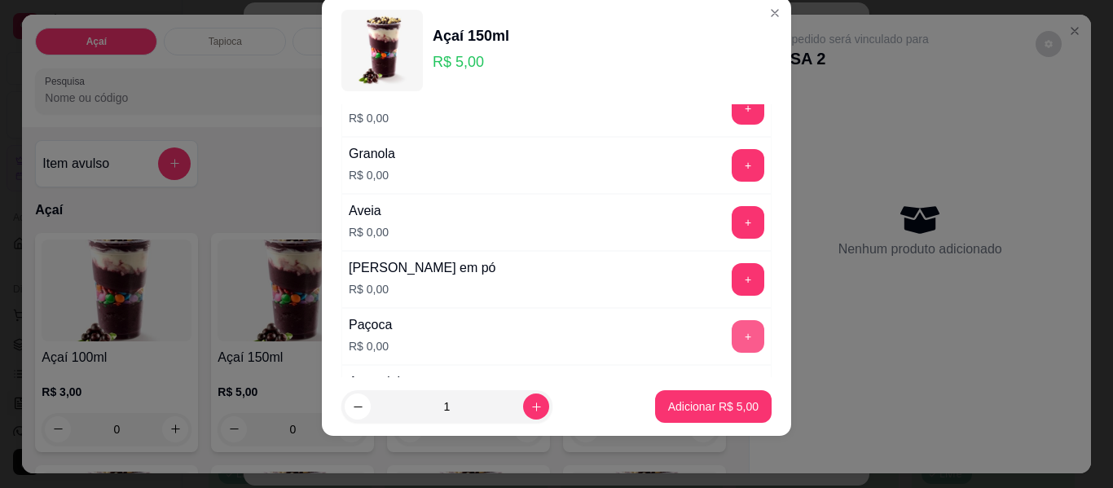
click at [732, 337] on button "+" at bounding box center [748, 336] width 33 height 33
click at [733, 271] on button "+" at bounding box center [749, 280] width 32 height 32
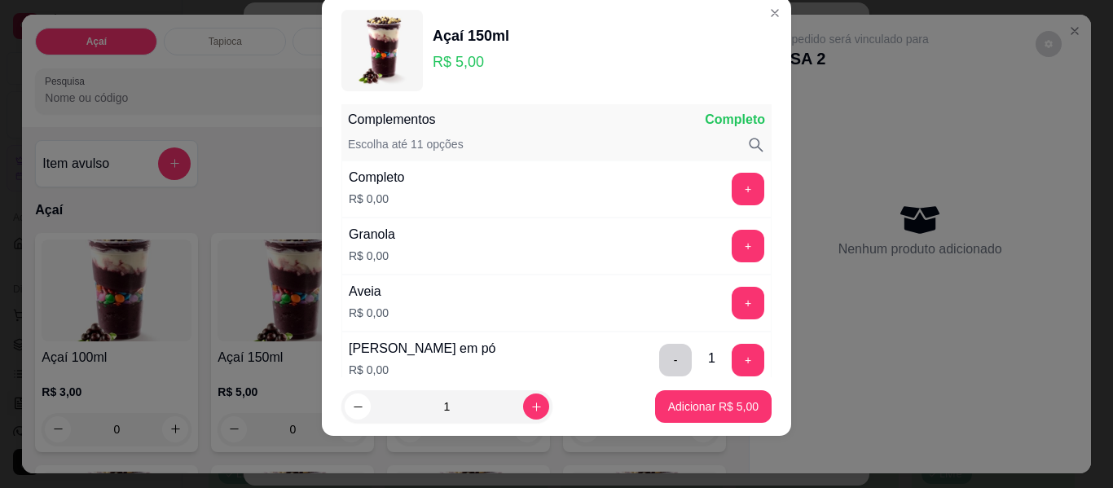
scroll to position [213, 0]
click at [732, 240] on button "+" at bounding box center [748, 247] width 33 height 33
click at [732, 304] on button "+" at bounding box center [748, 304] width 33 height 33
click at [659, 252] on button "-" at bounding box center [675, 247] width 33 height 33
click at [659, 301] on button "-" at bounding box center [675, 304] width 33 height 33
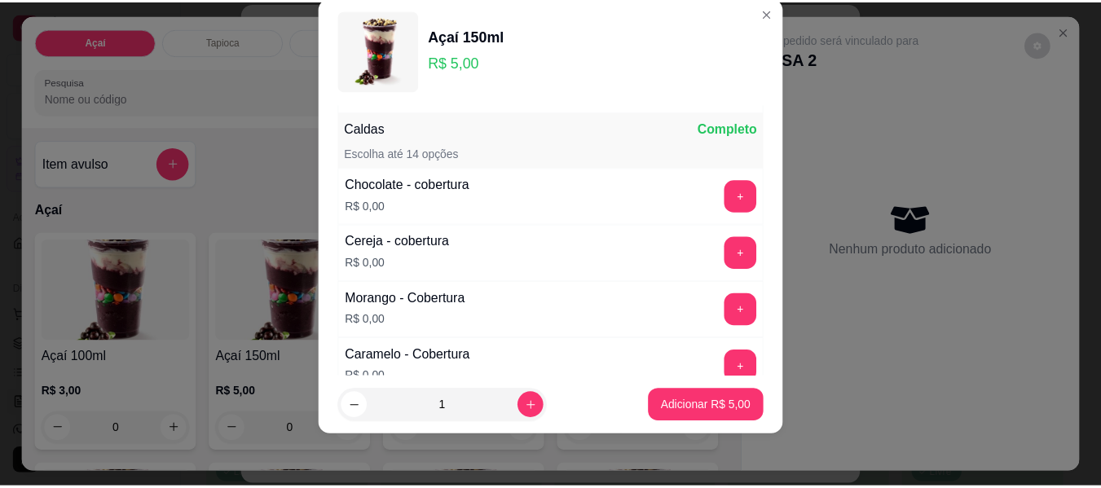
scroll to position [1028, 0]
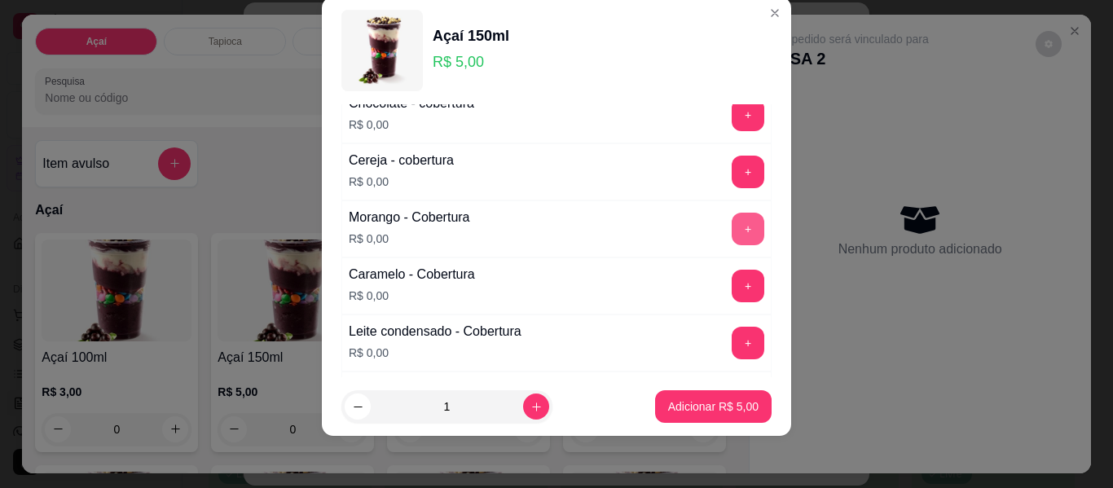
click at [732, 231] on button "+" at bounding box center [748, 229] width 33 height 33
click at [672, 399] on p "Adicionar R$ 5,00" at bounding box center [713, 406] width 90 height 16
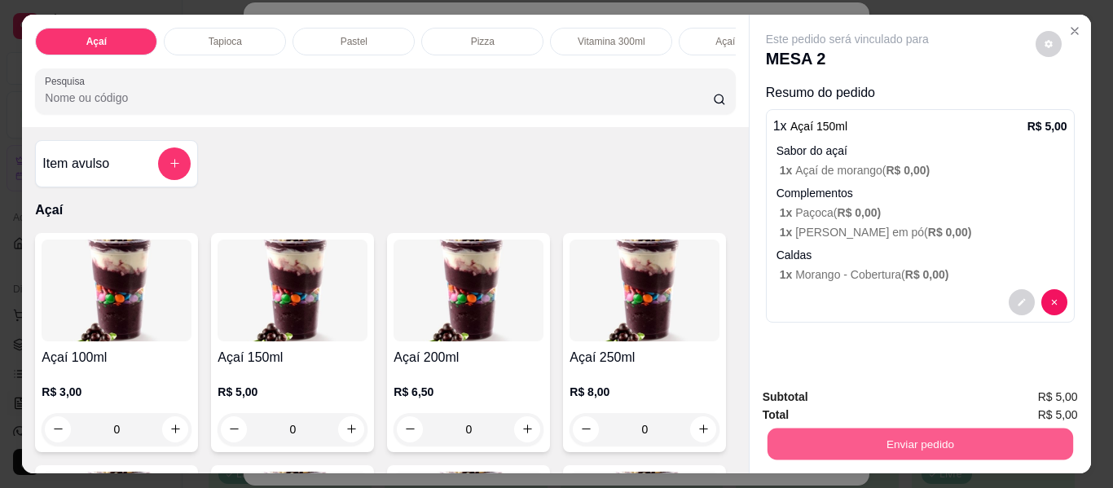
click at [954, 429] on button "Enviar pedido" at bounding box center [920, 445] width 306 height 32
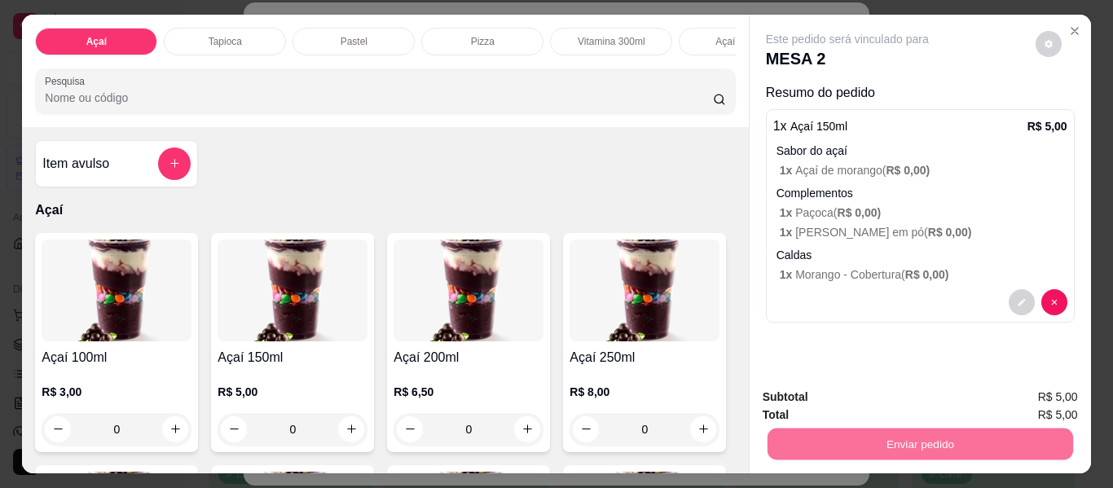
click at [1005, 398] on button "Enviar pedido" at bounding box center [1035, 398] width 92 height 31
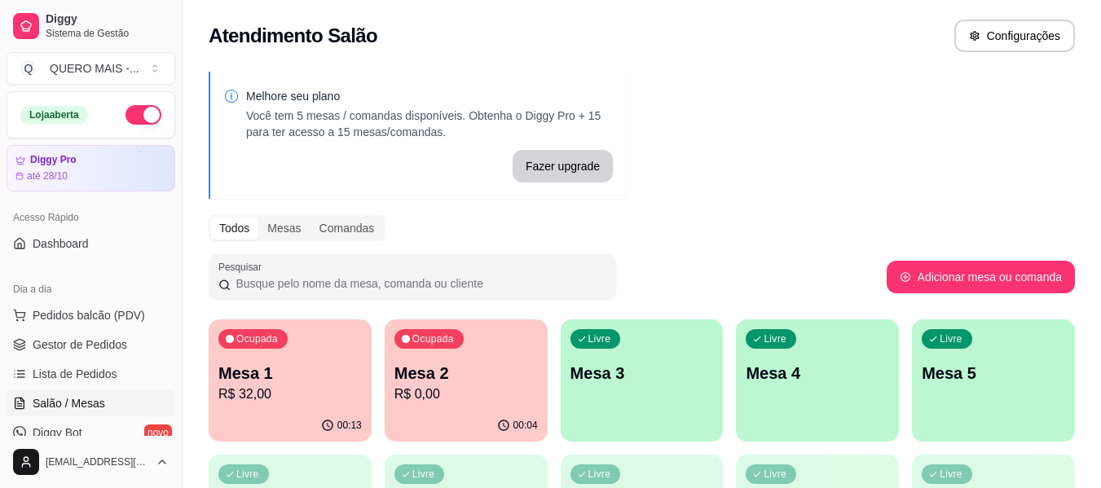
click at [278, 418] on div "00:13" at bounding box center [290, 426] width 163 height 32
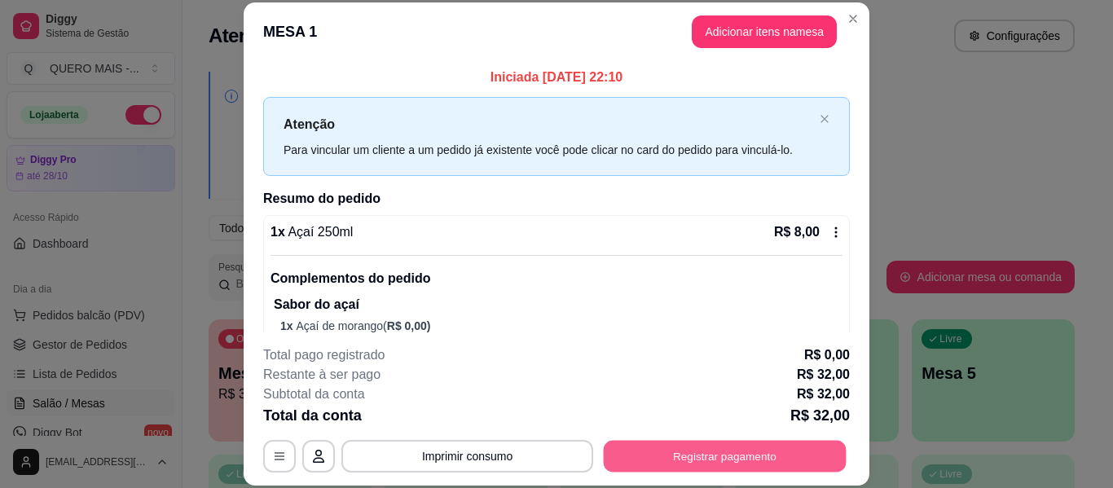
click at [667, 457] on button "Registrar pagamento" at bounding box center [725, 457] width 243 height 32
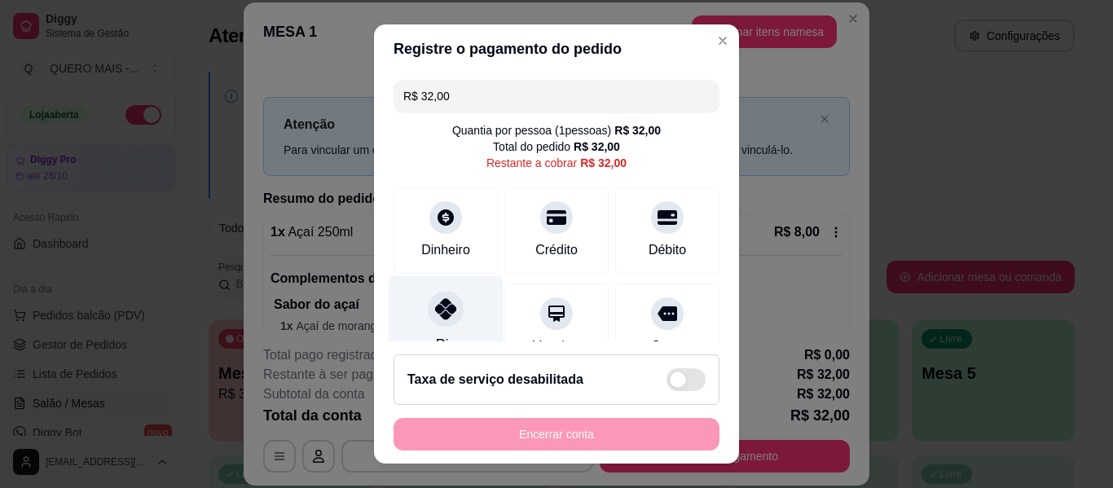
click at [440, 317] on icon at bounding box center [445, 308] width 21 height 21
type input "R$ 0,00"
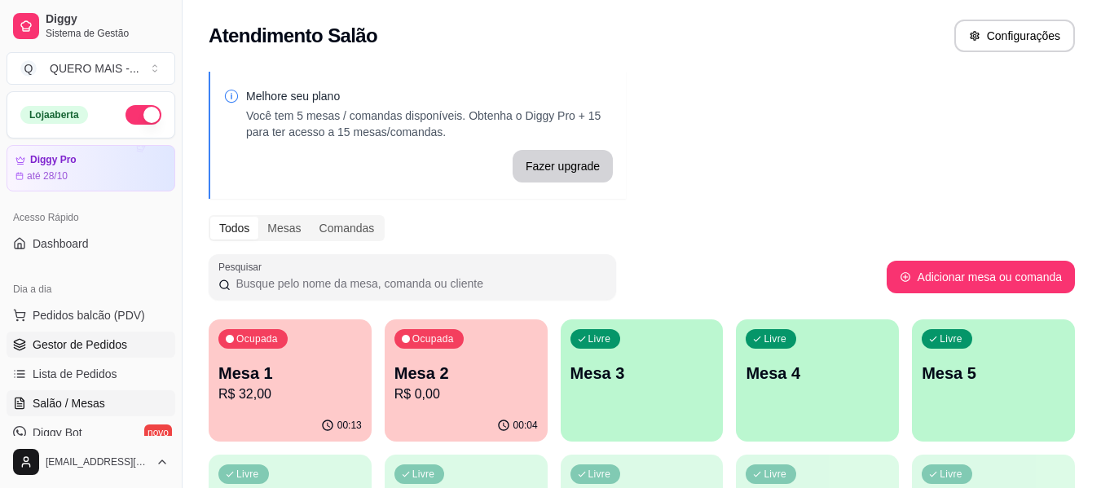
click at [130, 344] on link "Gestor de Pedidos" at bounding box center [91, 345] width 169 height 26
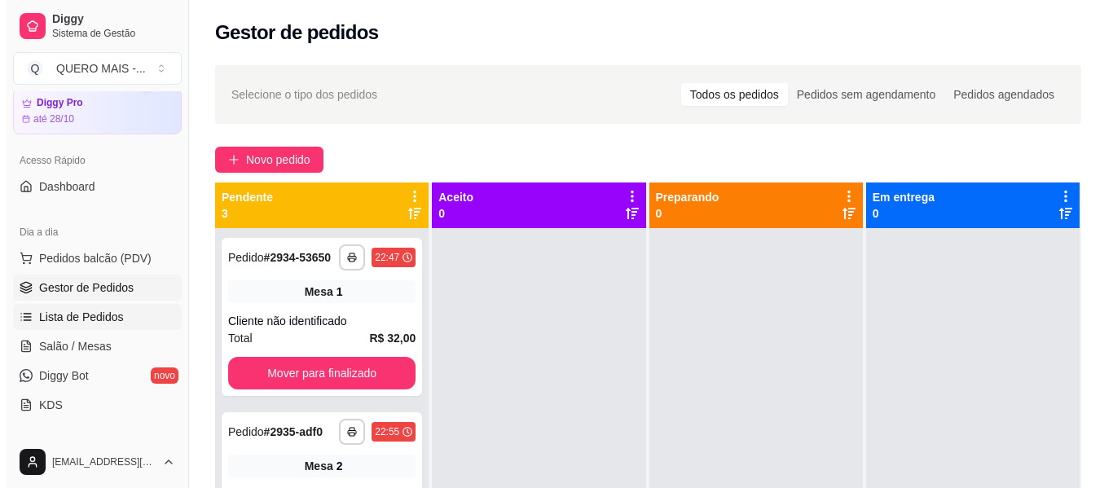
scroll to position [81, 0]
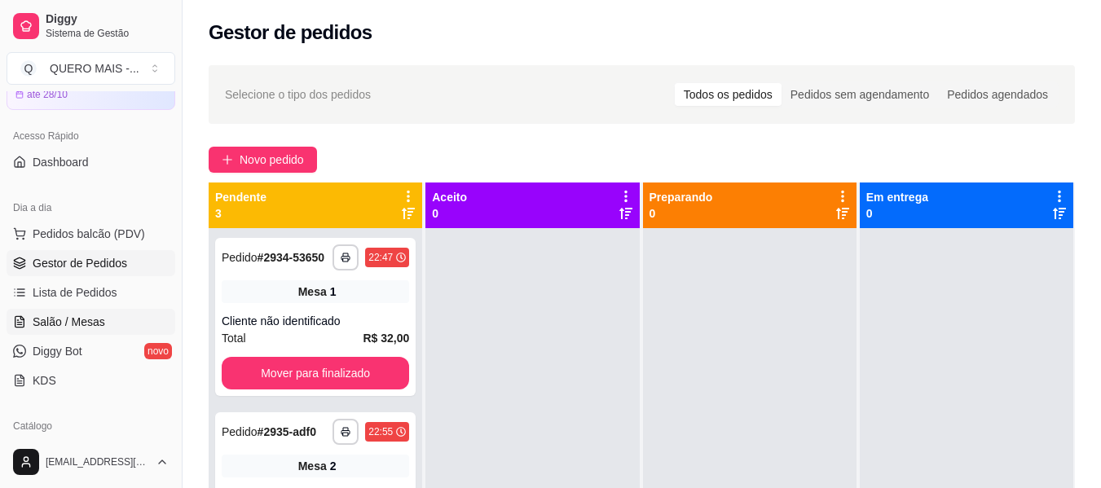
click at [74, 325] on span "Salão / Mesas" at bounding box center [69, 322] width 73 height 16
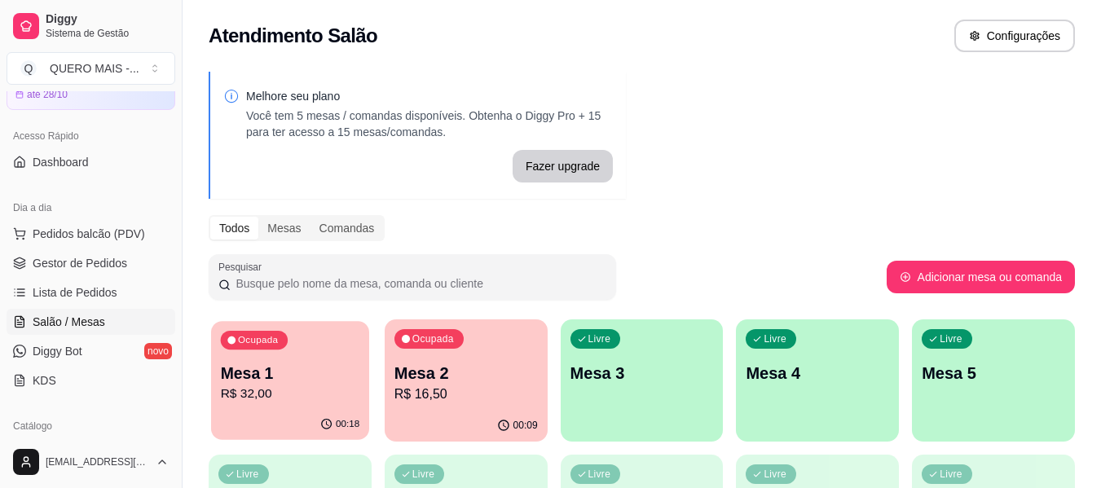
click at [249, 386] on p "R$ 32,00" at bounding box center [290, 394] width 139 height 19
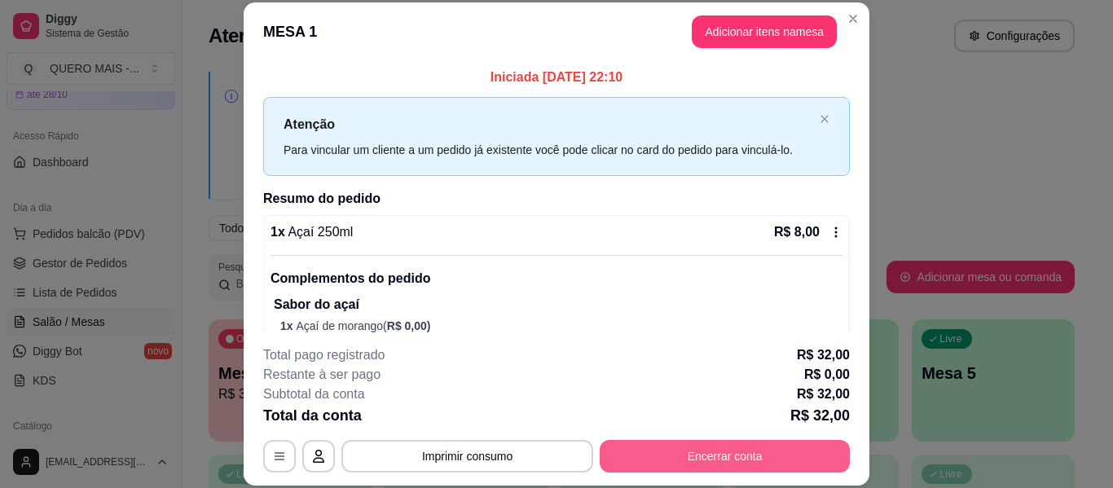
click at [690, 455] on button "Encerrar conta" at bounding box center [725, 456] width 250 height 33
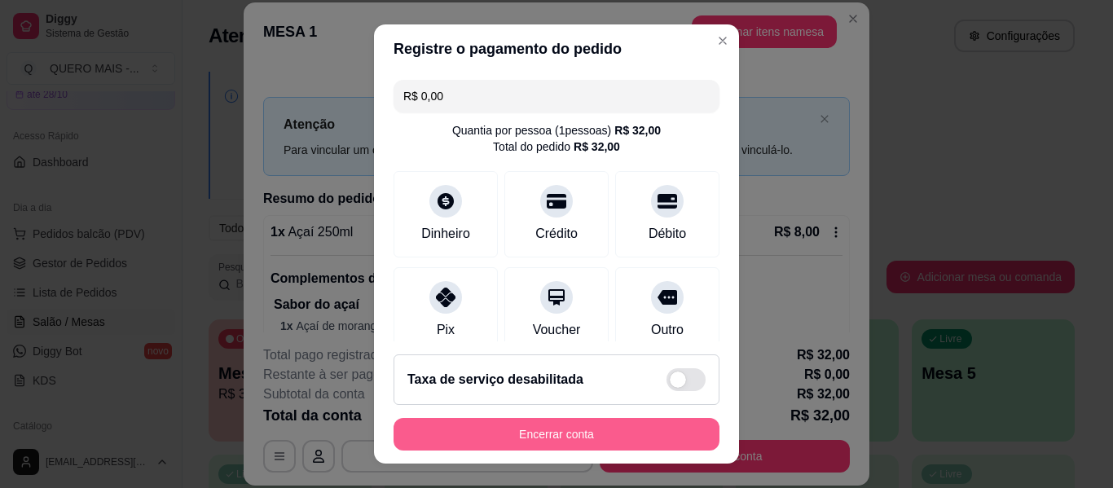
click at [530, 445] on button "Encerrar conta" at bounding box center [557, 434] width 326 height 33
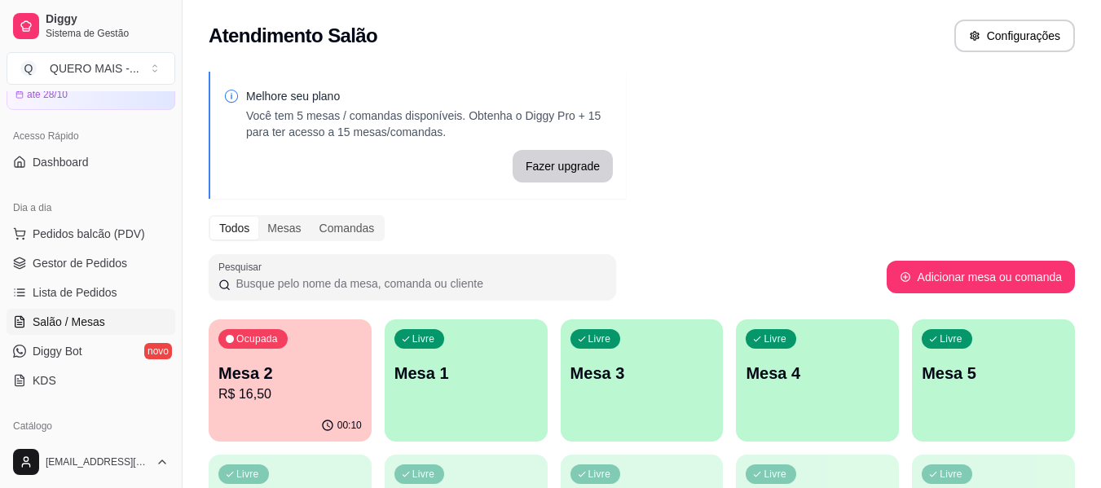
click at [422, 404] on div "Livre Mesa 1" at bounding box center [466, 370] width 163 height 103
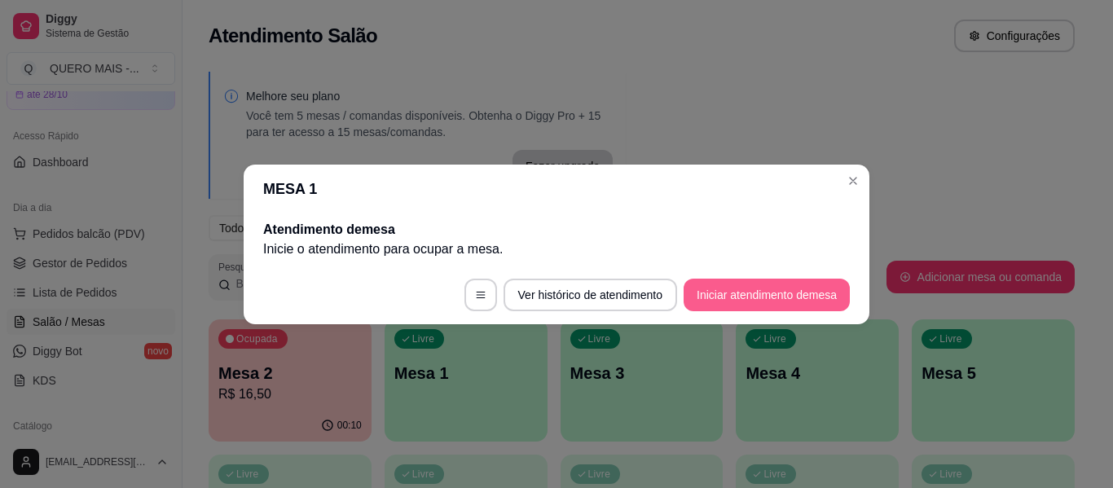
click at [774, 286] on button "Iniciar atendimento de mesa" at bounding box center [767, 295] width 166 height 33
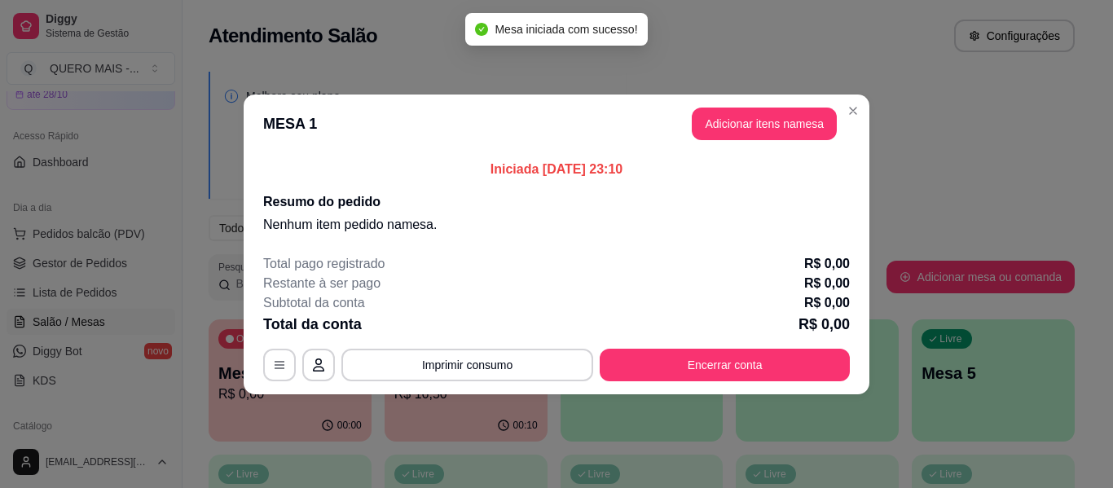
click at [734, 136] on button "Adicionar itens na mesa" at bounding box center [764, 124] width 145 height 33
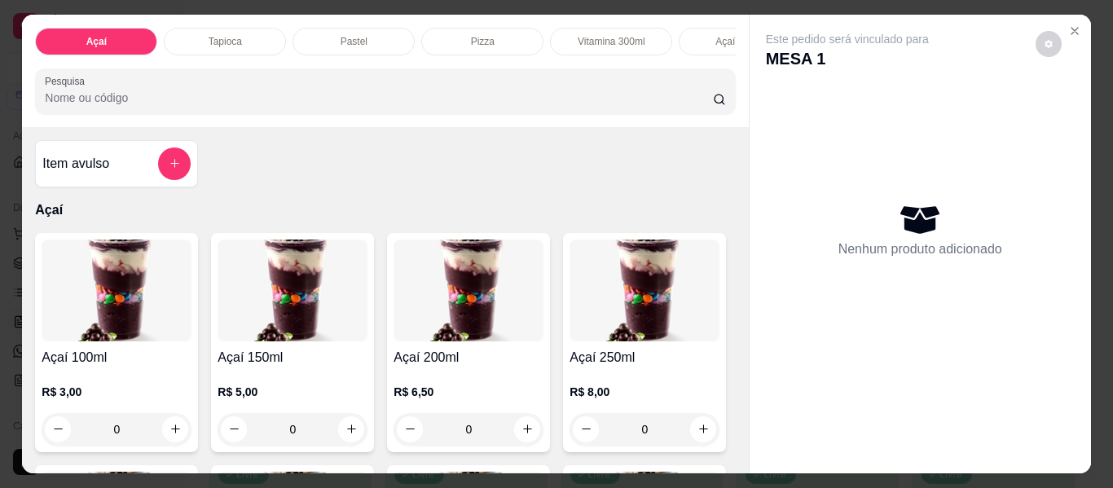
click at [233, 37] on p "Tapioca" at bounding box center [225, 41] width 33 height 13
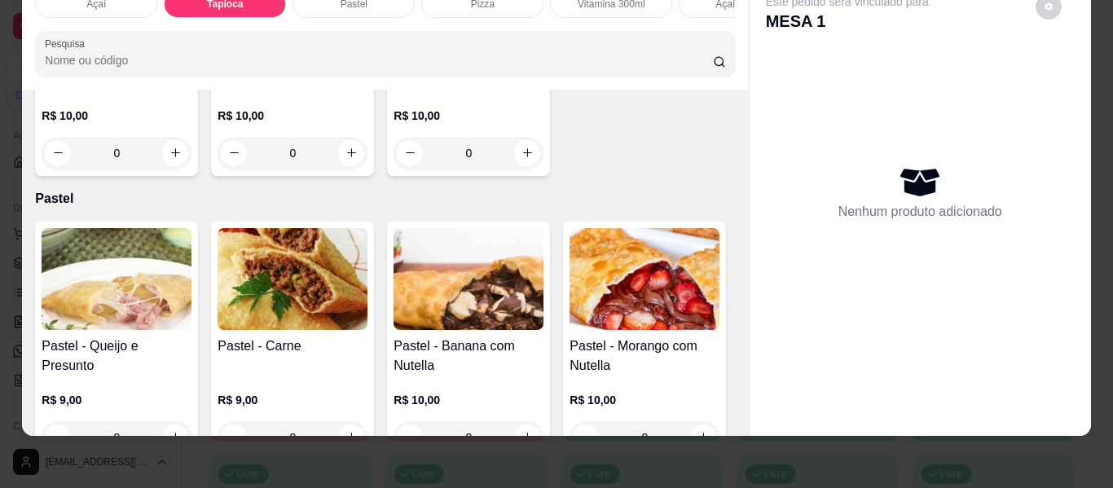
scroll to position [1047, 0]
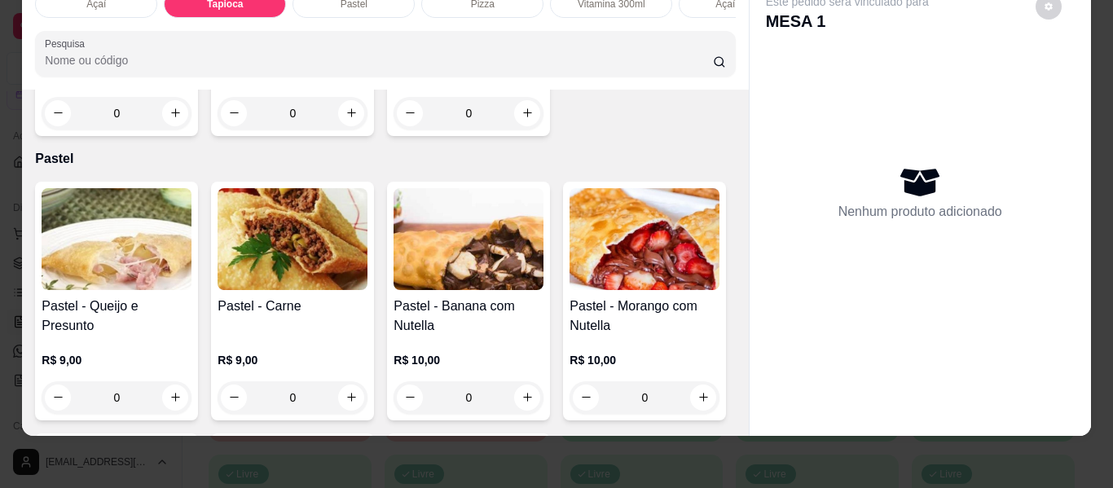
click at [191, 130] on div "0" at bounding box center [117, 113] width 150 height 33
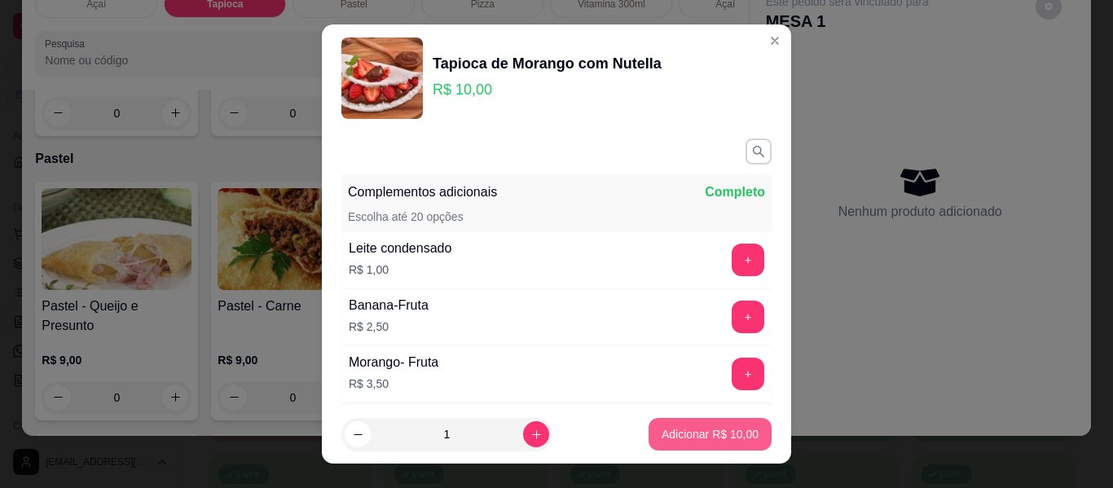
click at [669, 431] on p "Adicionar R$ 10,00" at bounding box center [710, 434] width 97 height 16
type input "1"
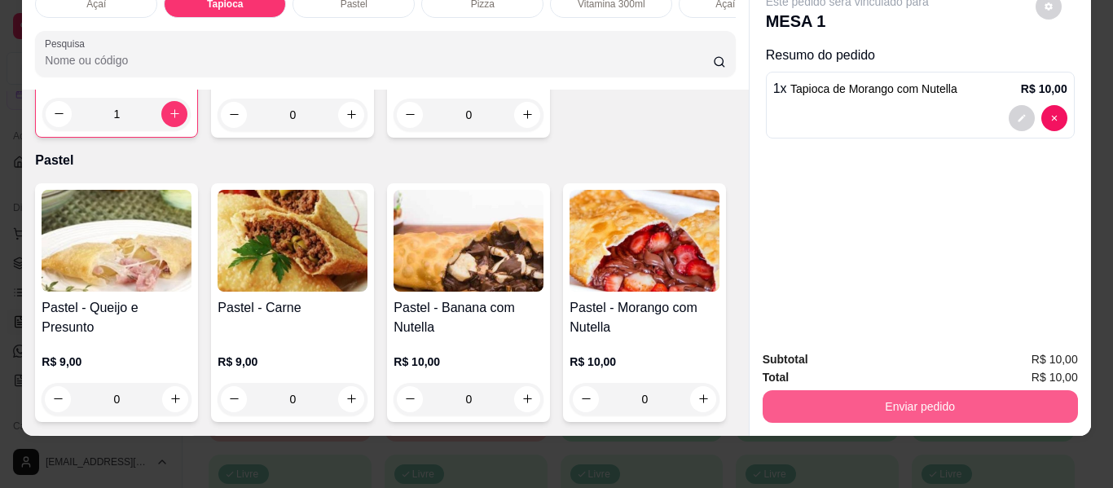
click at [904, 390] on button "Enviar pedido" at bounding box center [920, 406] width 315 height 33
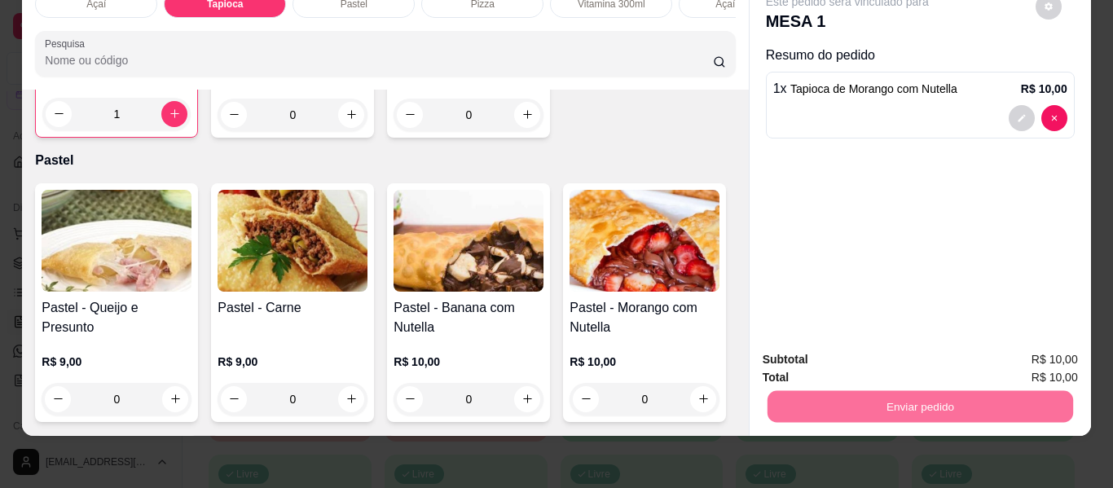
click at [1027, 360] on button "Enviar pedido" at bounding box center [1036, 354] width 90 height 30
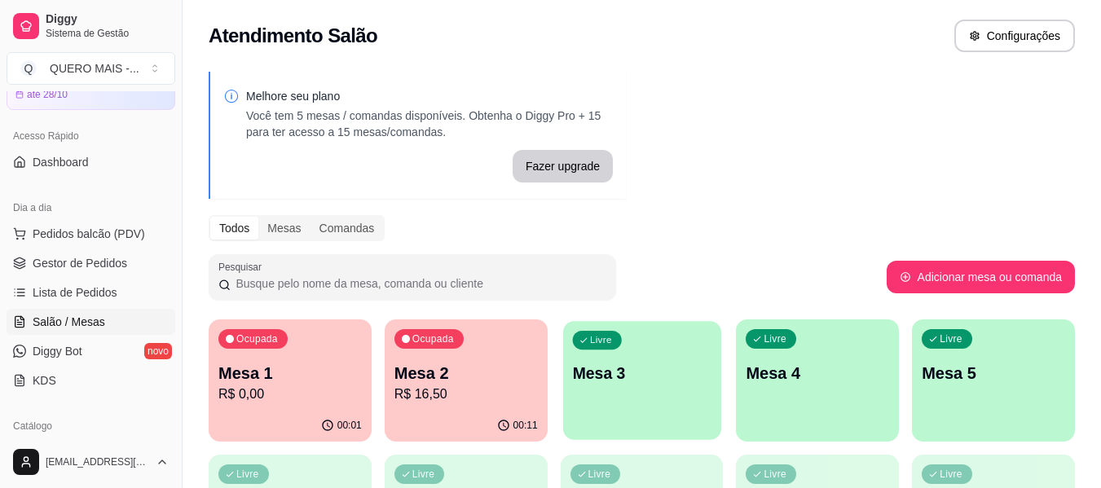
click at [632, 421] on button "Livre Mesa 3" at bounding box center [642, 380] width 158 height 119
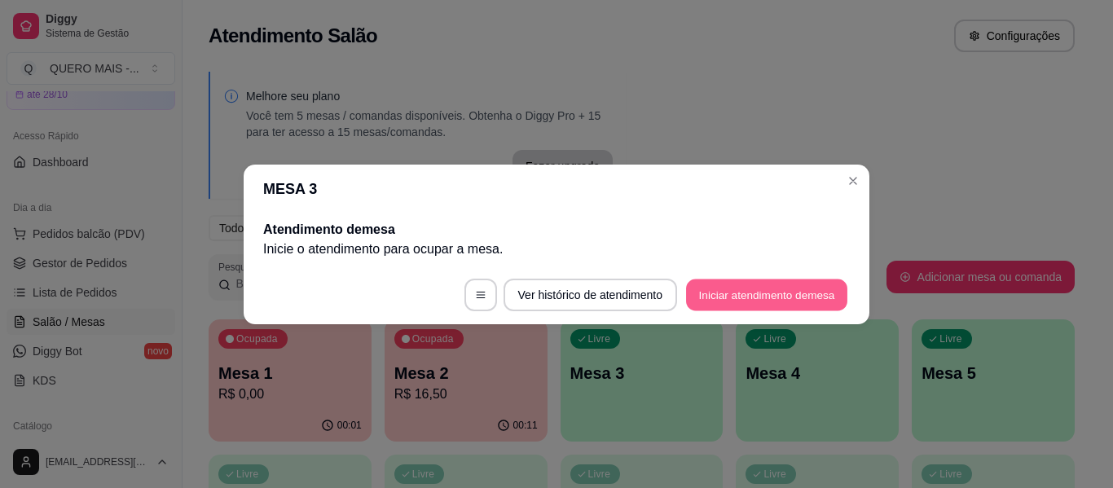
click at [772, 285] on button "Iniciar atendimento de mesa" at bounding box center [766, 295] width 161 height 32
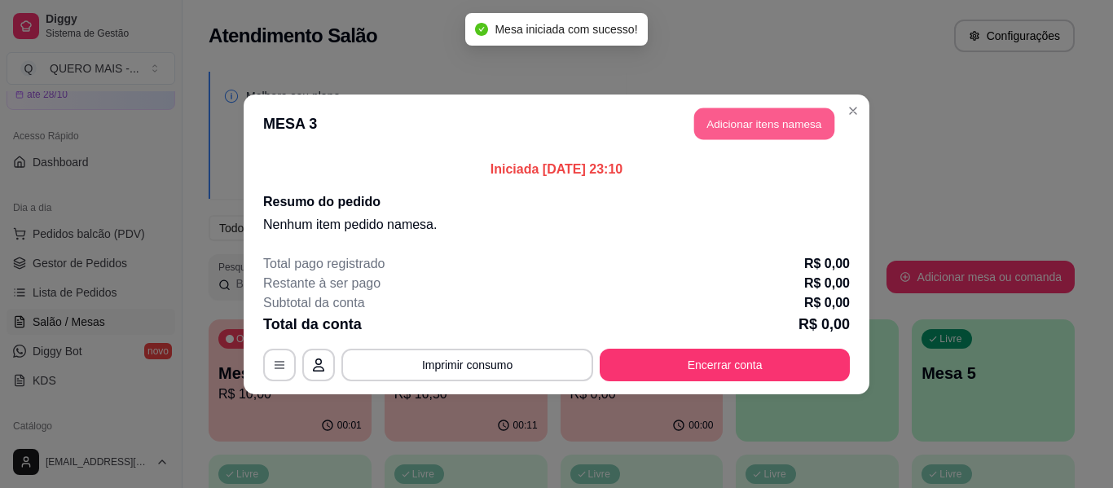
click at [768, 129] on button "Adicionar itens na mesa" at bounding box center [764, 124] width 140 height 32
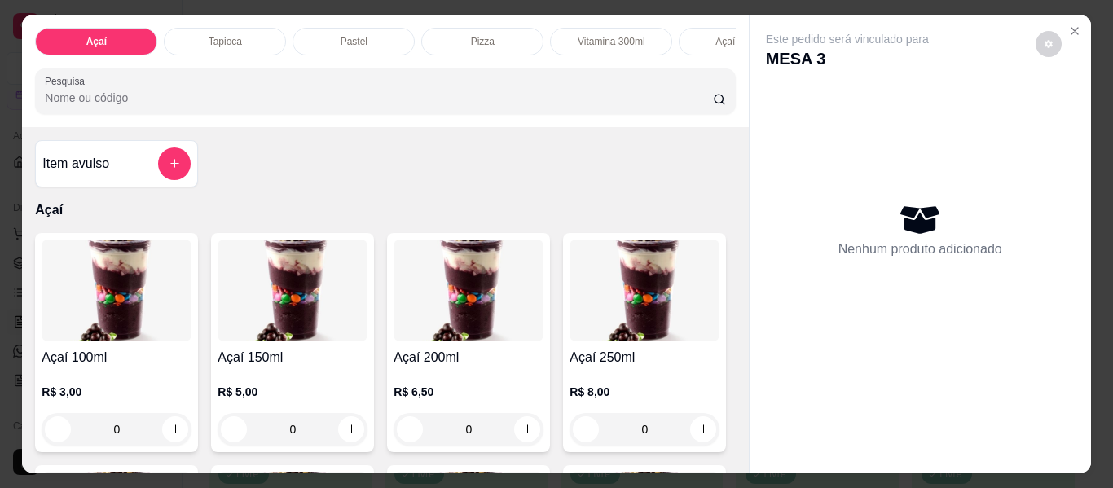
scroll to position [163, 0]
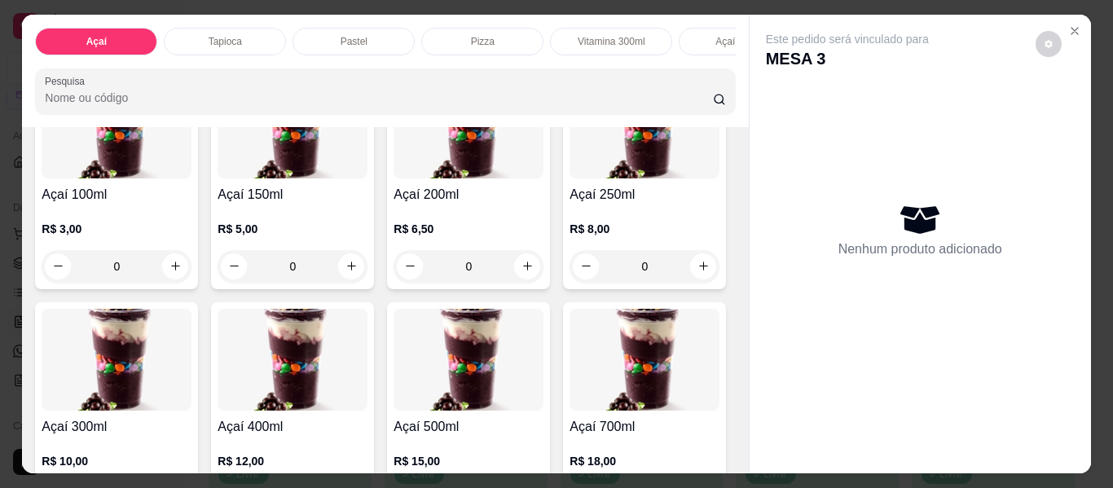
click at [523, 271] on div "0" at bounding box center [469, 266] width 150 height 33
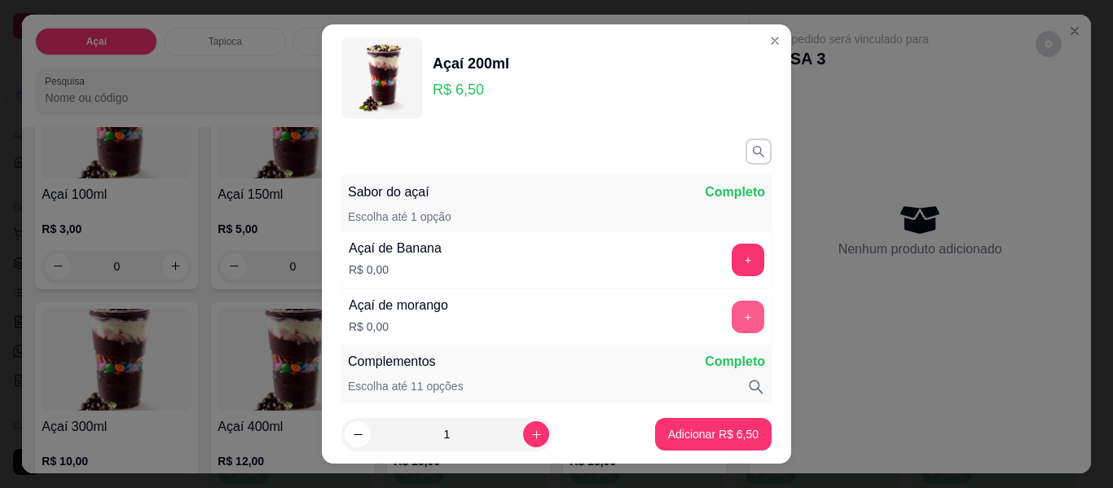
click at [732, 315] on button "+" at bounding box center [748, 317] width 33 height 33
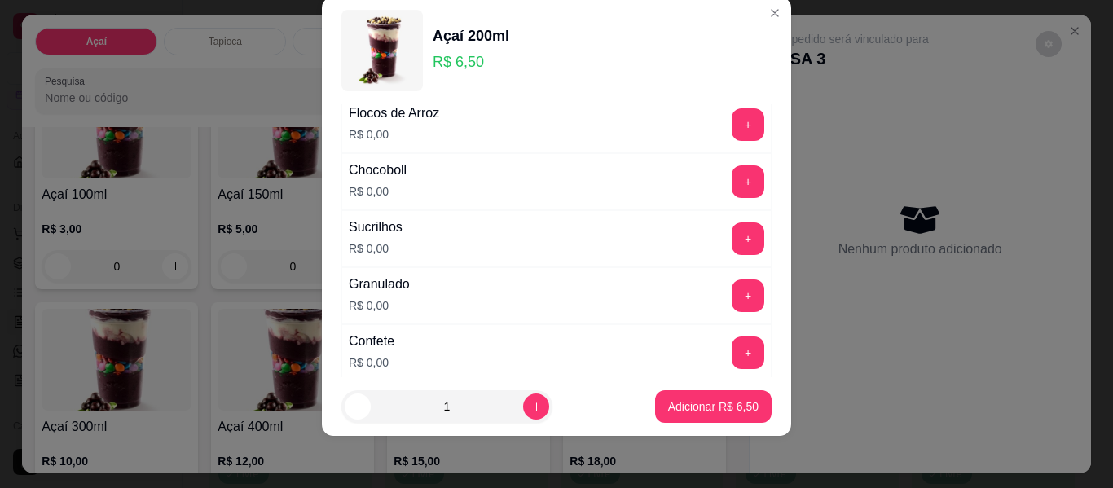
scroll to position [702, 0]
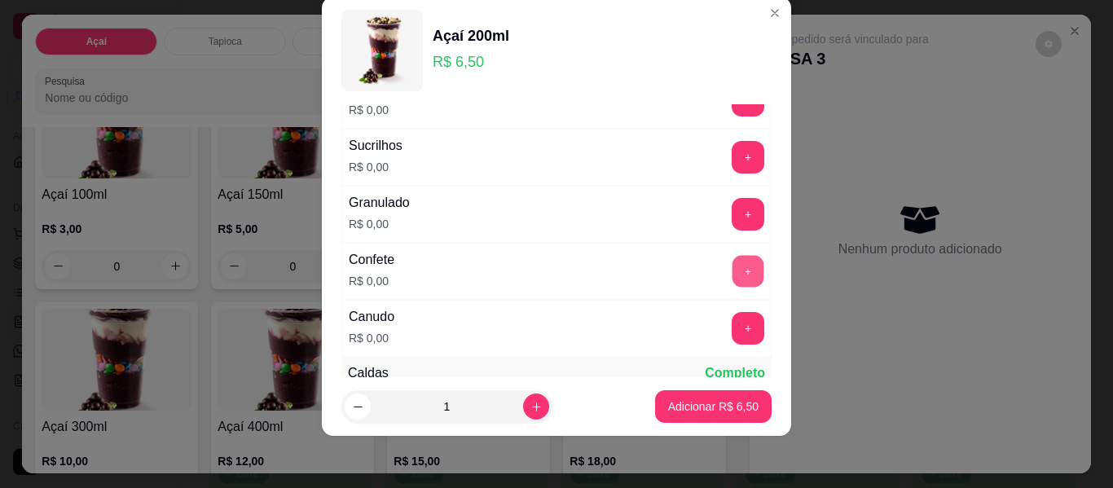
click at [733, 257] on button "+" at bounding box center [749, 272] width 32 height 32
click at [732, 337] on button "+" at bounding box center [748, 328] width 33 height 33
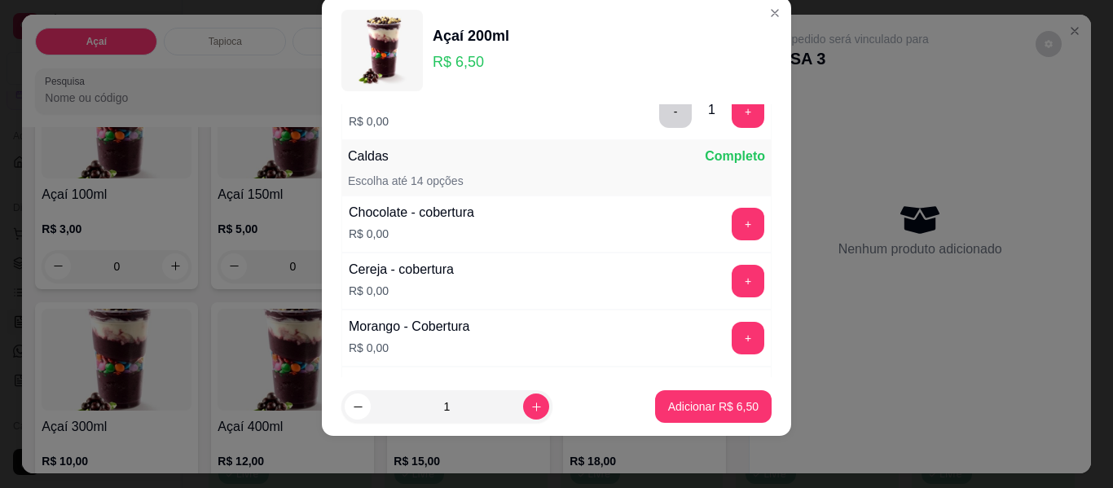
scroll to position [947, 0]
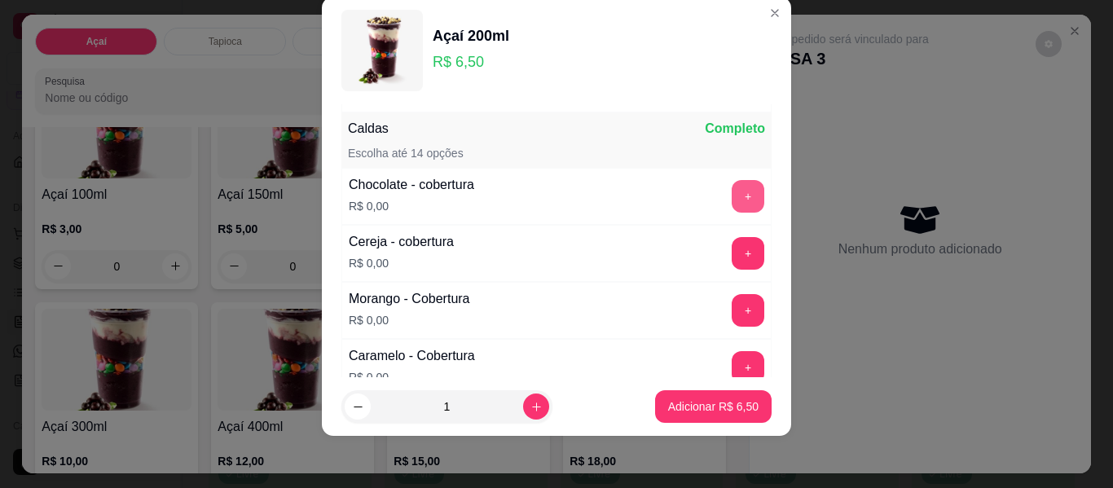
click at [732, 197] on button "+" at bounding box center [748, 196] width 33 height 33
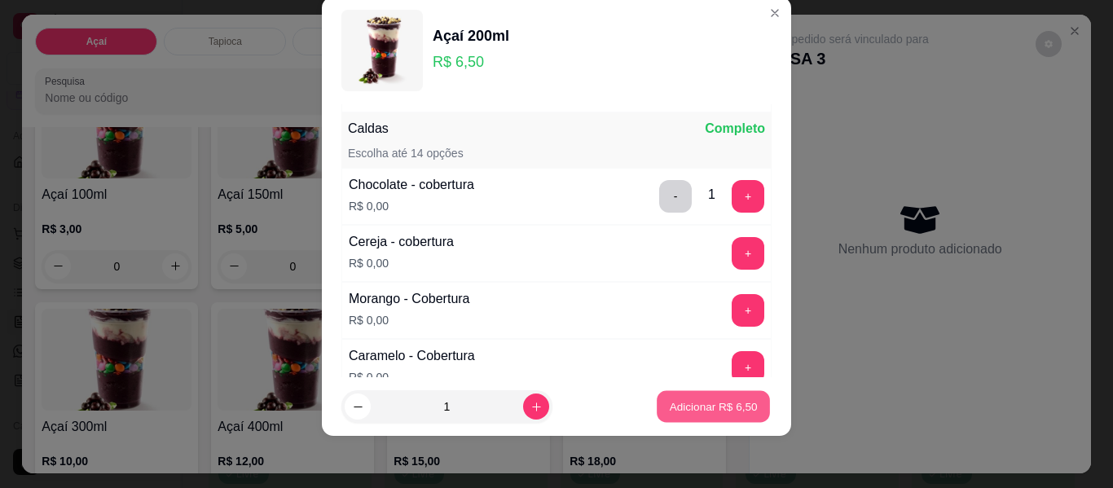
click at [669, 411] on p "Adicionar R$ 6,50" at bounding box center [713, 405] width 88 height 15
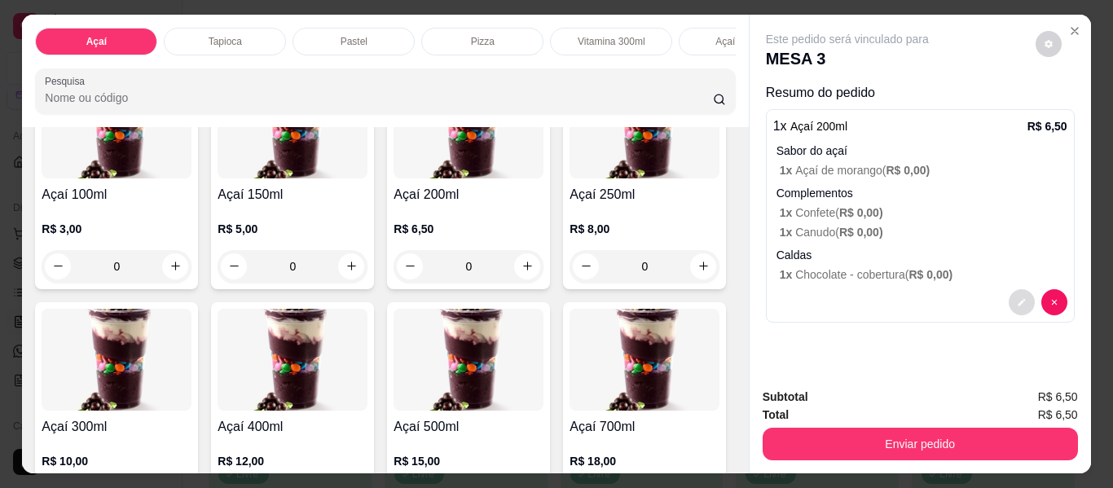
click at [1017, 300] on icon "decrease-product-quantity" at bounding box center [1022, 302] width 10 height 10
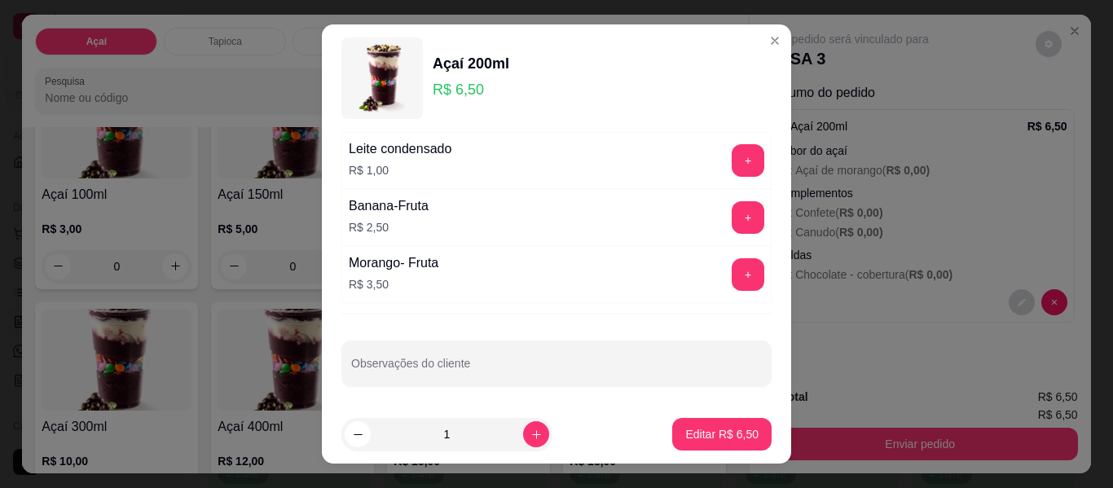
scroll to position [1467, 0]
click at [733, 159] on button "+" at bounding box center [749, 159] width 32 height 32
click at [691, 435] on p "Editar R$ 7,50" at bounding box center [721, 434] width 73 height 16
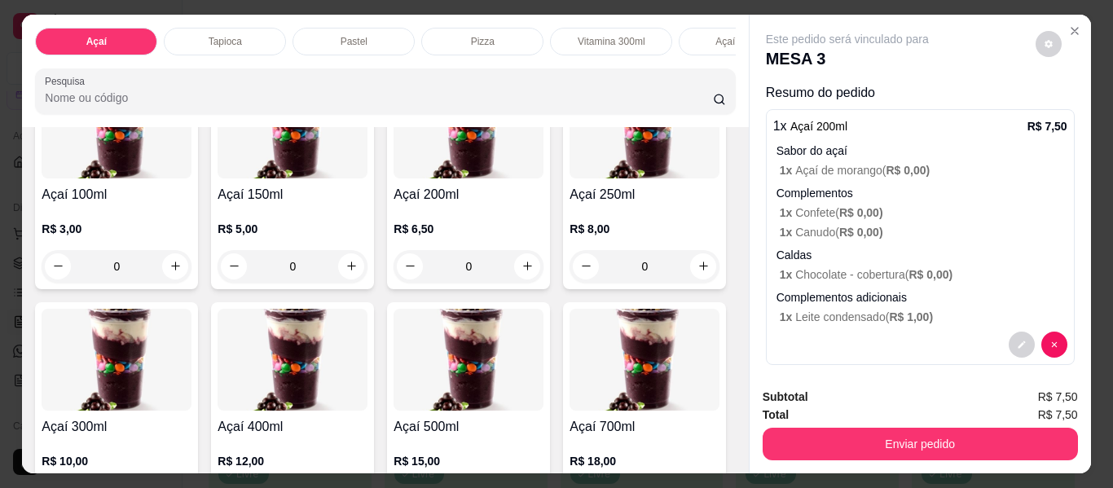
scroll to position [0, 0]
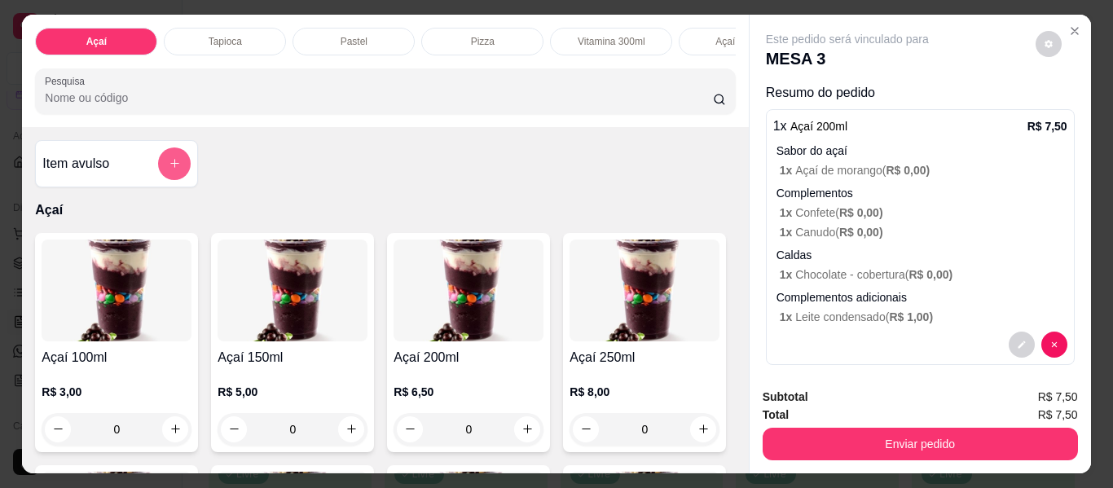
click at [181, 166] on button "add-separate-item" at bounding box center [174, 163] width 33 height 33
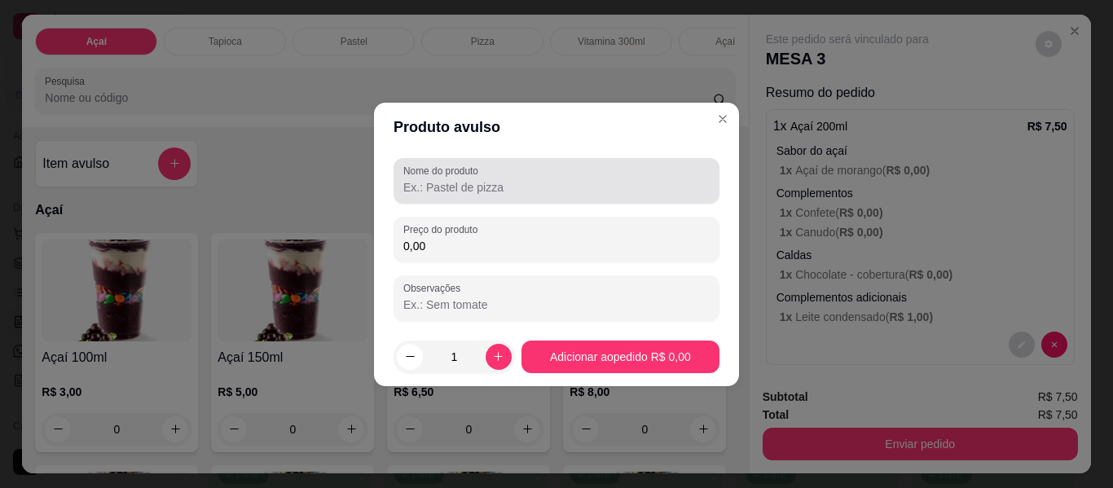
click at [517, 189] on input "Nome do produto" at bounding box center [556, 187] width 306 height 16
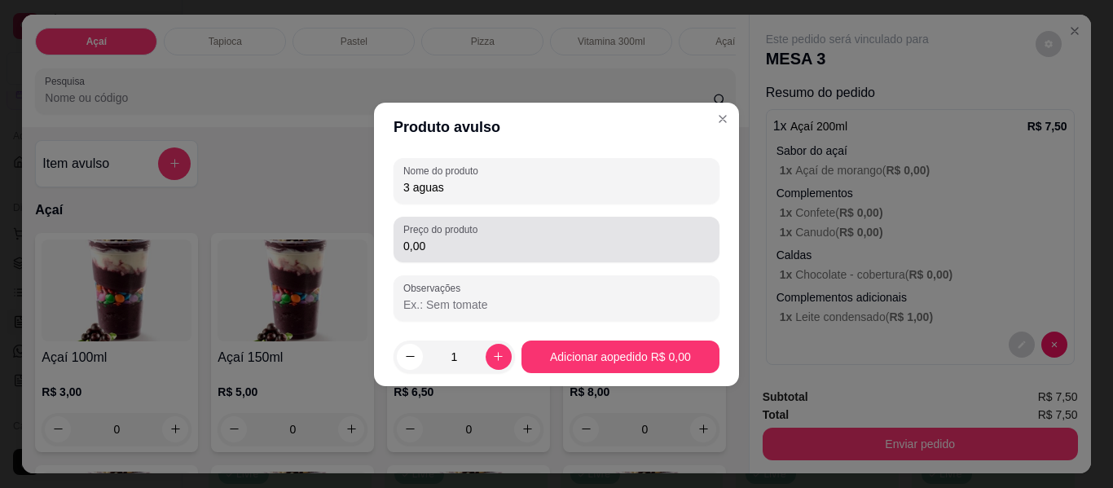
type input "3 aguas"
click at [515, 249] on input "0,00" at bounding box center [556, 246] width 306 height 16
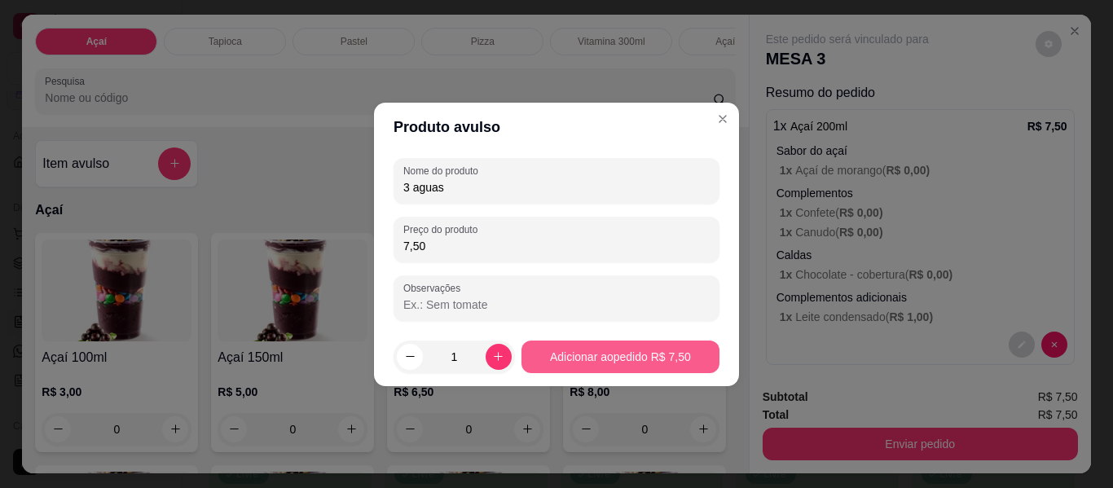
type input "7,50"
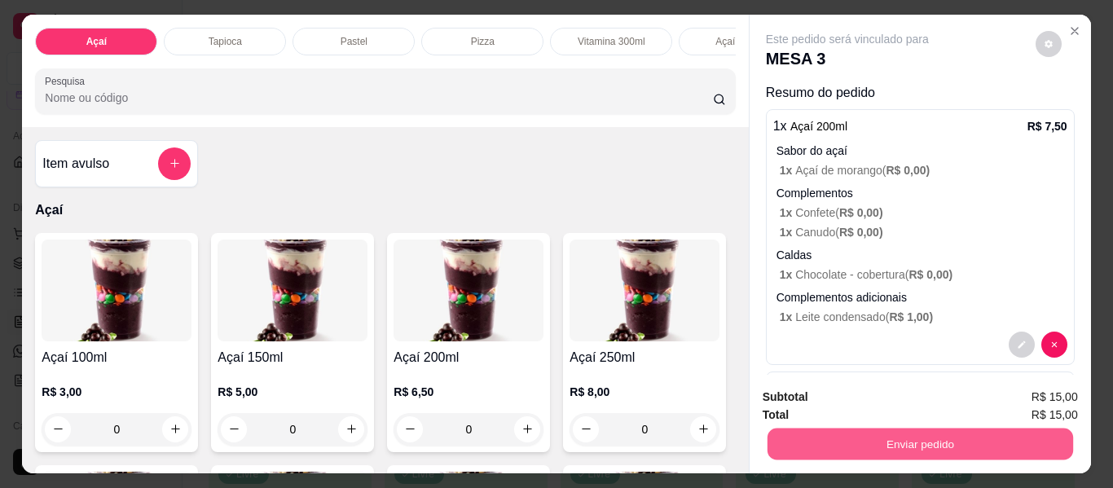
click at [856, 429] on button "Enviar pedido" at bounding box center [920, 445] width 306 height 32
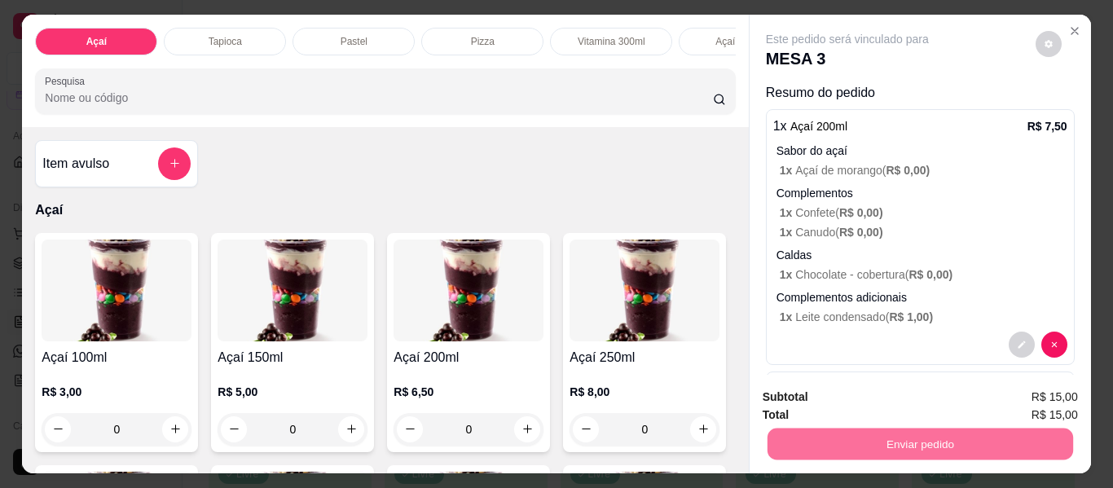
click at [1005, 397] on button "Enviar pedido" at bounding box center [1035, 398] width 92 height 31
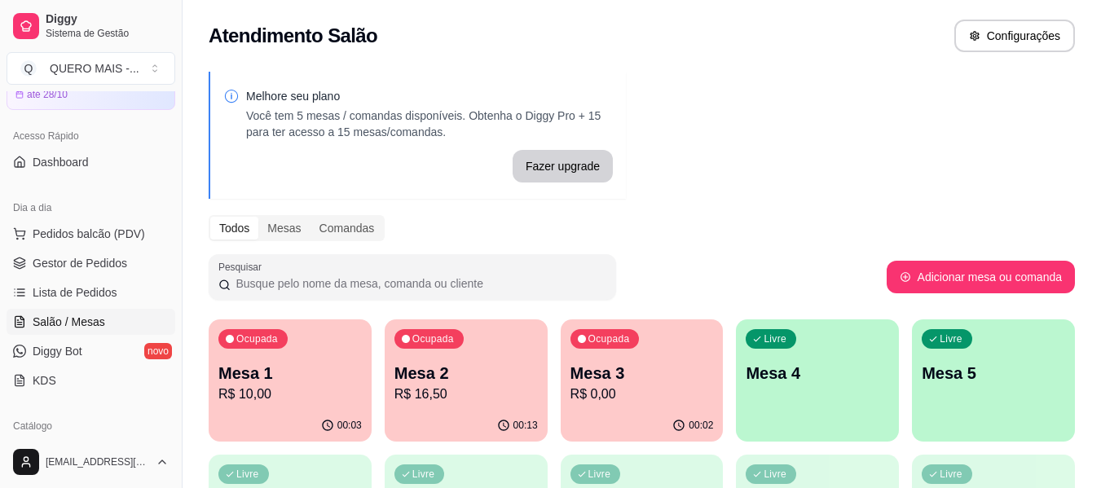
click at [640, 407] on div "Ocupada Mesa 3 R$ 0,00" at bounding box center [642, 364] width 163 height 90
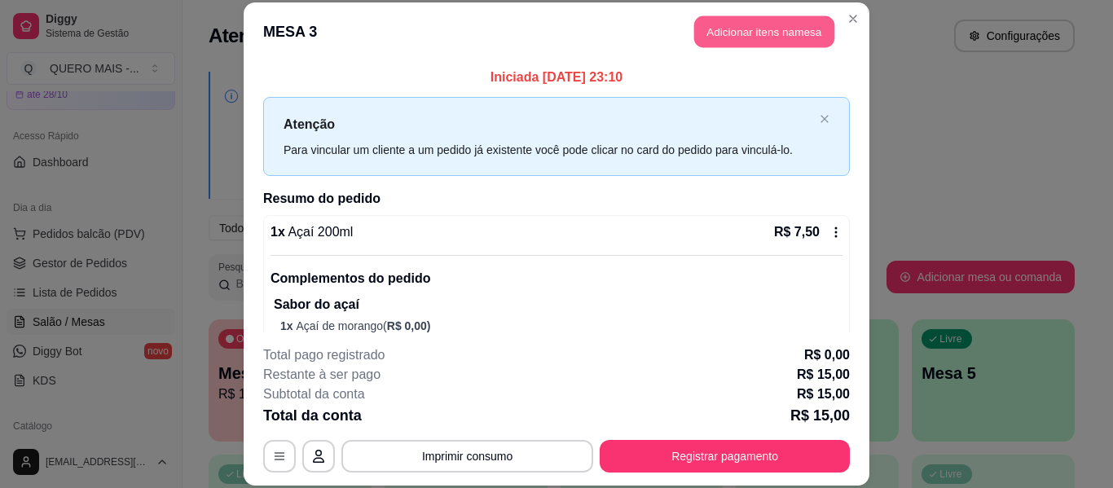
click at [770, 37] on button "Adicionar itens na mesa" at bounding box center [764, 32] width 140 height 32
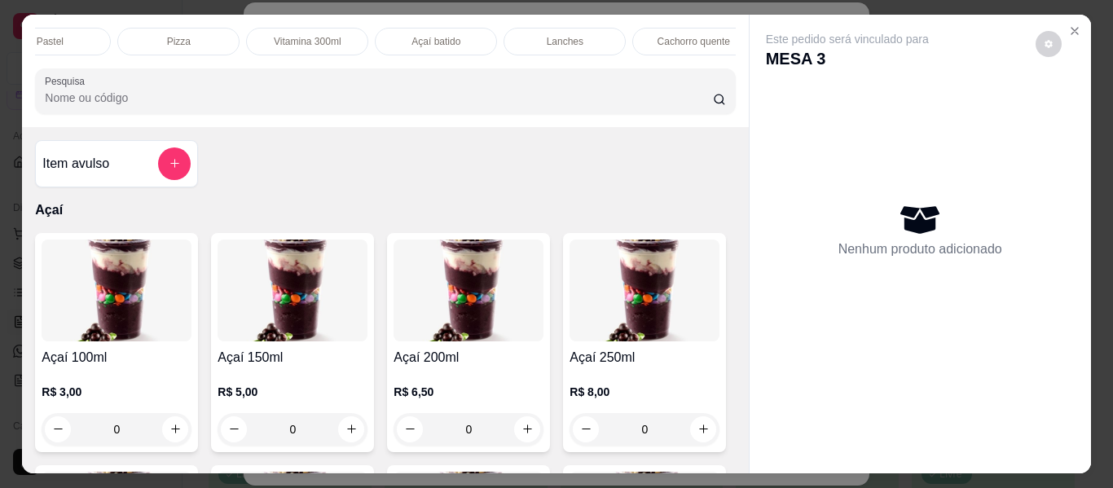
scroll to position [0, 312]
click at [510, 31] on div "Lanches" at bounding box center [556, 42] width 122 height 28
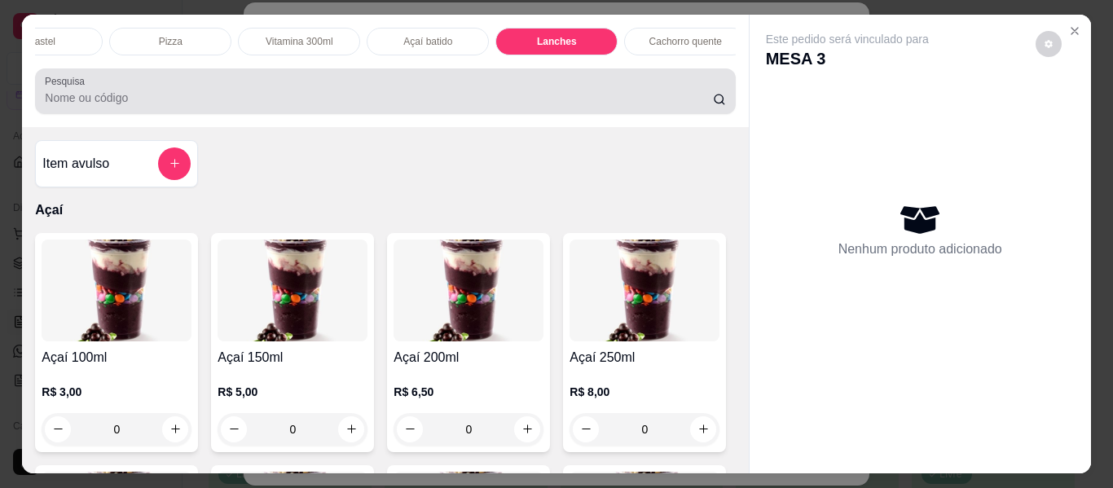
scroll to position [44, 0]
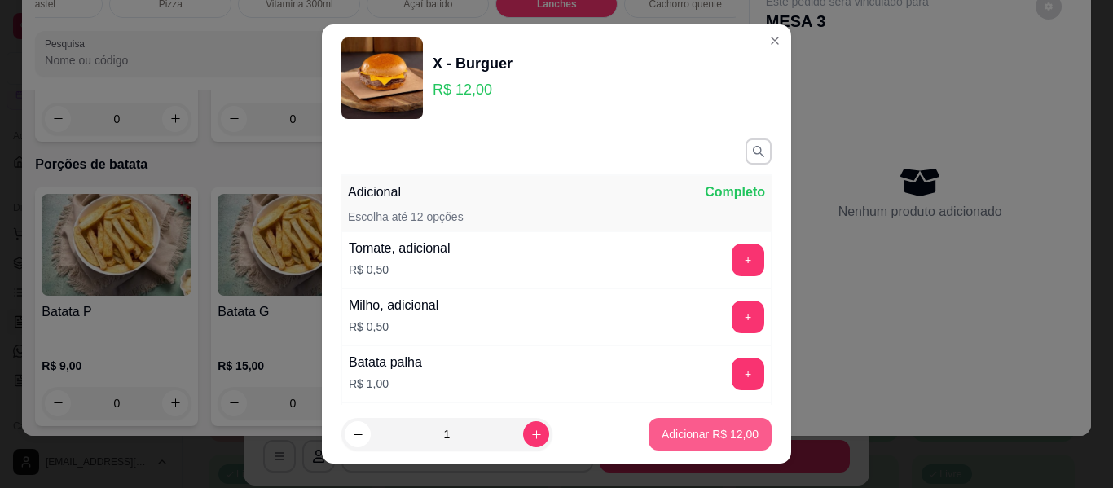
click at [673, 426] on p "Adicionar R$ 12,00" at bounding box center [710, 434] width 97 height 16
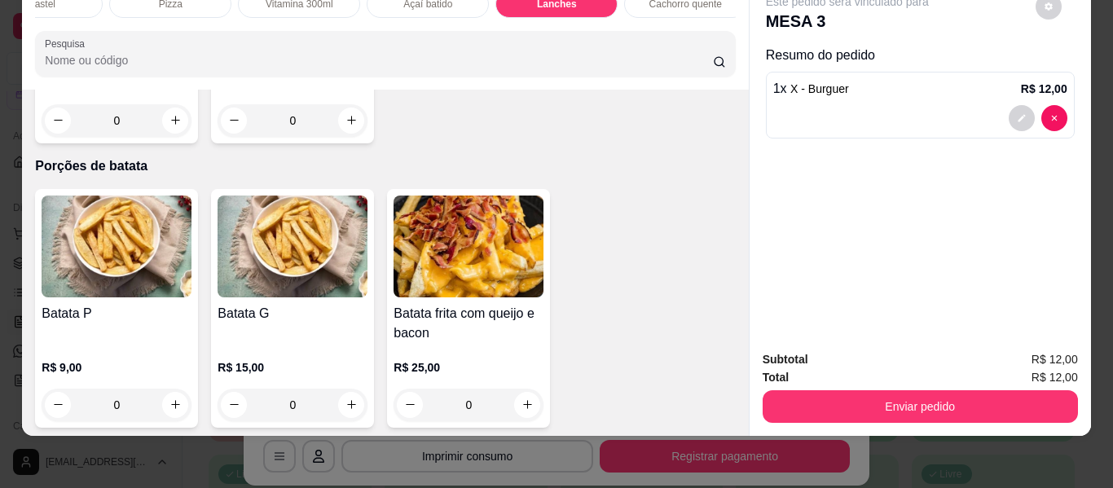
type input "1"
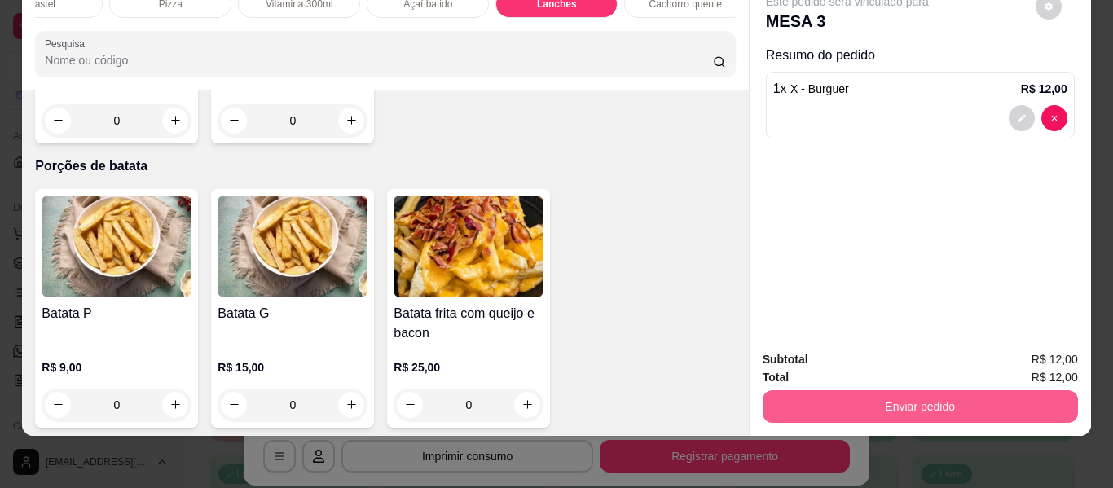
click at [916, 394] on button "Enviar pedido" at bounding box center [920, 406] width 315 height 33
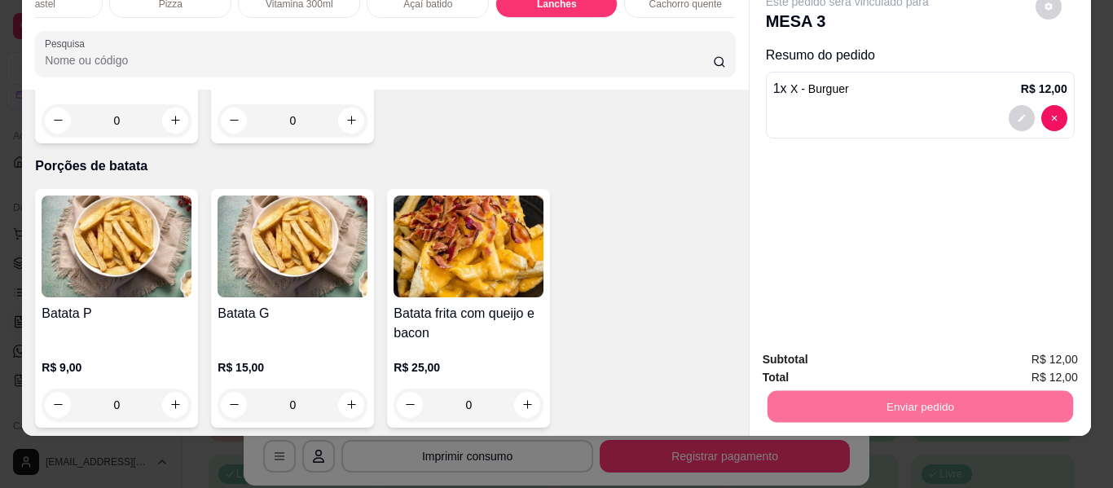
click at [1014, 349] on button "Enviar pedido" at bounding box center [1035, 354] width 92 height 31
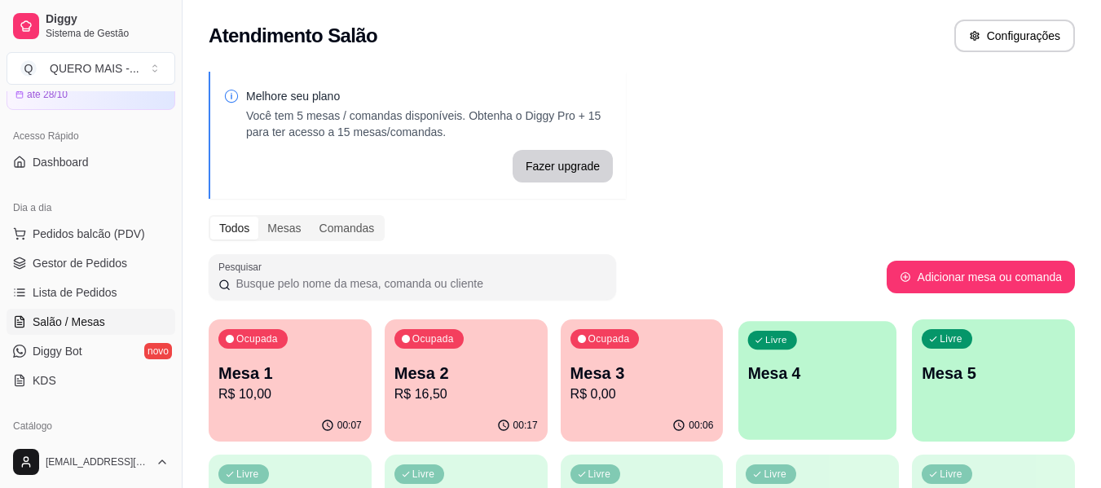
click at [843, 381] on p "Mesa 4" at bounding box center [817, 374] width 139 height 22
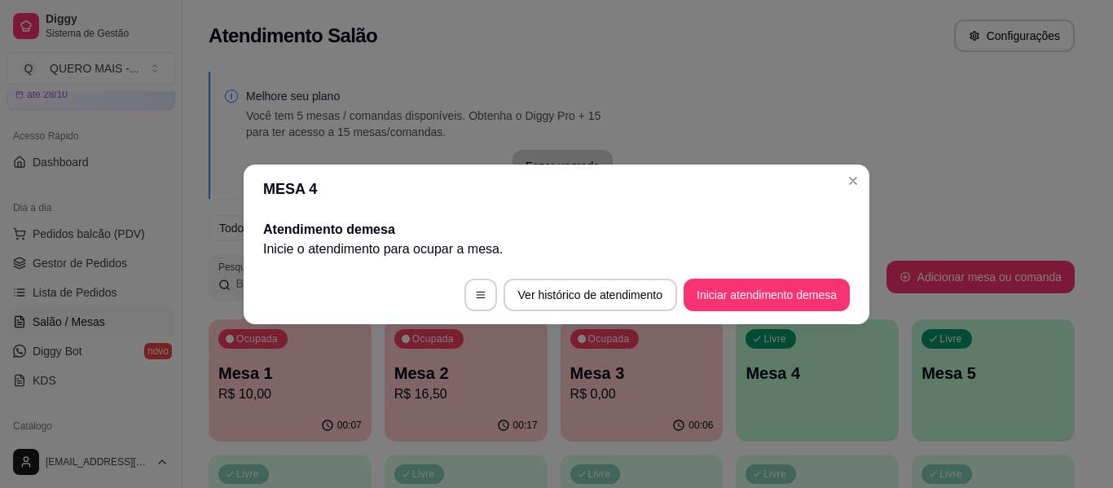
click at [786, 308] on button "Iniciar atendimento de mesa" at bounding box center [767, 295] width 166 height 33
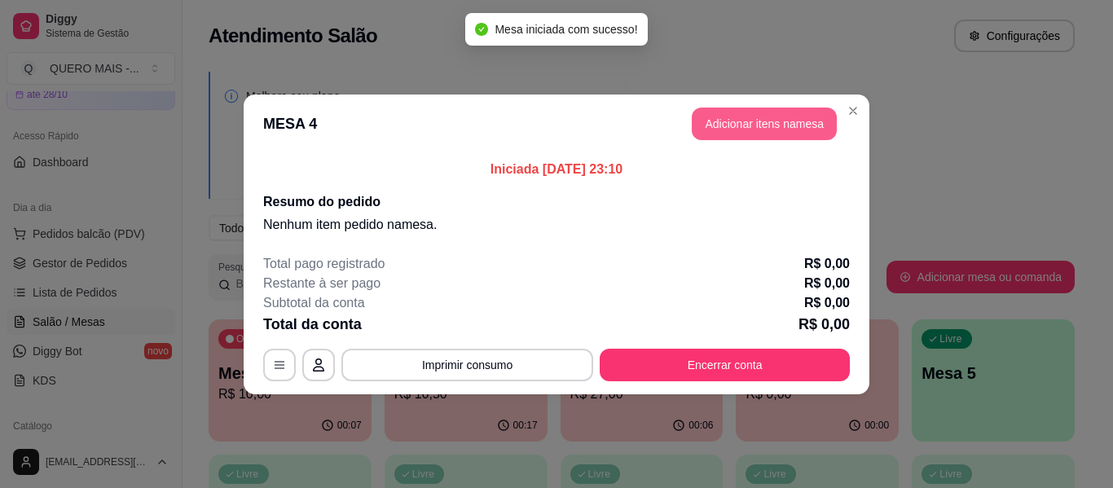
click at [782, 127] on button "Adicionar itens na mesa" at bounding box center [764, 124] width 145 height 33
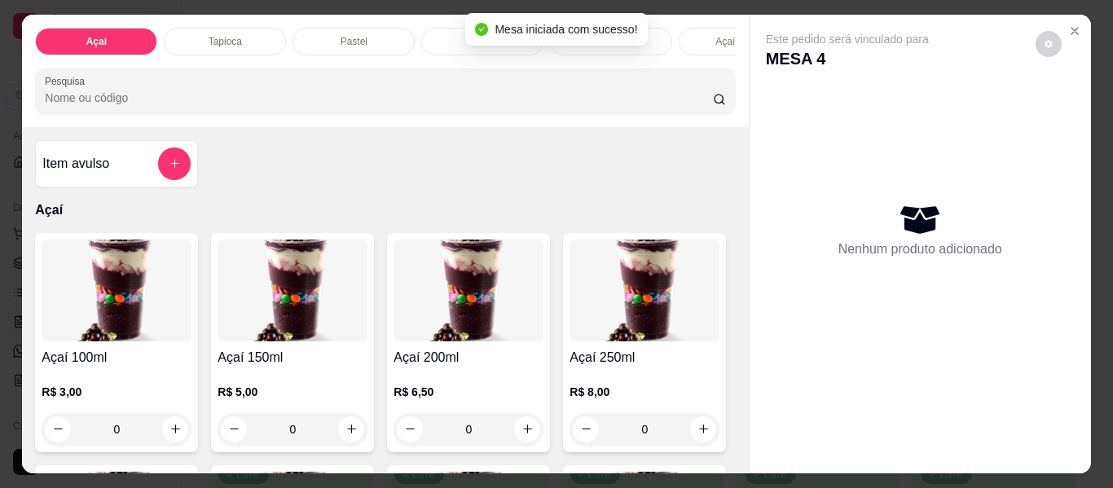
scroll to position [0, 455]
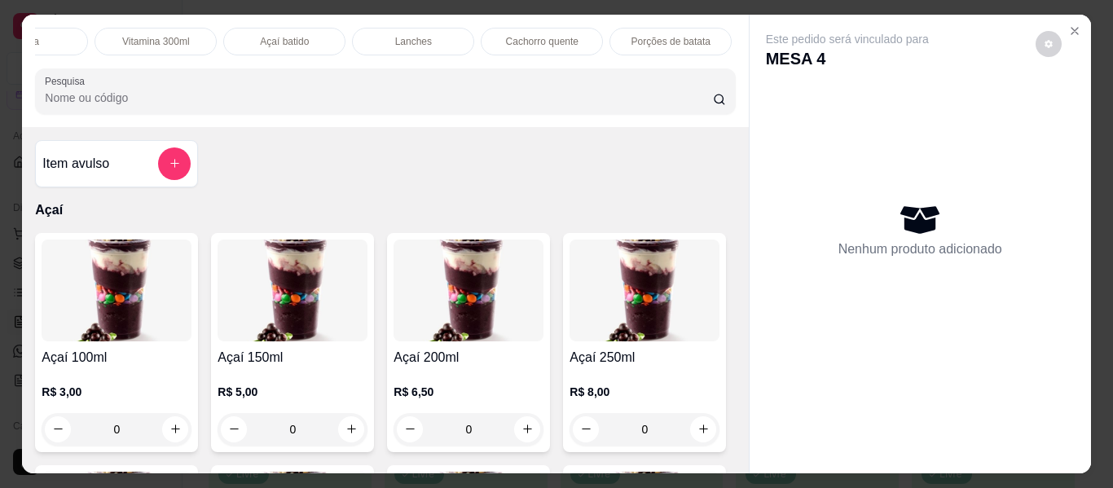
click at [415, 28] on div "Lanches" at bounding box center [413, 42] width 122 height 28
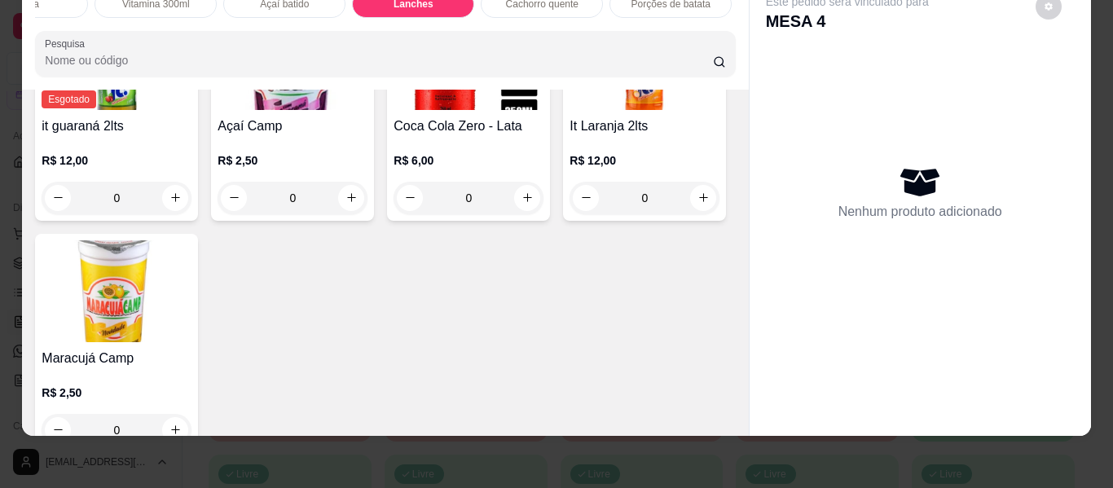
scroll to position [4099, 0]
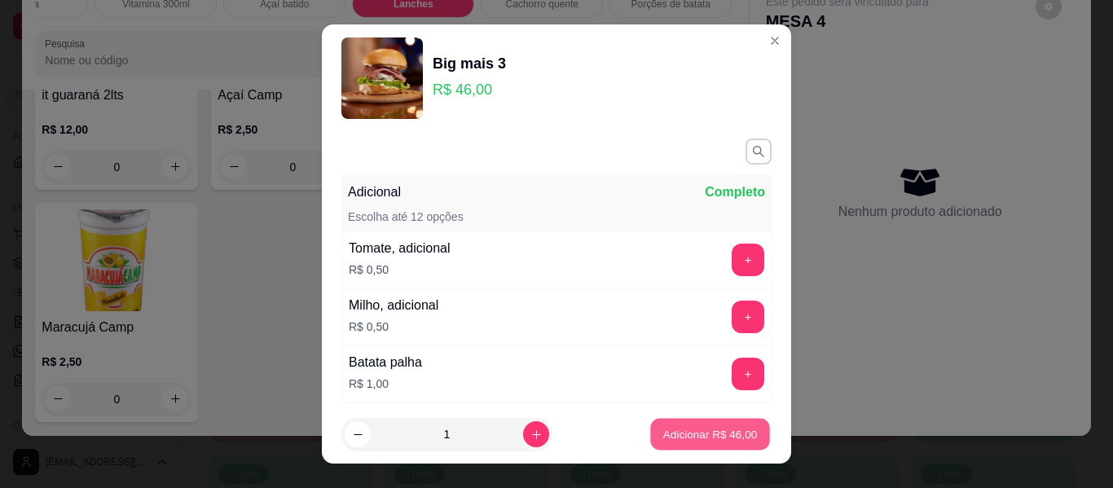
click at [689, 431] on p "Adicionar R$ 46,00" at bounding box center [710, 433] width 95 height 15
type input "1"
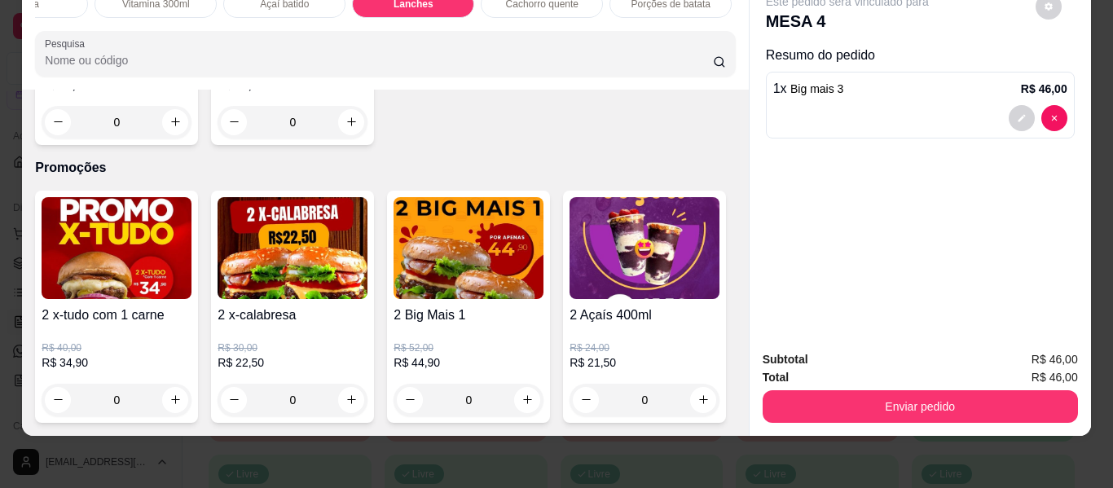
scroll to position [4996, 0]
type input "1"
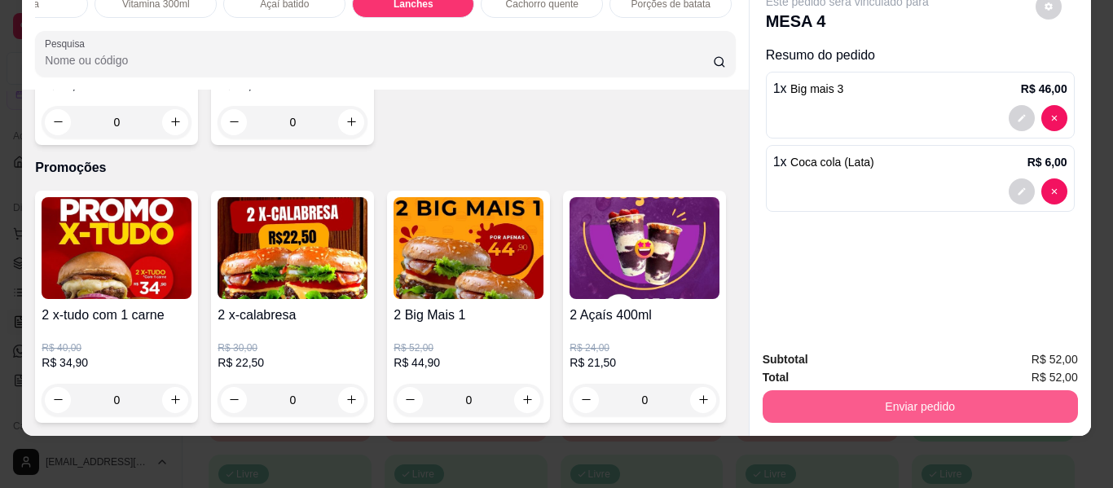
click at [827, 397] on button "Enviar pedido" at bounding box center [920, 406] width 315 height 33
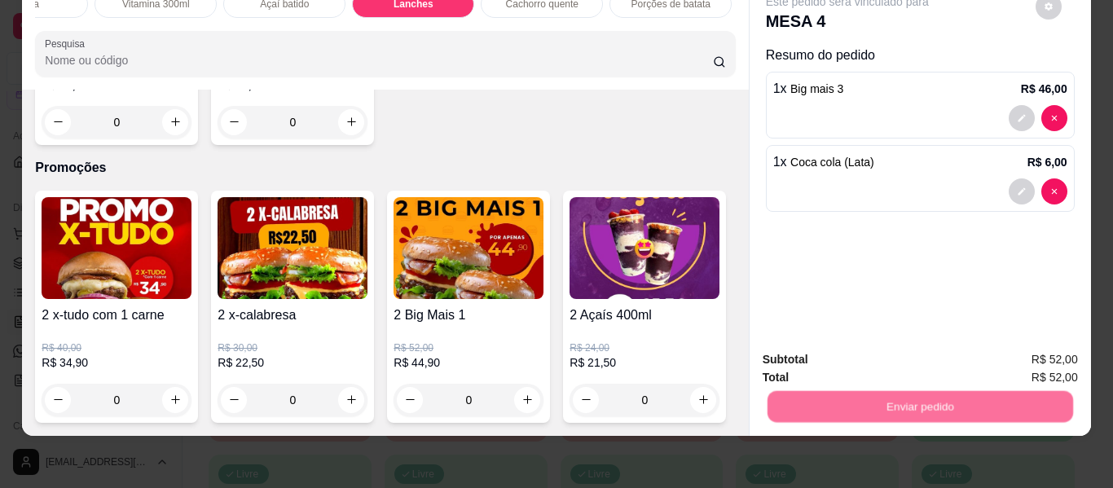
click at [1044, 345] on button "Enviar pedido" at bounding box center [1036, 353] width 90 height 30
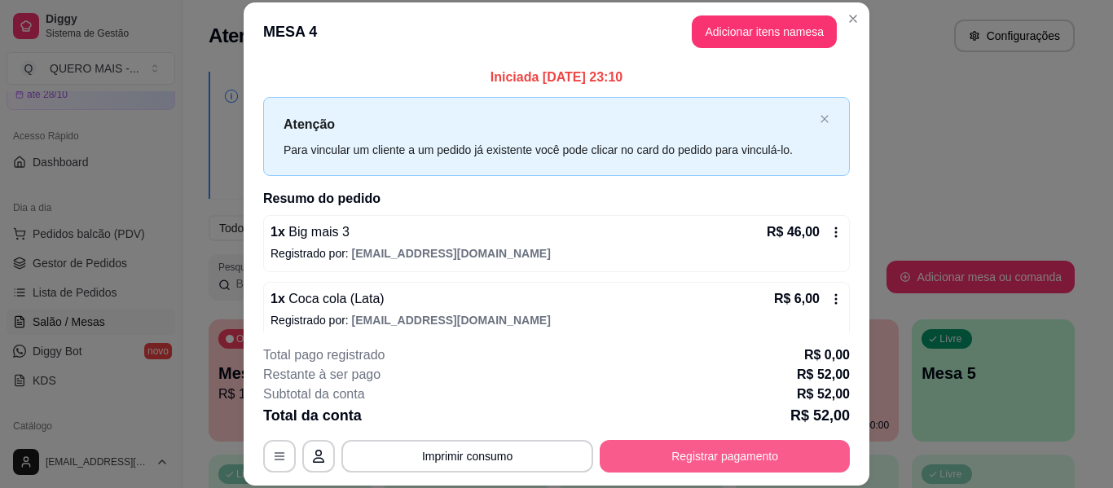
click at [680, 454] on button "Registrar pagamento" at bounding box center [725, 456] width 250 height 33
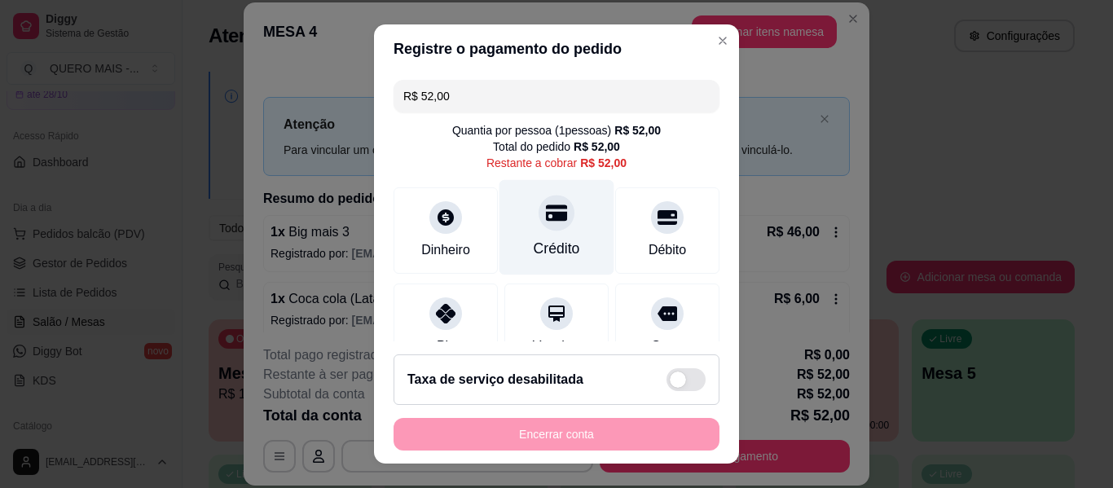
click at [547, 236] on div "Crédito" at bounding box center [556, 227] width 115 height 95
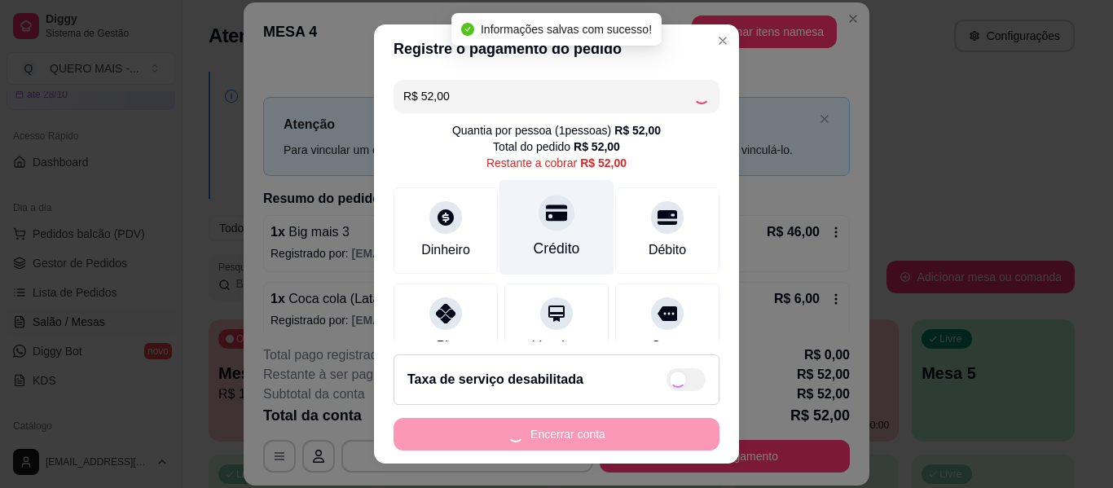
type input "R$ 0,00"
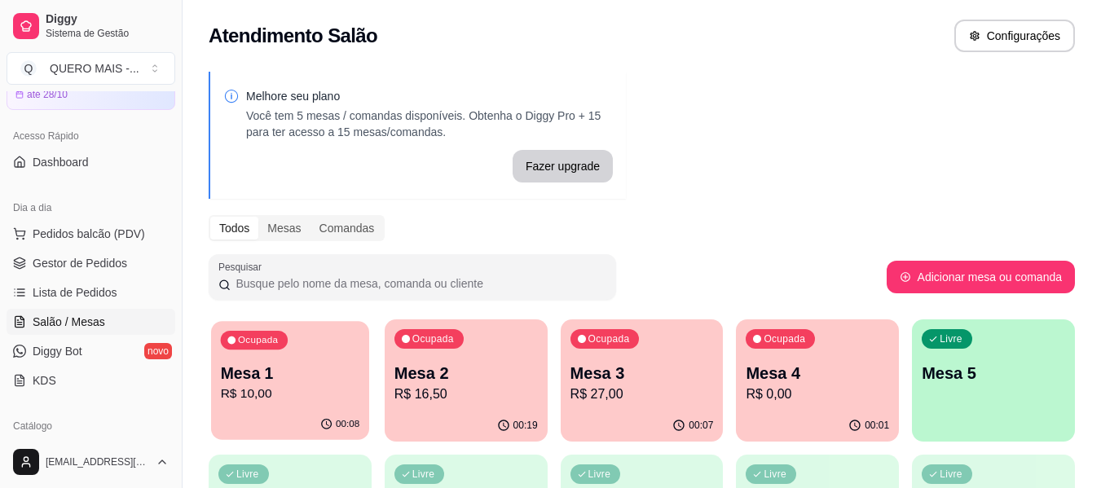
click at [245, 381] on p "Mesa 1" at bounding box center [290, 374] width 139 height 22
click at [451, 416] on div "00:19" at bounding box center [466, 426] width 163 height 32
click at [266, 391] on p "R$ 10,00" at bounding box center [290, 394] width 139 height 19
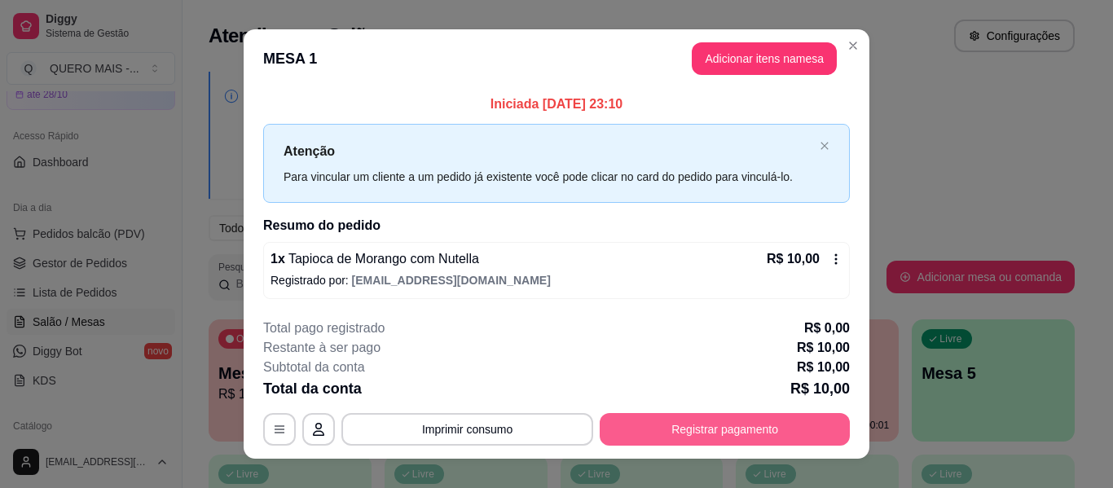
click at [663, 420] on button "Registrar pagamento" at bounding box center [725, 429] width 250 height 33
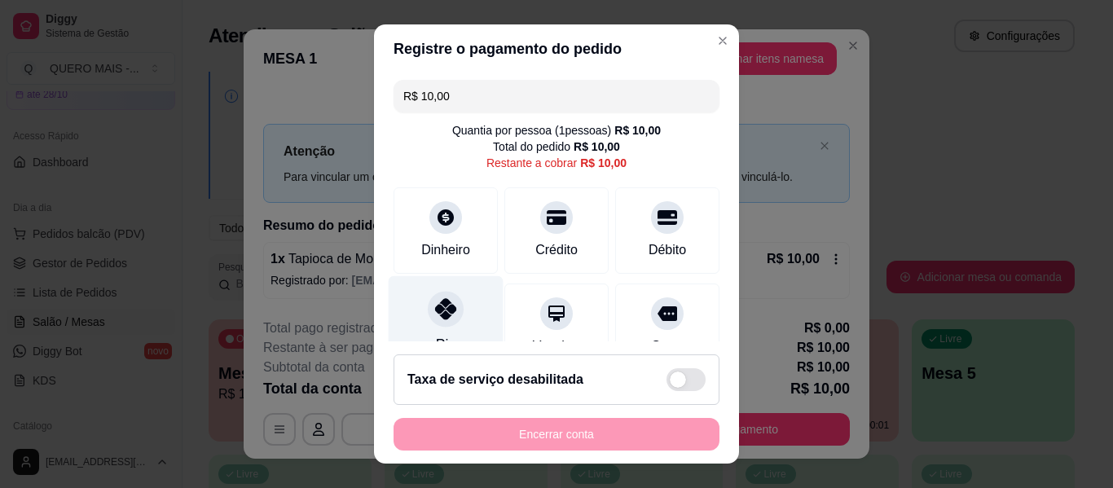
click at [428, 321] on div at bounding box center [446, 309] width 36 height 36
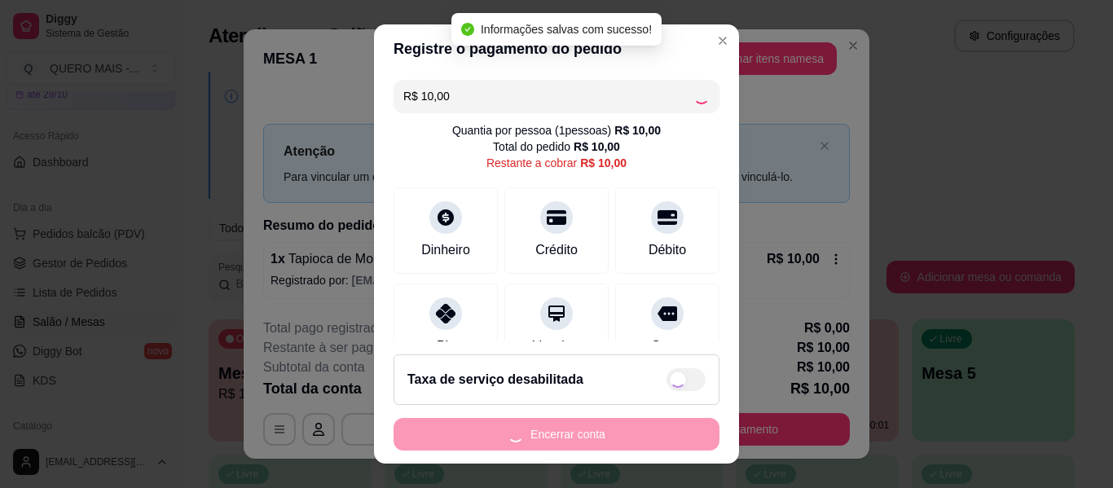
type input "R$ 0,00"
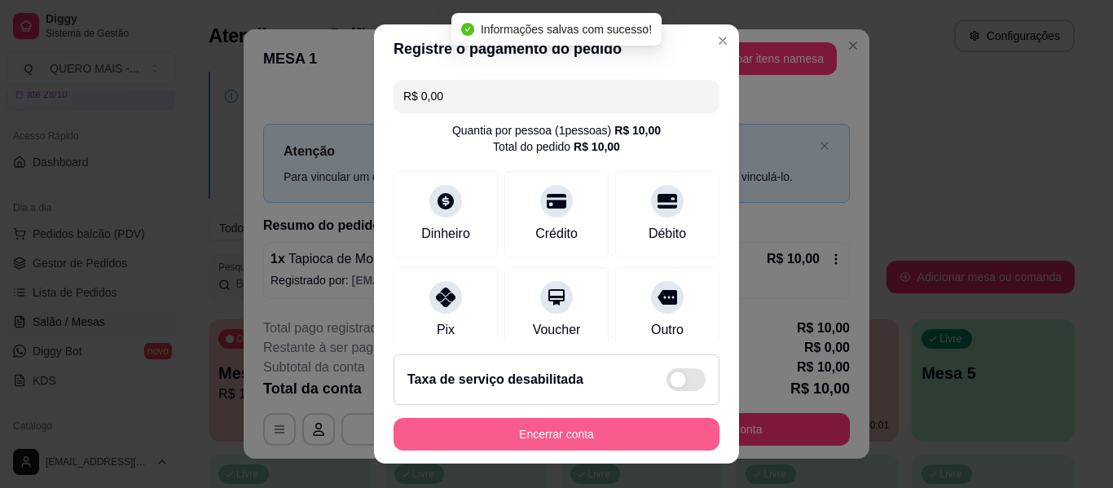
click at [541, 435] on button "Encerrar conta" at bounding box center [557, 434] width 326 height 33
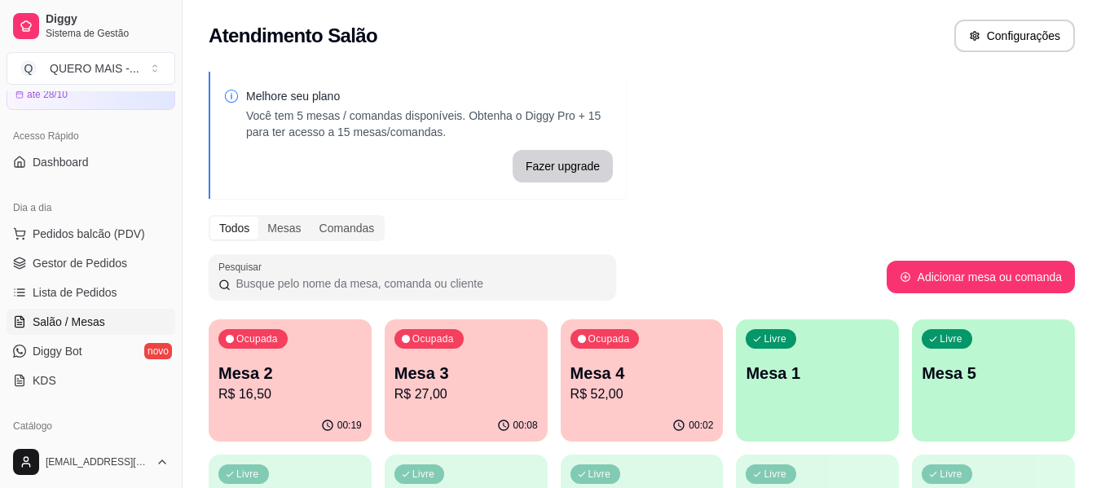
click at [293, 404] on div "Ocupada Mesa 2 R$ 16,50" at bounding box center [290, 364] width 163 height 90
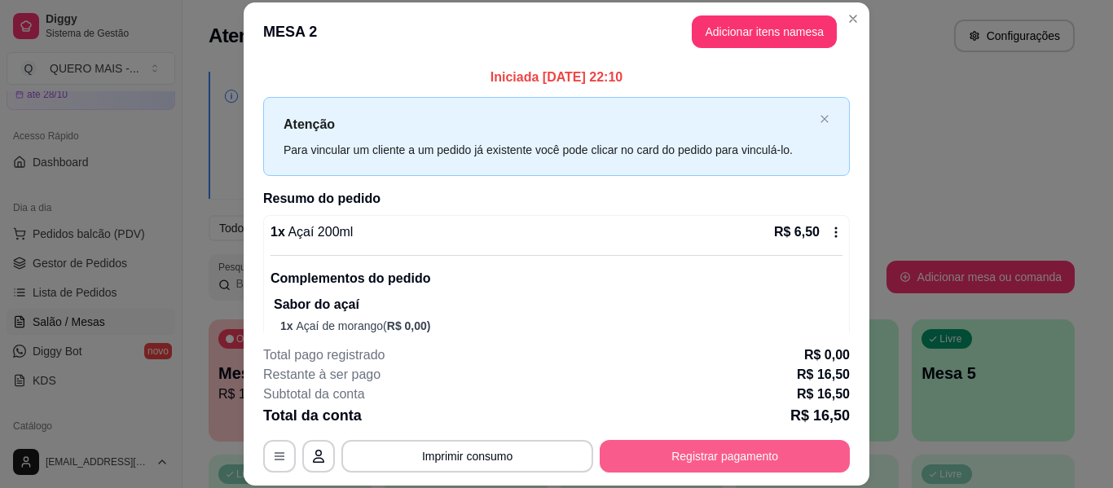
click at [793, 460] on button "Registrar pagamento" at bounding box center [725, 456] width 250 height 33
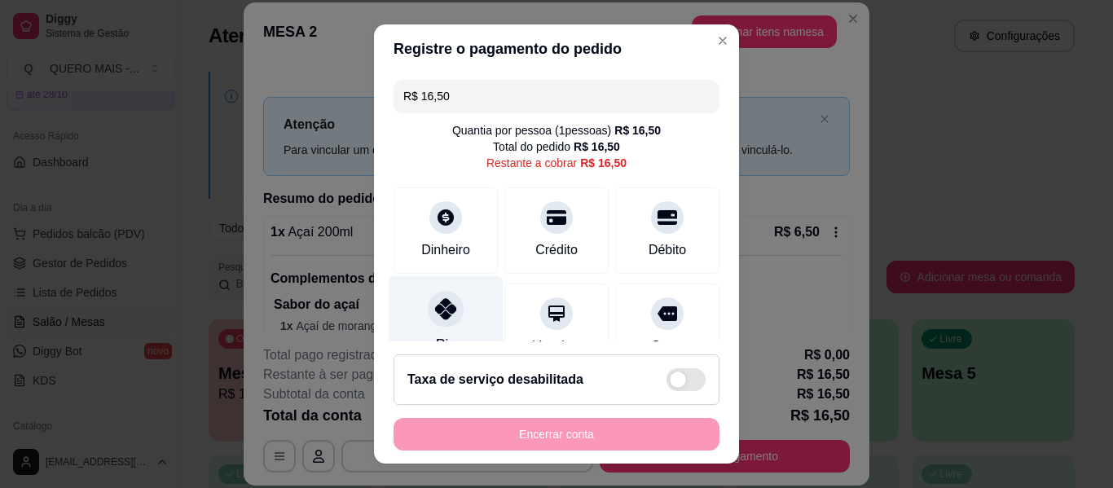
click at [413, 306] on div "Pix" at bounding box center [446, 323] width 115 height 95
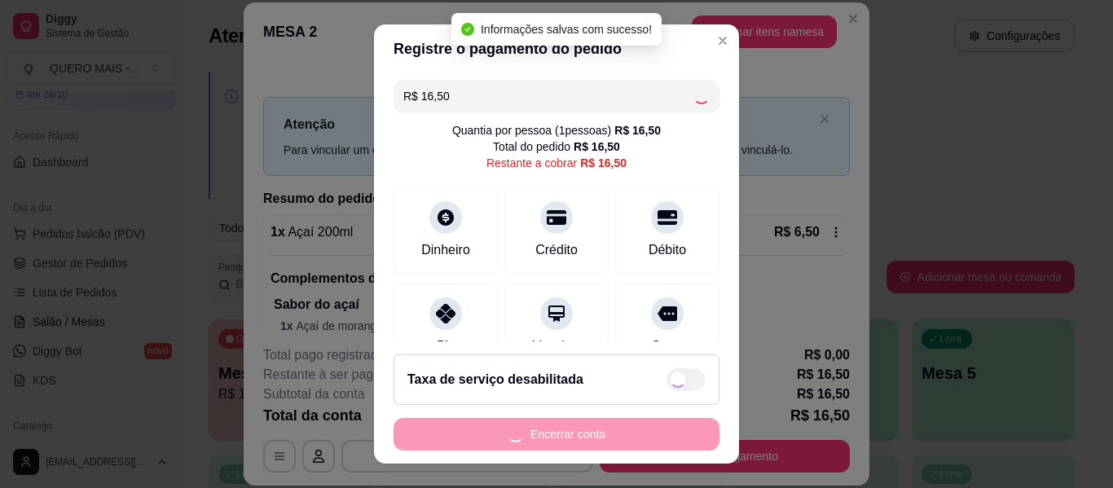
type input "R$ 0,00"
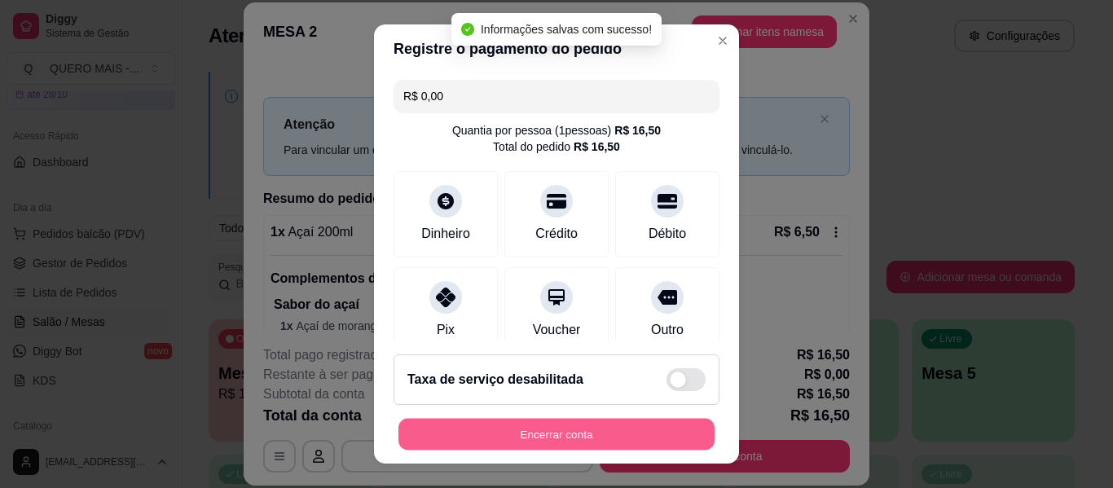
click at [513, 428] on button "Encerrar conta" at bounding box center [556, 435] width 316 height 32
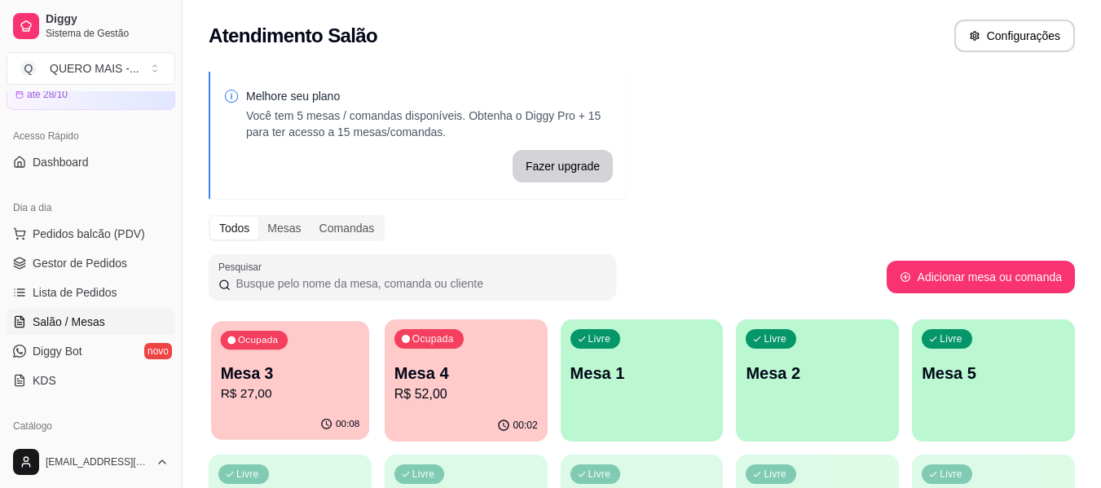
click at [283, 411] on div "00:08" at bounding box center [290, 424] width 158 height 31
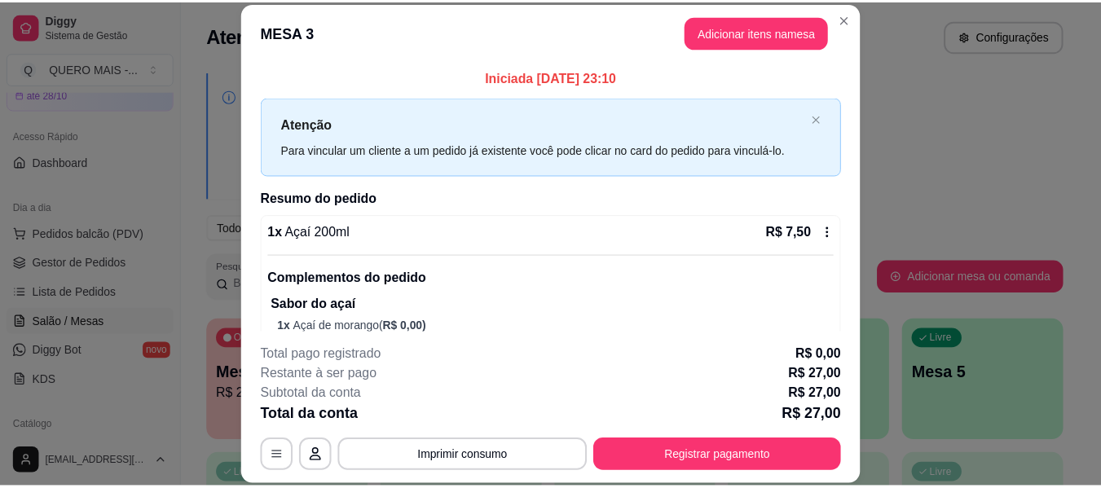
scroll to position [328, 0]
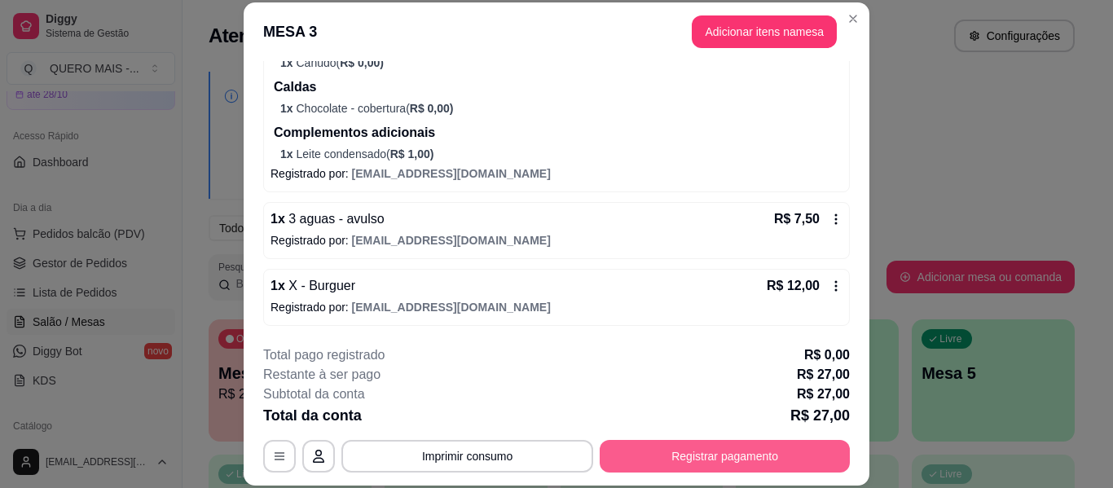
click at [668, 453] on button "Registrar pagamento" at bounding box center [725, 456] width 250 height 33
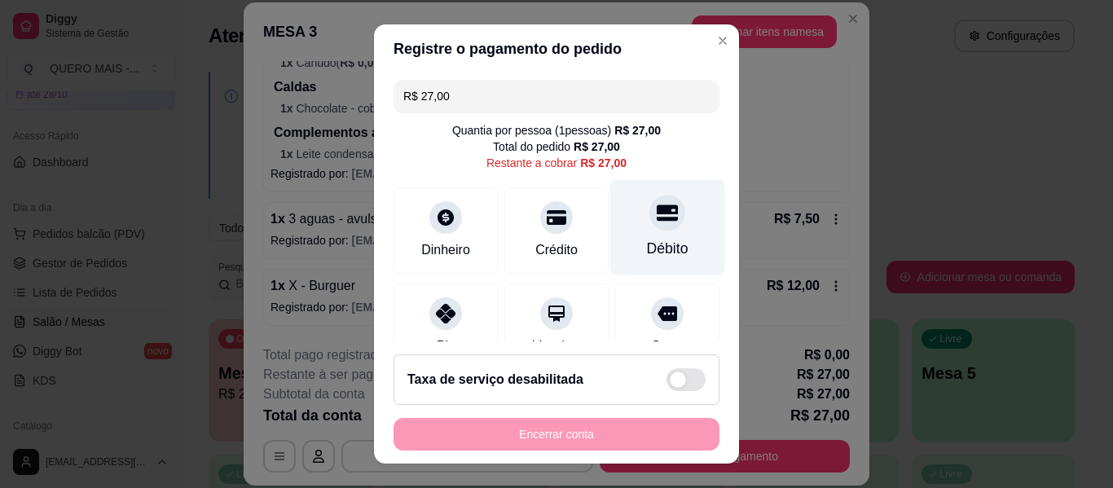
click at [649, 218] on div at bounding box center [667, 213] width 36 height 36
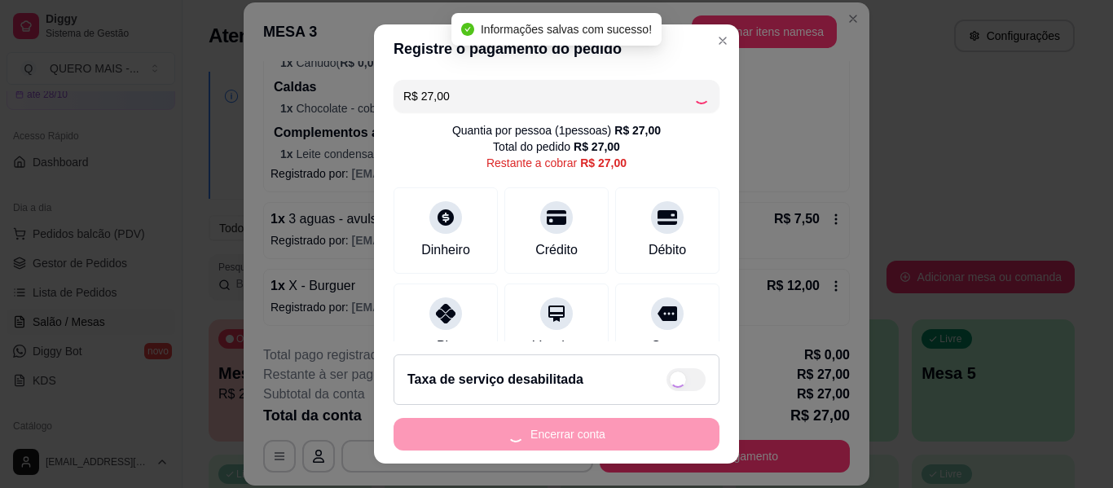
type input "R$ 0,00"
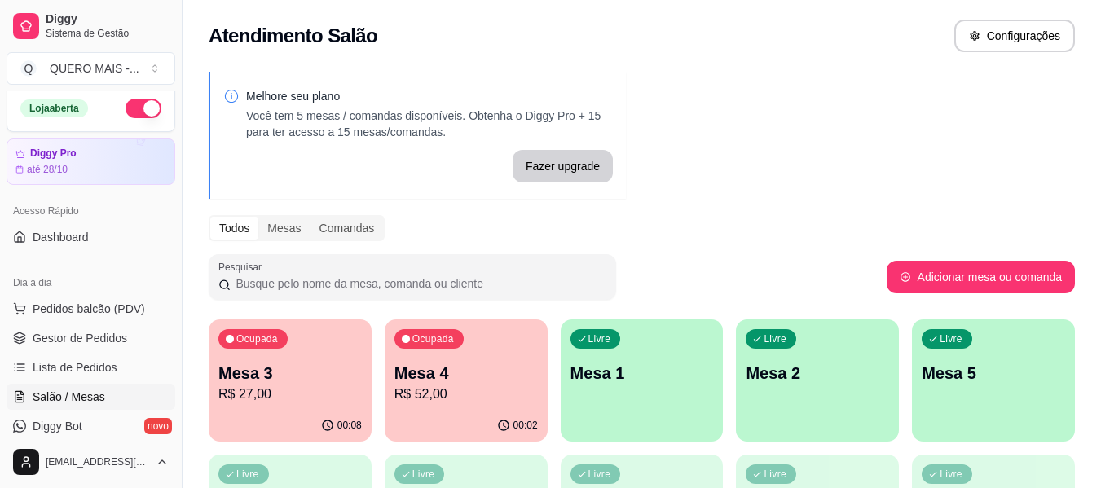
scroll to position [0, 0]
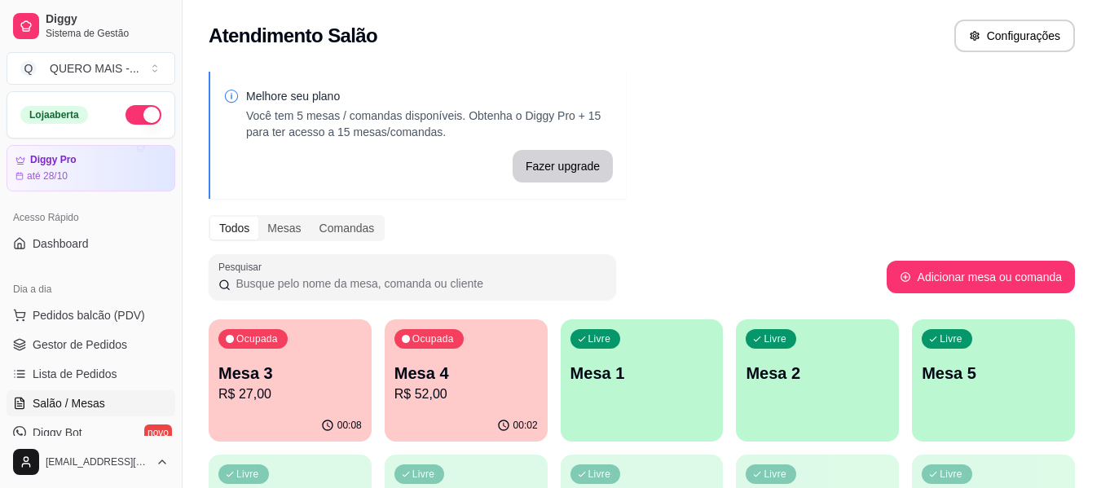
click at [136, 120] on button "button" at bounding box center [143, 115] width 36 height 20
click at [290, 373] on p "Mesa 3" at bounding box center [289, 373] width 143 height 23
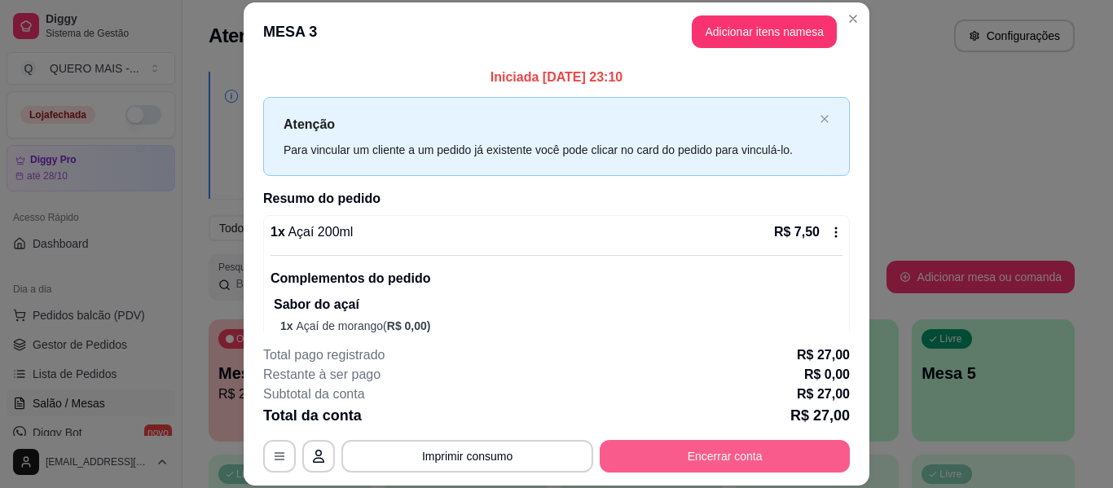
click at [670, 455] on button "Encerrar conta" at bounding box center [725, 456] width 250 height 33
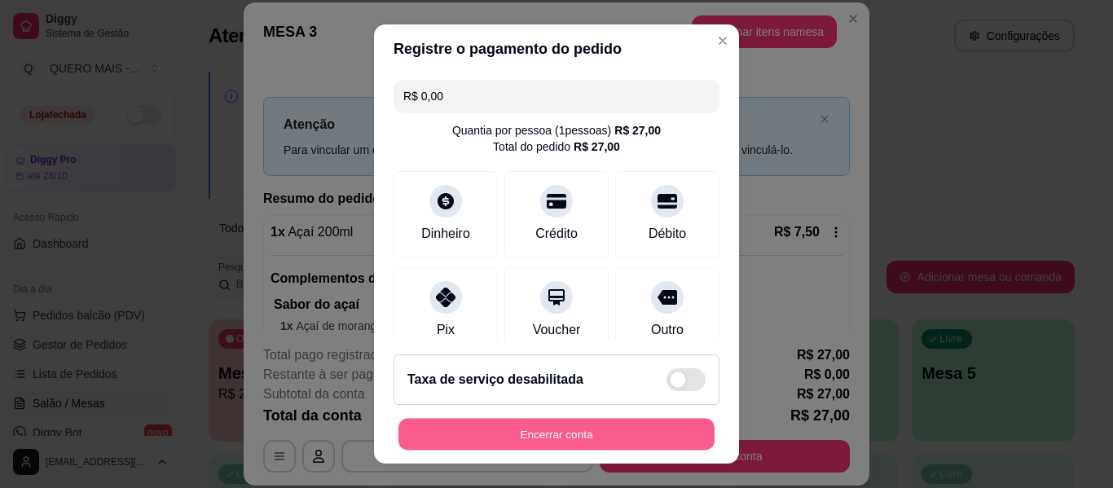
click at [577, 429] on button "Encerrar conta" at bounding box center [556, 435] width 316 height 32
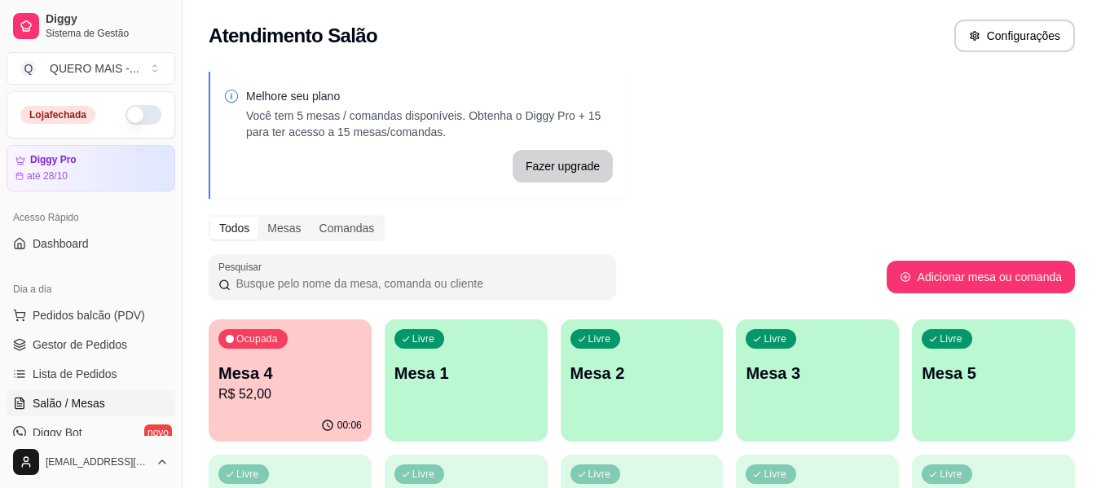
click at [283, 392] on p "R$ 52,00" at bounding box center [289, 395] width 143 height 20
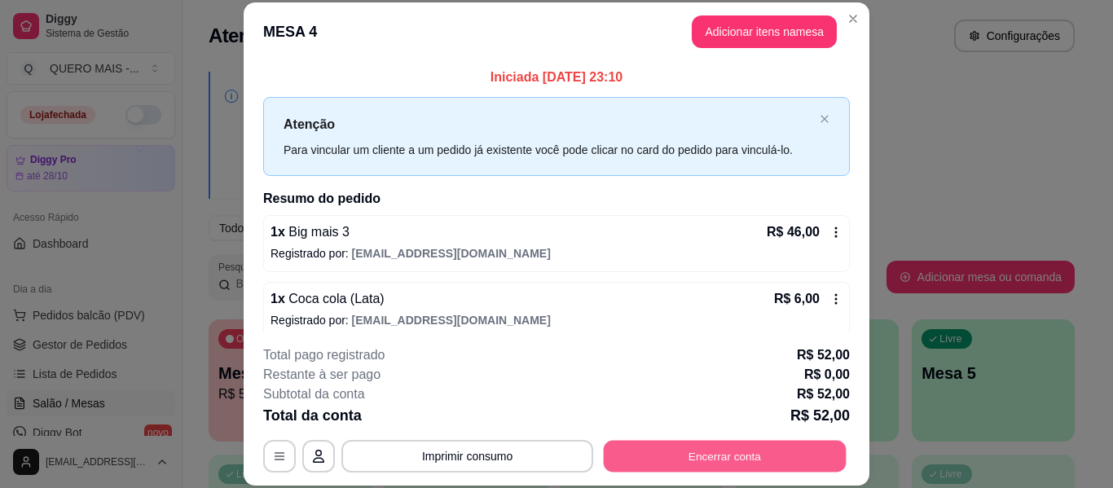
click at [654, 457] on button "Encerrar conta" at bounding box center [725, 457] width 243 height 32
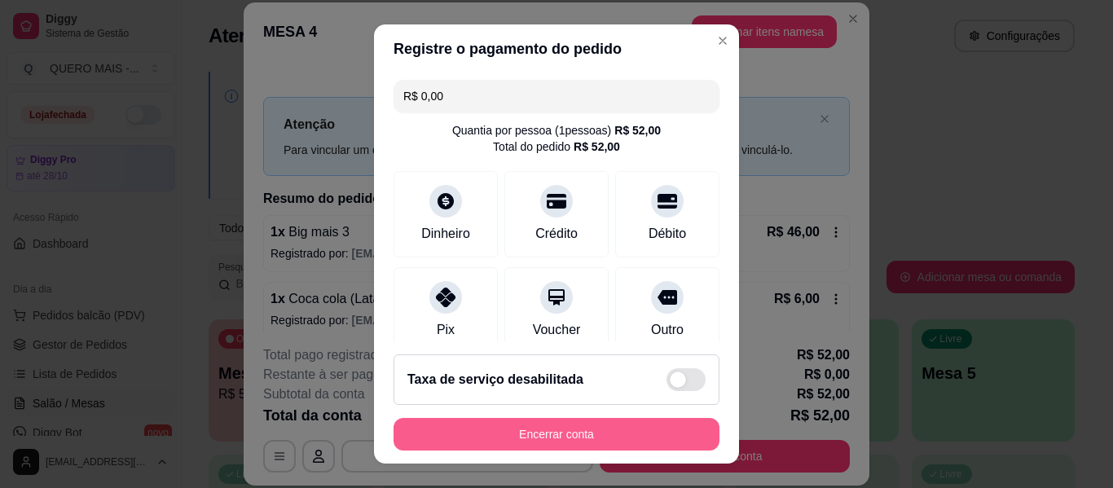
click at [607, 433] on button "Encerrar conta" at bounding box center [557, 434] width 326 height 33
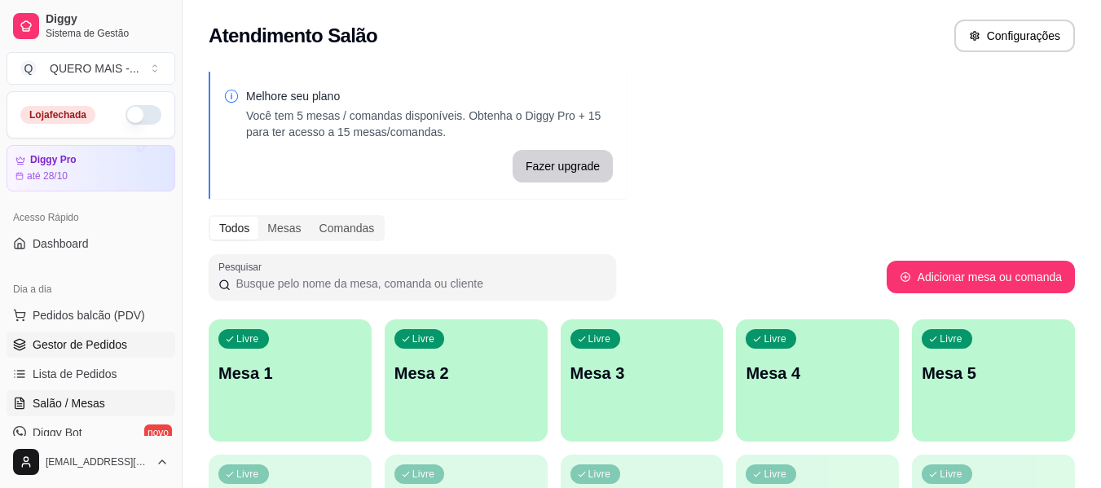
click at [68, 347] on span "Gestor de Pedidos" at bounding box center [80, 345] width 95 height 16
